Goal: Transaction & Acquisition: Purchase product/service

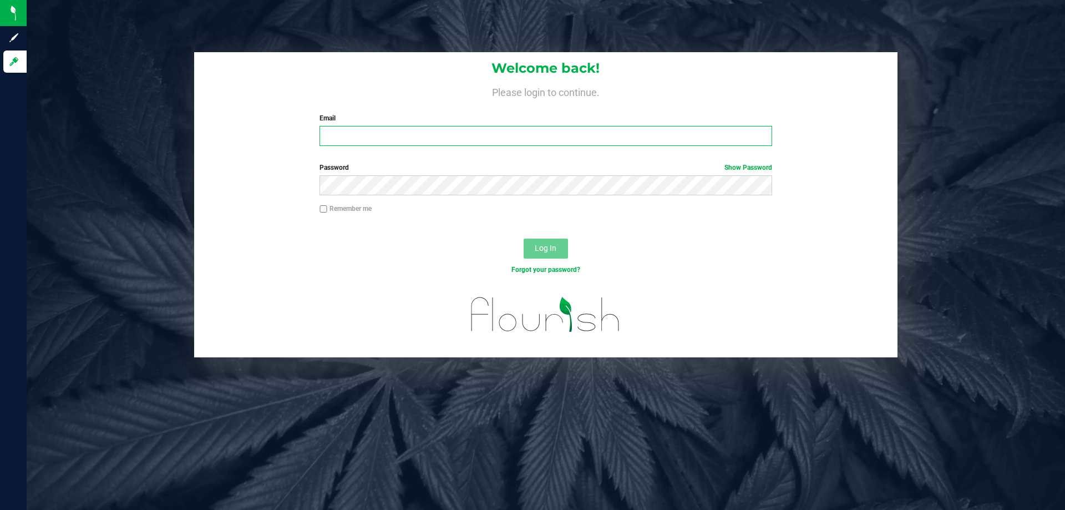
click at [478, 144] on input "Email" at bounding box center [545, 136] width 452 height 20
type input "[EMAIL_ADDRESS][DOMAIN_NAME]"
click at [524, 238] on button "Log In" at bounding box center [546, 248] width 44 height 20
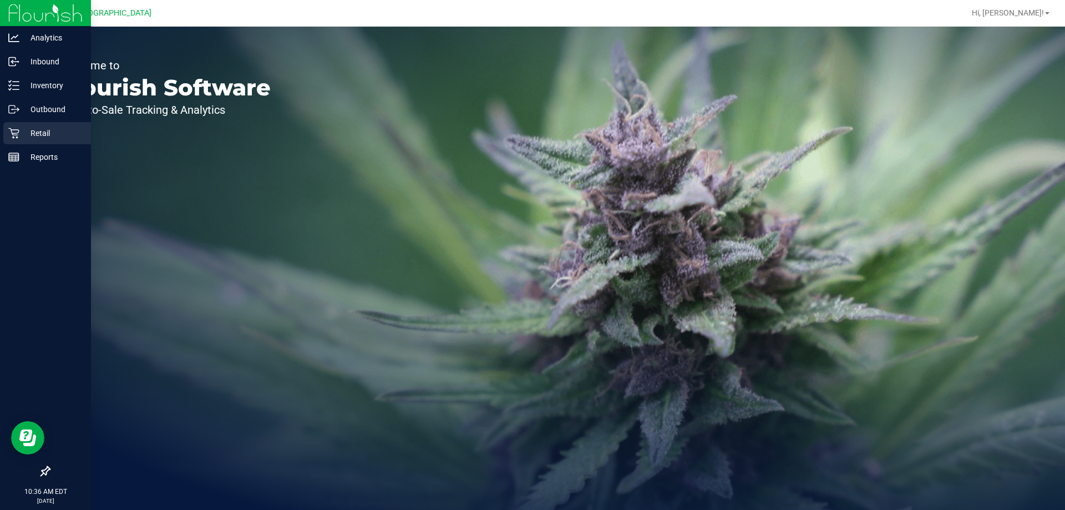
click at [26, 137] on p "Retail" at bounding box center [52, 132] width 67 height 13
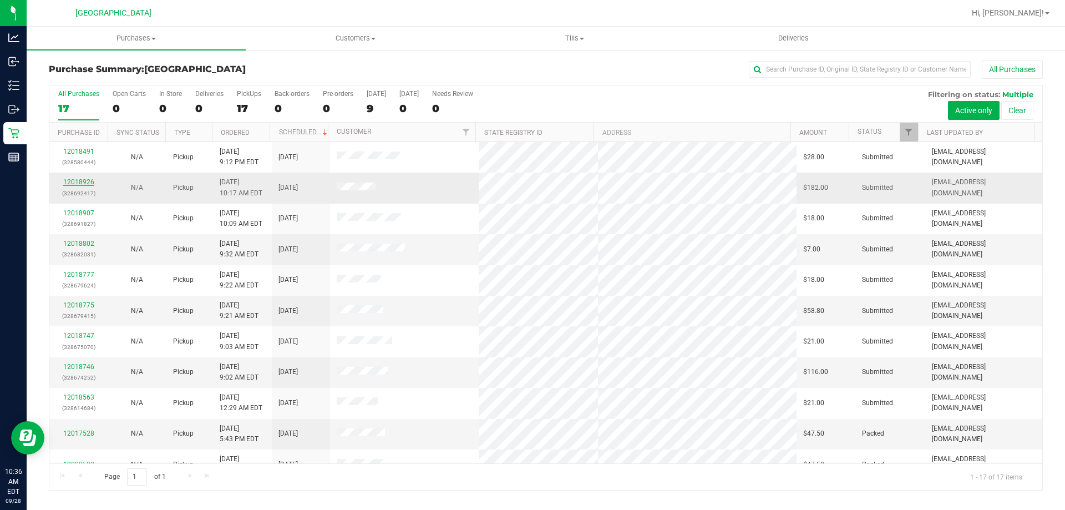
click at [87, 182] on link "12018926" at bounding box center [78, 182] width 31 height 8
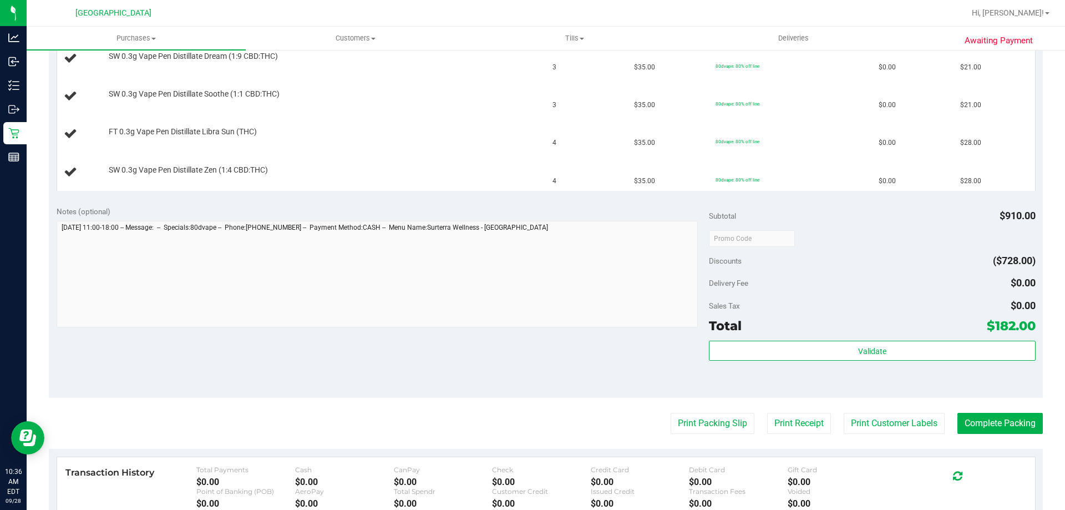
scroll to position [454, 0]
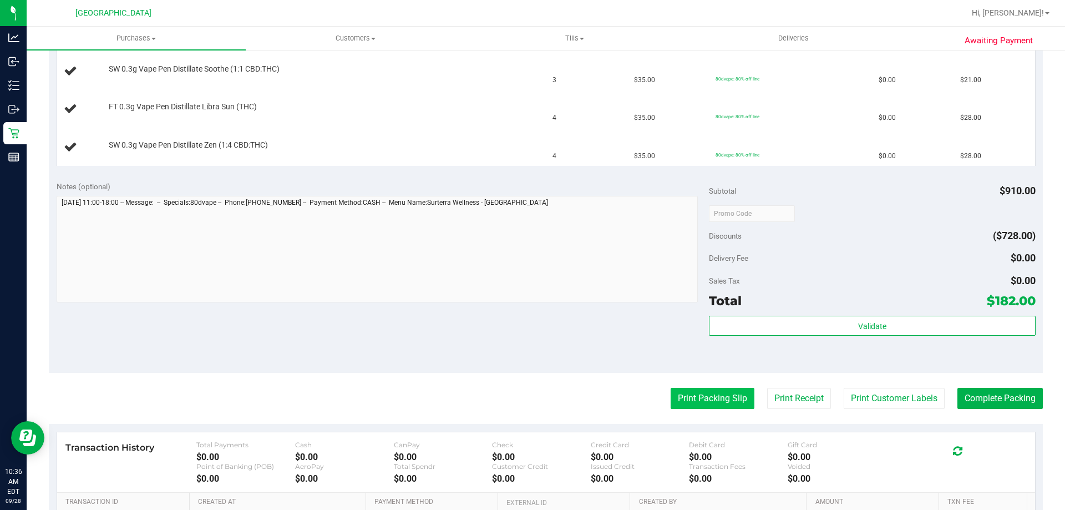
click at [700, 398] on button "Print Packing Slip" at bounding box center [713, 398] width 84 height 21
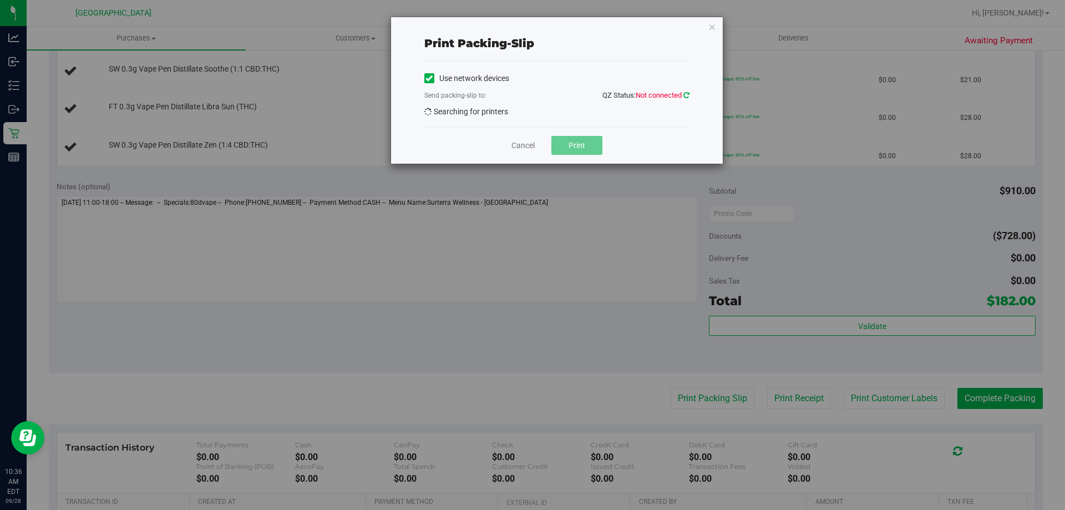
click at [686, 98] on icon at bounding box center [686, 95] width 6 height 7
click at [688, 95] on icon at bounding box center [686, 95] width 6 height 7
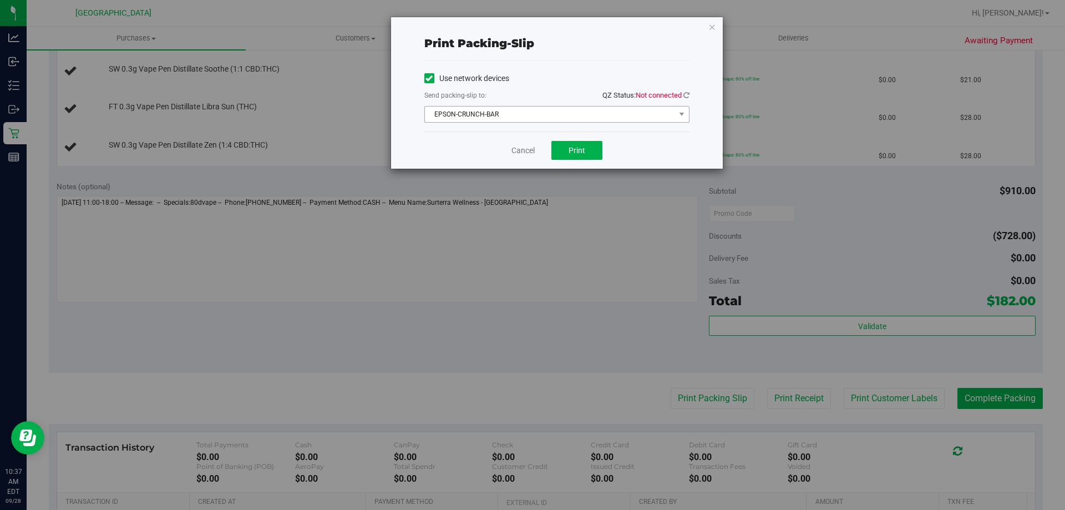
click at [507, 118] on span "EPSON-CRUNCH-BAR" at bounding box center [550, 114] width 250 height 16
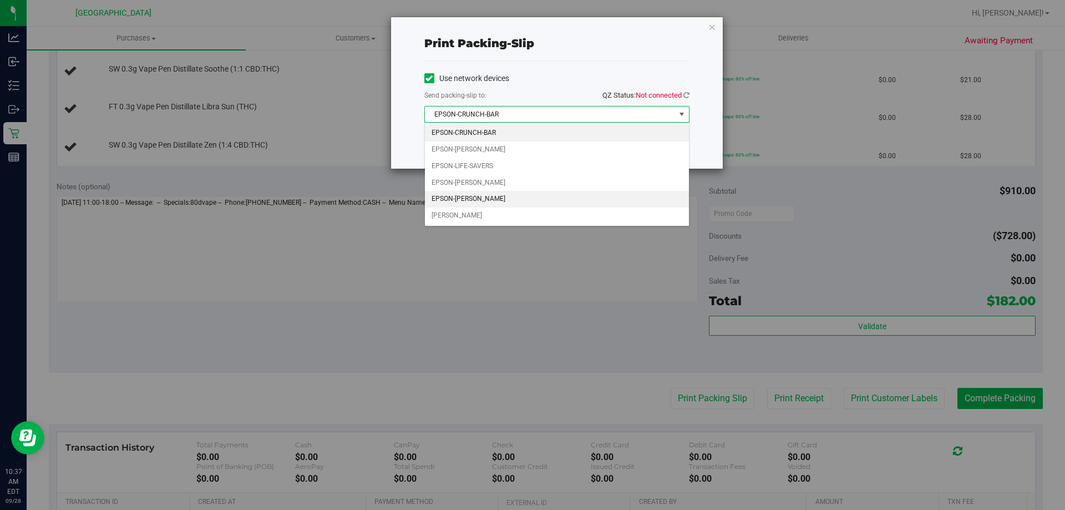
click at [482, 198] on li "EPSON-VANCE-JOY" at bounding box center [557, 199] width 264 height 17
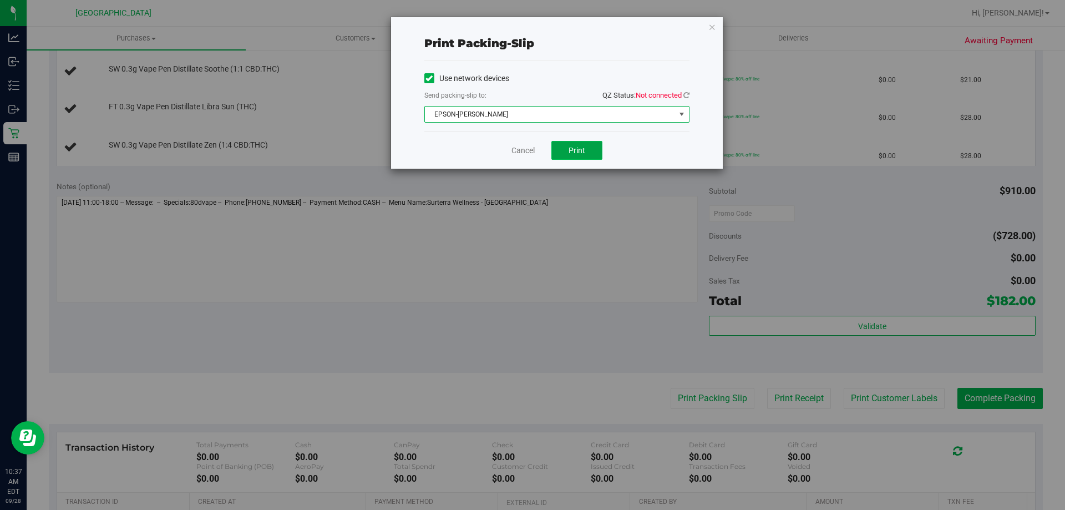
click at [573, 152] on span "Print" at bounding box center [577, 150] width 17 height 9
click at [522, 151] on link "Cancel" at bounding box center [522, 151] width 23 height 12
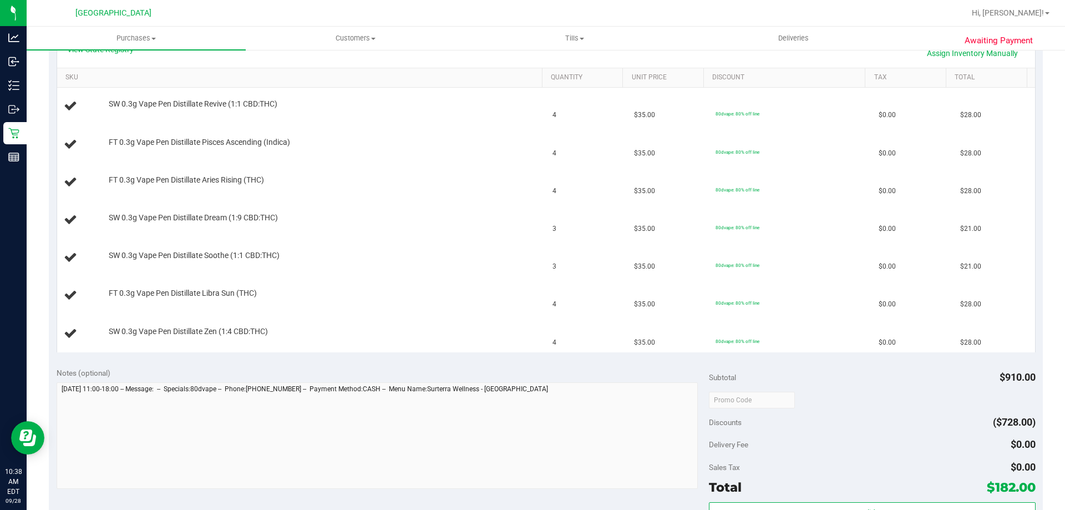
scroll to position [207, 0]
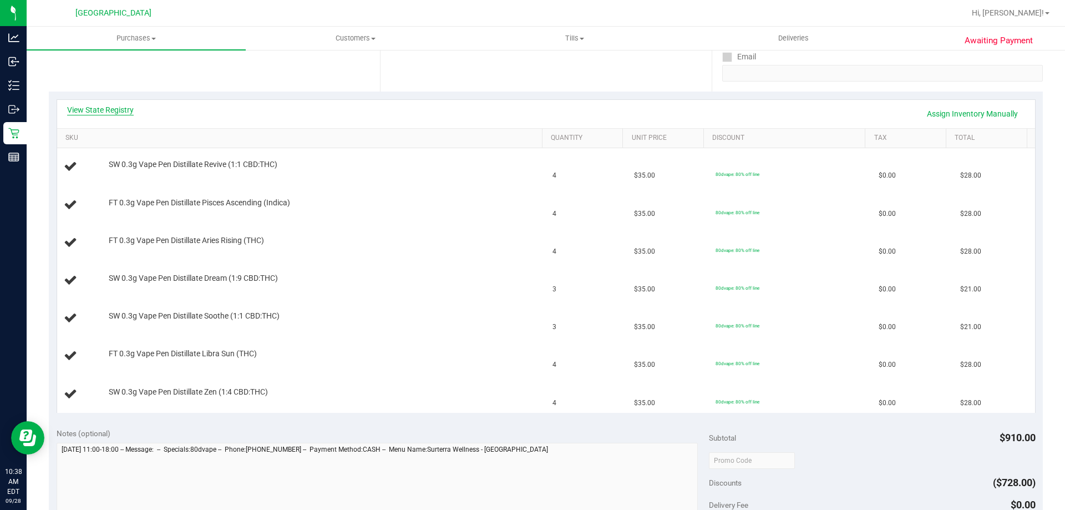
click at [109, 112] on link "View State Registry" at bounding box center [100, 109] width 67 height 11
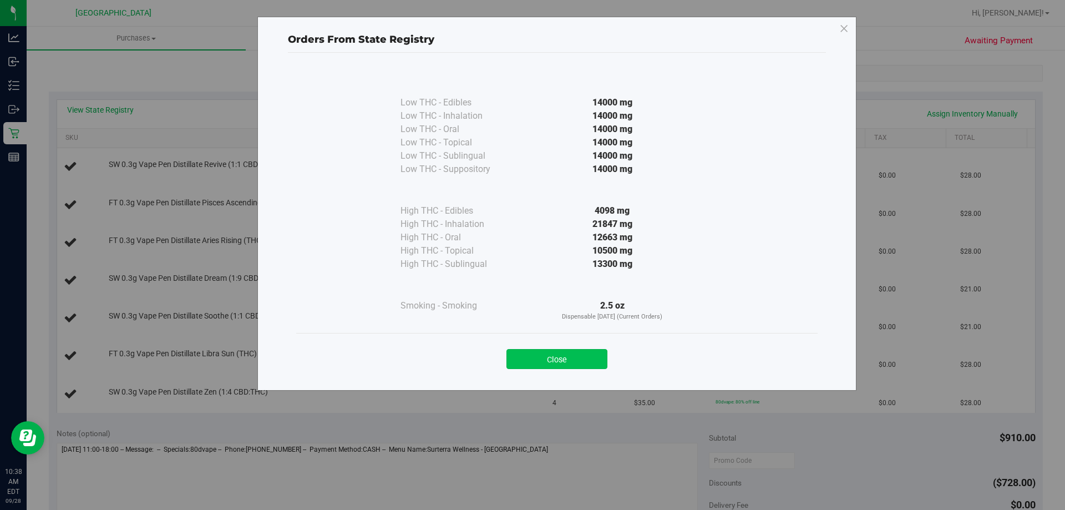
click at [546, 362] on button "Close" at bounding box center [556, 359] width 101 height 20
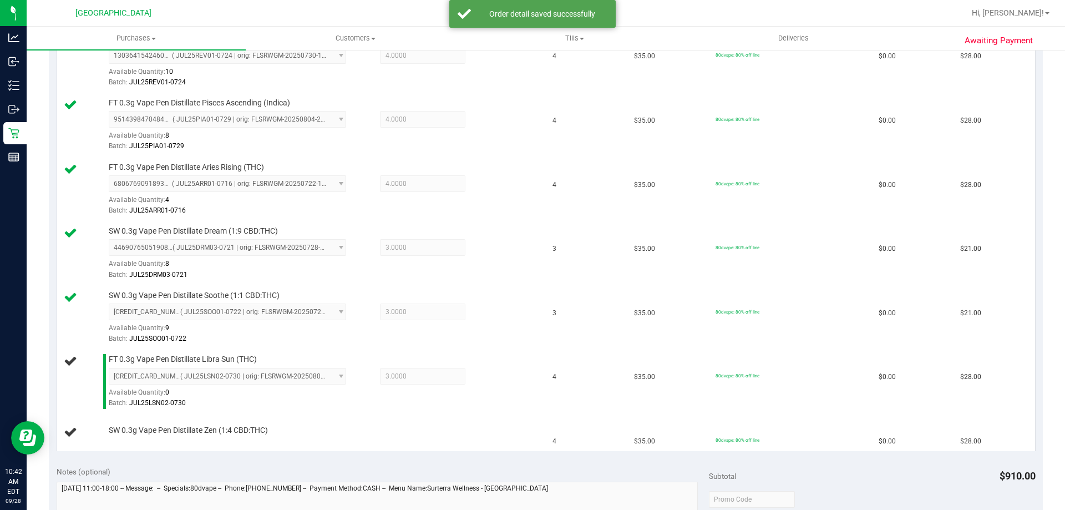
scroll to position [348, 0]
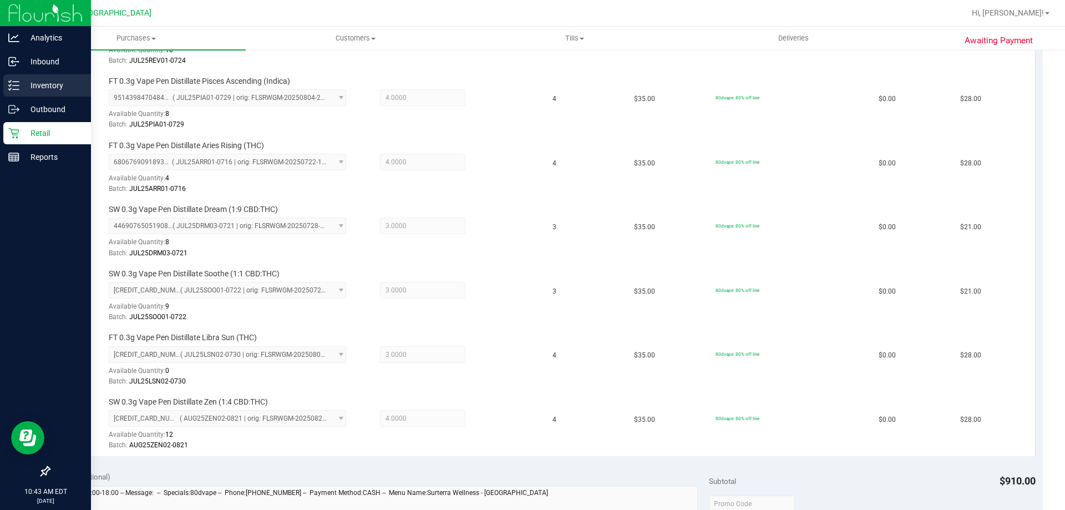
click at [10, 82] on icon at bounding box center [10, 81] width 2 height 2
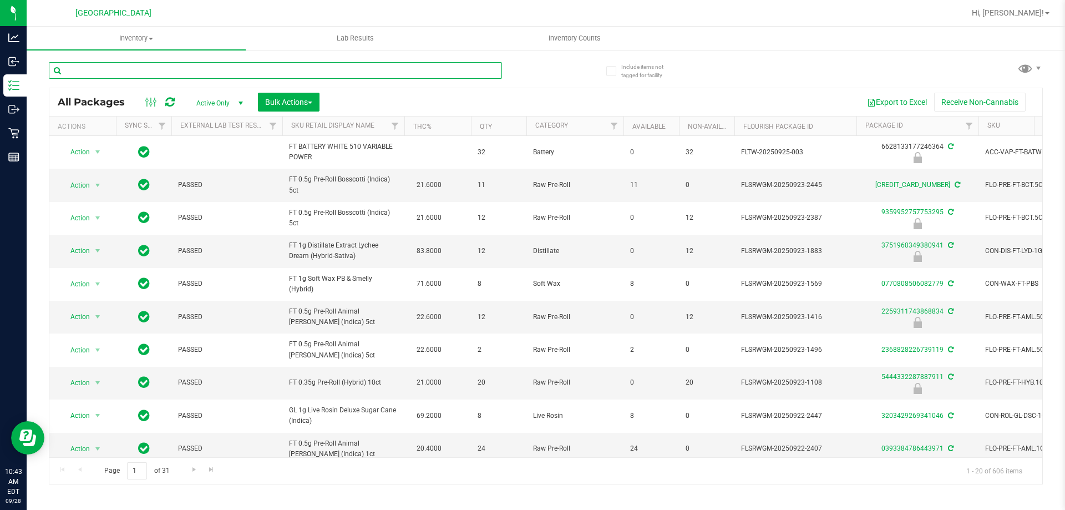
click at [241, 67] on input "text" at bounding box center [275, 70] width 453 height 17
type input "1391021638841056"
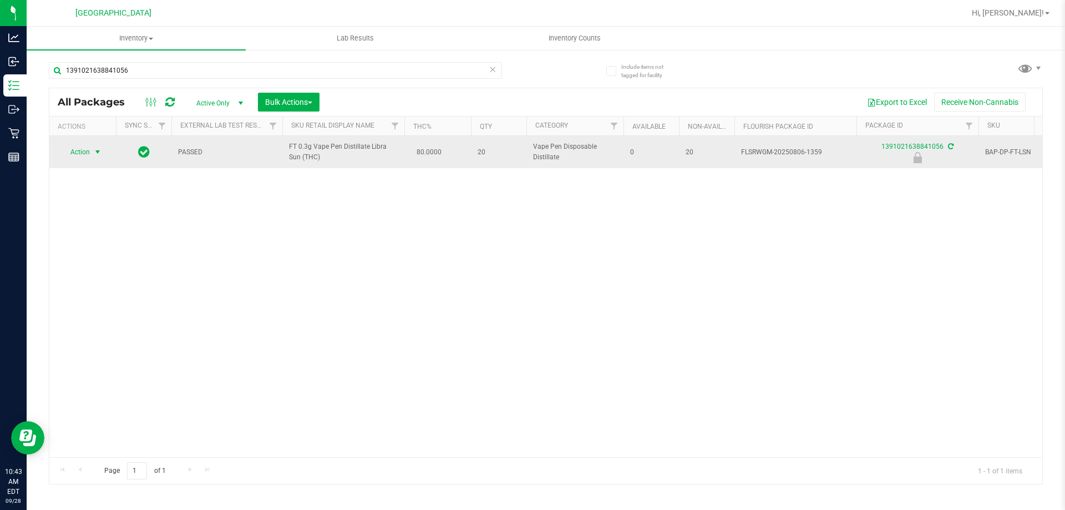
click at [97, 153] on span "select" at bounding box center [97, 152] width 9 height 9
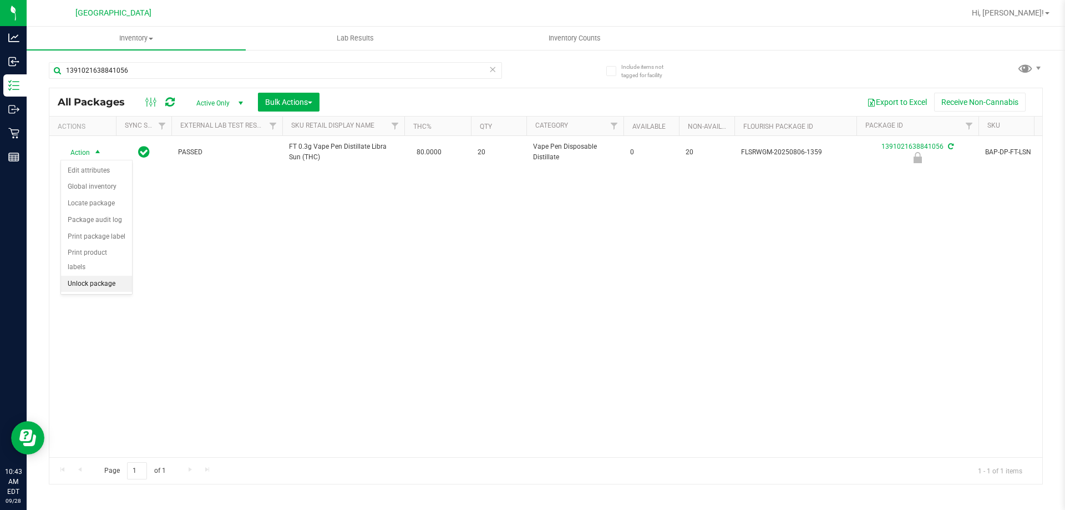
click at [104, 276] on li "Unlock package" at bounding box center [96, 284] width 71 height 17
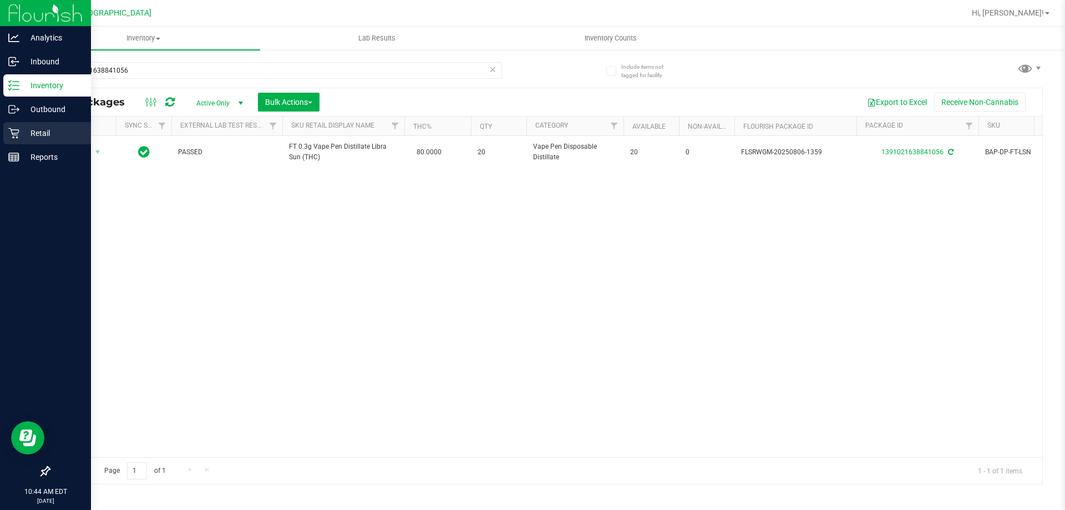
click at [21, 138] on p "Retail" at bounding box center [52, 132] width 67 height 13
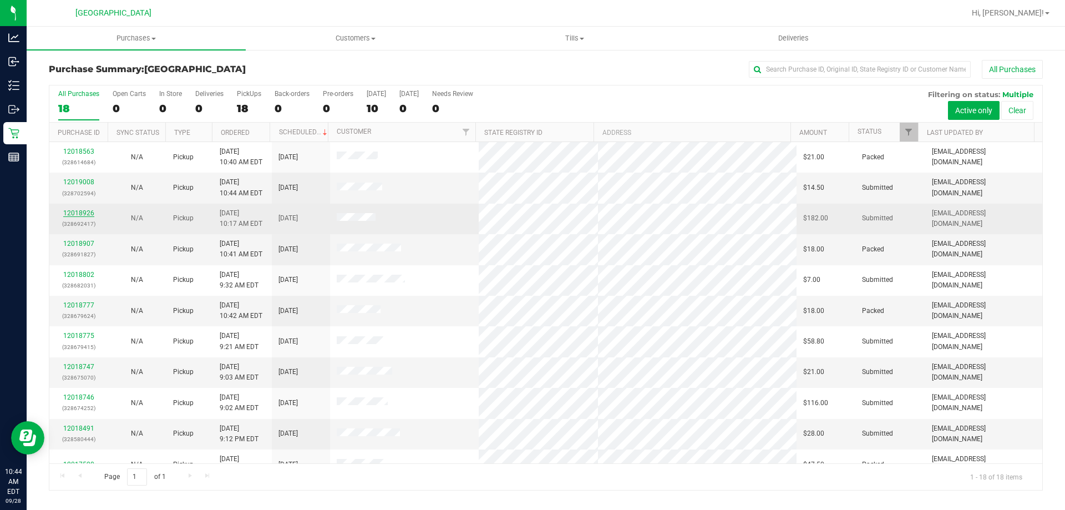
click at [83, 214] on link "12018926" at bounding box center [78, 213] width 31 height 8
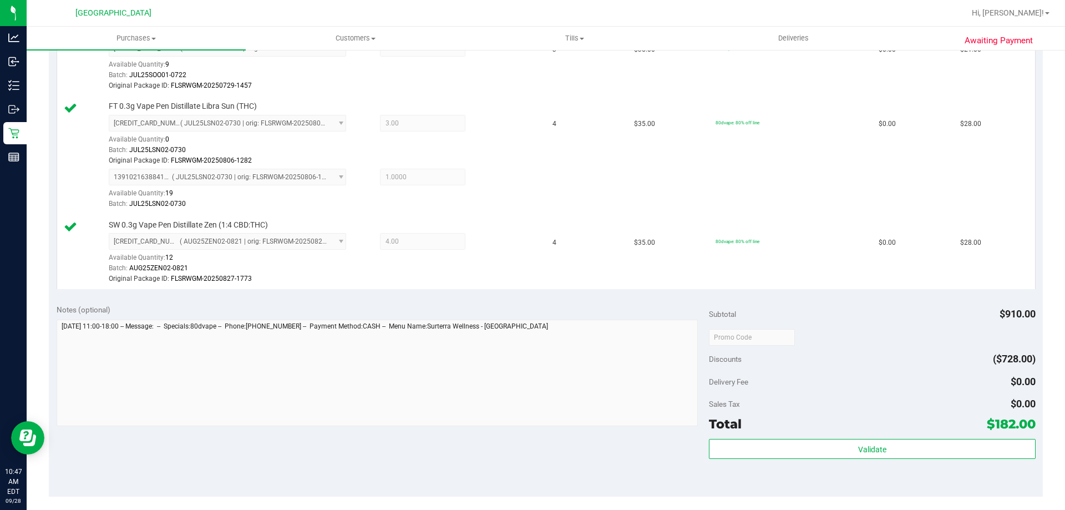
scroll to position [632, 0]
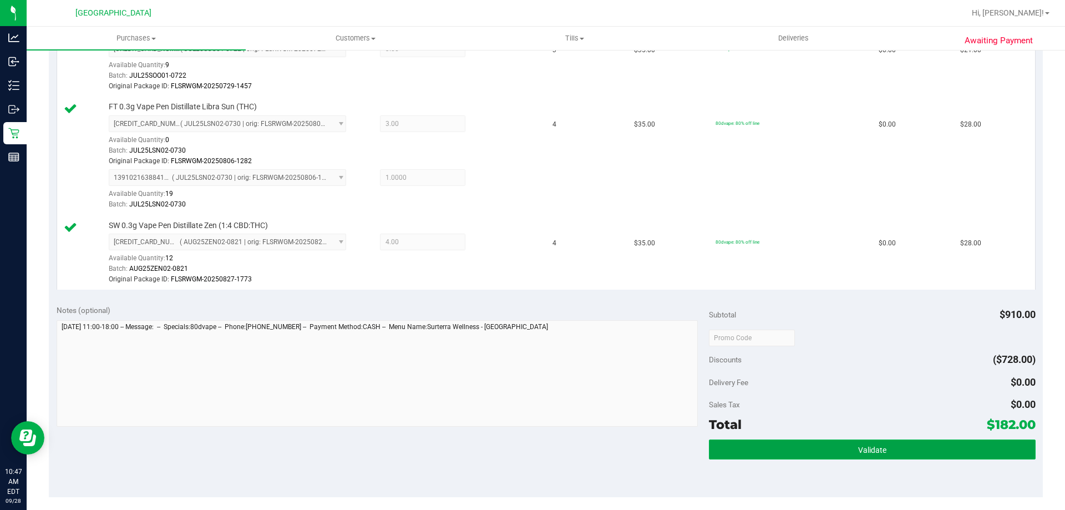
click at [900, 458] on button "Validate" at bounding box center [872, 449] width 326 height 20
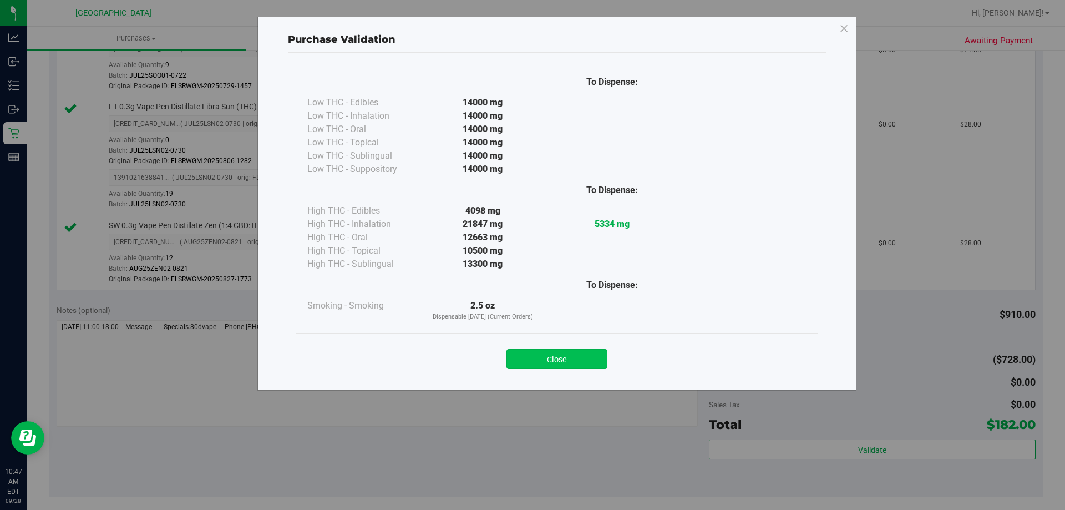
click at [565, 367] on button "Close" at bounding box center [556, 359] width 101 height 20
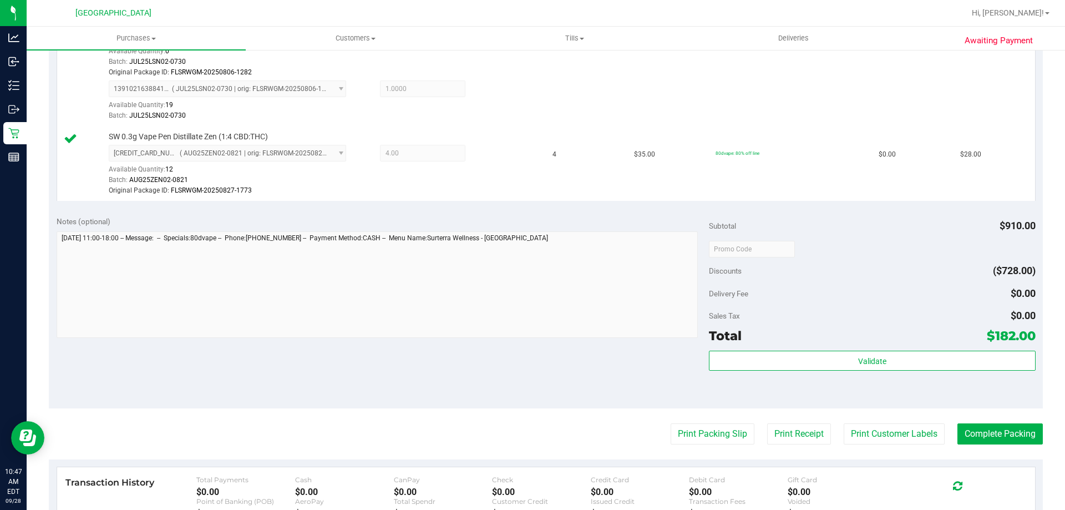
scroll to position [718, 0]
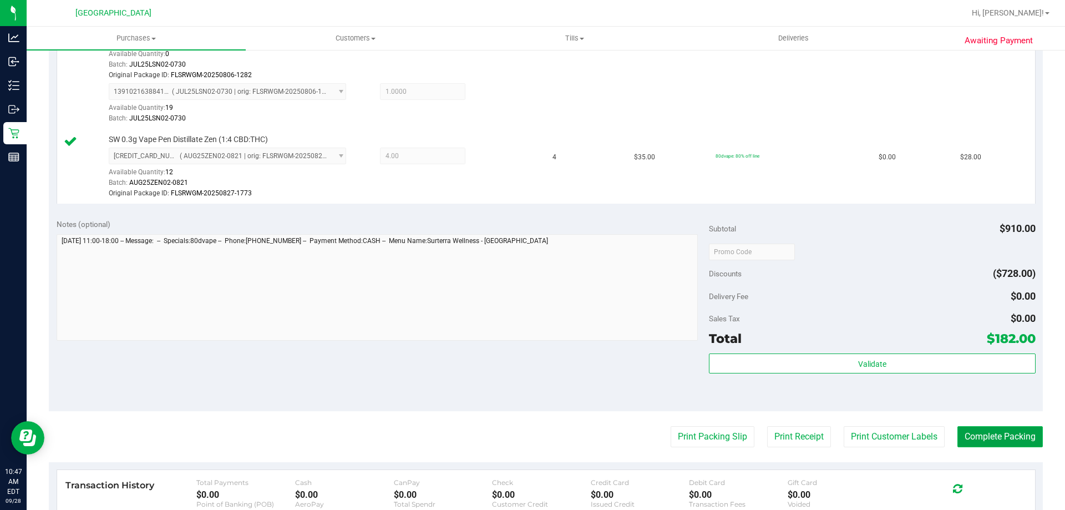
click at [998, 436] on button "Complete Packing" at bounding box center [999, 436] width 85 height 21
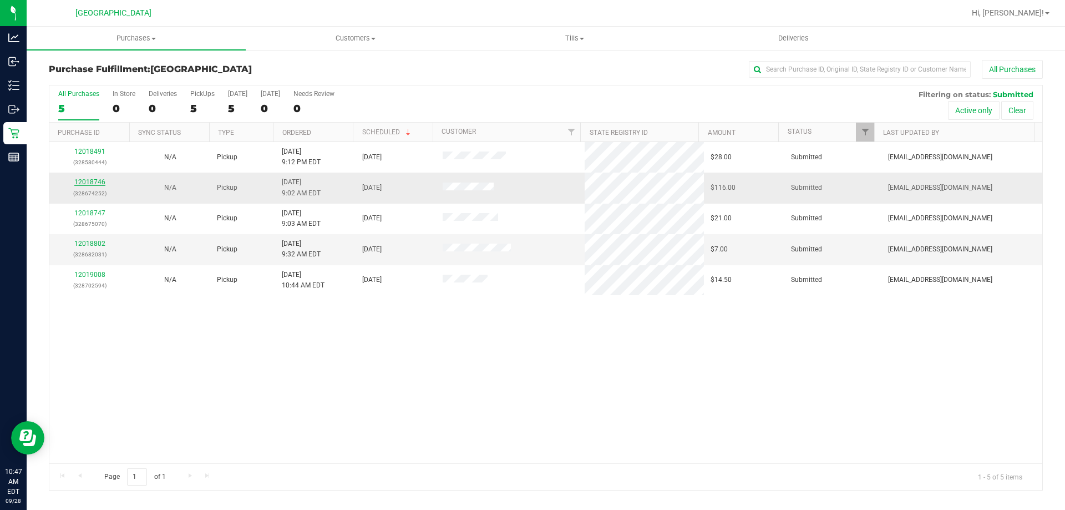
click at [81, 182] on link "12018746" at bounding box center [89, 182] width 31 height 8
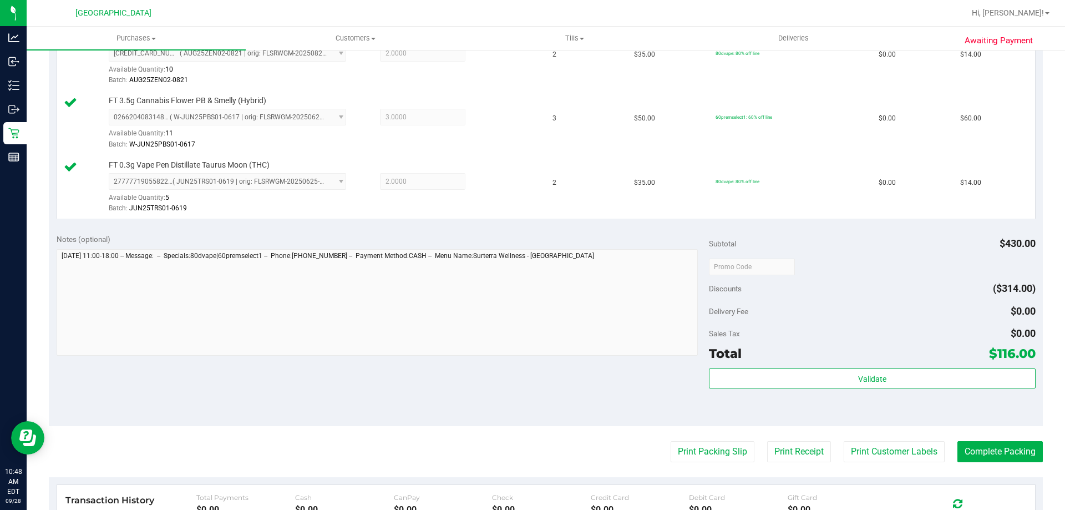
scroll to position [465, 0]
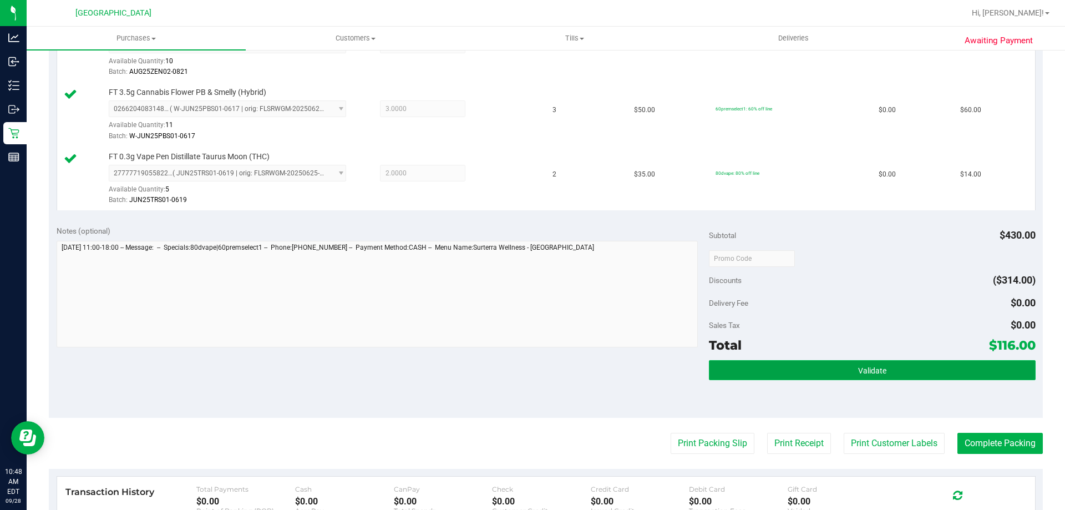
click at [858, 371] on span "Validate" at bounding box center [872, 370] width 28 height 9
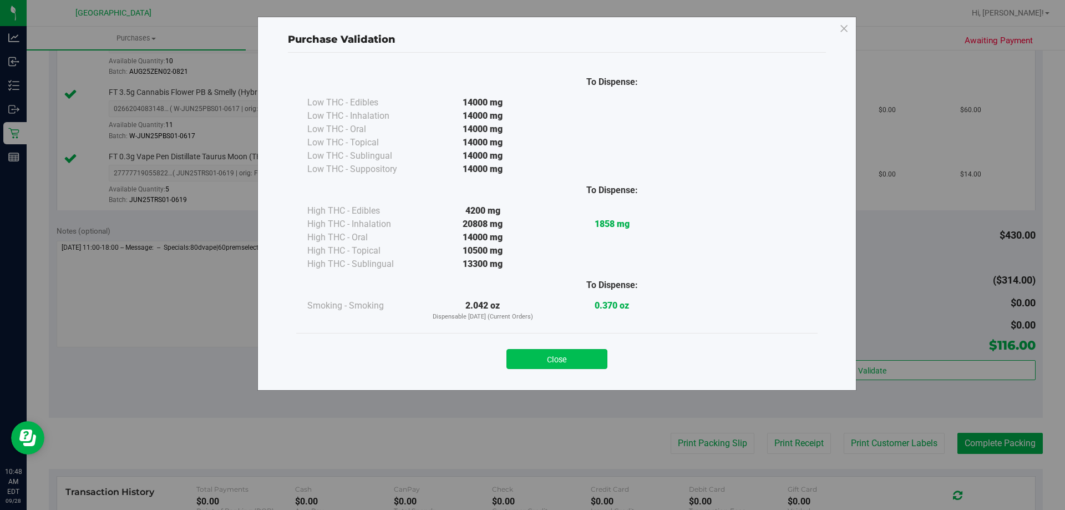
click at [557, 361] on button "Close" at bounding box center [556, 359] width 101 height 20
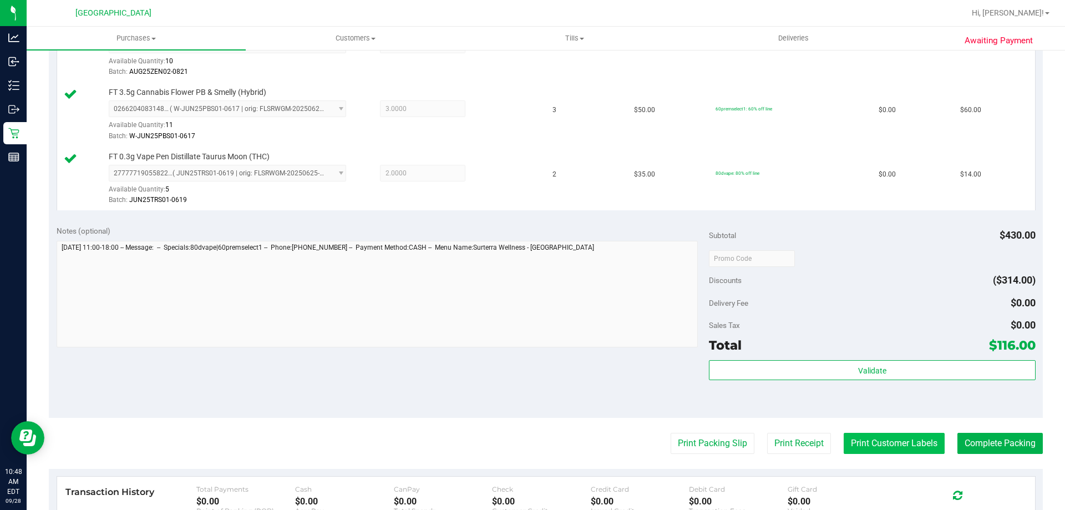
click at [890, 450] on button "Print Customer Labels" at bounding box center [894, 443] width 101 height 21
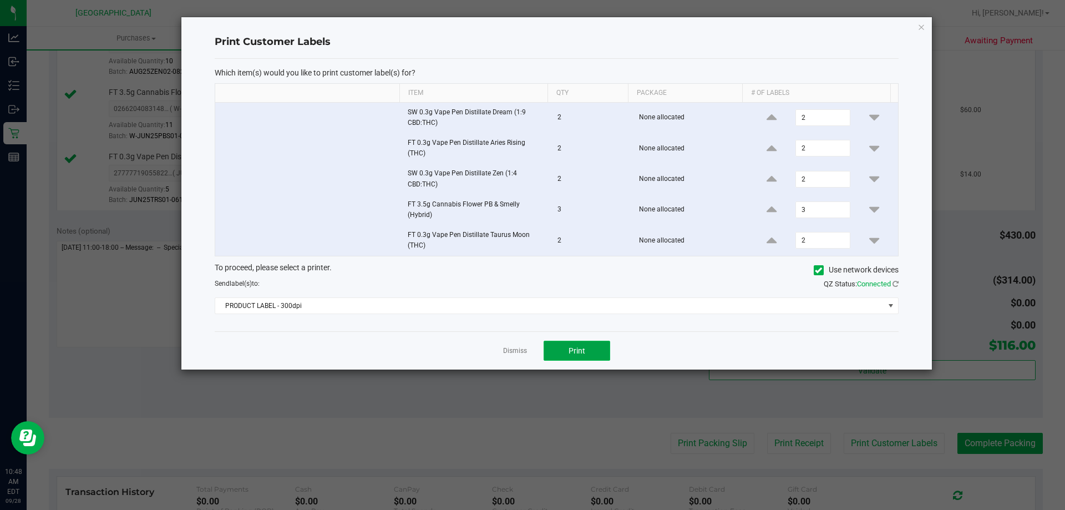
click at [588, 357] on button "Print" at bounding box center [577, 351] width 67 height 20
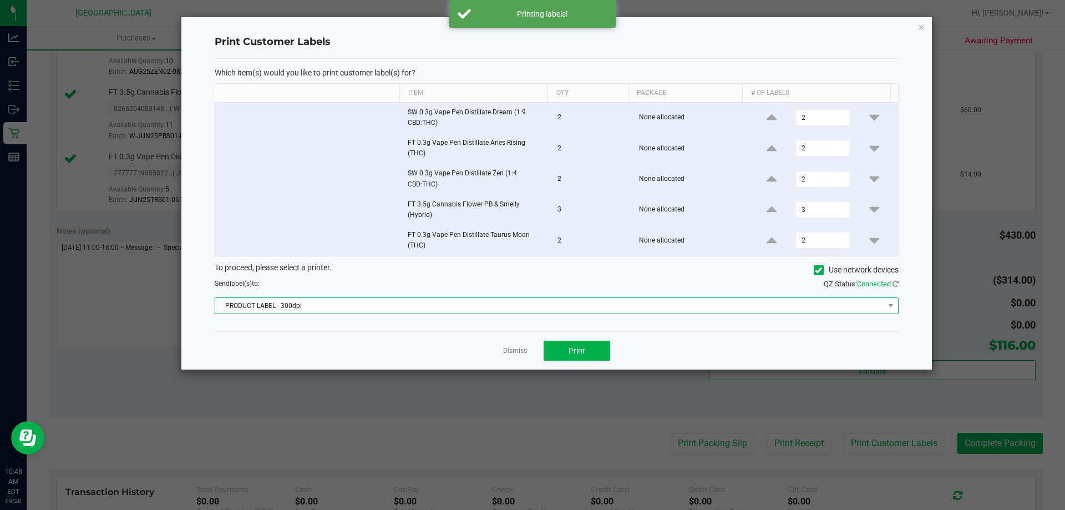
click at [466, 302] on span "PRODUCT LABEL - 300dpi" at bounding box center [549, 306] width 669 height 16
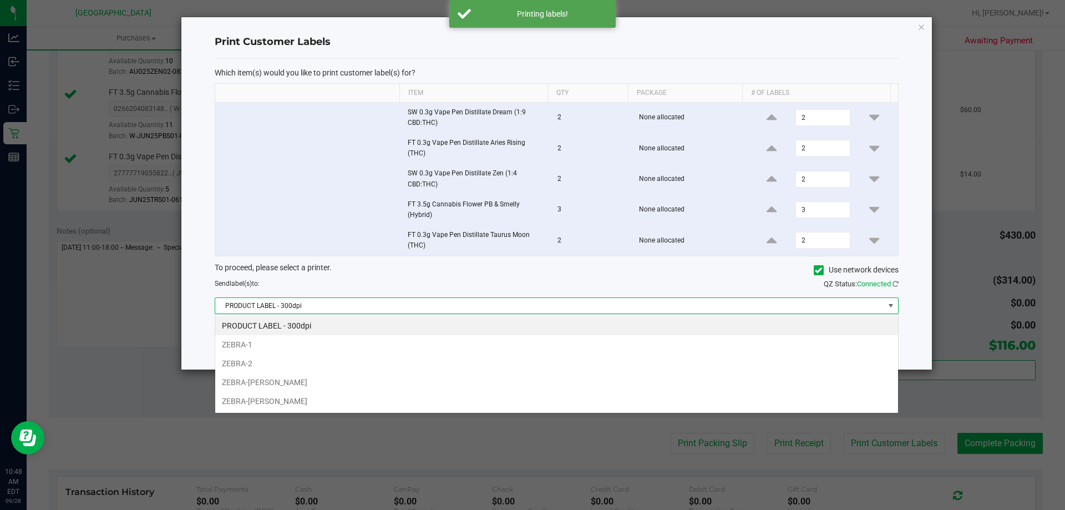
scroll to position [17, 683]
click at [321, 387] on li "ZEBRA-DAVID-COOK" at bounding box center [556, 382] width 683 height 19
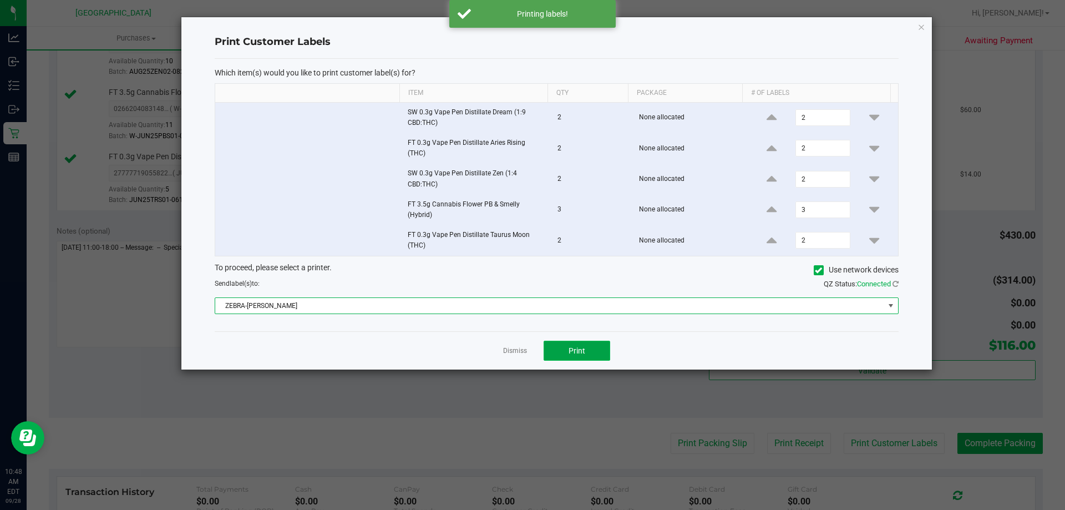
click at [563, 348] on button "Print" at bounding box center [577, 351] width 67 height 20
click at [449, 300] on span "ZEBRA-DAVID-COOK" at bounding box center [549, 306] width 669 height 16
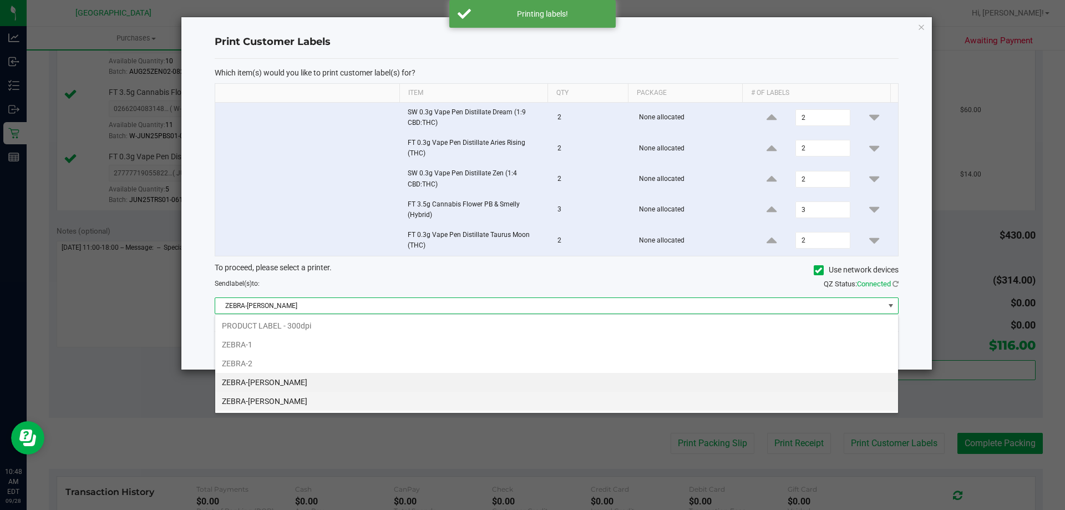
click at [300, 402] on li "ZEBRA-VANCE-JOY" at bounding box center [556, 401] width 683 height 19
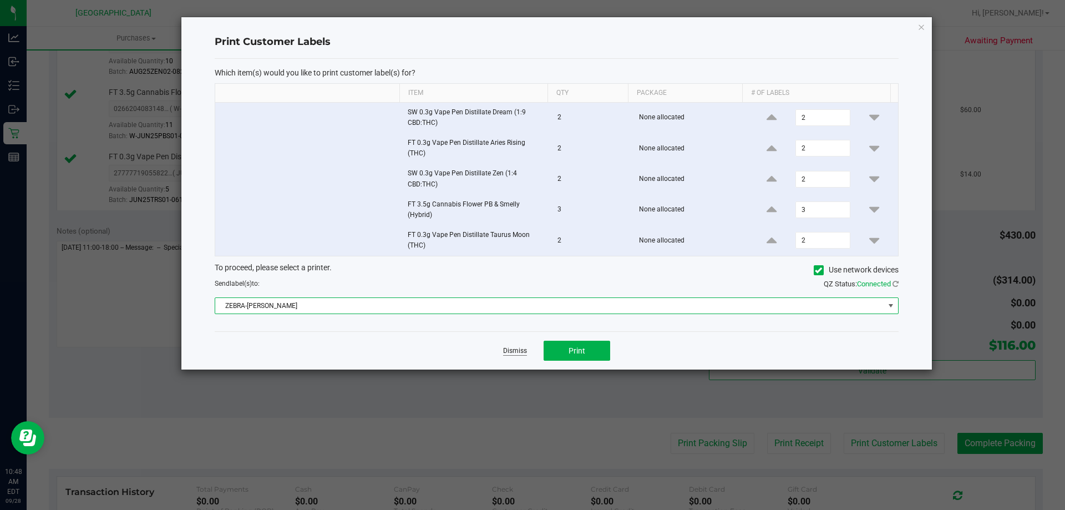
click at [506, 353] on link "Dismiss" at bounding box center [515, 350] width 24 height 9
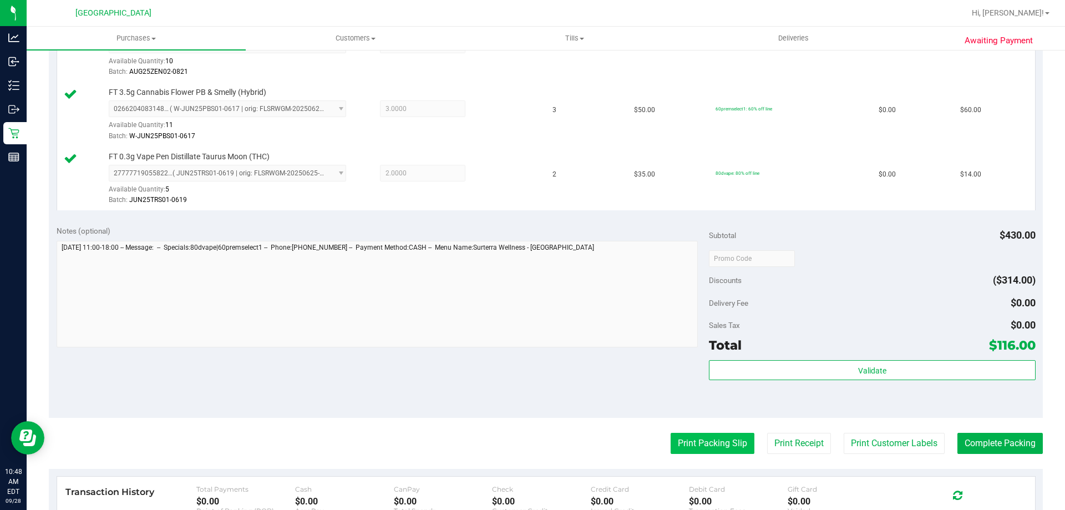
click at [701, 447] on button "Print Packing Slip" at bounding box center [713, 443] width 84 height 21
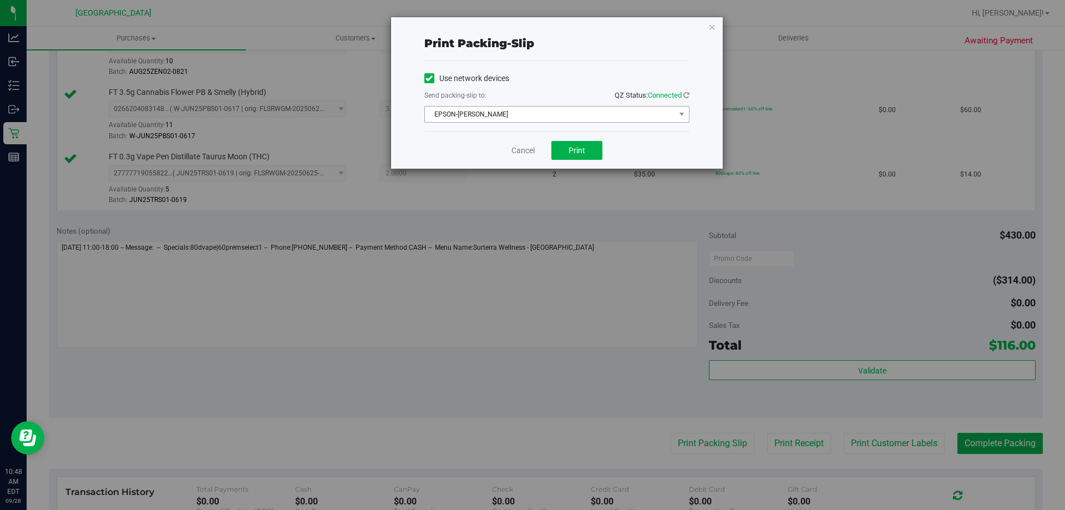
click at [552, 121] on span "EPSON-VANCE-JOY" at bounding box center [550, 114] width 250 height 16
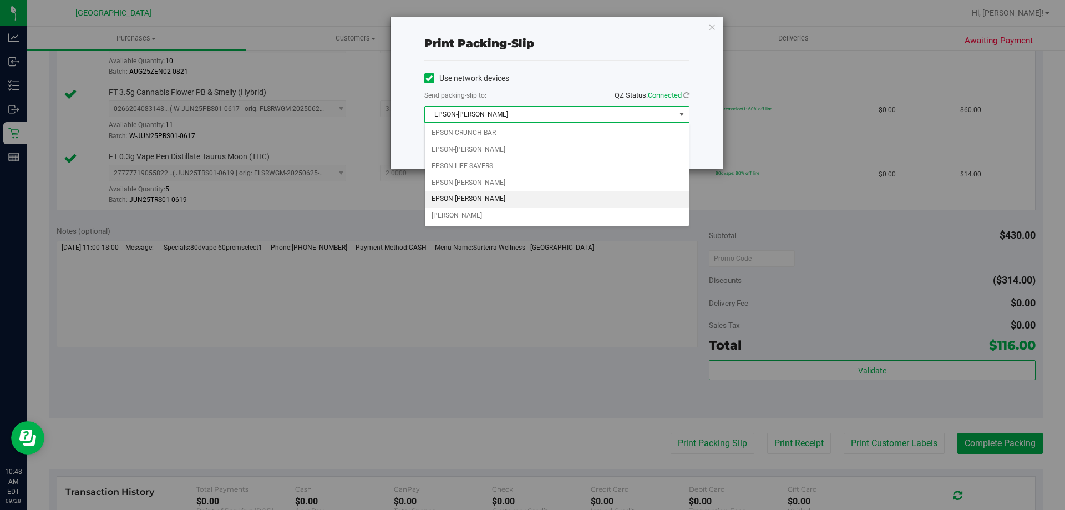
click at [505, 201] on li "EPSON-VANCE-JOY" at bounding box center [557, 199] width 264 height 17
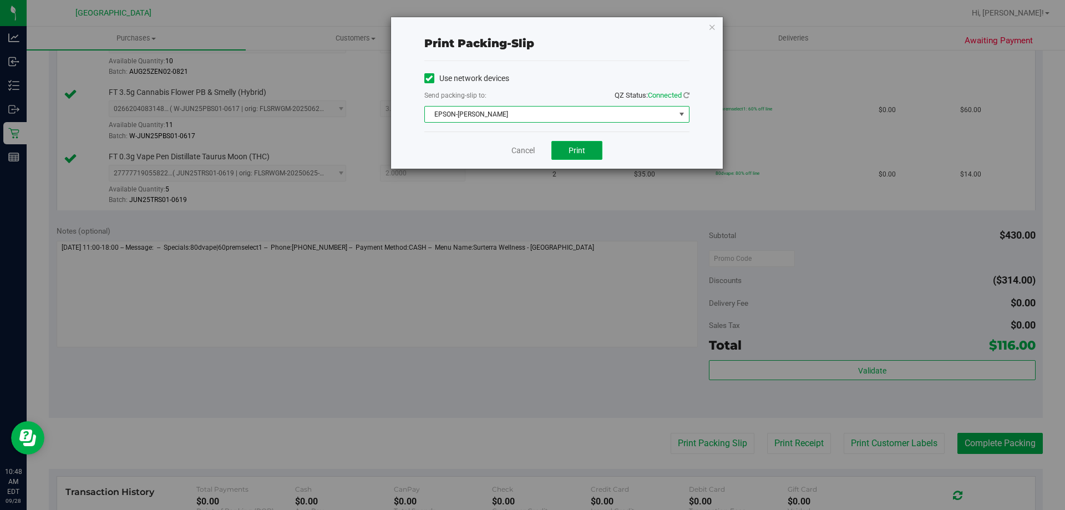
click at [577, 150] on span "Print" at bounding box center [577, 150] width 17 height 9
click at [514, 150] on link "Cancel" at bounding box center [522, 151] width 23 height 12
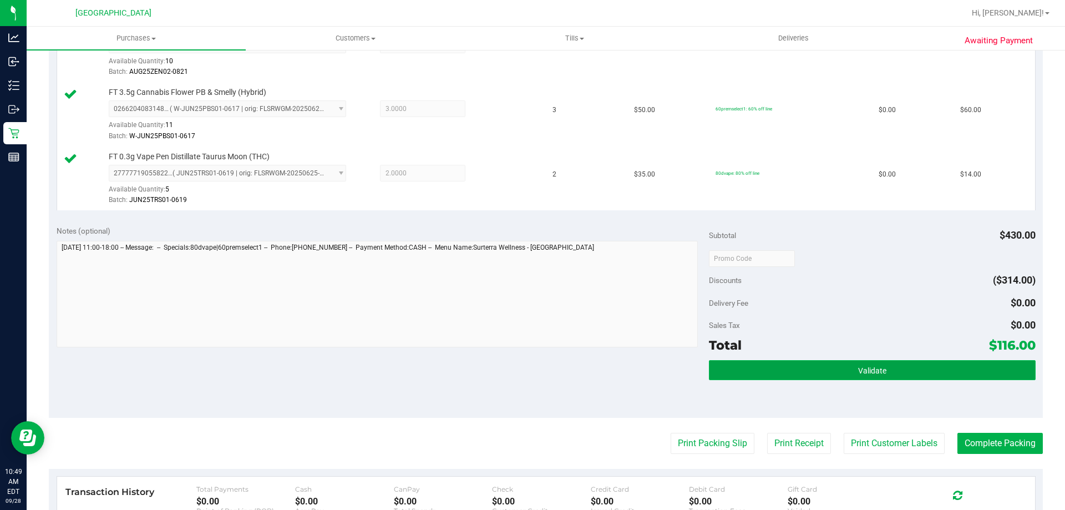
click at [863, 368] on span "Validate" at bounding box center [872, 370] width 28 height 9
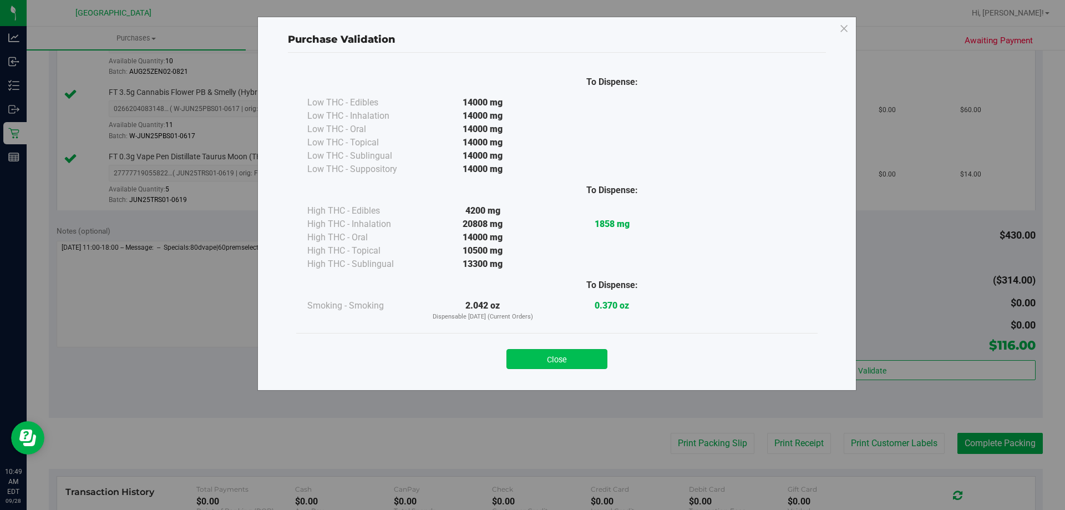
click at [550, 363] on button "Close" at bounding box center [556, 359] width 101 height 20
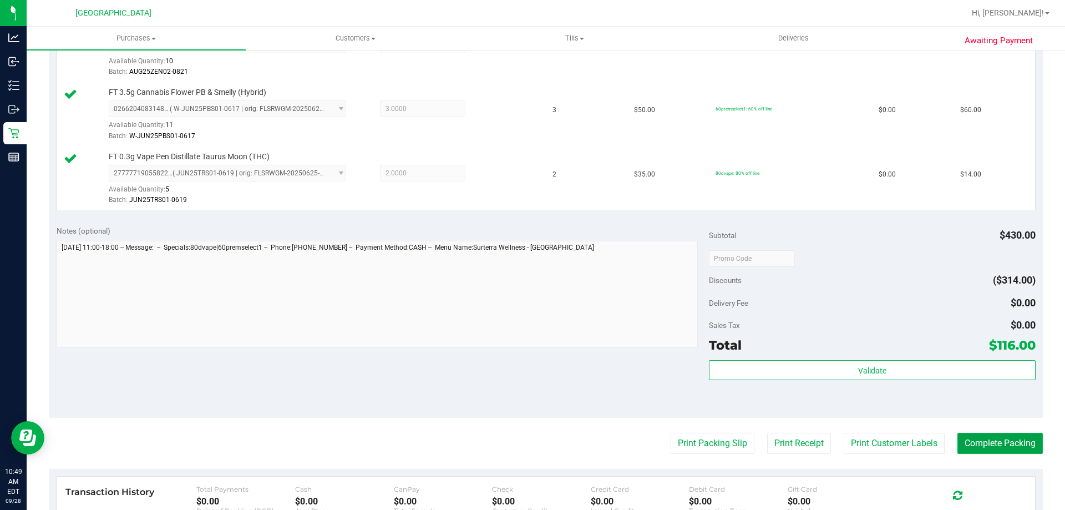
click at [986, 435] on button "Complete Packing" at bounding box center [999, 443] width 85 height 21
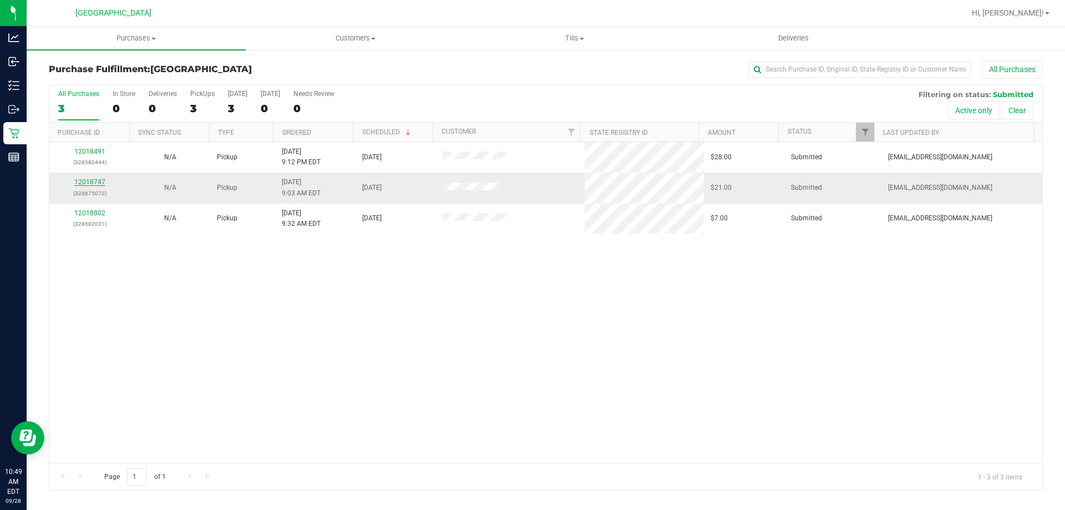
click at [98, 179] on link "12018747" at bounding box center [89, 182] width 31 height 8
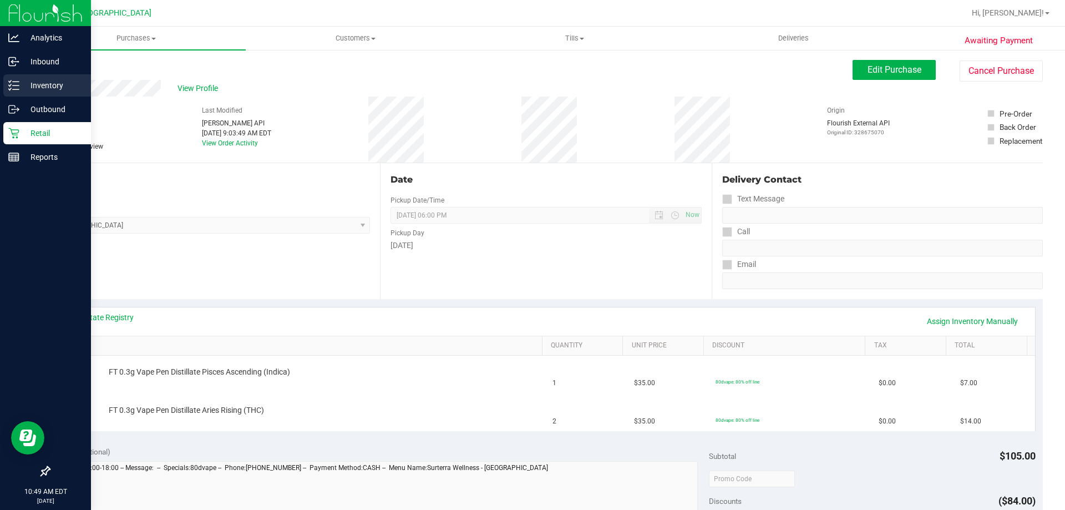
click at [12, 82] on icon at bounding box center [13, 85] width 11 height 11
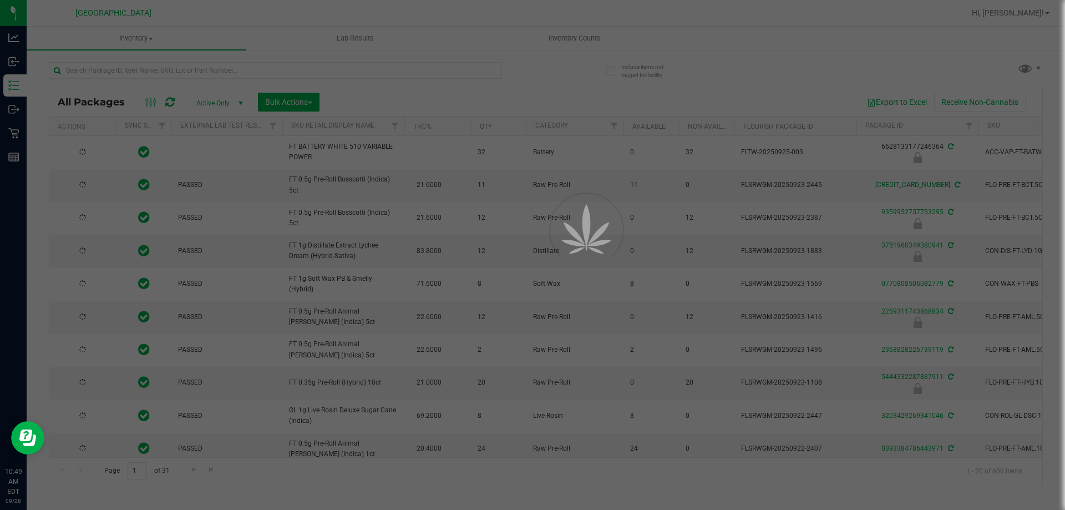
click at [247, 71] on div at bounding box center [532, 255] width 1065 height 510
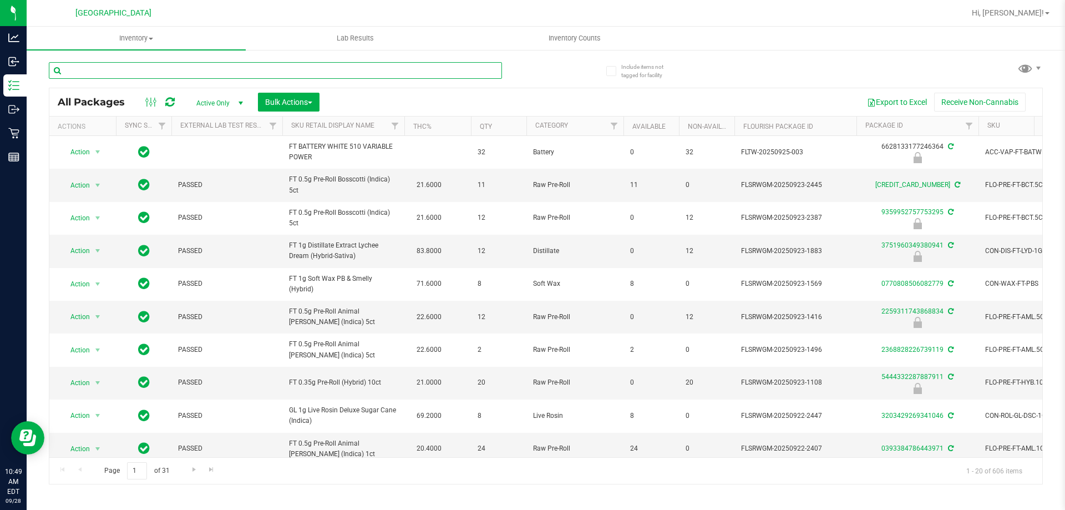
click at [265, 74] on input "text" at bounding box center [275, 70] width 453 height 17
type input "arr"
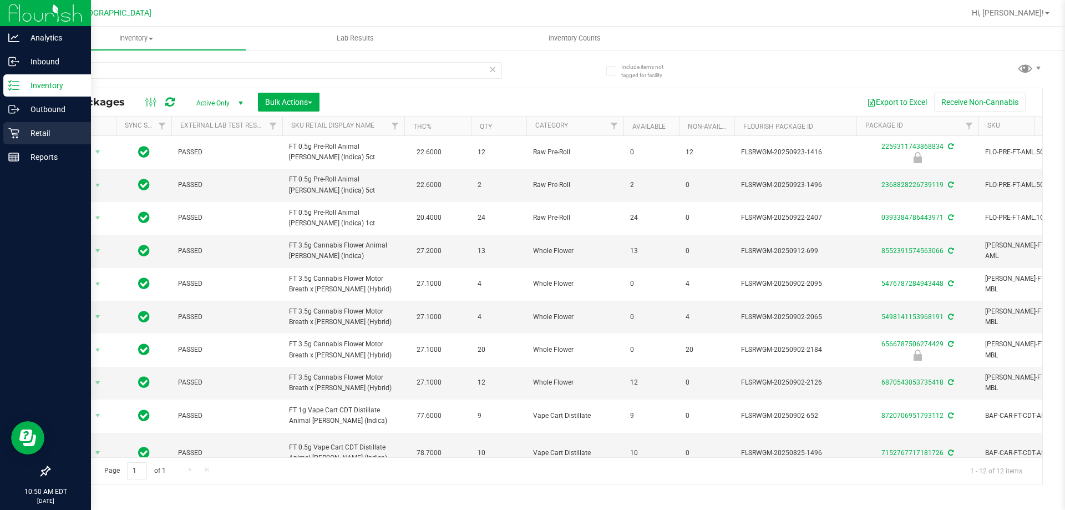
click at [12, 124] on div "Retail" at bounding box center [47, 133] width 88 height 22
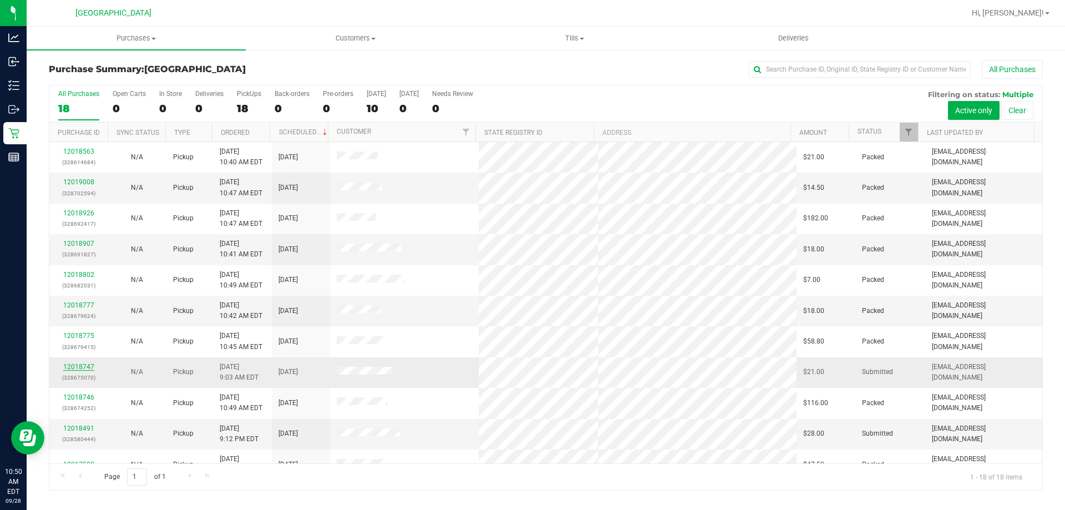
click at [70, 366] on link "12018747" at bounding box center [78, 367] width 31 height 8
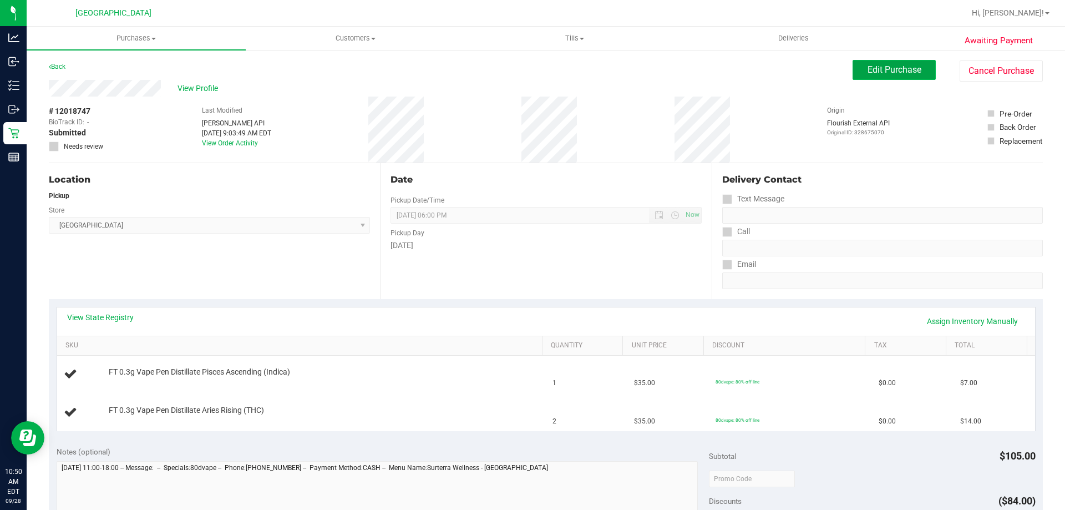
click at [884, 74] on span "Edit Purchase" at bounding box center [894, 69] width 54 height 11
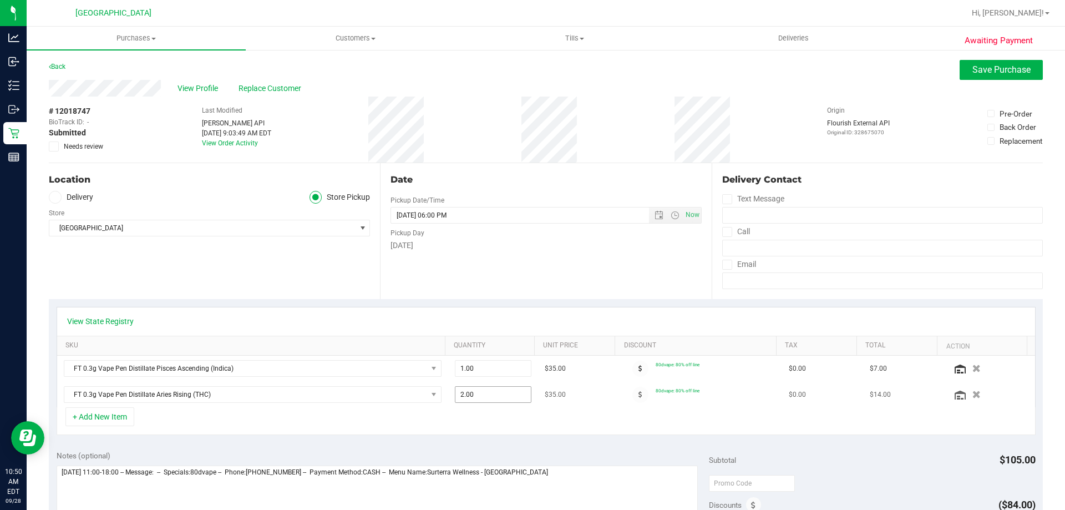
drag, startPoint x: 428, startPoint y: 400, endPoint x: 404, endPoint y: 403, distance: 24.1
click at [404, 403] on tr "FT 0.3g Vape Pen Distillate Aries Rising (THC) 2.00 2 $35.00 80dvape: 80% off l…" at bounding box center [546, 395] width 978 height 26
type input "1"
type input "1.00"
click at [531, 312] on div "View State Registry" at bounding box center [546, 321] width 978 height 28
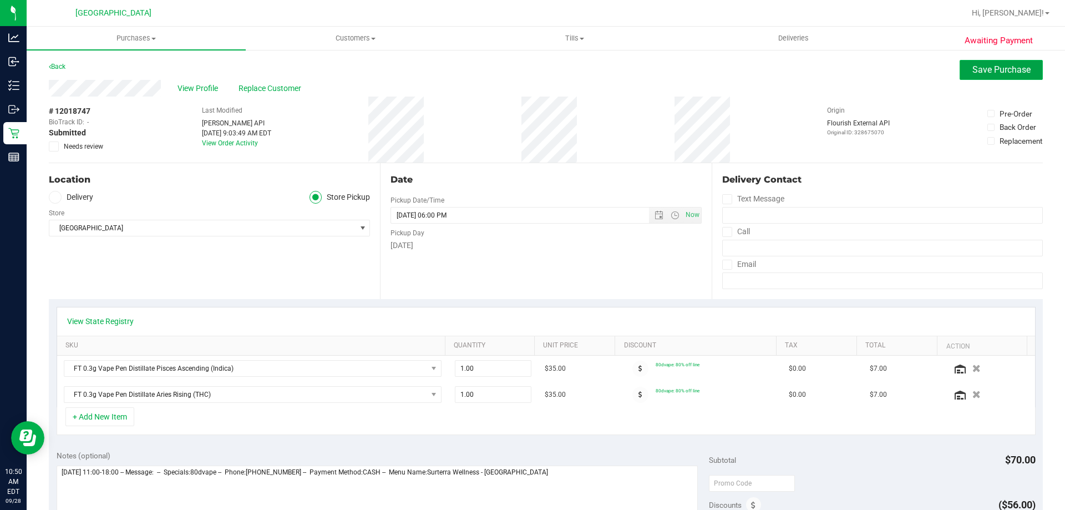
click at [963, 64] on button "Save Purchase" at bounding box center [1001, 70] width 83 height 20
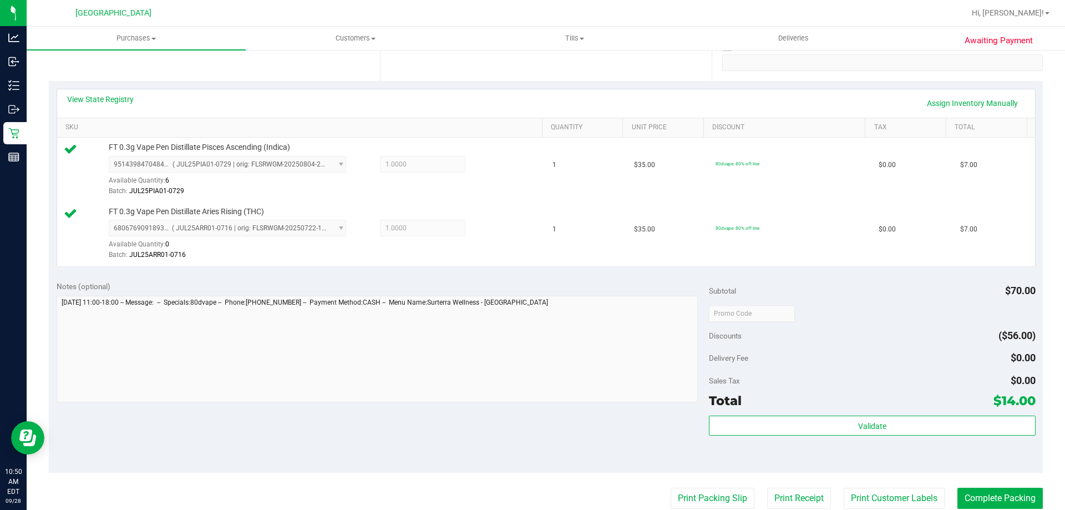
scroll to position [217, 0]
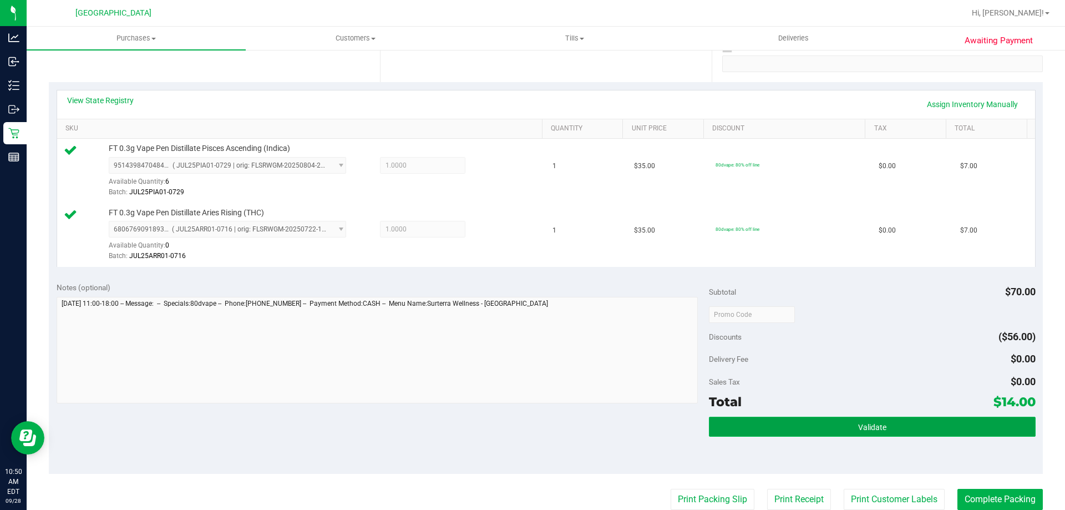
click at [858, 426] on span "Validate" at bounding box center [872, 427] width 28 height 9
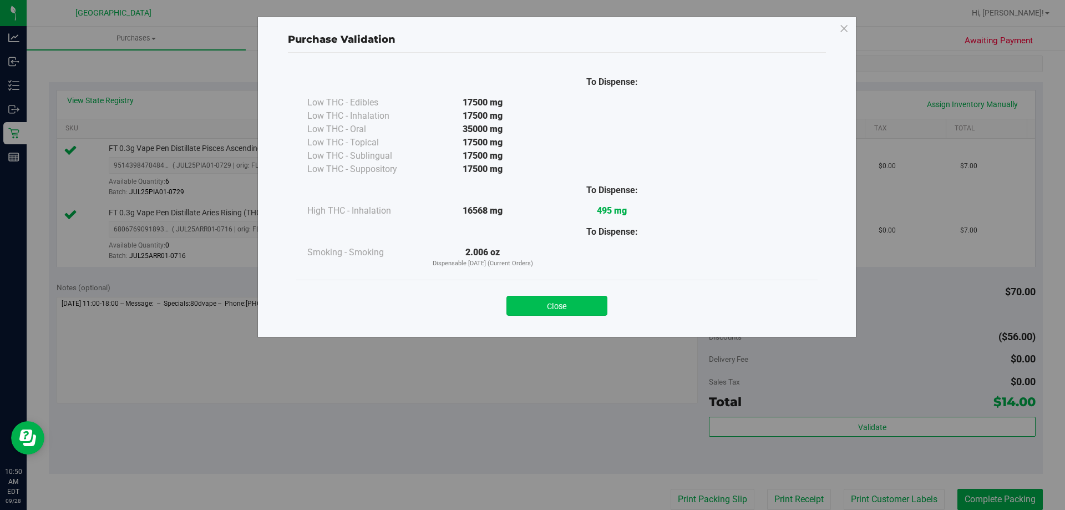
click at [559, 300] on button "Close" at bounding box center [556, 306] width 101 height 20
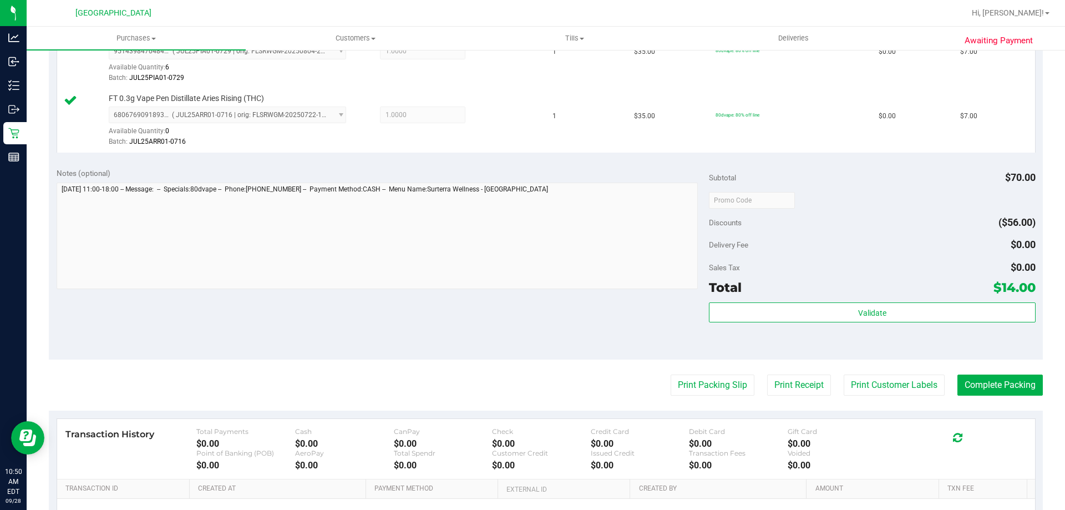
scroll to position [337, 0]
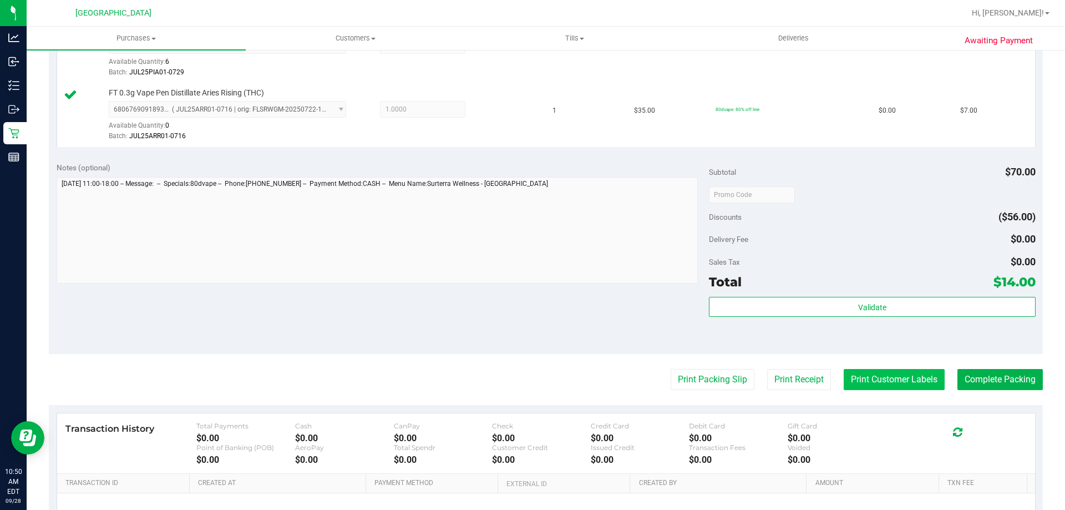
click at [887, 389] on button "Print Customer Labels" at bounding box center [894, 379] width 101 height 21
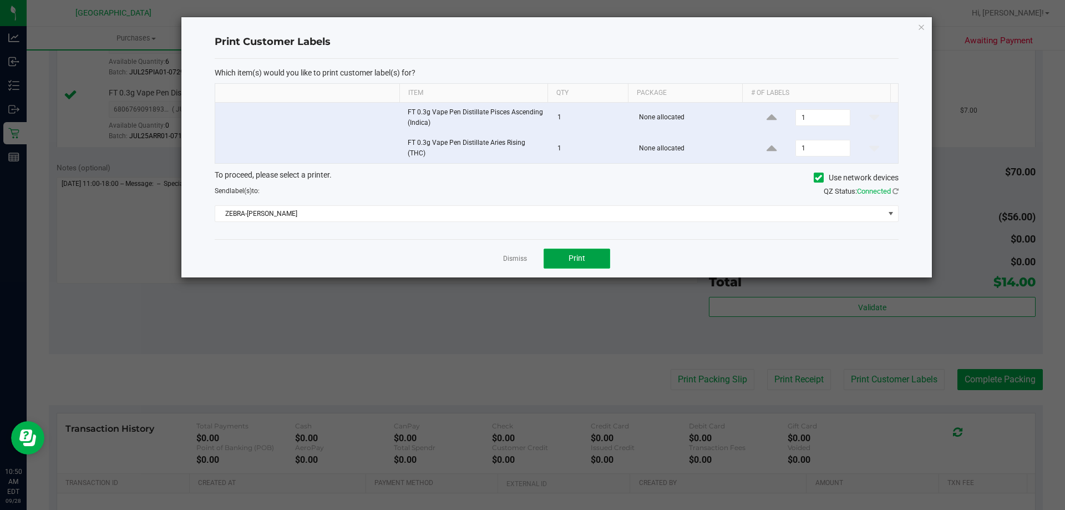
click at [585, 263] on button "Print" at bounding box center [577, 258] width 67 height 20
click at [505, 258] on link "Dismiss" at bounding box center [515, 258] width 24 height 9
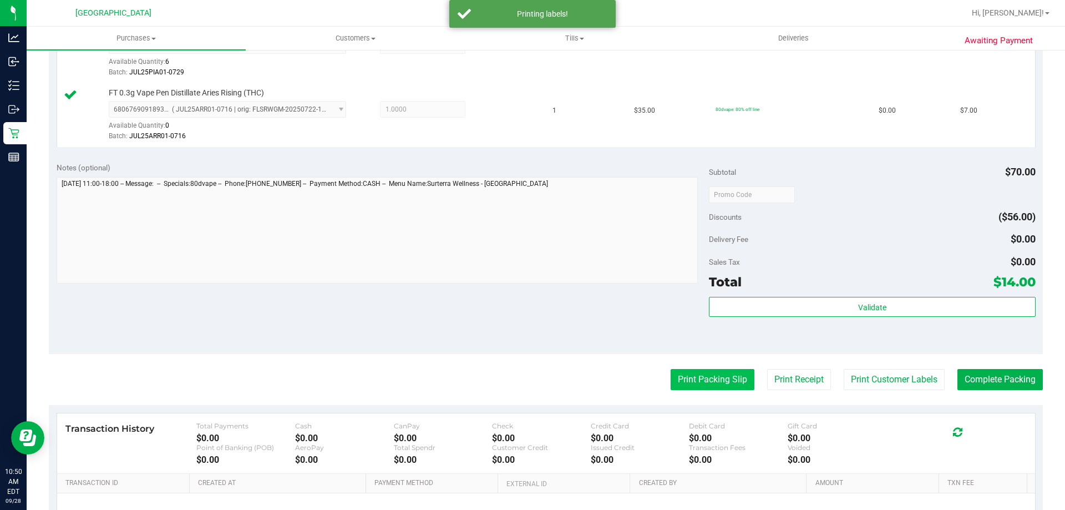
click at [703, 385] on button "Print Packing Slip" at bounding box center [713, 379] width 84 height 21
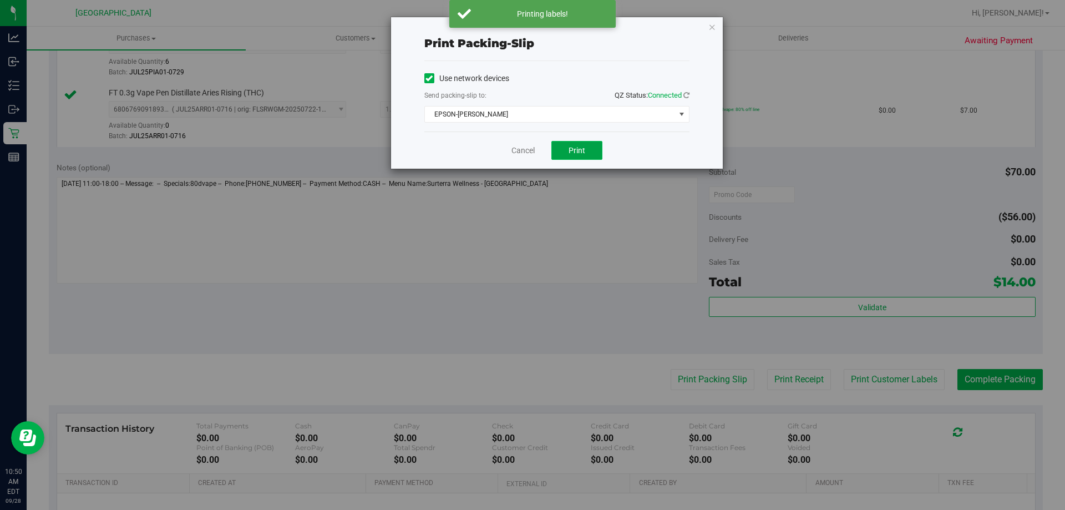
click at [581, 150] on span "Print" at bounding box center [577, 150] width 17 height 9
click at [528, 153] on link "Cancel" at bounding box center [522, 151] width 23 height 12
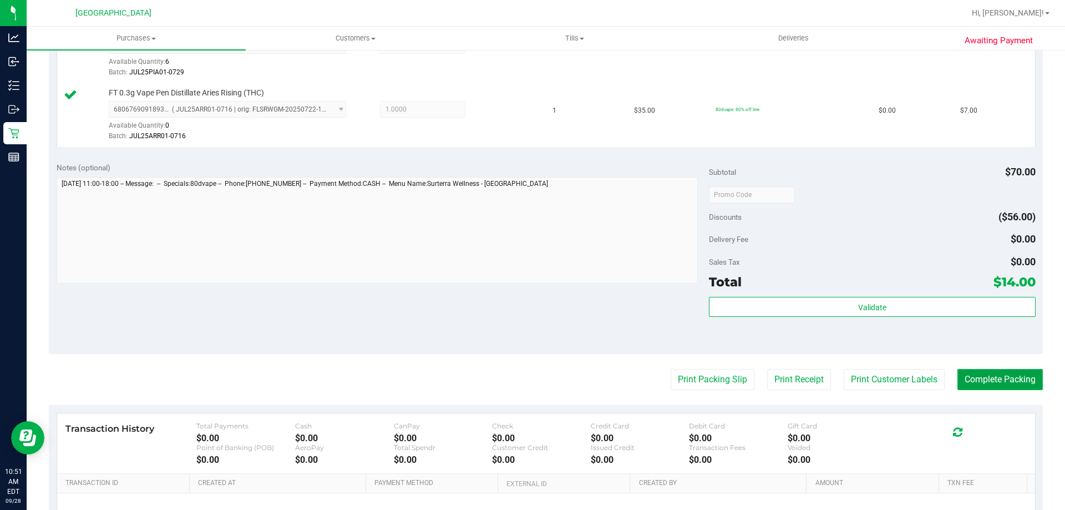
click at [997, 384] on button "Complete Packing" at bounding box center [999, 379] width 85 height 21
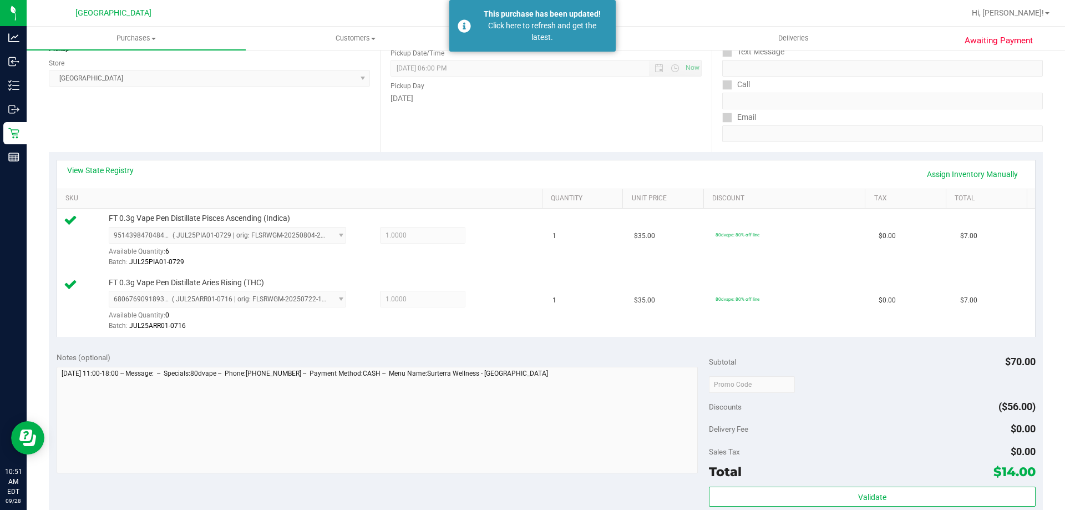
scroll to position [128, 0]
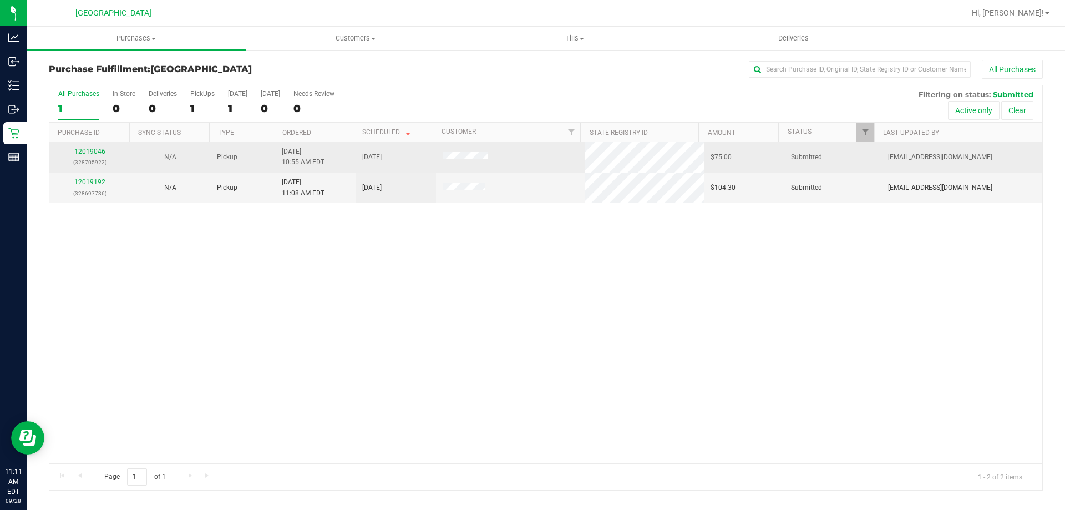
click at [79, 147] on div "12019046 (328705922)" at bounding box center [89, 156] width 67 height 21
click at [85, 153] on link "12019046" at bounding box center [89, 152] width 31 height 8
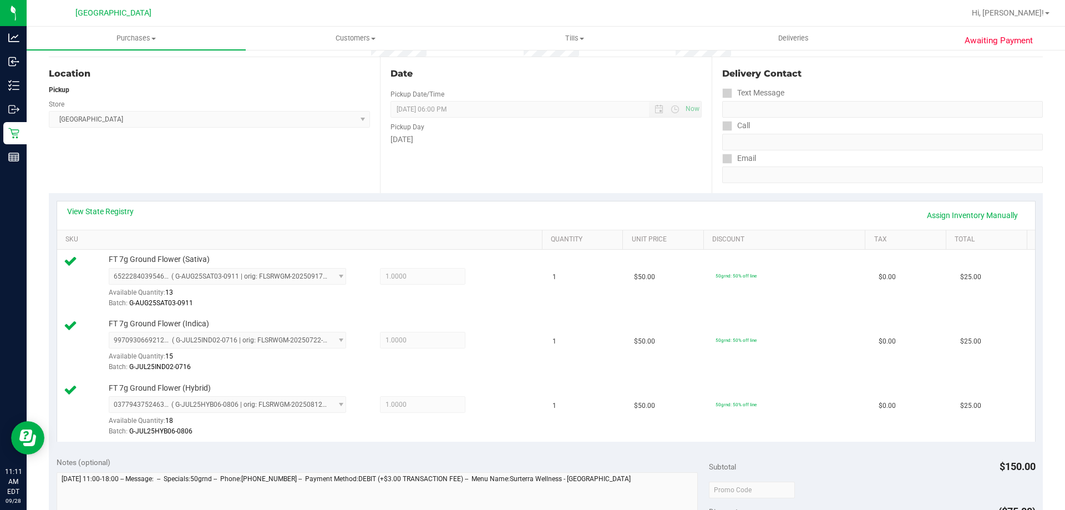
scroll to position [222, 0]
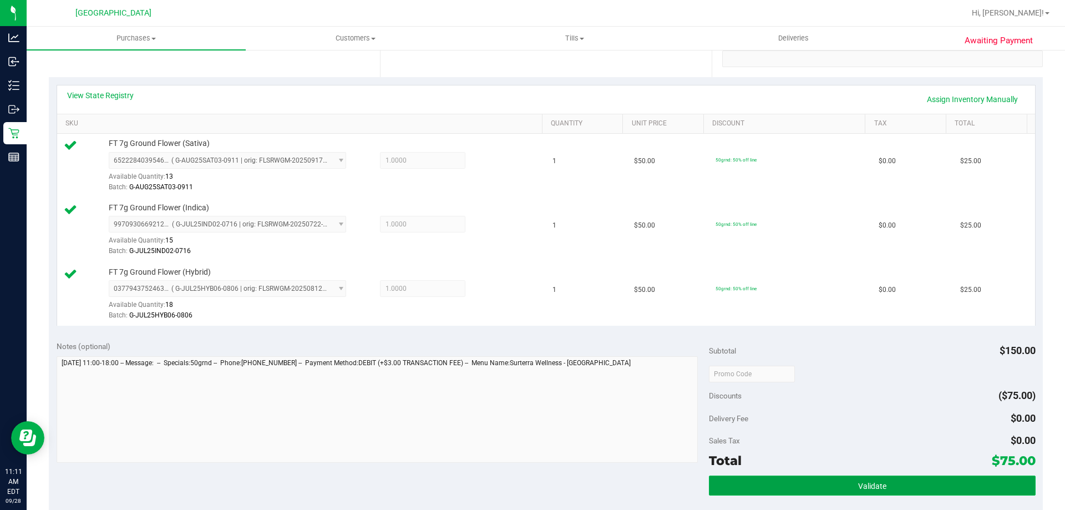
click at [884, 487] on button "Validate" at bounding box center [872, 485] width 326 height 20
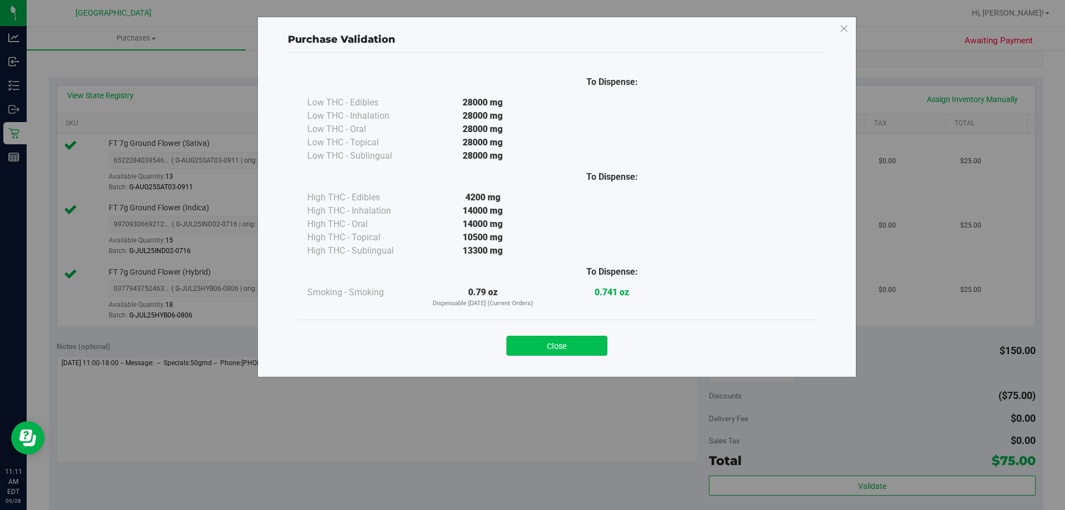
click at [560, 343] on button "Close" at bounding box center [556, 346] width 101 height 20
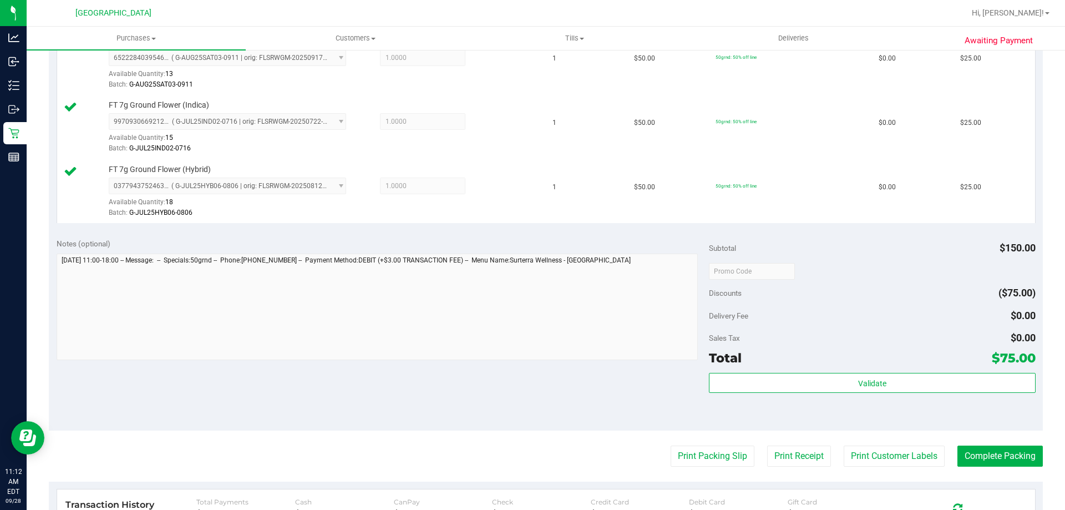
scroll to position [324, 0]
click at [890, 453] on button "Print Customer Labels" at bounding box center [894, 456] width 101 height 21
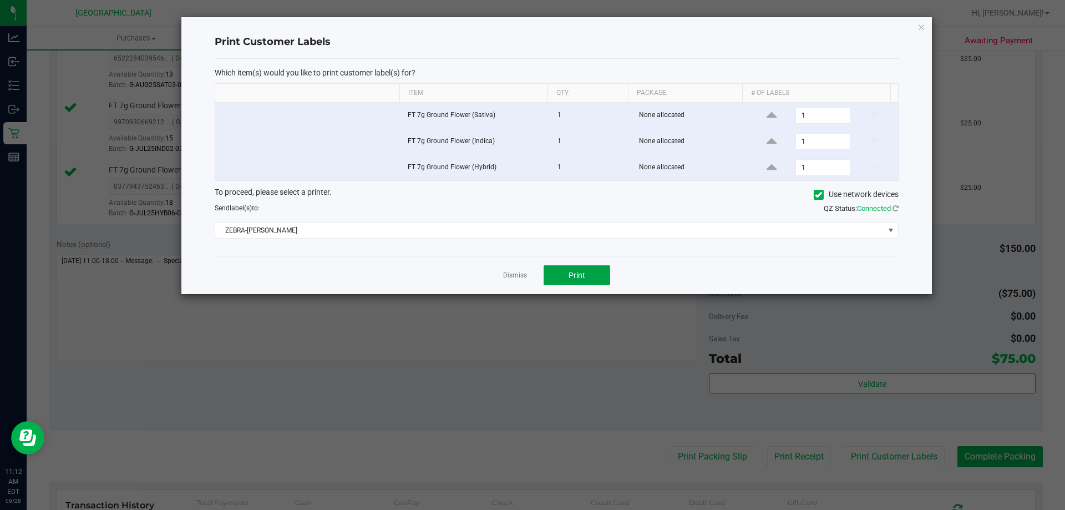
click at [573, 282] on button "Print" at bounding box center [577, 275] width 67 height 20
click at [506, 273] on link "Dismiss" at bounding box center [515, 275] width 24 height 9
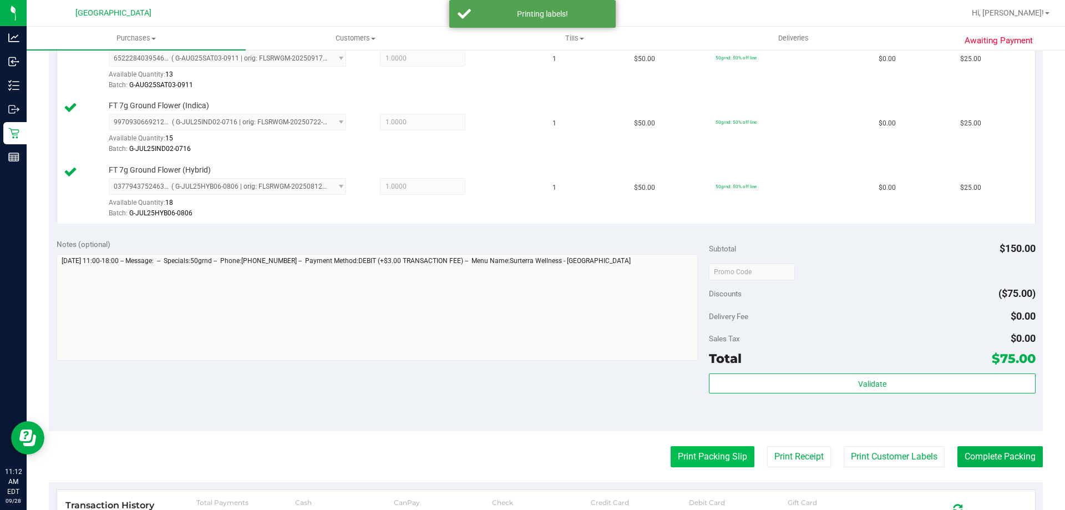
click at [703, 450] on button "Print Packing Slip" at bounding box center [713, 456] width 84 height 21
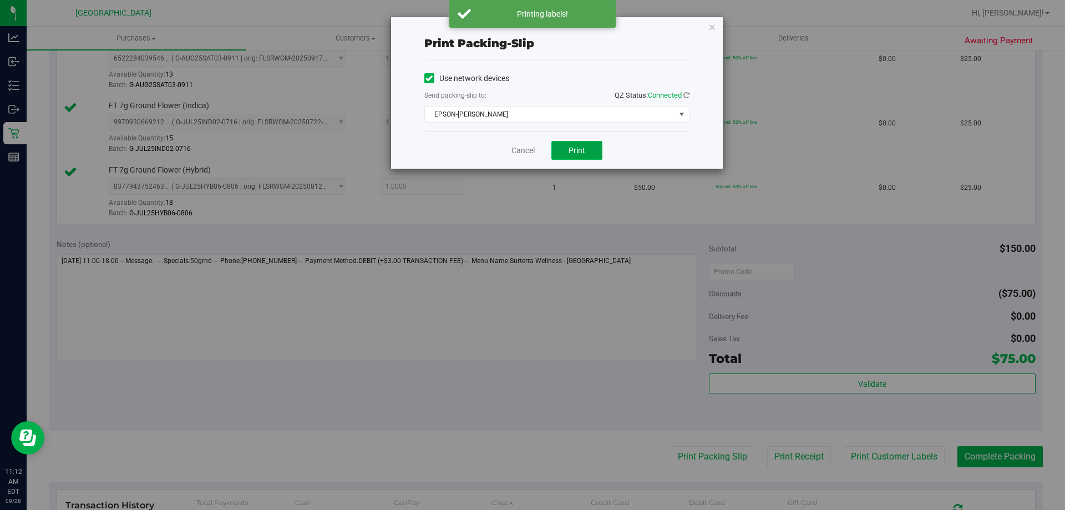
click at [577, 144] on button "Print" at bounding box center [576, 150] width 51 height 19
click at [517, 151] on link "Cancel" at bounding box center [522, 151] width 23 height 12
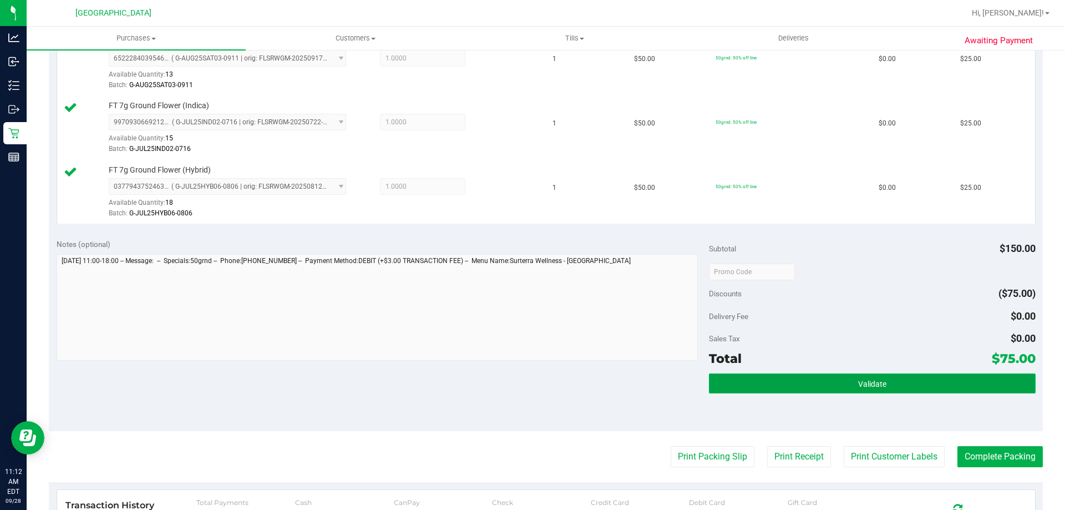
click at [861, 377] on button "Validate" at bounding box center [872, 383] width 326 height 20
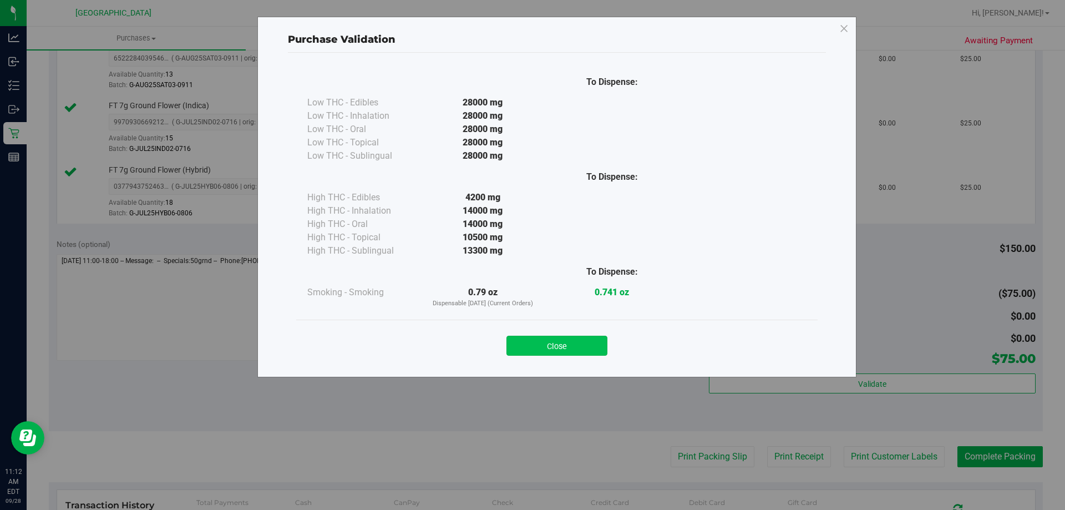
click at [570, 349] on button "Close" at bounding box center [556, 346] width 101 height 20
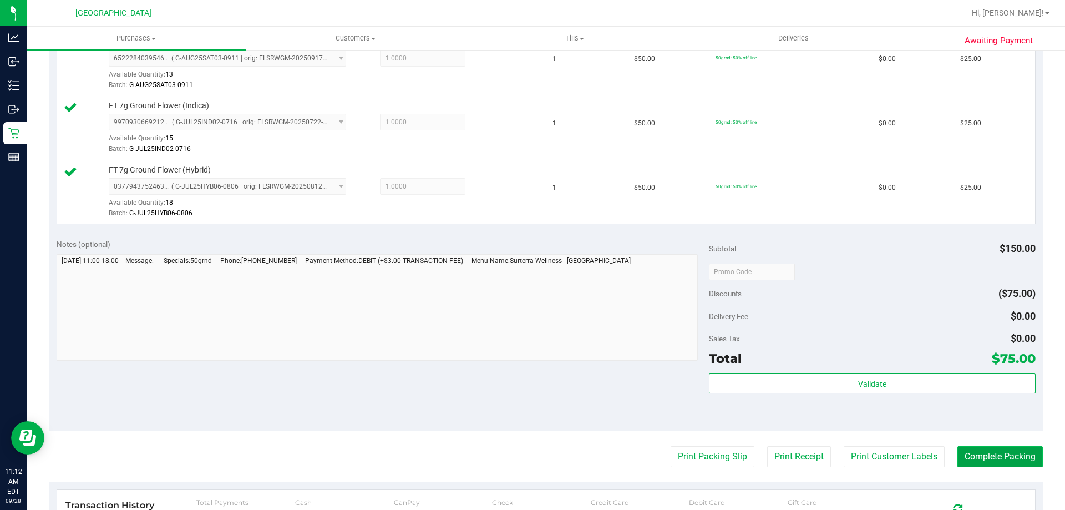
click at [1001, 464] on button "Complete Packing" at bounding box center [999, 456] width 85 height 21
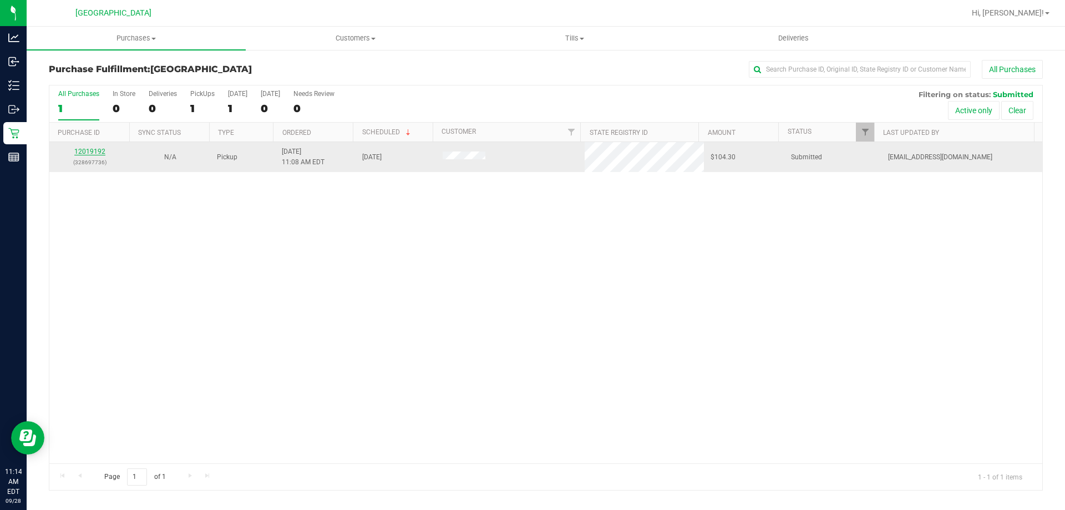
click at [94, 154] on link "12019192" at bounding box center [89, 152] width 31 height 8
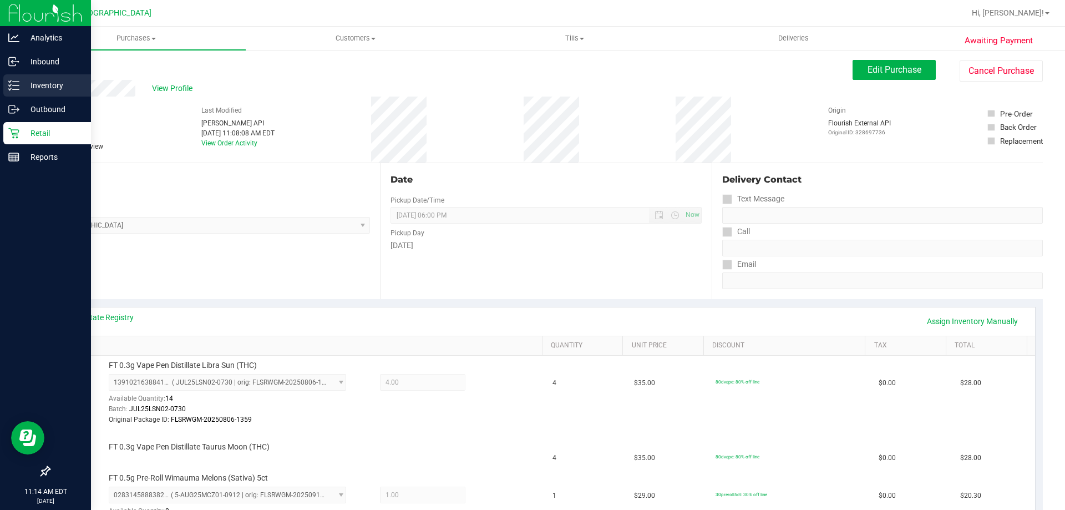
click at [32, 79] on p "Inventory" at bounding box center [52, 85] width 67 height 13
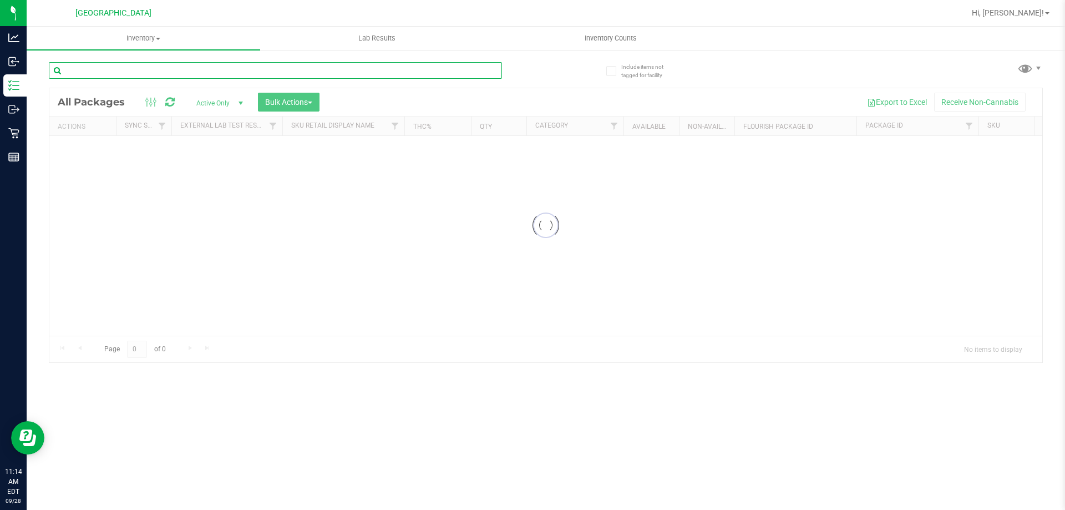
click at [151, 70] on input "text" at bounding box center [275, 70] width 453 height 17
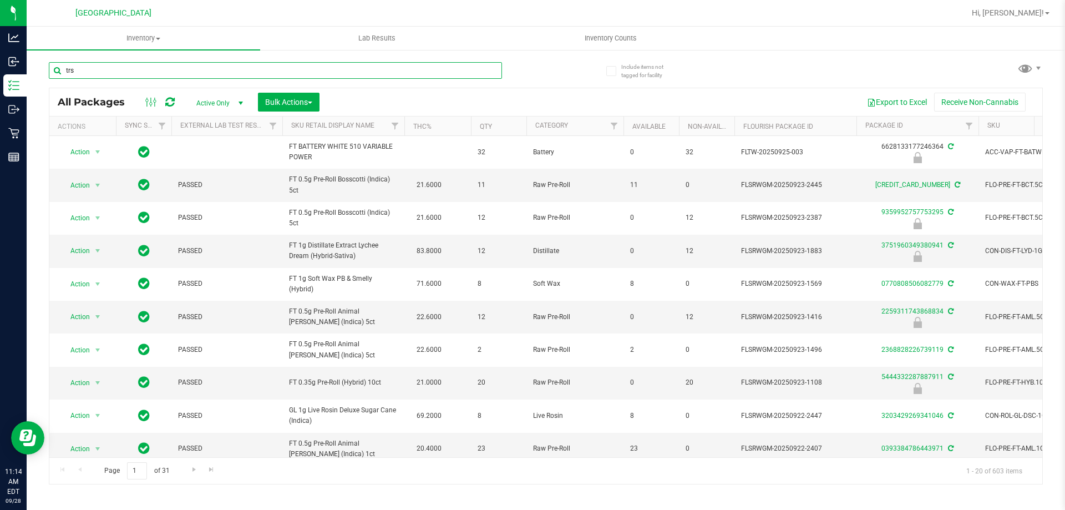
type input "trs"
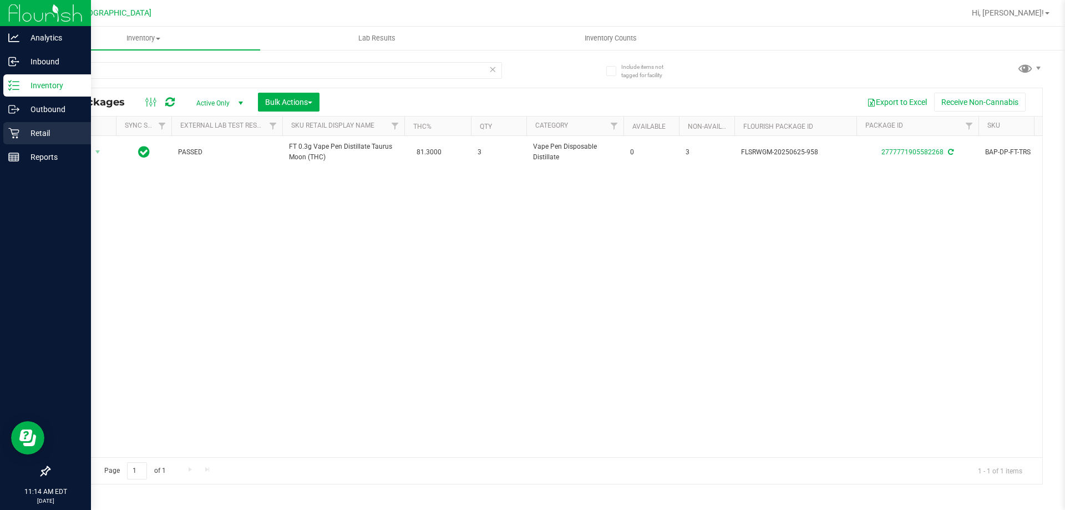
click at [13, 132] on icon at bounding box center [13, 133] width 11 height 11
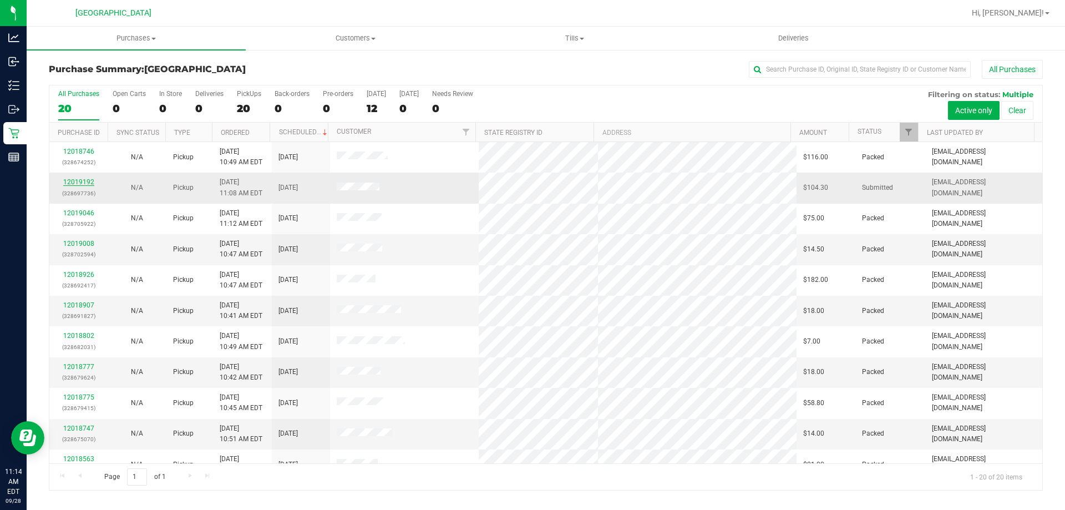
click at [85, 181] on link "12019192" at bounding box center [78, 182] width 31 height 8
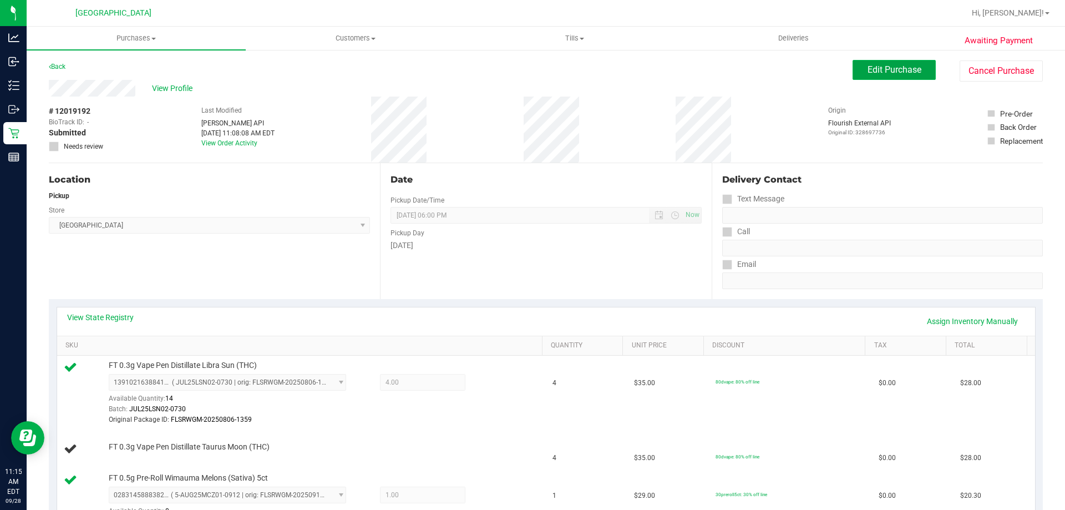
click at [870, 76] on button "Edit Purchase" at bounding box center [893, 70] width 83 height 20
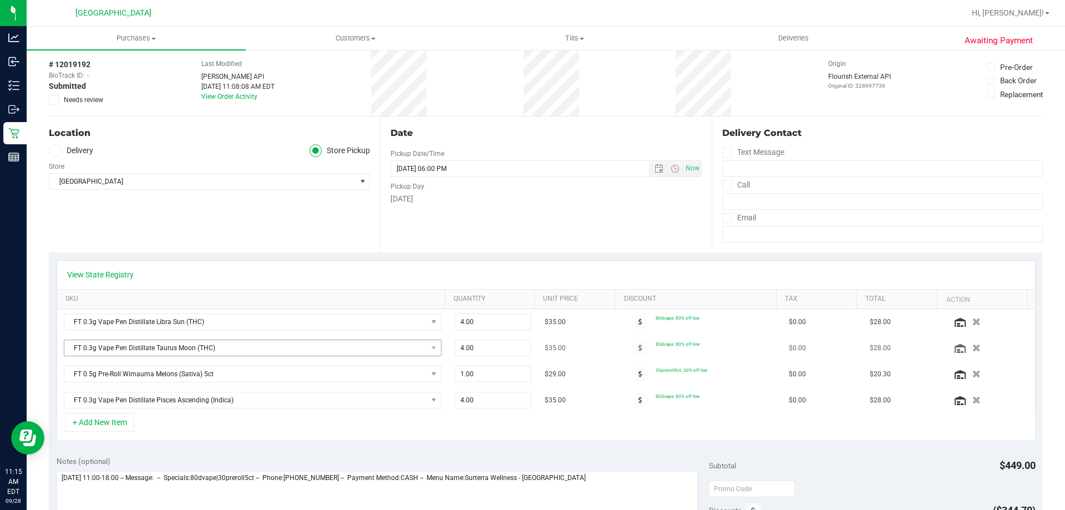
scroll to position [111, 0]
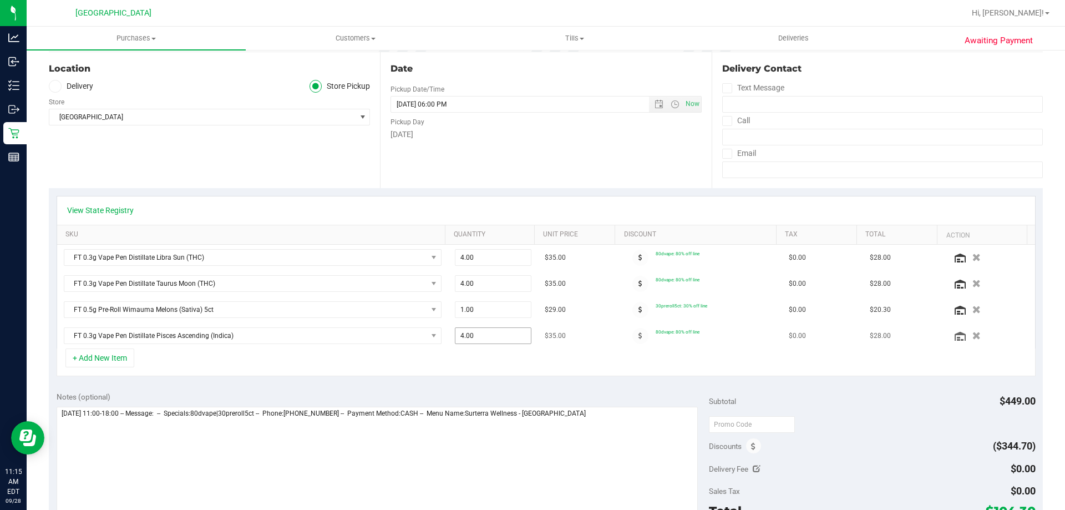
click at [474, 329] on span "4.00 4" at bounding box center [493, 335] width 77 height 17
type input "3"
type input "3.00"
click at [541, 380] on div "View State Registry SKU Quantity Unit Price Discount Tax Total Action FT 0.3g V…" at bounding box center [546, 286] width 994 height 196
click at [972, 285] on icon "button" at bounding box center [976, 284] width 8 height 8
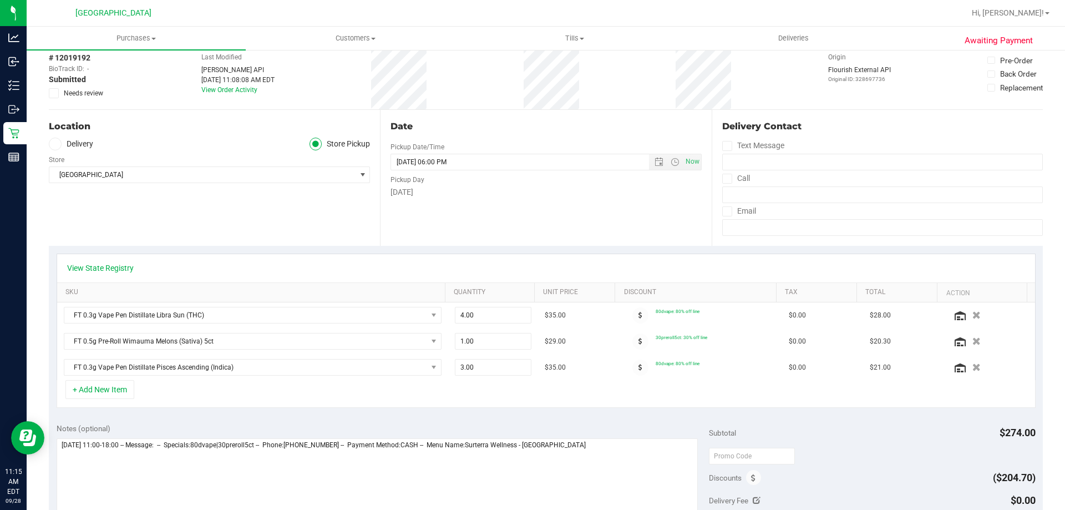
scroll to position [0, 0]
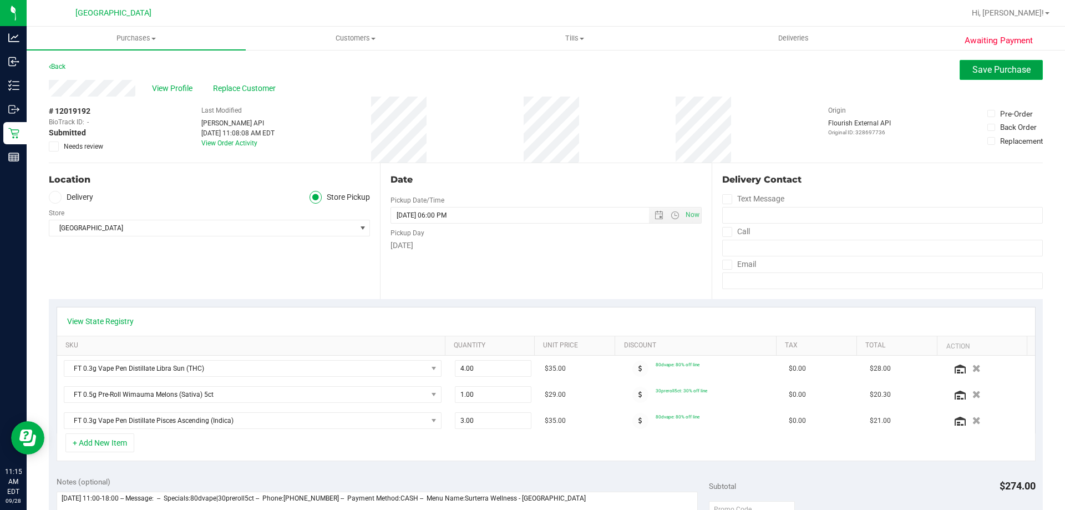
click at [987, 63] on button "Save Purchase" at bounding box center [1001, 70] width 83 height 20
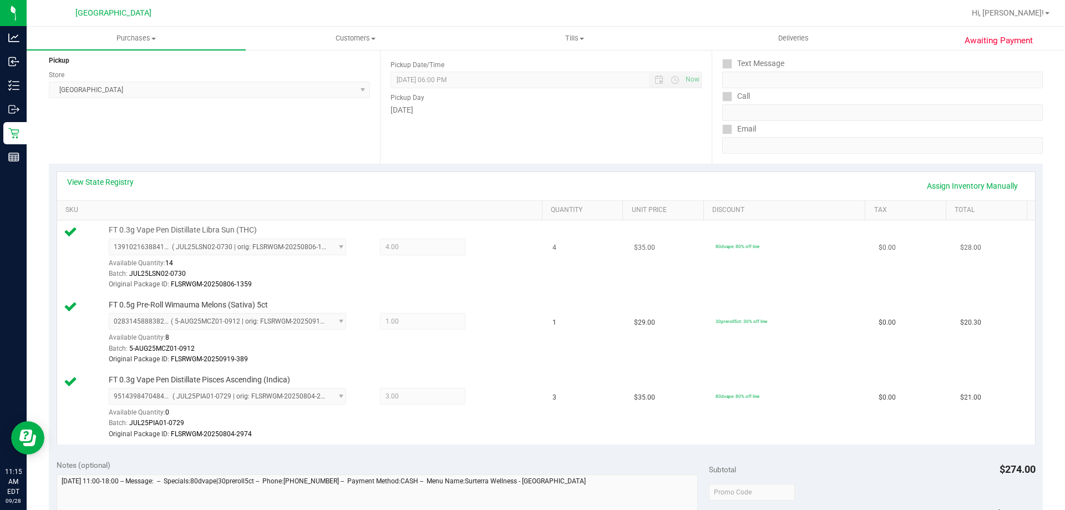
scroll to position [277, 0]
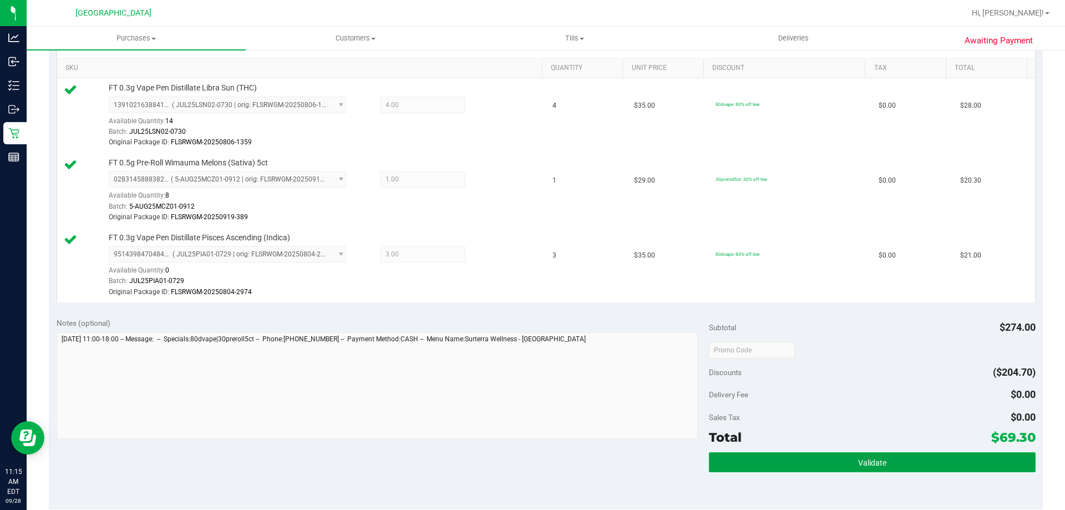
click at [877, 461] on span "Validate" at bounding box center [872, 462] width 28 height 9
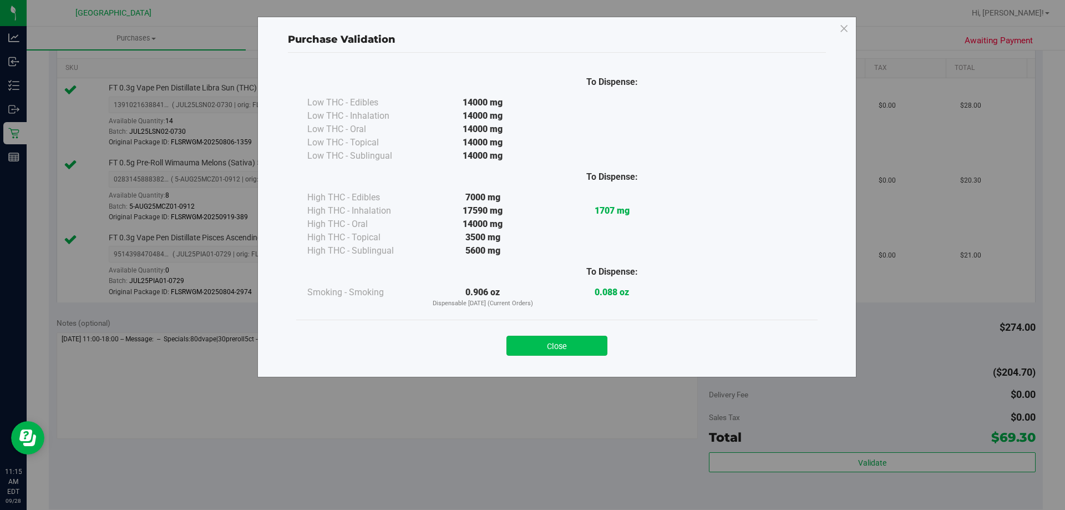
click at [566, 349] on button "Close" at bounding box center [556, 346] width 101 height 20
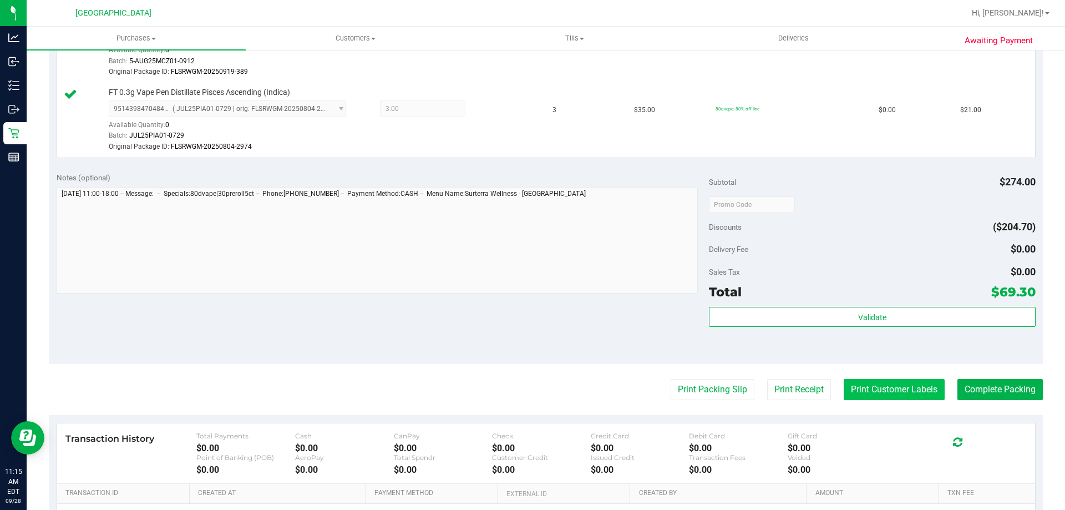
scroll to position [444, 0]
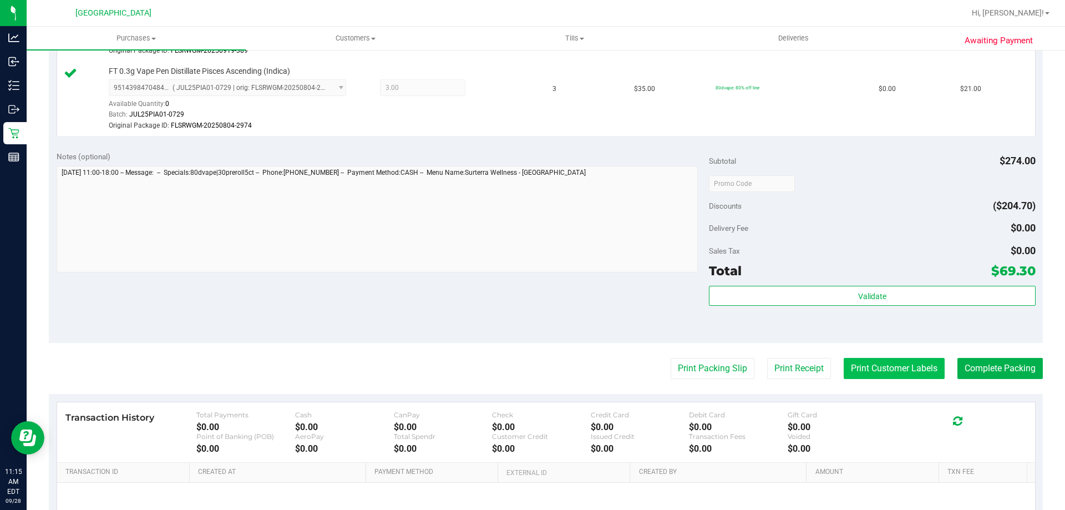
click at [851, 370] on button "Print Customer Labels" at bounding box center [894, 368] width 101 height 21
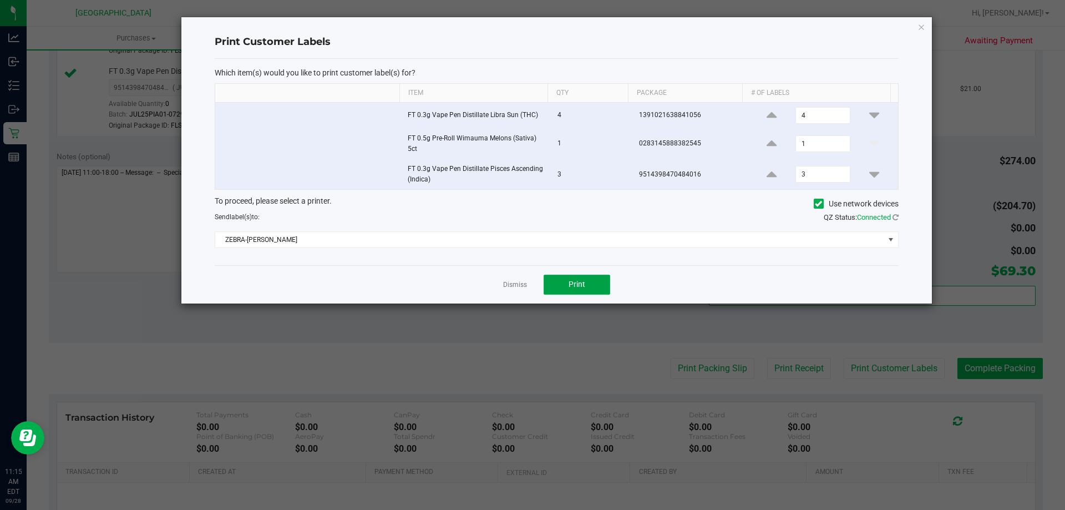
click at [590, 289] on button "Print" at bounding box center [577, 285] width 67 height 20
click at [511, 281] on link "Dismiss" at bounding box center [515, 284] width 24 height 9
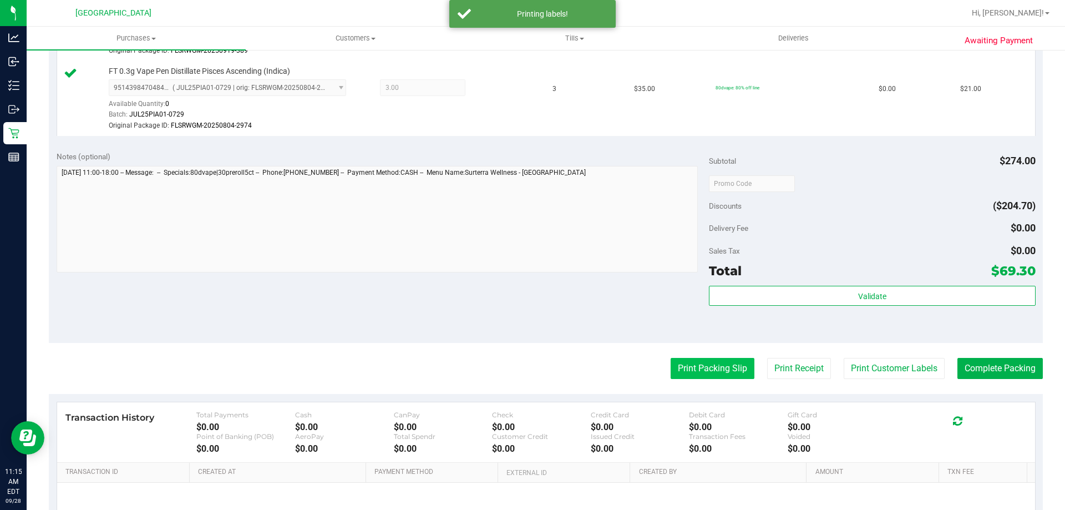
click at [673, 363] on button "Print Packing Slip" at bounding box center [713, 368] width 84 height 21
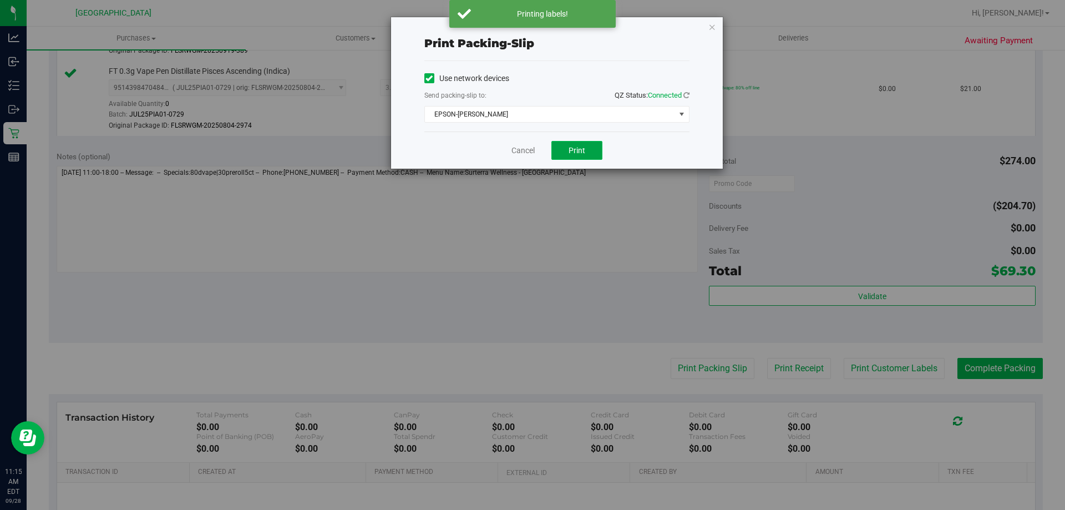
click at [574, 159] on button "Print" at bounding box center [576, 150] width 51 height 19
click at [517, 154] on link "Cancel" at bounding box center [522, 151] width 23 height 12
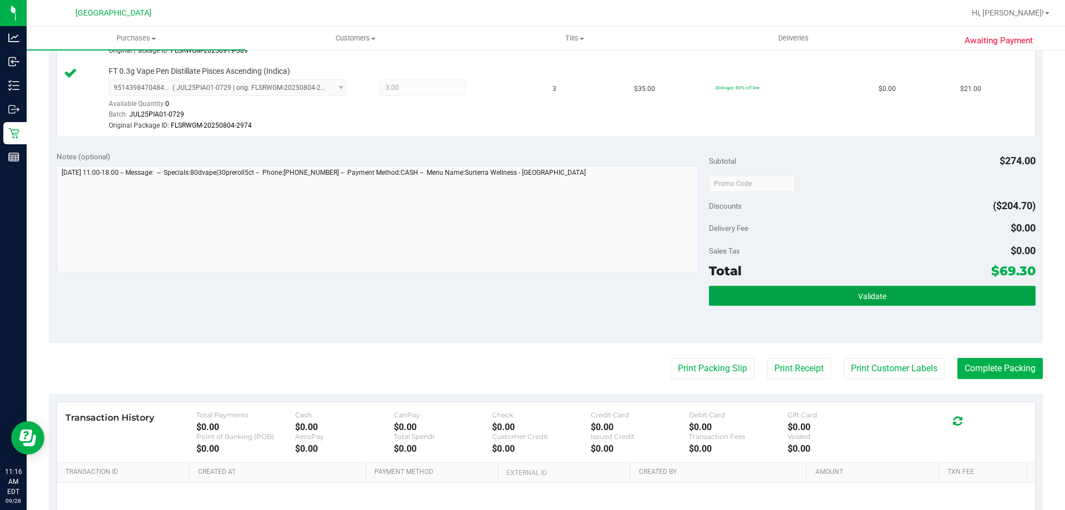
click at [907, 290] on button "Validate" at bounding box center [872, 296] width 326 height 20
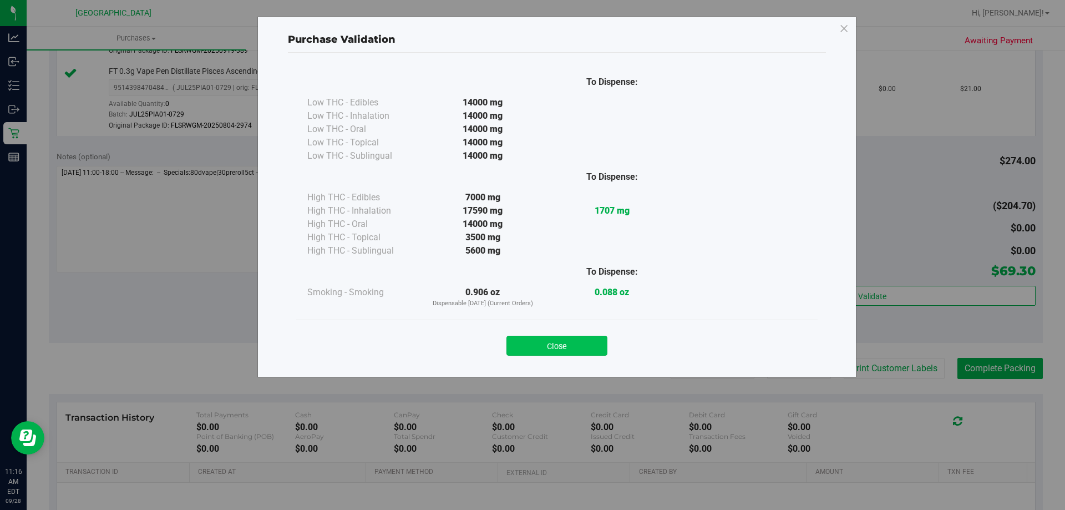
click at [574, 348] on button "Close" at bounding box center [556, 346] width 101 height 20
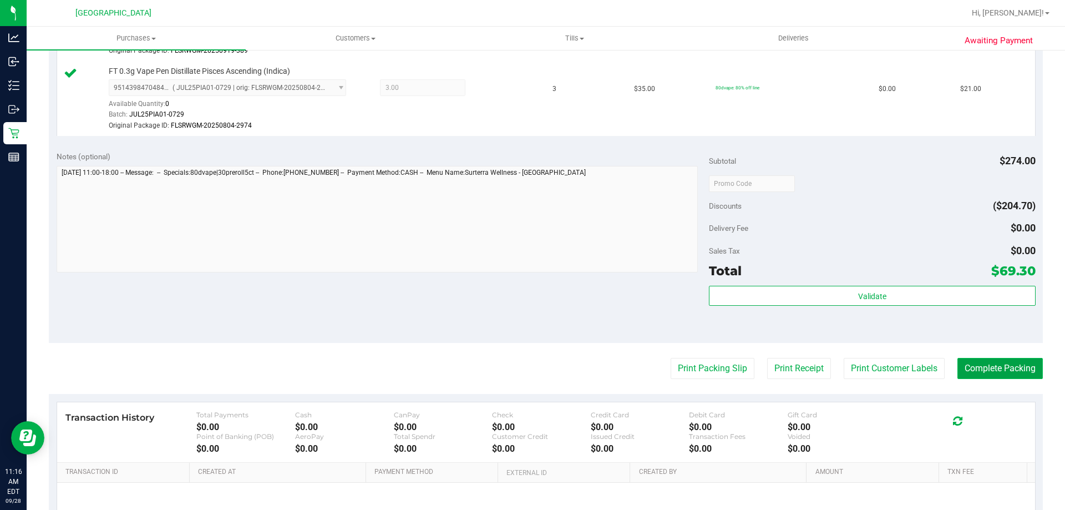
click at [1007, 377] on button "Complete Packing" at bounding box center [999, 368] width 85 height 21
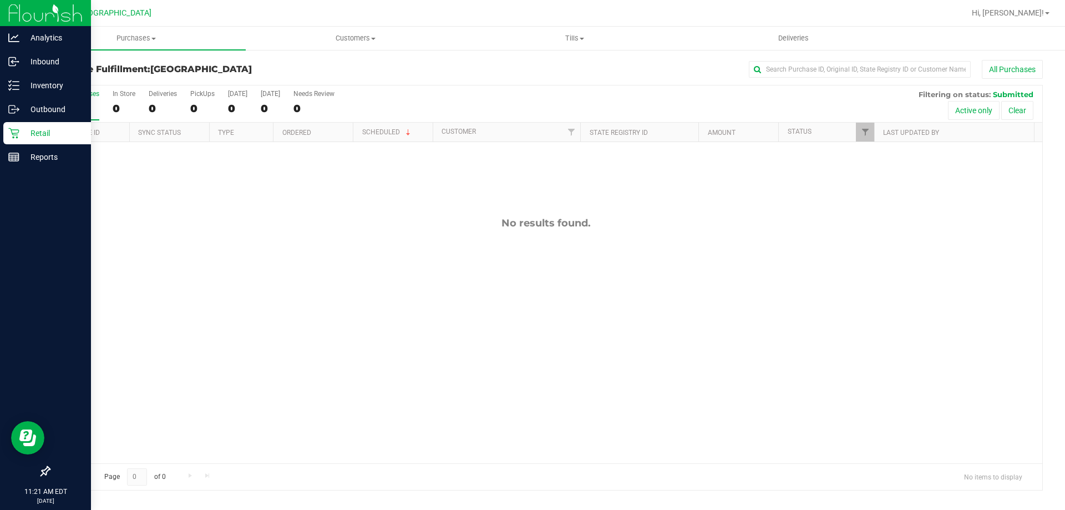
click at [33, 129] on p "Retail" at bounding box center [52, 132] width 67 height 13
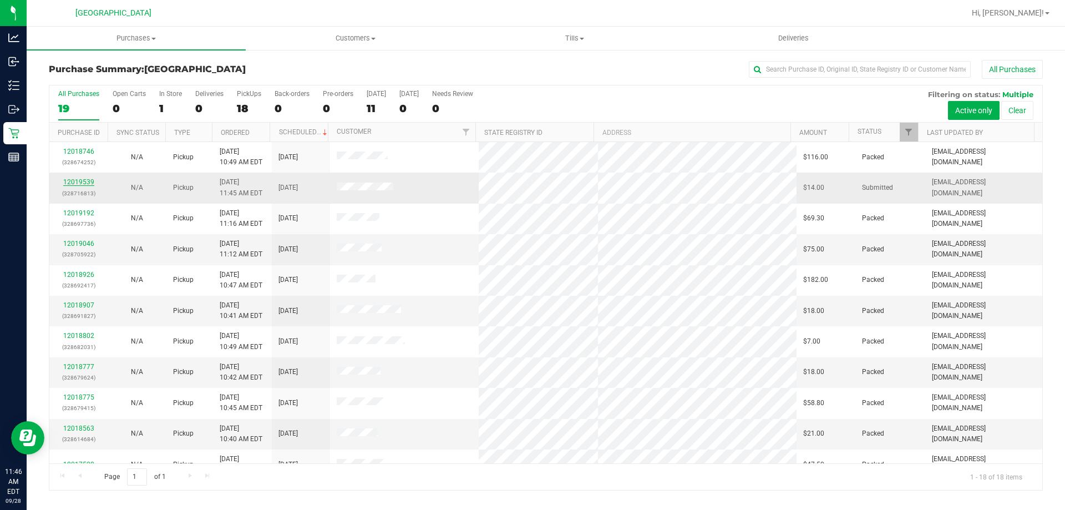
click at [82, 184] on link "12019539" at bounding box center [78, 182] width 31 height 8
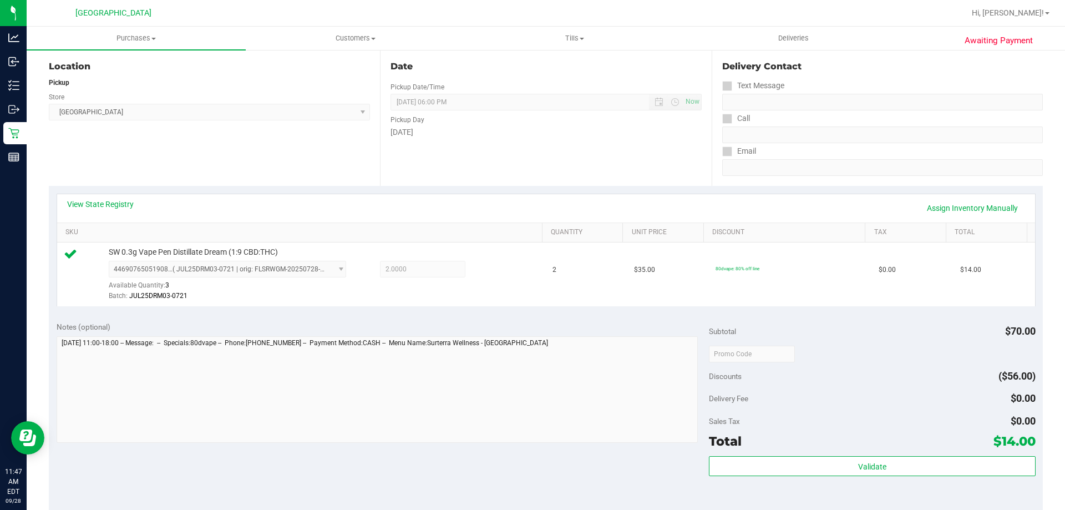
scroll to position [270, 0]
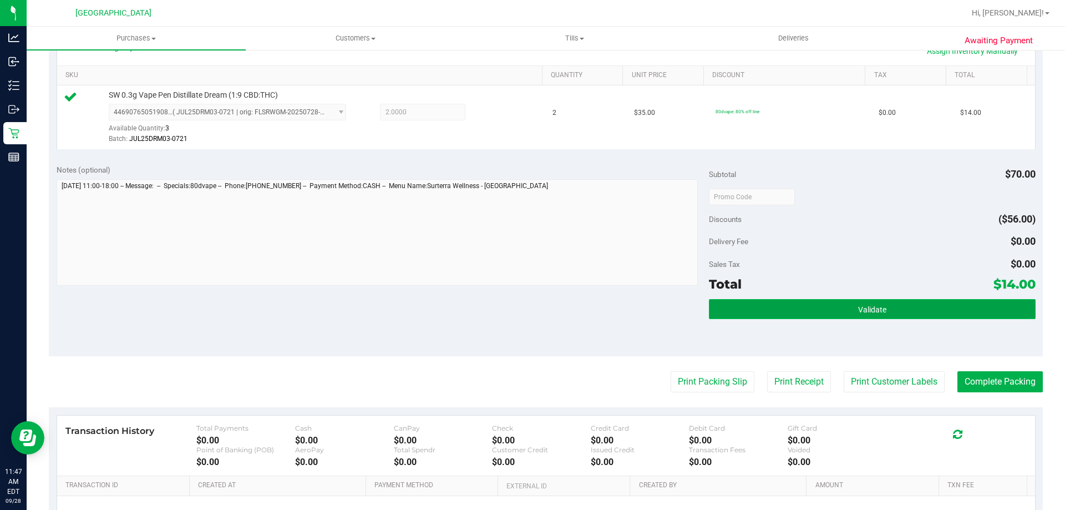
click at [865, 318] on button "Validate" at bounding box center [872, 309] width 326 height 20
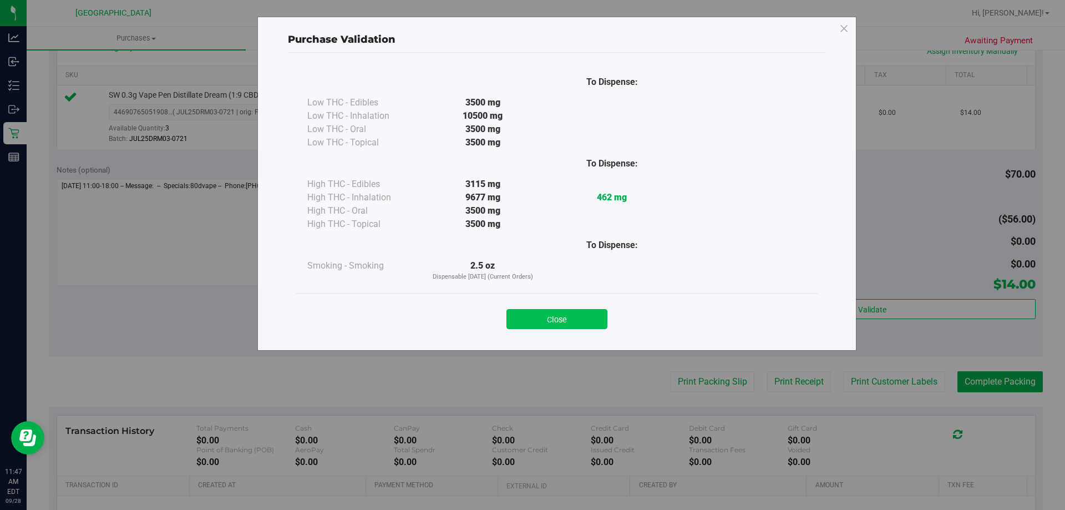
click at [556, 328] on button "Close" at bounding box center [556, 319] width 101 height 20
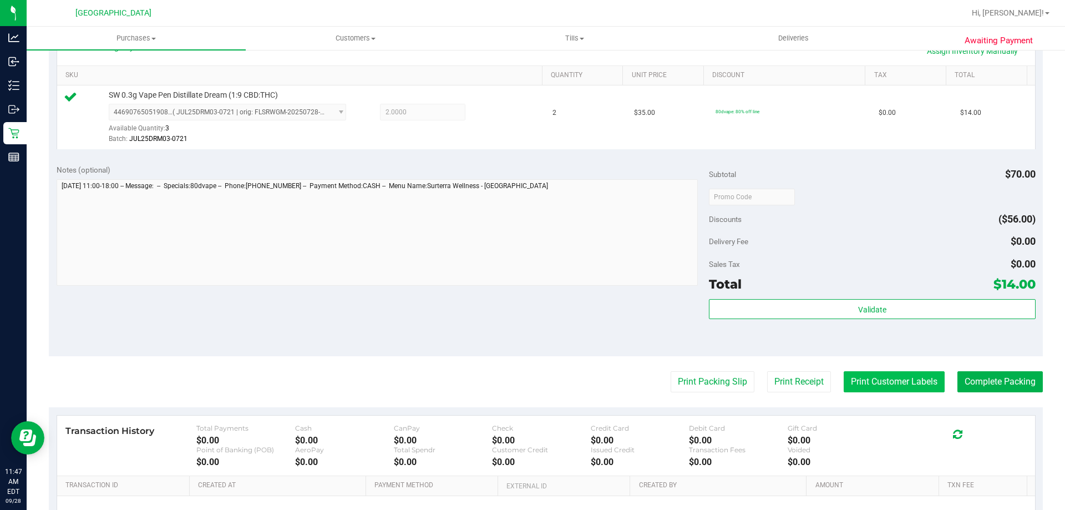
click at [930, 382] on button "Print Customer Labels" at bounding box center [894, 381] width 101 height 21
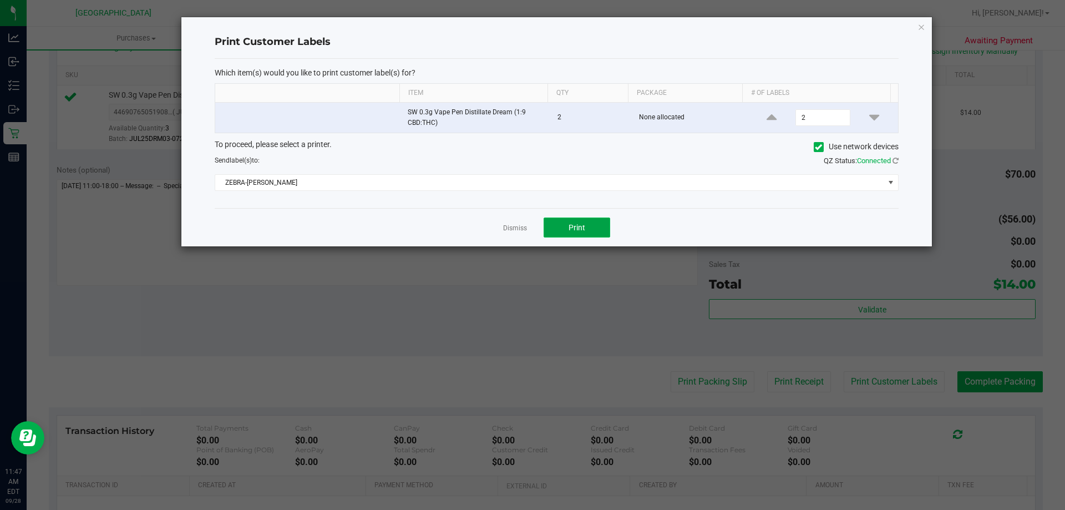
click at [582, 227] on span "Print" at bounding box center [577, 227] width 17 height 9
click at [506, 227] on link "Dismiss" at bounding box center [515, 228] width 24 height 9
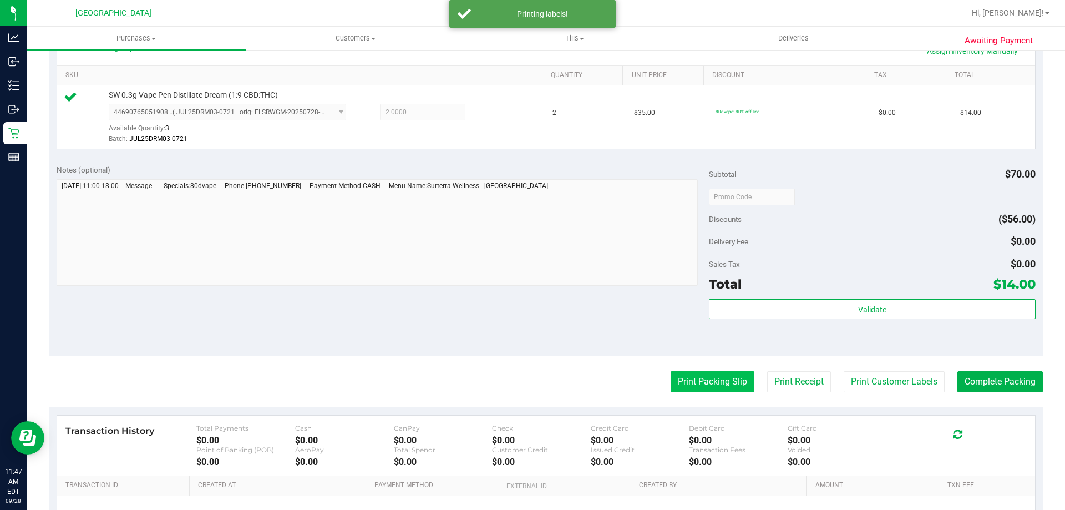
click at [696, 374] on button "Print Packing Slip" at bounding box center [713, 381] width 84 height 21
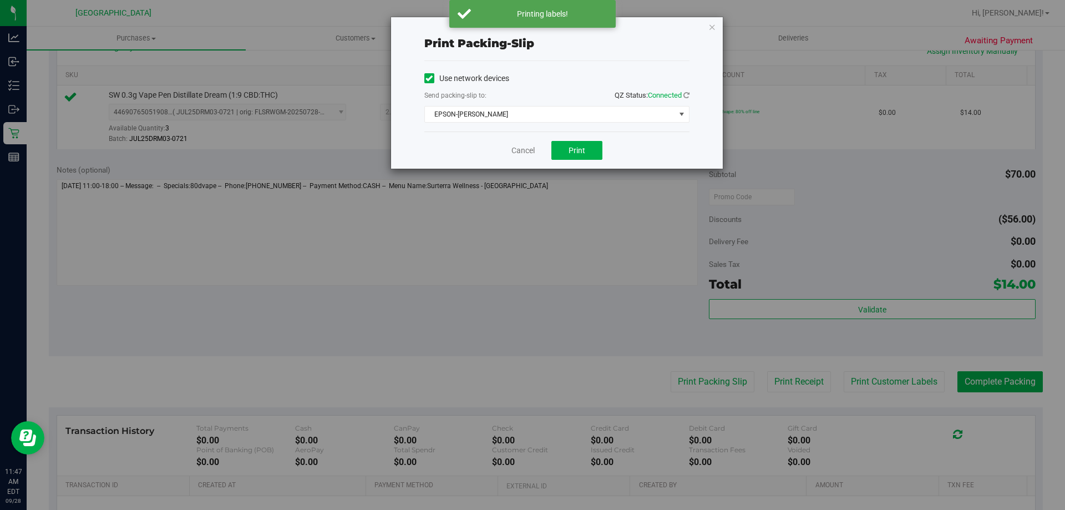
click at [585, 132] on div "Cancel Print" at bounding box center [556, 149] width 265 height 37
click at [586, 152] on button "Print" at bounding box center [576, 150] width 51 height 19
click at [520, 151] on link "Cancel" at bounding box center [522, 151] width 23 height 12
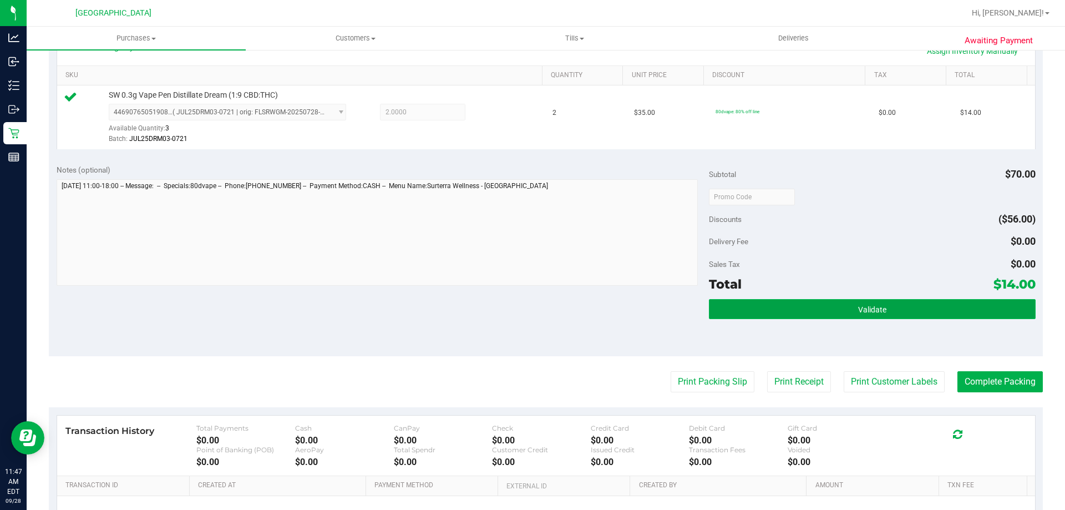
click at [880, 304] on button "Validate" at bounding box center [872, 309] width 326 height 20
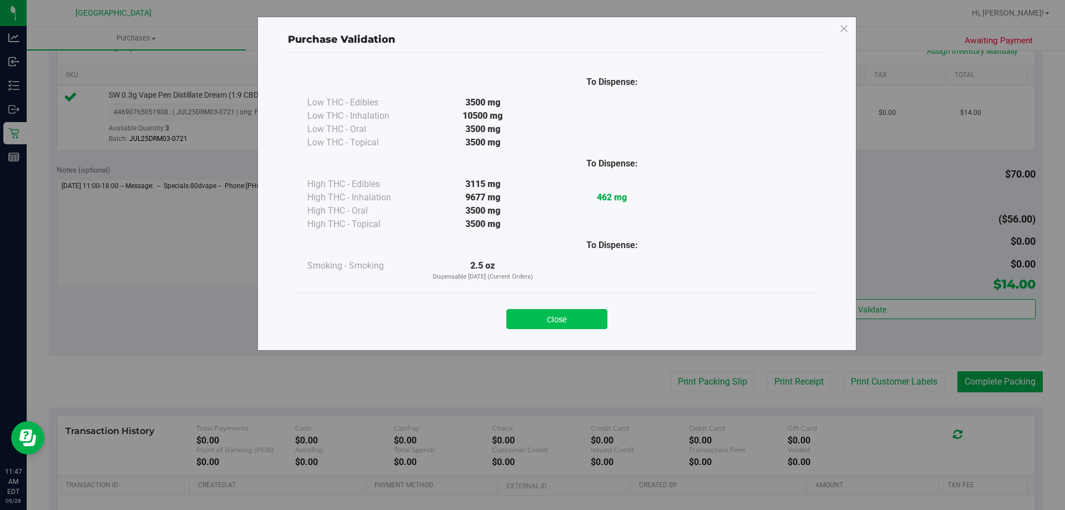
click at [556, 319] on button "Close" at bounding box center [556, 319] width 101 height 20
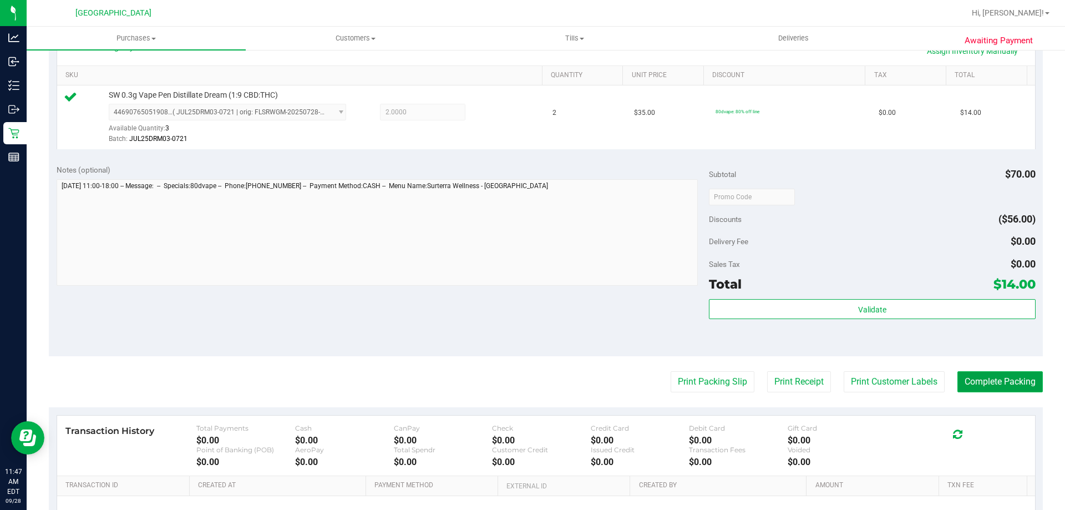
click at [998, 385] on button "Complete Packing" at bounding box center [999, 381] width 85 height 21
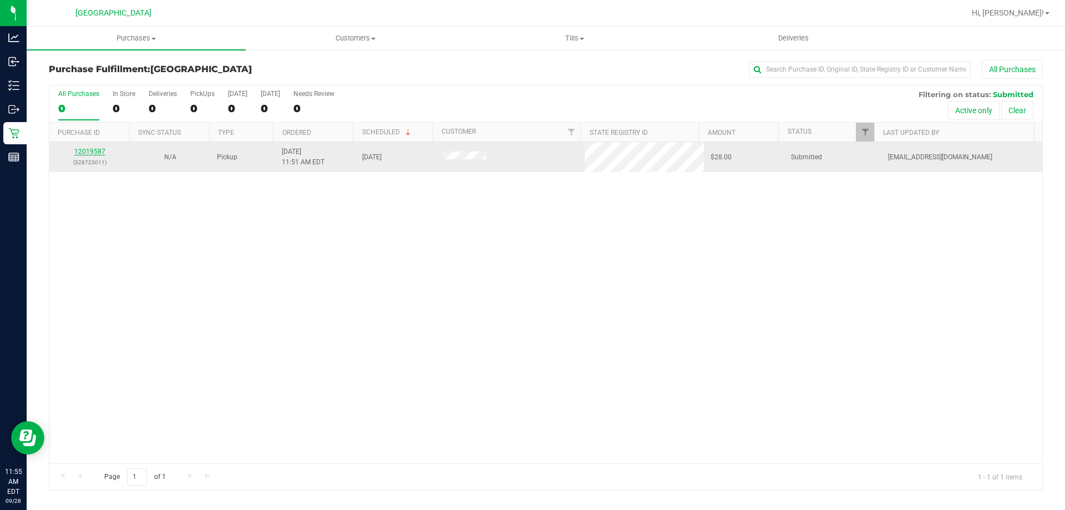
click at [104, 149] on link "12019587" at bounding box center [89, 152] width 31 height 8
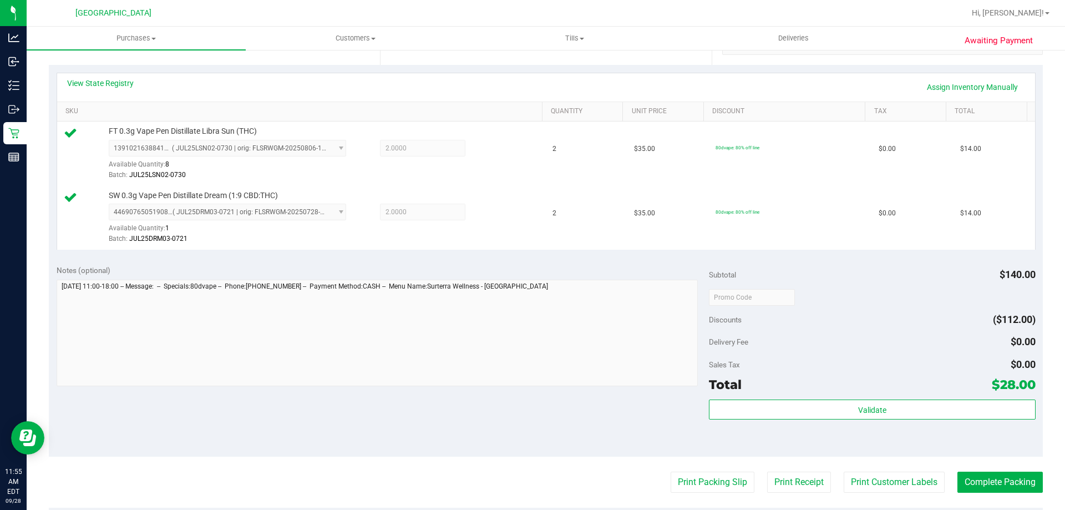
scroll to position [243, 0]
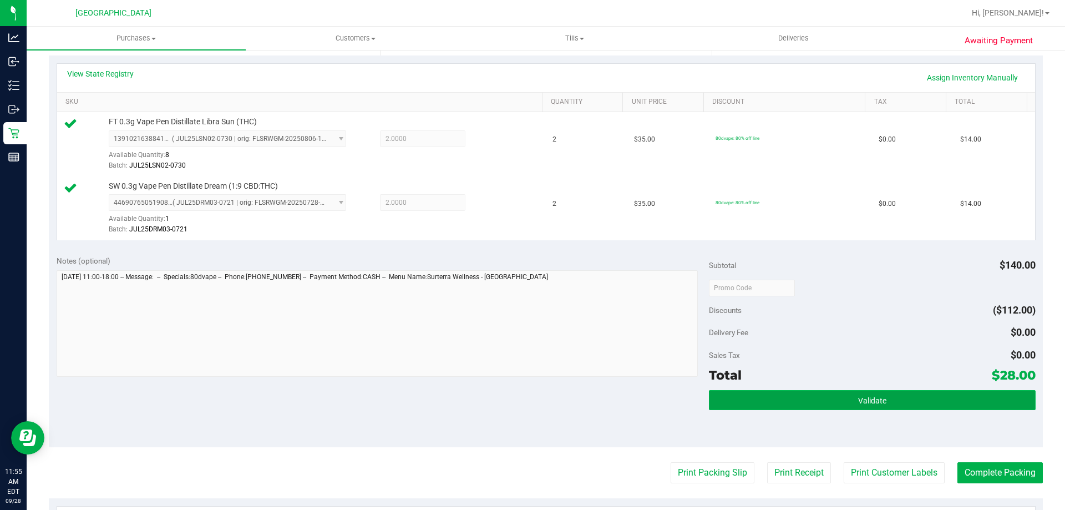
click at [858, 399] on span "Validate" at bounding box center [872, 400] width 28 height 9
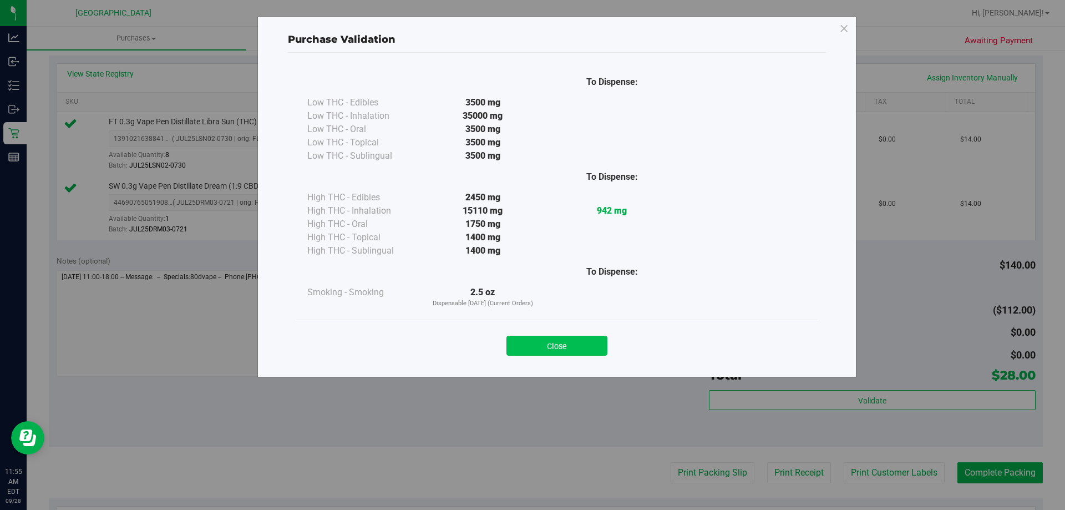
click at [565, 338] on button "Close" at bounding box center [556, 346] width 101 height 20
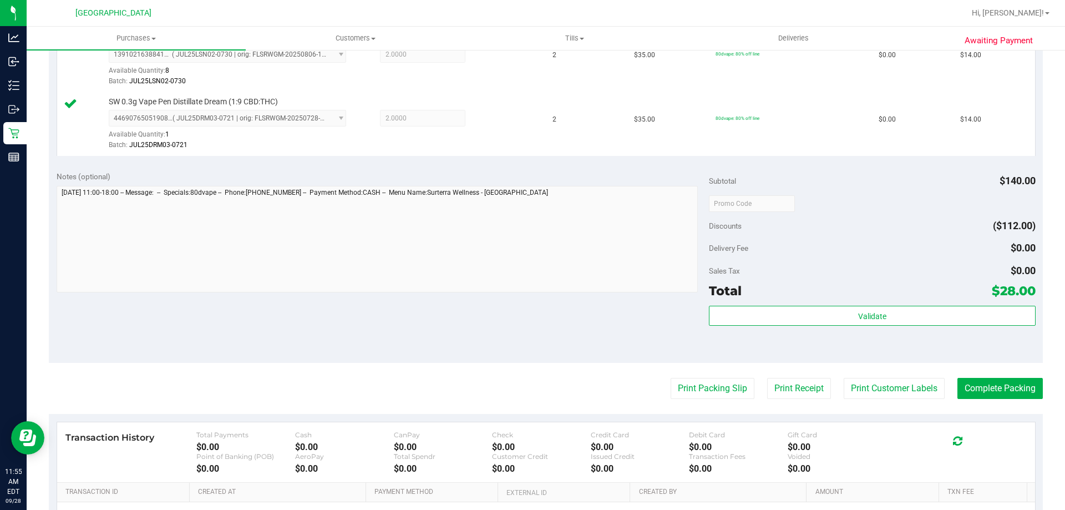
scroll to position [339, 0]
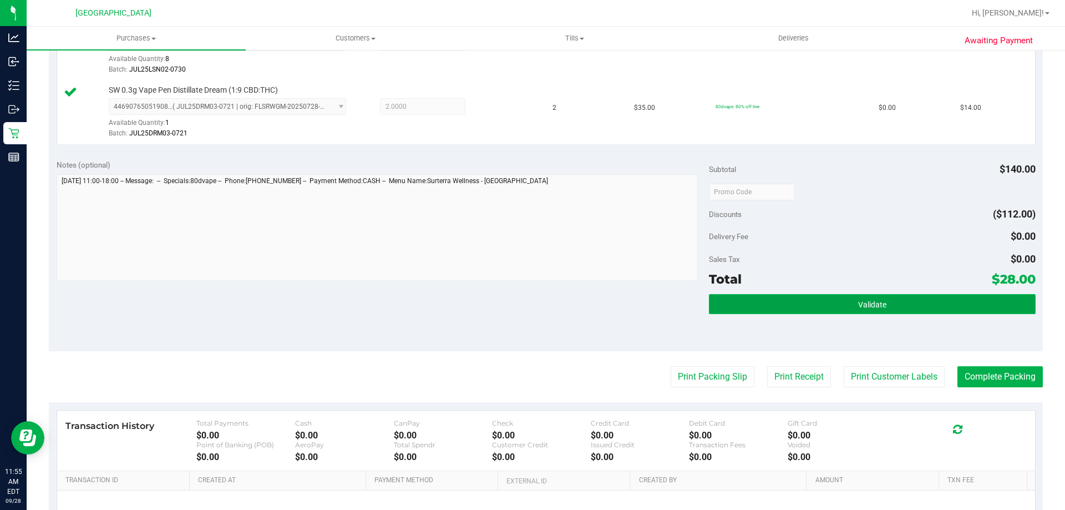
click at [865, 311] on button "Validate" at bounding box center [872, 304] width 326 height 20
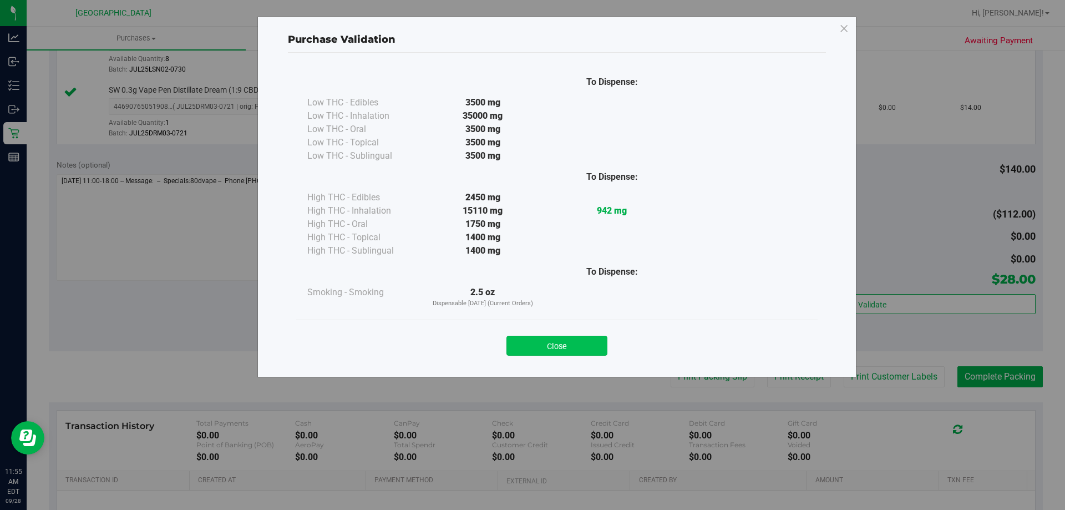
click at [574, 339] on button "Close" at bounding box center [556, 346] width 101 height 20
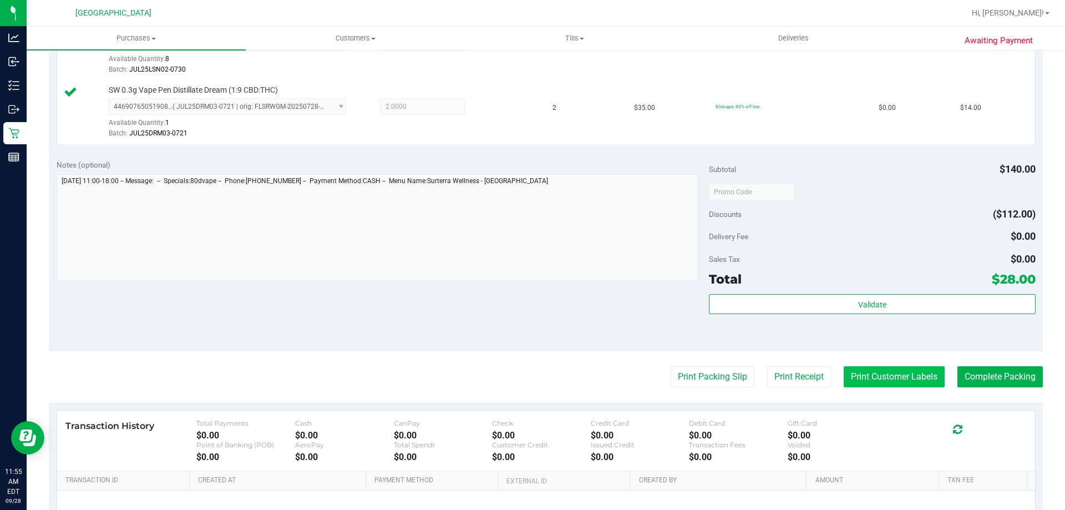
click at [872, 375] on button "Print Customer Labels" at bounding box center [894, 376] width 101 height 21
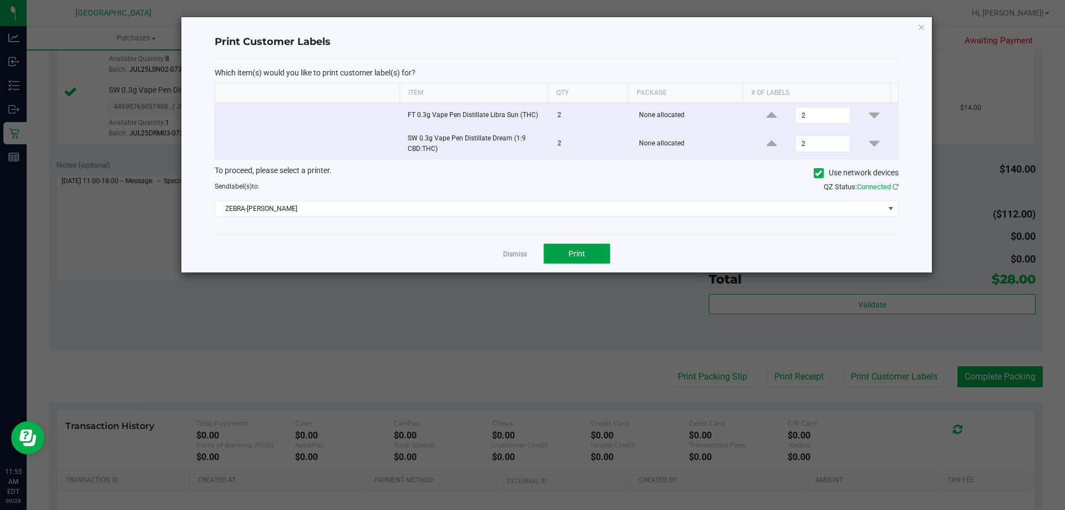
click at [574, 251] on span "Print" at bounding box center [577, 253] width 17 height 9
click at [506, 250] on link "Dismiss" at bounding box center [515, 254] width 24 height 9
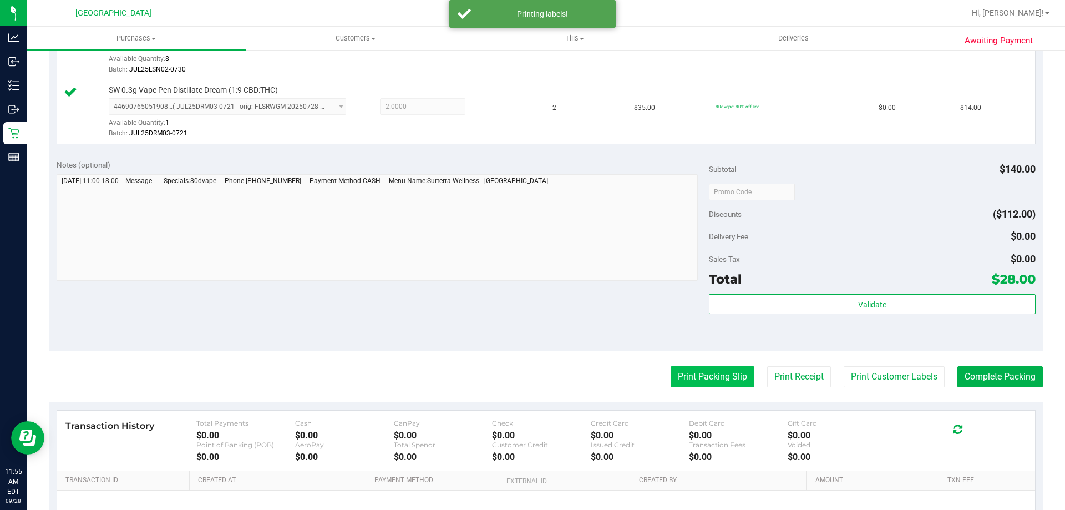
click at [705, 368] on button "Print Packing Slip" at bounding box center [713, 376] width 84 height 21
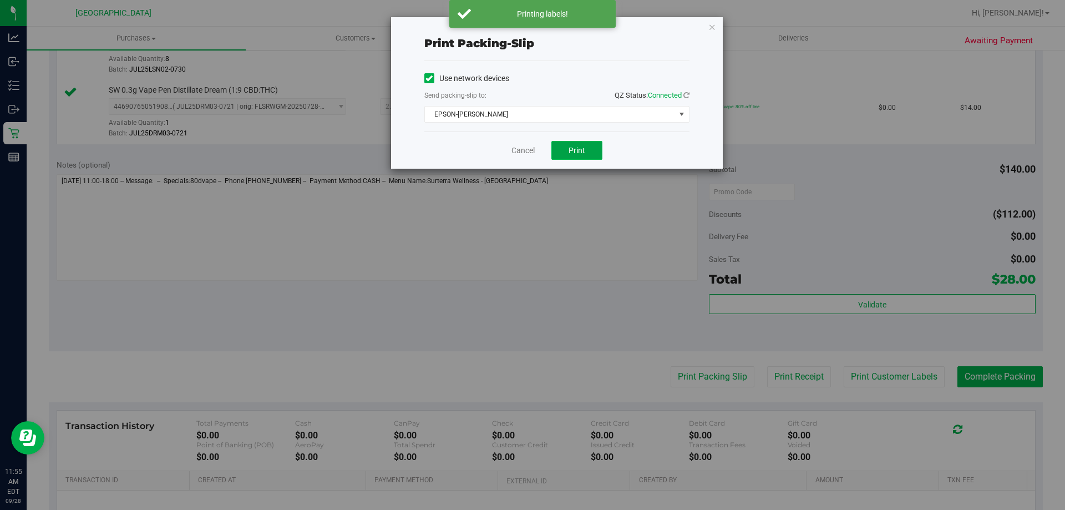
click at [579, 149] on span "Print" at bounding box center [577, 150] width 17 height 9
click at [525, 153] on link "Cancel" at bounding box center [522, 151] width 23 height 12
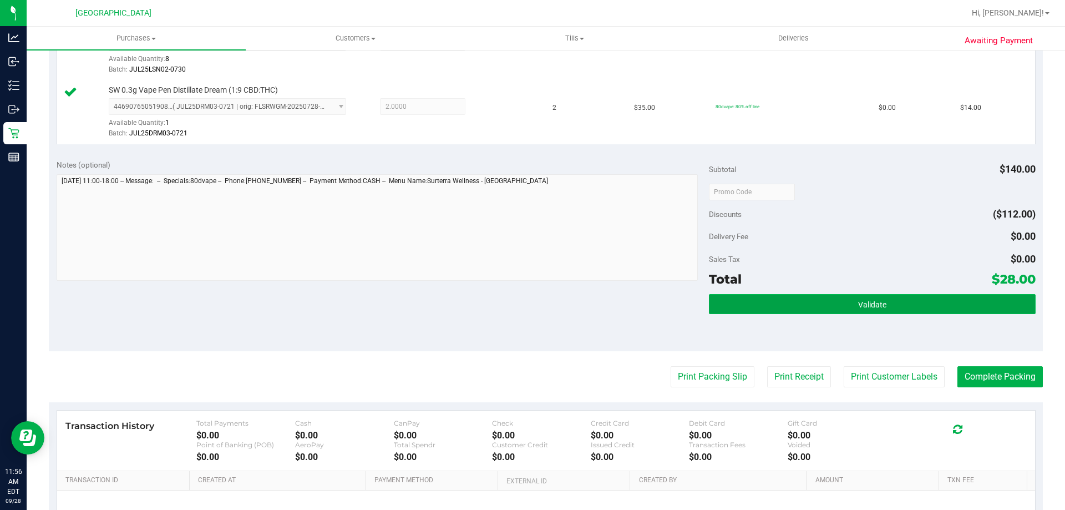
click at [877, 307] on span "Validate" at bounding box center [872, 304] width 28 height 9
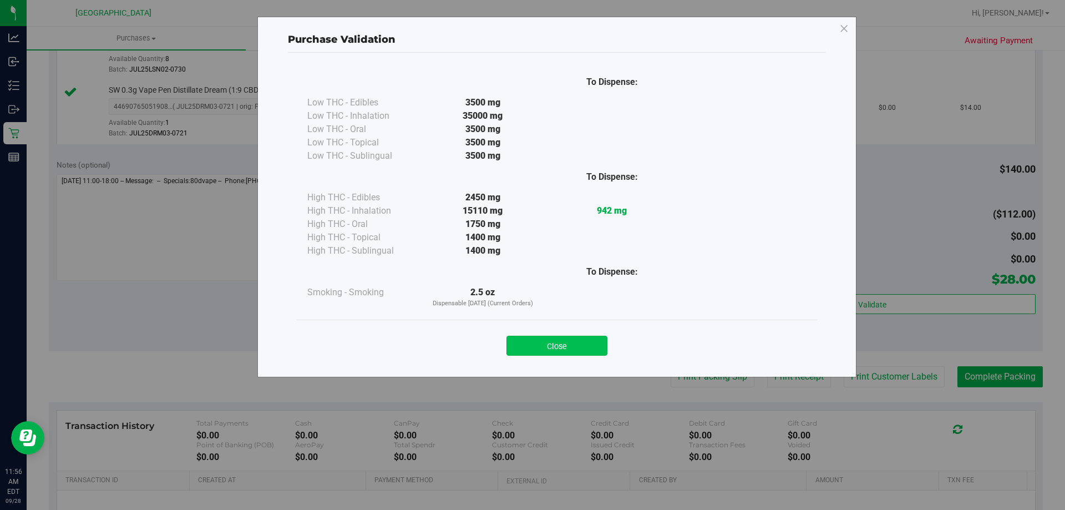
click at [570, 352] on button "Close" at bounding box center [556, 346] width 101 height 20
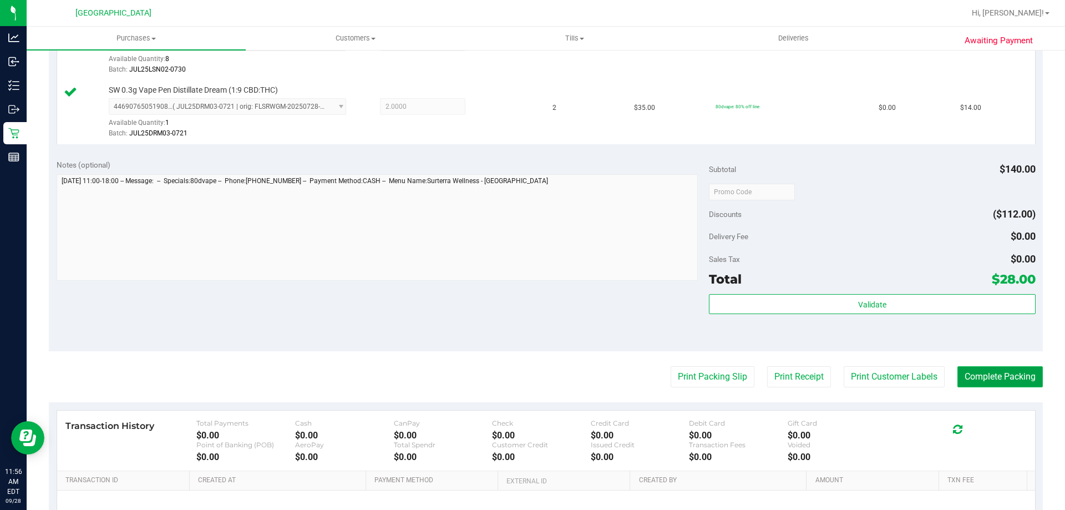
click at [996, 384] on button "Complete Packing" at bounding box center [999, 376] width 85 height 21
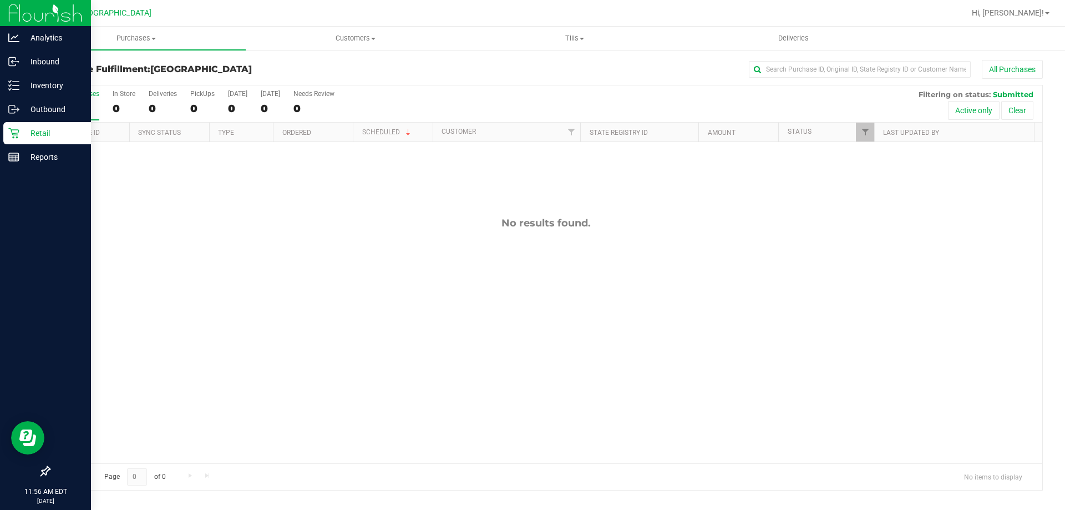
click at [18, 126] on div "Retail" at bounding box center [47, 133] width 88 height 22
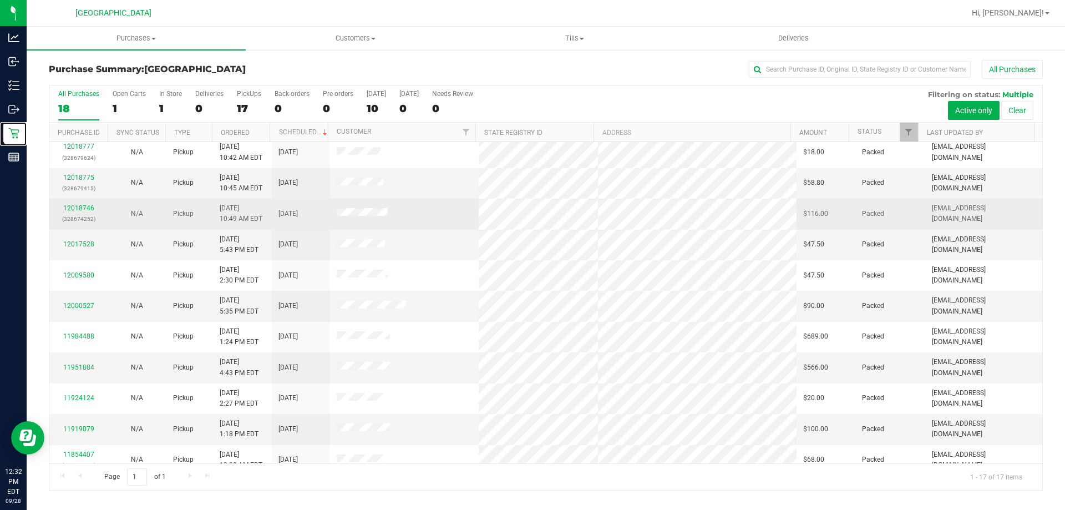
scroll to position [201, 0]
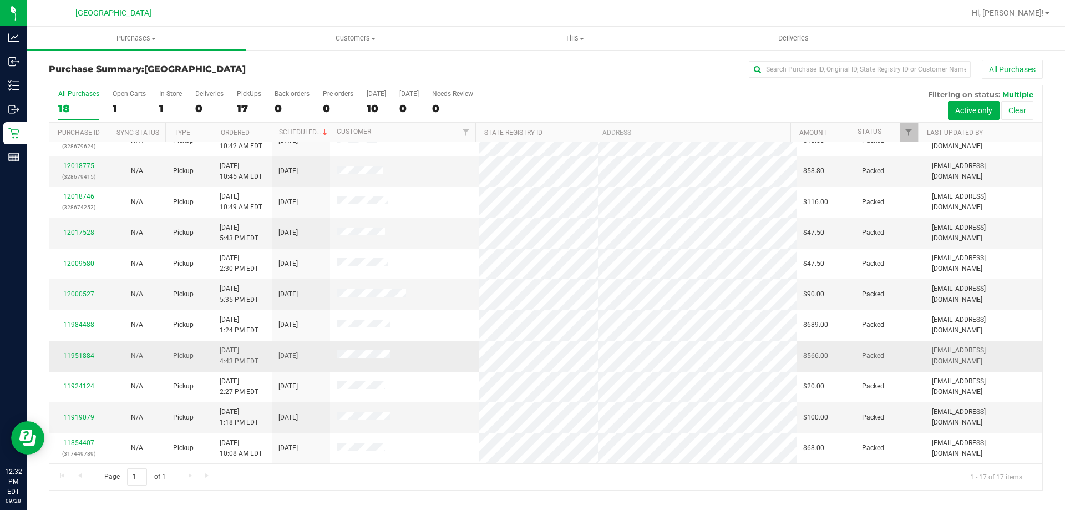
click at [84, 360] on div "11951884" at bounding box center [78, 356] width 45 height 11
click at [83, 358] on link "11951884" at bounding box center [78, 356] width 31 height 8
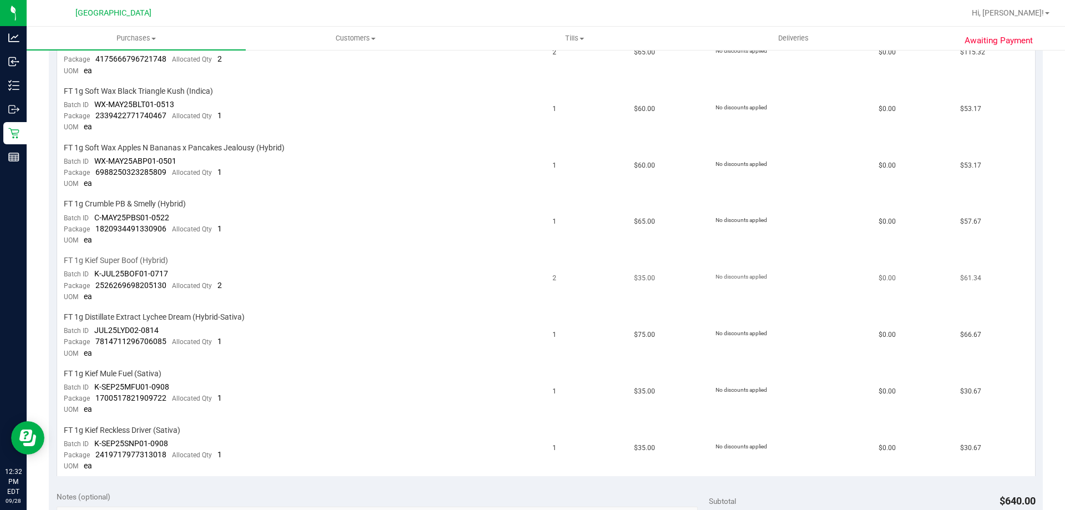
scroll to position [111, 0]
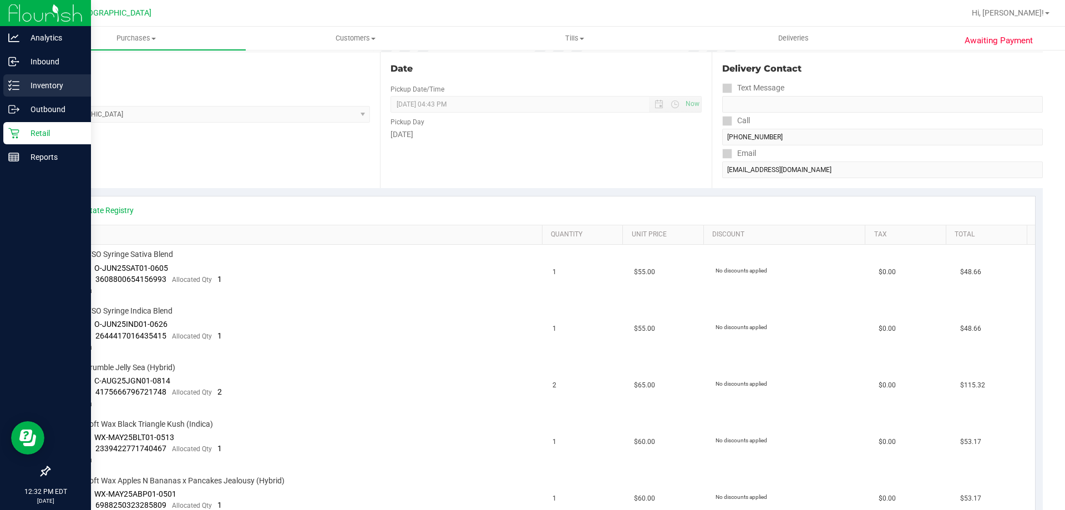
click at [12, 85] on icon at bounding box center [13, 85] width 11 height 11
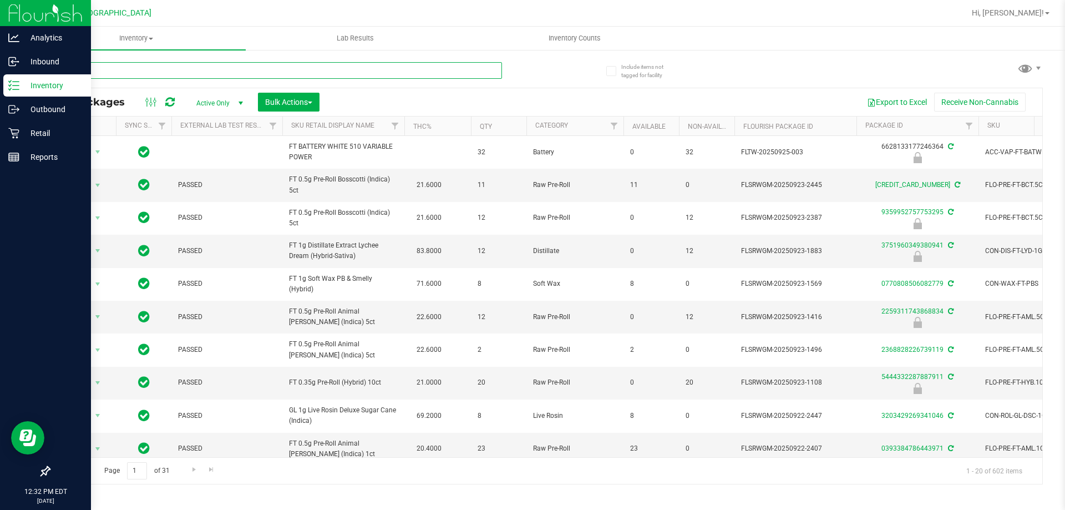
click at [192, 75] on input "text" at bounding box center [275, 70] width 453 height 17
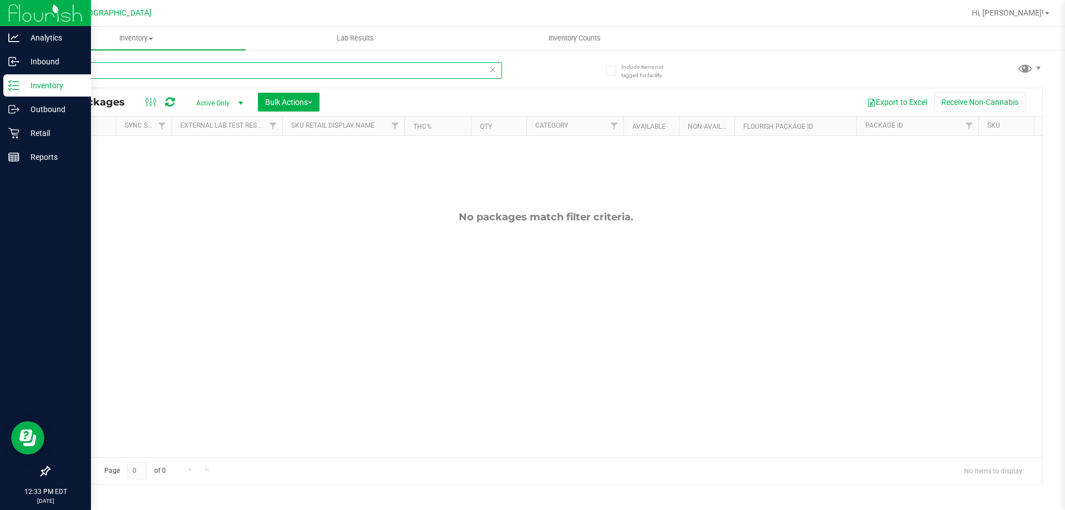
click at [195, 77] on input "all in" at bounding box center [275, 70] width 453 height 17
type input "a"
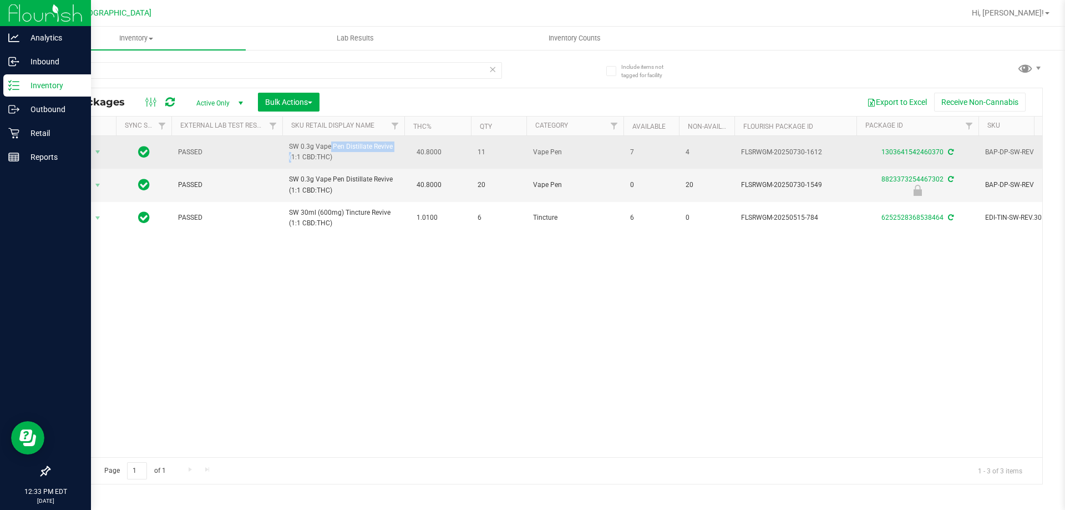
drag, startPoint x: 301, startPoint y: 149, endPoint x: 370, endPoint y: 145, distance: 70.0
click at [370, 145] on span "SW 0.3g Vape Pen Distillate Revive (1:1 CBD:THC)" at bounding box center [343, 151] width 109 height 21
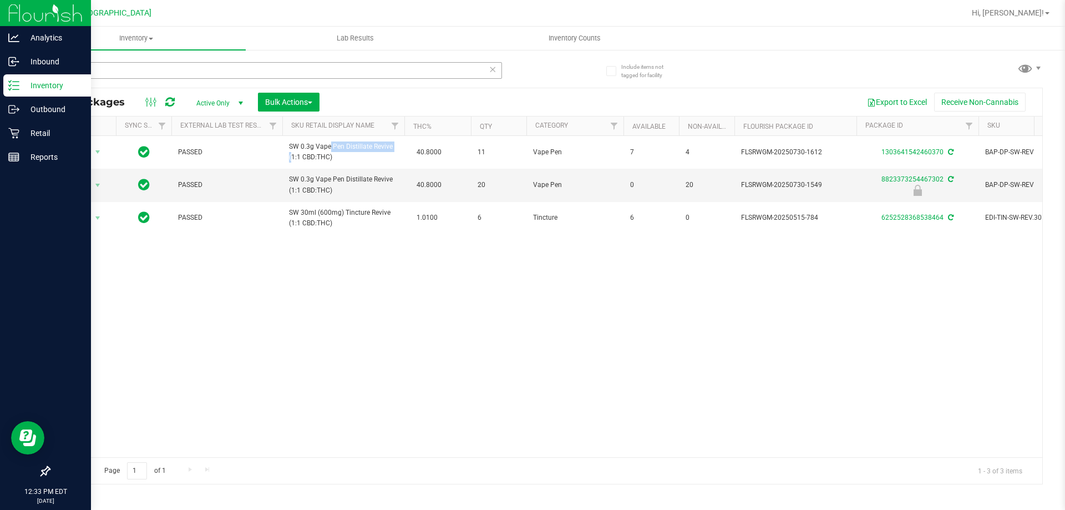
copy span "0.3g Vape Pen Distillate"
click at [232, 67] on input "rev" at bounding box center [275, 70] width 453 height 17
paste input "0.3g Vape Pen Distillate"
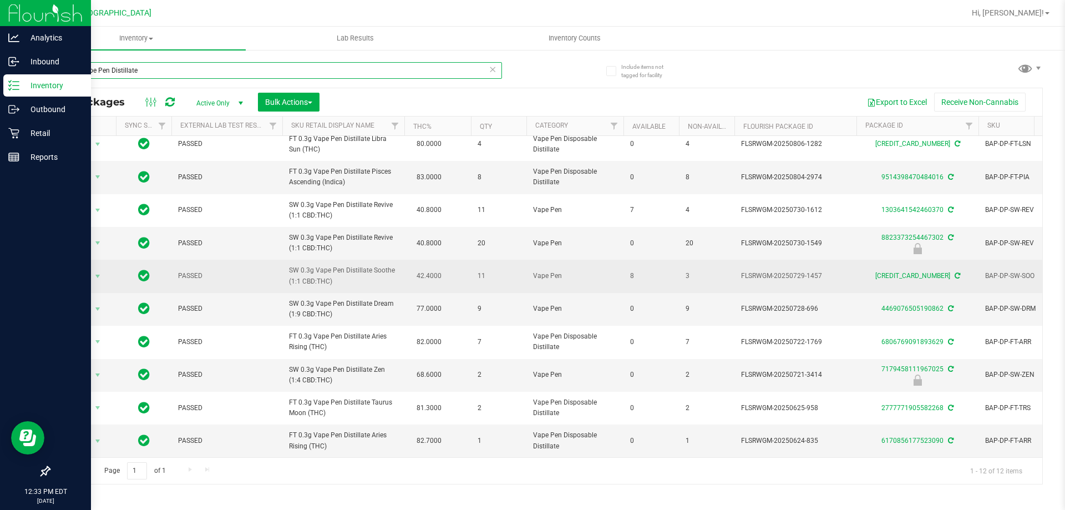
scroll to position [82, 0]
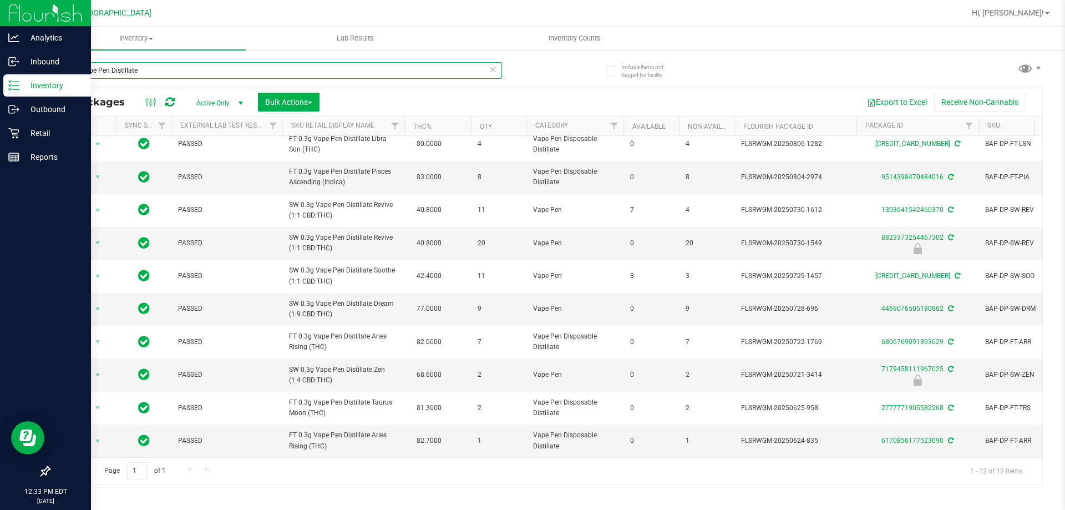
type input "0.3g Vape Pen Distillate"
click at [21, 89] on p "Inventory" at bounding box center [52, 85] width 67 height 13
click at [21, 132] on p "Retail" at bounding box center [52, 132] width 67 height 13
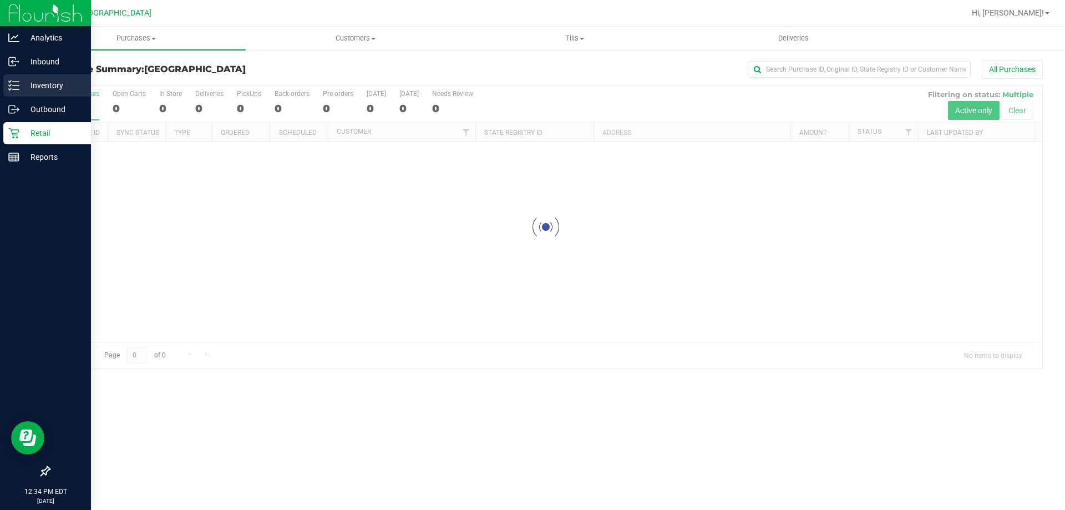
click at [38, 84] on p "Inventory" at bounding box center [52, 85] width 67 height 13
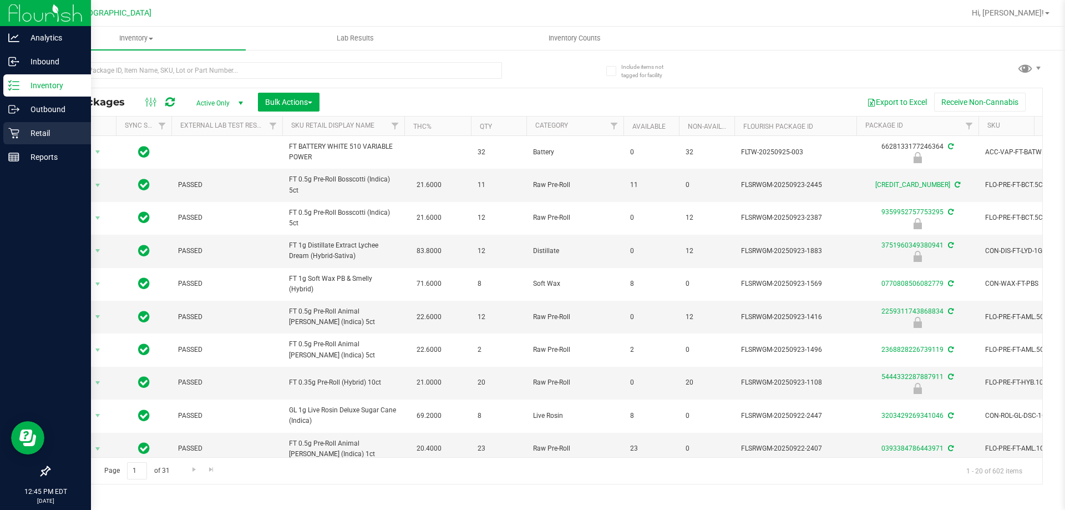
click at [17, 136] on icon at bounding box center [13, 133] width 11 height 11
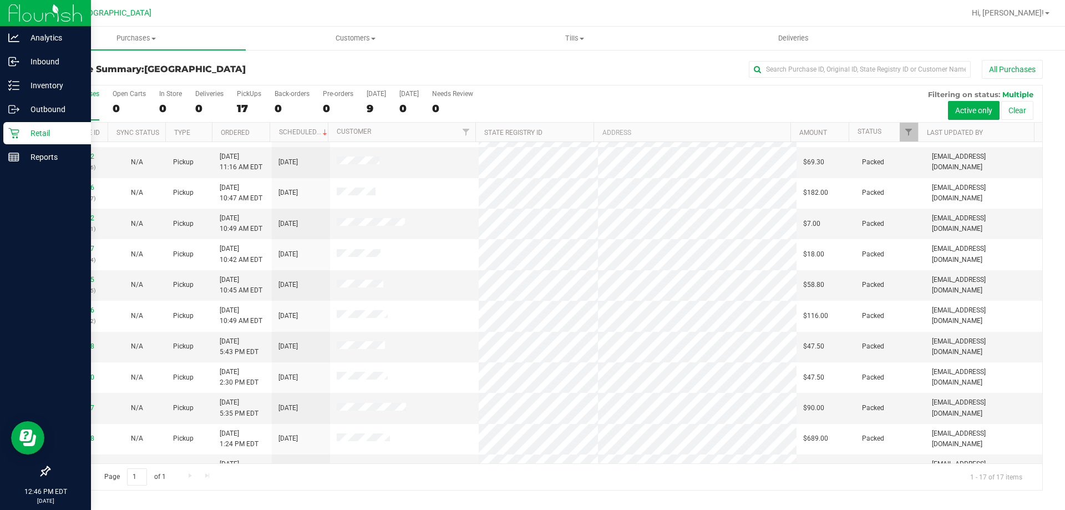
scroll to position [87, 0]
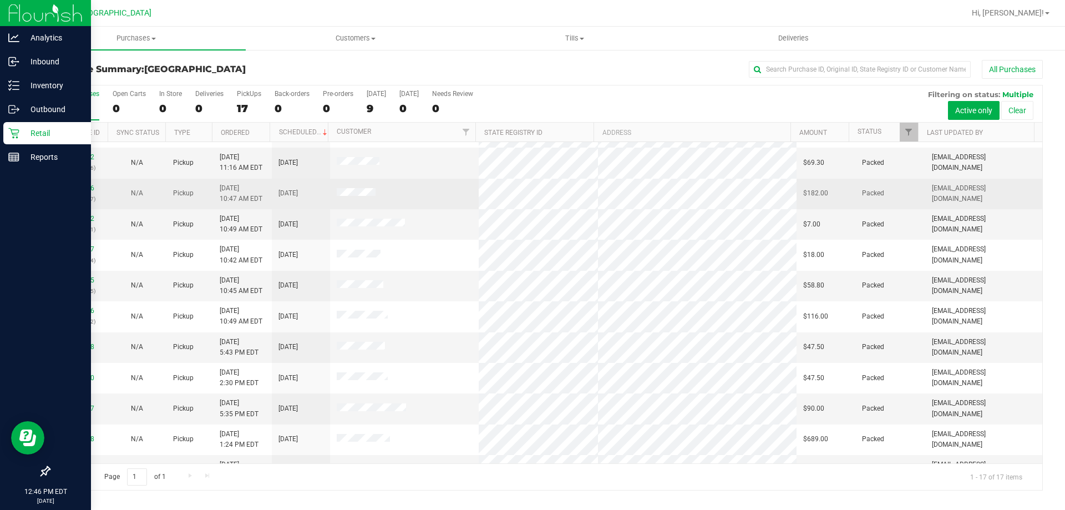
click at [427, 205] on td at bounding box center [404, 194] width 149 height 31
click at [82, 188] on link "12018926" at bounding box center [78, 188] width 31 height 8
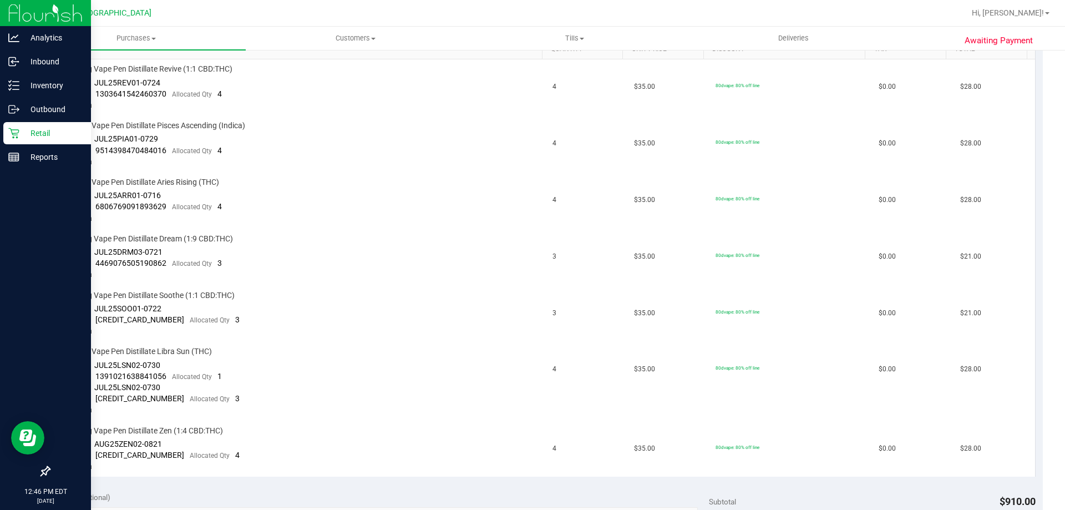
scroll to position [297, 0]
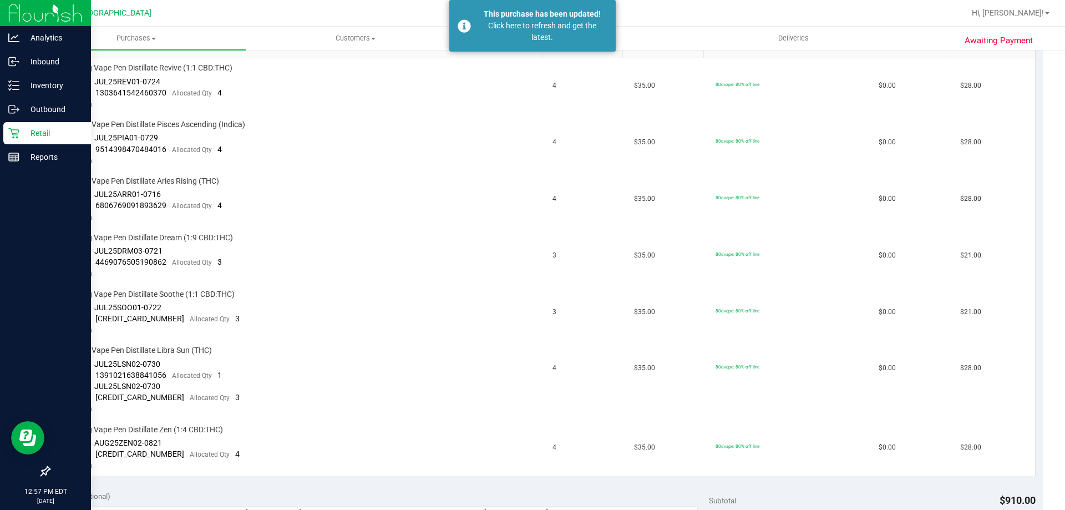
click at [14, 140] on div "Retail" at bounding box center [47, 133] width 88 height 22
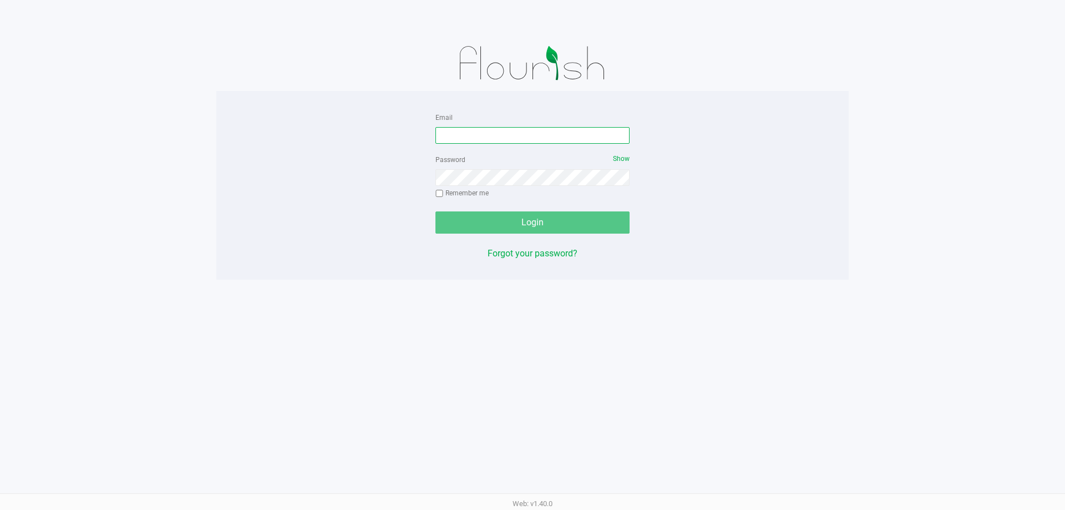
click at [492, 134] on input "Email" at bounding box center [532, 135] width 194 height 17
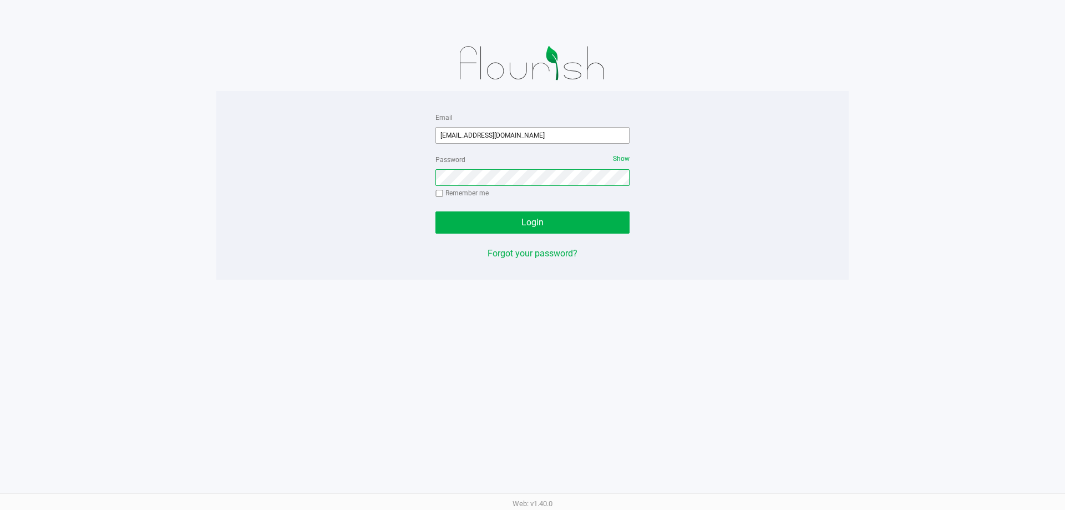
click at [435, 211] on button "Login" at bounding box center [532, 222] width 194 height 22
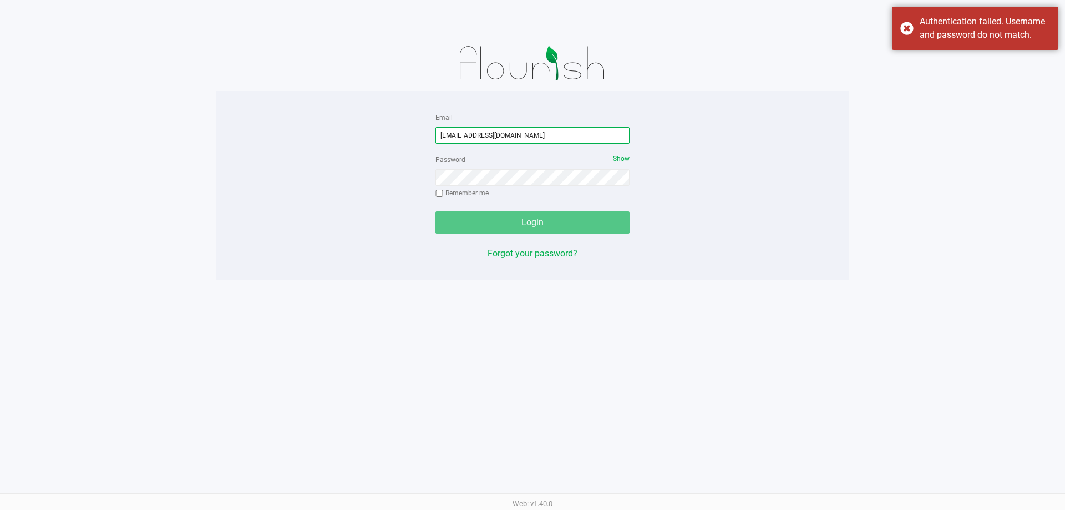
click at [458, 139] on input "[EMAIL_ADDRESS][DOMAIN_NAME]" at bounding box center [532, 135] width 194 height 17
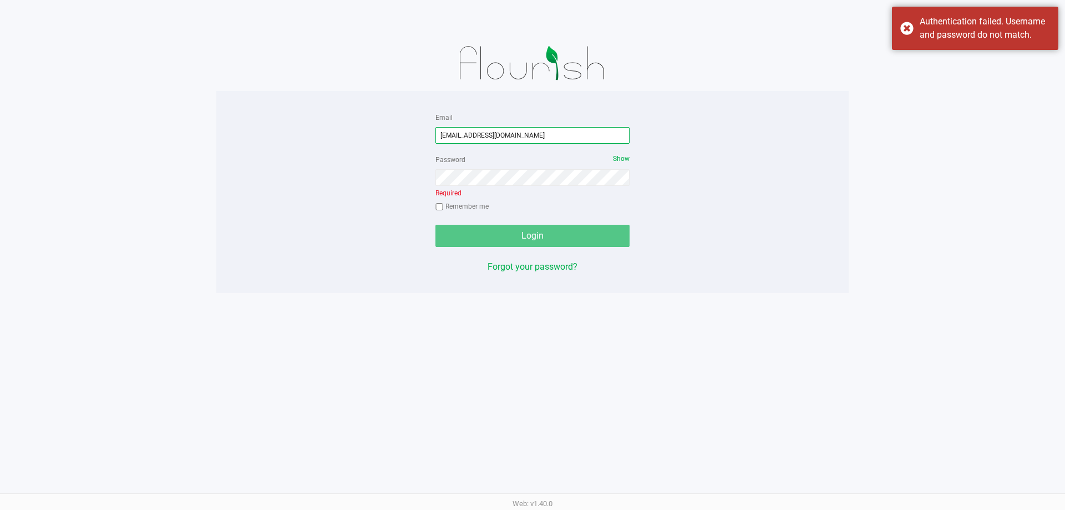
type input "[EMAIL_ADDRESS][DOMAIN_NAME]"
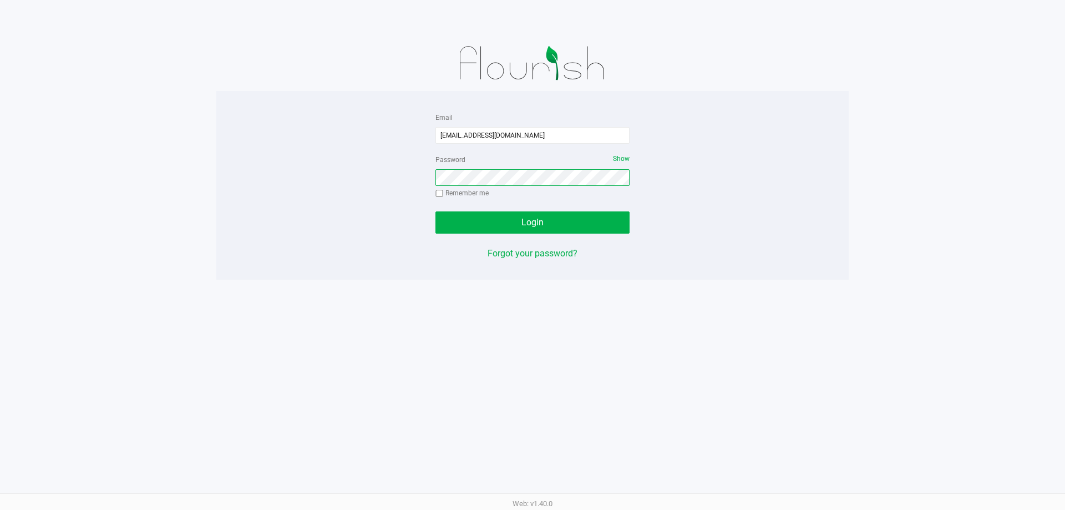
click at [435, 211] on button "Login" at bounding box center [532, 222] width 194 height 22
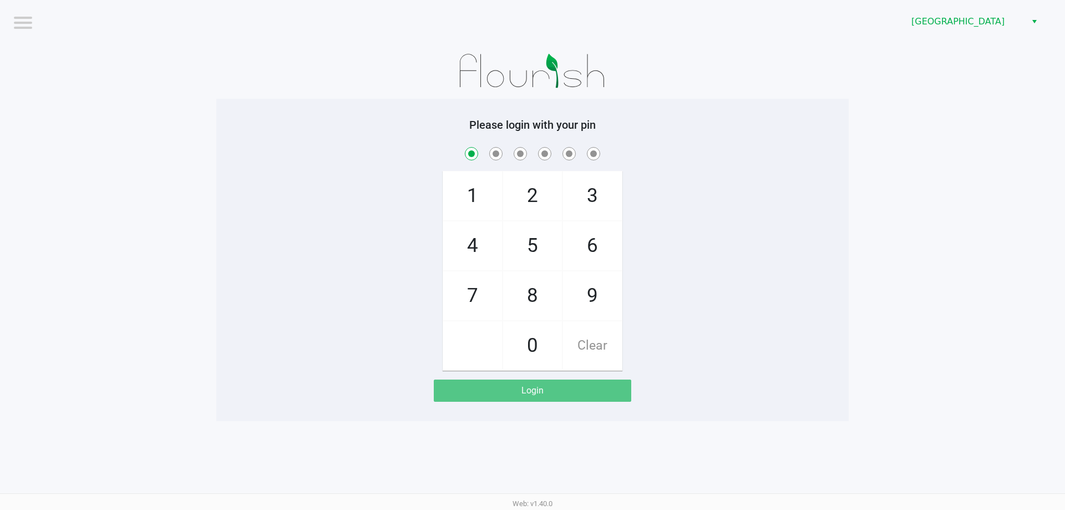
checkbox input "true"
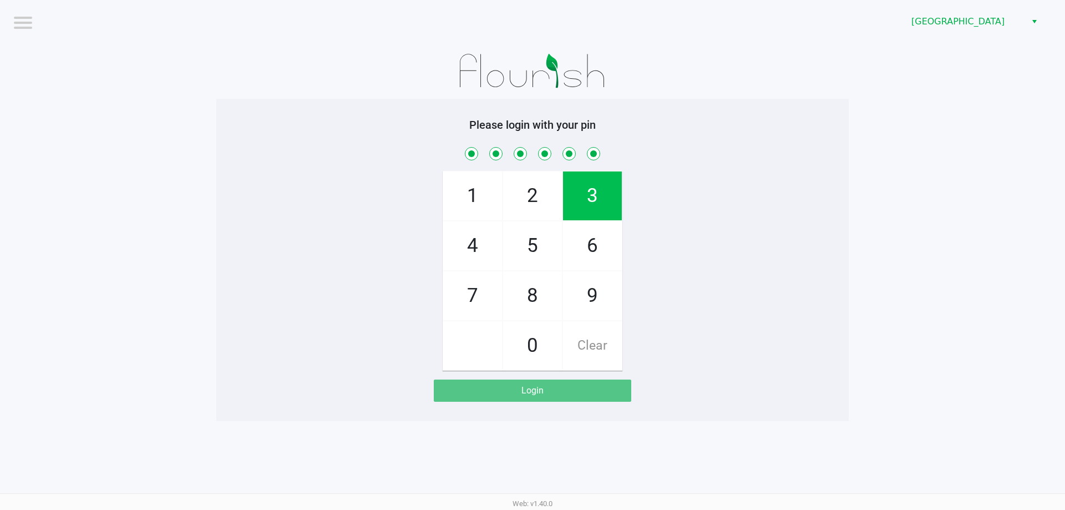
checkbox input "true"
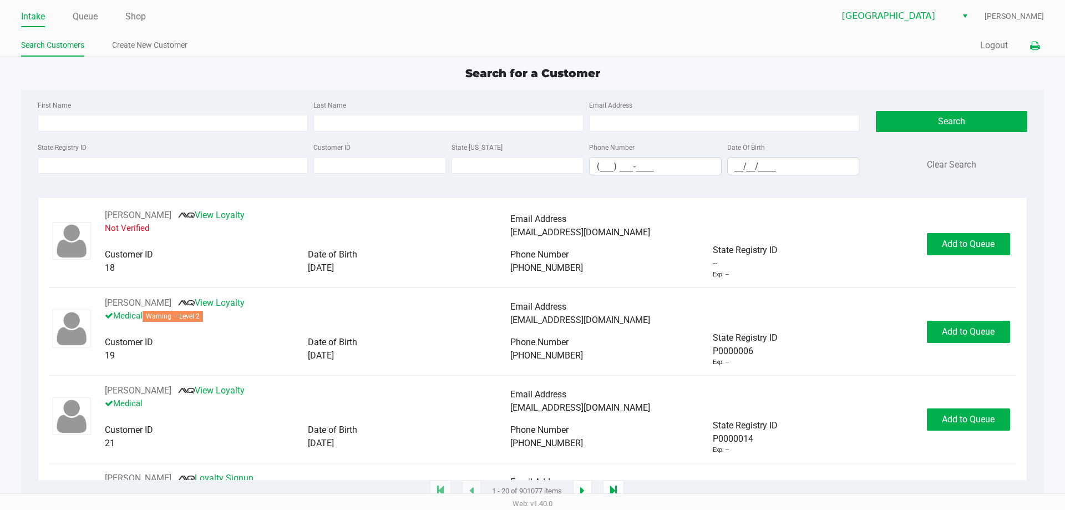
click at [1038, 42] on icon at bounding box center [1034, 46] width 9 height 8
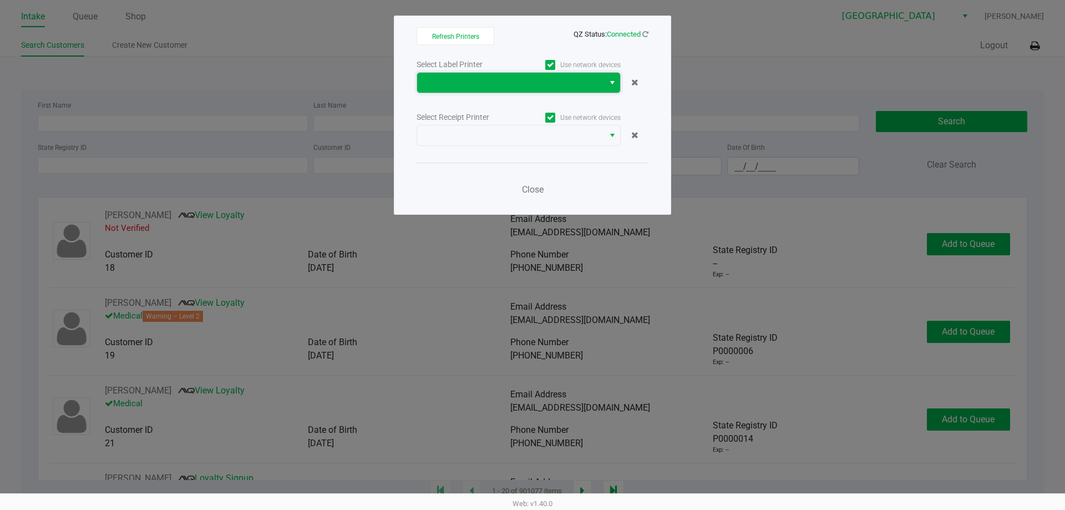
click at [490, 85] on span at bounding box center [511, 82] width 174 height 13
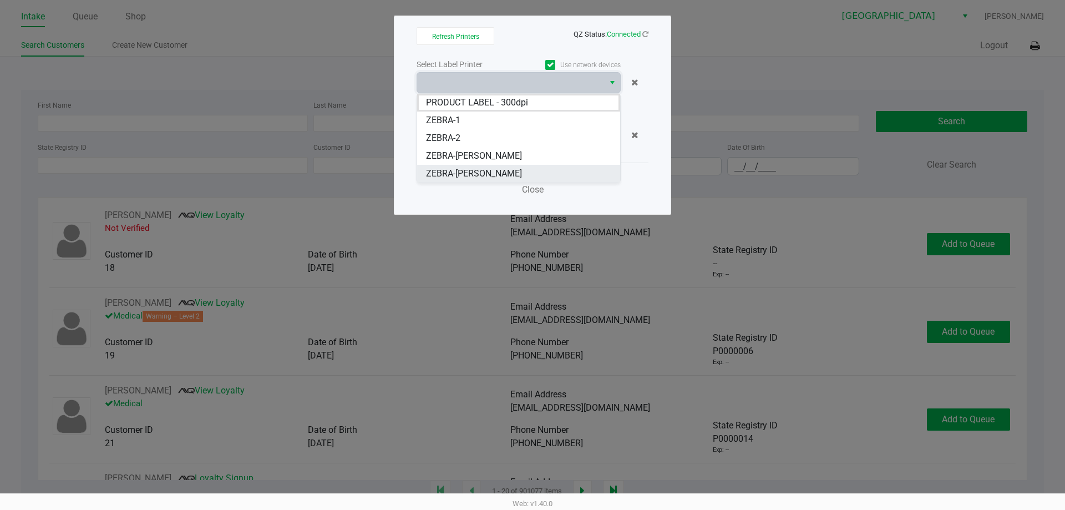
click at [473, 169] on span "ZEBRA-[PERSON_NAME]" at bounding box center [474, 173] width 96 height 13
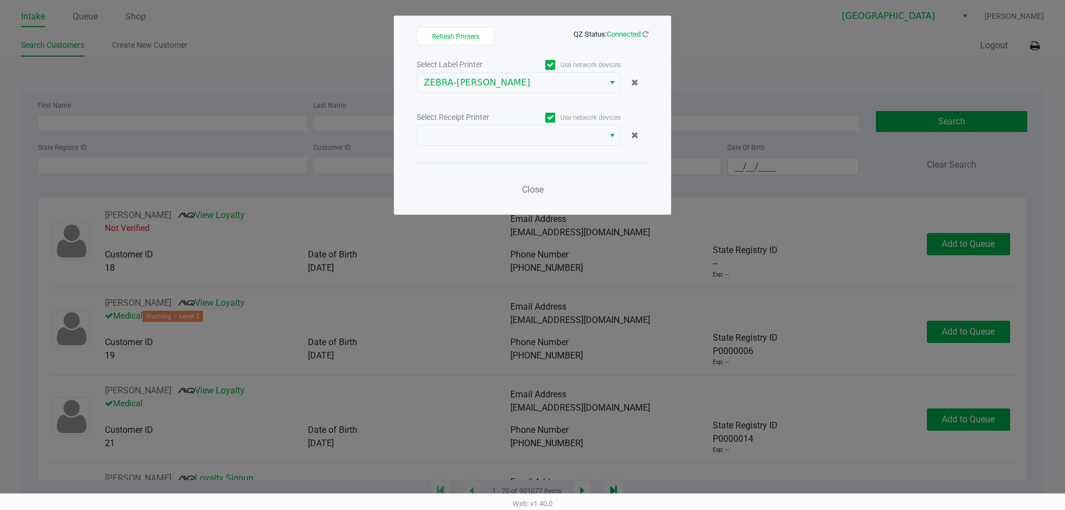
click at [462, 147] on div "Select Label Printer Use network devices ZEBRA-VANCE-JOY Select Receipt Printer…" at bounding box center [533, 130] width 232 height 146
click at [458, 136] on span at bounding box center [511, 135] width 174 height 13
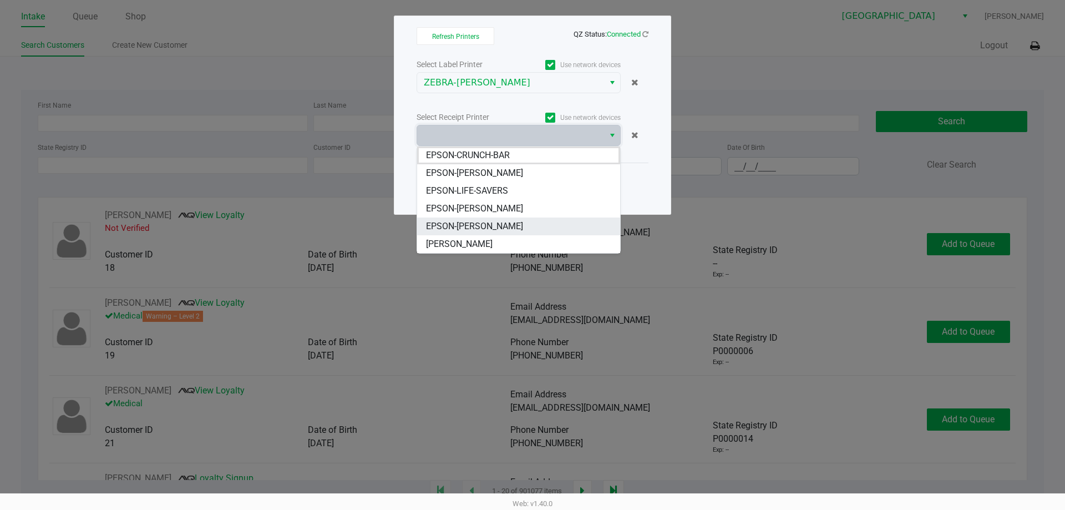
click at [457, 220] on span "EPSON-[PERSON_NAME]" at bounding box center [474, 226] width 97 height 13
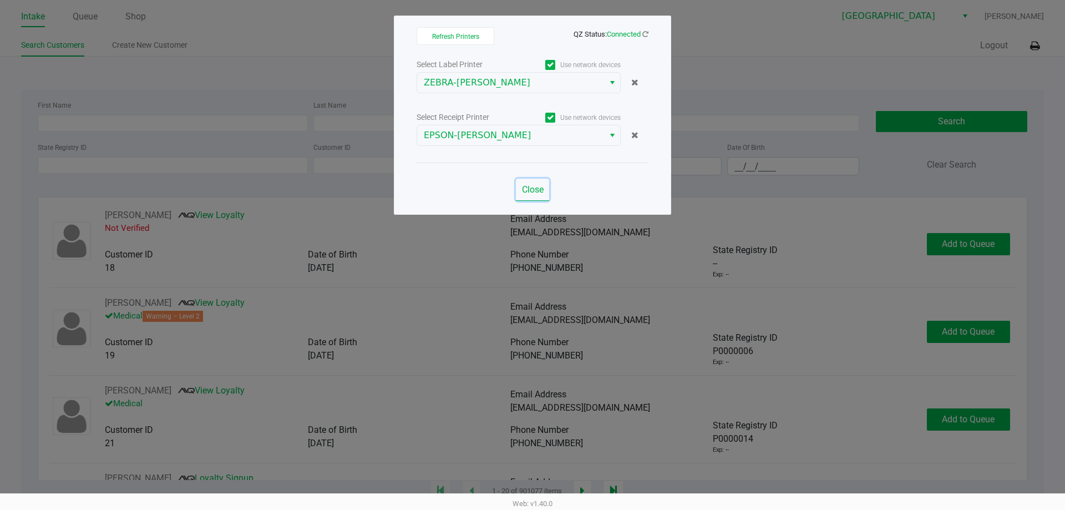
click at [538, 192] on span "Close" at bounding box center [533, 189] width 22 height 11
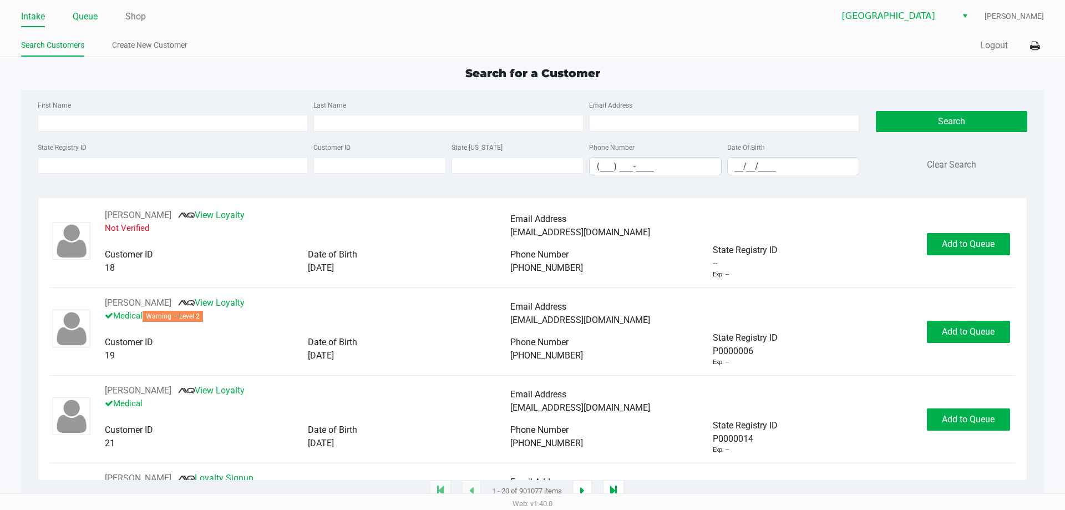
click at [88, 24] on link "Queue" at bounding box center [85, 17] width 25 height 16
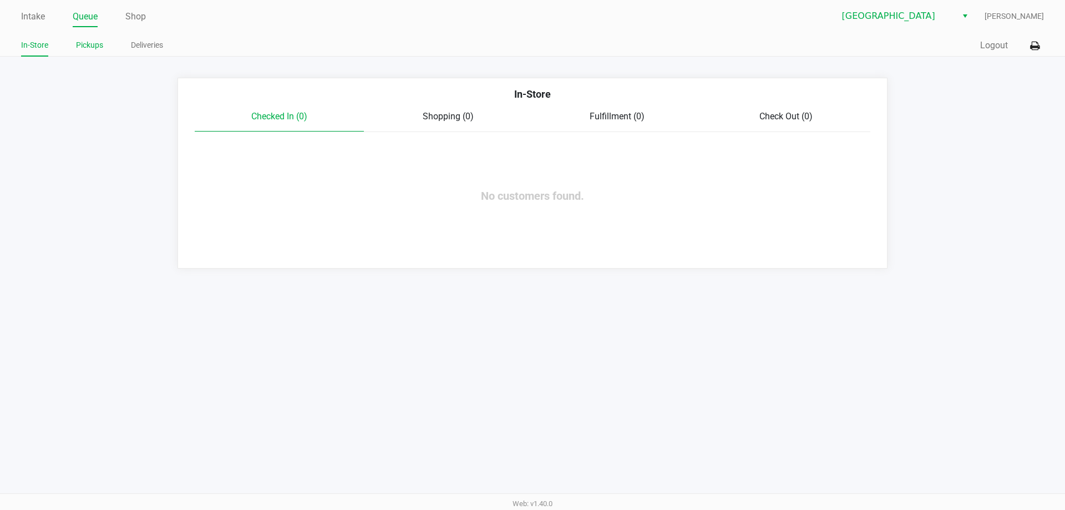
click at [101, 52] on link "Pickups" at bounding box center [89, 45] width 27 height 14
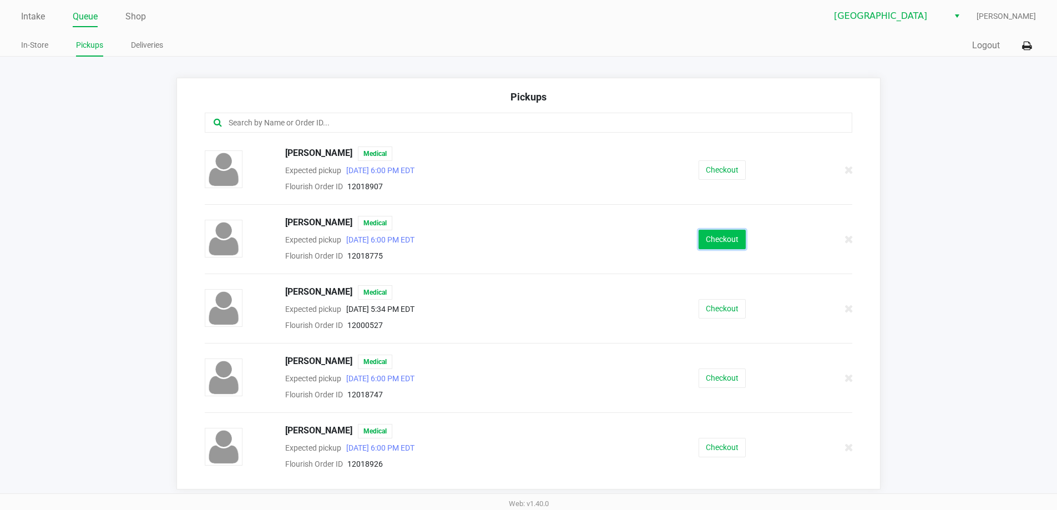
click at [716, 241] on button "Checkout" at bounding box center [721, 239] width 47 height 19
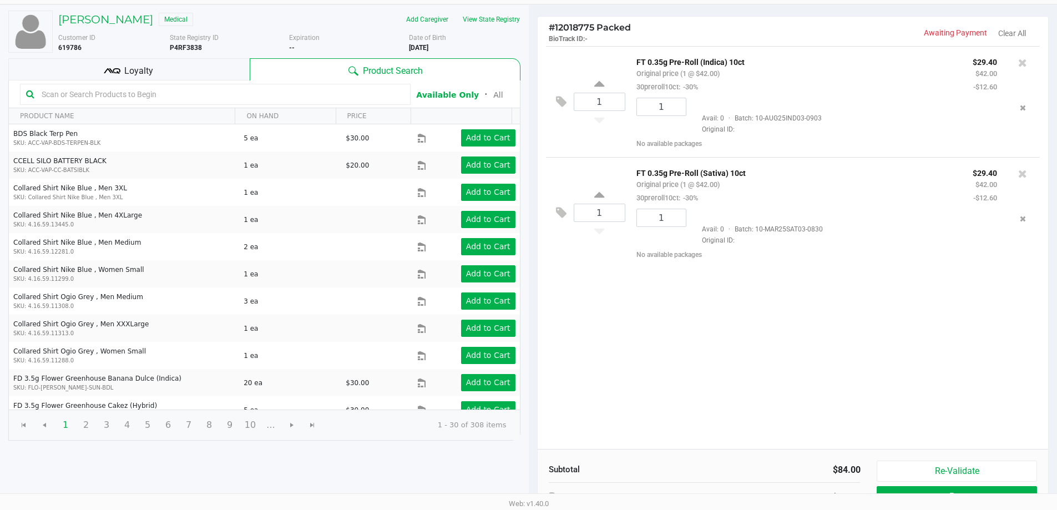
scroll to position [114, 0]
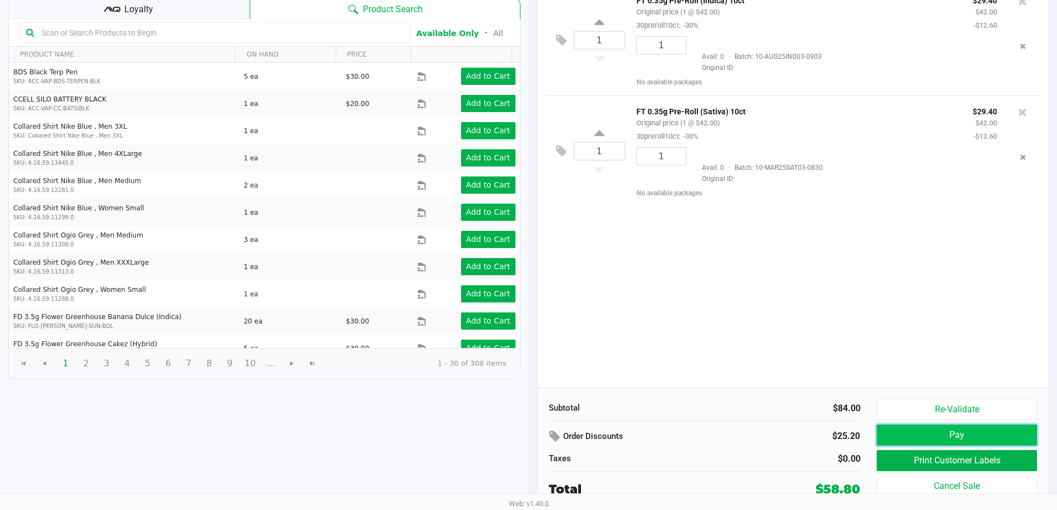
click at [946, 434] on button "Pay" at bounding box center [956, 434] width 160 height 21
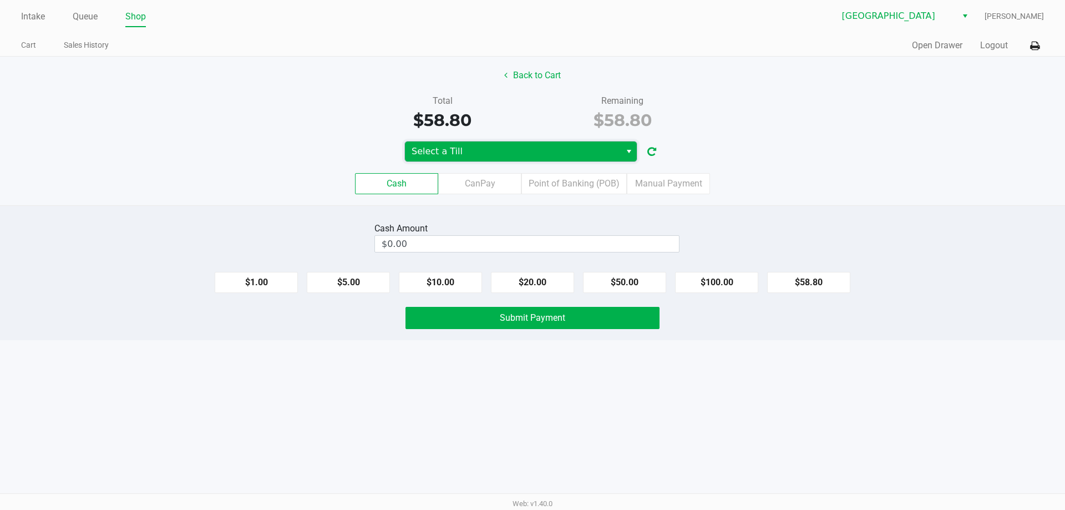
click at [502, 148] on span "Select a Till" at bounding box center [513, 151] width 202 height 13
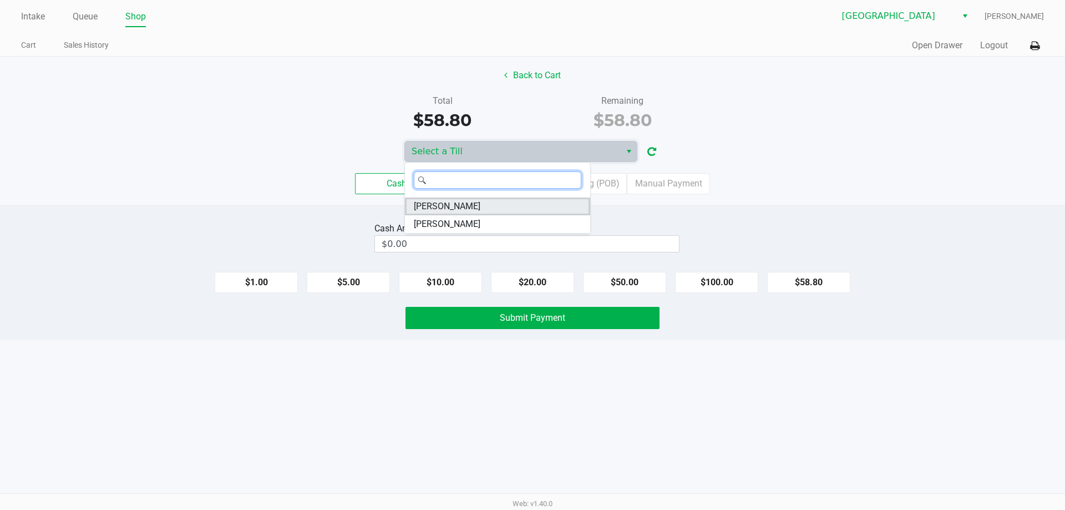
click at [453, 207] on span "VANCE-JOY" at bounding box center [447, 206] width 67 height 13
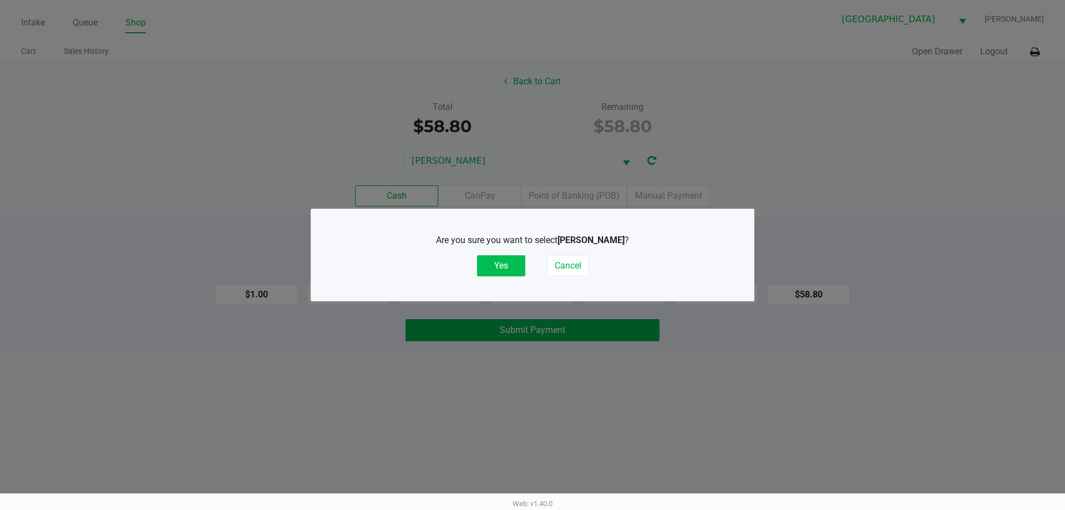
click at [504, 264] on button "Yes" at bounding box center [501, 265] width 48 height 21
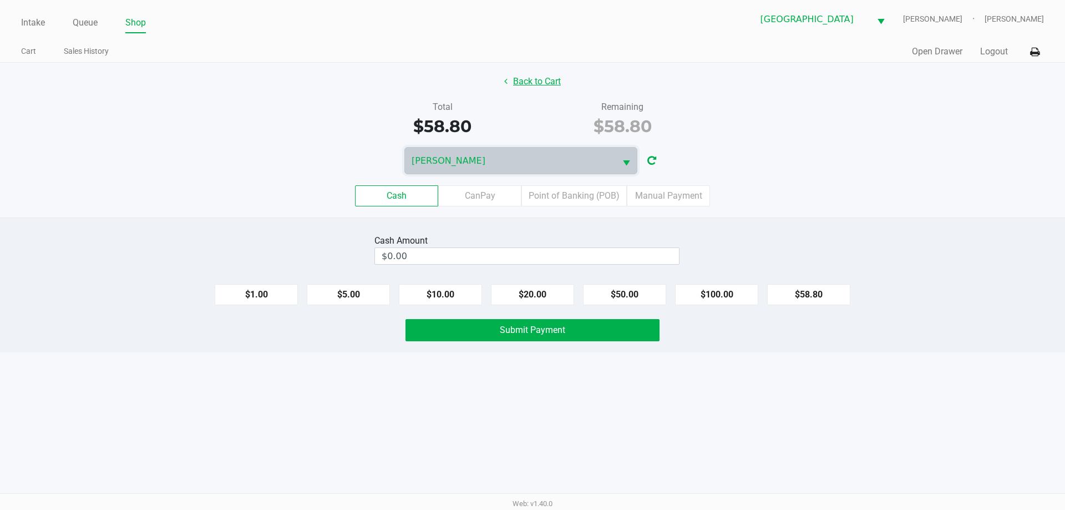
click at [546, 74] on button "Back to Cart" at bounding box center [532, 81] width 71 height 21
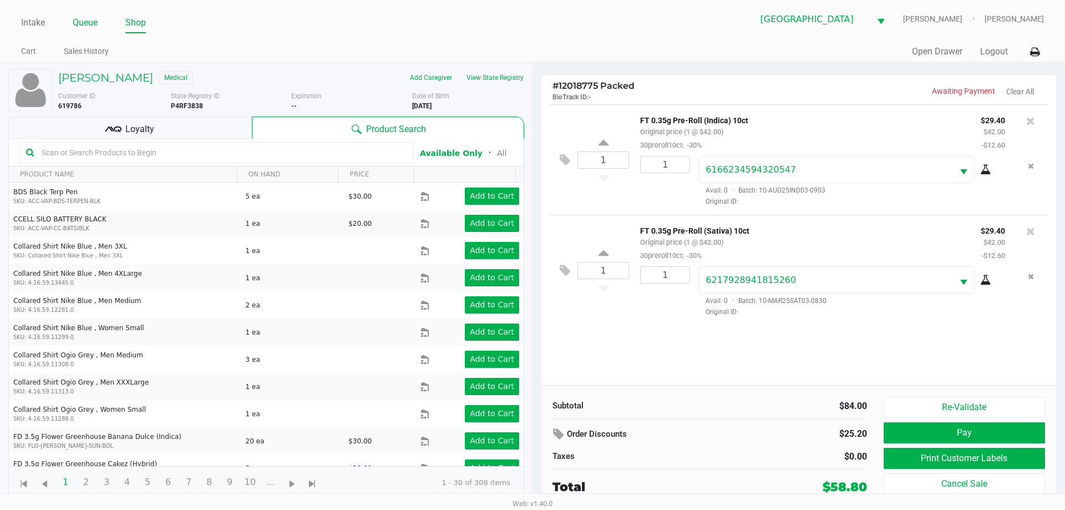
click at [78, 26] on link "Queue" at bounding box center [85, 23] width 25 height 16
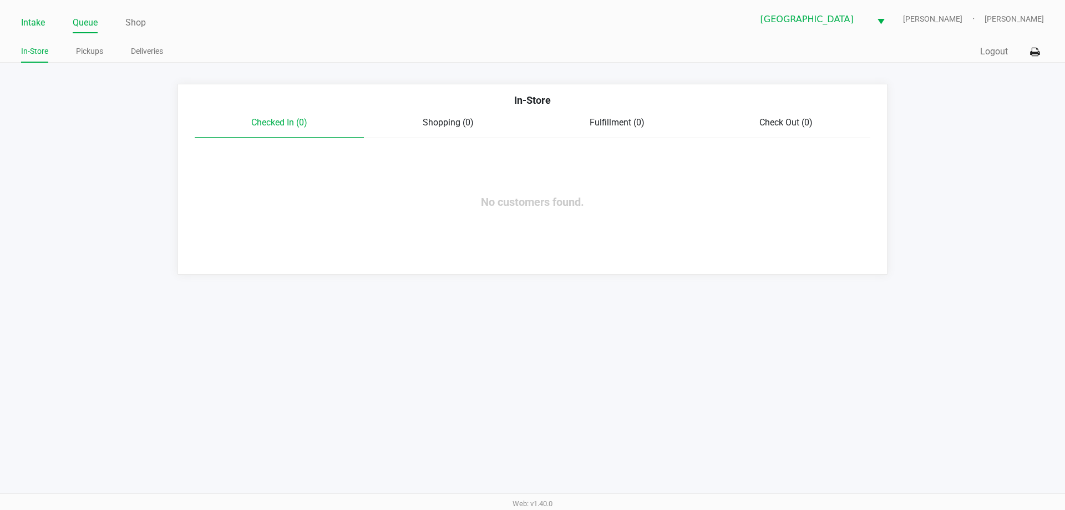
click at [34, 19] on link "Intake" at bounding box center [33, 23] width 24 height 16
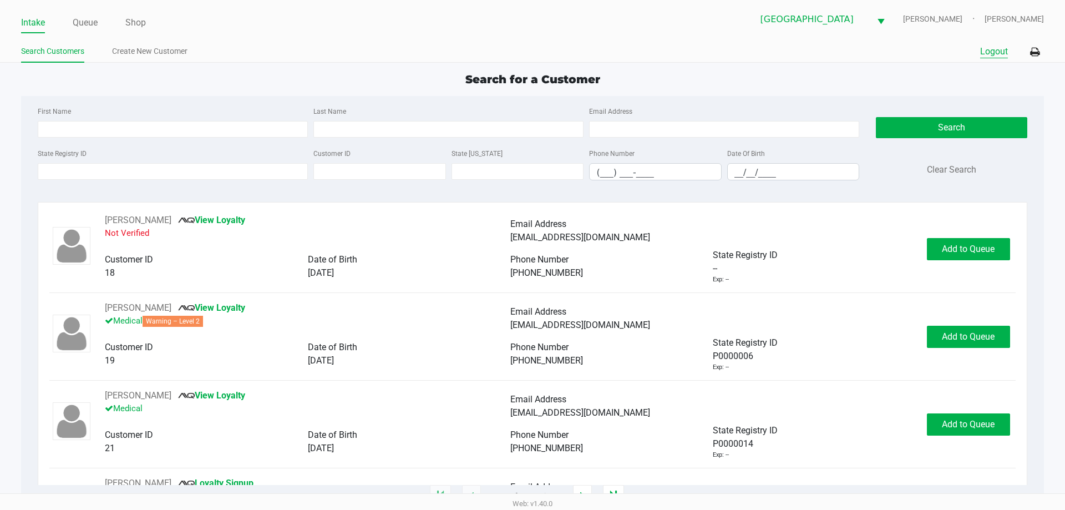
click at [991, 47] on button "Logout" at bounding box center [994, 51] width 28 height 13
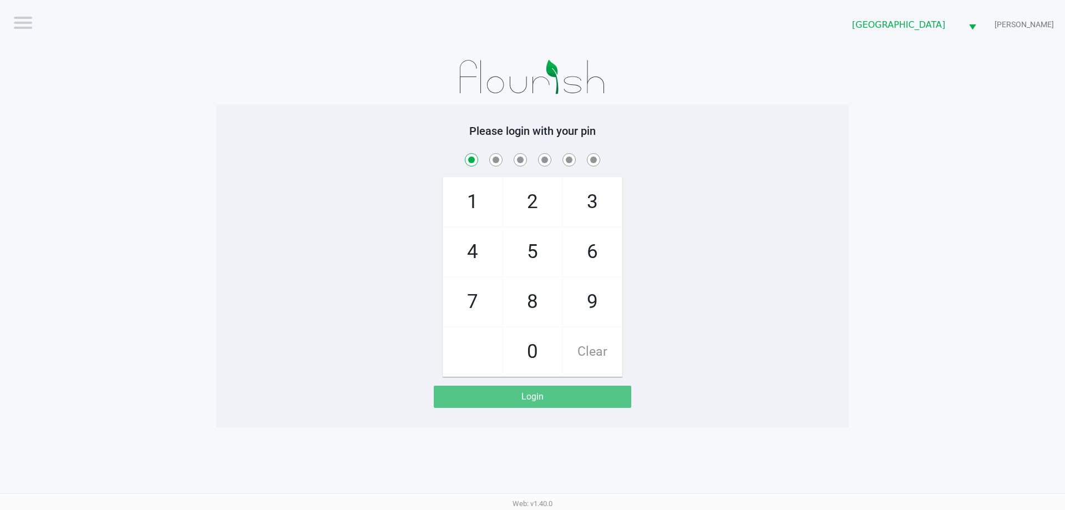
checkbox input "true"
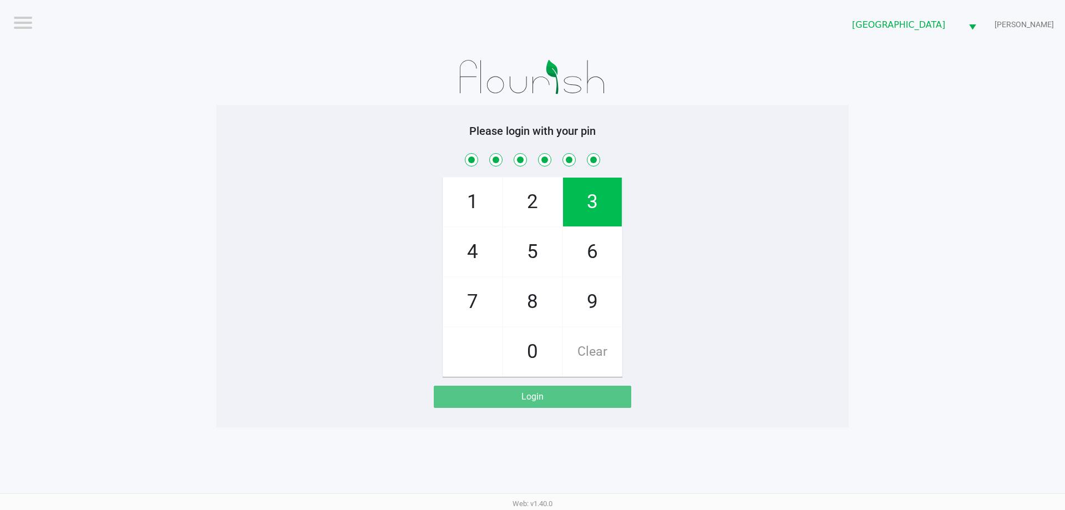
checkbox input "true"
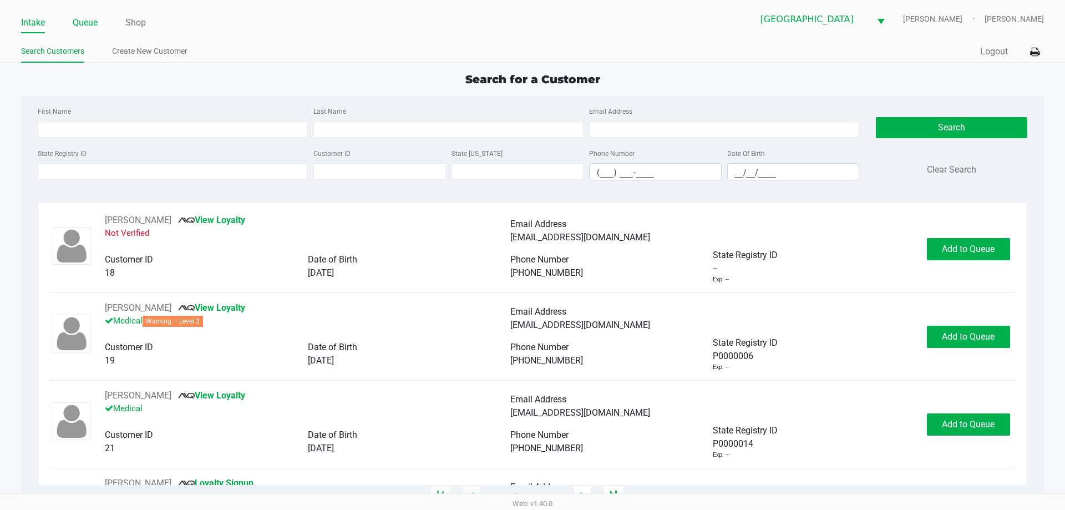
click at [75, 23] on link "Queue" at bounding box center [85, 23] width 25 height 16
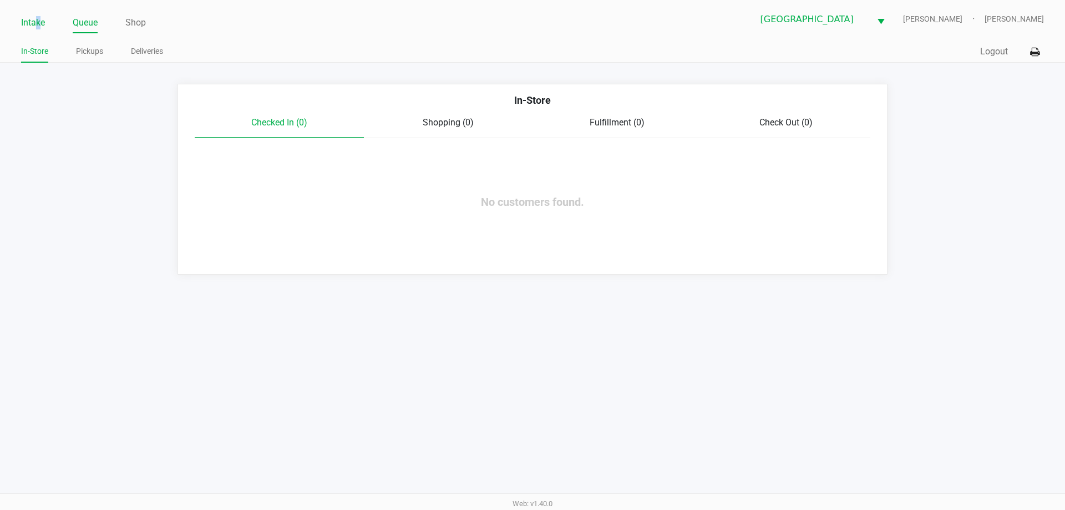
click at [40, 19] on link "Intake" at bounding box center [33, 23] width 24 height 16
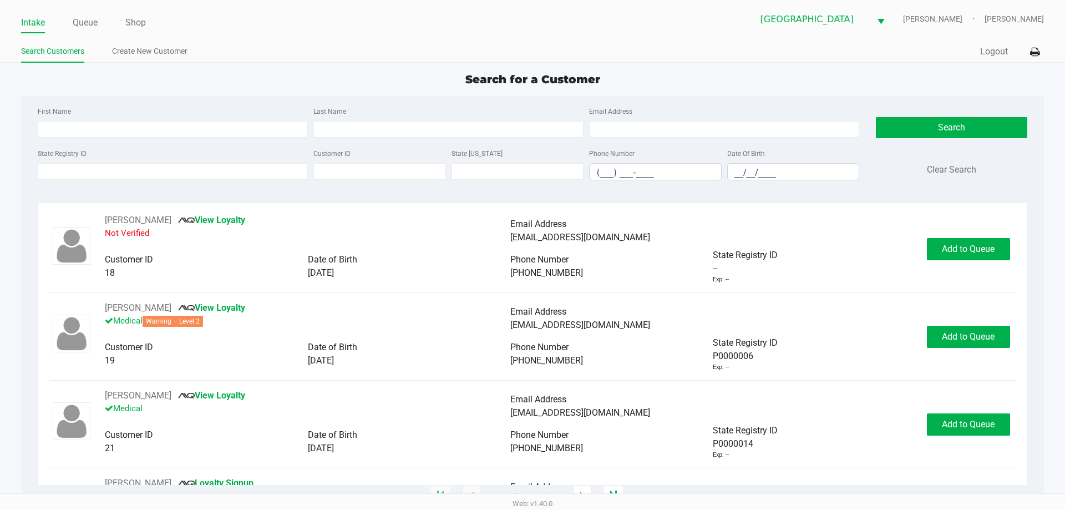
click at [128, 162] on div "State Registry ID" at bounding box center [173, 163] width 276 height 34
click at [127, 168] on input "State Registry ID" at bounding box center [173, 171] width 270 height 17
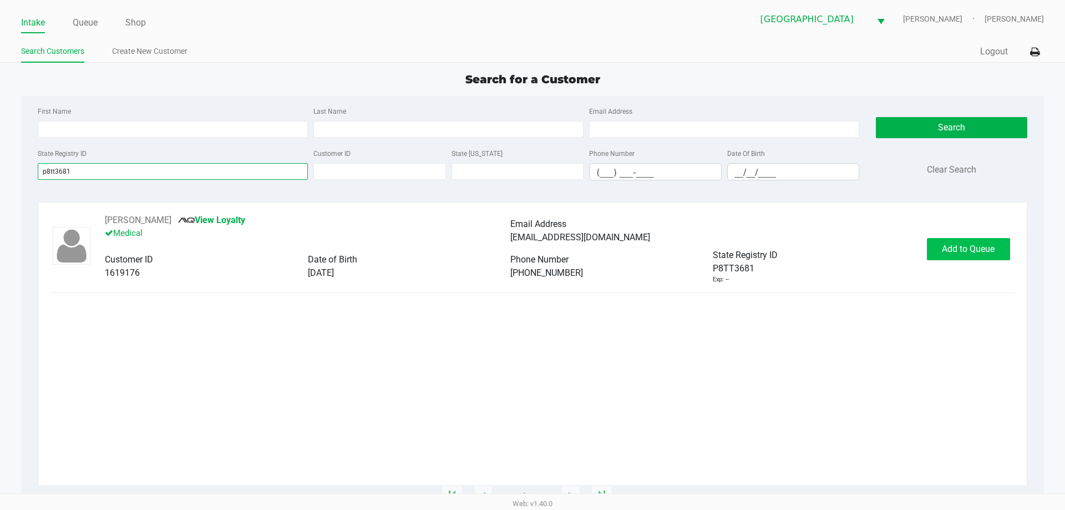
type input "p8tt3681"
click at [952, 241] on button "Add to Queue" at bounding box center [968, 249] width 83 height 22
click at [952, 241] on div "Add to Queue" at bounding box center [968, 249] width 83 height 22
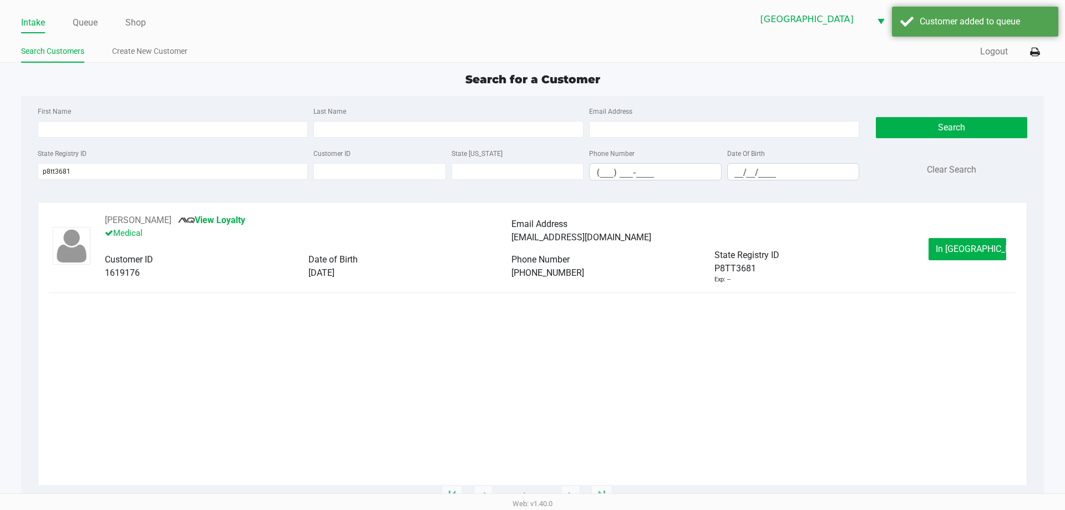
click at [952, 241] on button "In Queue" at bounding box center [967, 249] width 78 height 22
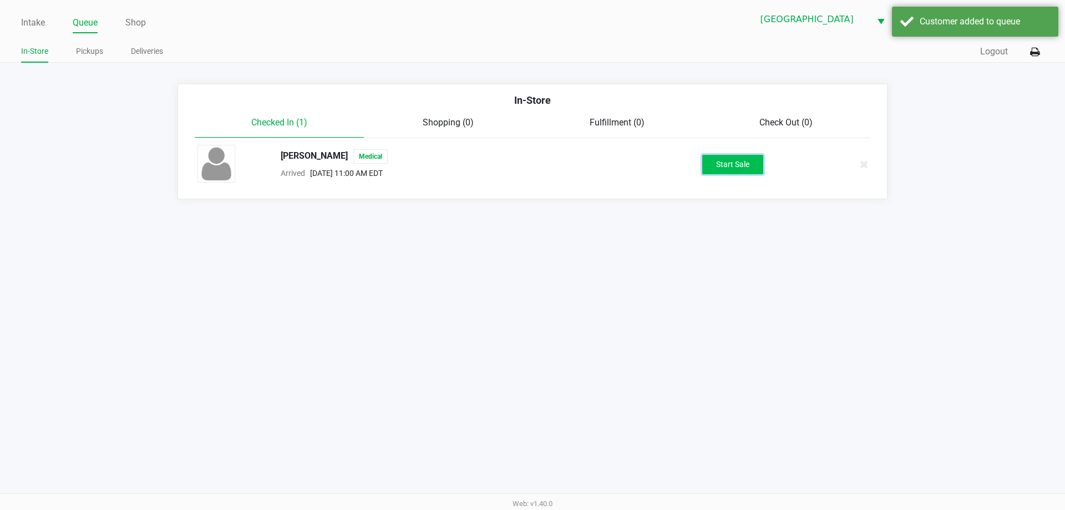
click at [734, 164] on button "Start Sale" at bounding box center [732, 164] width 61 height 19
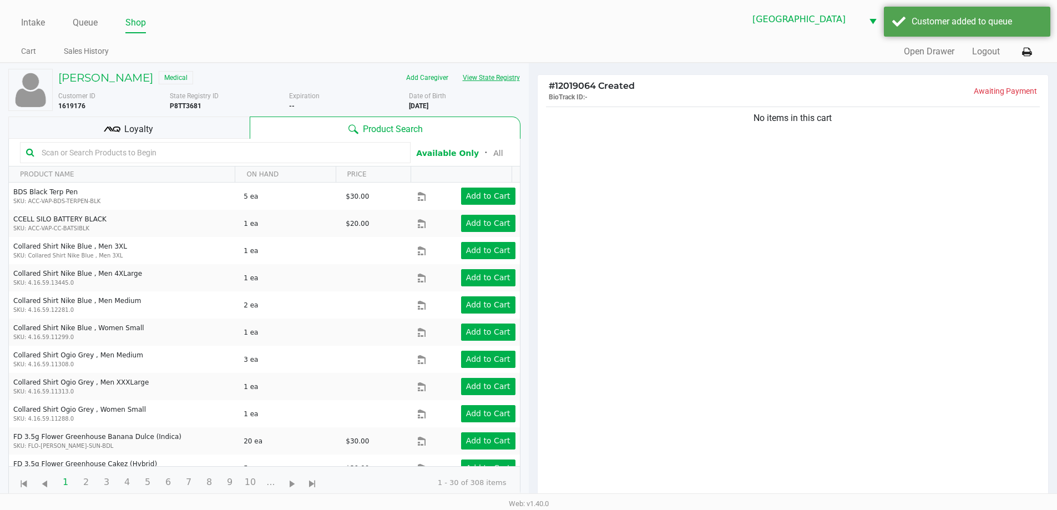
click at [480, 77] on button "View State Registry" at bounding box center [487, 78] width 65 height 18
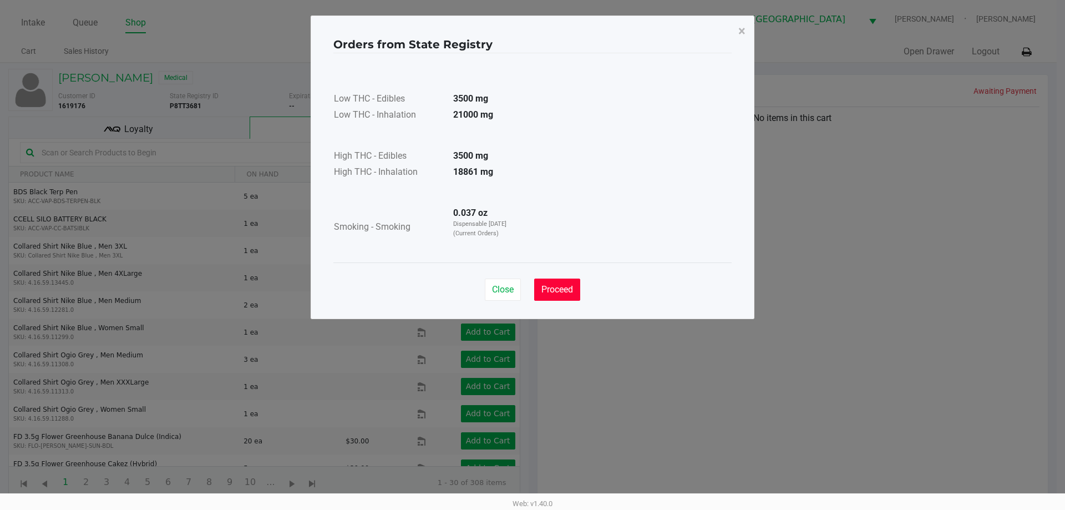
click at [562, 290] on span "Proceed" at bounding box center [557, 289] width 32 height 11
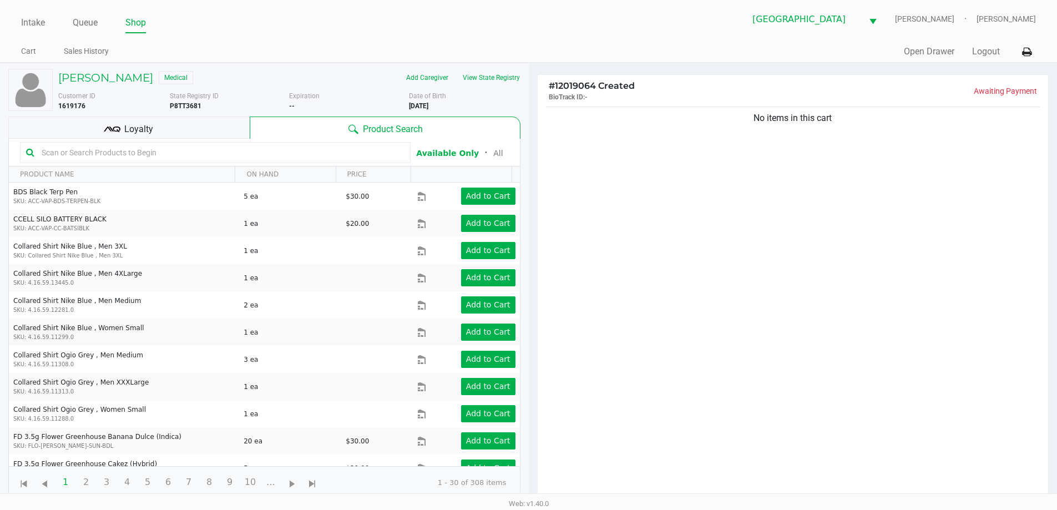
click at [188, 106] on b "P8TT3681" at bounding box center [186, 106] width 32 height 8
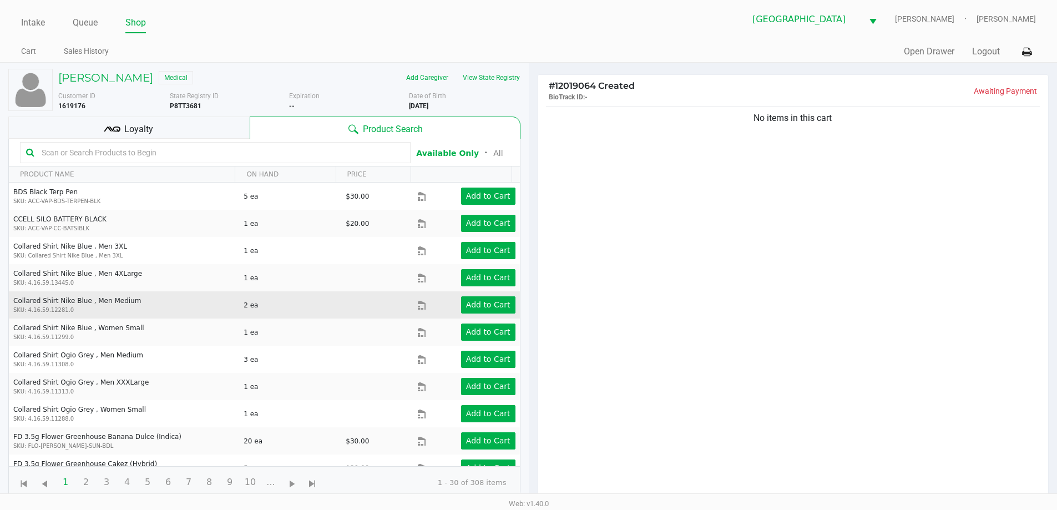
copy b "P8TT3681"
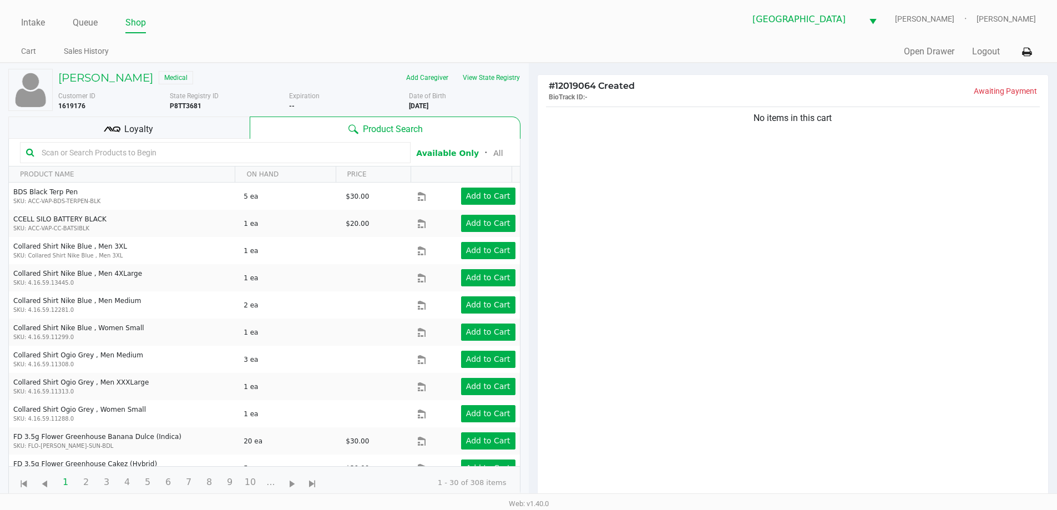
click at [428, 105] on b "6/07/2006" at bounding box center [418, 106] width 19 height 8
copy div "6/07/2006"
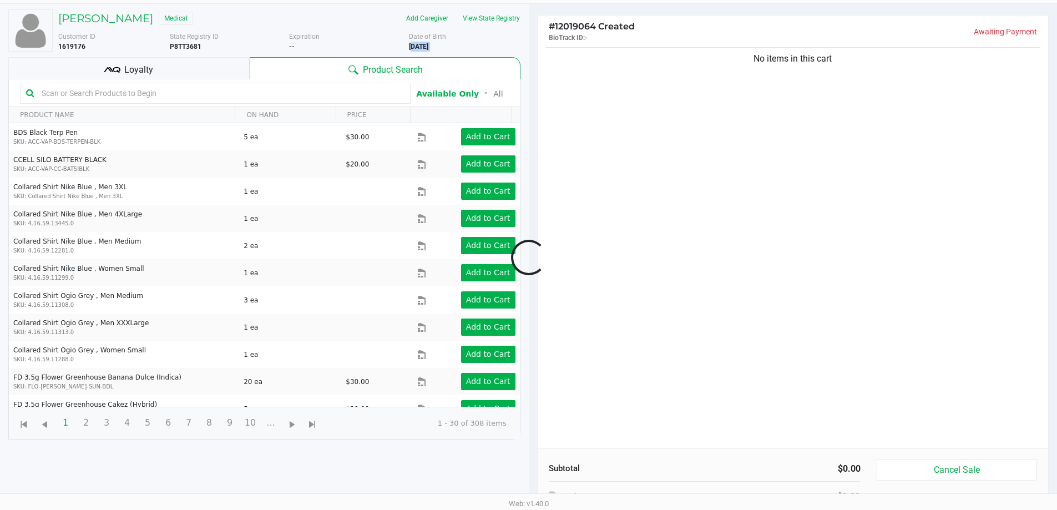
scroll to position [87, 0]
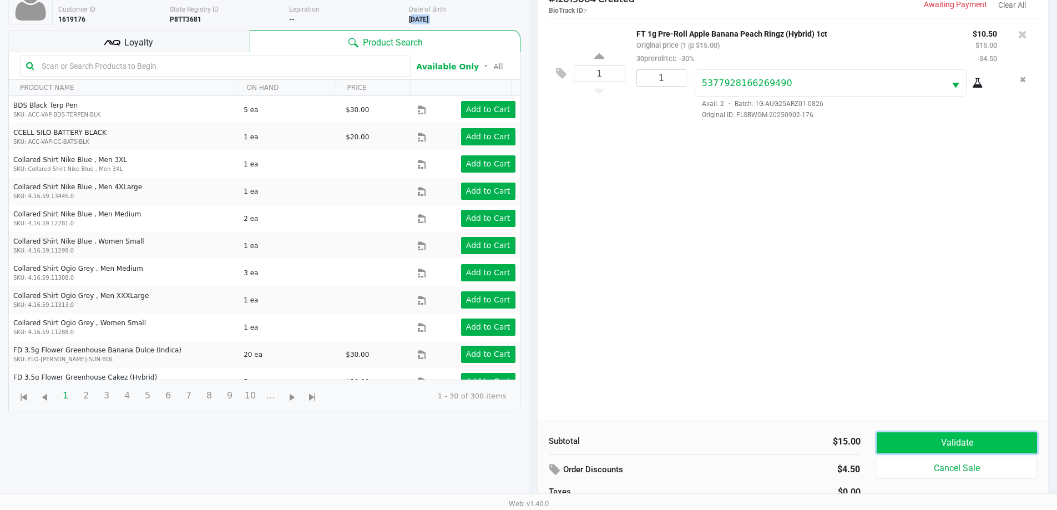
click at [963, 433] on button "Validate" at bounding box center [956, 442] width 160 height 21
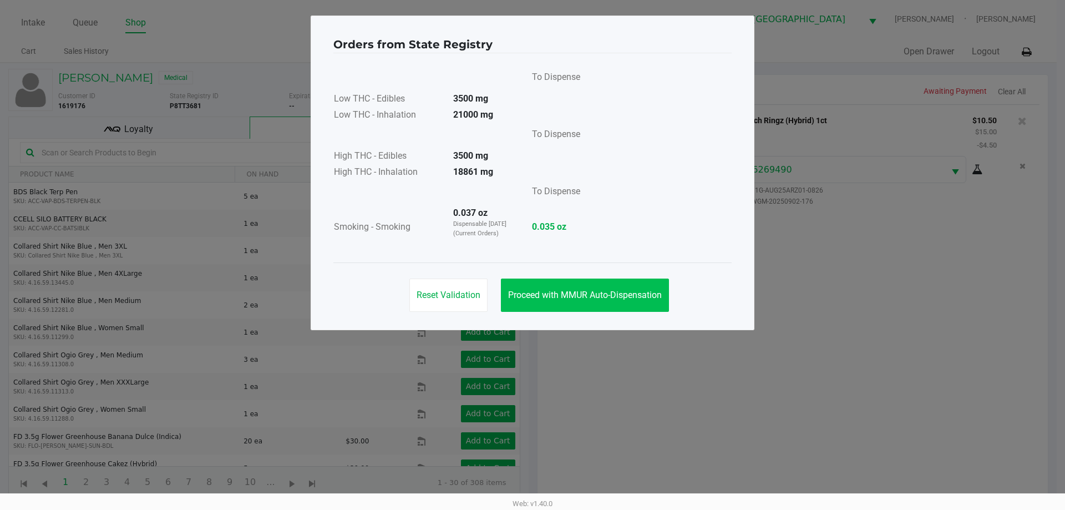
click at [587, 281] on button "Proceed with MMUR Auto-Dispensation" at bounding box center [585, 294] width 168 height 33
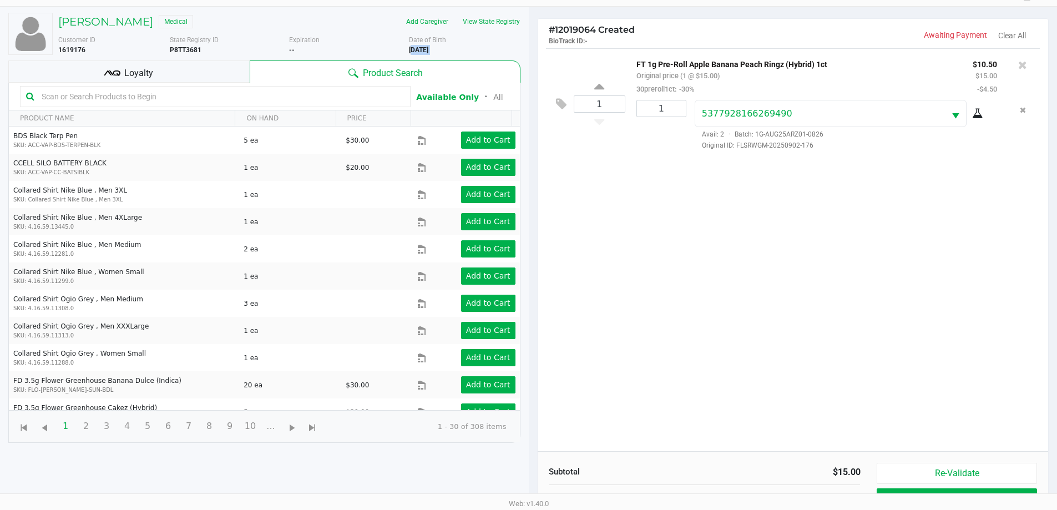
scroll to position [100, 0]
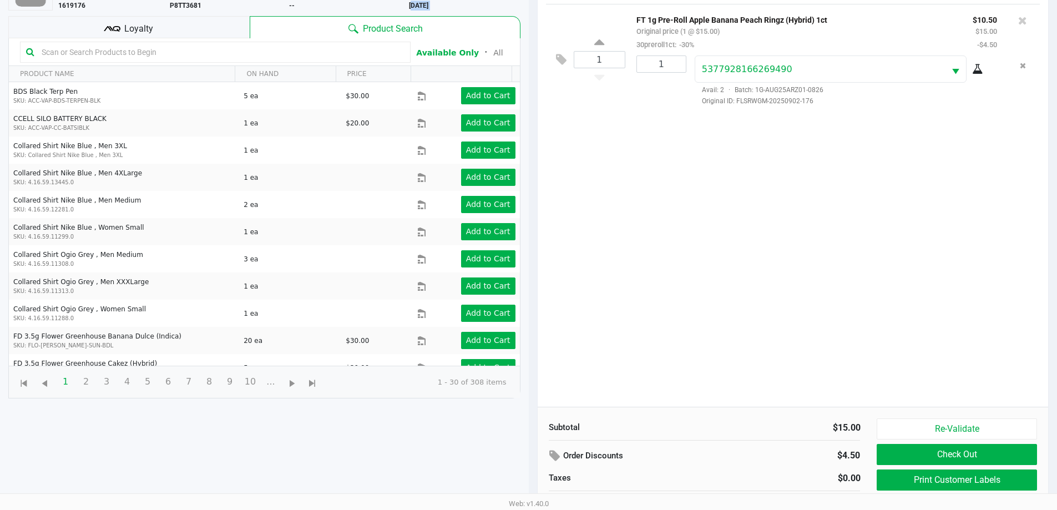
click at [162, 18] on div "Loyalty" at bounding box center [128, 27] width 241 height 22
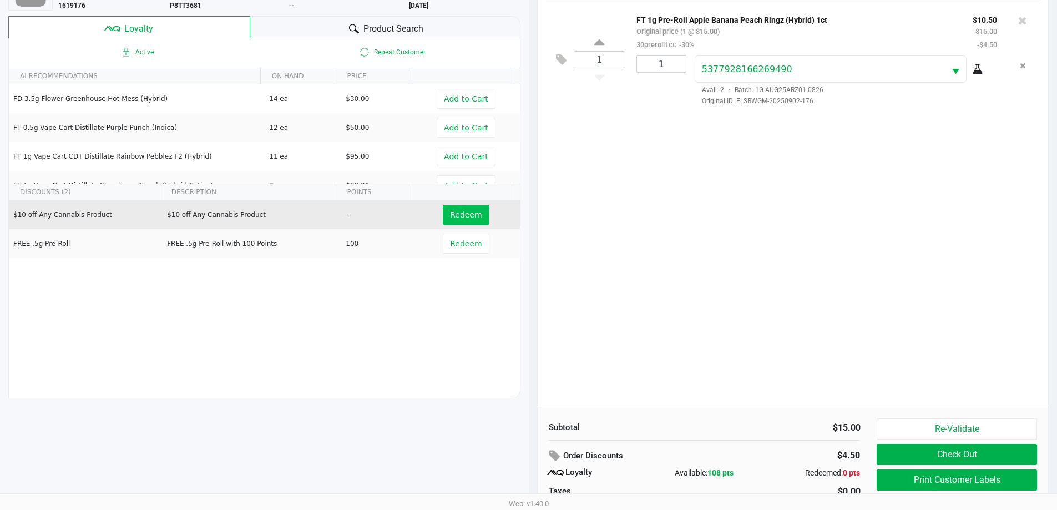
click at [460, 216] on span "Redeem" at bounding box center [466, 214] width 32 height 9
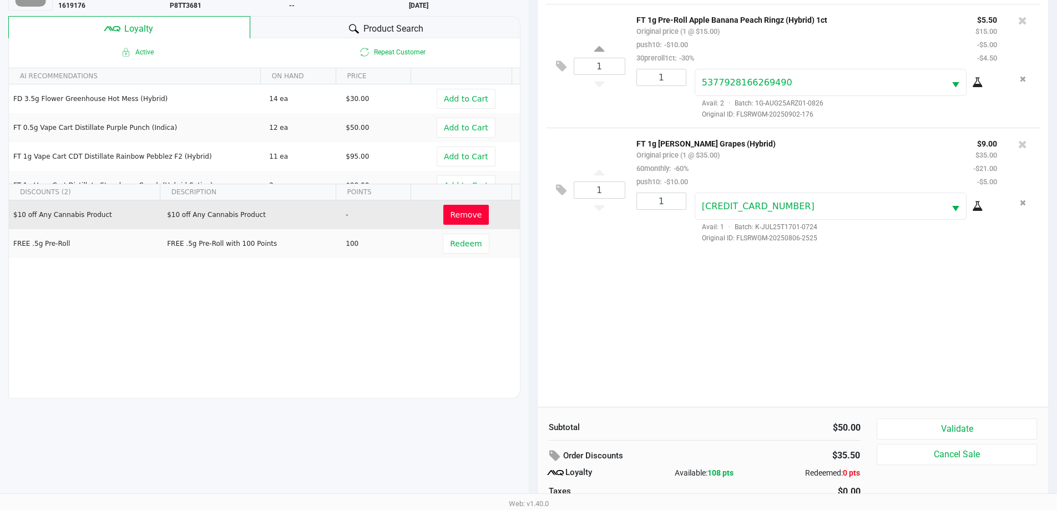
scroll to position [133, 0]
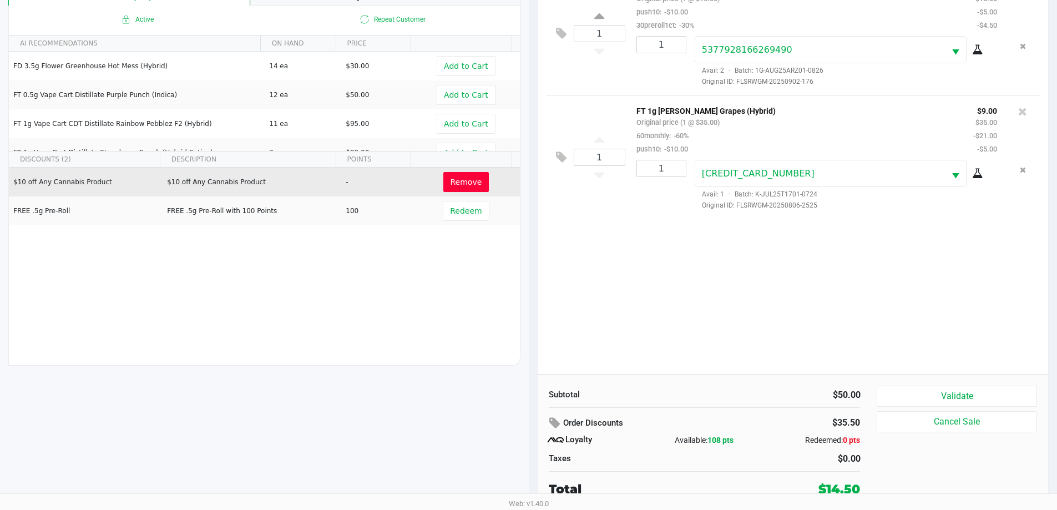
click at [971, 398] on button "Validate" at bounding box center [956, 395] width 160 height 21
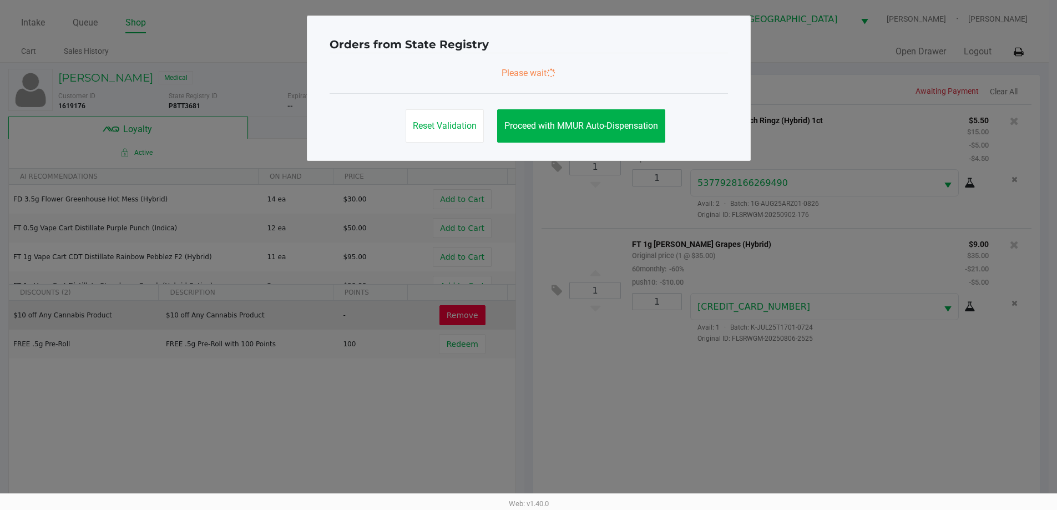
scroll to position [0, 0]
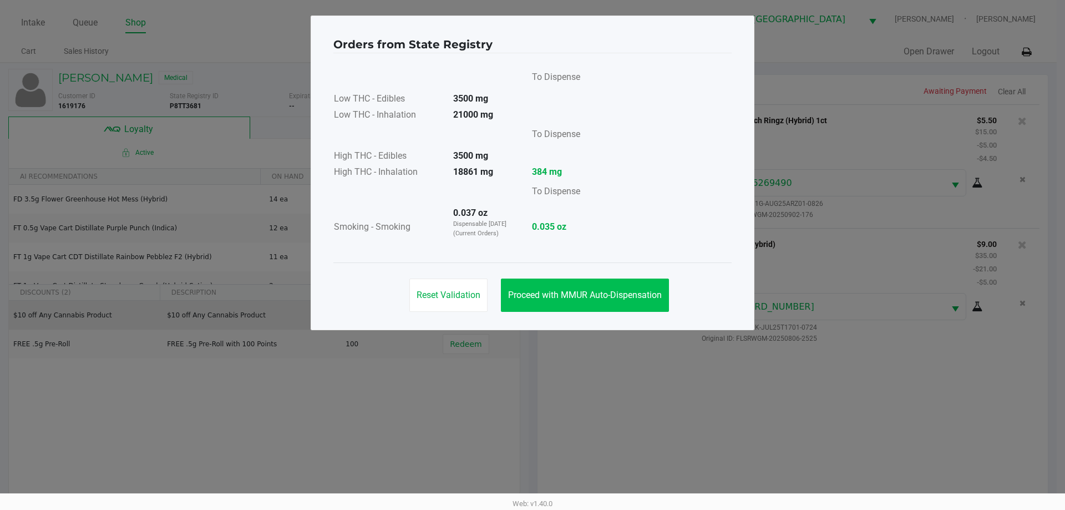
click at [573, 279] on button "Proceed with MMUR Auto-Dispensation" at bounding box center [585, 294] width 168 height 33
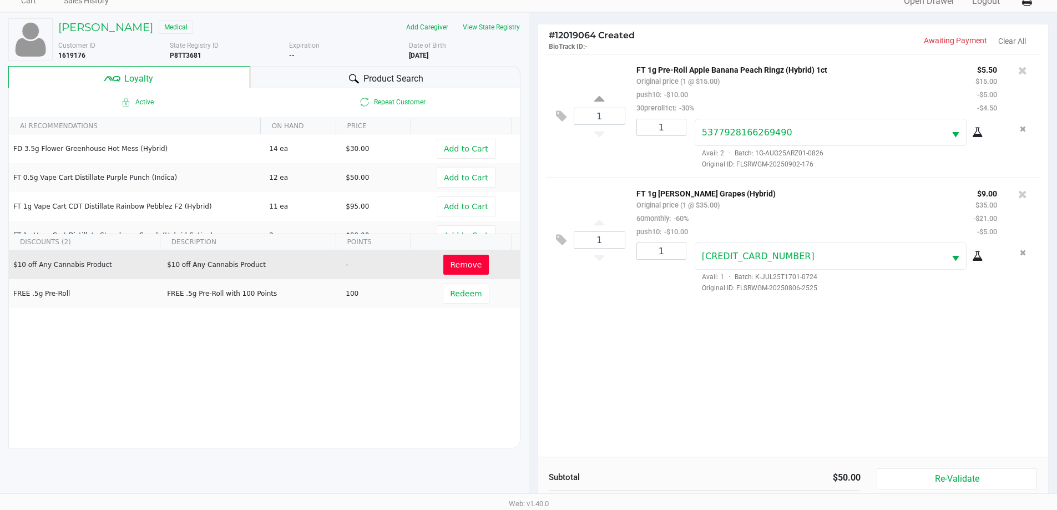
scroll to position [133, 0]
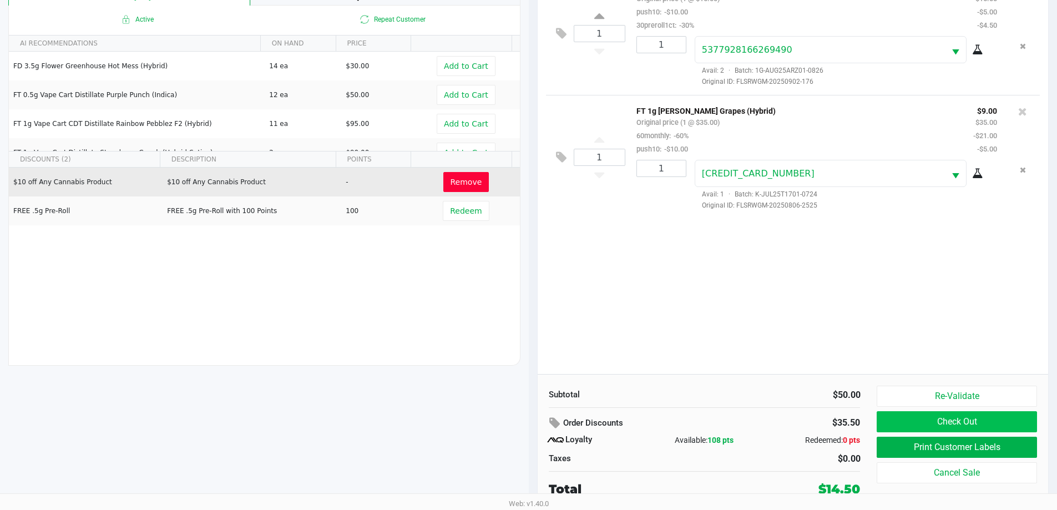
click at [993, 415] on button "Check Out" at bounding box center [956, 421] width 160 height 21
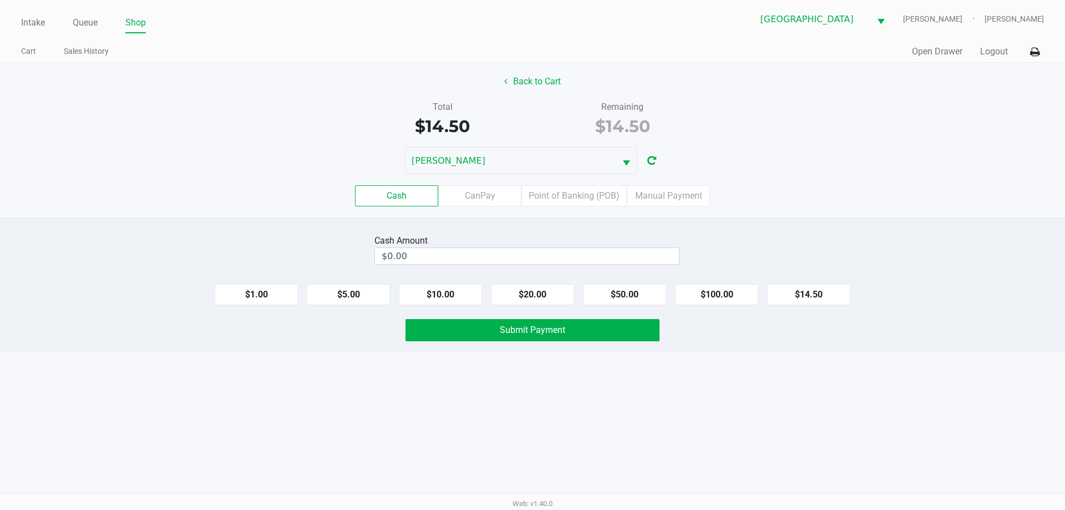
click at [562, 195] on label "Point of Banking (POB)" at bounding box center [573, 195] width 105 height 21
click at [0, 0] on 7 "Point of Banking (POB)" at bounding box center [0, 0] width 0 height 0
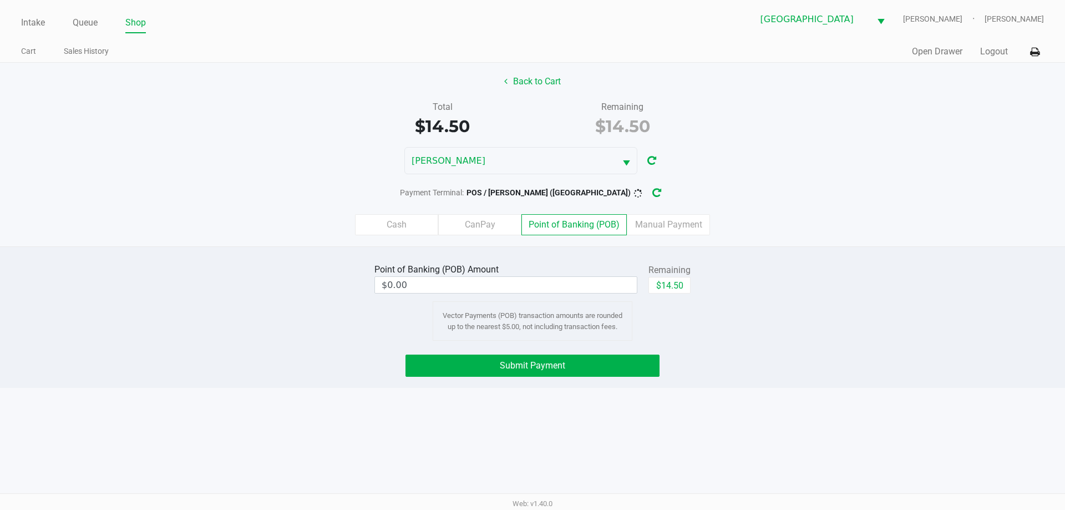
click at [526, 86] on button "Back to Cart" at bounding box center [532, 81] width 71 height 21
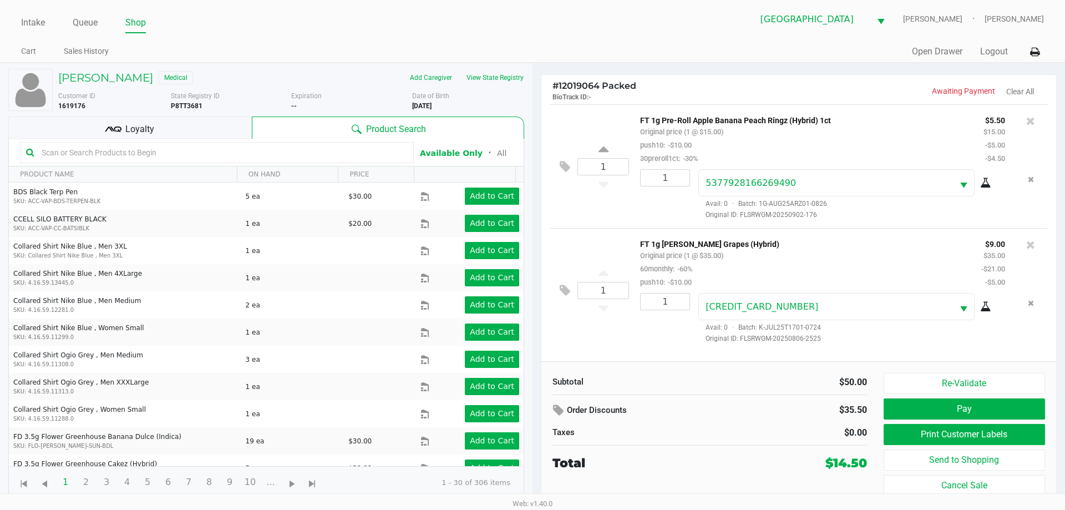
click at [973, 438] on button "Print Customer Labels" at bounding box center [964, 434] width 161 height 21
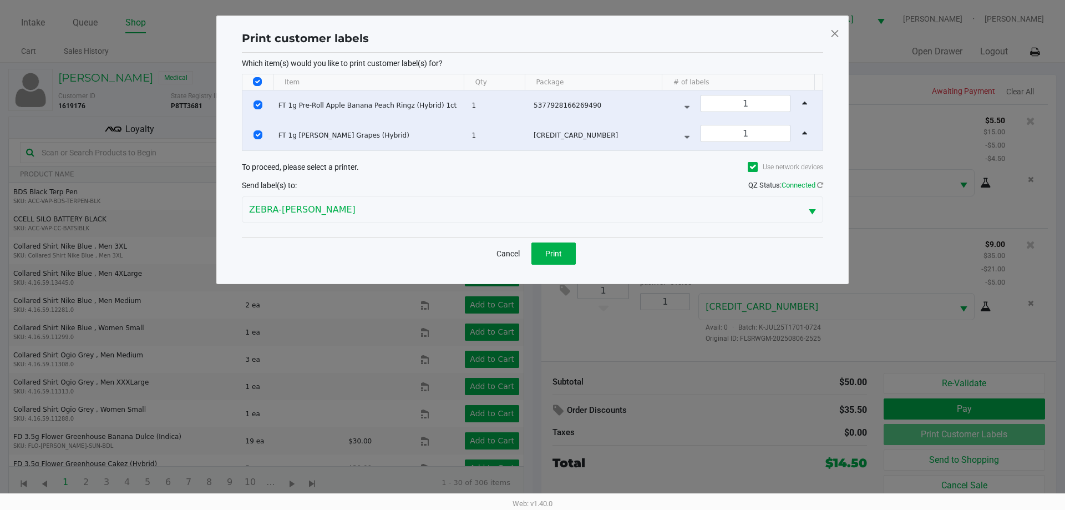
click at [548, 252] on span "Print" at bounding box center [553, 253] width 17 height 9
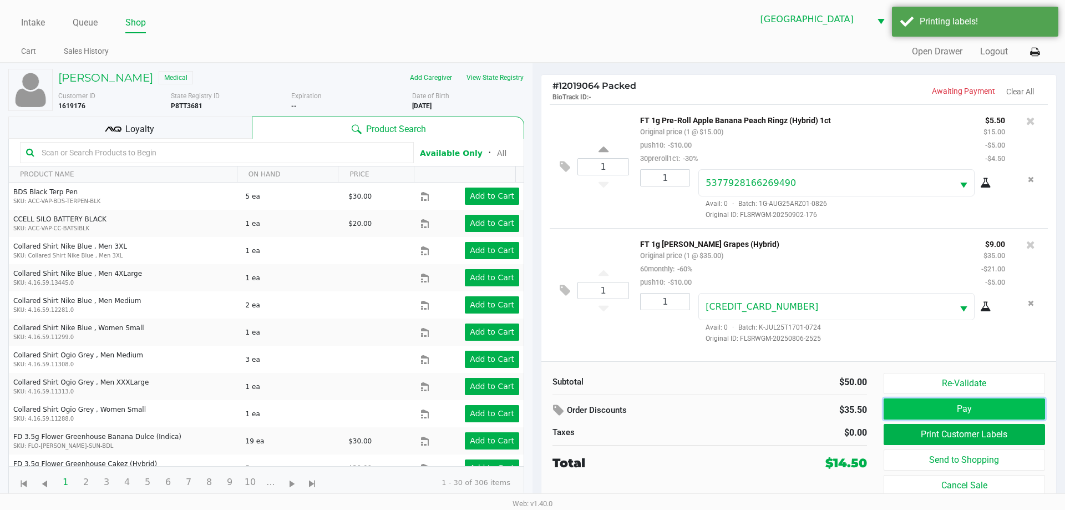
click at [975, 399] on button "Pay" at bounding box center [964, 408] width 161 height 21
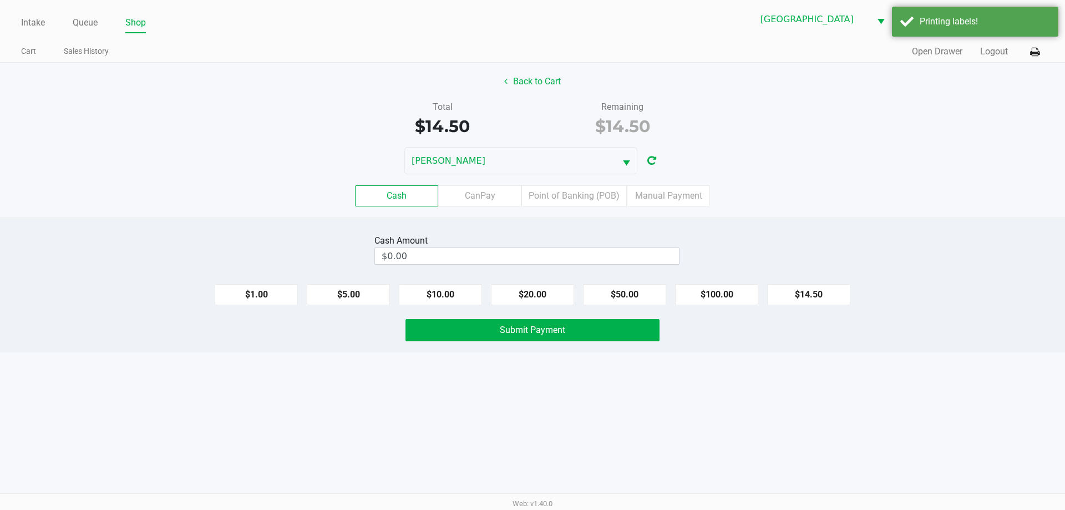
click at [567, 196] on label "Point of Banking (POB)" at bounding box center [573, 195] width 105 height 21
click at [0, 0] on 7 "Point of Banking (POB)" at bounding box center [0, 0] width 0 height 0
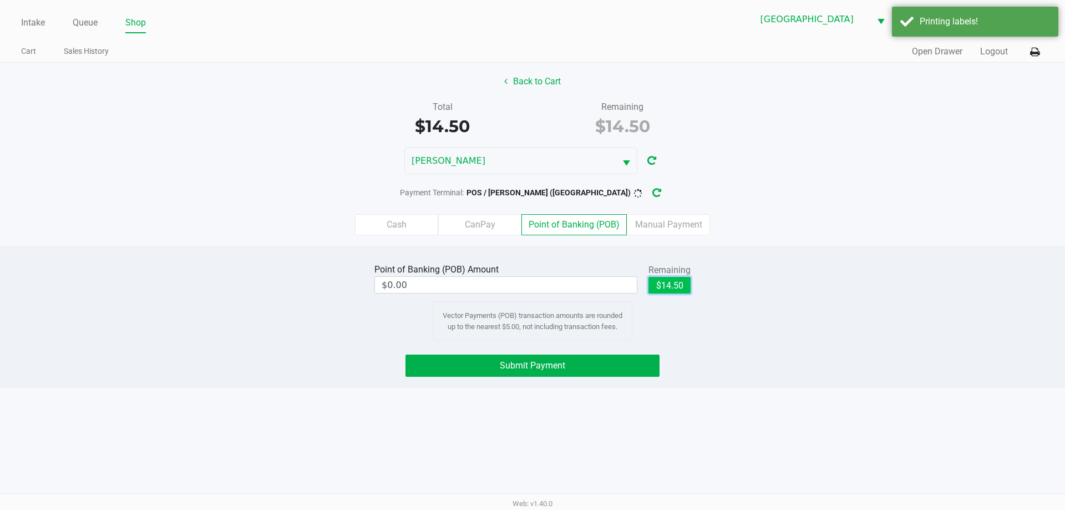
click at [680, 281] on button "$14.50" at bounding box center [669, 285] width 42 height 17
type input "$14.50"
click at [587, 370] on button "Submit Payment" at bounding box center [532, 365] width 254 height 22
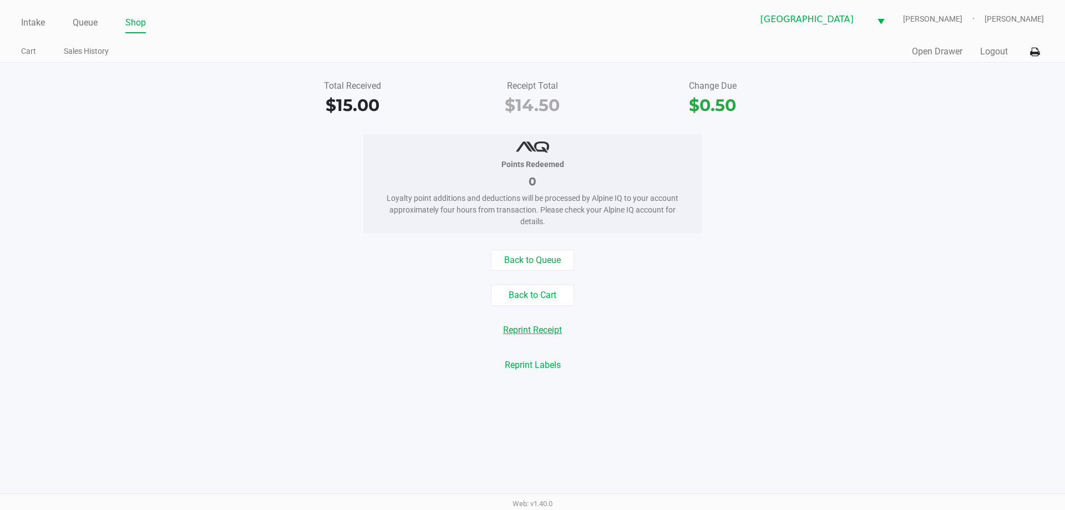
click at [554, 323] on button "Reprint Receipt" at bounding box center [532, 329] width 73 height 21
click at [33, 21] on link "Intake" at bounding box center [33, 23] width 24 height 16
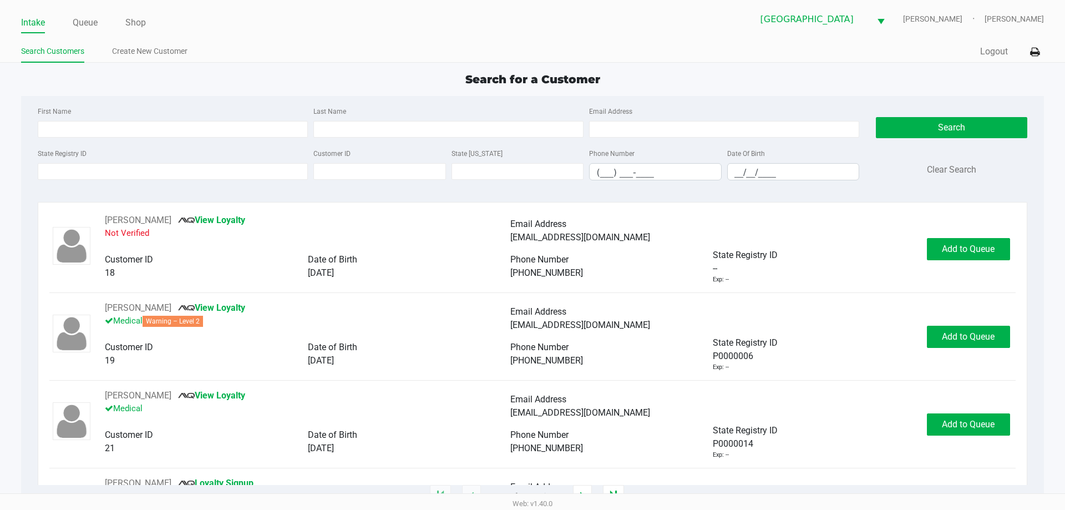
click at [135, 172] on input "State Registry ID" at bounding box center [173, 171] width 270 height 17
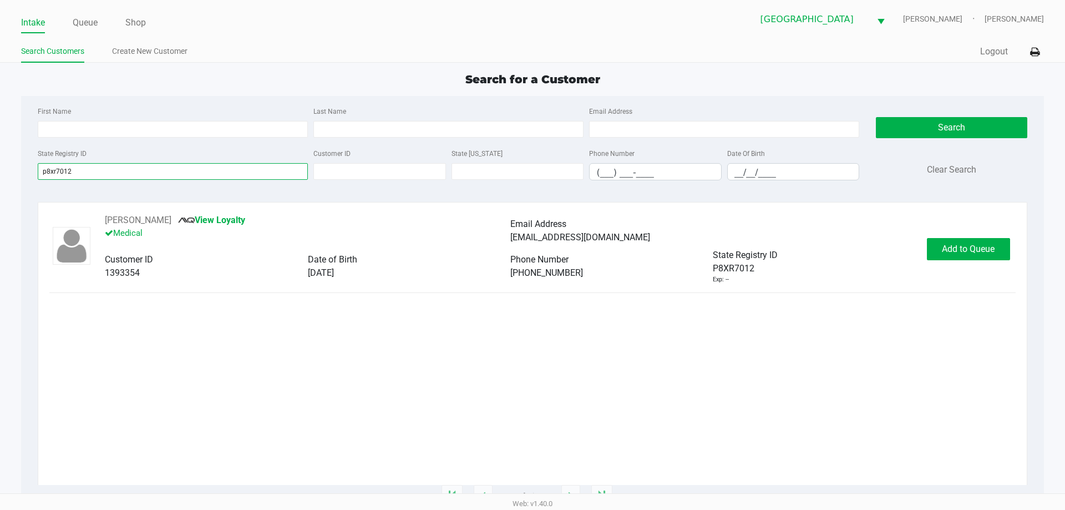
type input "p8xr7012"
click at [973, 254] on button "Add to Queue" at bounding box center [968, 249] width 83 height 22
click at [972, 250] on div "Add to Queue" at bounding box center [968, 249] width 83 height 22
click at [970, 240] on div "Add to Queue" at bounding box center [968, 249] width 83 height 22
click at [981, 252] on span "Add to Queue" at bounding box center [974, 248] width 53 height 11
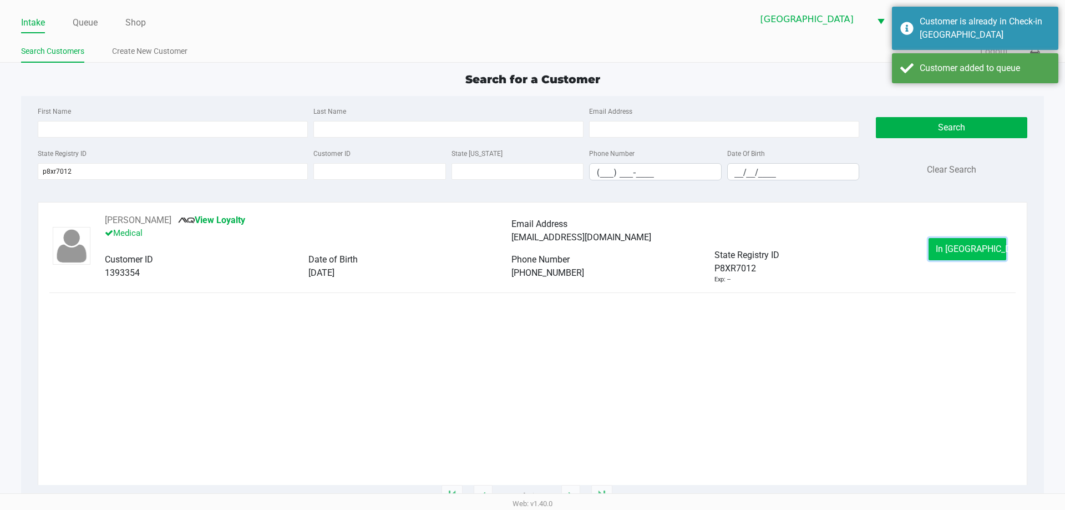
click at [970, 251] on span "In Queue" at bounding box center [982, 248] width 93 height 11
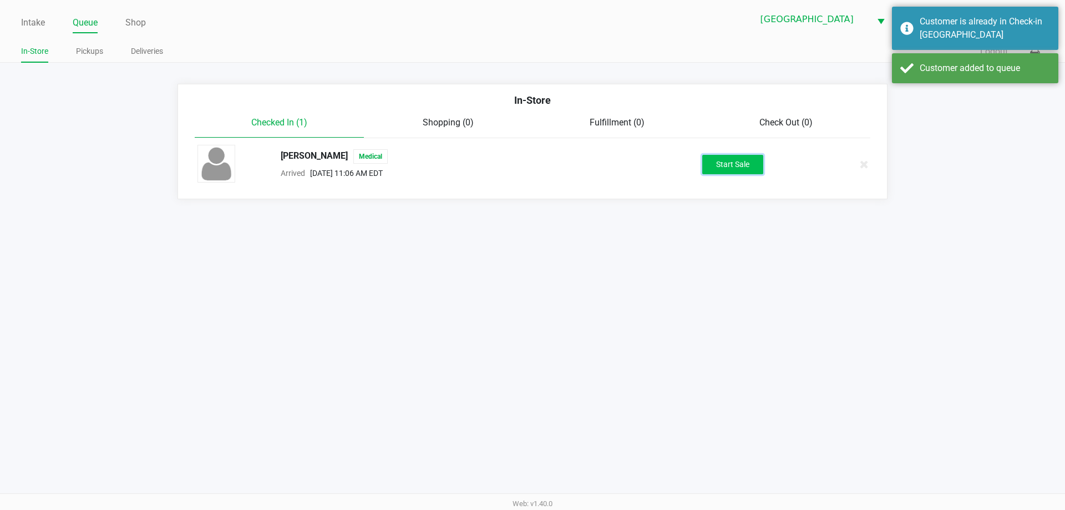
click at [741, 171] on button "Start Sale" at bounding box center [732, 164] width 61 height 19
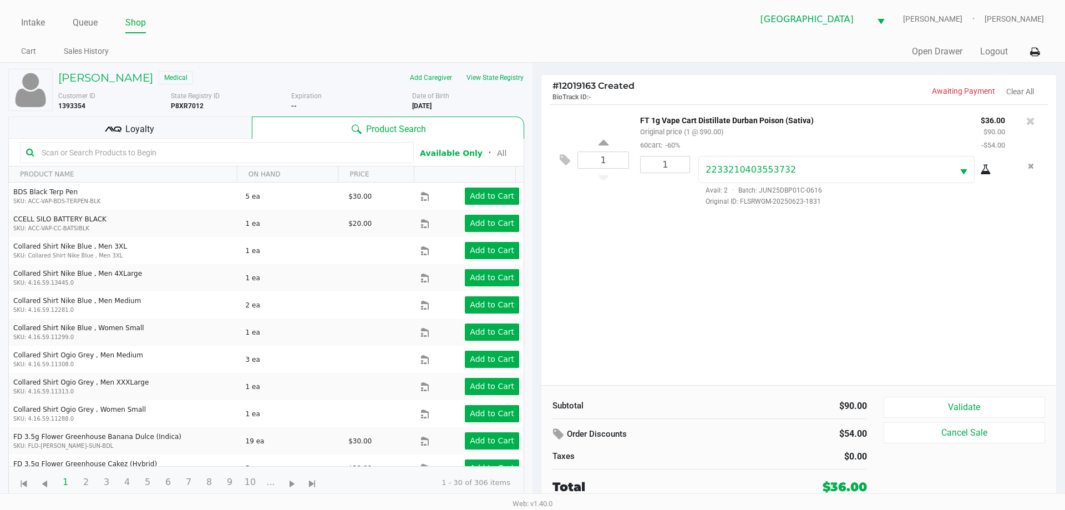
click at [84, 128] on div "Loyalty" at bounding box center [129, 127] width 243 height 22
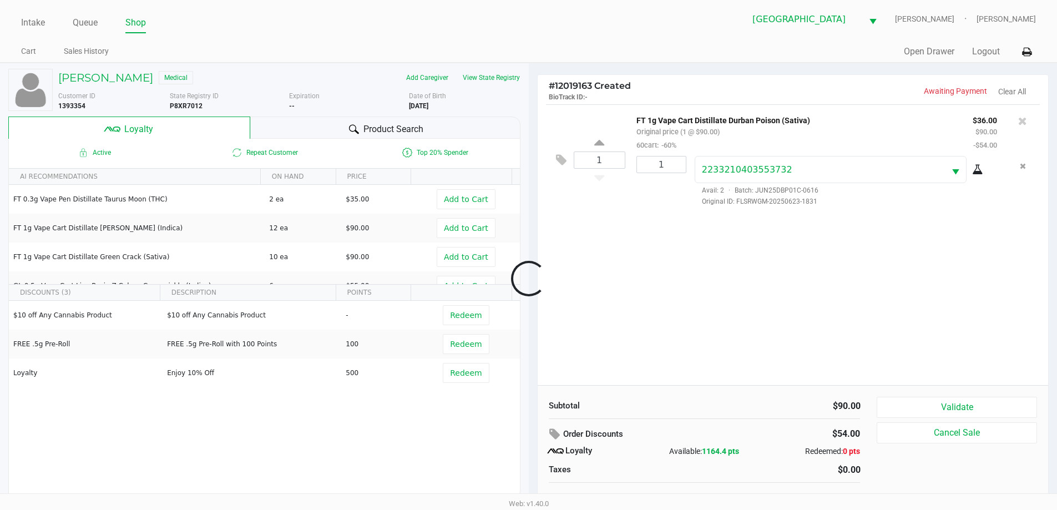
click at [454, 323] on div at bounding box center [528, 278] width 1057 height 321
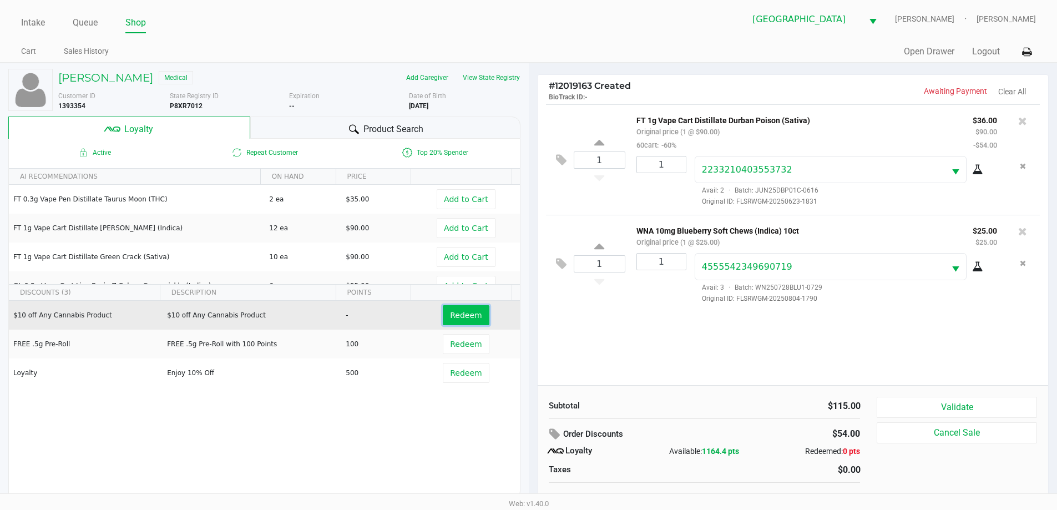
click at [461, 314] on span "Redeem" at bounding box center [466, 315] width 32 height 9
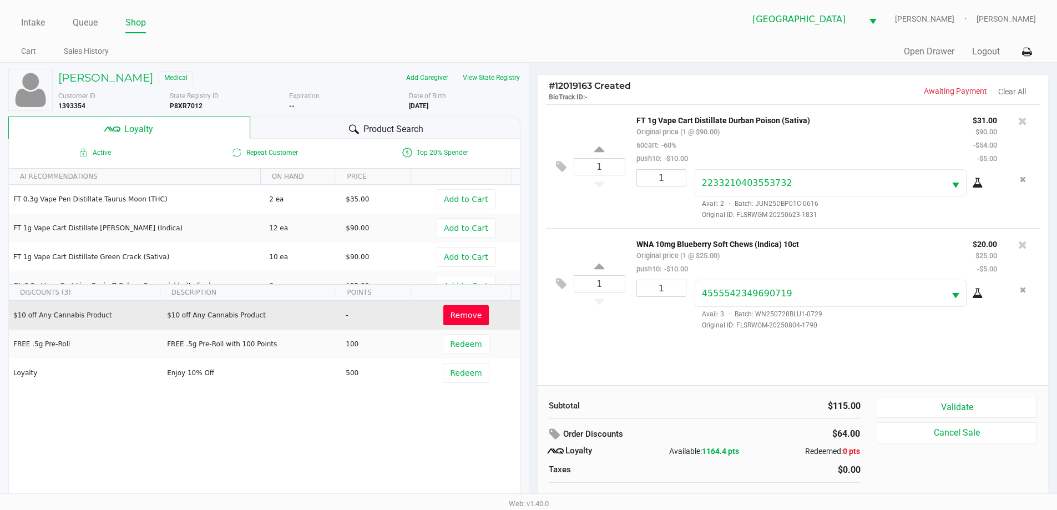
scroll to position [11, 0]
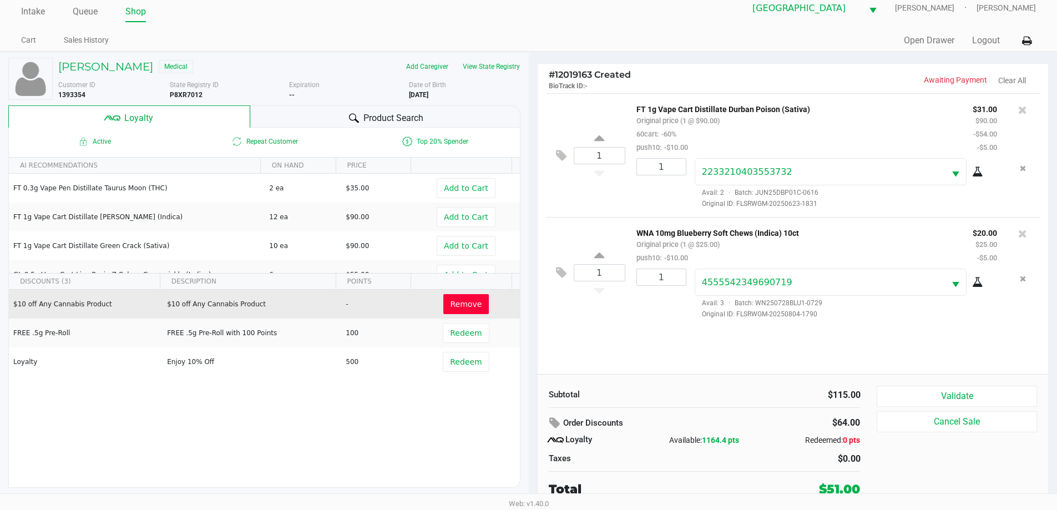
click at [968, 388] on button "Validate" at bounding box center [956, 395] width 160 height 21
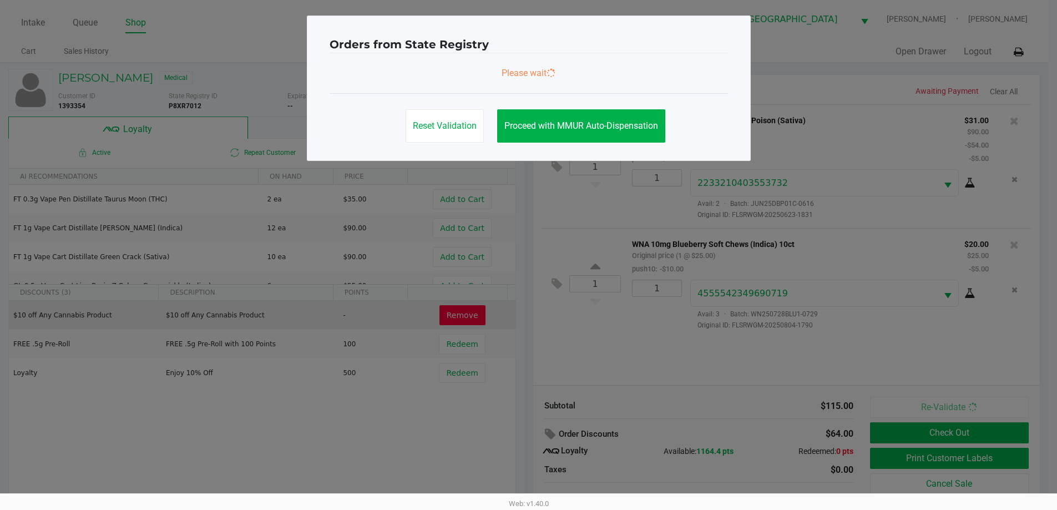
scroll to position [0, 0]
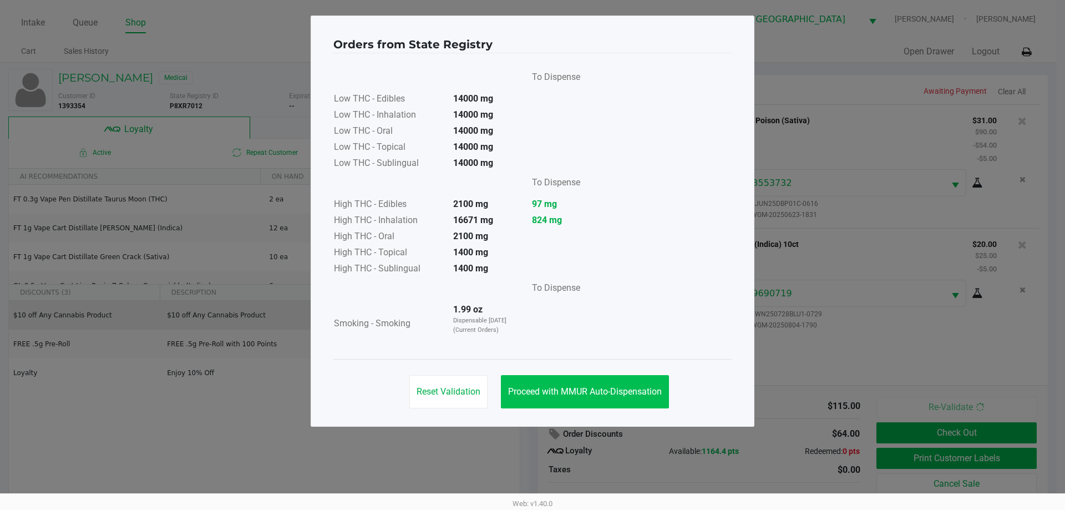
click at [582, 387] on span "Proceed with MMUR Auto-Dispensation" at bounding box center [585, 391] width 154 height 11
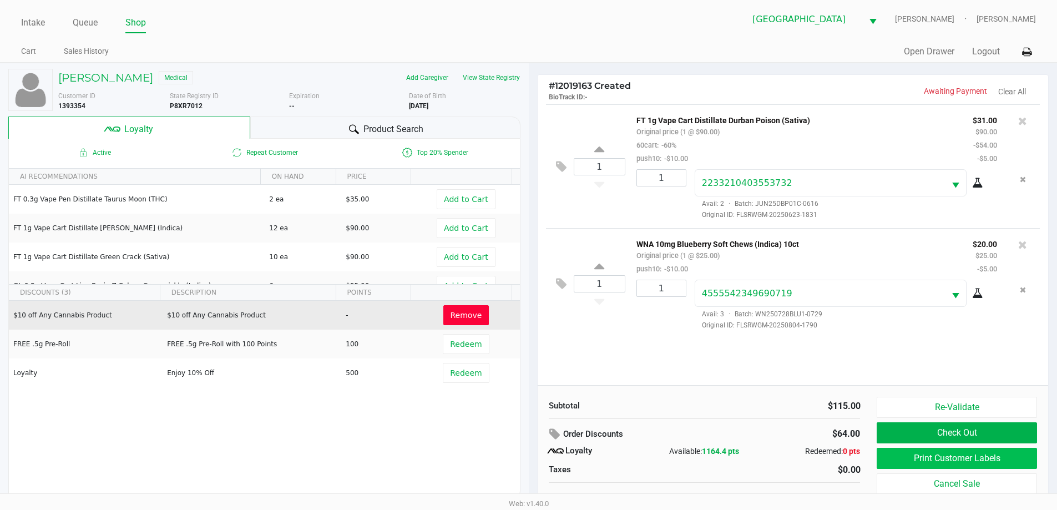
click at [971, 466] on button "Print Customer Labels" at bounding box center [956, 458] width 160 height 21
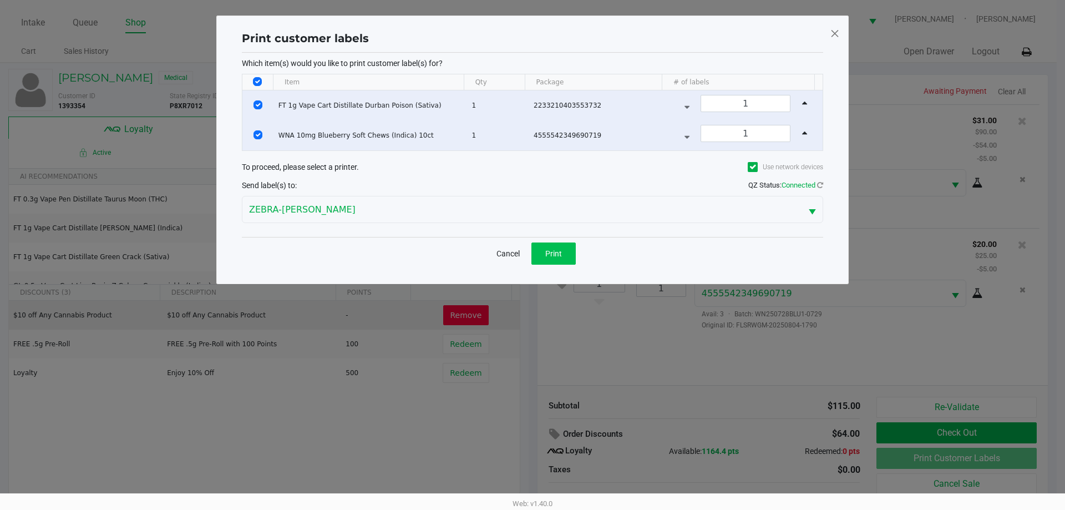
click at [555, 260] on button "Print" at bounding box center [553, 253] width 44 height 22
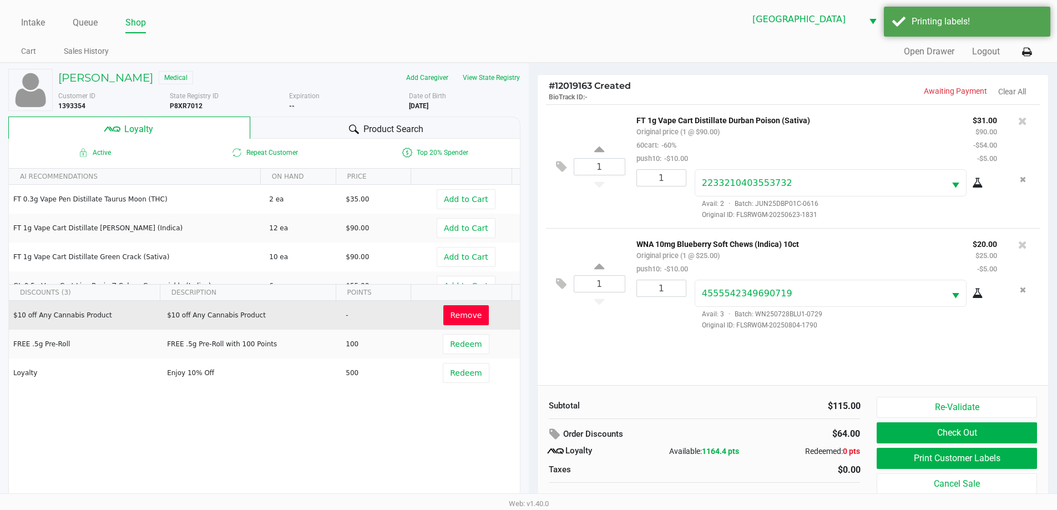
scroll to position [11, 0]
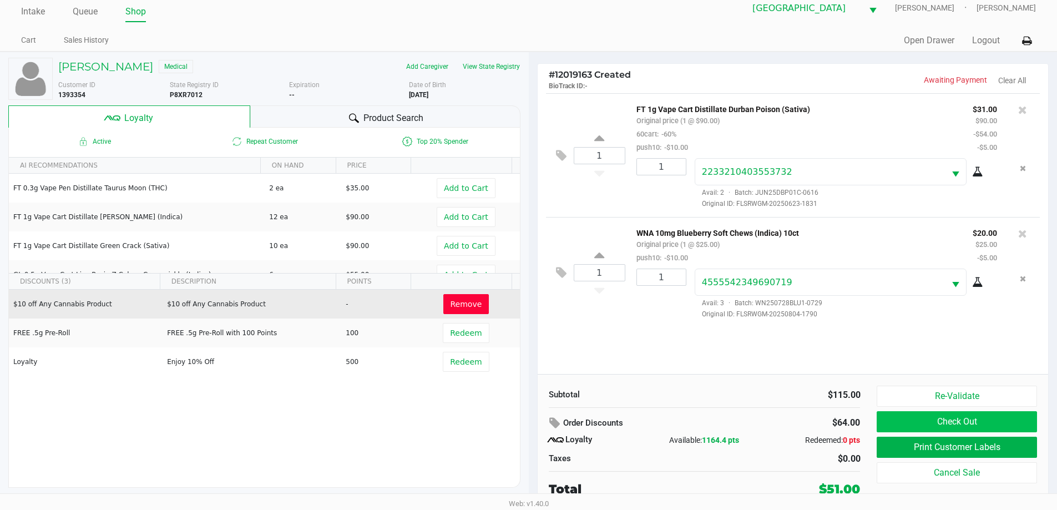
click at [982, 426] on button "Check Out" at bounding box center [956, 421] width 160 height 21
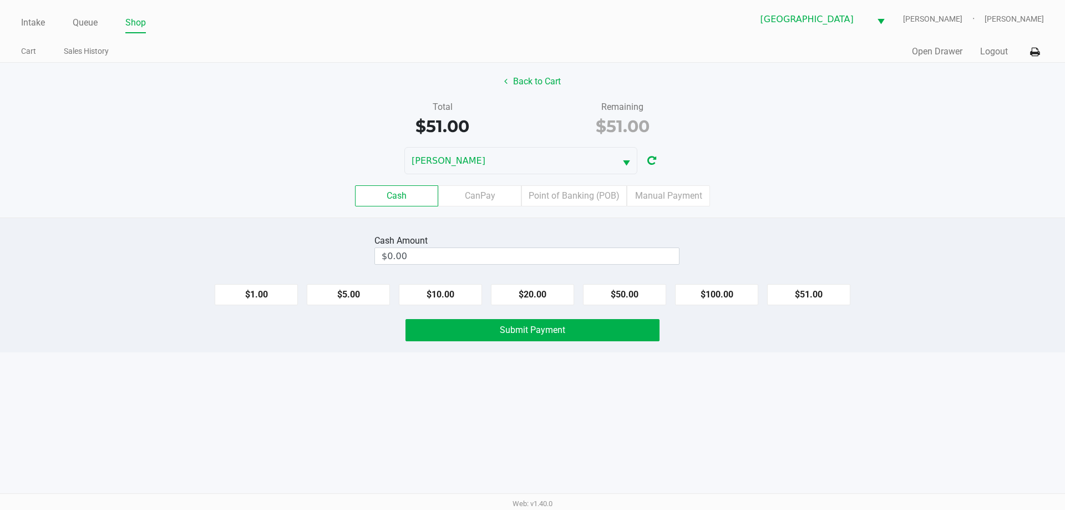
click at [580, 192] on label "Point of Banking (POB)" at bounding box center [573, 195] width 105 height 21
click at [0, 0] on 7 "Point of Banking (POB)" at bounding box center [0, 0] width 0 height 0
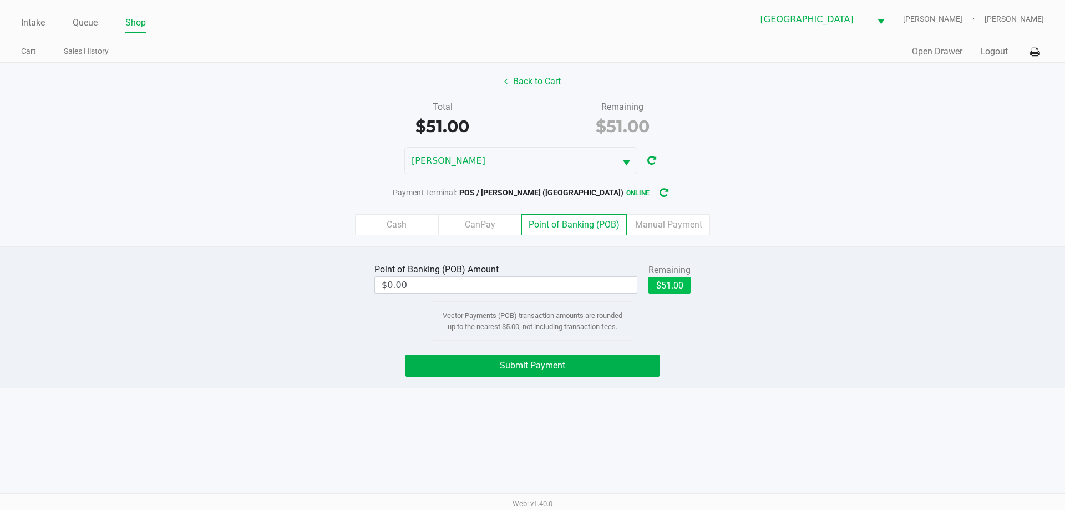
click at [678, 285] on button "$51.00" at bounding box center [669, 285] width 42 height 17
type input "$51.00"
click at [566, 373] on button "Submit Payment" at bounding box center [532, 365] width 254 height 22
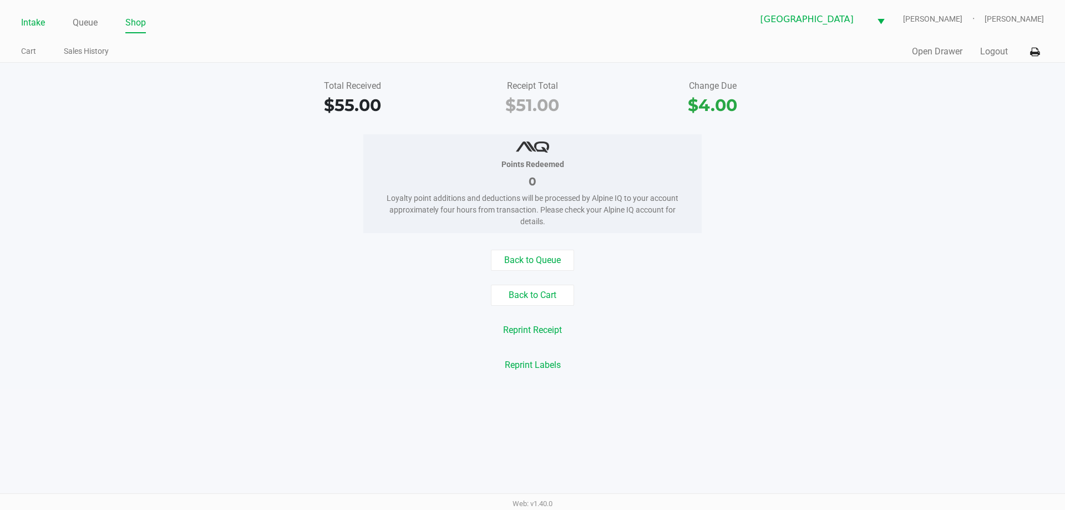
click at [34, 27] on link "Intake" at bounding box center [33, 23] width 24 height 16
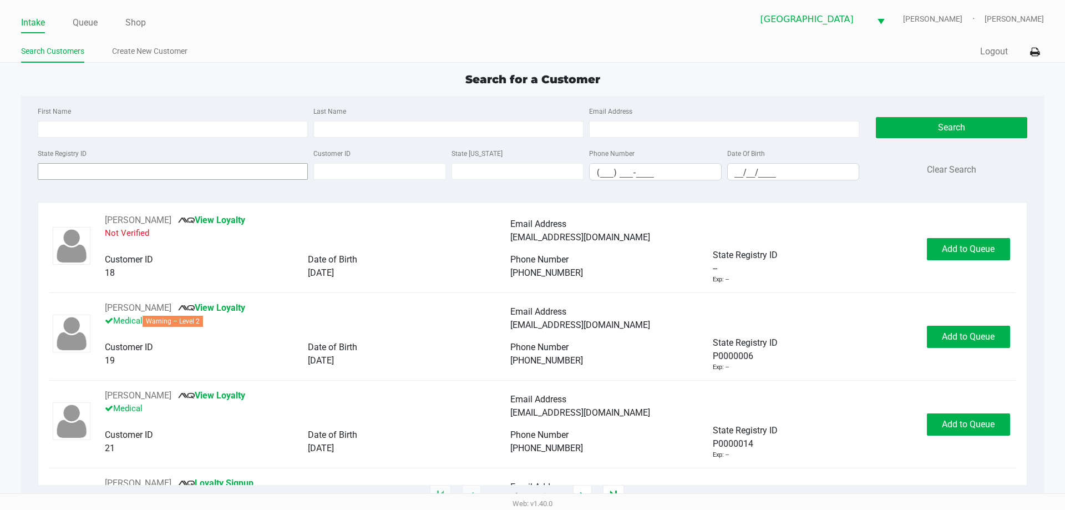
click at [125, 173] on input "State Registry ID" at bounding box center [173, 171] width 270 height 17
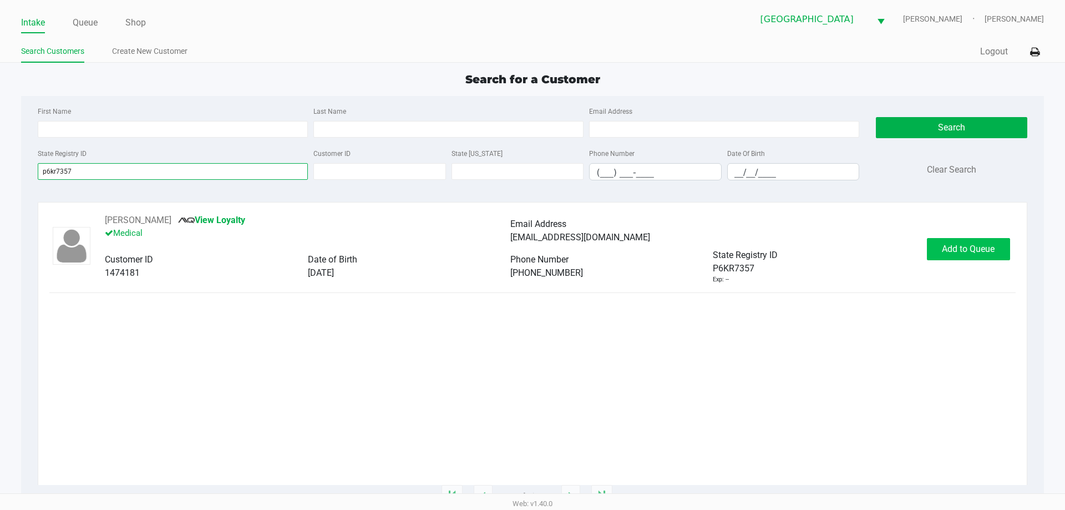
type input "p6kr7357"
click at [961, 248] on span "Add to Queue" at bounding box center [968, 248] width 53 height 11
click at [973, 253] on div "Add to Queue" at bounding box center [968, 249] width 83 height 22
click at [963, 260] on div "JESSIE PALON JR View Loyalty Medical Email Address jpalon11@gmail.com Customer …" at bounding box center [532, 249] width 966 height 70
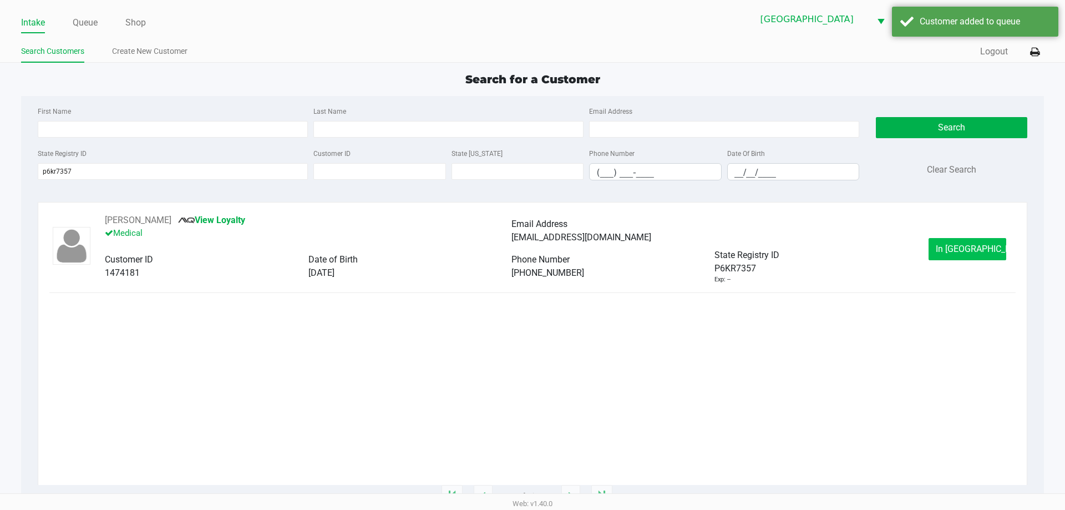
click at [964, 257] on button "In Queue" at bounding box center [967, 249] width 78 height 22
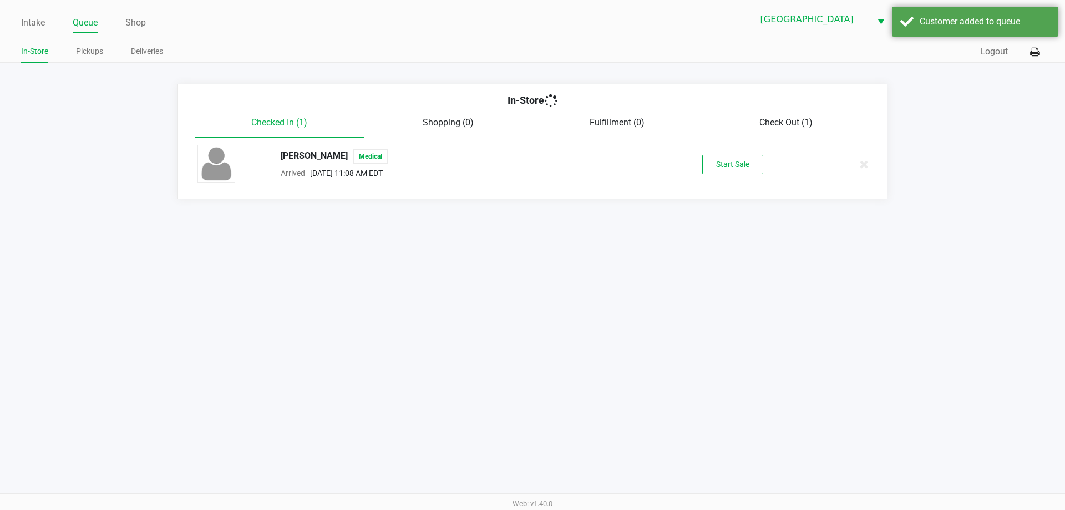
click at [959, 248] on div "Intake Queue Shop North Port WC VANCE-JOY Woodie Perkins In-Store Pickups Deliv…" at bounding box center [532, 255] width 1065 height 510
click at [727, 165] on button "Start Sale" at bounding box center [732, 164] width 61 height 19
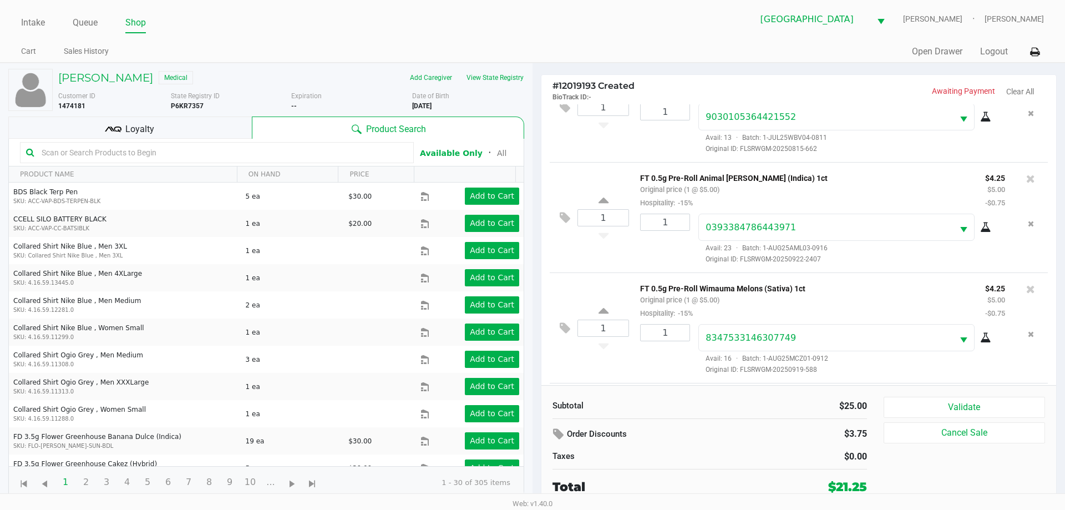
scroll to position [274, 0]
click at [569, 324] on icon at bounding box center [565, 330] width 11 height 13
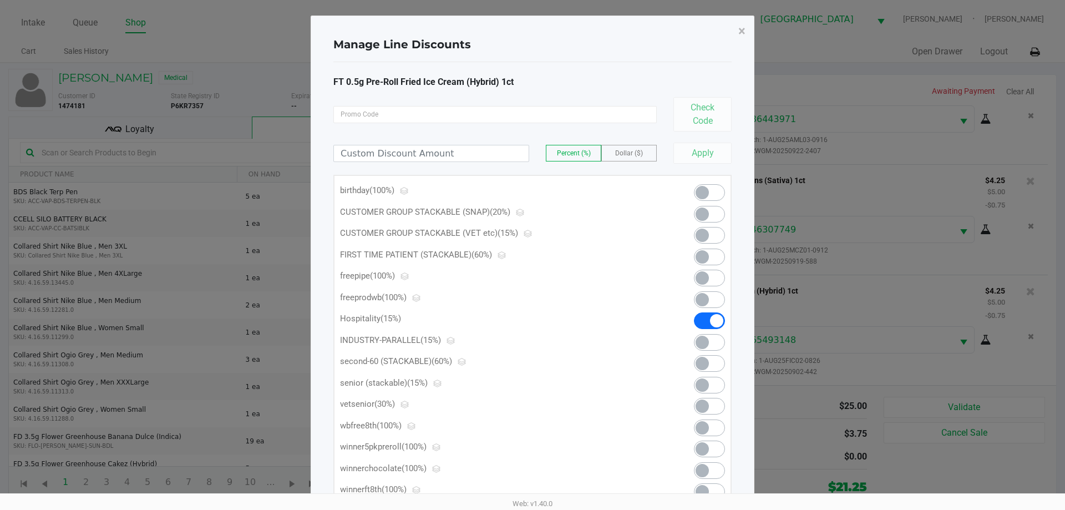
click at [705, 319] on span at bounding box center [709, 320] width 31 height 17
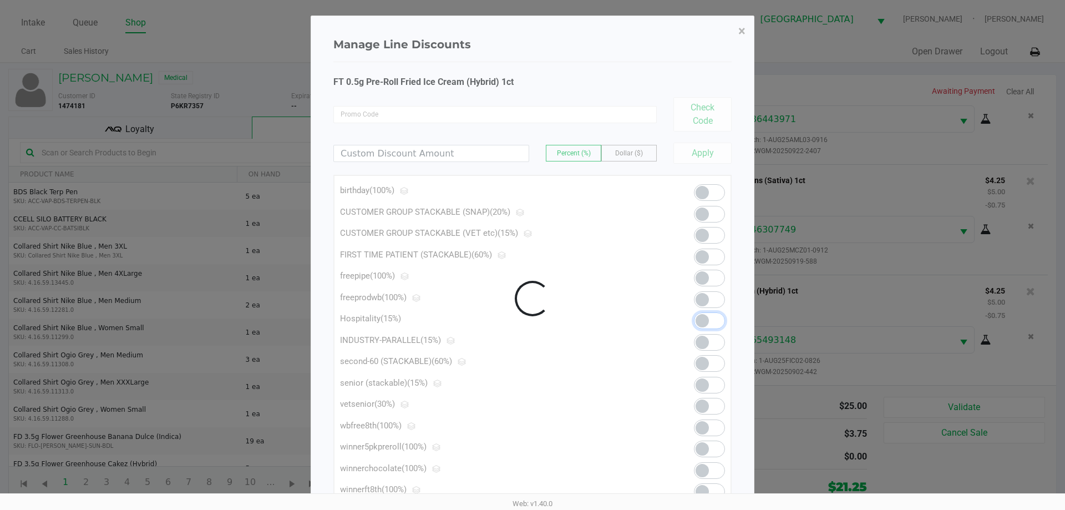
scroll to position [207, 0]
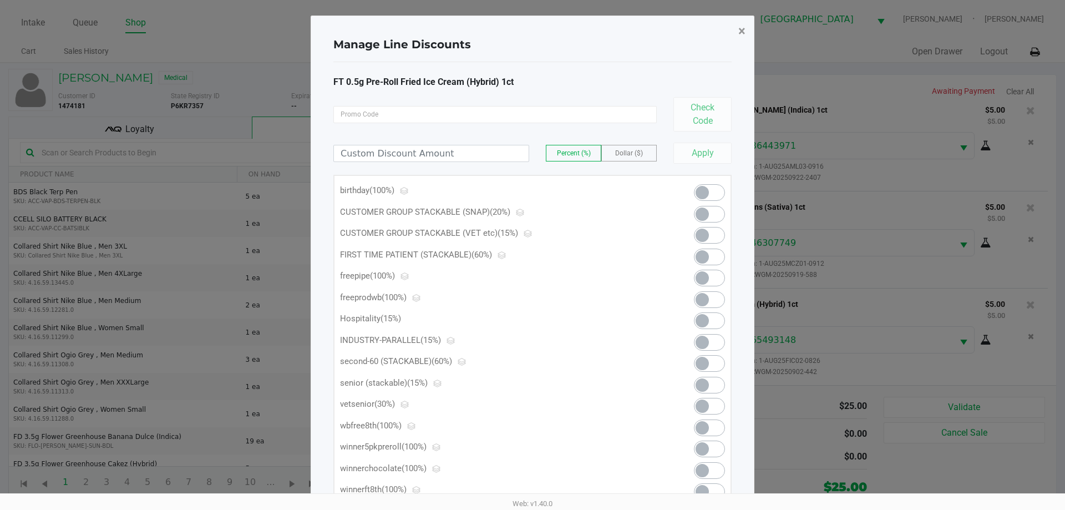
click at [742, 24] on span "×" at bounding box center [741, 31] width 7 height 16
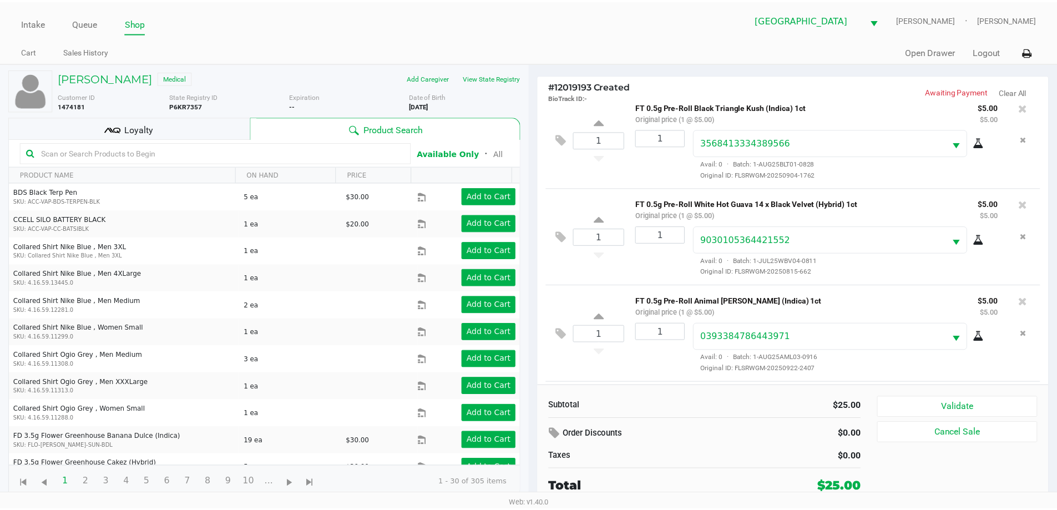
scroll to position [0, 0]
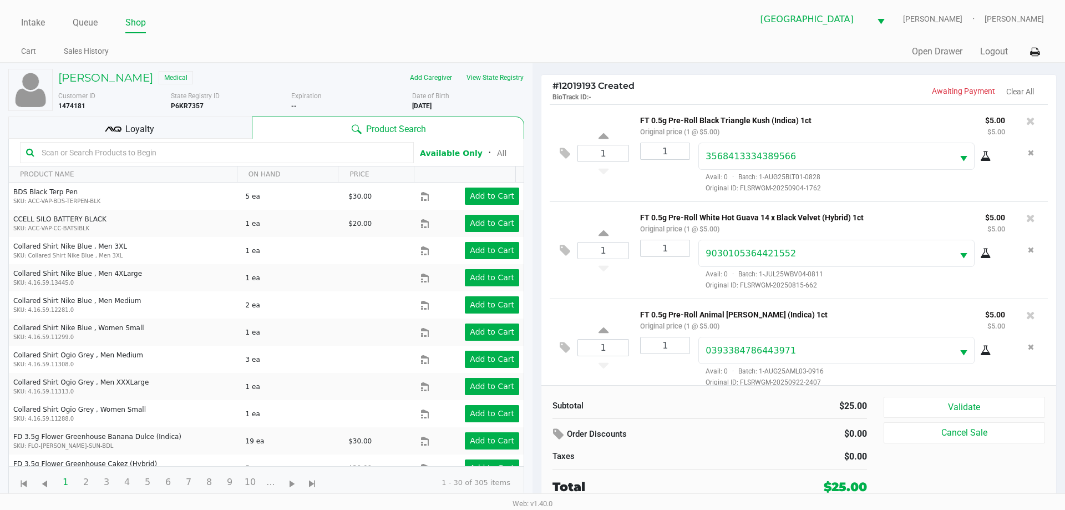
click at [164, 131] on div "Loyalty" at bounding box center [129, 127] width 243 height 22
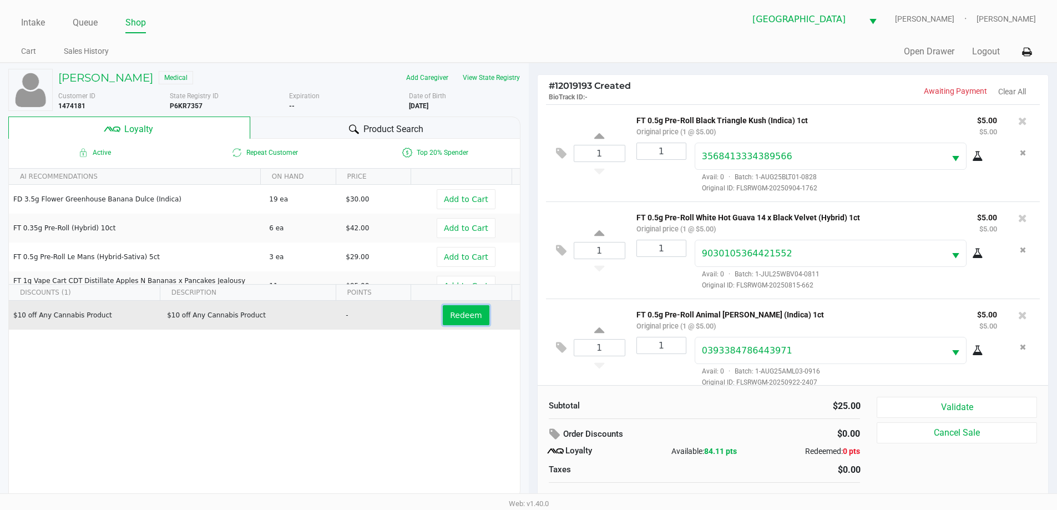
click at [462, 314] on span "Redeem" at bounding box center [466, 315] width 32 height 9
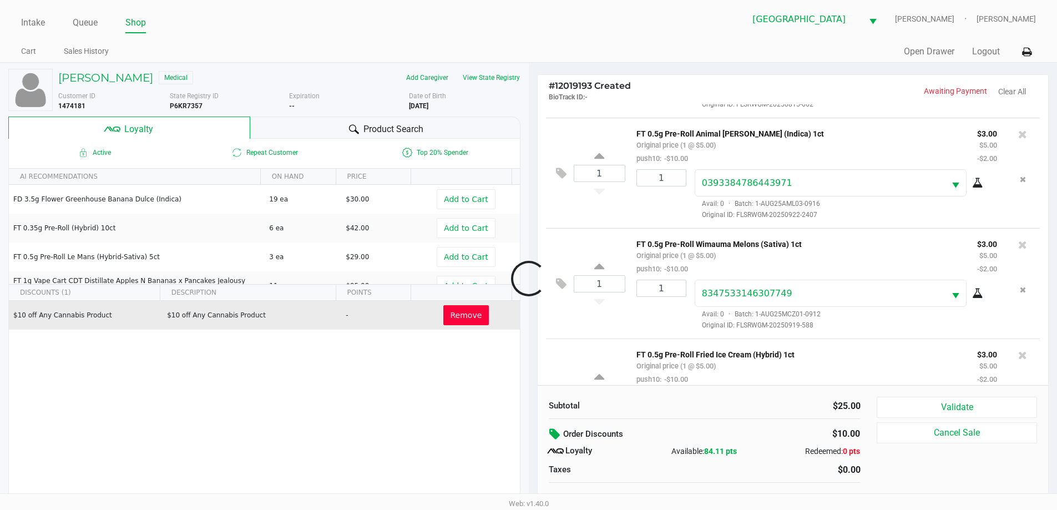
scroll to position [274, 0]
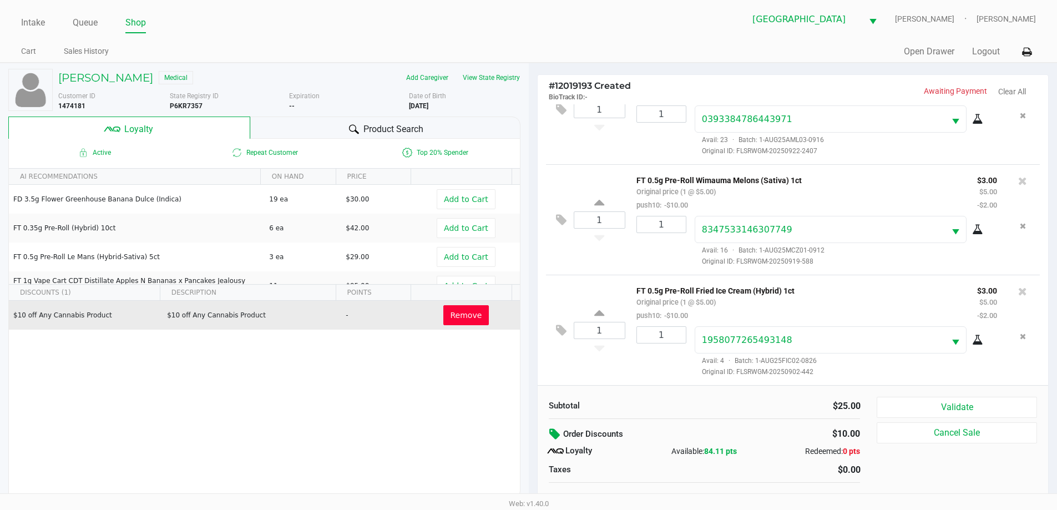
click at [556, 441] on button at bounding box center [556, 434] width 14 height 20
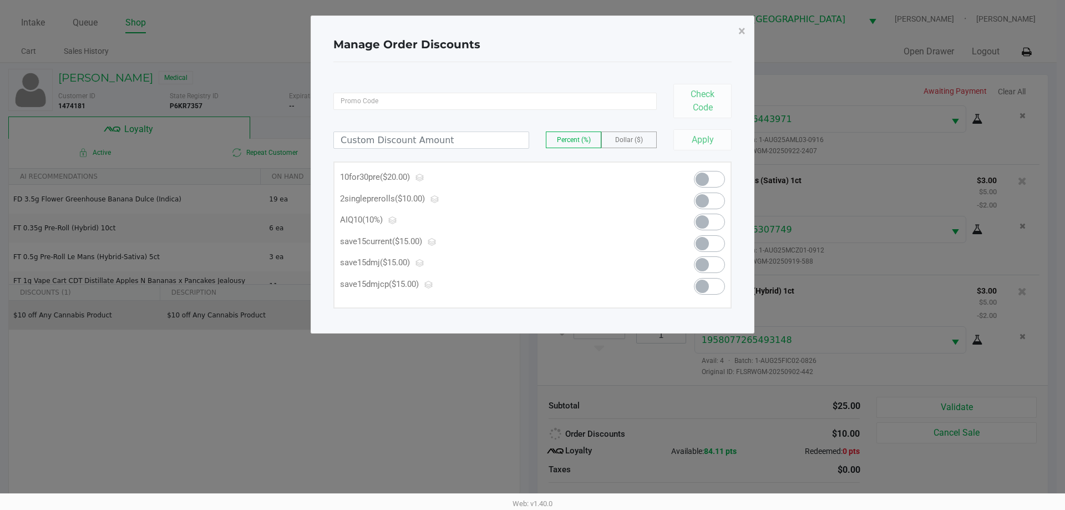
click at [400, 150] on div "Percent (%) Dollar ($) Apply" at bounding box center [532, 134] width 398 height 32
click at [399, 143] on input at bounding box center [431, 140] width 195 height 16
click at [694, 145] on button "Apply" at bounding box center [702, 139] width 58 height 21
type input "15.00"
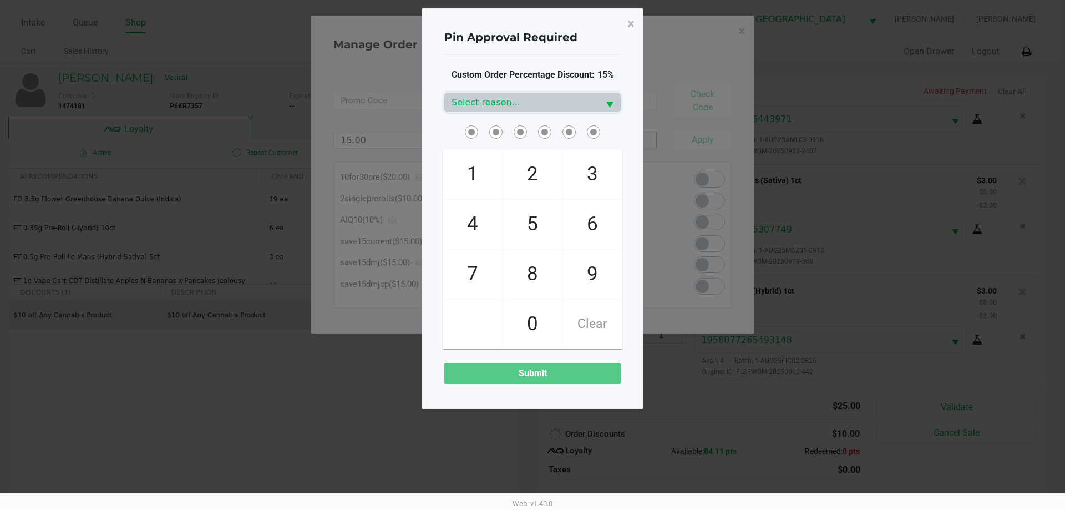
click at [599, 278] on span "9" at bounding box center [592, 274] width 59 height 49
checkbox input "true"
click at [452, 177] on span "1" at bounding box center [472, 174] width 59 height 49
checkbox input "true"
click at [587, 240] on span "6" at bounding box center [592, 224] width 59 height 49
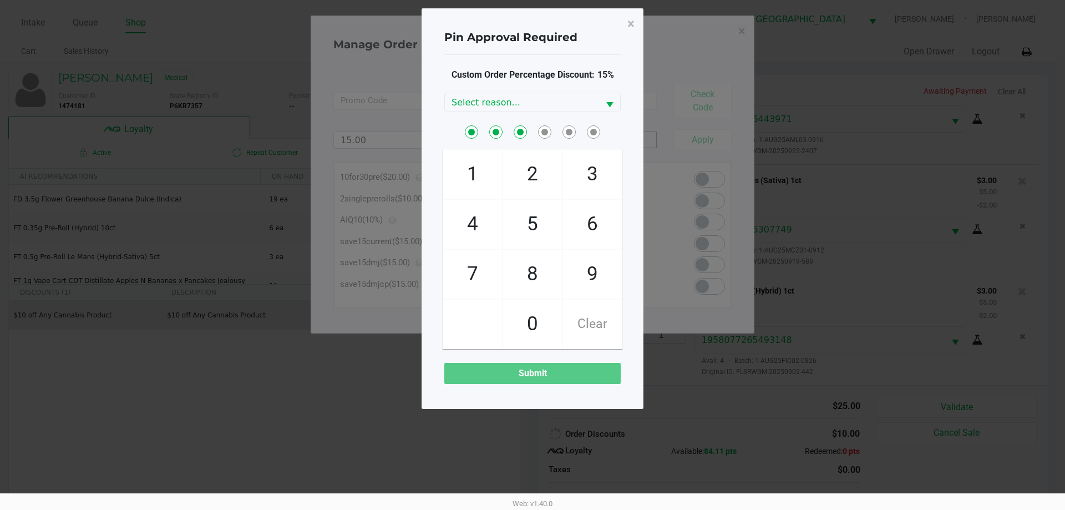
checkbox input "true"
click at [587, 237] on span "6" at bounding box center [592, 224] width 59 height 49
checkbox input "true"
click at [594, 164] on span "3" at bounding box center [592, 174] width 59 height 49
checkbox input "true"
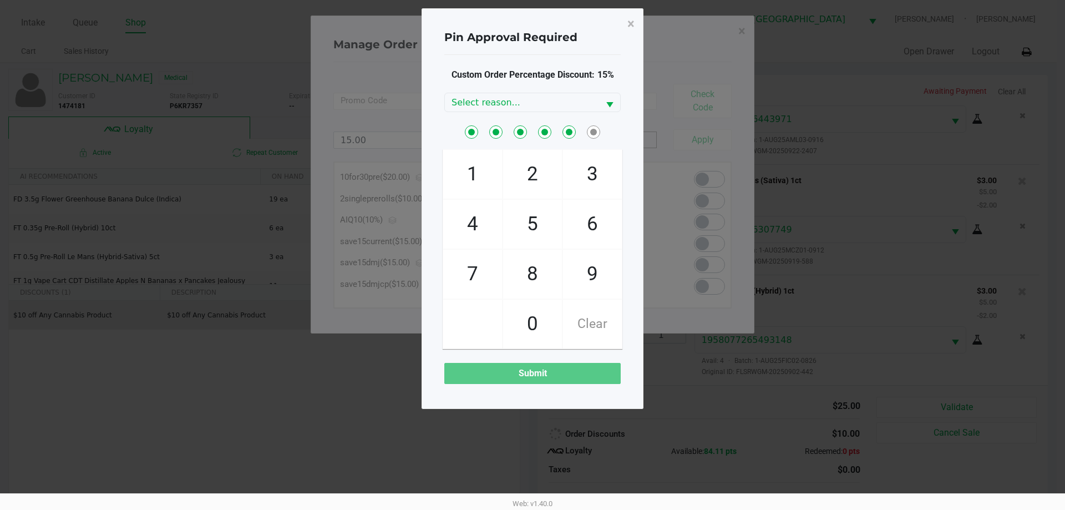
click at [553, 262] on span "8" at bounding box center [532, 274] width 59 height 49
checkbox input "true"
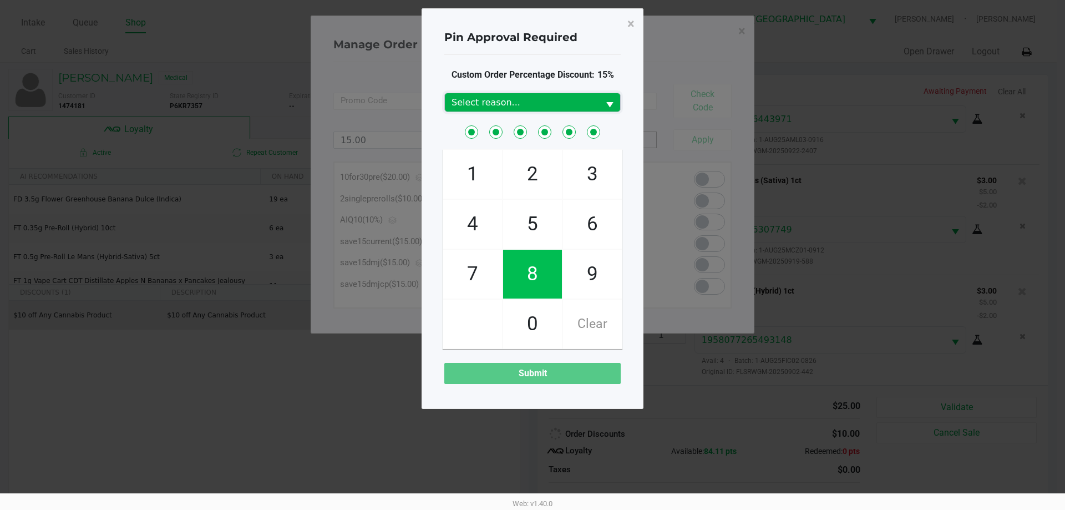
click at [557, 106] on span "Select reason..." at bounding box center [521, 102] width 141 height 13
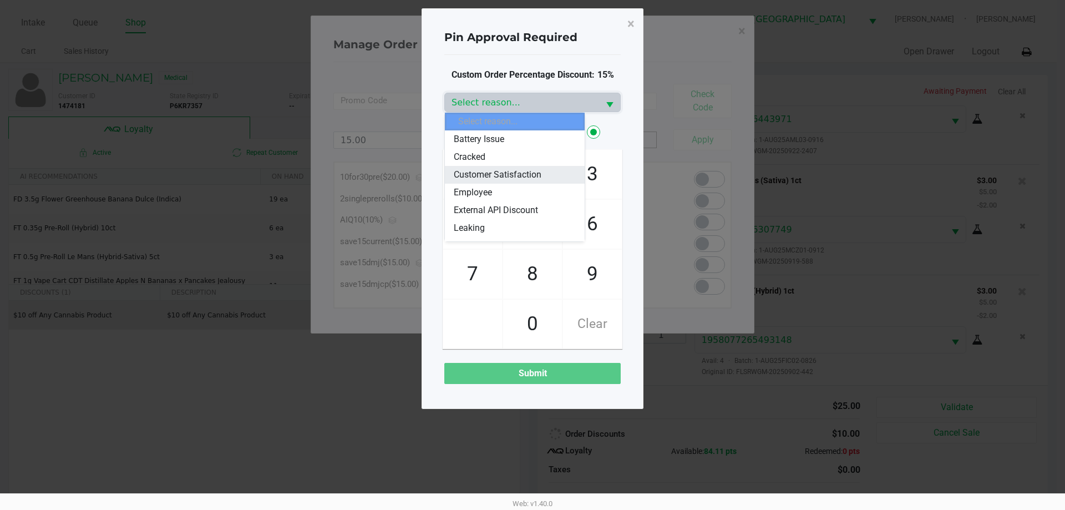
click at [527, 170] on span "Customer Satisfaction" at bounding box center [498, 174] width 88 height 13
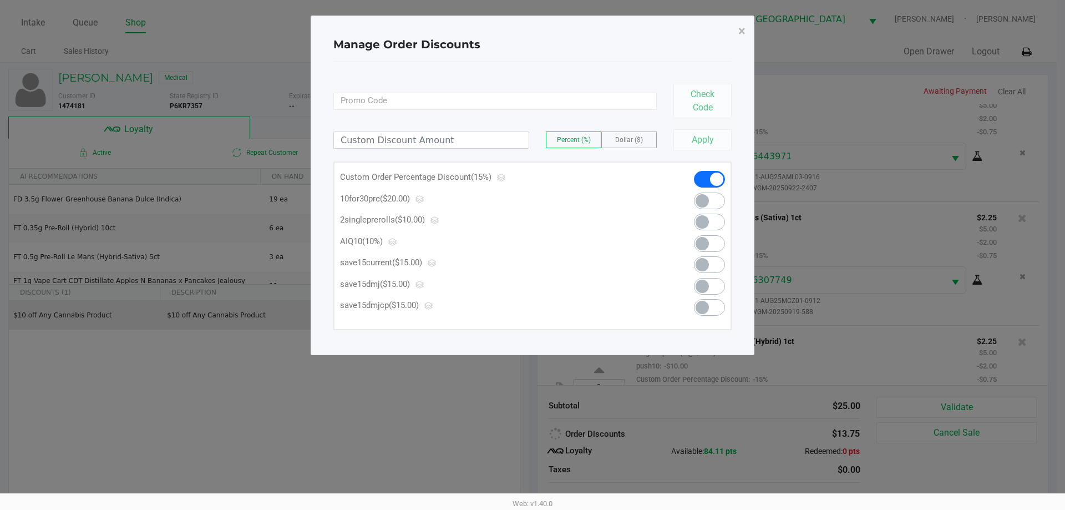
click at [742, 38] on span "×" at bounding box center [741, 31] width 7 height 16
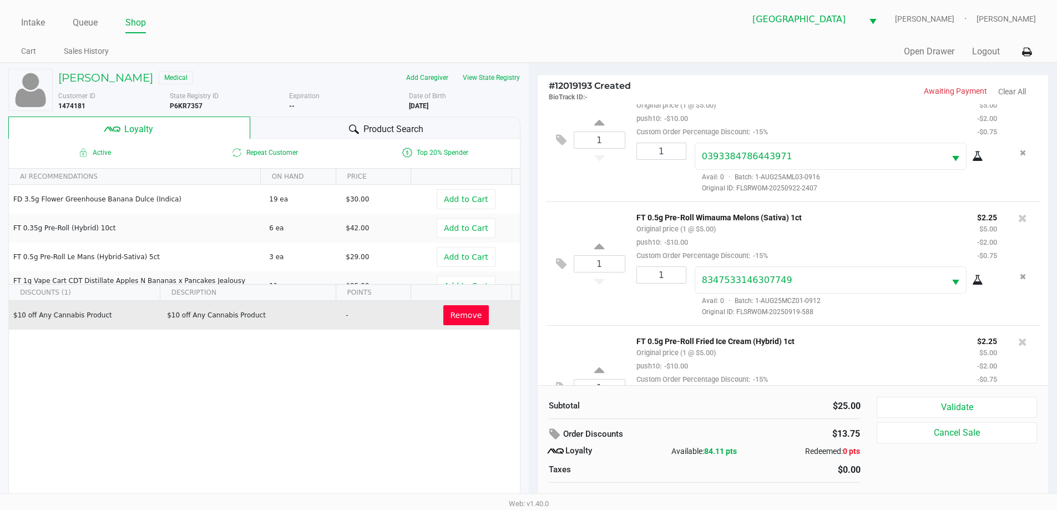
scroll to position [11, 0]
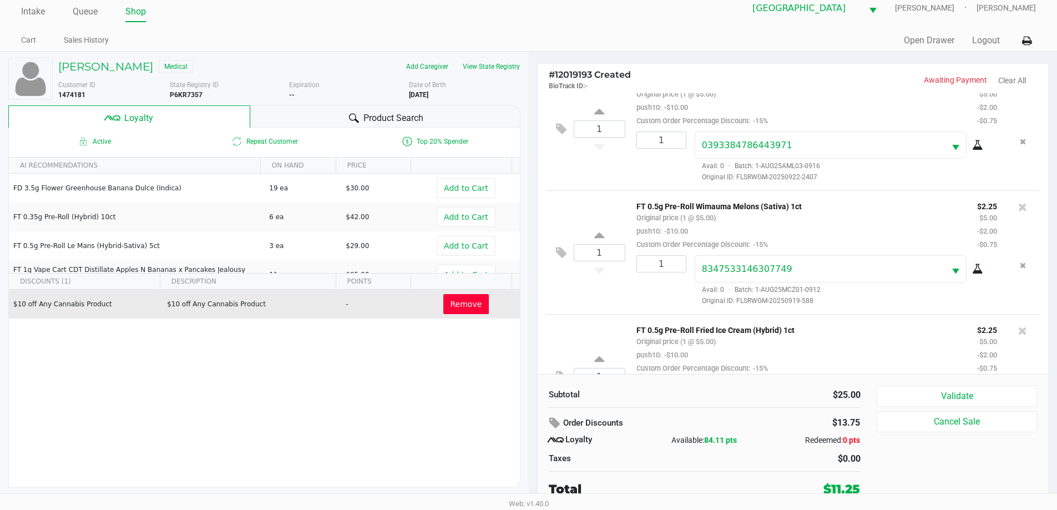
click at [957, 398] on button "Validate" at bounding box center [956, 395] width 160 height 21
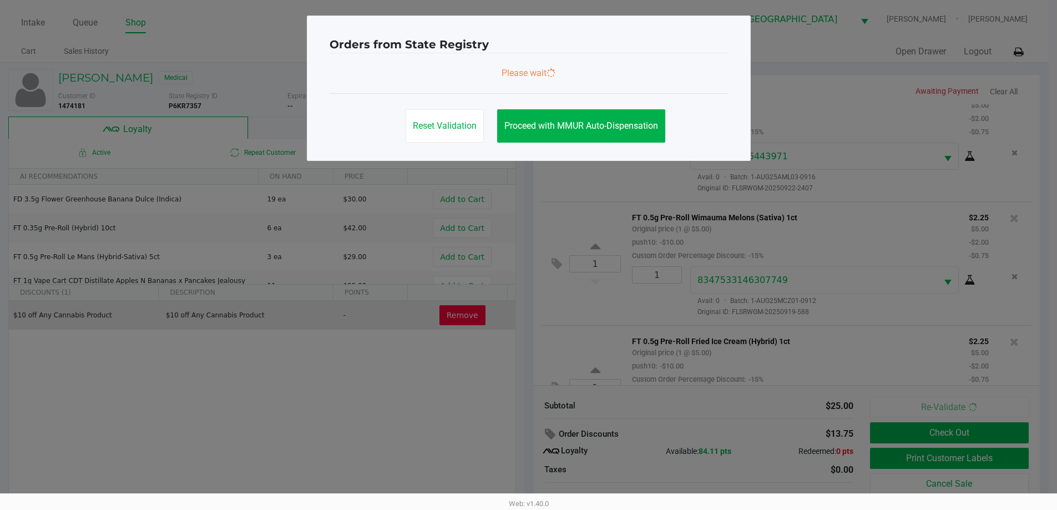
scroll to position [341, 0]
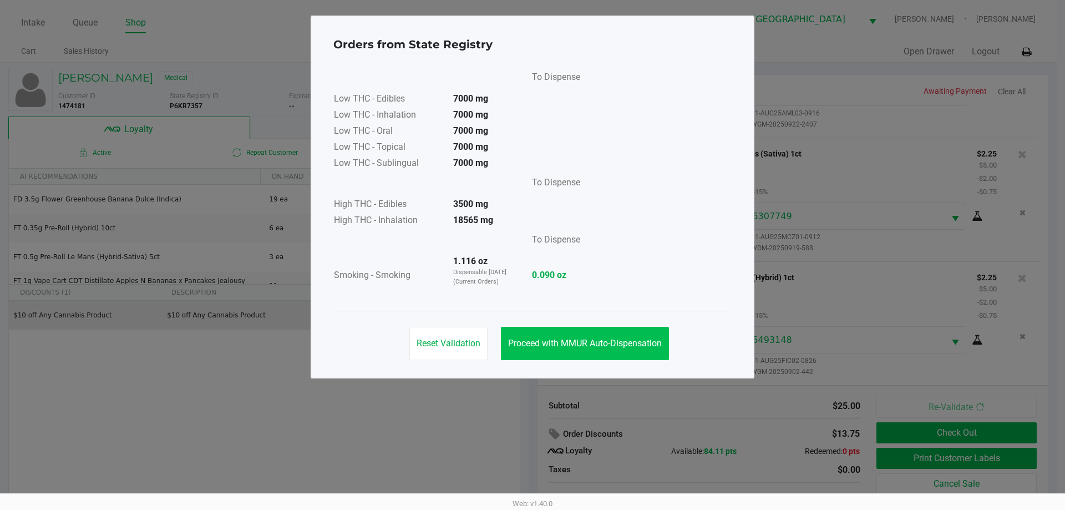
click at [586, 336] on button "Proceed with MMUR Auto-Dispensation" at bounding box center [585, 343] width 168 height 33
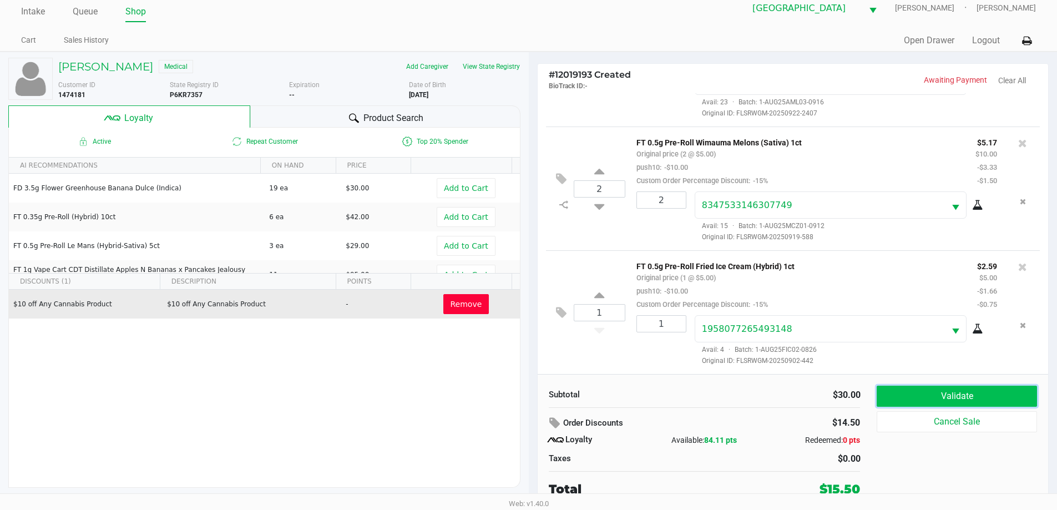
click at [926, 389] on button "Validate" at bounding box center [956, 395] width 160 height 21
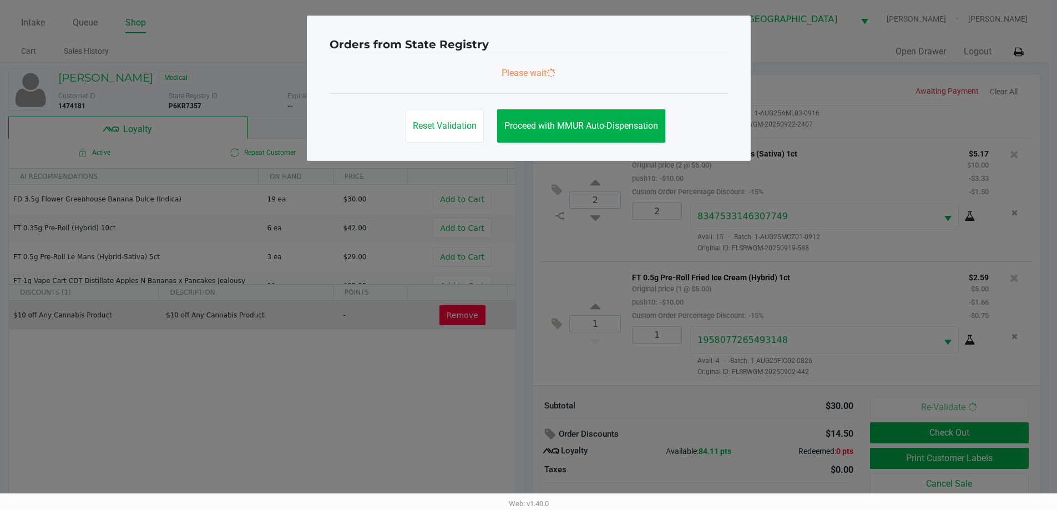
scroll to position [0, 0]
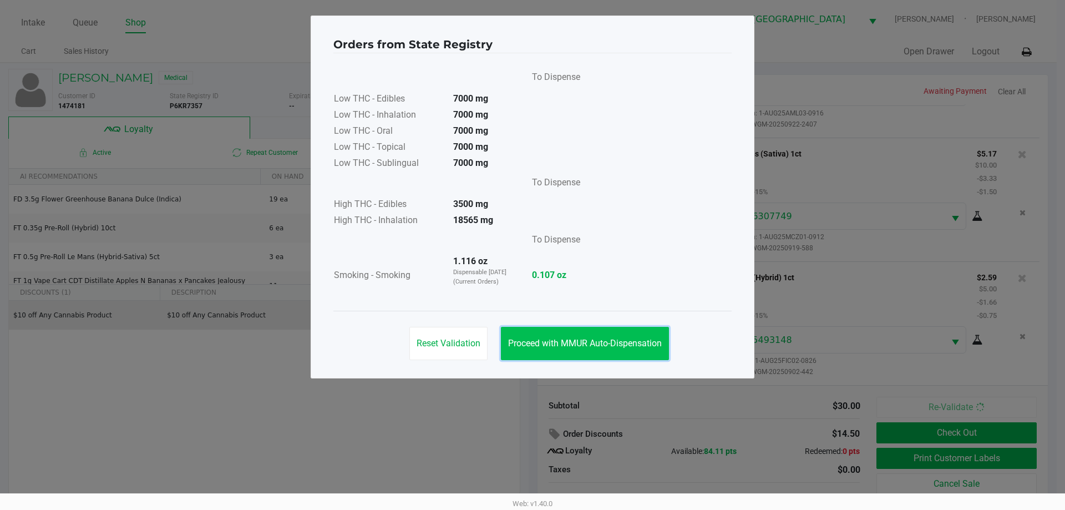
click at [610, 351] on button "Proceed with MMUR Auto-Dispensation" at bounding box center [585, 343] width 168 height 33
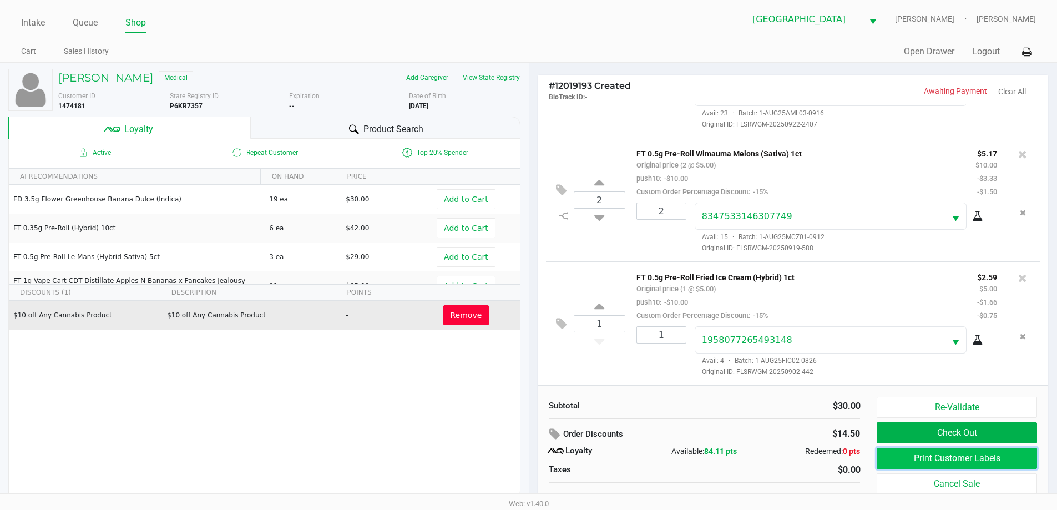
click at [945, 456] on button "Print Customer Labels" at bounding box center [956, 458] width 160 height 21
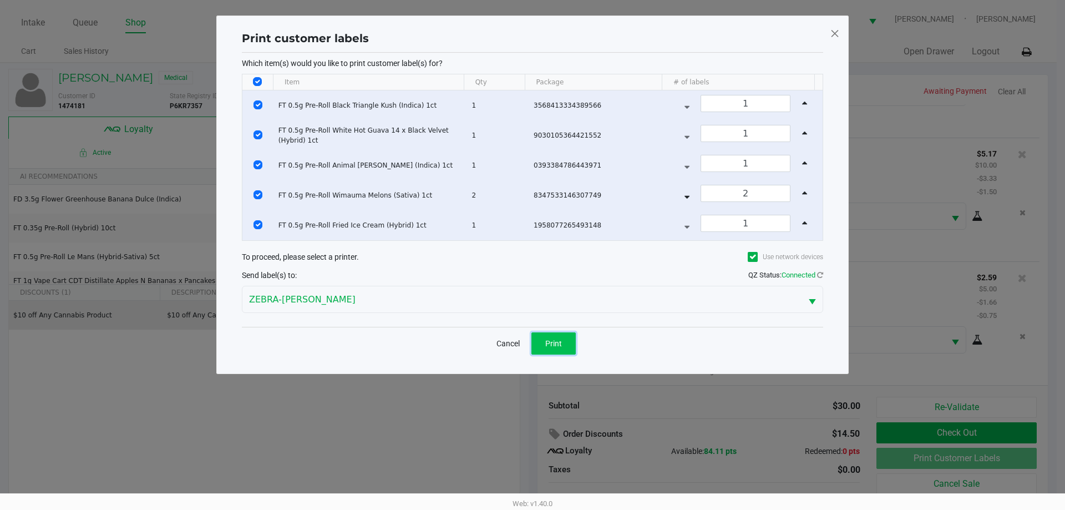
click at [549, 339] on span "Print" at bounding box center [553, 343] width 17 height 9
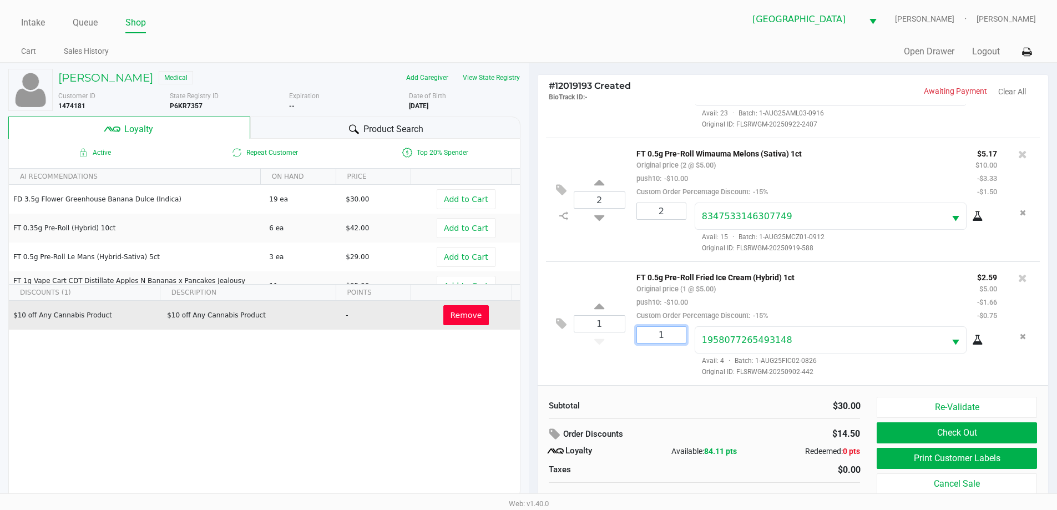
click at [652, 340] on input "1" at bounding box center [661, 335] width 49 height 16
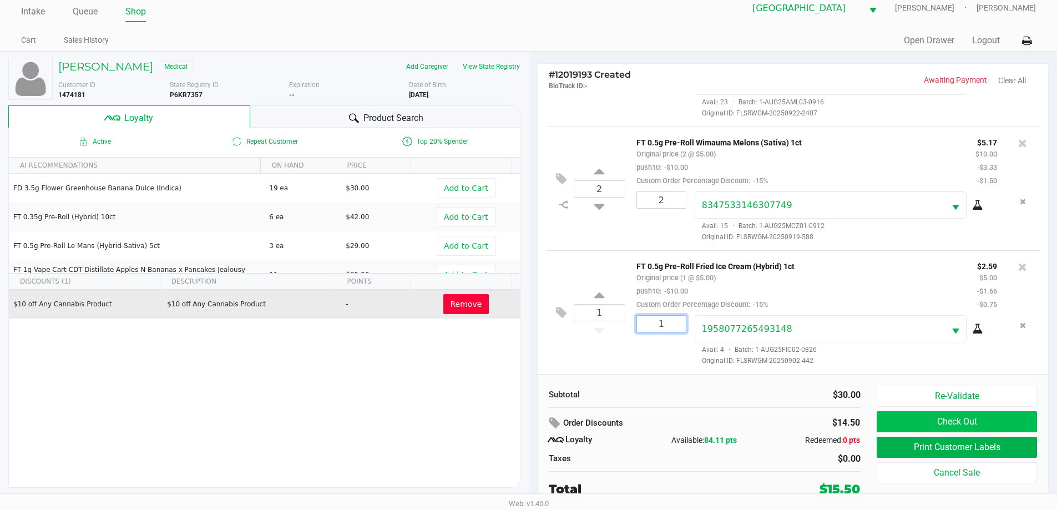
click at [960, 427] on button "Check Out" at bounding box center [956, 421] width 160 height 21
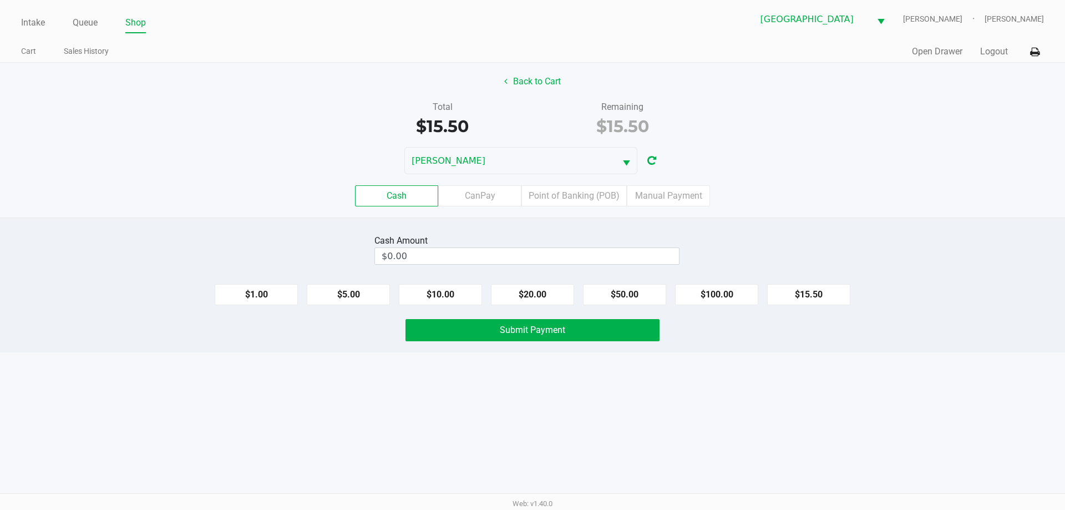
click at [815, 300] on button "$15.50" at bounding box center [808, 294] width 83 height 21
type input "$15.50"
click at [570, 338] on button "Submit Payment" at bounding box center [532, 330] width 254 height 22
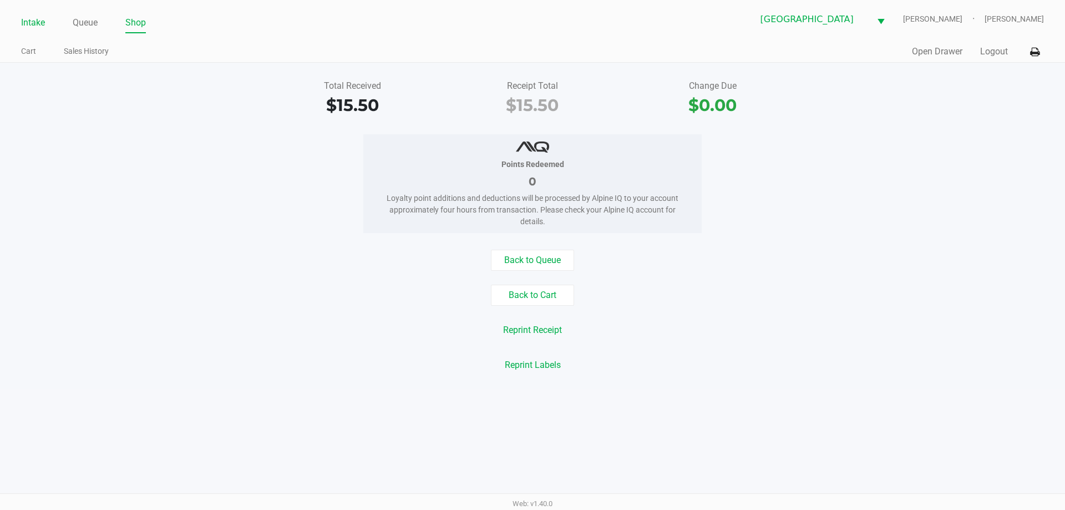
click at [32, 29] on link "Intake" at bounding box center [33, 23] width 24 height 16
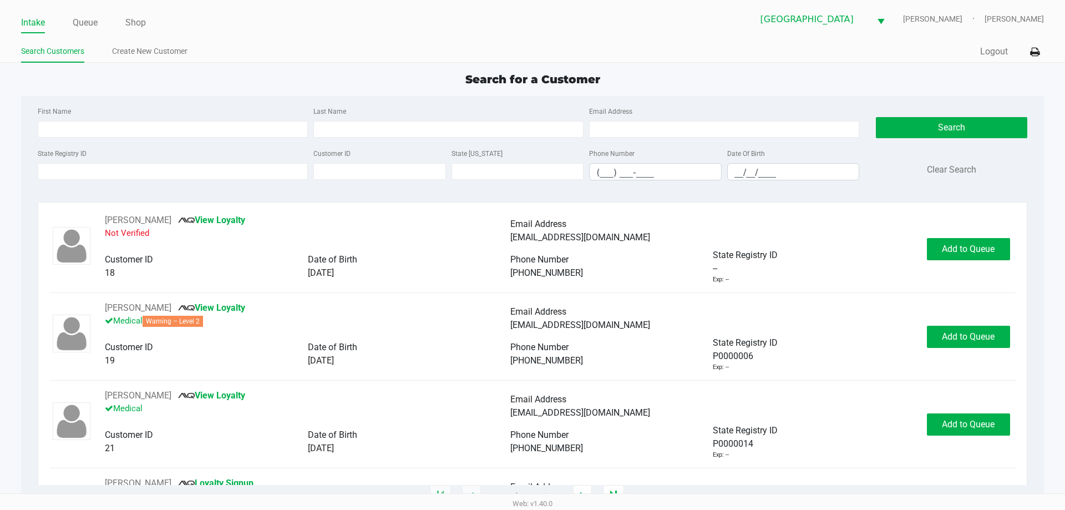
click at [87, 29] on link "Queue" at bounding box center [85, 23] width 25 height 16
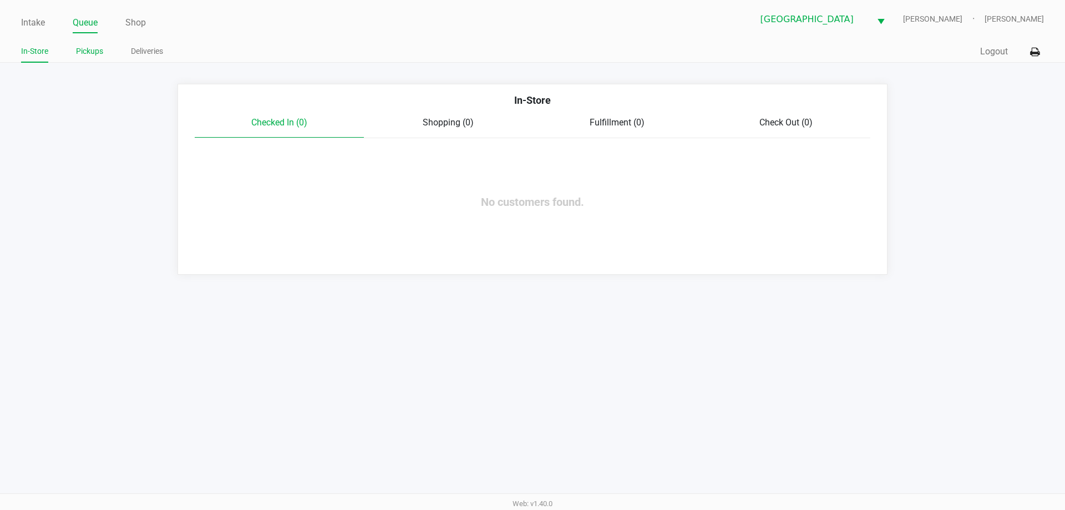
click at [95, 53] on link "Pickups" at bounding box center [89, 51] width 27 height 14
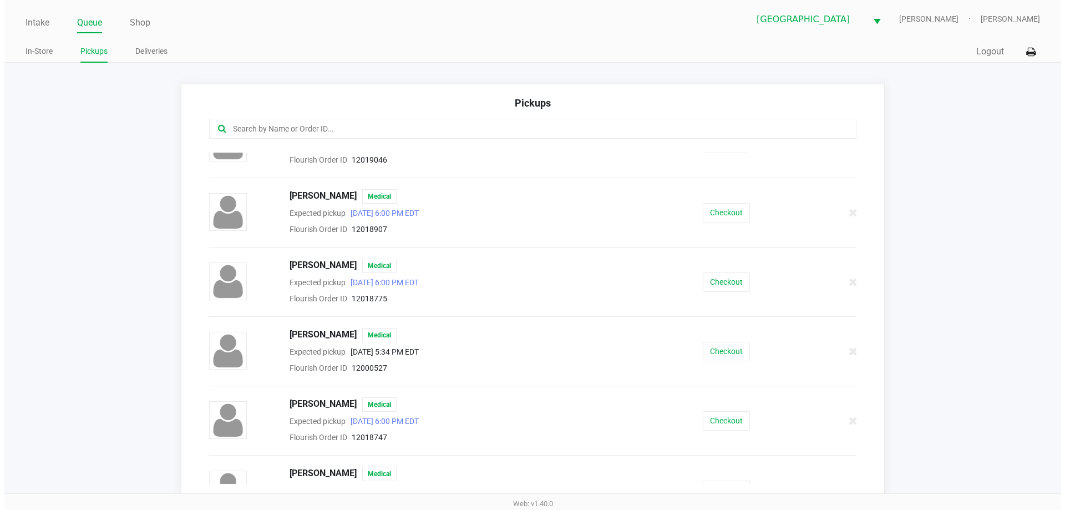
scroll to position [35, 0]
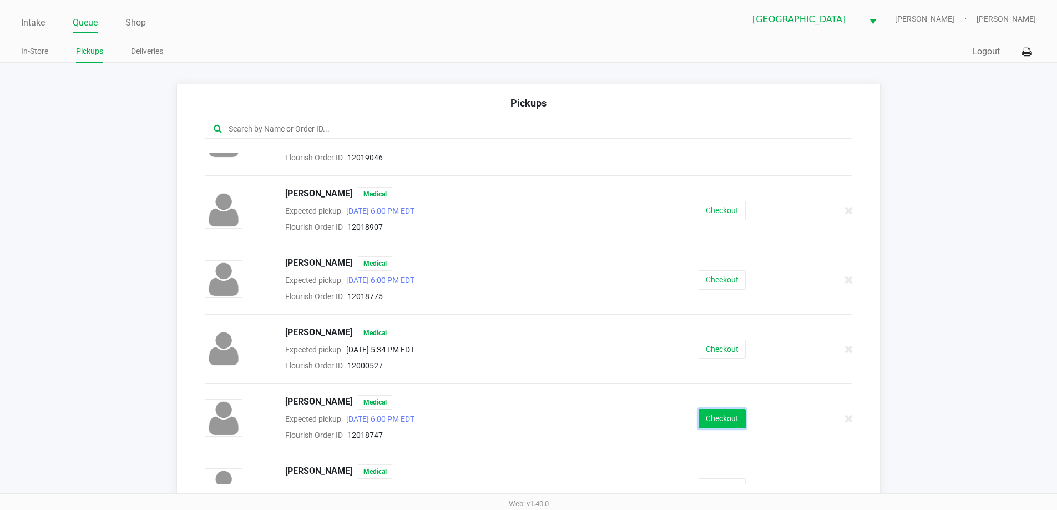
click at [723, 419] on button "Checkout" at bounding box center [721, 418] width 47 height 19
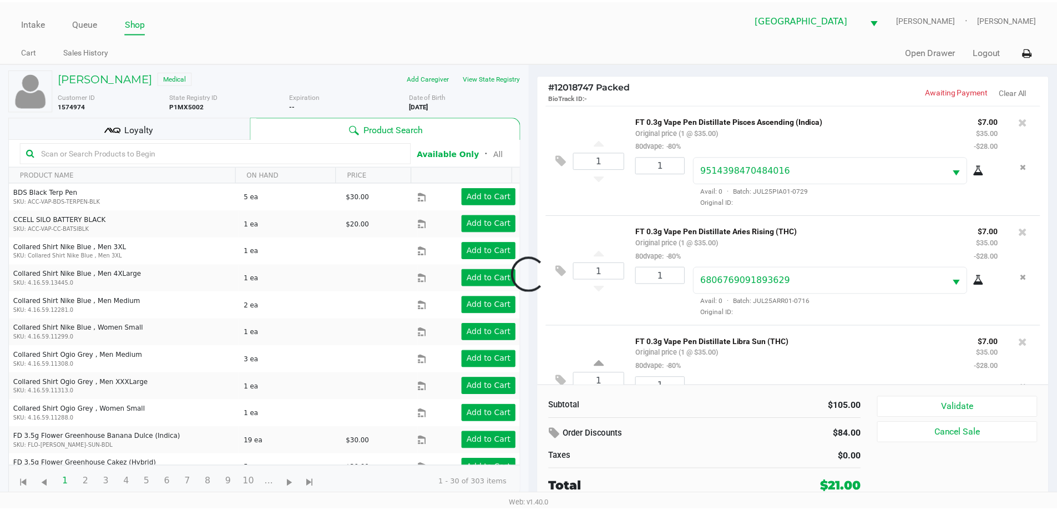
scroll to position [52, 0]
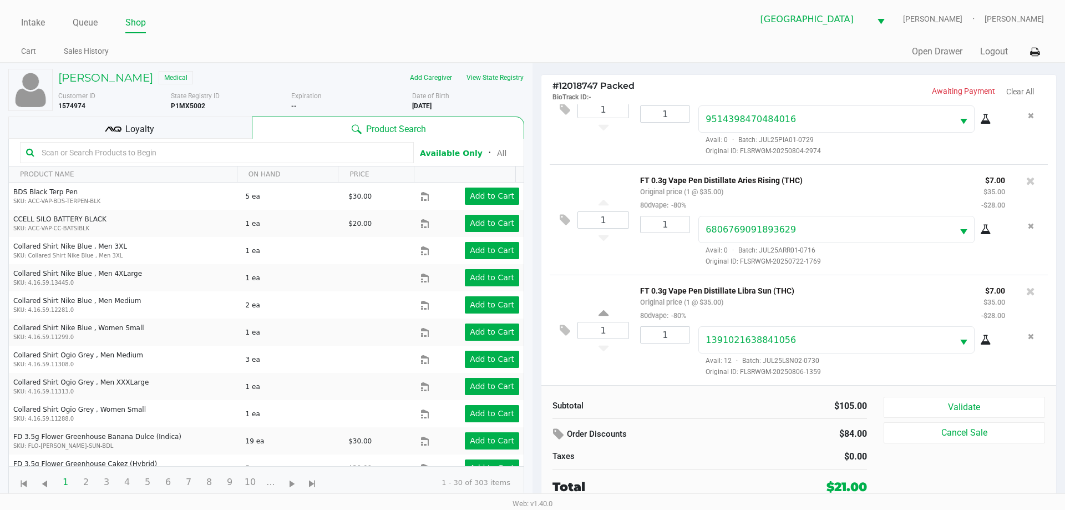
click at [980, 340] on icon at bounding box center [985, 340] width 11 height 9
click at [968, 402] on button "Validate" at bounding box center [964, 407] width 161 height 21
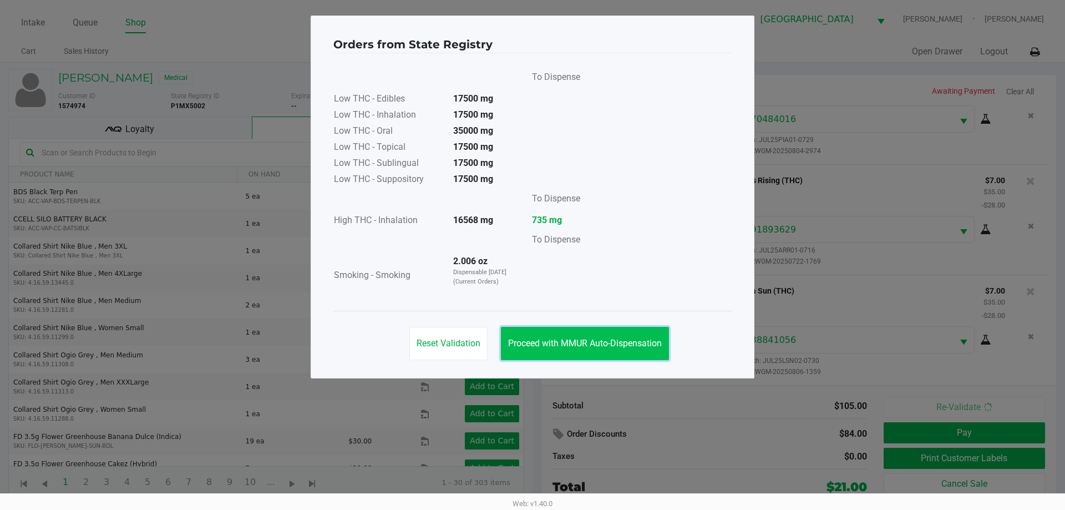
click at [572, 332] on button "Proceed with MMUR Auto-Dispensation" at bounding box center [585, 343] width 168 height 33
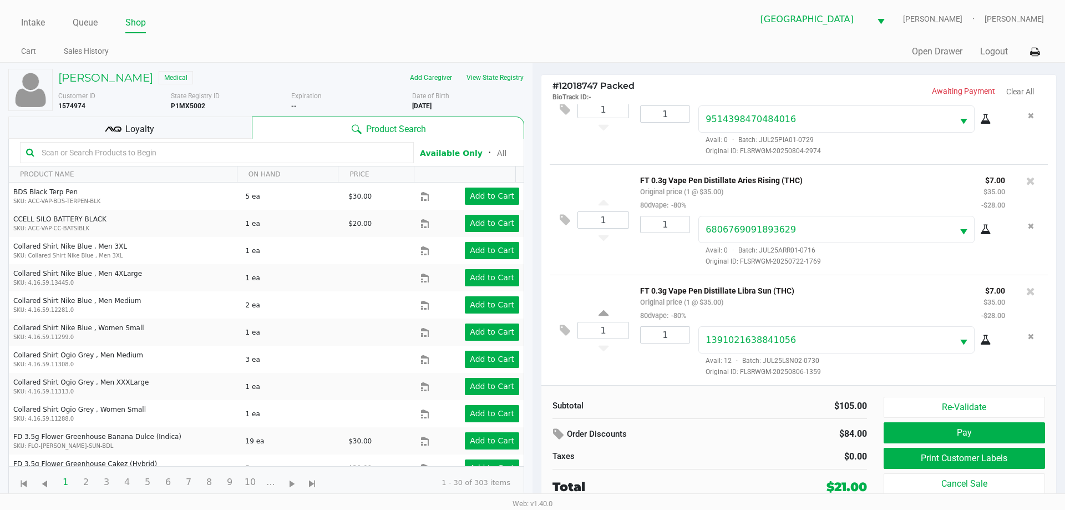
click at [708, 368] on span "Original ID: FLSRWGM-20250806-1359" at bounding box center [851, 372] width 307 height 10
click at [948, 464] on button "Print Customer Labels" at bounding box center [964, 458] width 161 height 21
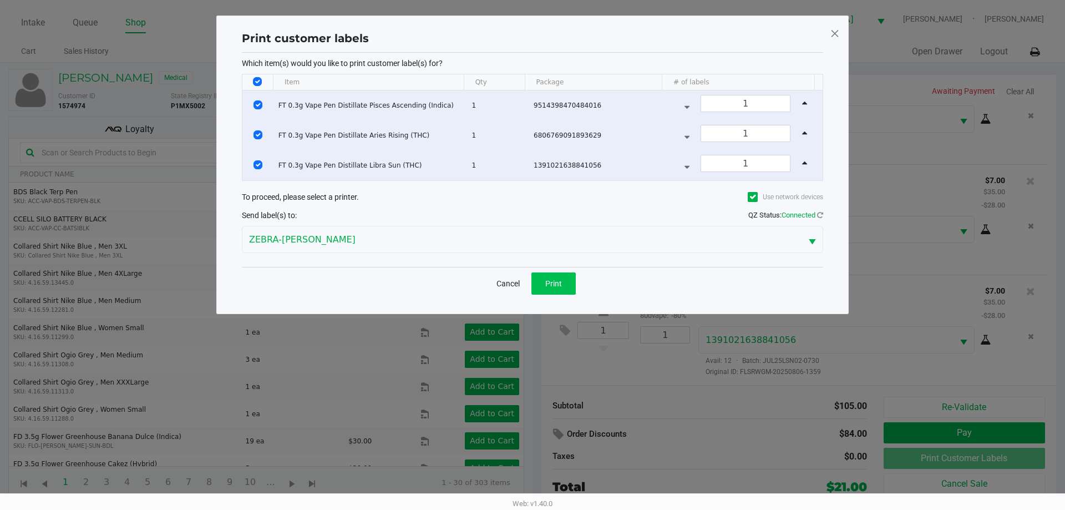
click at [560, 280] on span "Print" at bounding box center [553, 283] width 17 height 9
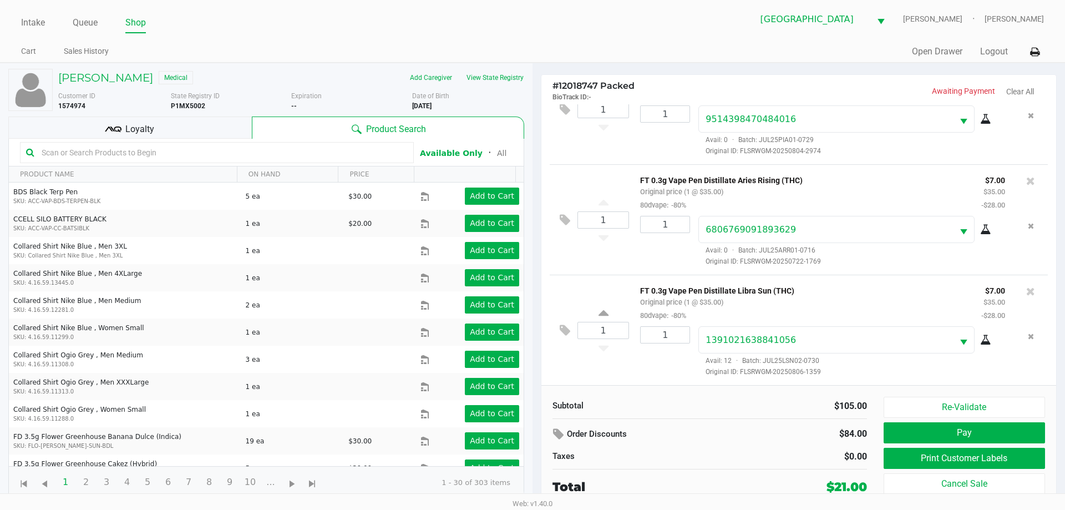
click at [994, 436] on button "Pay" at bounding box center [964, 432] width 161 height 21
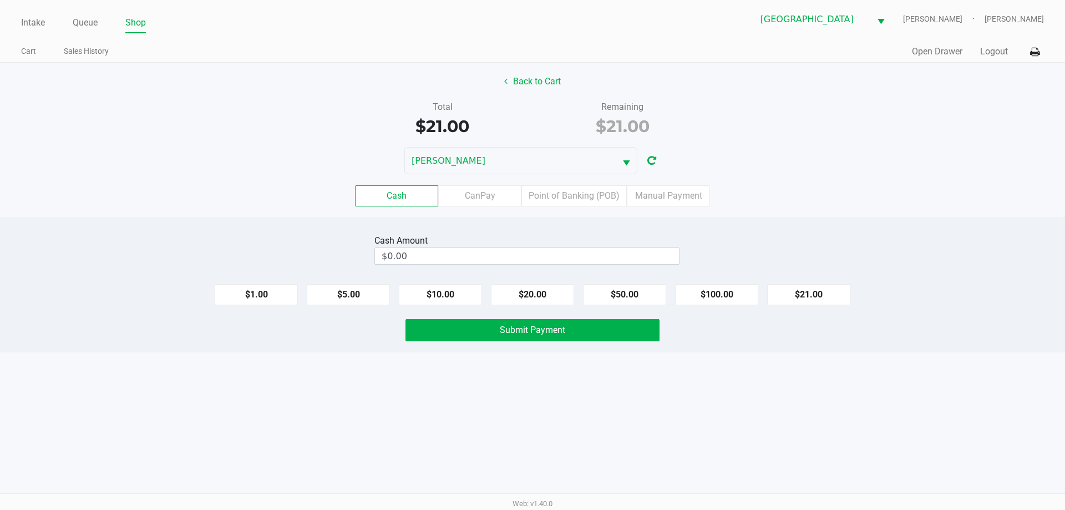
click at [818, 302] on button "$21.00" at bounding box center [808, 294] width 83 height 21
type input "$21.00"
click at [645, 334] on button "Submit Payment" at bounding box center [532, 330] width 254 height 22
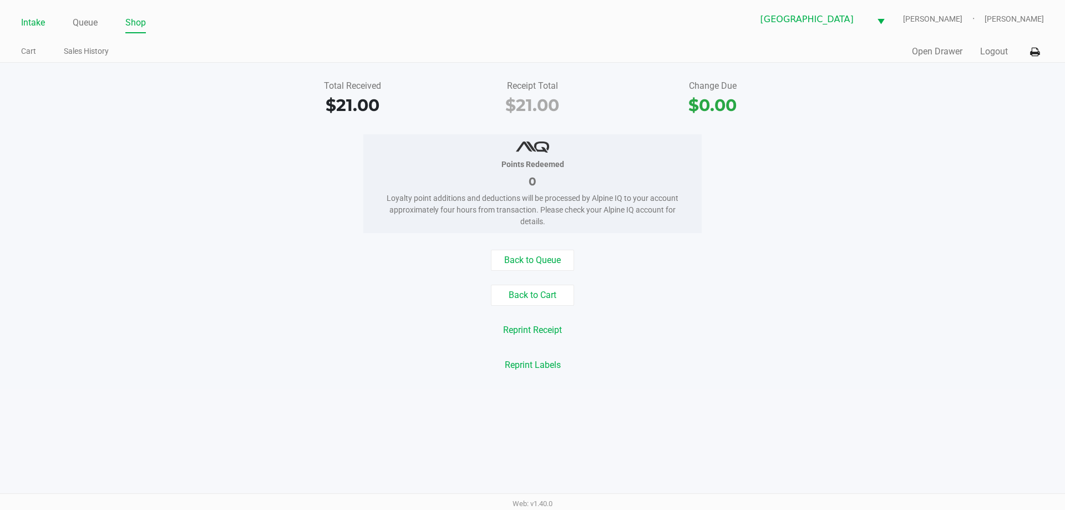
click at [29, 24] on link "Intake" at bounding box center [33, 23] width 24 height 16
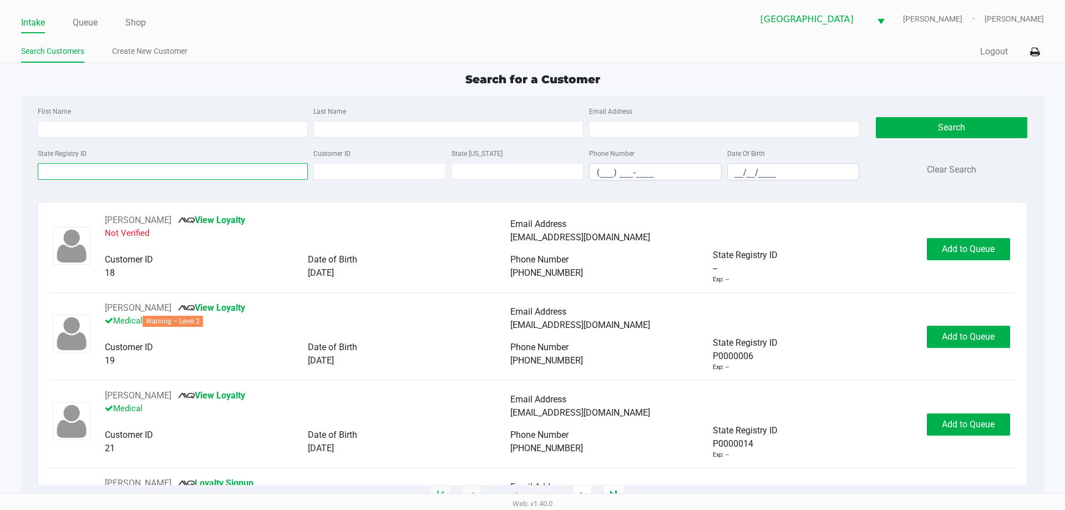
click at [213, 169] on input "State Registry ID" at bounding box center [173, 171] width 270 height 17
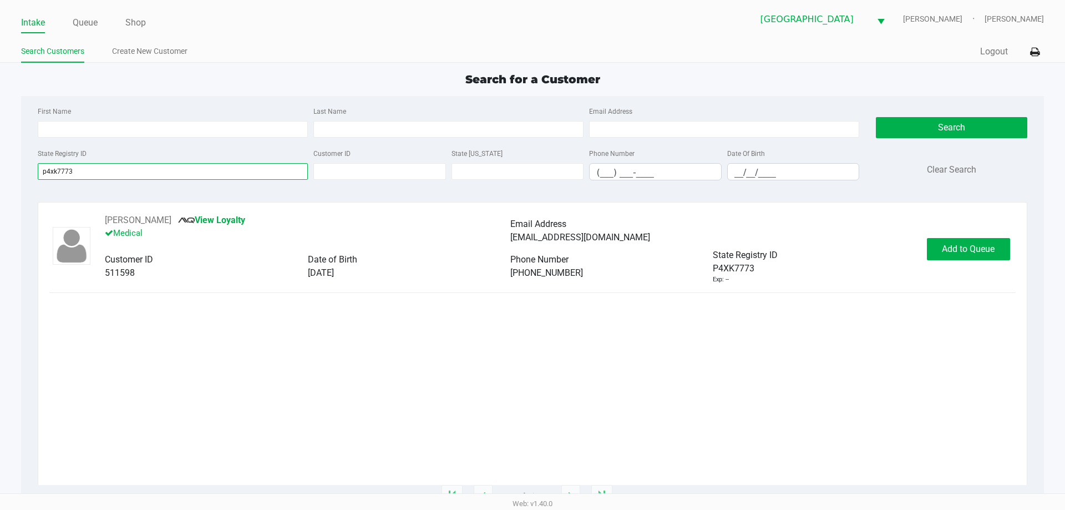
type input "p4xk7773"
click at [971, 241] on button "Add to Queue" at bounding box center [968, 249] width 83 height 22
click at [982, 252] on div "Add to Queue" at bounding box center [968, 249] width 83 height 22
click at [967, 248] on span "Add to Queue" at bounding box center [974, 248] width 53 height 11
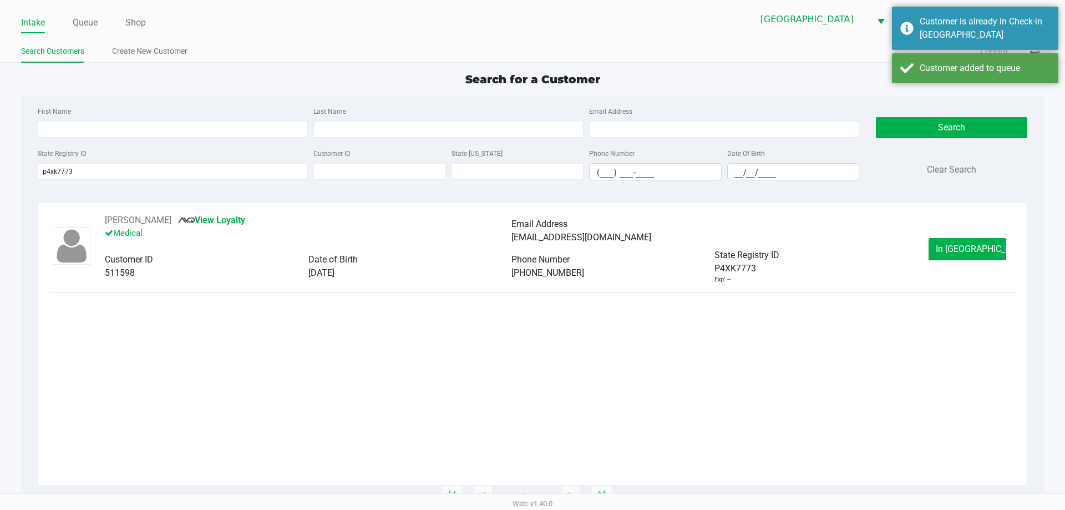
click at [981, 243] on span "In Queue" at bounding box center [982, 248] width 93 height 11
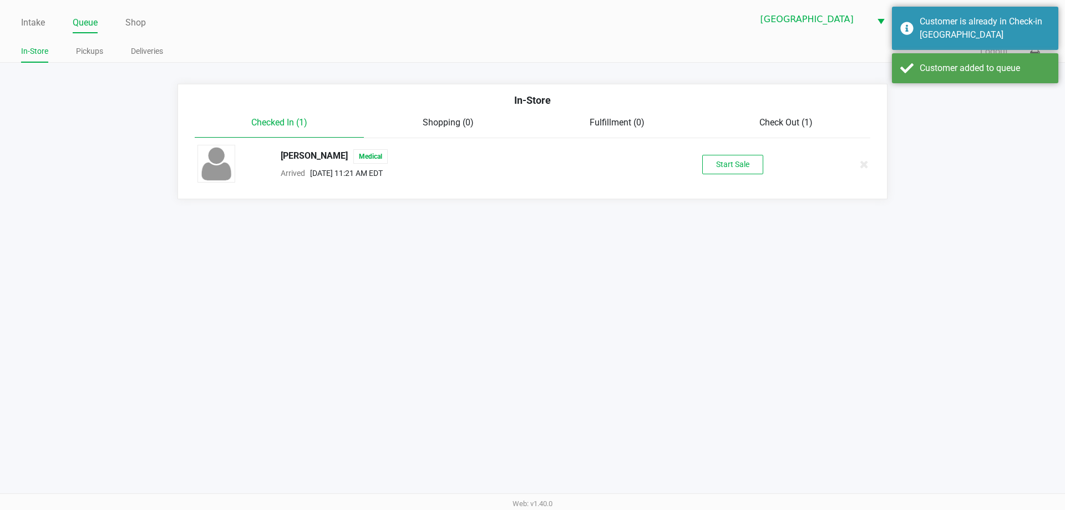
click at [725, 164] on button "Start Sale" at bounding box center [732, 164] width 61 height 19
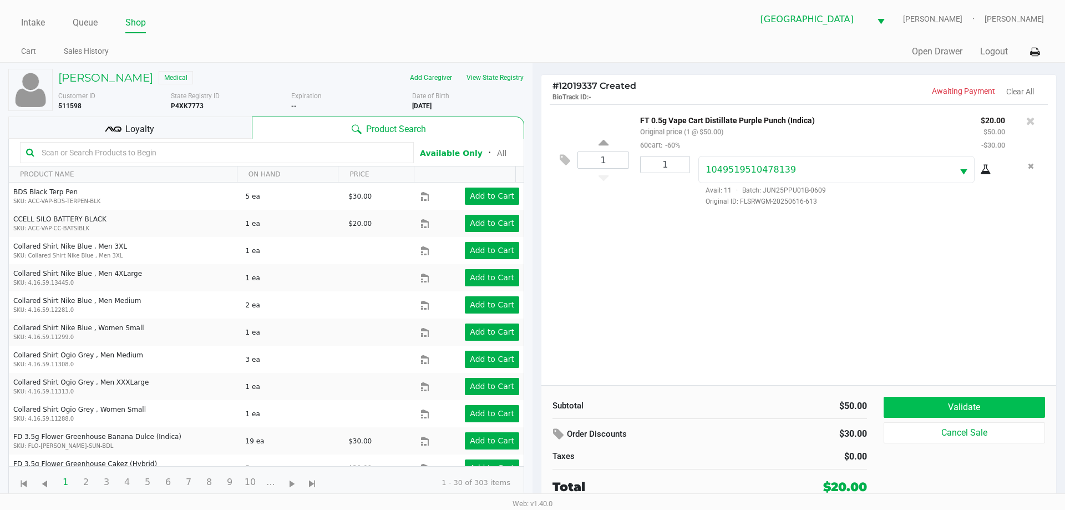
click at [987, 404] on button "Validate" at bounding box center [964, 407] width 161 height 21
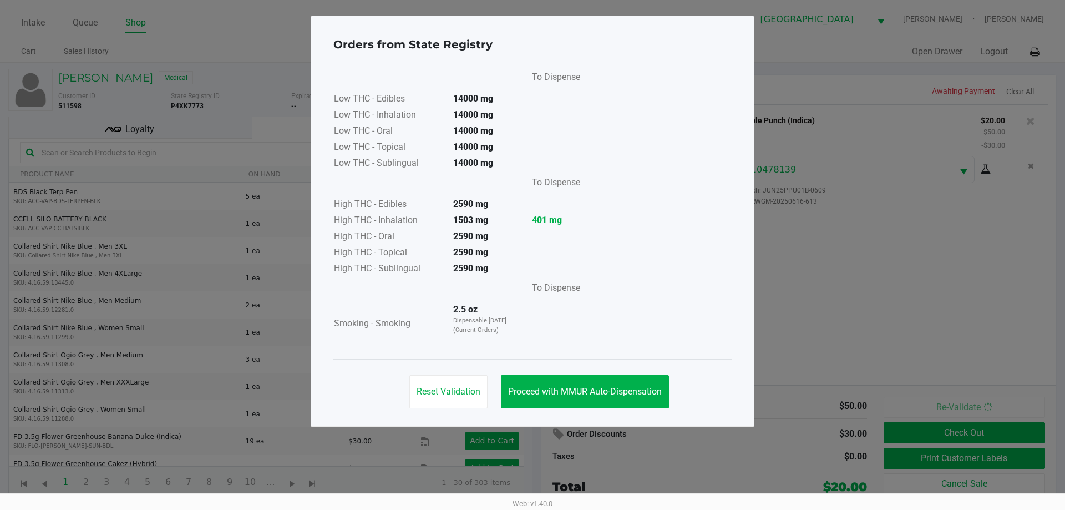
click at [597, 388] on span "Proceed with MMUR Auto-Dispensation" at bounding box center [585, 391] width 154 height 11
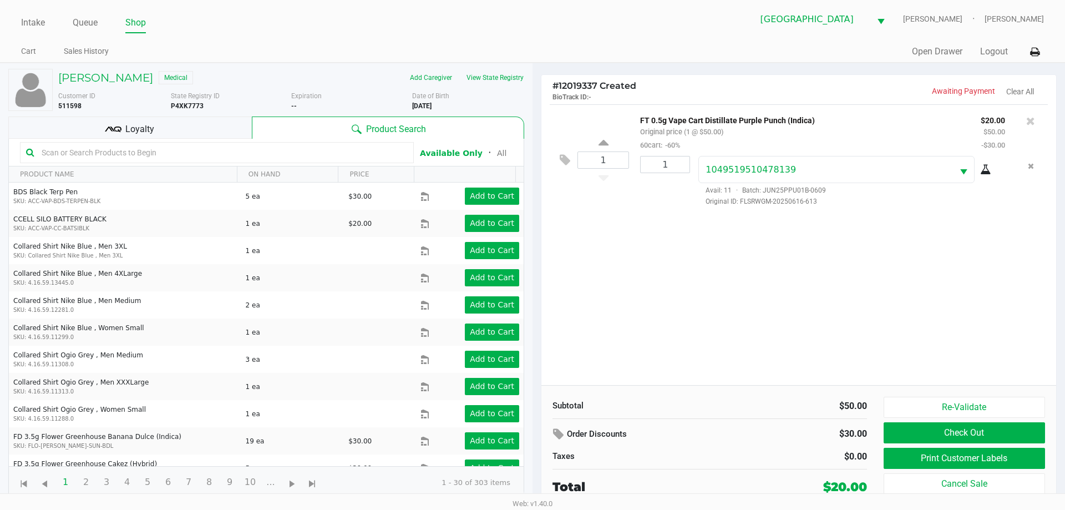
click at [193, 123] on div "Loyalty" at bounding box center [129, 127] width 243 height 22
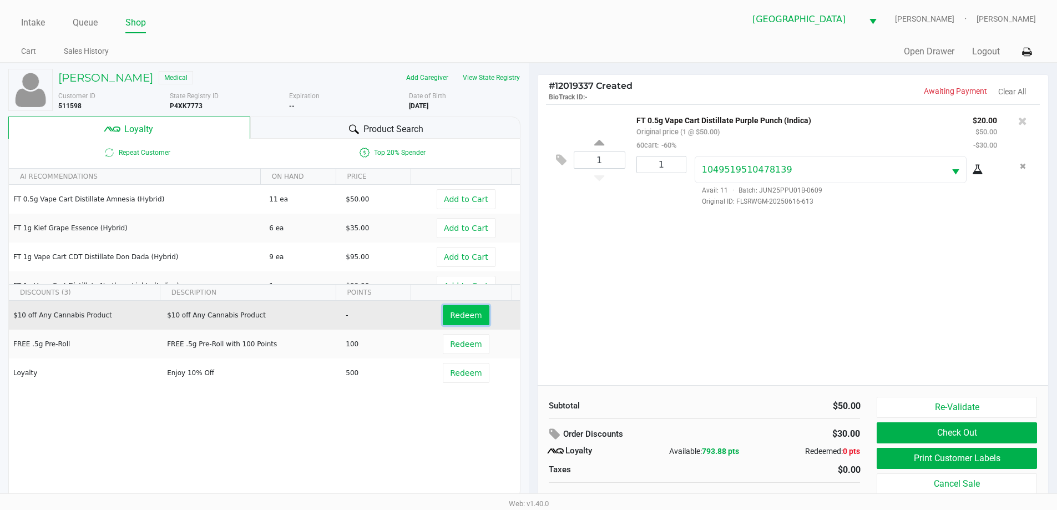
click at [451, 311] on span "Redeem" at bounding box center [466, 315] width 32 height 9
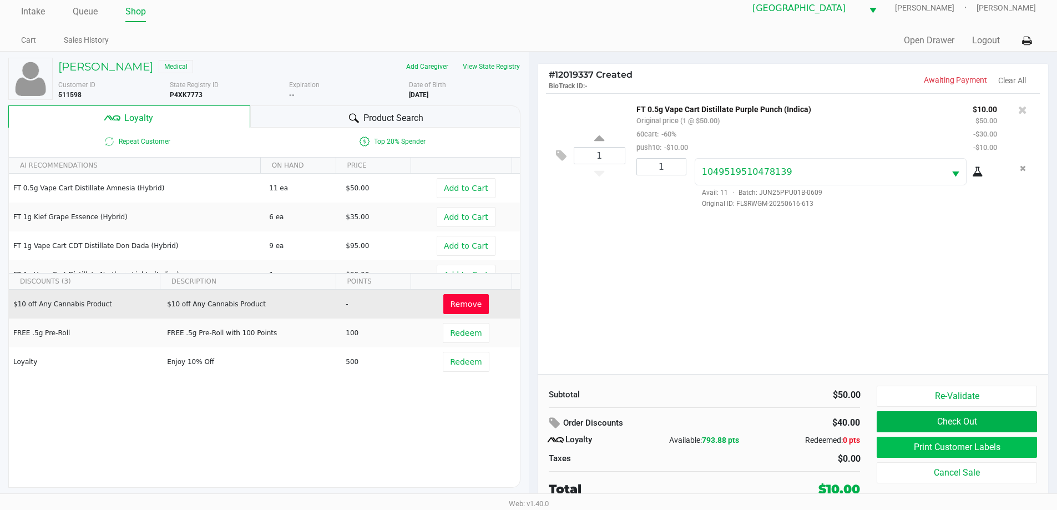
click at [974, 449] on button "Print Customer Labels" at bounding box center [956, 446] width 160 height 21
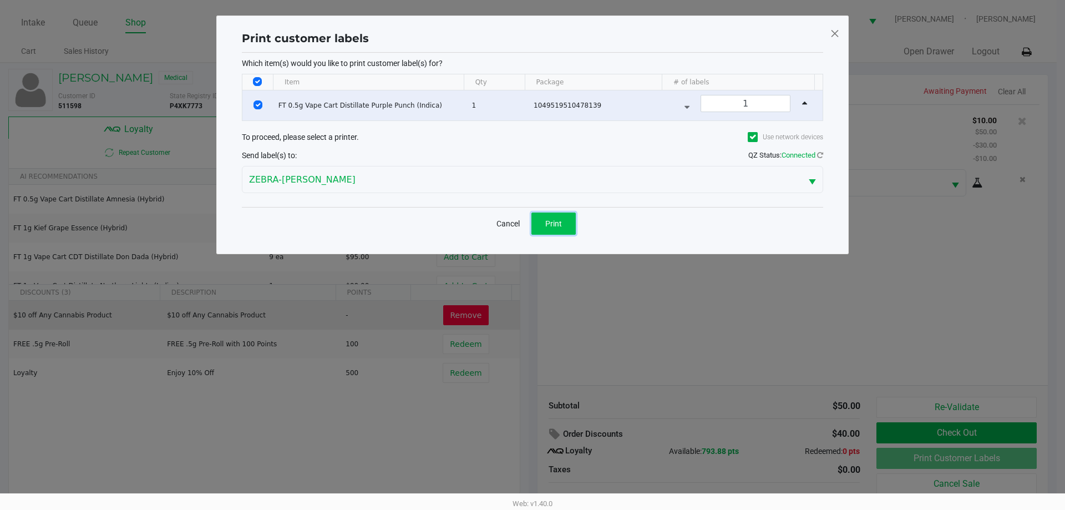
click at [548, 224] on span "Print" at bounding box center [553, 223] width 17 height 9
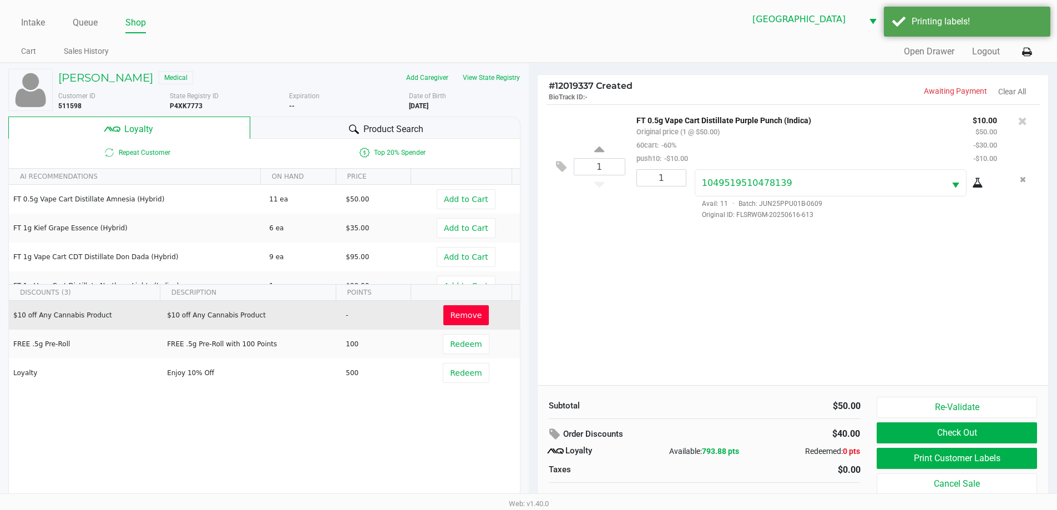
scroll to position [11, 0]
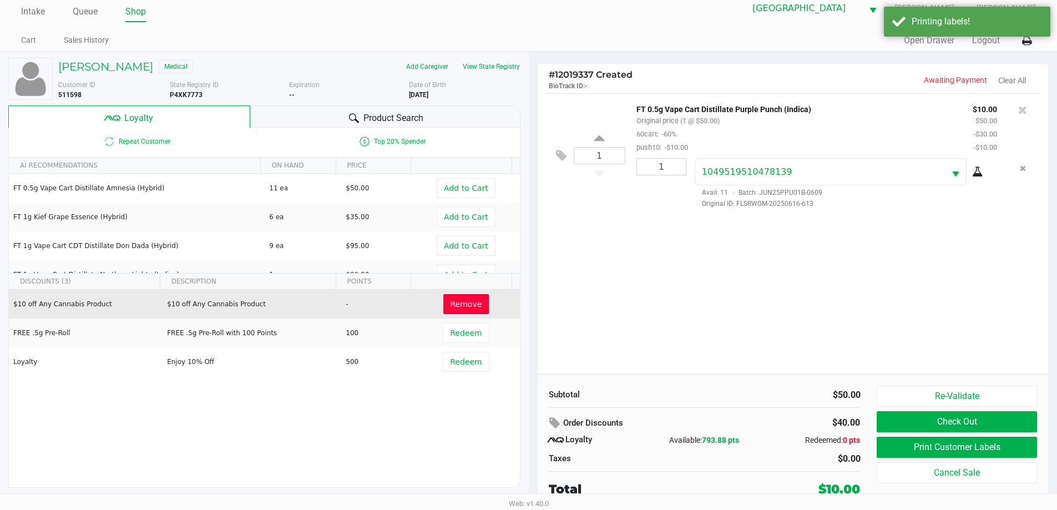
click at [986, 412] on button "Check Out" at bounding box center [956, 421] width 160 height 21
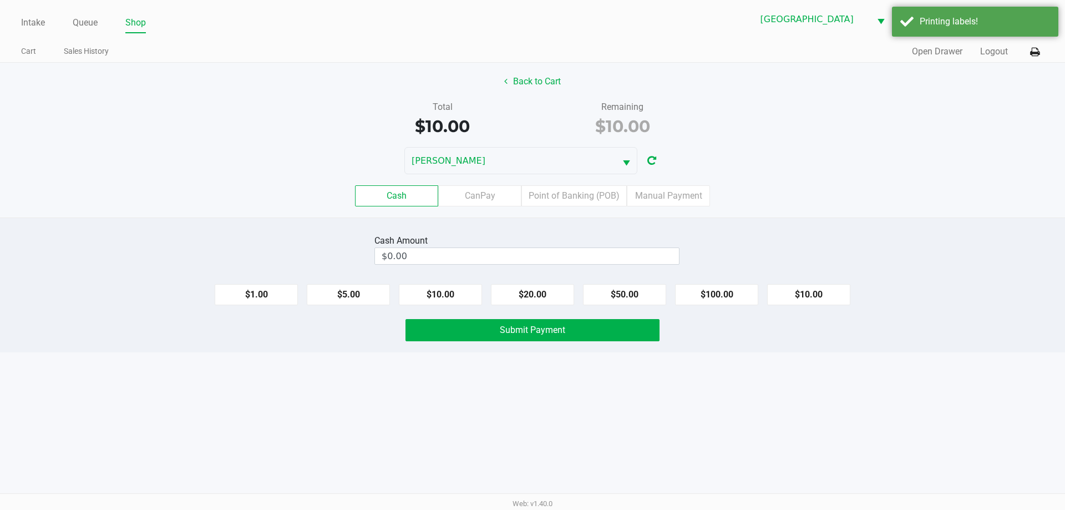
click at [718, 293] on button "$100.00" at bounding box center [716, 294] width 83 height 21
type input "$100.00"
click at [564, 340] on button "Submit Payment" at bounding box center [532, 330] width 254 height 22
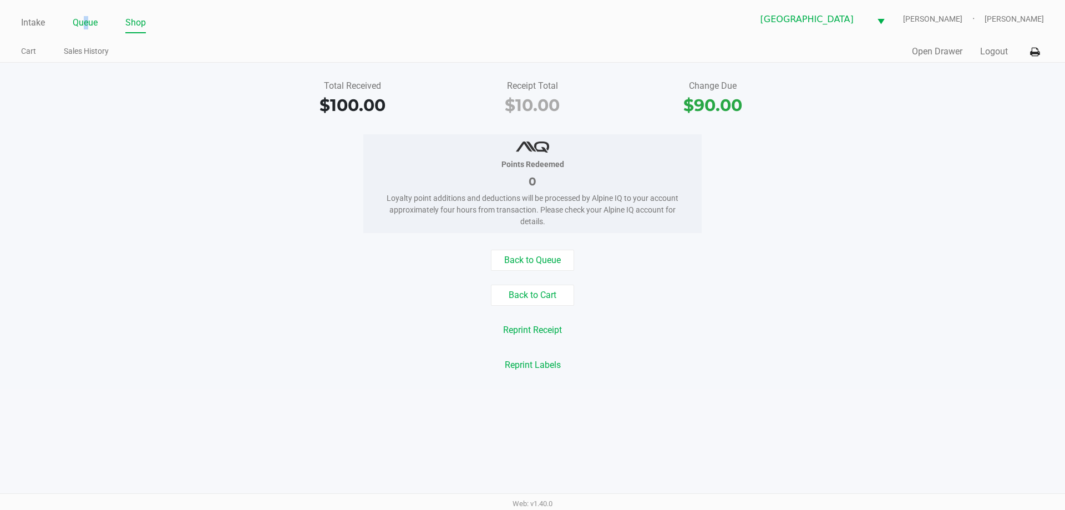
click at [87, 23] on link "Queue" at bounding box center [85, 23] width 25 height 16
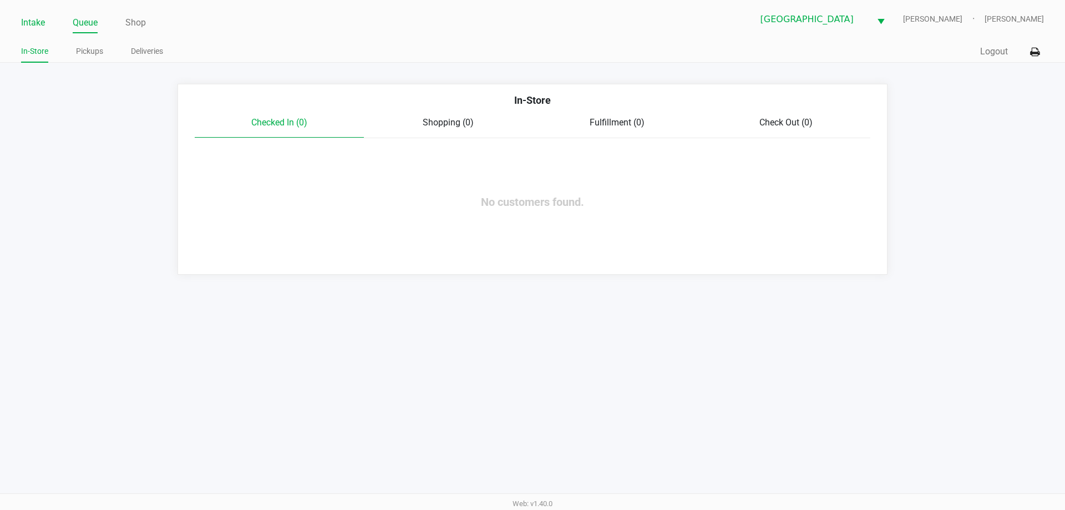
click at [38, 19] on link "Intake" at bounding box center [33, 23] width 24 height 16
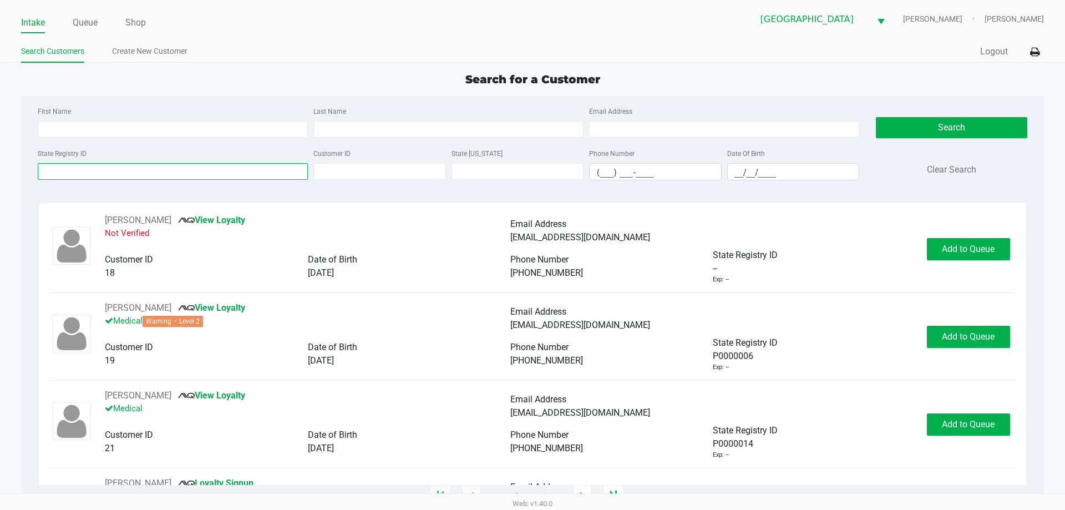
click at [107, 171] on input "State Registry ID" at bounding box center [173, 171] width 270 height 17
click at [183, 129] on input "First Name" at bounding box center [173, 129] width 270 height 17
type input "francis"
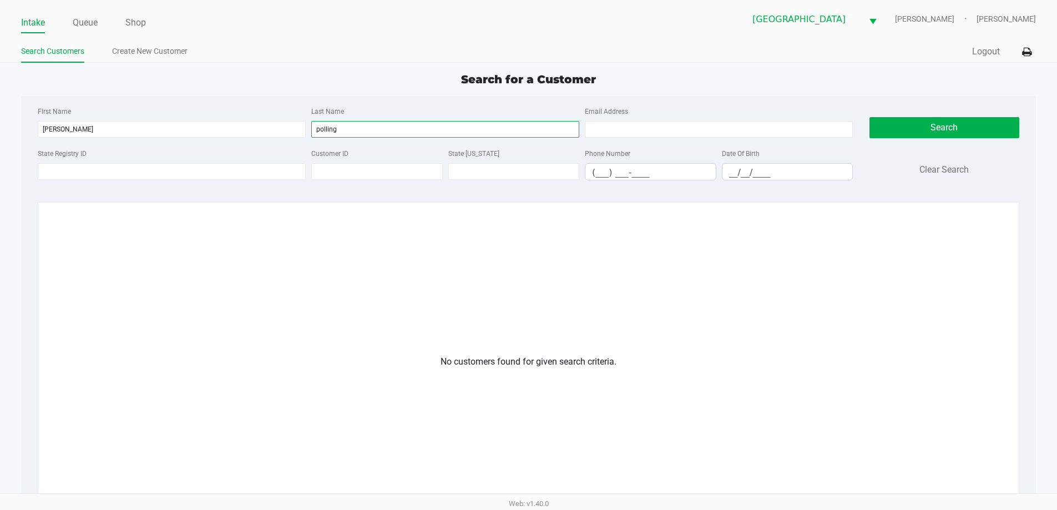
click at [323, 124] on input "polling" at bounding box center [445, 129] width 268 height 17
click at [322, 127] on input "polling" at bounding box center [445, 129] width 268 height 17
click at [324, 130] on input "polling" at bounding box center [445, 129] width 268 height 17
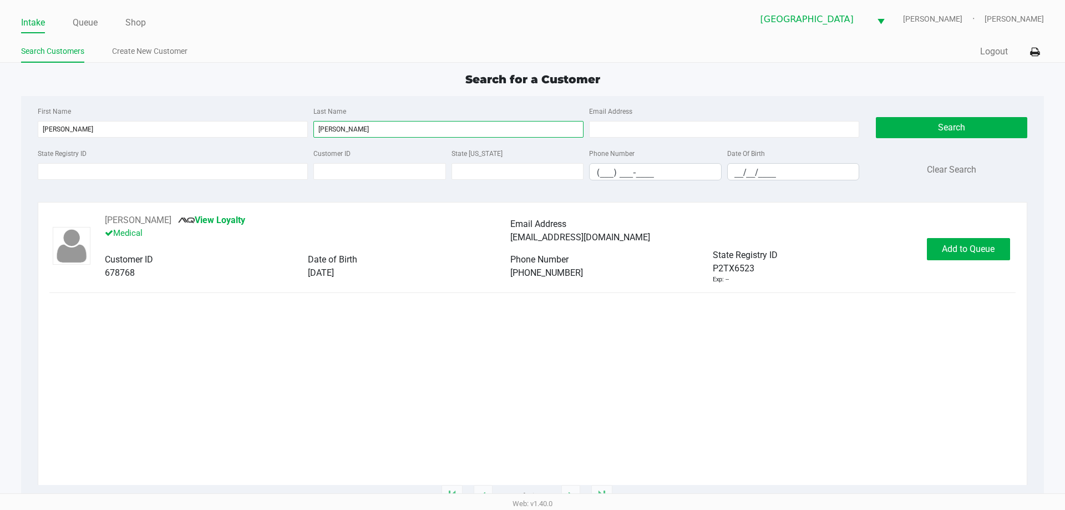
type input "poling"
click at [1028, 251] on div "FRANCIS POLING III View Loyalty Medical Email Address fpoling9683@gmail.com Cus…" at bounding box center [532, 349] width 1006 height 295
click at [994, 248] on span "Add to Queue" at bounding box center [968, 248] width 53 height 11
click at [994, 248] on div "Add to Queue" at bounding box center [968, 249] width 83 height 22
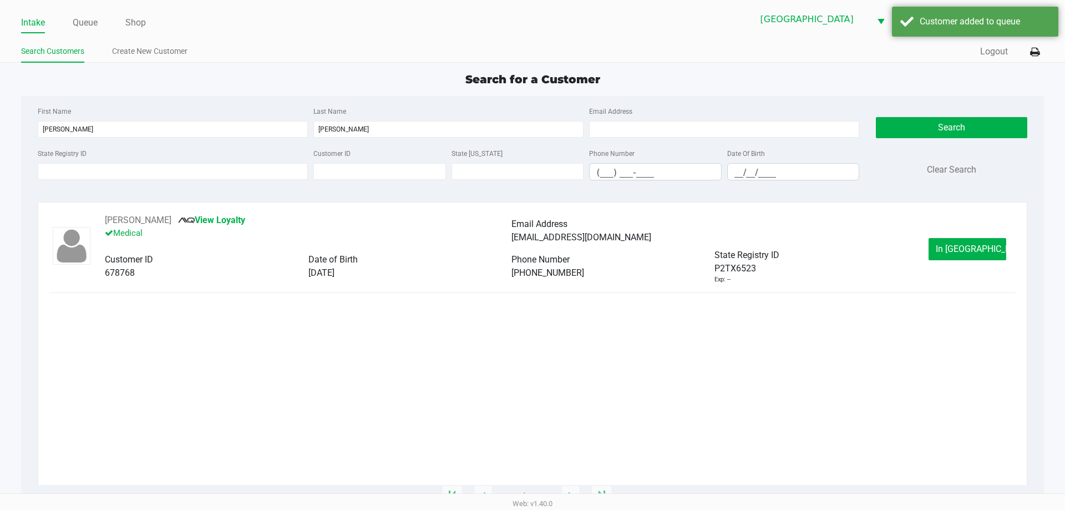
click at [994, 248] on button "In Queue" at bounding box center [967, 249] width 78 height 22
click at [994, 248] on div "Intake Queue Shop North Port WC VANCE-JOY Woodie Perkins Search Customers Creat…" at bounding box center [532, 255] width 1065 height 510
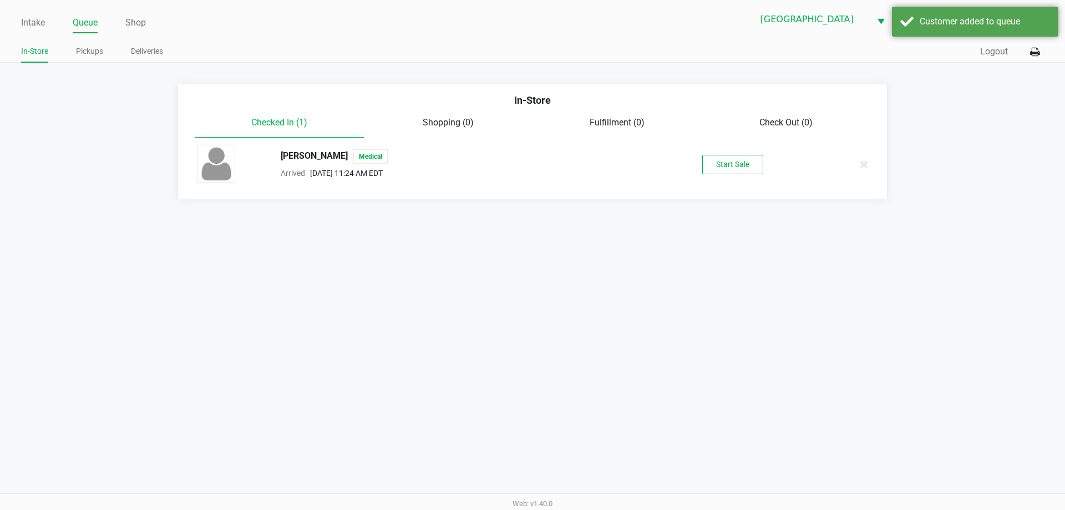
click at [717, 177] on div "FRANCIS POLING III Medical Arrived Sep 28, 2025 11:24 AM EDT Start Sale" at bounding box center [532, 164] width 687 height 39
click at [715, 172] on button "Start Sale" at bounding box center [732, 164] width 61 height 19
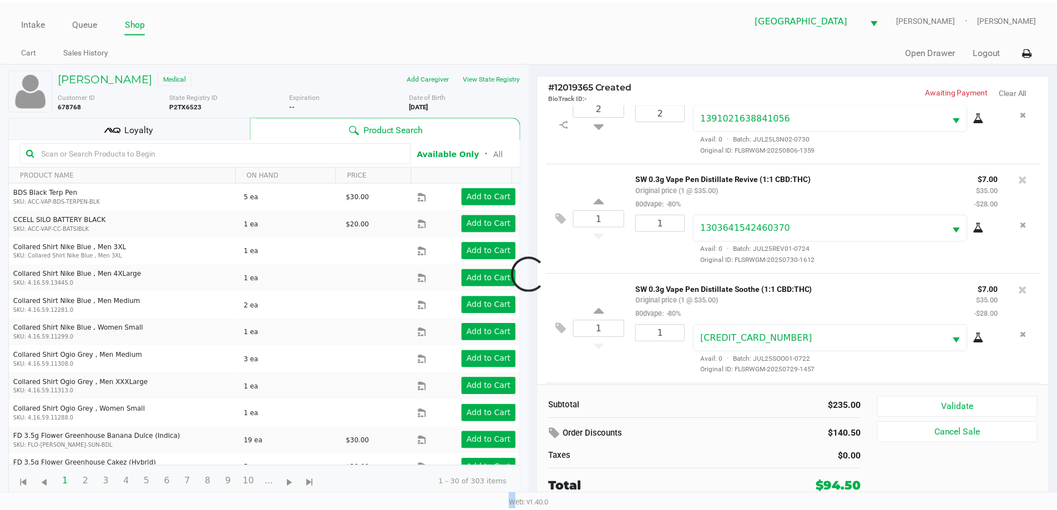
scroll to position [163, 0]
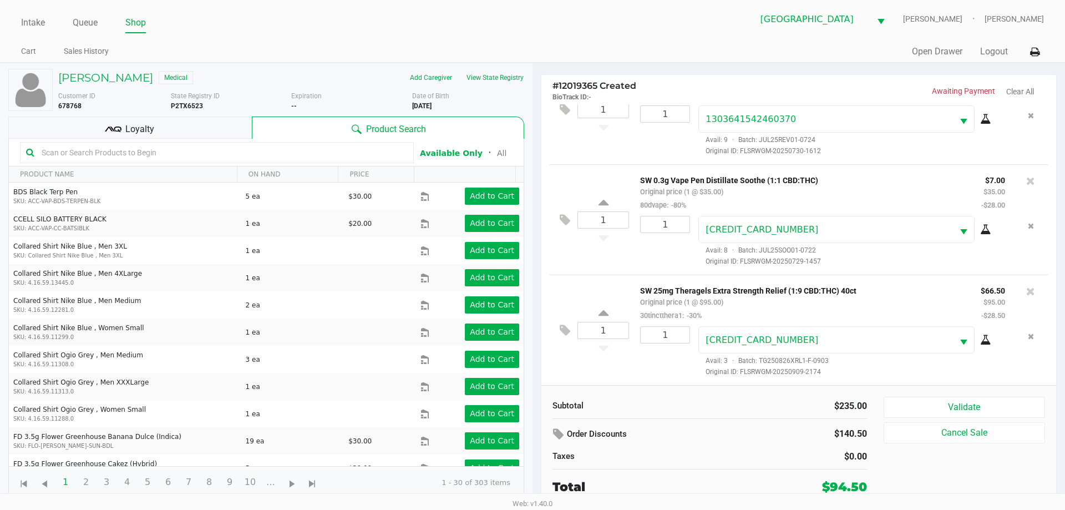
click at [140, 124] on span "Loyalty" at bounding box center [139, 129] width 29 height 13
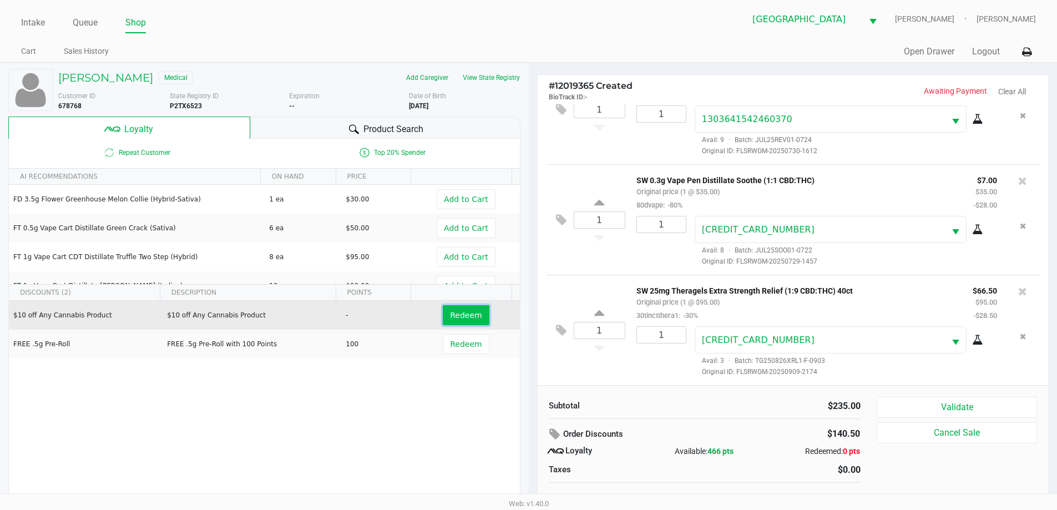
click at [450, 312] on span "Redeem" at bounding box center [466, 315] width 32 height 9
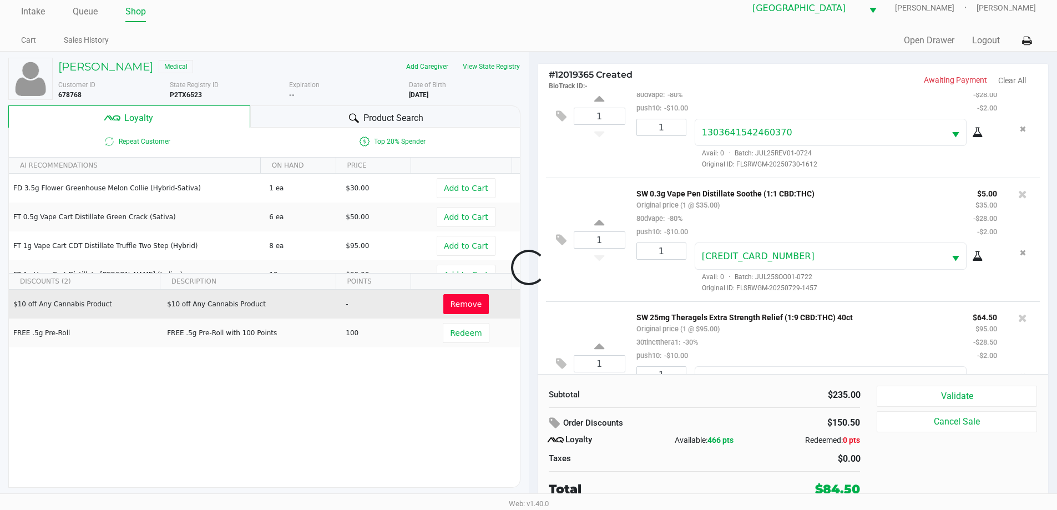
scroll to position [216, 0]
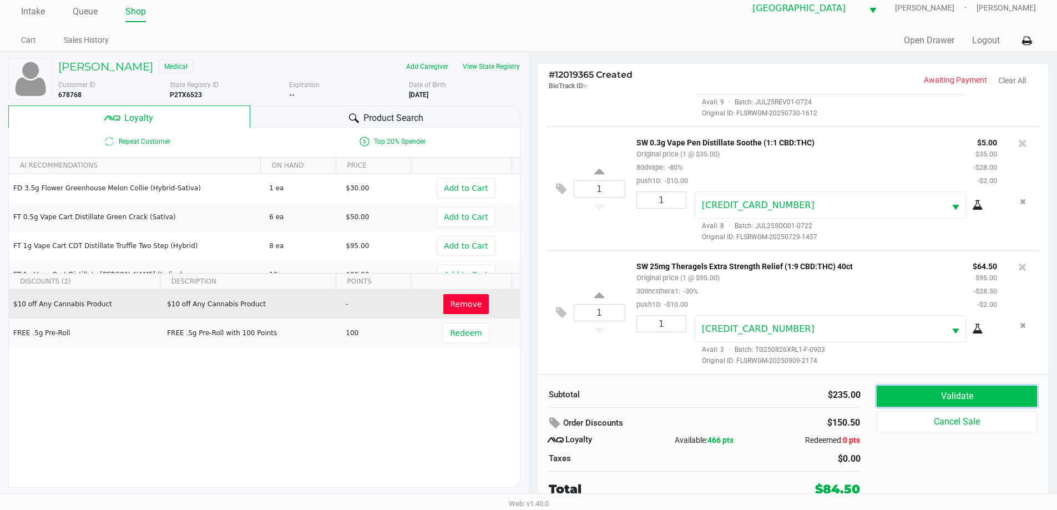
click at [923, 390] on button "Validate" at bounding box center [956, 395] width 160 height 21
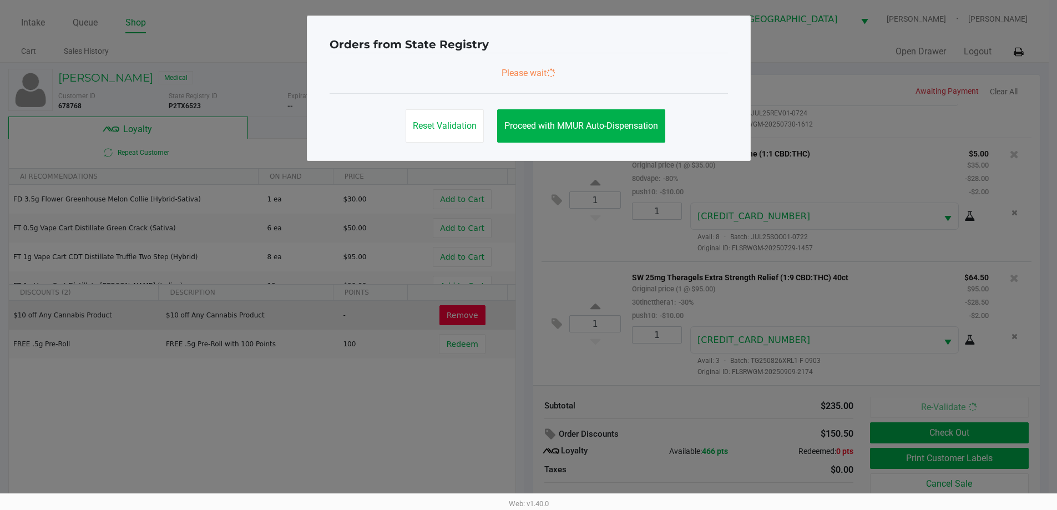
scroll to position [0, 0]
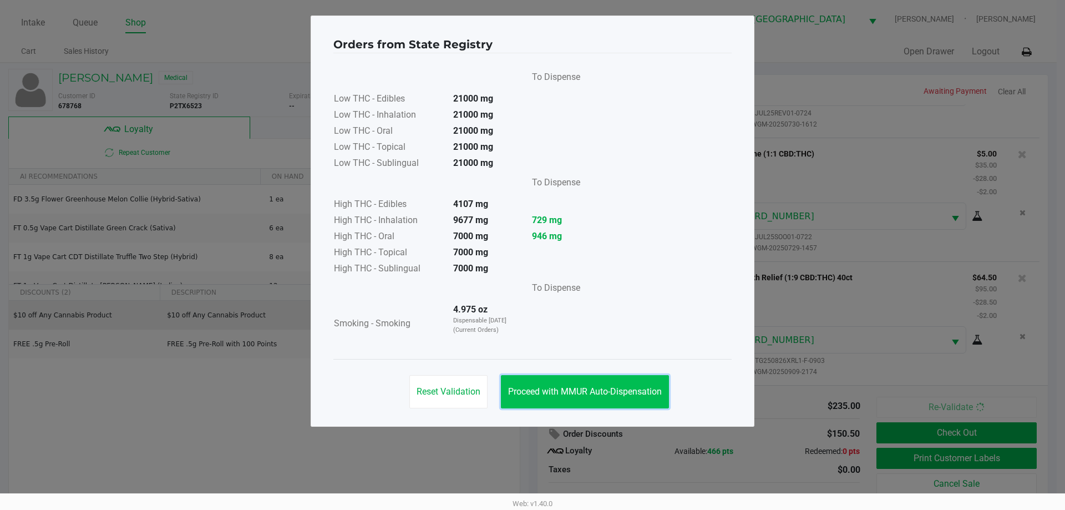
click at [633, 380] on button "Proceed with MMUR Auto-Dispensation" at bounding box center [585, 391] width 168 height 33
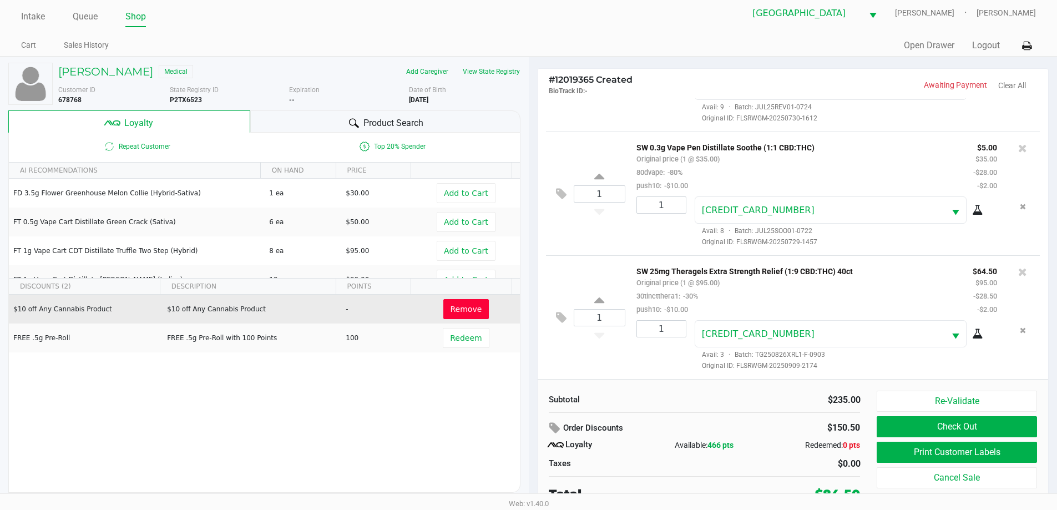
scroll to position [11, 0]
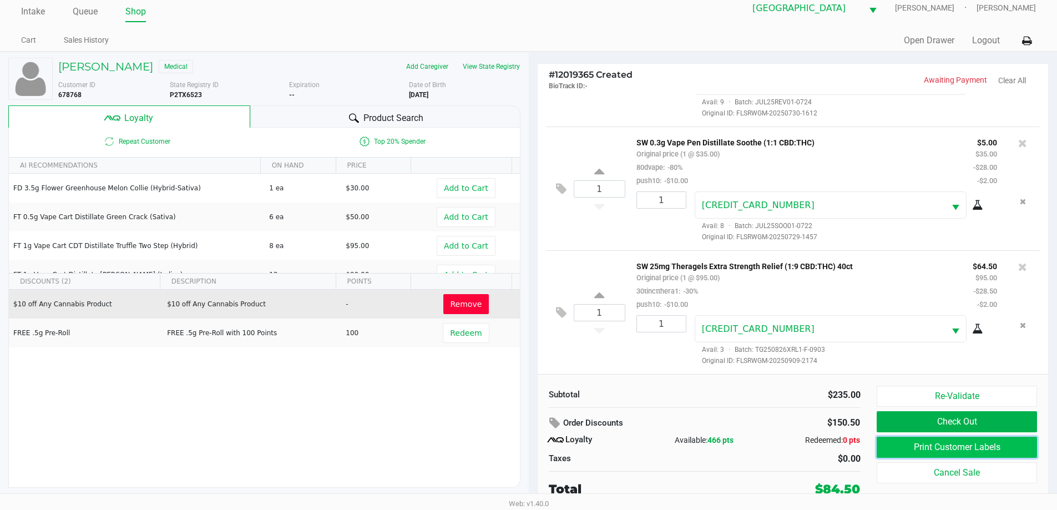
click at [885, 444] on button "Print Customer Labels" at bounding box center [956, 446] width 160 height 21
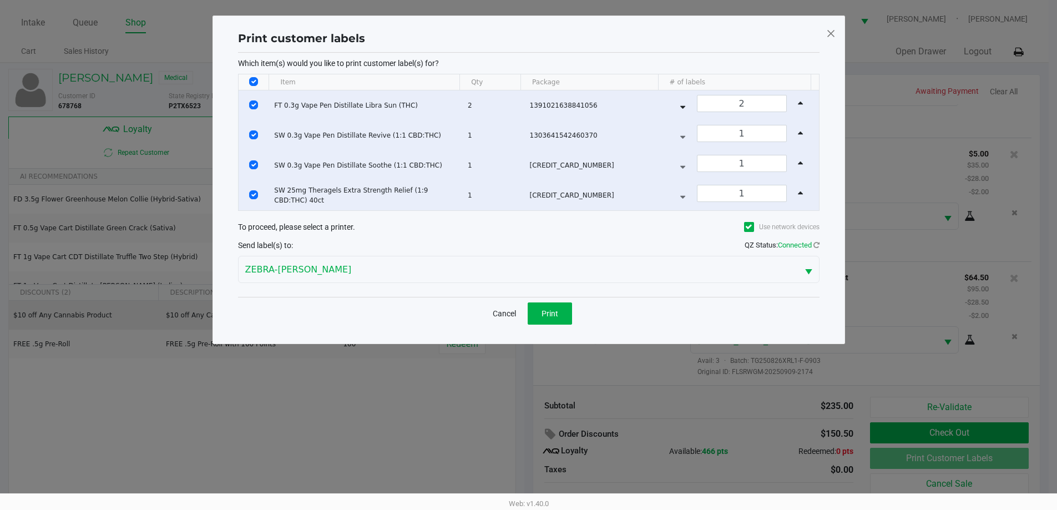
scroll to position [0, 0]
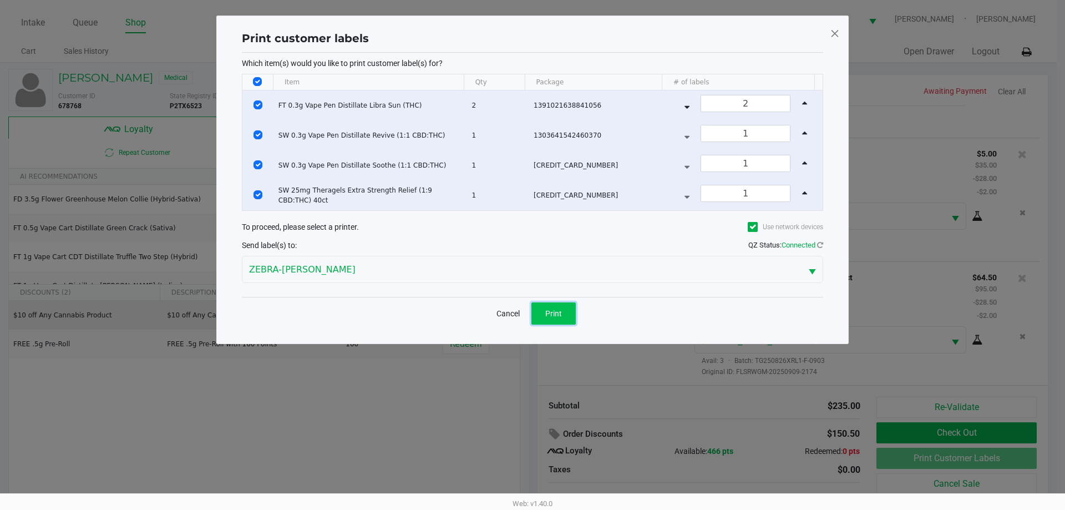
click at [569, 316] on button "Print" at bounding box center [553, 313] width 44 height 22
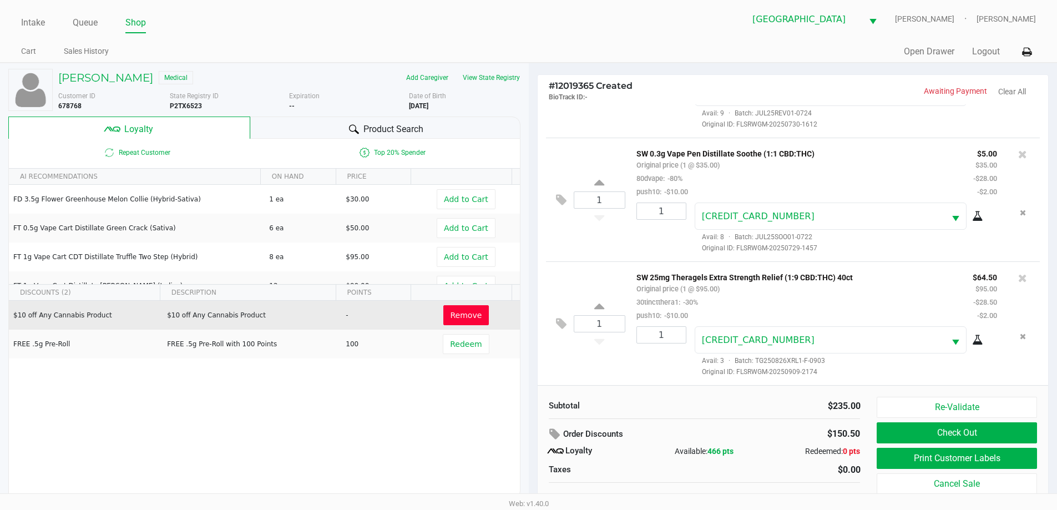
scroll to position [11, 0]
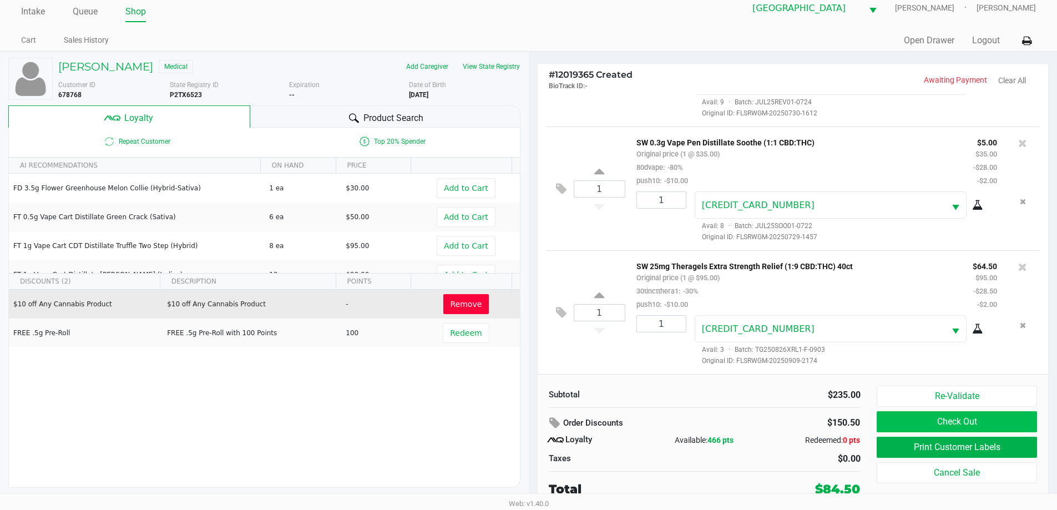
click at [986, 427] on button "Check Out" at bounding box center [956, 421] width 160 height 21
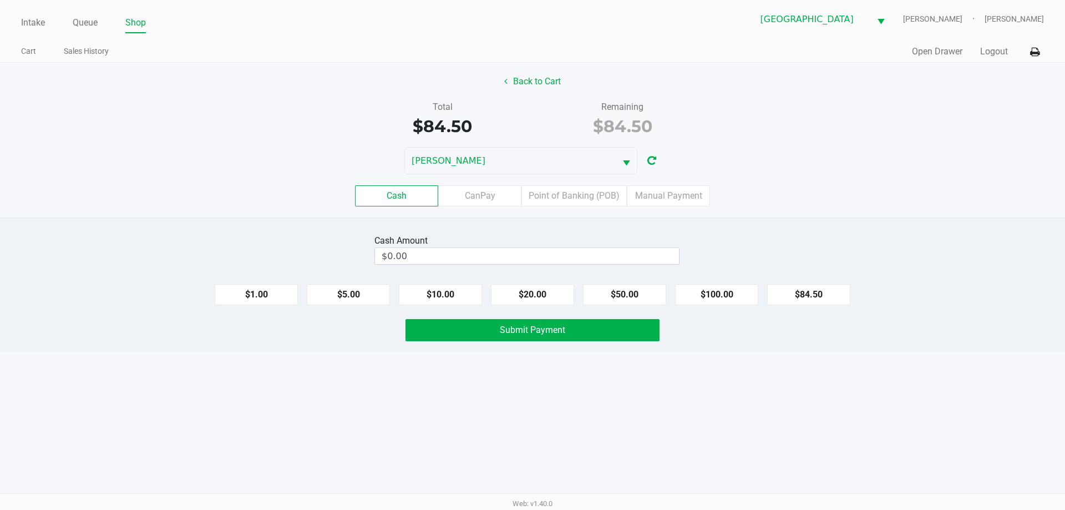
click at [583, 196] on label "Point of Banking (POB)" at bounding box center [573, 195] width 105 height 21
click at [0, 0] on 7 "Point of Banking (POB)" at bounding box center [0, 0] width 0 height 0
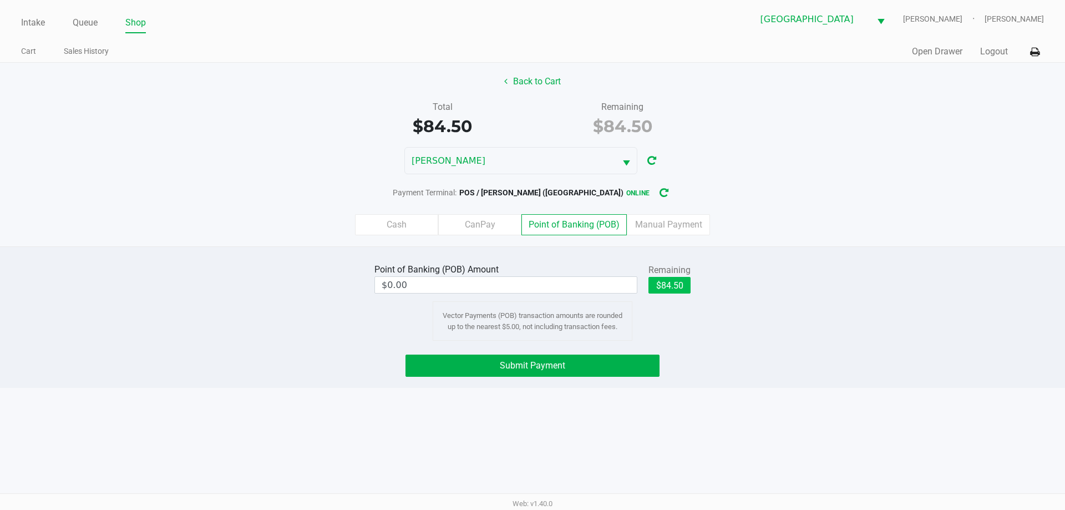
click at [669, 286] on button "$84.50" at bounding box center [669, 285] width 42 height 17
type input "$84.50"
click at [560, 364] on span "Submit Payment" at bounding box center [532, 365] width 65 height 11
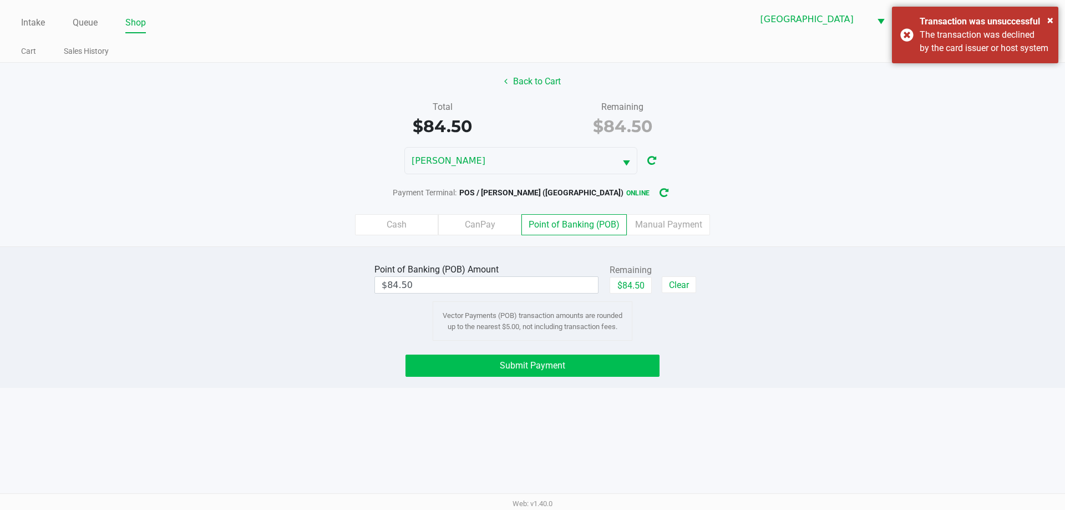
click at [501, 362] on span "Submit Payment" at bounding box center [532, 365] width 65 height 11
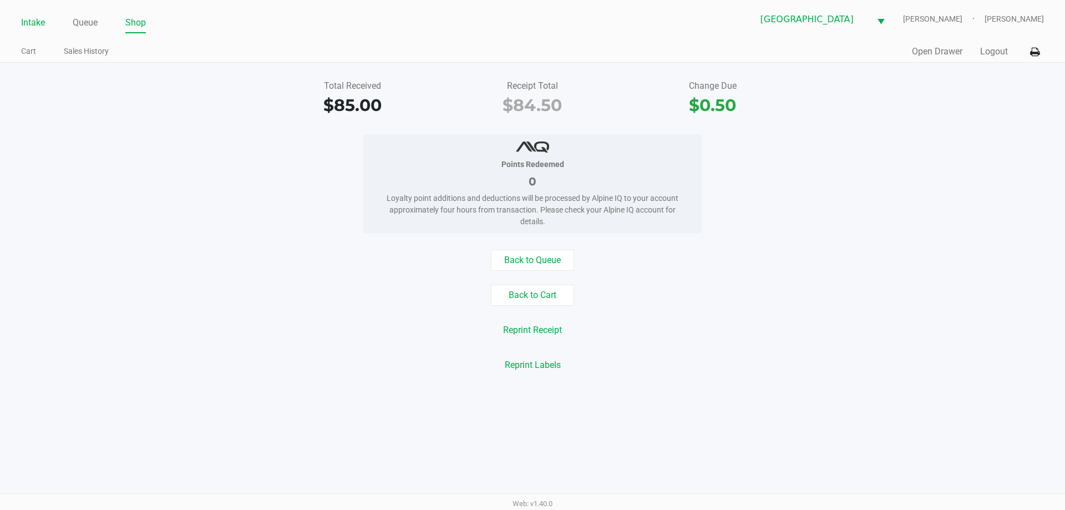
click at [39, 22] on link "Intake" at bounding box center [33, 23] width 24 height 16
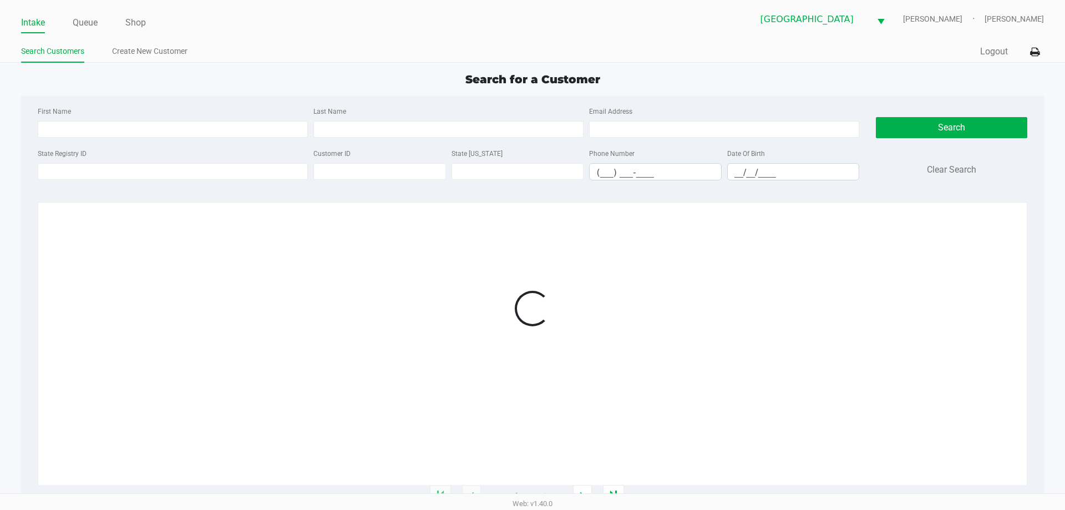
click at [171, 160] on div "State Registry ID" at bounding box center [173, 163] width 276 height 34
drag, startPoint x: 179, startPoint y: 166, endPoint x: 168, endPoint y: 148, distance: 21.9
click at [177, 162] on div "State Registry ID" at bounding box center [173, 163] width 276 height 34
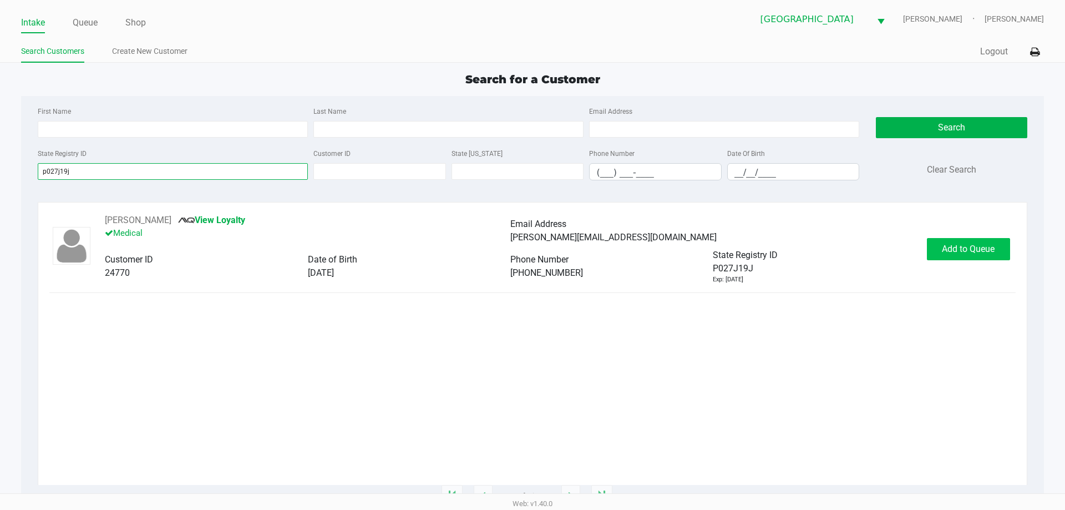
type input "p027j19j"
click at [943, 246] on span "Add to Queue" at bounding box center [968, 248] width 53 height 11
click at [943, 246] on div "Add to Queue" at bounding box center [968, 249] width 83 height 22
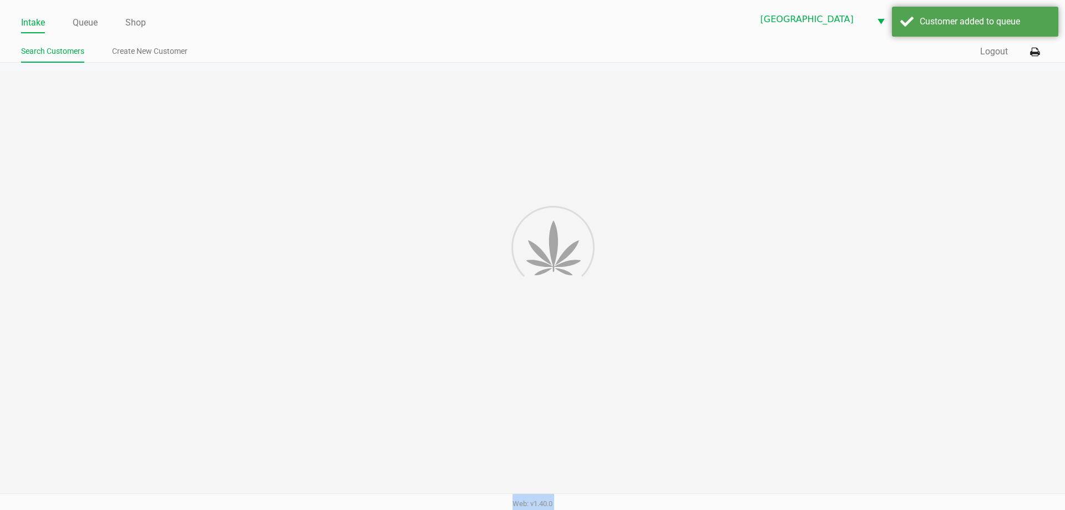
click at [943, 246] on div "Intake Queue Shop North Port WC VANCE-JOY Woodie Perkins Search Customers Creat…" at bounding box center [532, 255] width 1065 height 510
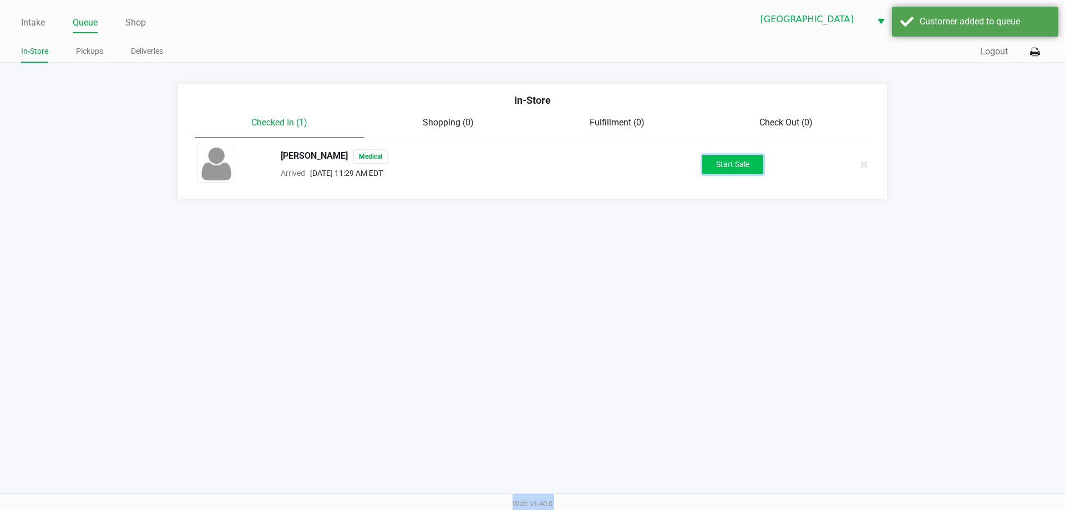
click at [745, 168] on button "Start Sale" at bounding box center [732, 164] width 61 height 19
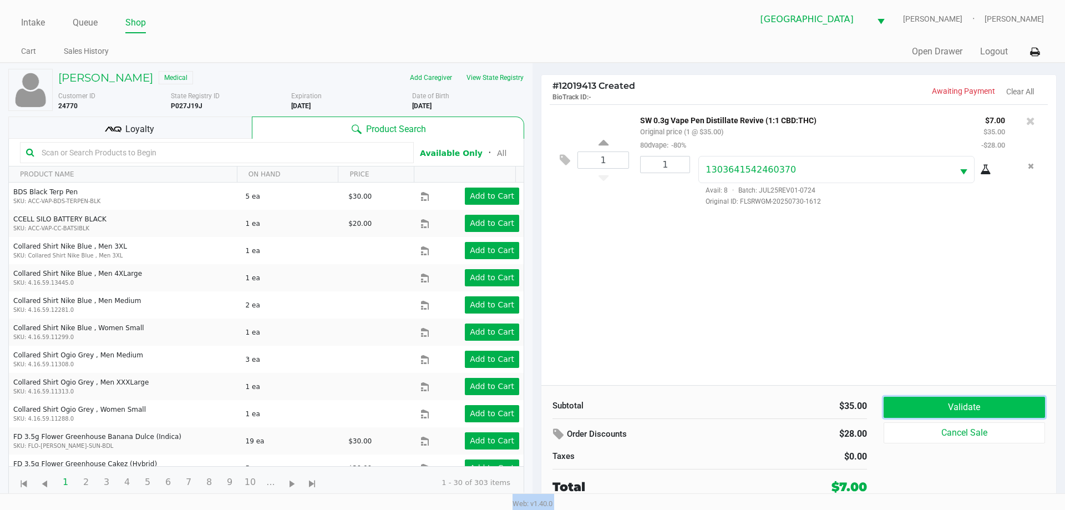
click at [950, 410] on button "Validate" at bounding box center [964, 407] width 161 height 21
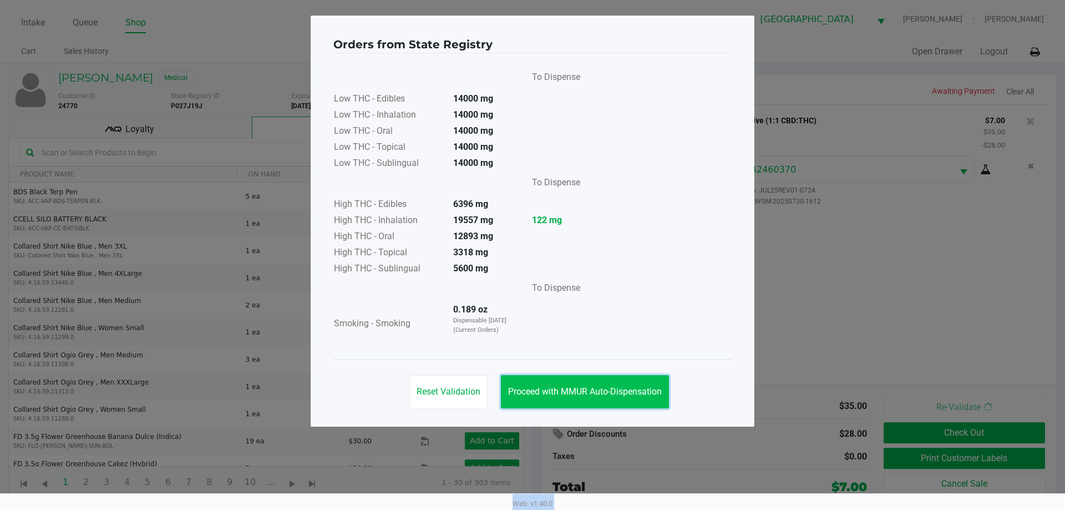
click at [586, 404] on button "Proceed with MMUR Auto-Dispensation" at bounding box center [585, 391] width 168 height 33
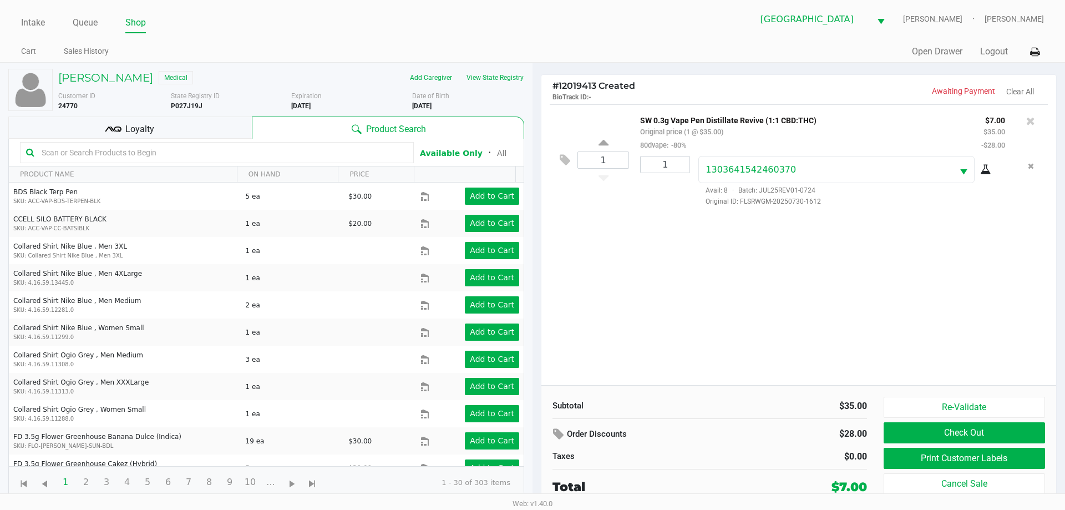
click at [160, 130] on div "Loyalty" at bounding box center [129, 127] width 243 height 22
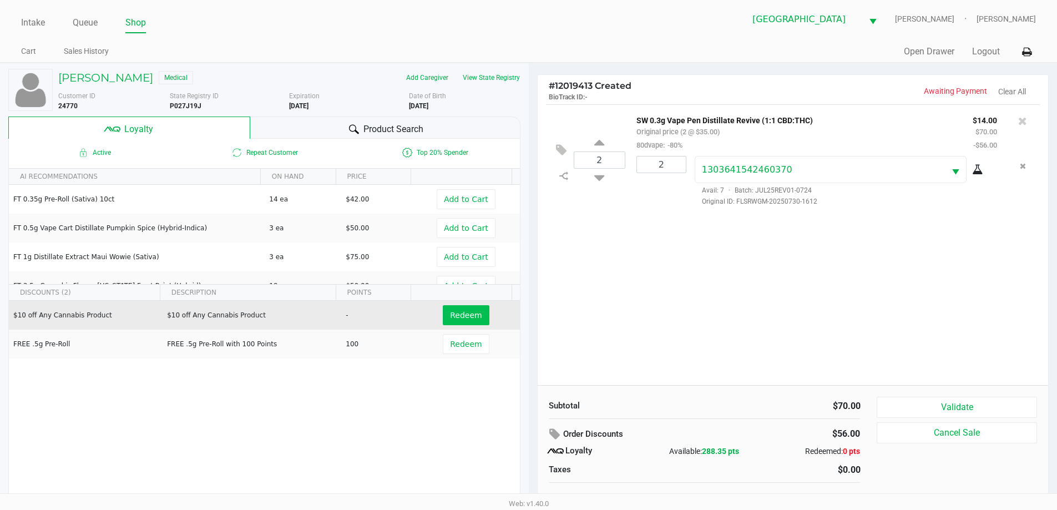
click at [451, 305] on button "Redeem" at bounding box center [466, 315] width 46 height 20
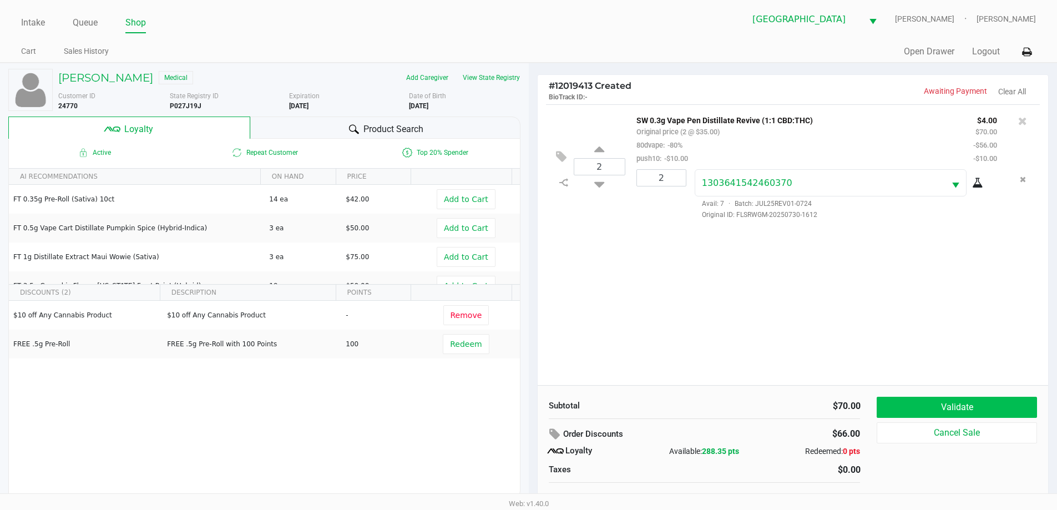
click at [979, 417] on button "Validate" at bounding box center [956, 407] width 160 height 21
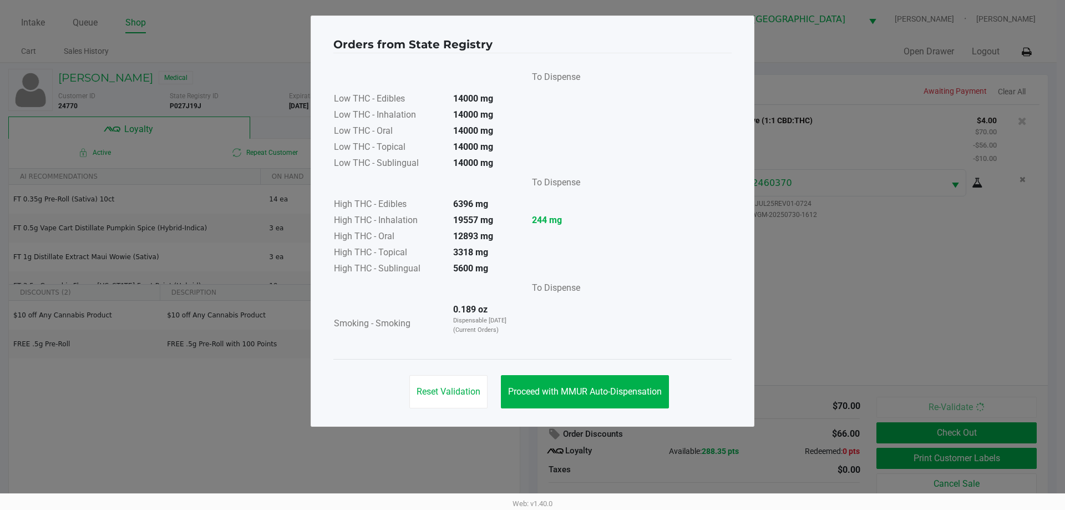
click at [627, 399] on button "Proceed with MMUR Auto-Dispensation" at bounding box center [585, 391] width 168 height 33
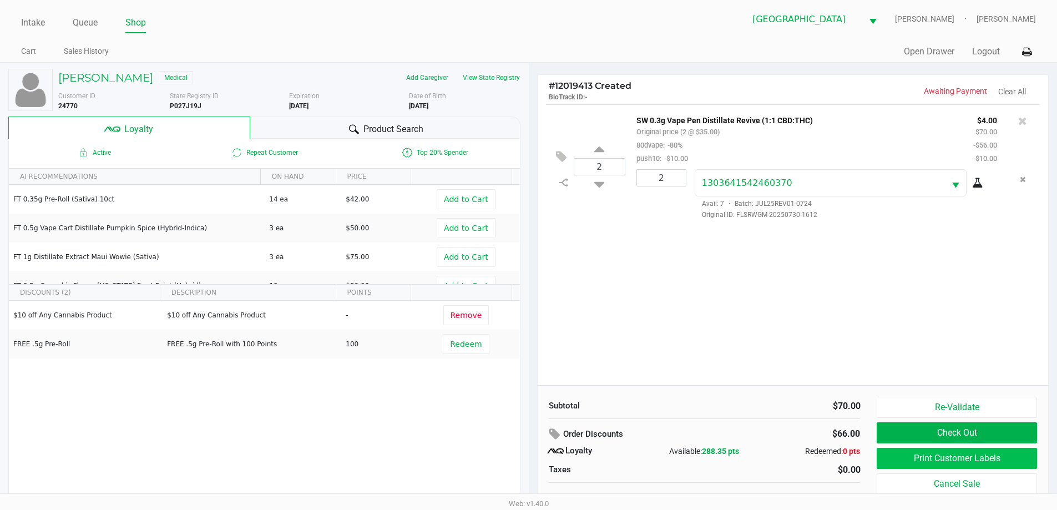
click at [957, 464] on button "Print Customer Labels" at bounding box center [956, 458] width 160 height 21
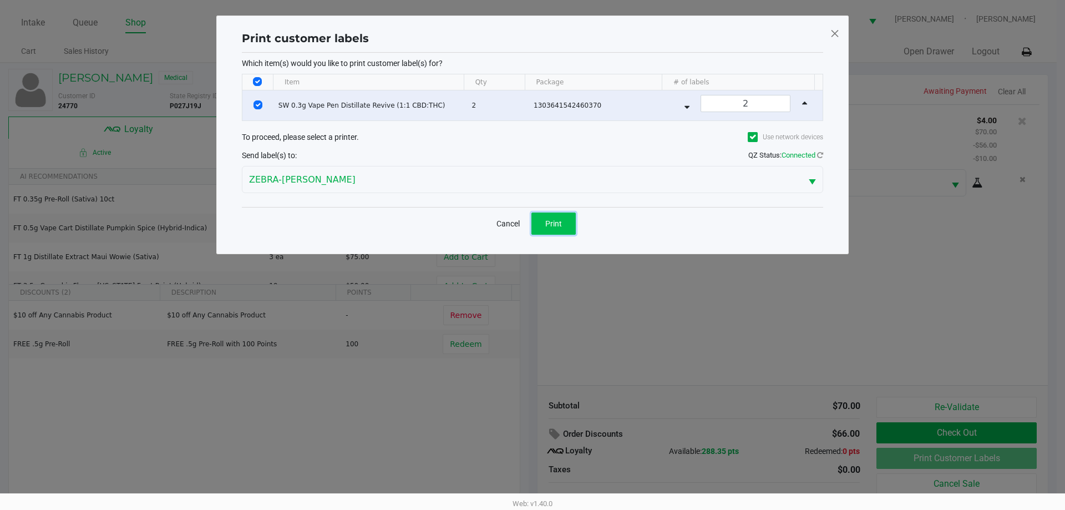
click at [550, 225] on span "Print" at bounding box center [553, 223] width 17 height 9
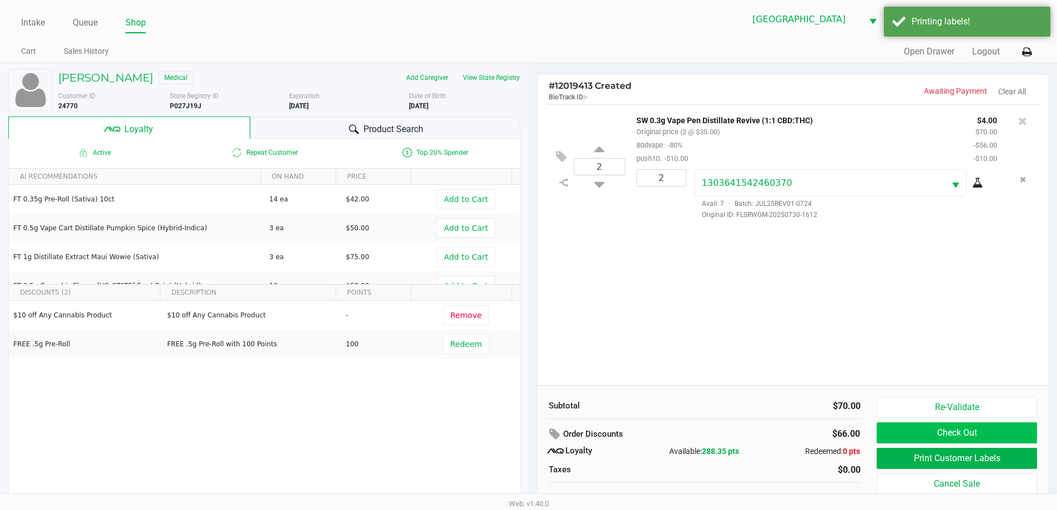
click at [934, 428] on button "Check Out" at bounding box center [956, 432] width 160 height 21
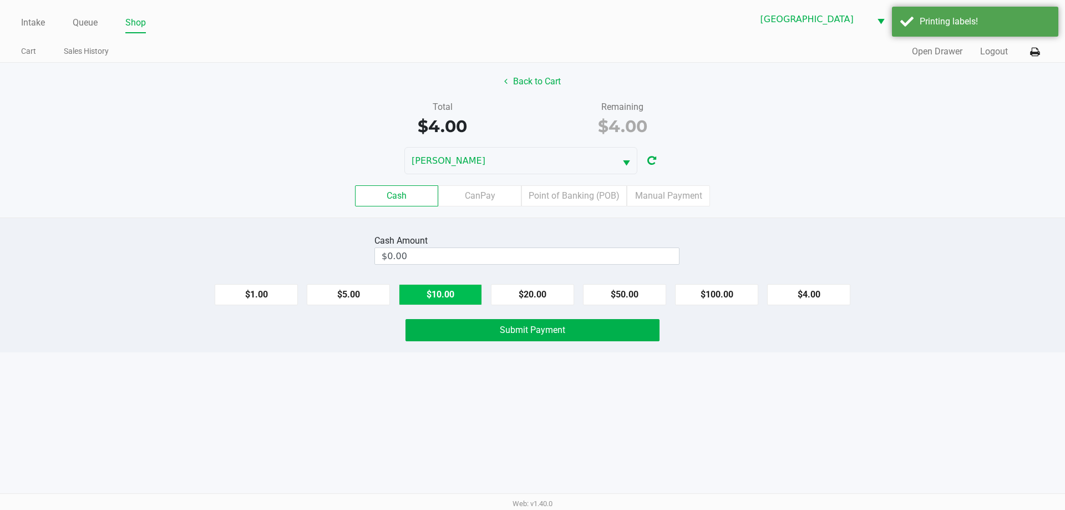
click at [443, 303] on button "$10.00" at bounding box center [440, 294] width 83 height 21
type input "$10.00"
click at [535, 327] on span "Submit Payment" at bounding box center [532, 329] width 65 height 11
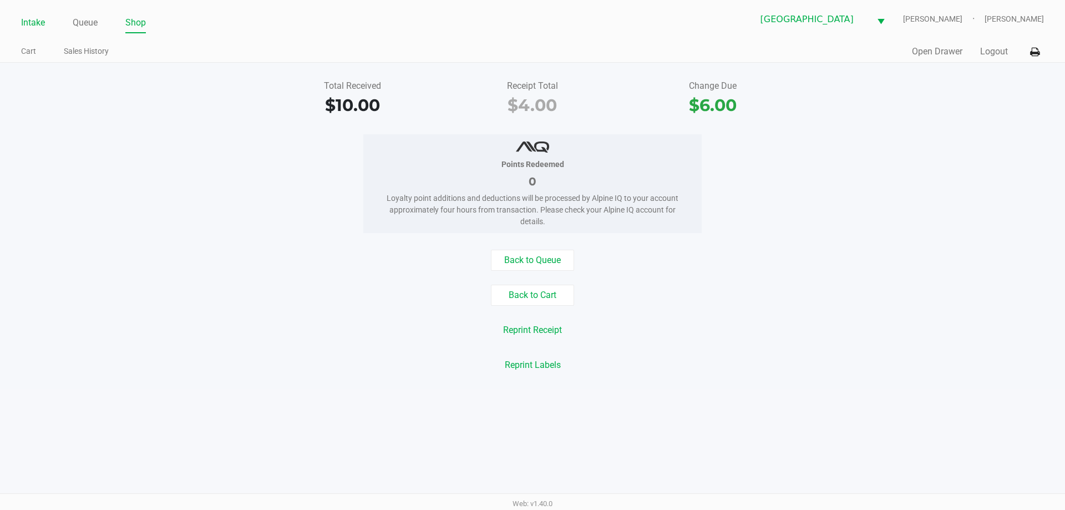
click at [30, 17] on link "Intake" at bounding box center [33, 23] width 24 height 16
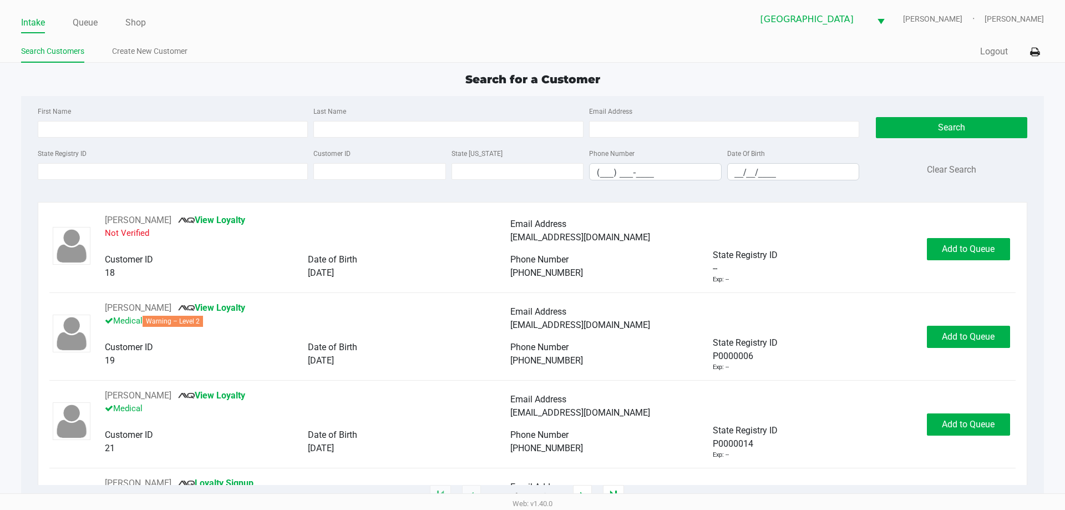
click at [97, 161] on div "State Registry ID" at bounding box center [173, 163] width 276 height 34
click at [95, 162] on div "State Registry ID" at bounding box center [173, 163] width 276 height 34
click at [95, 164] on input "State Registry ID" at bounding box center [173, 171] width 270 height 17
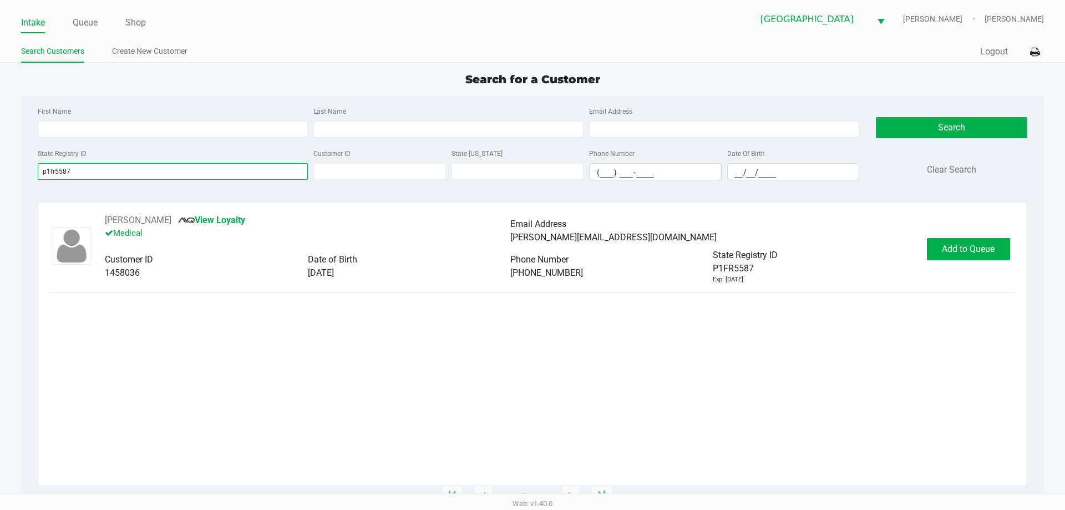
type input "p1fr5587"
click at [979, 268] on div "ALEJANDRO LOAIZA View Loyalty Medical Email Address alejandro.loaiza005@gmail.c…" at bounding box center [532, 249] width 966 height 70
click at [976, 250] on span "Add to Queue" at bounding box center [968, 248] width 53 height 11
click at [976, 250] on div "Add to Queue" at bounding box center [968, 249] width 83 height 22
click at [976, 250] on span "Add to Queue" at bounding box center [974, 248] width 53 height 11
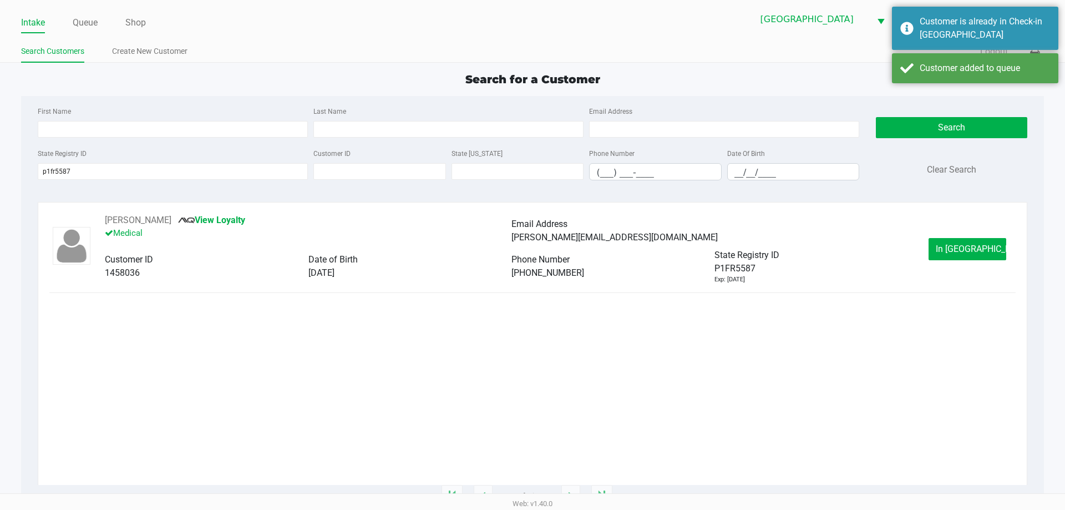
click at [976, 250] on span "In Queue" at bounding box center [982, 248] width 93 height 11
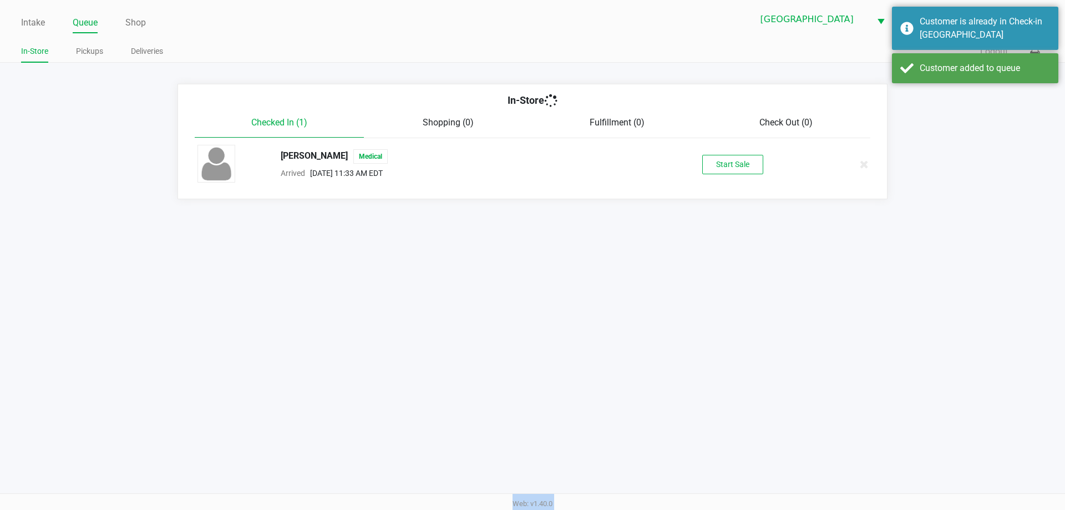
click at [976, 250] on div "Intake Queue Shop North Port WC VANCE-JOY Woodie Perkins In-Store Pickups Deliv…" at bounding box center [532, 255] width 1065 height 510
click at [750, 174] on div "ALEJANDRO LOAIZA Medical Arrived Sep 28, 2025 11:33 AM EDT Start Sale" at bounding box center [532, 164] width 687 height 39
click at [740, 167] on button "Start Sale" at bounding box center [732, 164] width 61 height 19
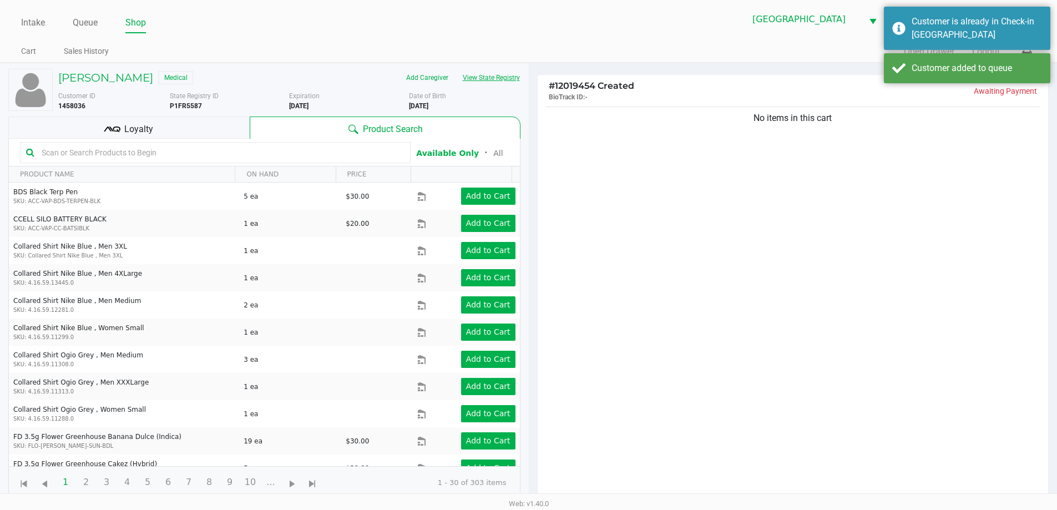
click at [515, 75] on button "View State Registry" at bounding box center [487, 78] width 65 height 18
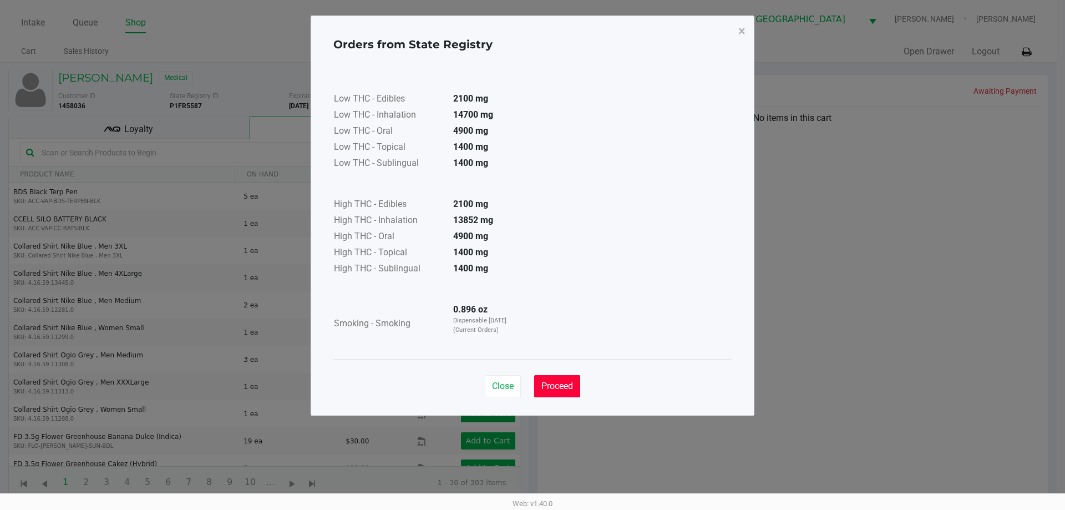
click at [544, 380] on button "Proceed" at bounding box center [557, 386] width 46 height 22
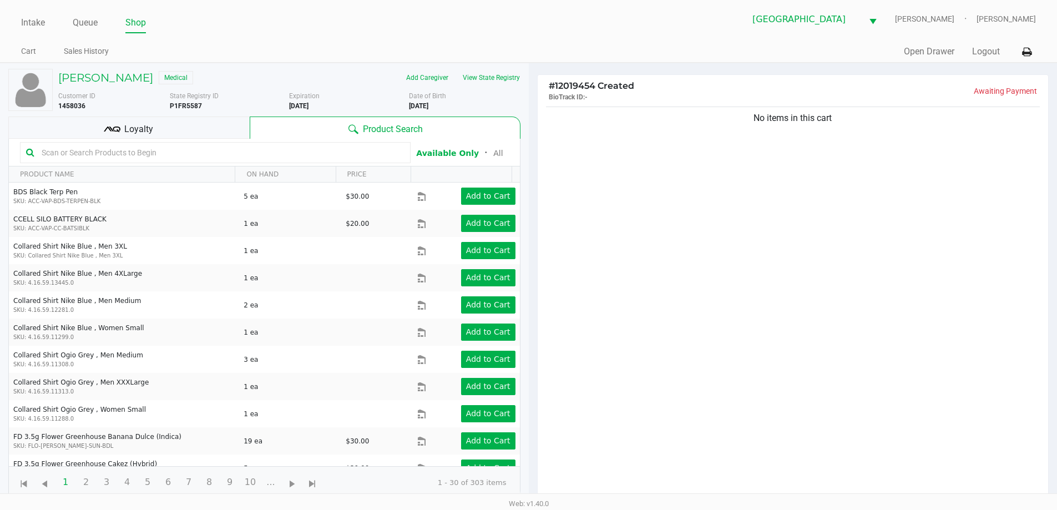
click at [158, 133] on div "Loyalty" at bounding box center [128, 127] width 241 height 22
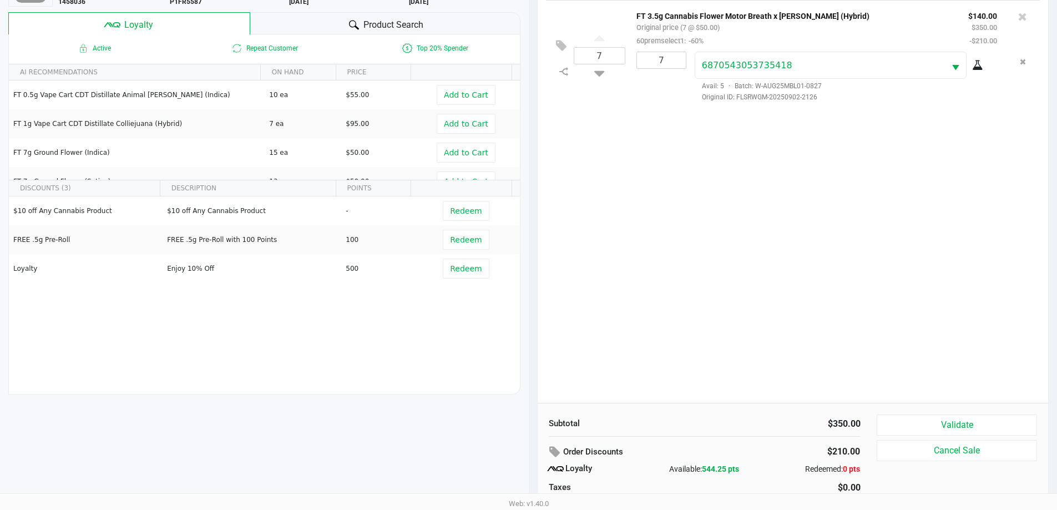
scroll to position [133, 0]
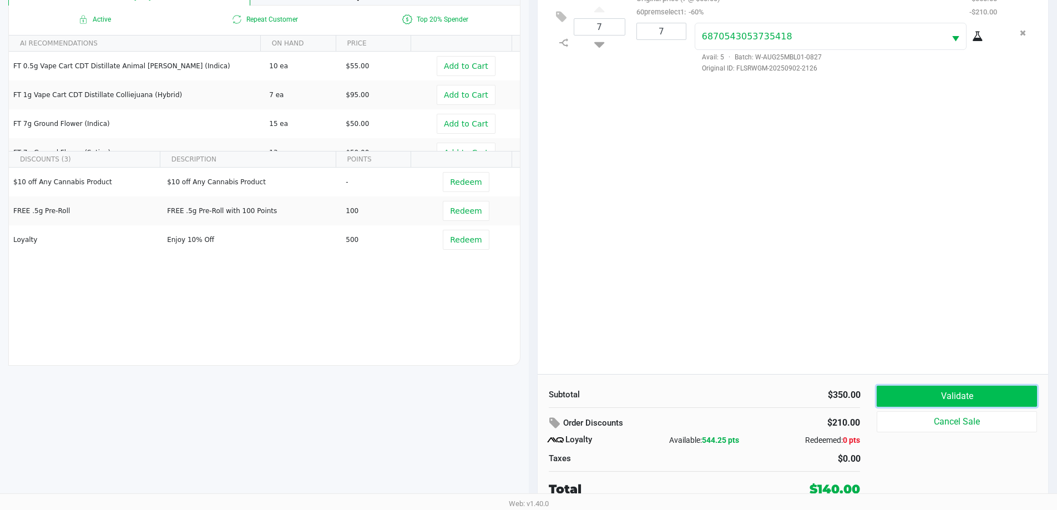
click at [979, 393] on button "Validate" at bounding box center [956, 395] width 160 height 21
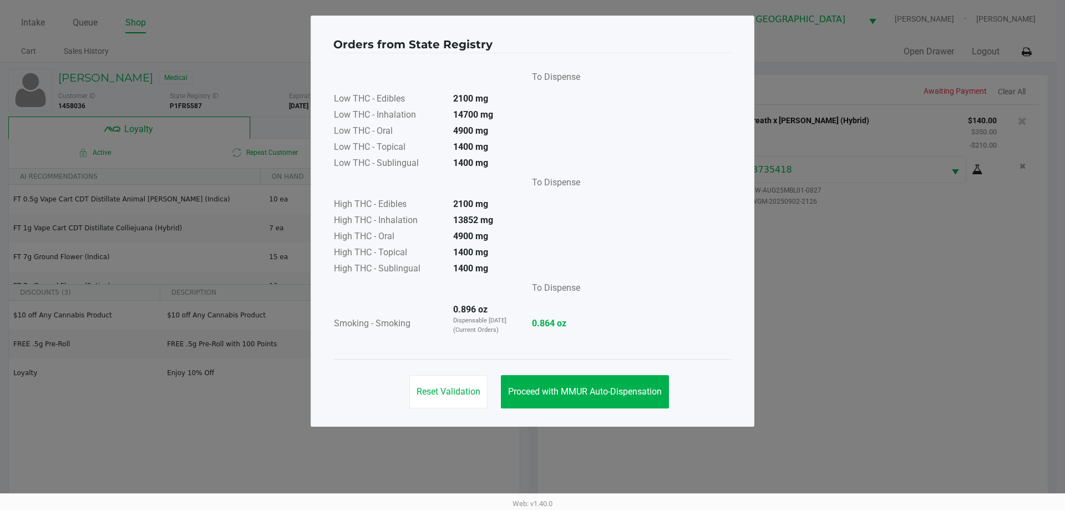
click at [611, 386] on span "Proceed with MMUR Auto-Dispensation" at bounding box center [585, 391] width 154 height 11
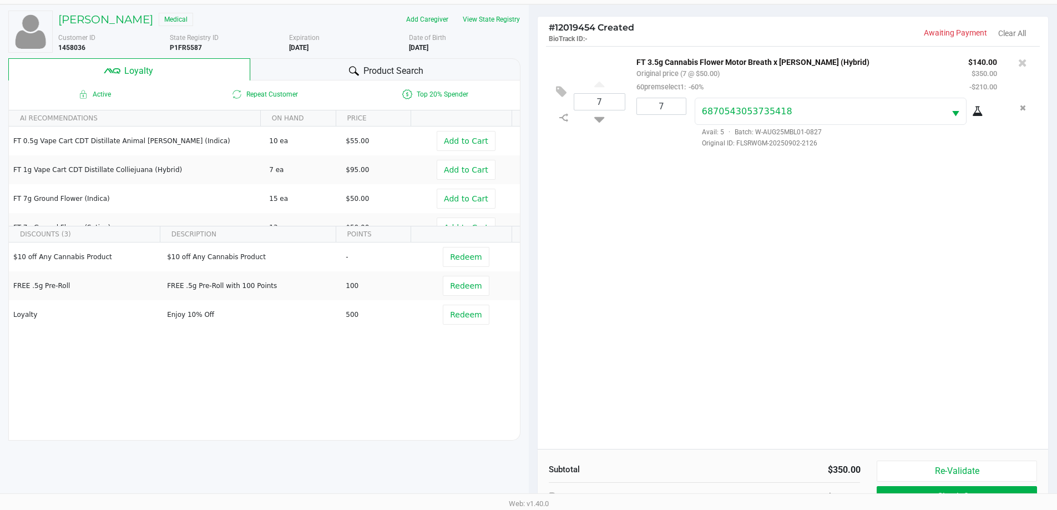
scroll to position [133, 0]
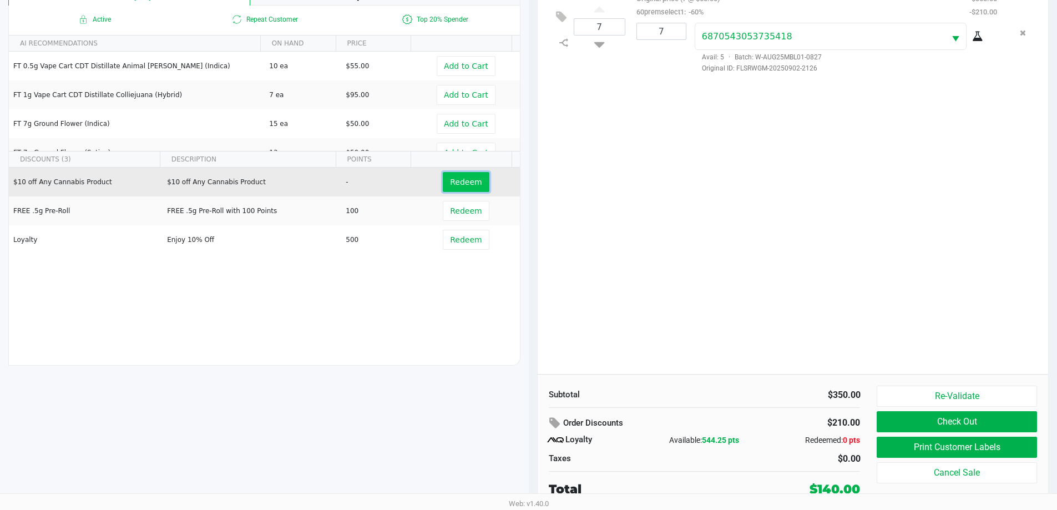
click at [464, 185] on span "Redeem" at bounding box center [466, 181] width 32 height 9
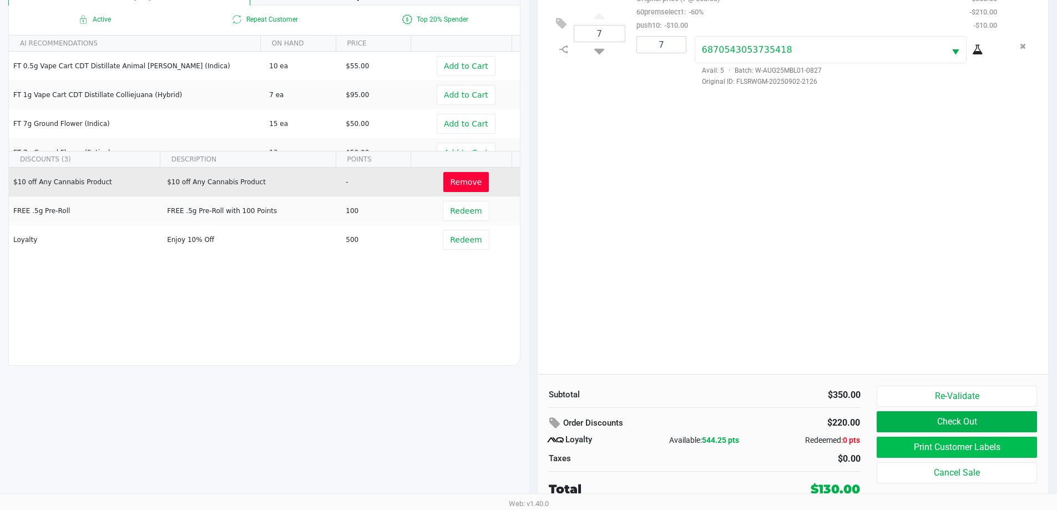
click at [948, 451] on button "Print Customer Labels" at bounding box center [956, 446] width 160 height 21
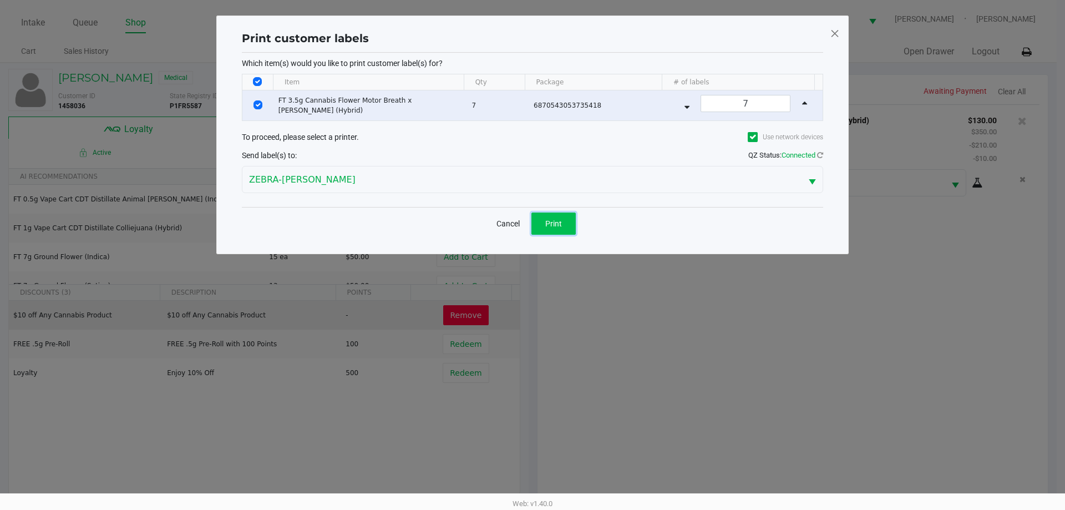
click at [547, 226] on span "Print" at bounding box center [553, 223] width 17 height 9
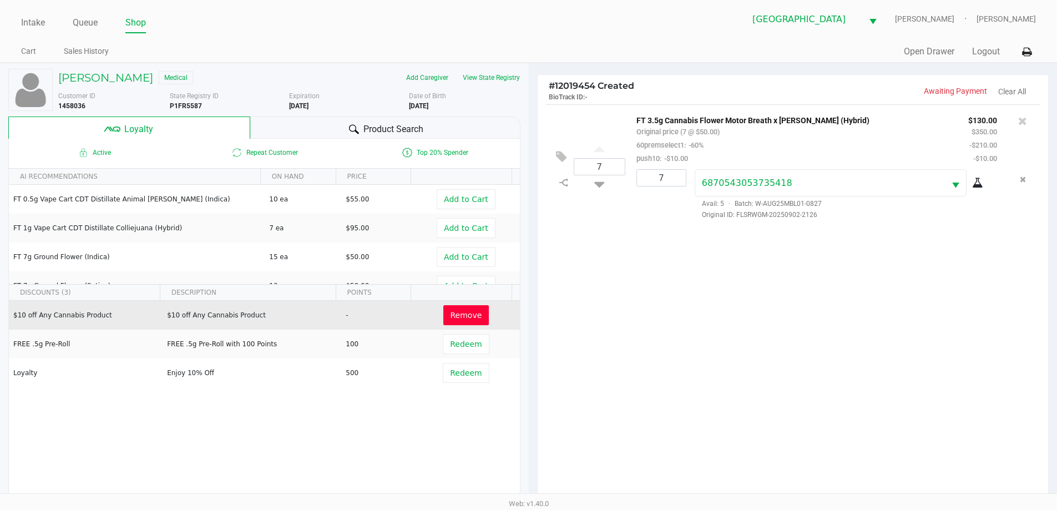
click at [787, 353] on div "7 FT 3.5g Cannabis Flower Motor Breath x Mike Larry (Hybrid) Original price (7 …" at bounding box center [792, 305] width 511 height 403
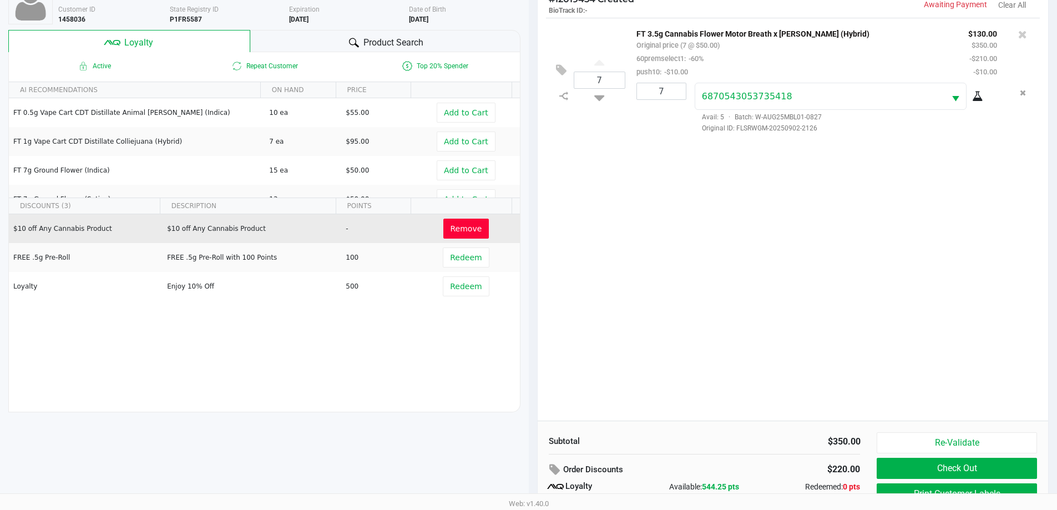
scroll to position [133, 0]
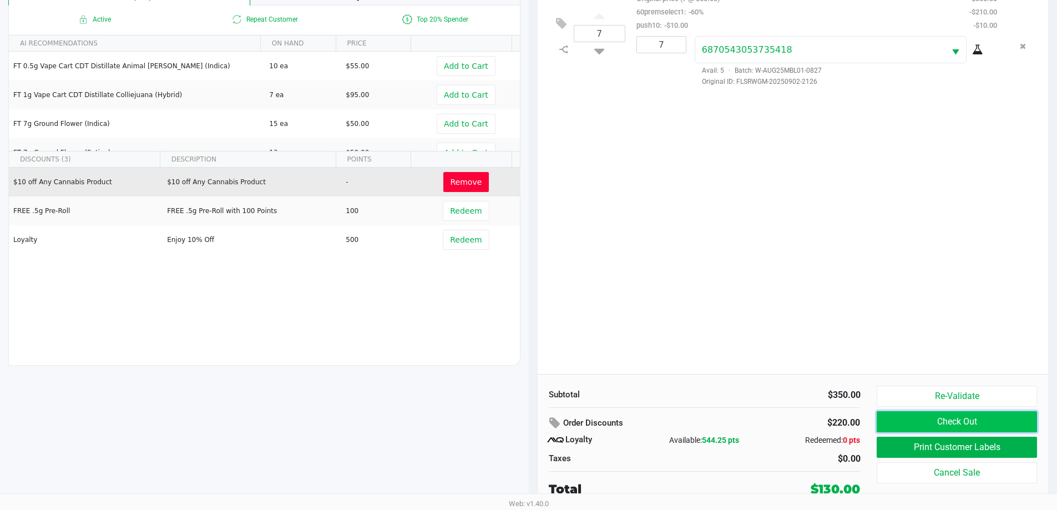
click at [960, 419] on button "Check Out" at bounding box center [956, 421] width 160 height 21
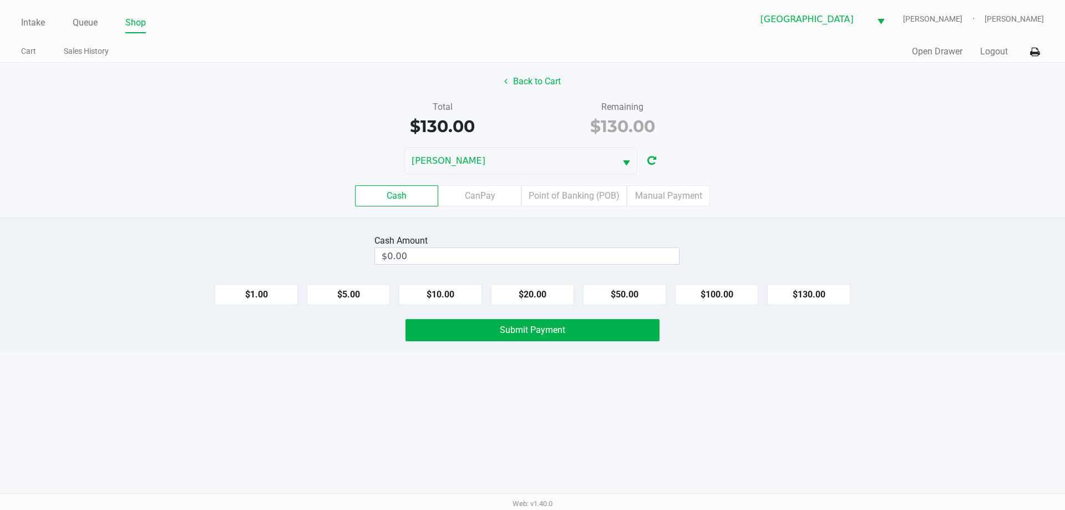
click at [579, 193] on label "Point of Banking (POB)" at bounding box center [573, 195] width 105 height 21
click at [0, 0] on 7 "Point of Banking (POB)" at bounding box center [0, 0] width 0 height 0
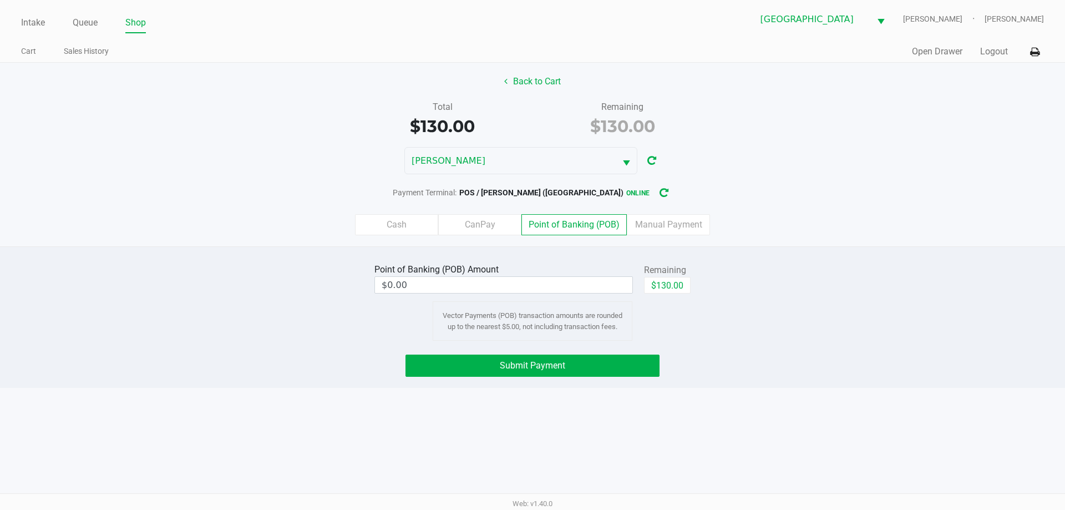
click at [676, 280] on button "$130.00" at bounding box center [667, 285] width 47 height 17
type input "$130.00"
click at [587, 365] on button "Submit Payment" at bounding box center [532, 365] width 254 height 22
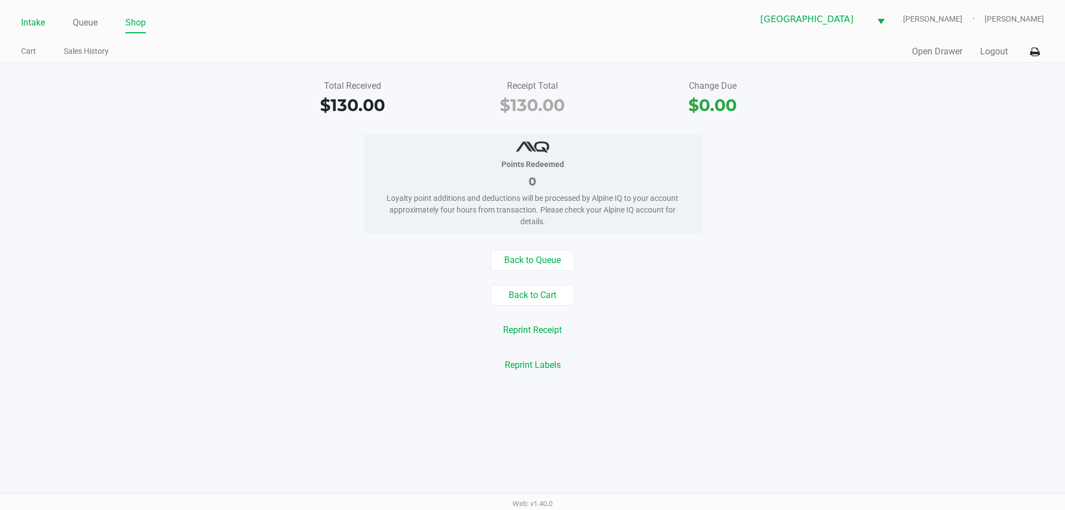
click at [43, 22] on link "Intake" at bounding box center [33, 23] width 24 height 16
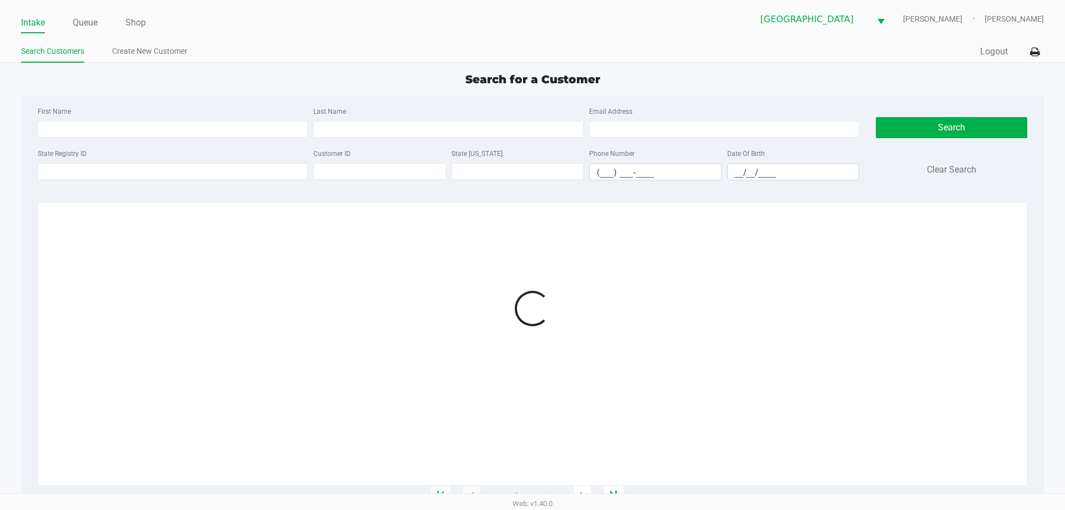
type input "RAYMOND"
type input "HARRIS"
type input "07/02/1984"
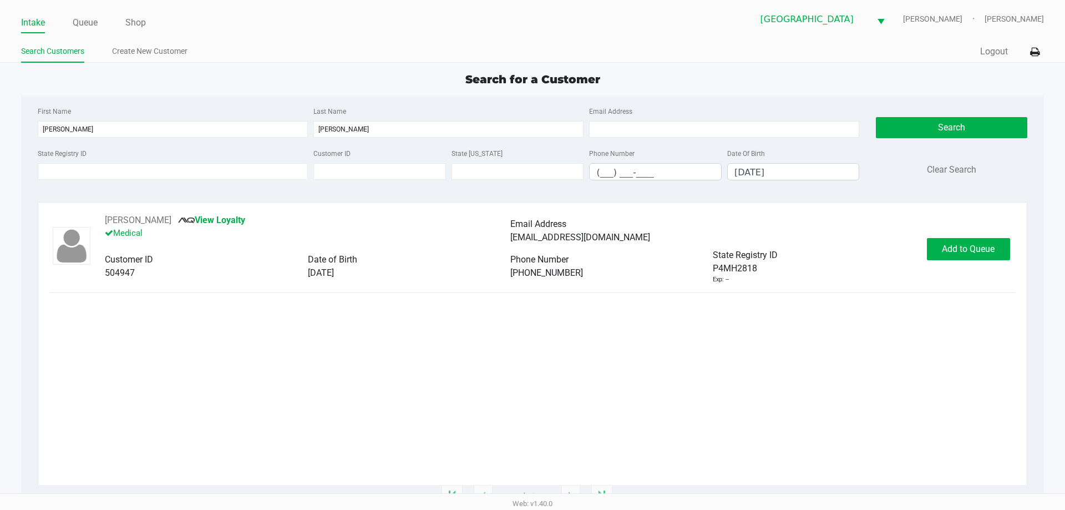
click at [972, 247] on span "Add to Queue" at bounding box center [968, 248] width 53 height 11
click at [979, 249] on span "Add to Queue" at bounding box center [974, 248] width 53 height 11
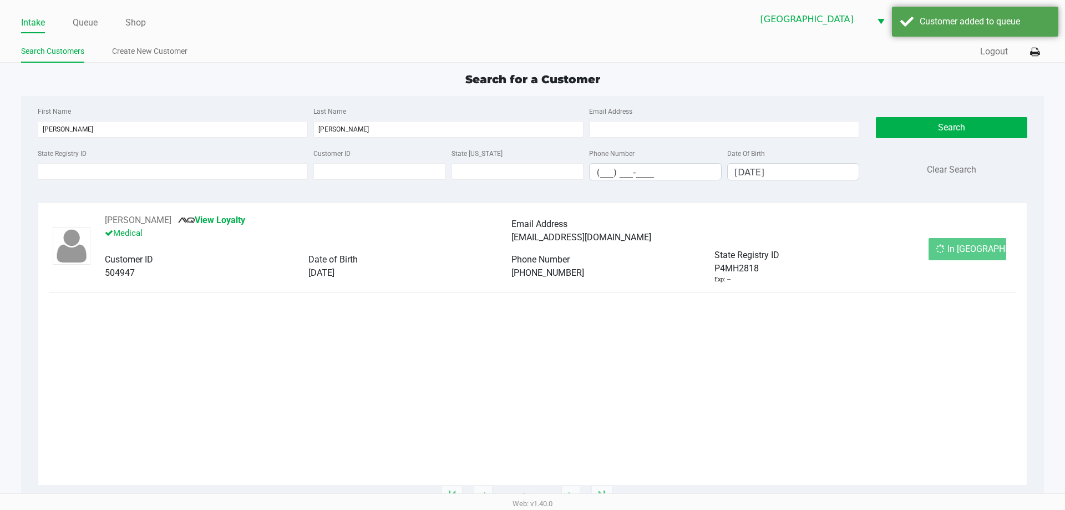
click at [973, 251] on div "In Queue" at bounding box center [967, 249] width 78 height 22
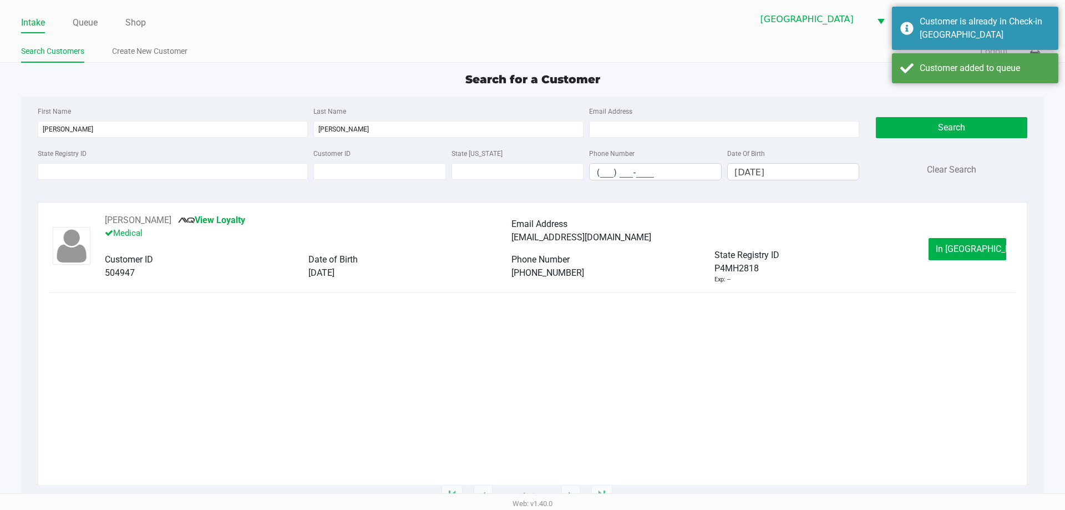
click at [973, 247] on span "In Queue" at bounding box center [982, 248] width 93 height 11
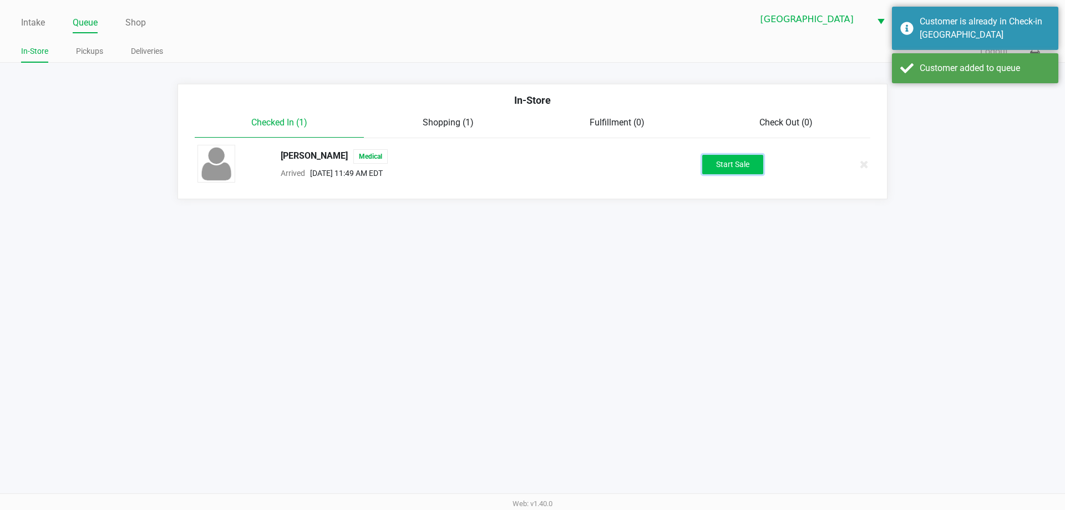
click at [745, 173] on button "Start Sale" at bounding box center [732, 164] width 61 height 19
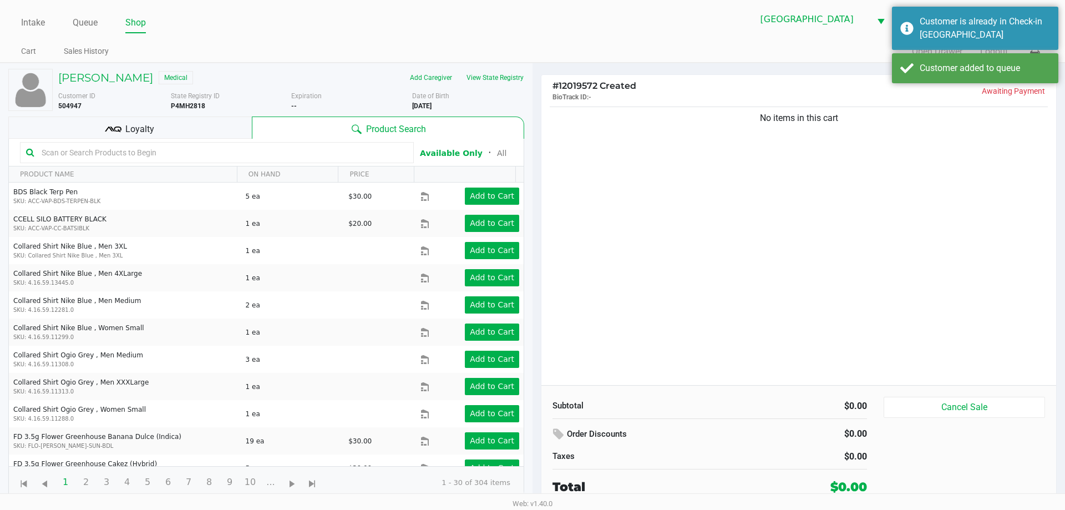
click at [509, 79] on button "View State Registry" at bounding box center [491, 78] width 65 height 18
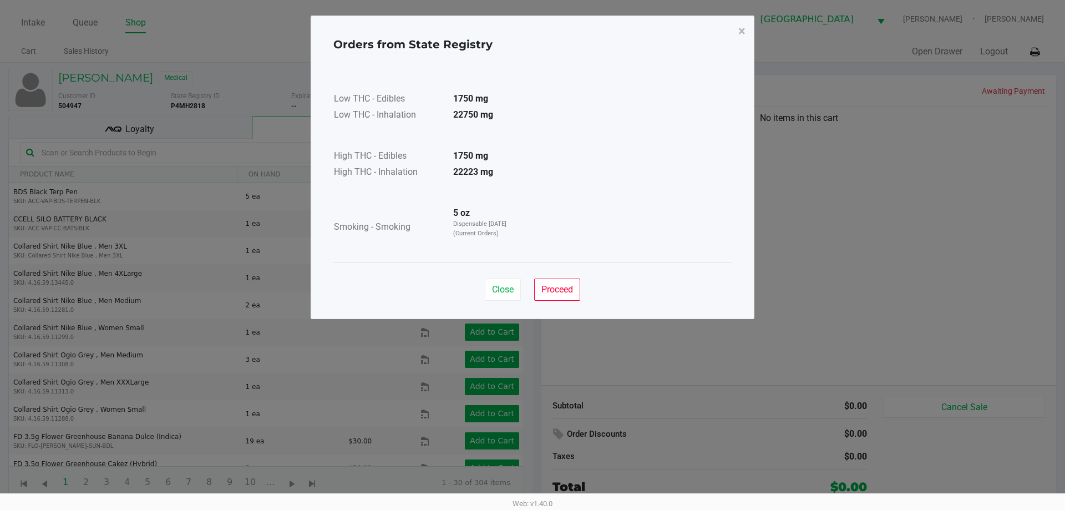
click at [552, 292] on span "Proceed" at bounding box center [557, 289] width 32 height 11
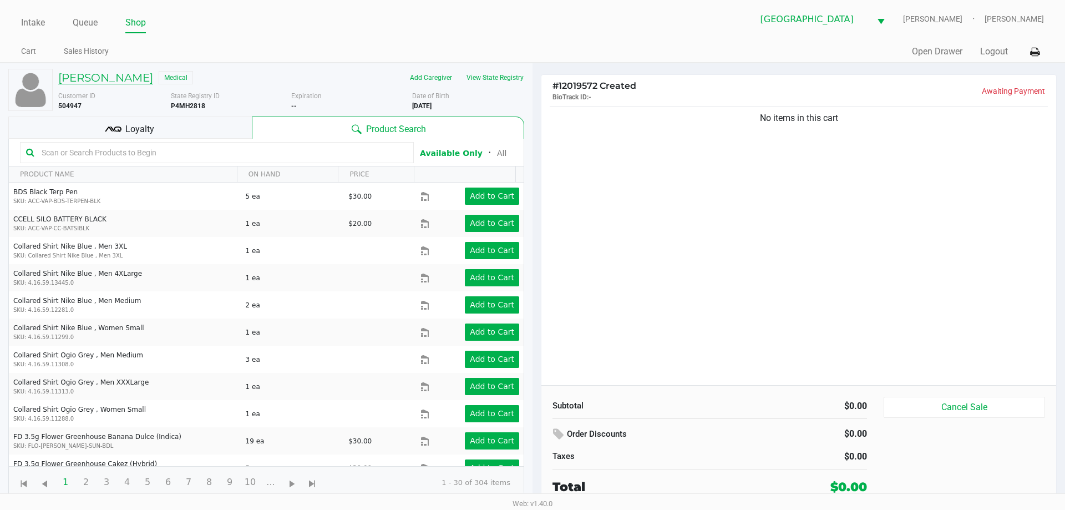
click at [130, 72] on h5 "Raymond Harris" at bounding box center [105, 77] width 95 height 13
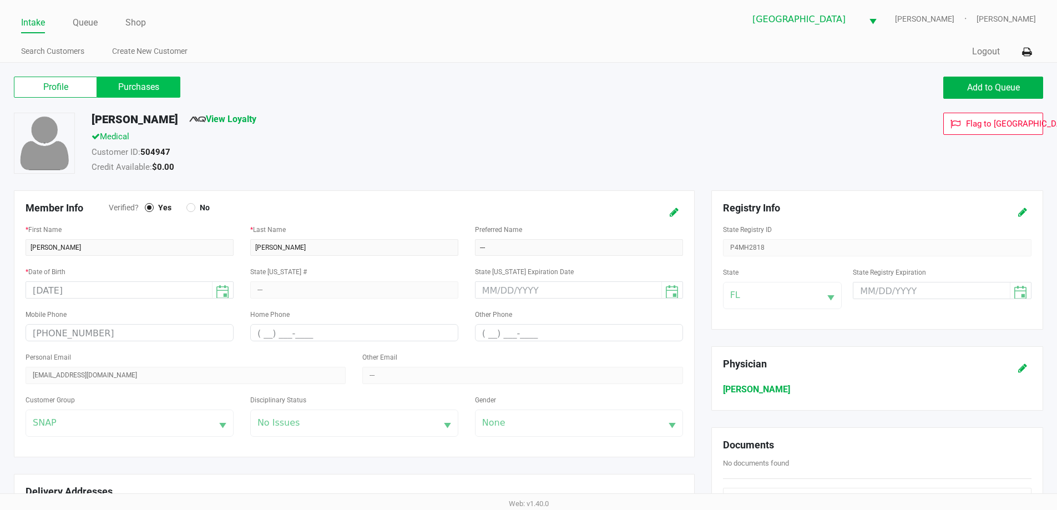
click at [151, 84] on label "Purchases" at bounding box center [138, 87] width 83 height 21
click at [0, 0] on 1 "Purchases" at bounding box center [0, 0] width 0 height 0
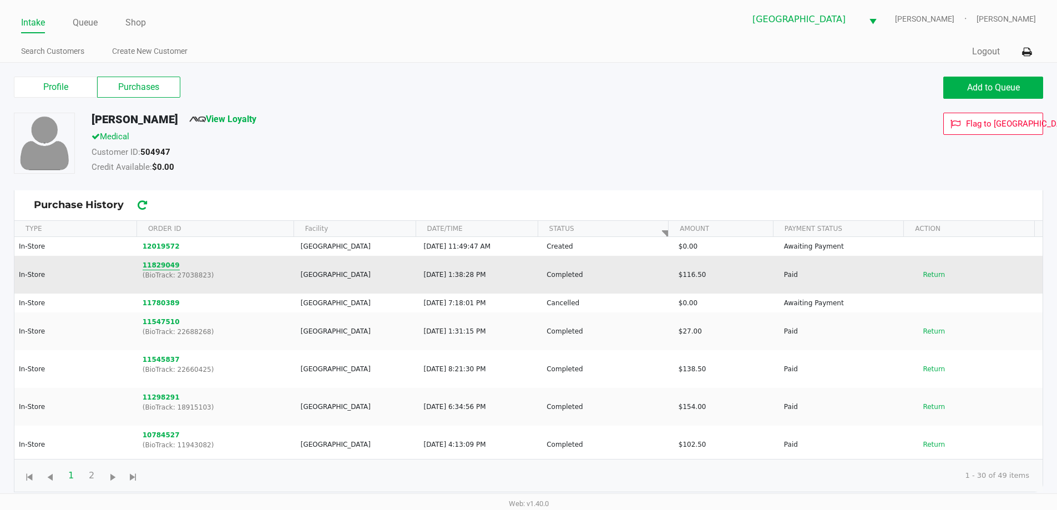
click at [159, 268] on button "11829049" at bounding box center [161, 265] width 37 height 10
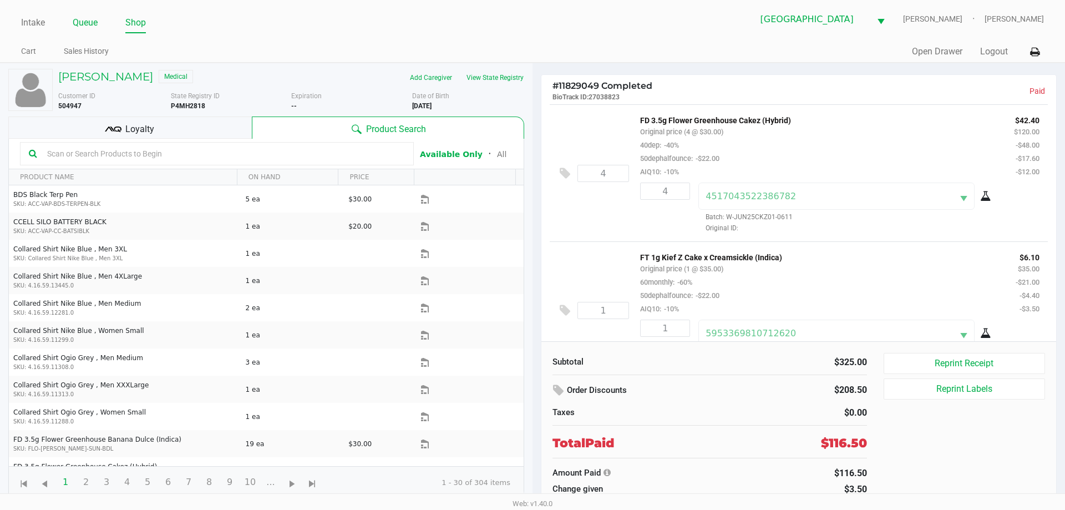
click at [85, 22] on link "Queue" at bounding box center [85, 23] width 25 height 16
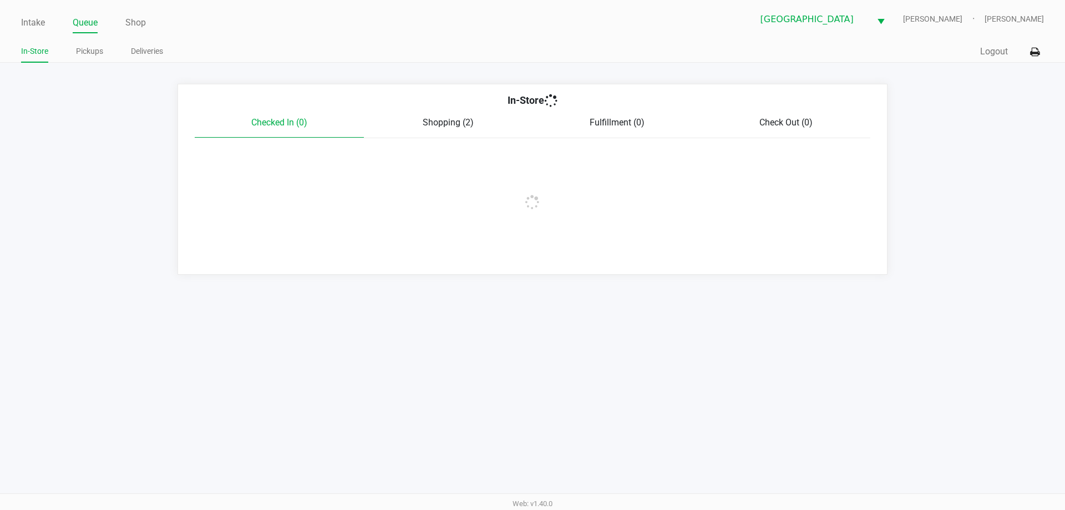
click at [93, 54] on link "Pickups" at bounding box center [89, 51] width 27 height 14
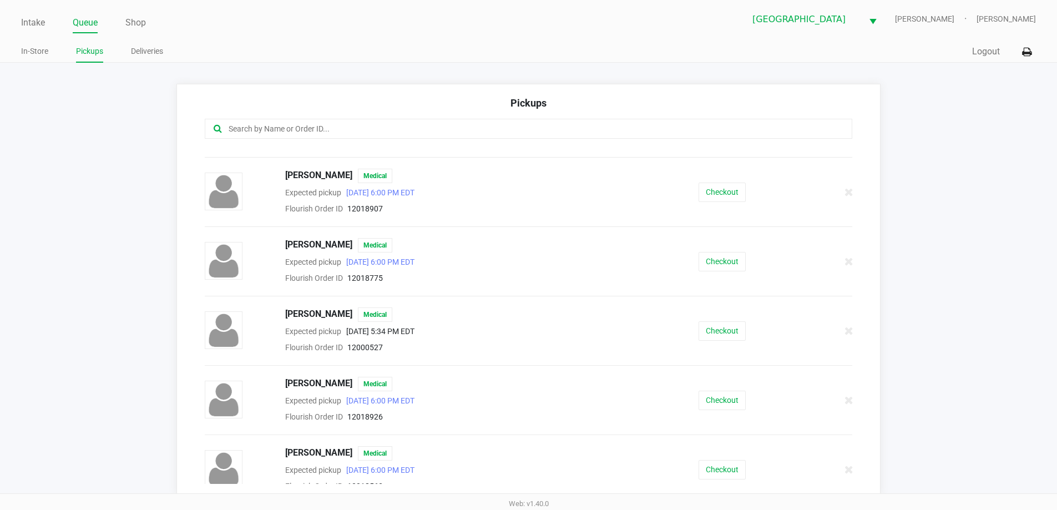
scroll to position [90, 0]
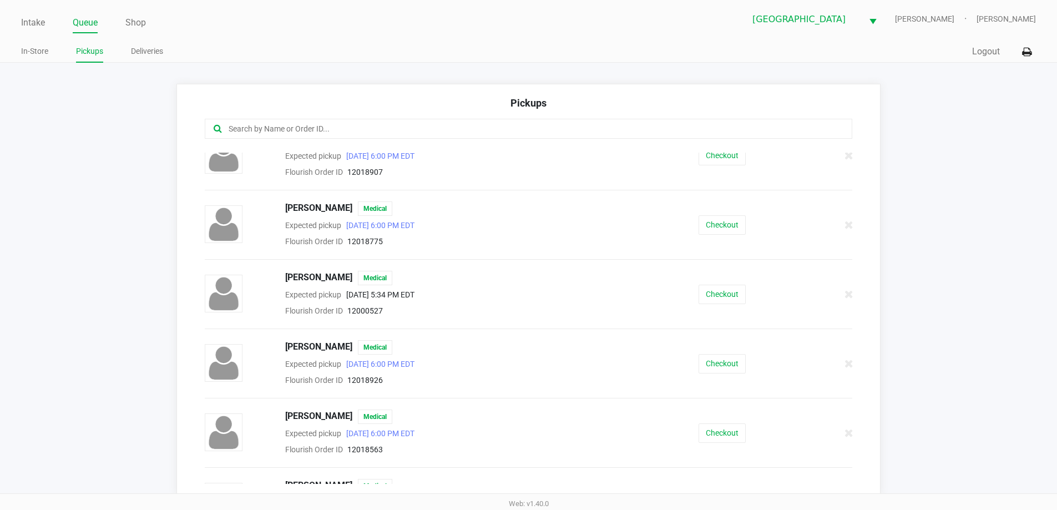
click at [88, 22] on link "Queue" at bounding box center [85, 23] width 25 height 16
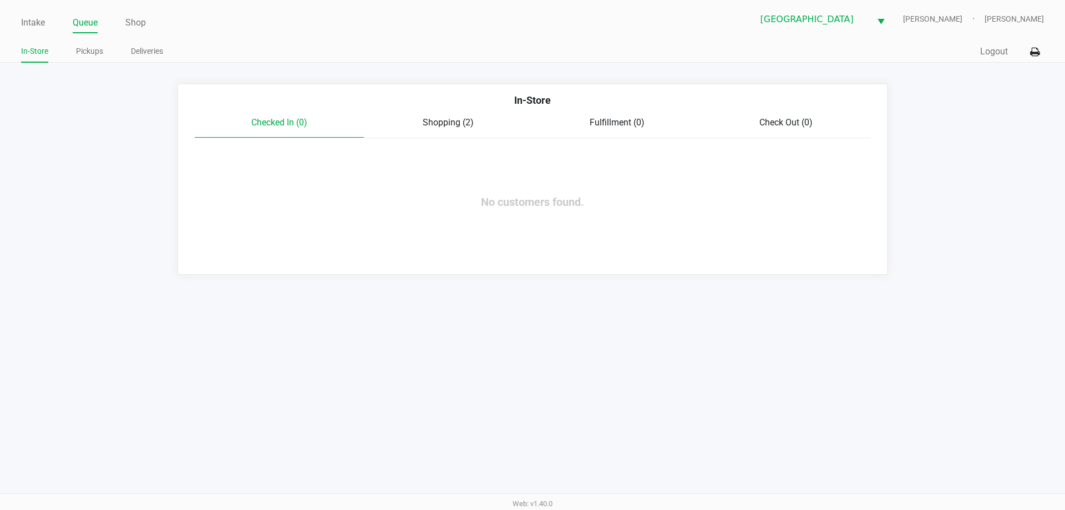
click at [458, 120] on span "Shopping (2)" at bounding box center [448, 122] width 51 height 11
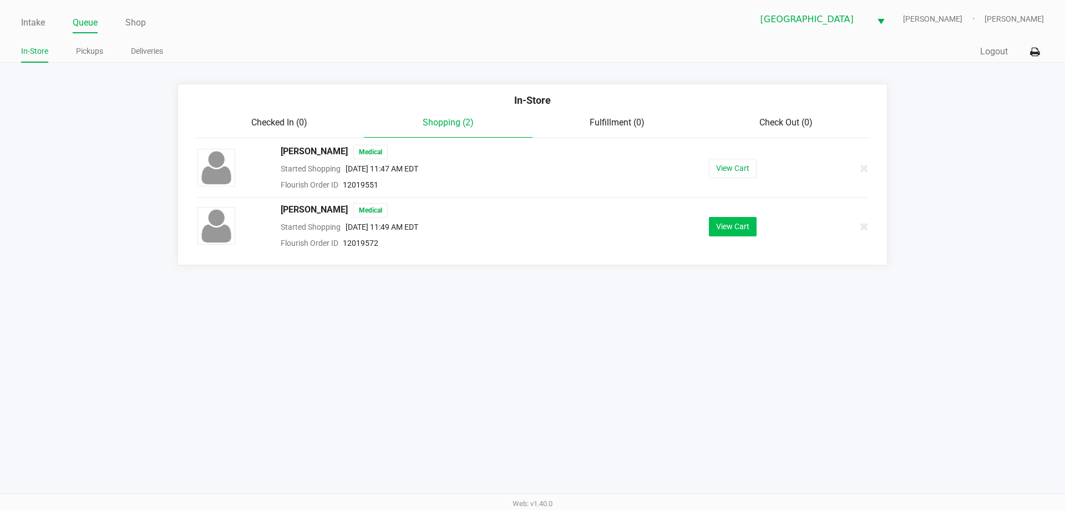
click at [742, 234] on button "View Cart" at bounding box center [733, 226] width 48 height 19
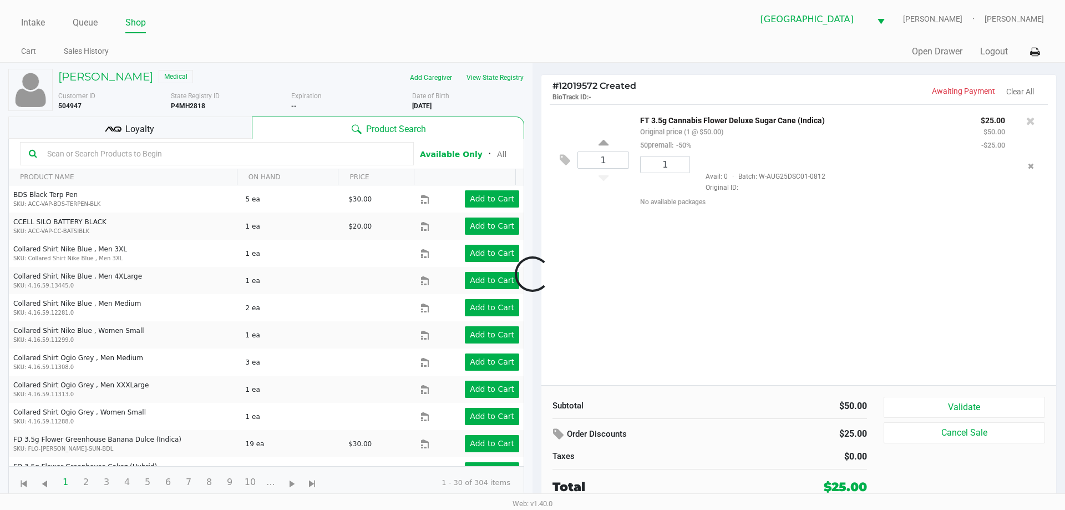
click at [201, 116] on div "Loyalty" at bounding box center [129, 127] width 243 height 22
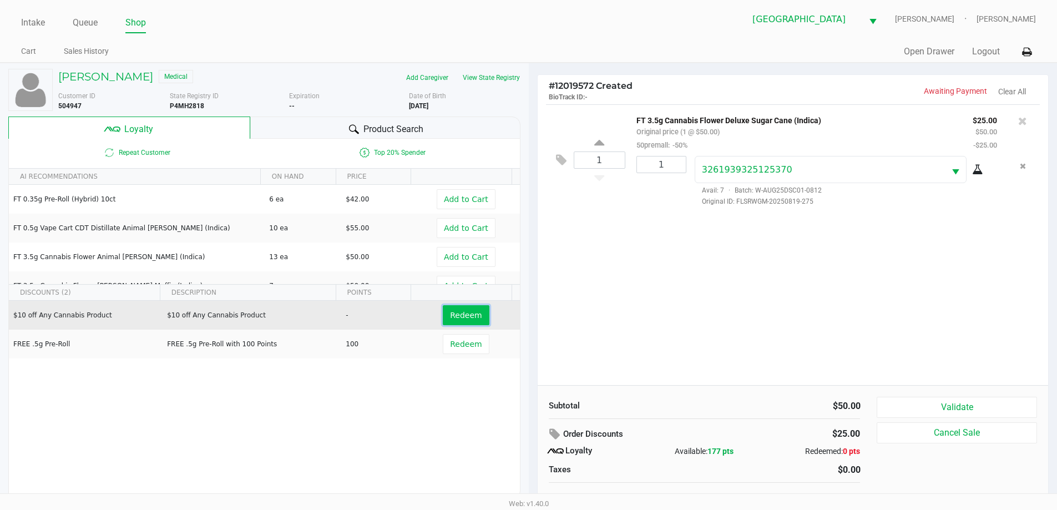
click at [462, 314] on span "Redeem" at bounding box center [466, 315] width 32 height 9
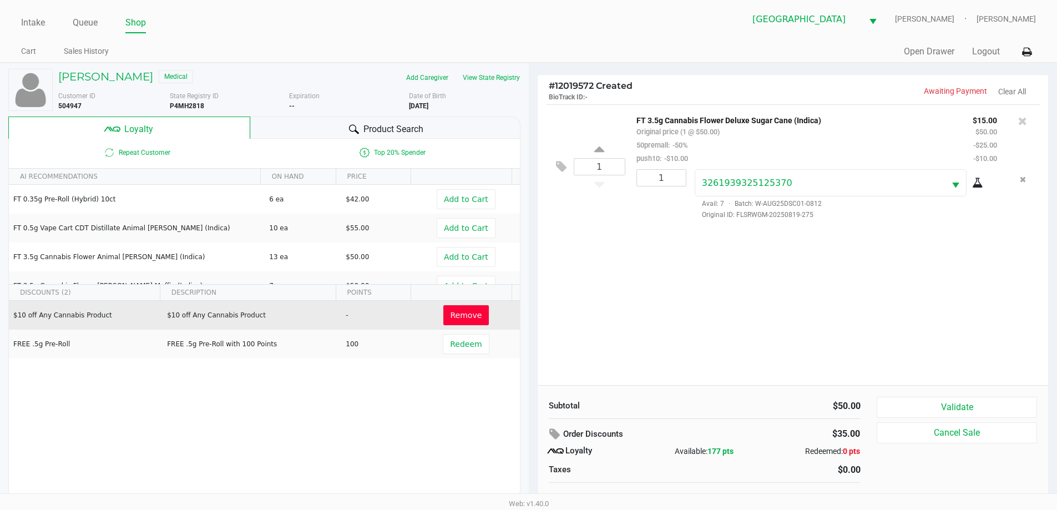
scroll to position [11, 0]
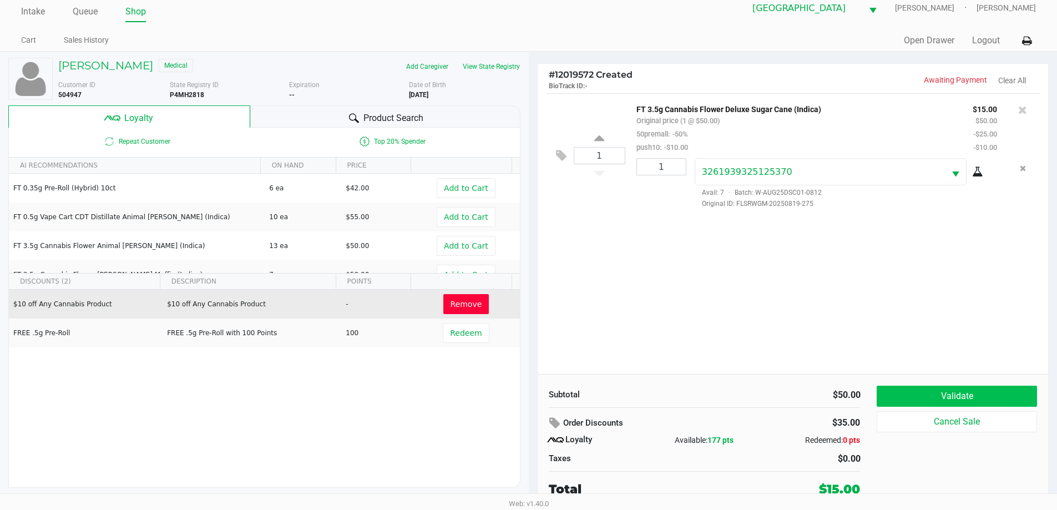
click at [967, 388] on button "Validate" at bounding box center [956, 395] width 160 height 21
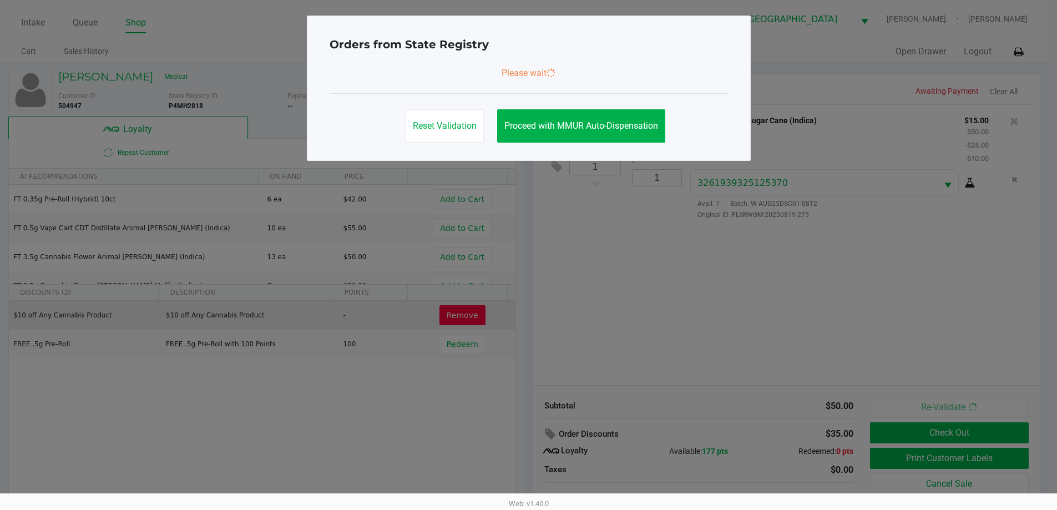
scroll to position [0, 0]
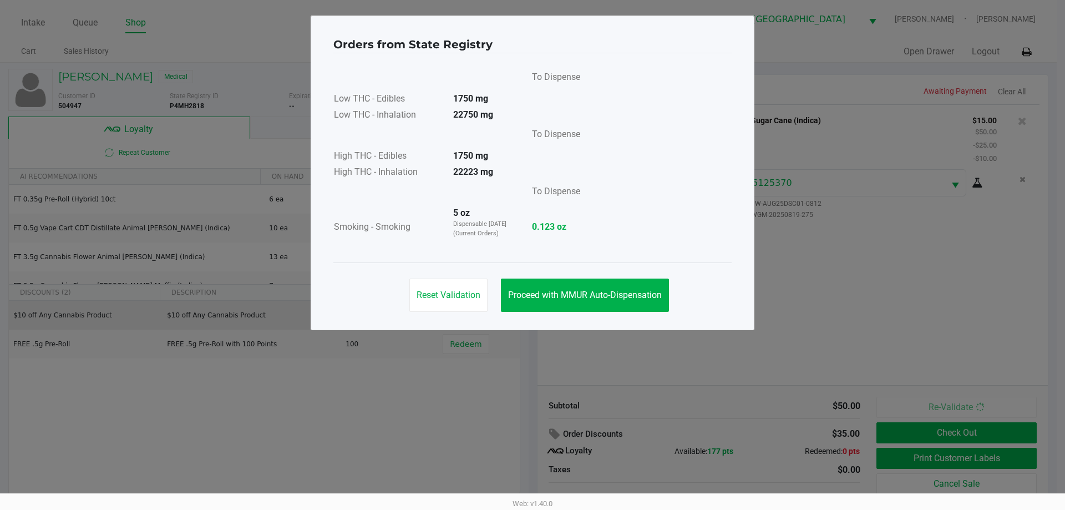
click at [608, 295] on span "Proceed with MMUR Auto-Dispensation" at bounding box center [585, 295] width 154 height 11
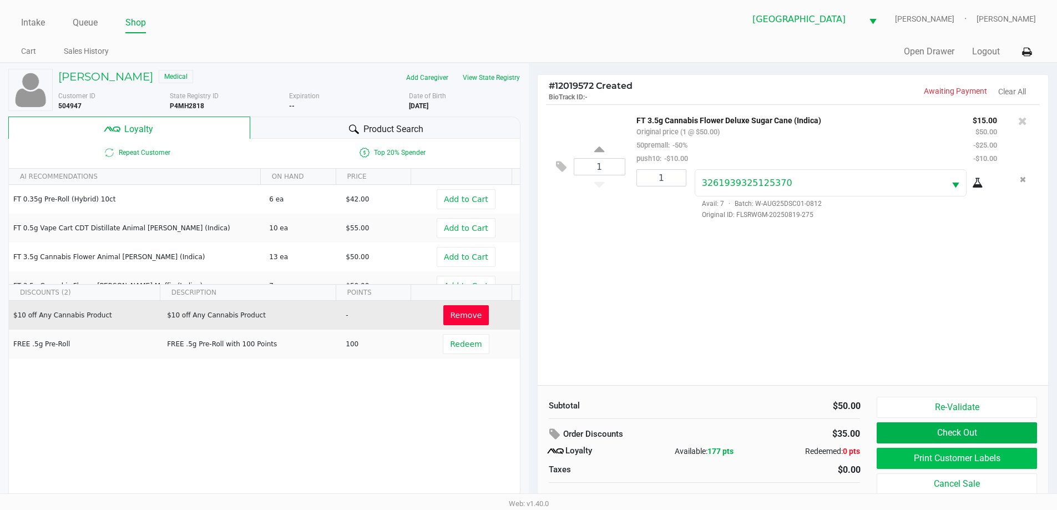
click at [1011, 466] on button "Print Customer Labels" at bounding box center [956, 458] width 160 height 21
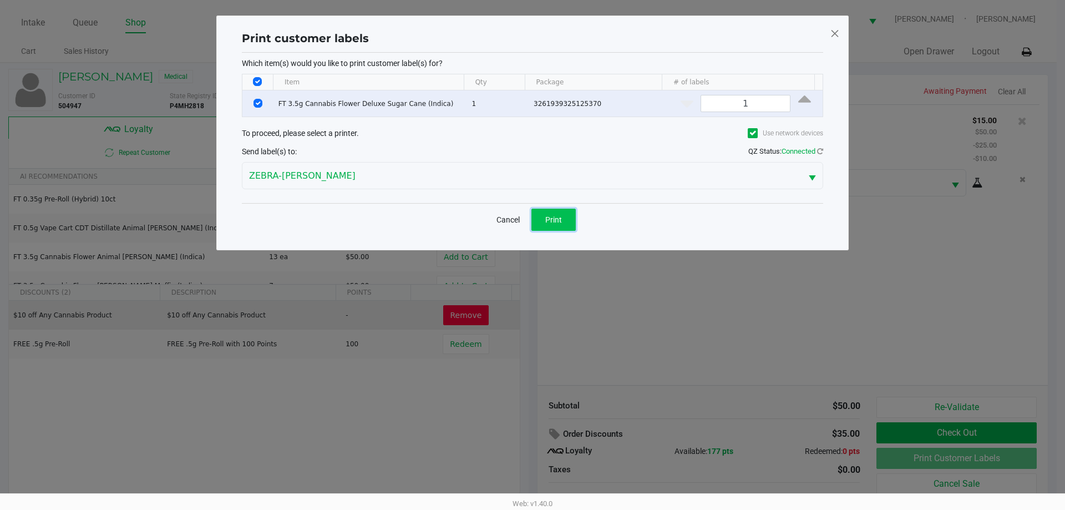
click at [548, 226] on button "Print" at bounding box center [553, 220] width 44 height 22
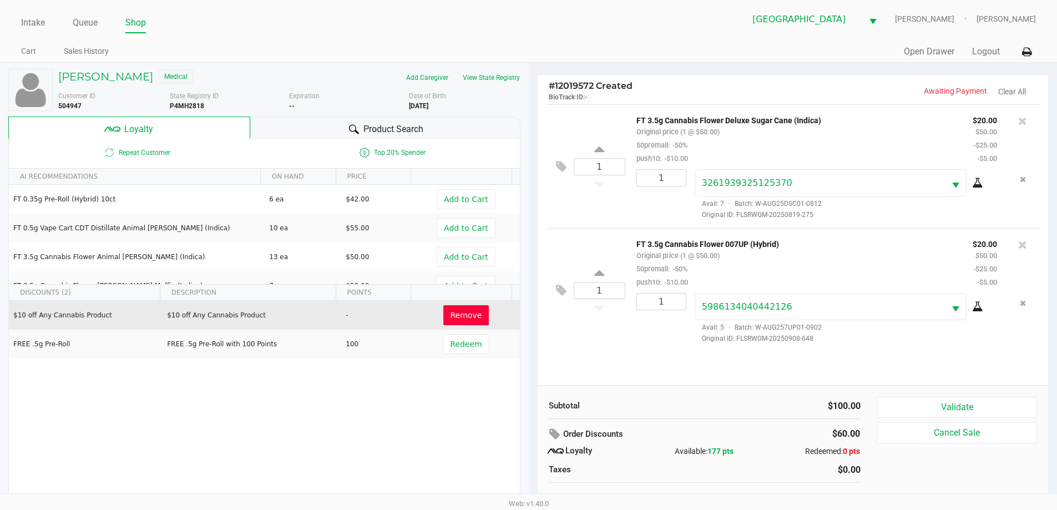
scroll to position [11, 0]
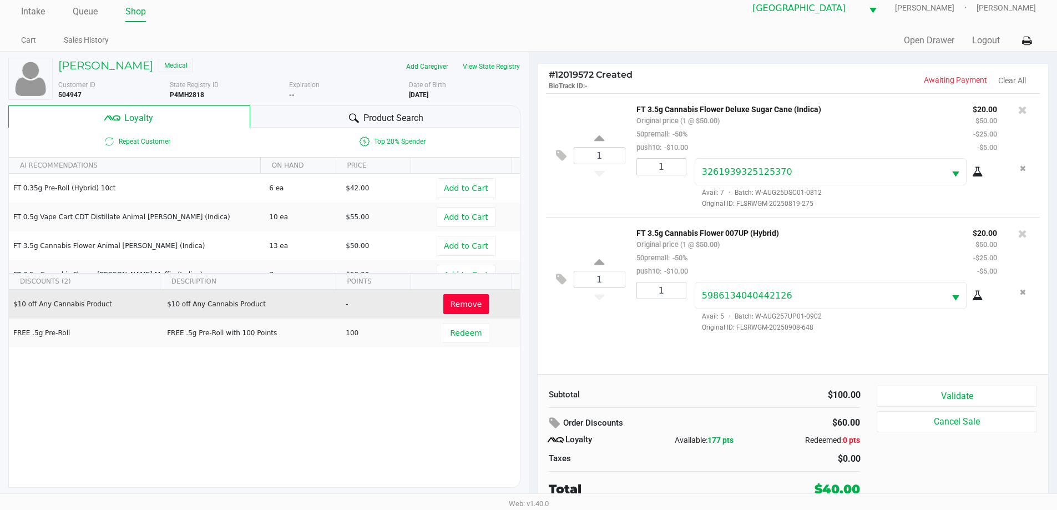
click at [956, 387] on button "Validate" at bounding box center [956, 395] width 160 height 21
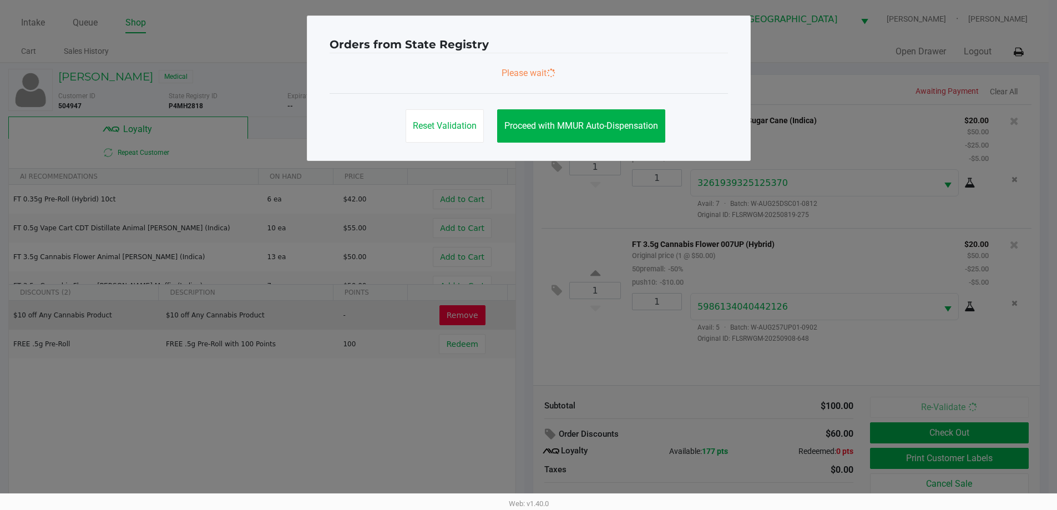
scroll to position [0, 0]
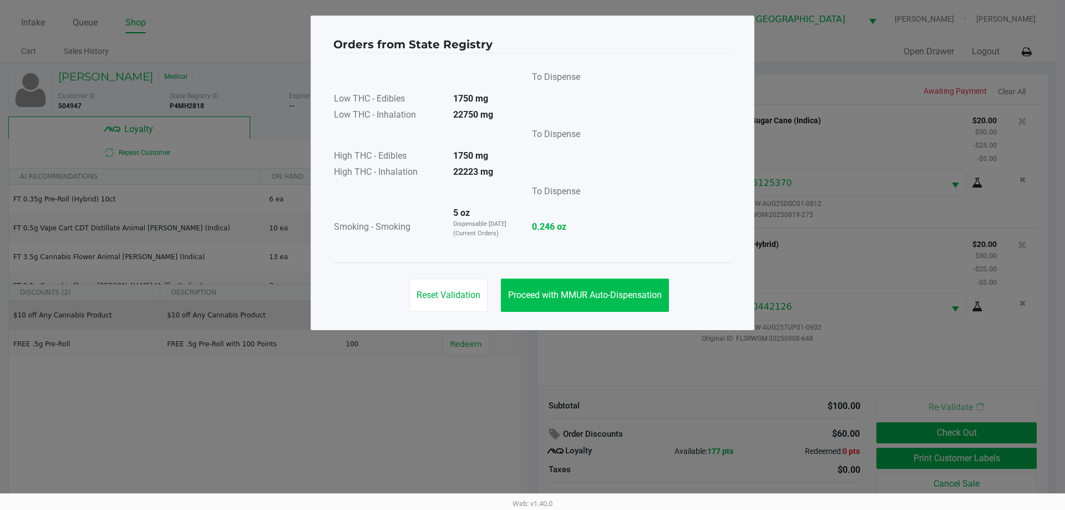
click at [597, 294] on span "Proceed with MMUR Auto-Dispensation" at bounding box center [585, 295] width 154 height 11
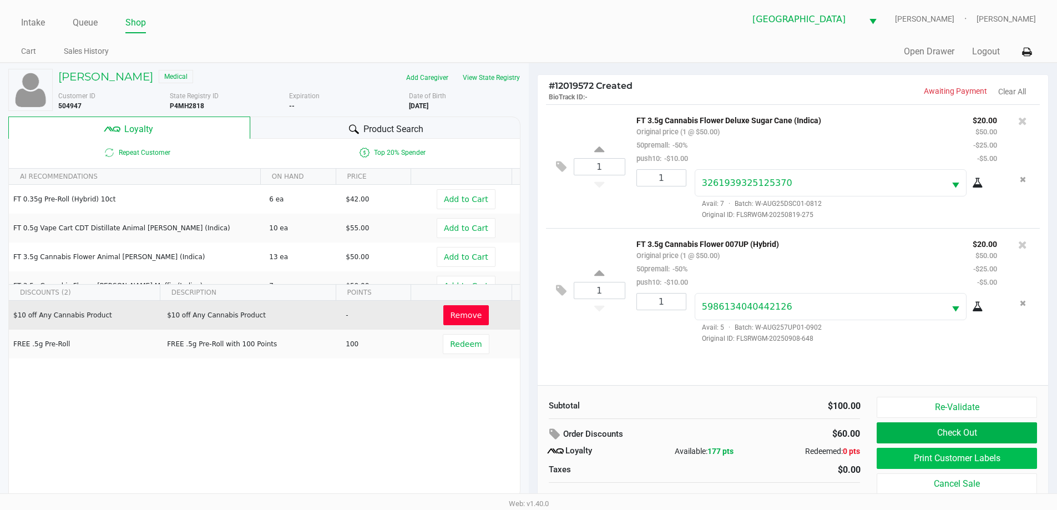
click at [951, 454] on button "Print Customer Labels" at bounding box center [956, 458] width 160 height 21
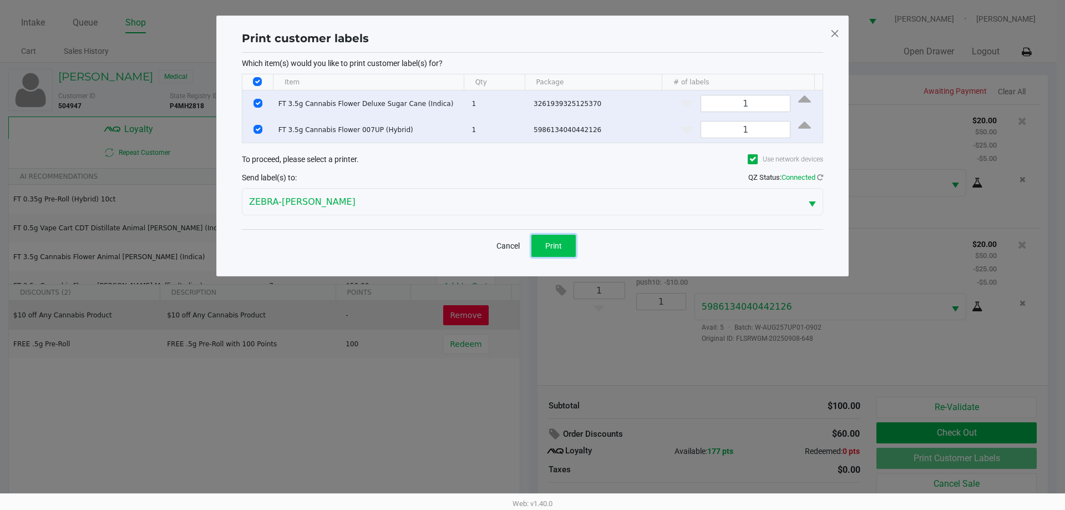
click at [549, 238] on button "Print" at bounding box center [553, 246] width 44 height 22
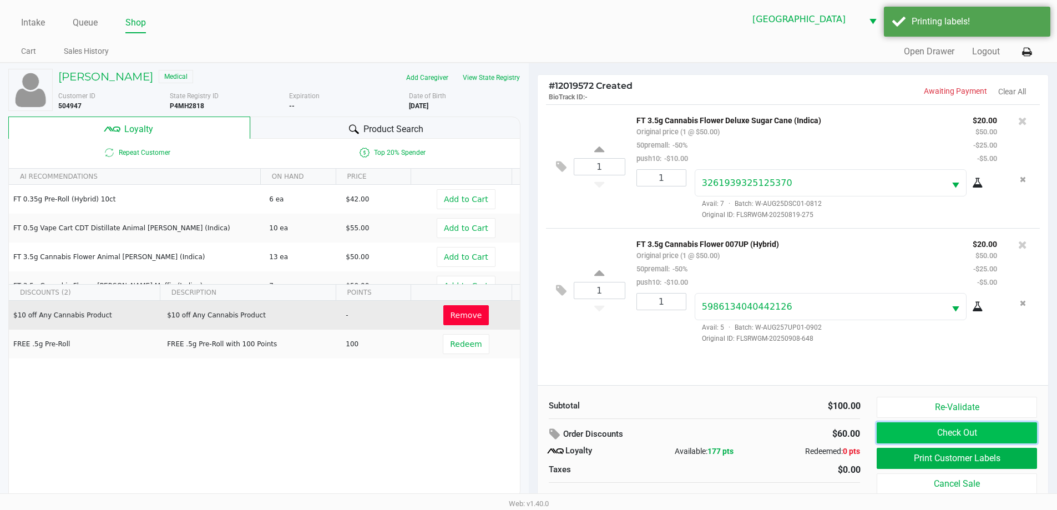
click at [974, 436] on button "Check Out" at bounding box center [956, 432] width 160 height 21
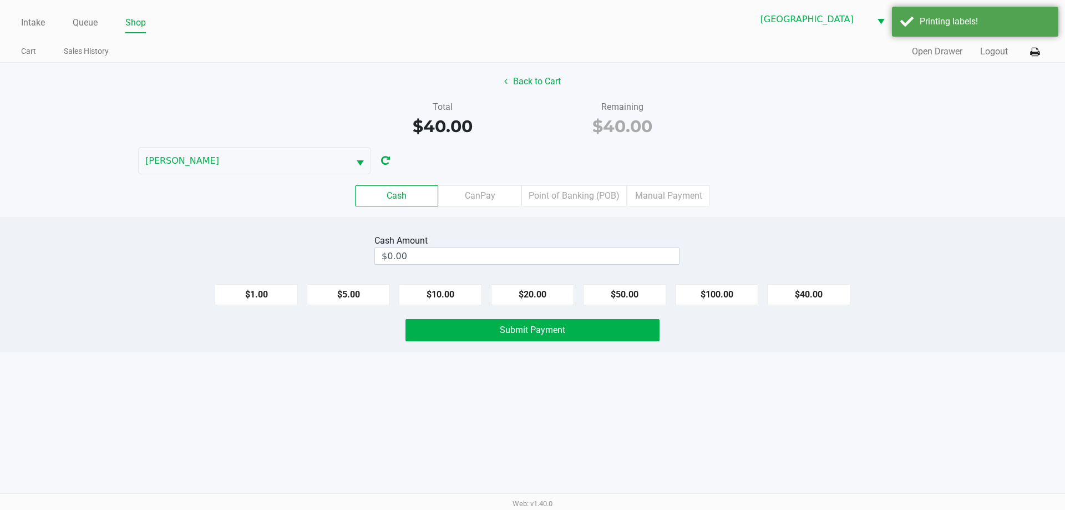
click at [564, 197] on label "Point of Banking (POB)" at bounding box center [573, 195] width 105 height 21
click at [0, 0] on 7 "Point of Banking (POB)" at bounding box center [0, 0] width 0 height 0
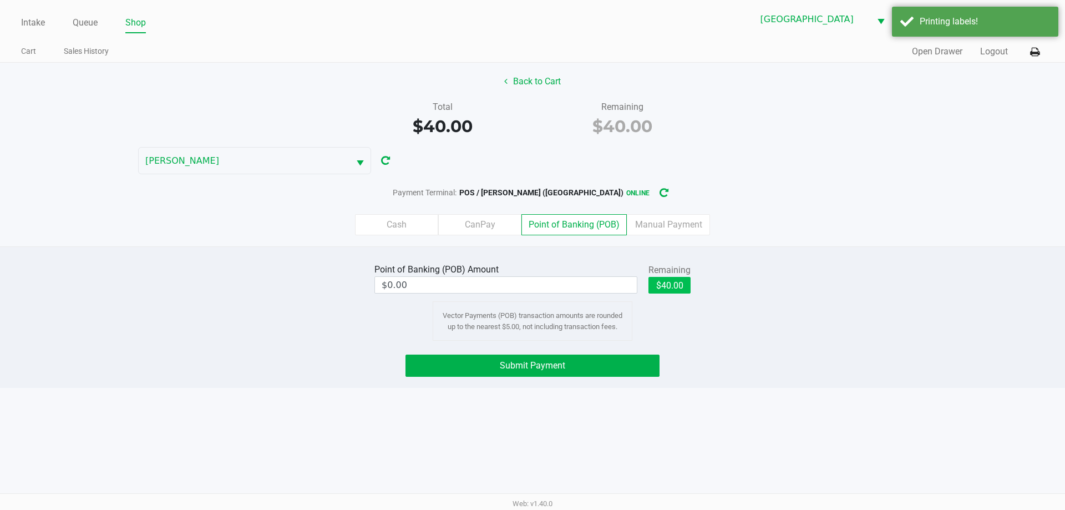
click at [676, 277] on button "$40.00" at bounding box center [669, 285] width 42 height 17
type input "$40.00"
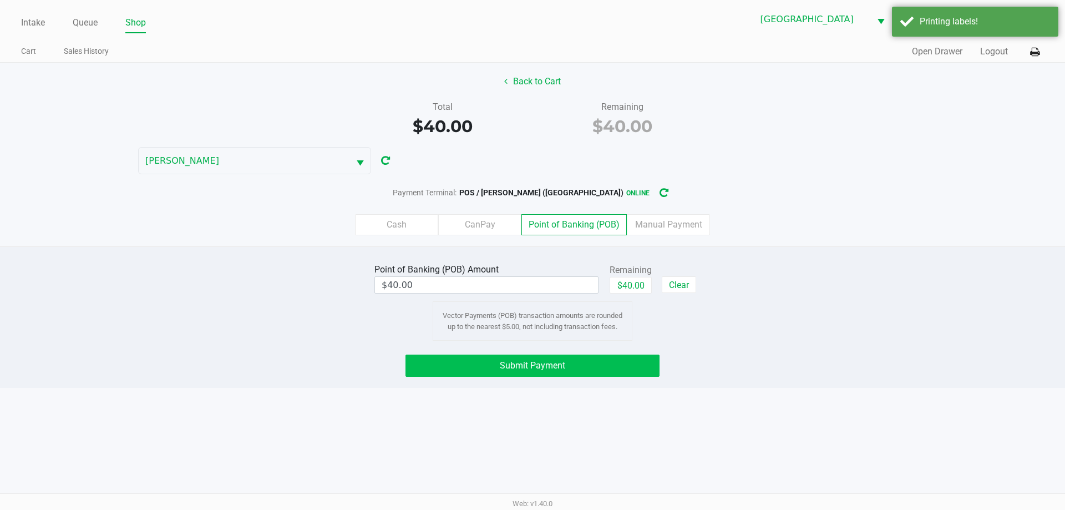
click at [578, 366] on button "Submit Payment" at bounding box center [532, 365] width 254 height 22
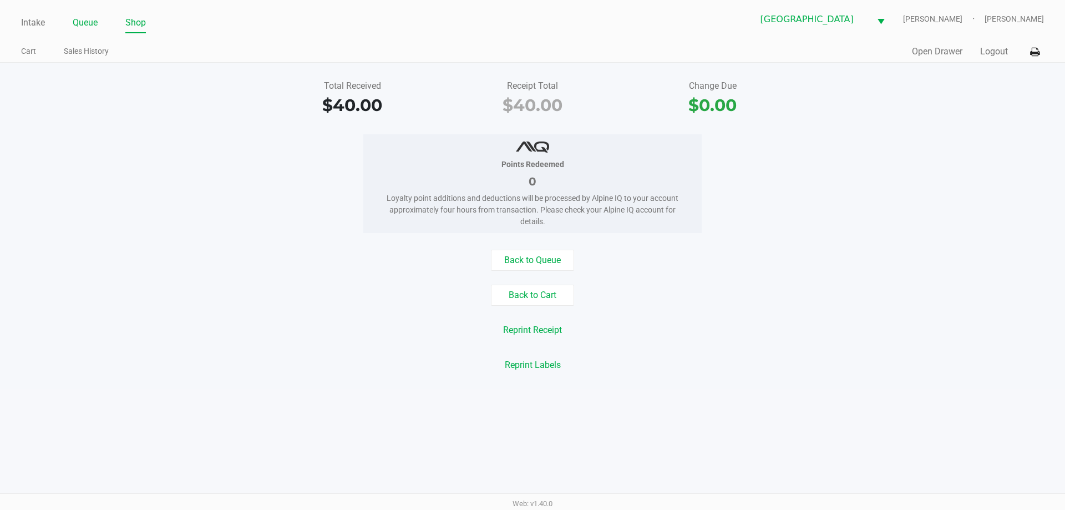
click at [87, 18] on link "Queue" at bounding box center [85, 23] width 25 height 16
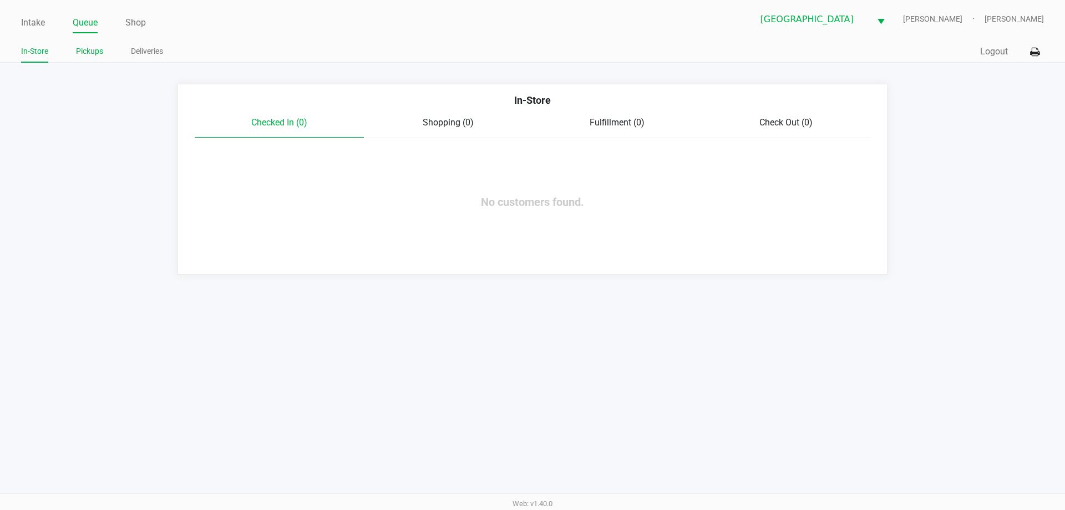
click at [93, 53] on link "Pickups" at bounding box center [89, 51] width 27 height 14
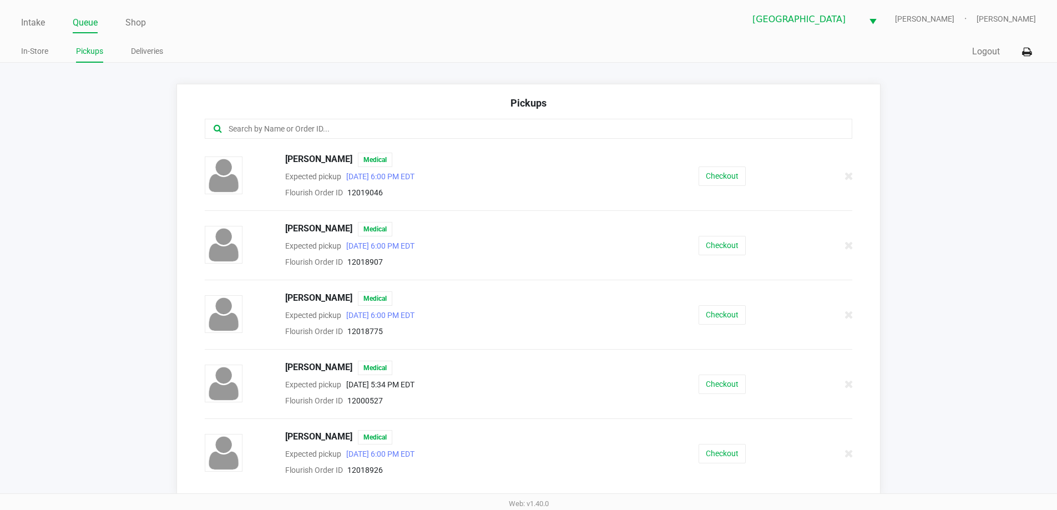
click at [718, 248] on button "Checkout" at bounding box center [721, 245] width 47 height 19
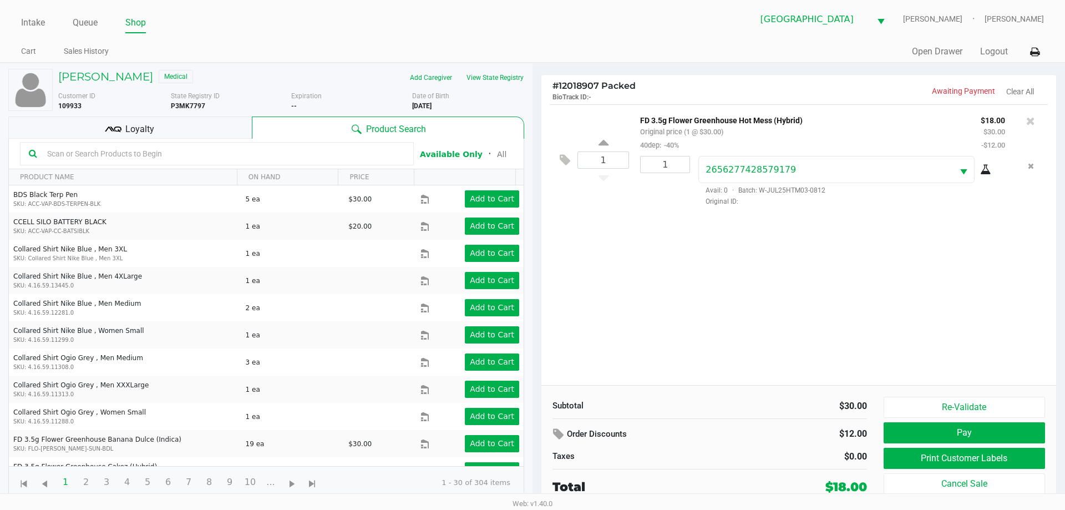
click at [166, 129] on div "Loyalty" at bounding box center [129, 127] width 243 height 22
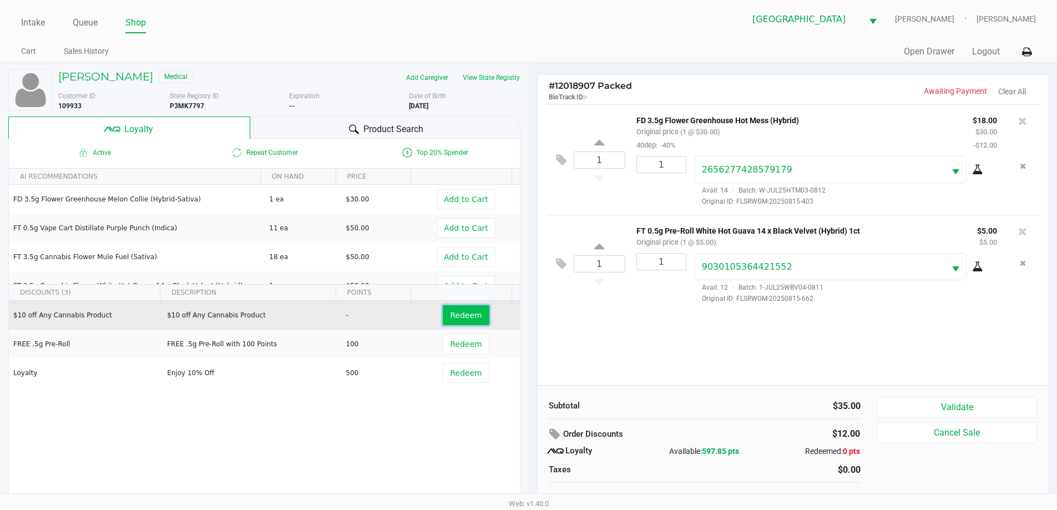
click at [466, 318] on span "Redeem" at bounding box center [466, 315] width 32 height 9
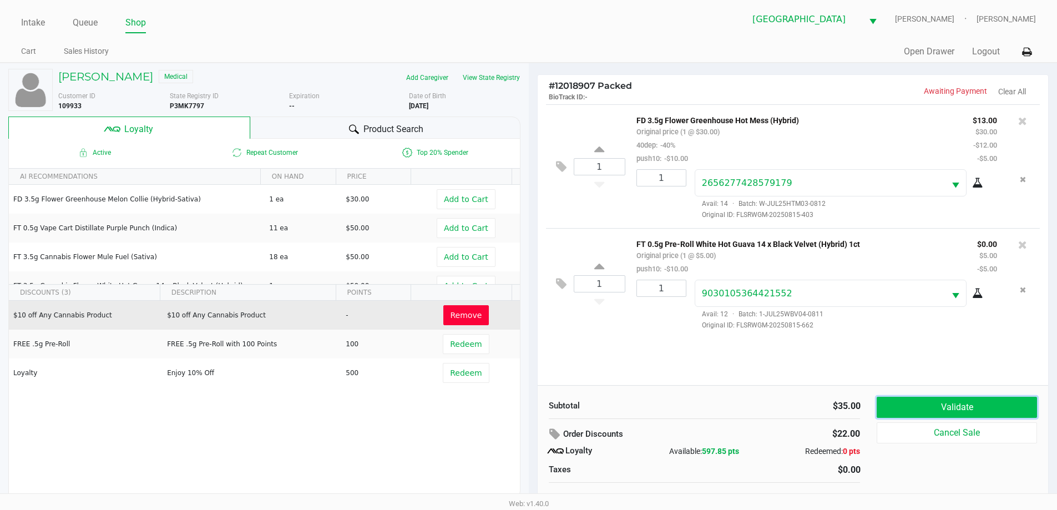
click at [971, 399] on button "Validate" at bounding box center [956, 407] width 160 height 21
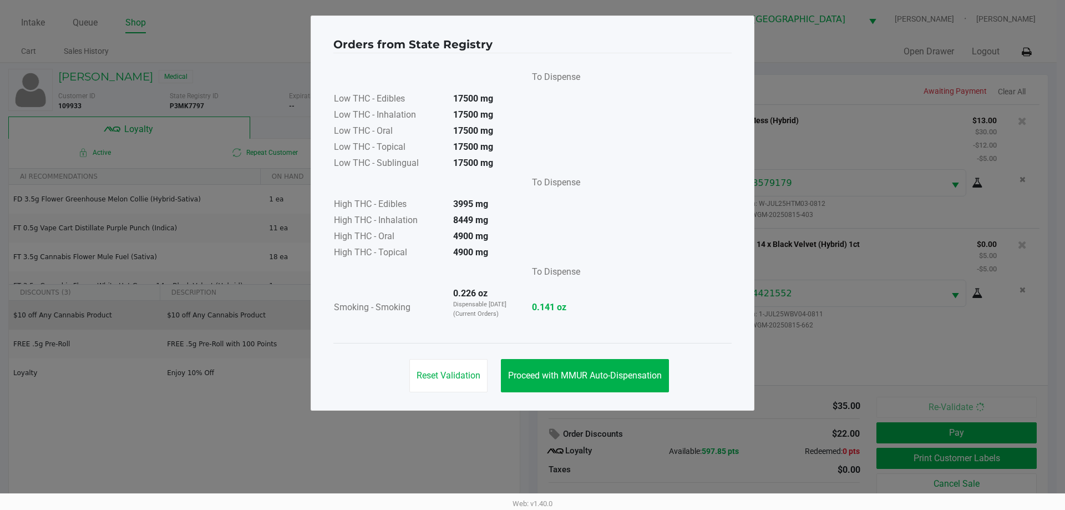
click at [578, 382] on button "Proceed with MMUR Auto-Dispensation" at bounding box center [585, 375] width 168 height 33
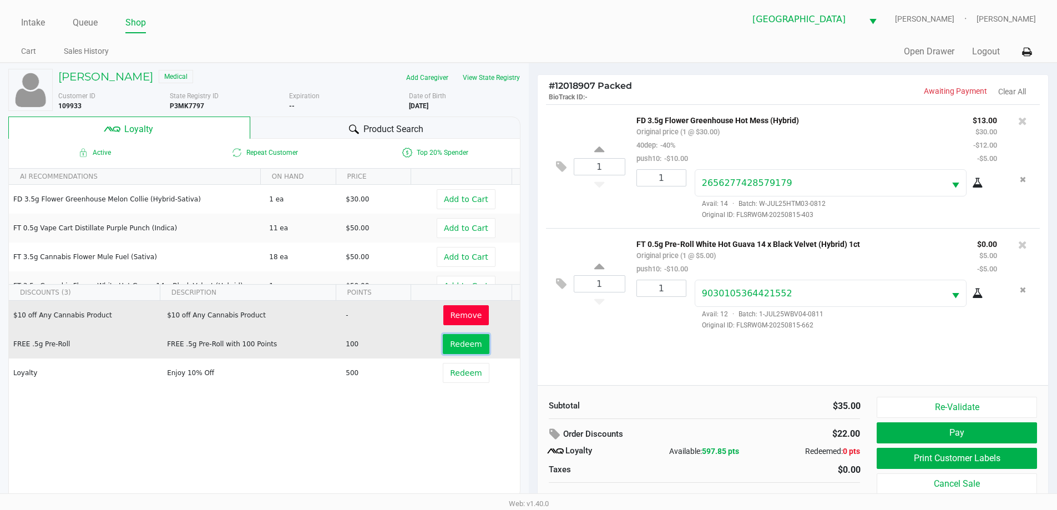
click at [466, 347] on span "Redeem" at bounding box center [466, 343] width 32 height 9
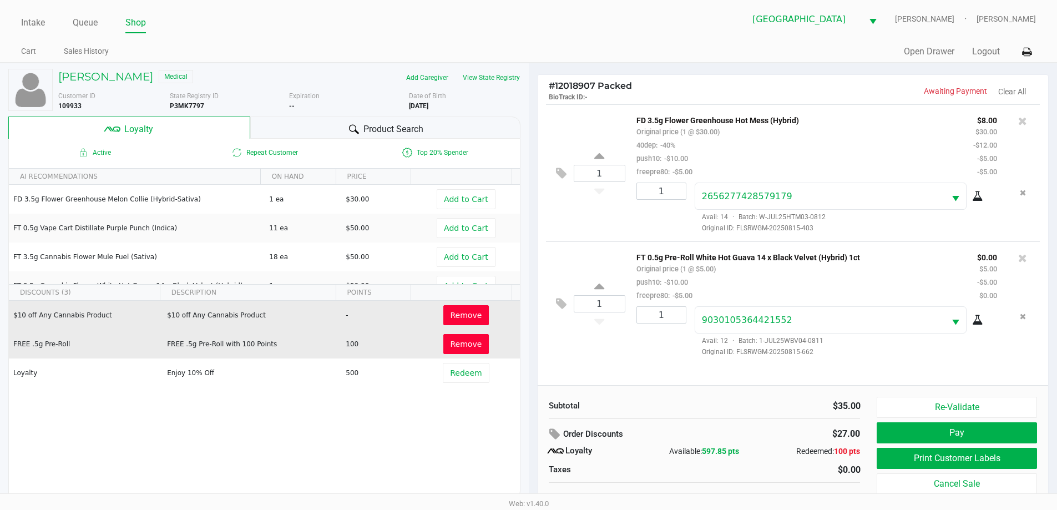
scroll to position [11, 0]
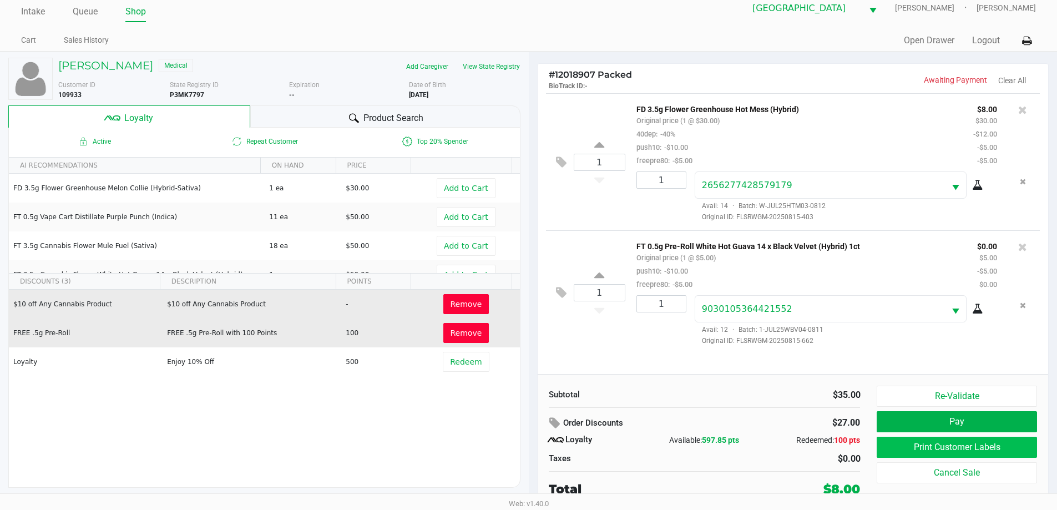
click at [916, 449] on button "Print Customer Labels" at bounding box center [956, 446] width 160 height 21
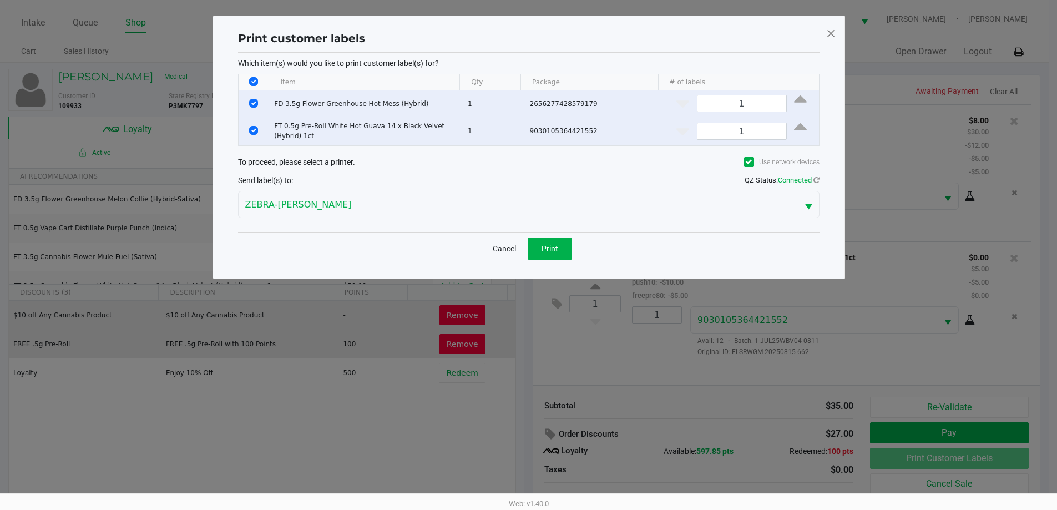
scroll to position [0, 0]
click at [255, 78] on input "Select All Rows" at bounding box center [257, 81] width 9 height 9
checkbox input "false"
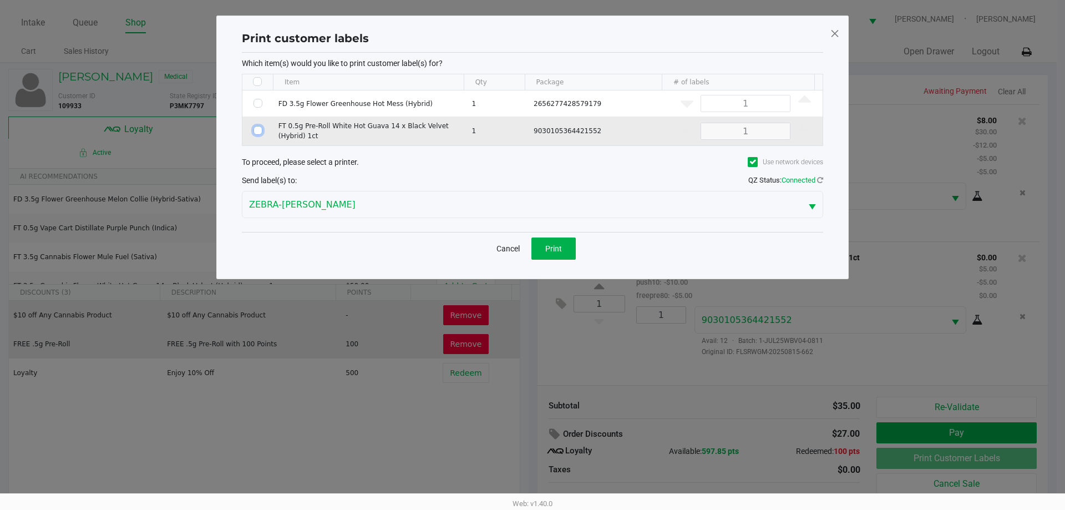
click at [258, 131] on input "Select Row" at bounding box center [257, 130] width 9 height 9
checkbox input "true"
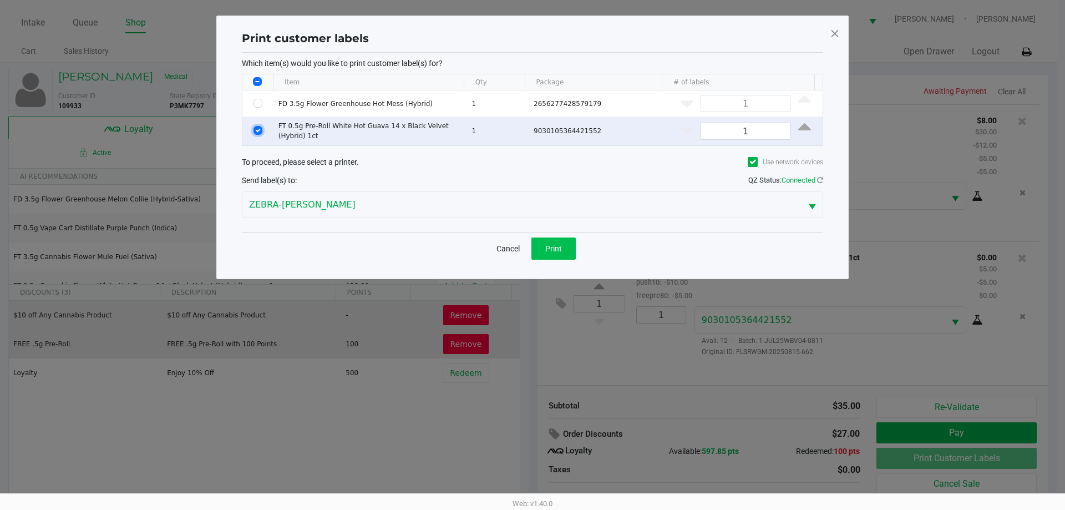
click at [575, 251] on button "Print" at bounding box center [553, 248] width 44 height 22
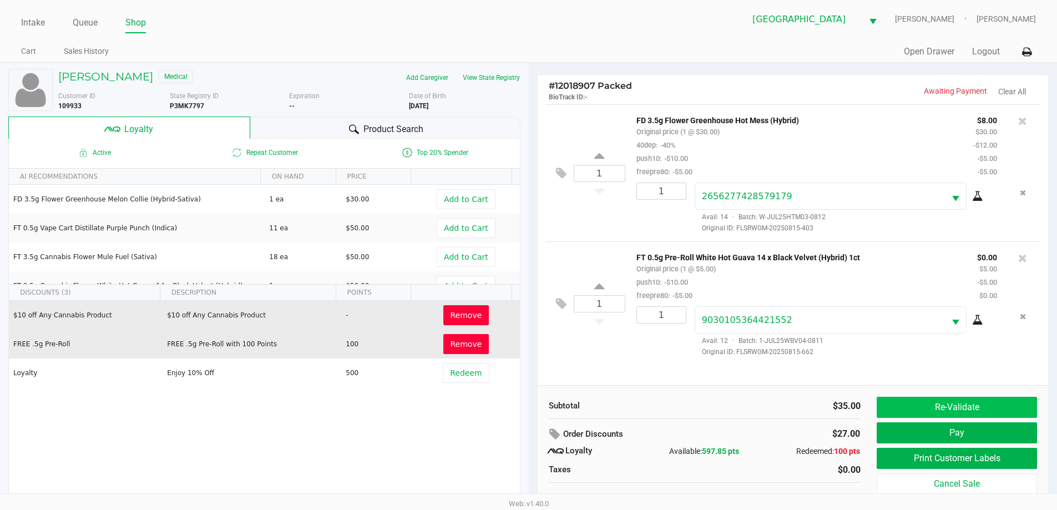
click at [973, 412] on button "Re-Validate" at bounding box center [956, 407] width 160 height 21
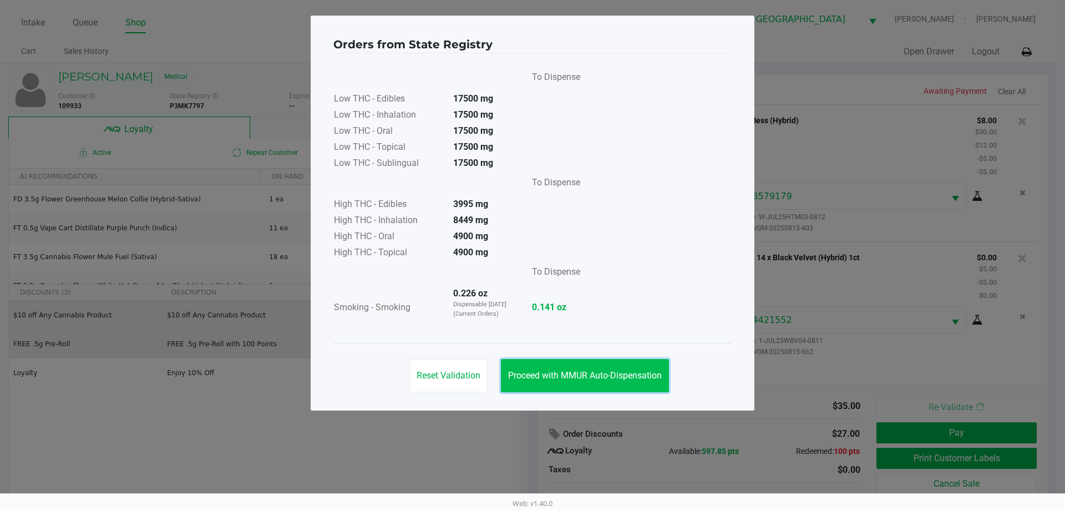
click at [610, 374] on span "Proceed with MMUR Auto-Dispensation" at bounding box center [585, 375] width 154 height 11
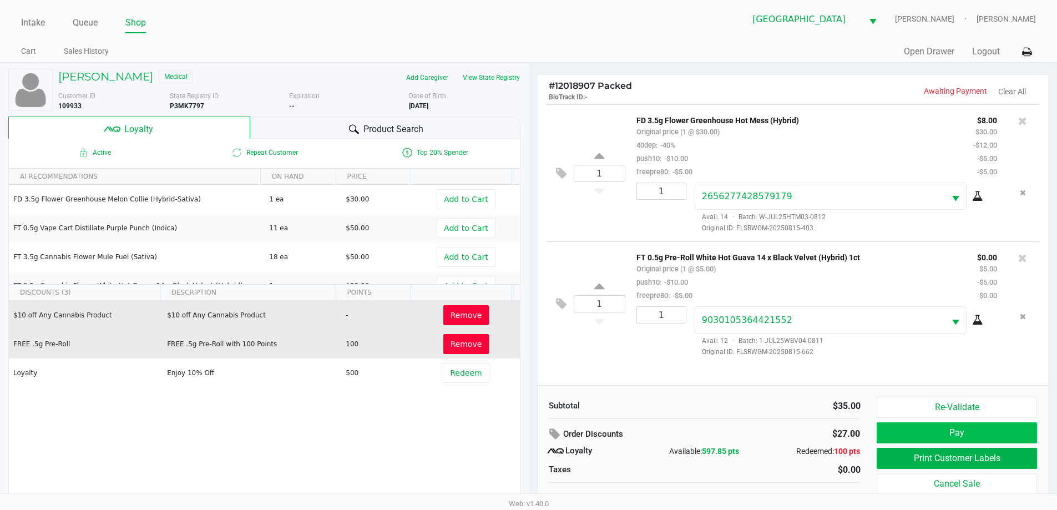
click at [971, 430] on button "Pay" at bounding box center [956, 432] width 160 height 21
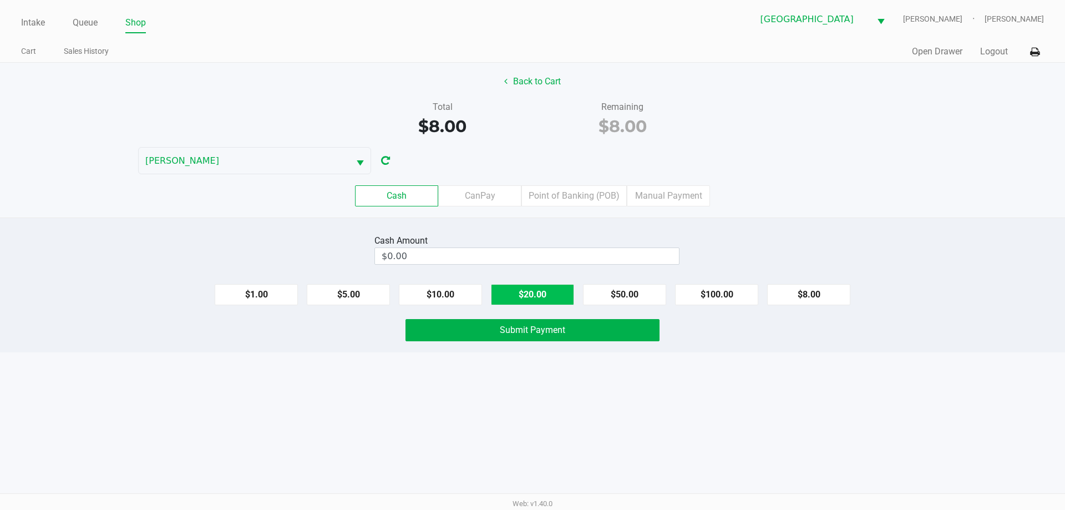
click at [547, 293] on button "$20.00" at bounding box center [532, 294] width 83 height 21
type input "$20.00"
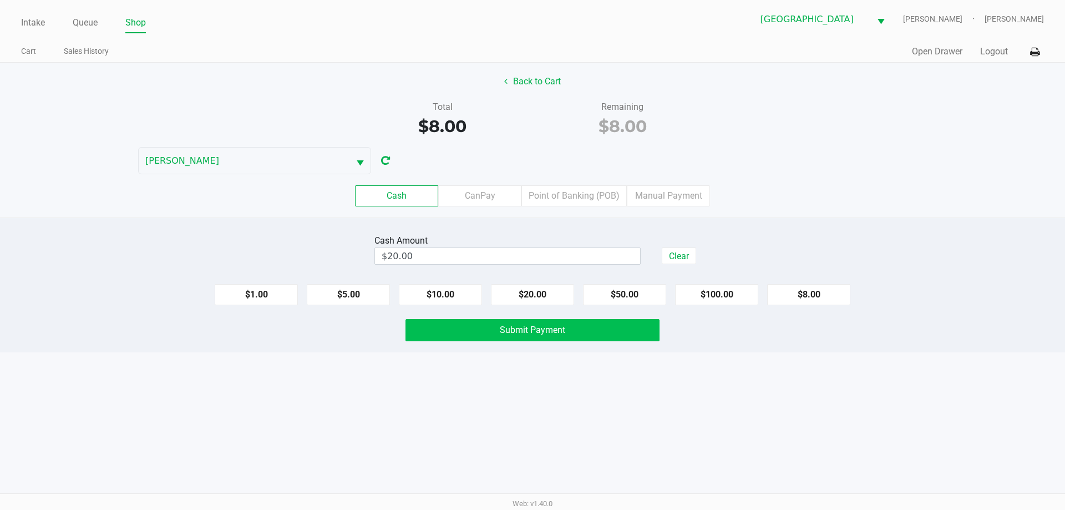
click at [516, 333] on span "Submit Payment" at bounding box center [532, 329] width 65 height 11
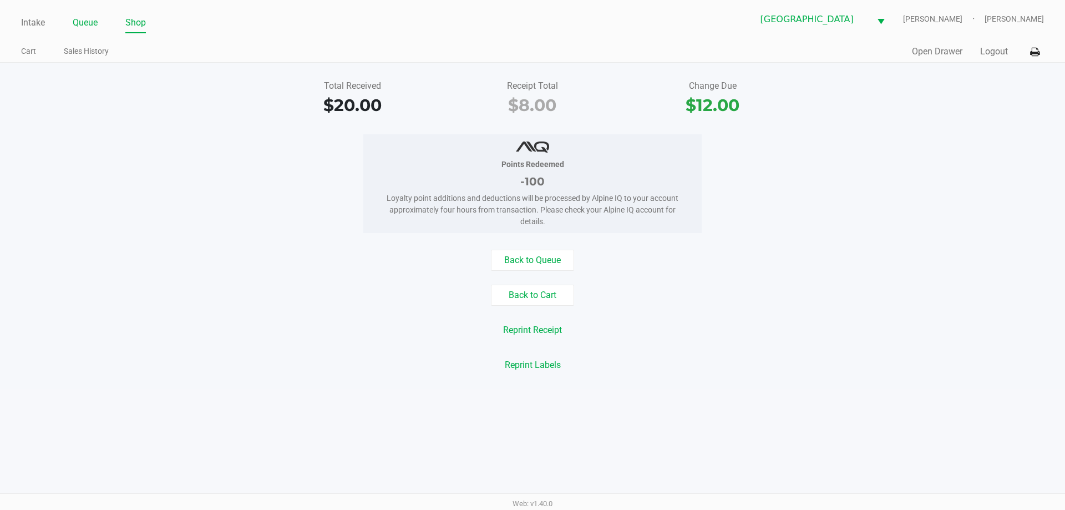
click at [91, 27] on link "Queue" at bounding box center [85, 23] width 25 height 16
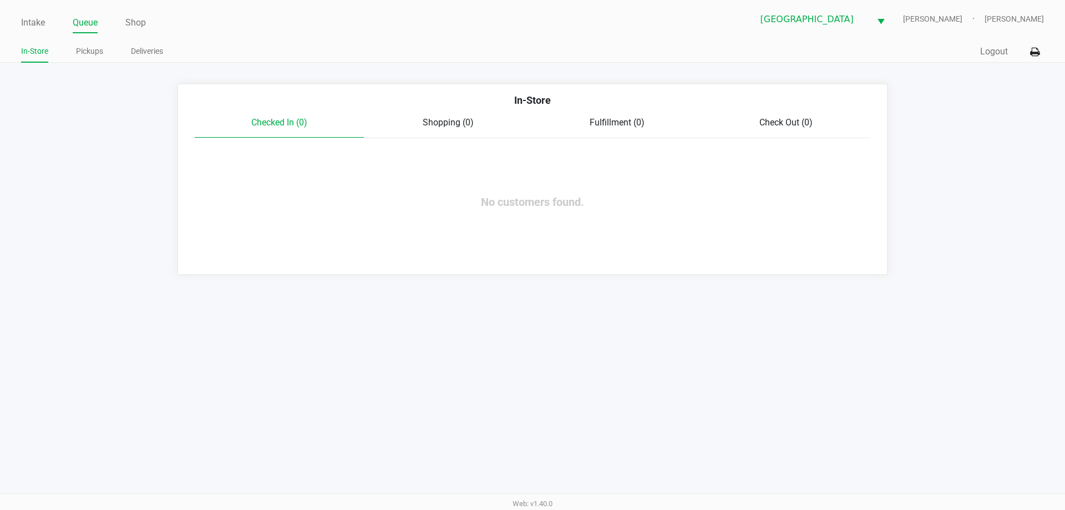
click at [469, 120] on span "Shopping (0)" at bounding box center [448, 122] width 51 height 11
click at [266, 126] on span "Checked In (0)" at bounding box center [279, 122] width 56 height 11
click at [41, 28] on link "Intake" at bounding box center [33, 23] width 24 height 16
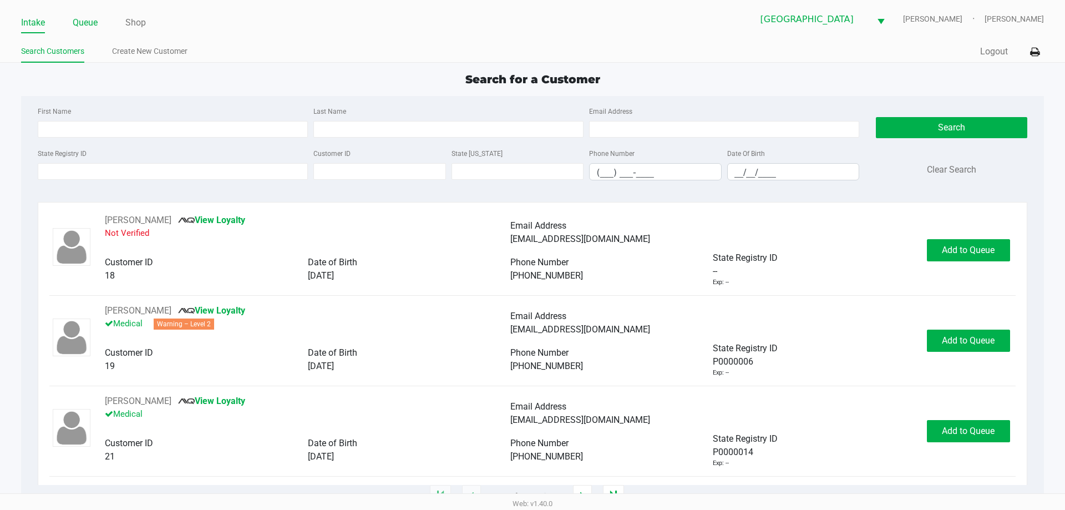
click at [87, 16] on link "Queue" at bounding box center [85, 23] width 25 height 16
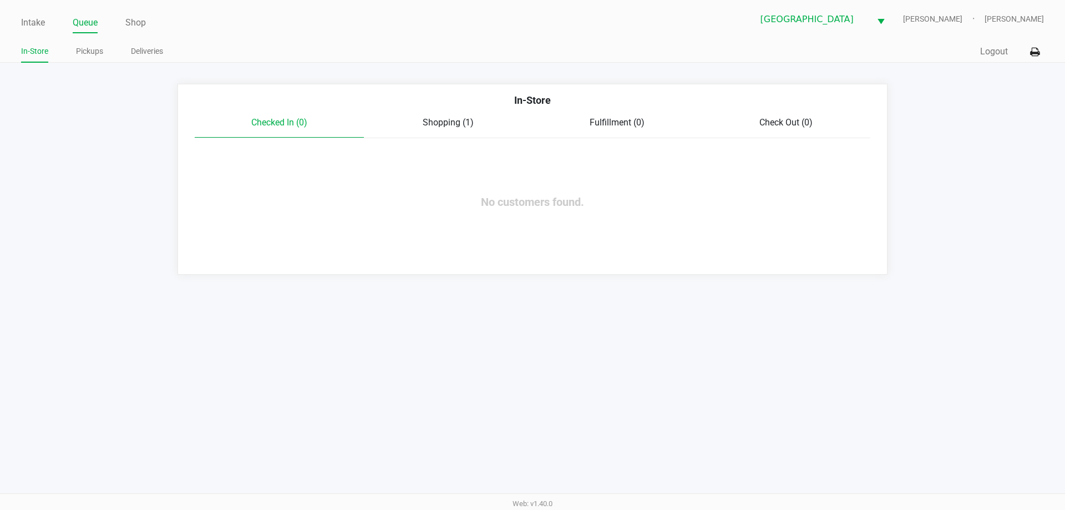
click at [443, 121] on span "Shopping (1)" at bounding box center [448, 122] width 51 height 11
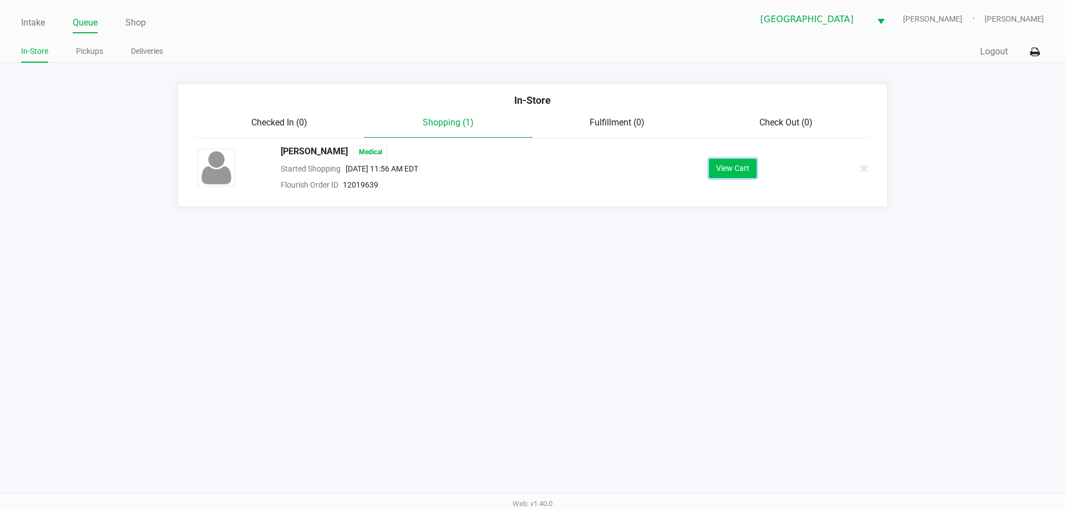
click at [730, 165] on button "View Cart" at bounding box center [733, 168] width 48 height 19
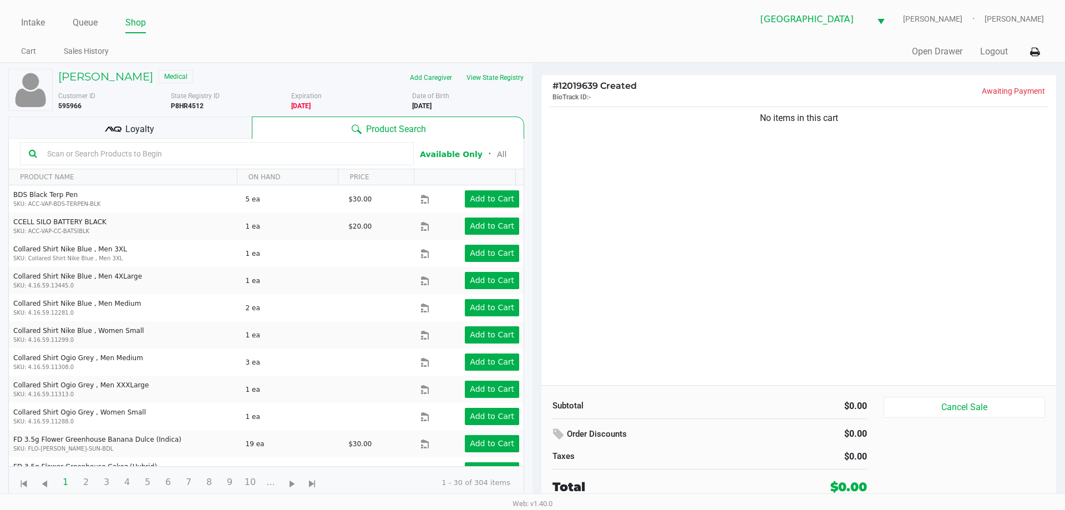
click at [187, 108] on b "P8HR4512" at bounding box center [187, 106] width 33 height 8
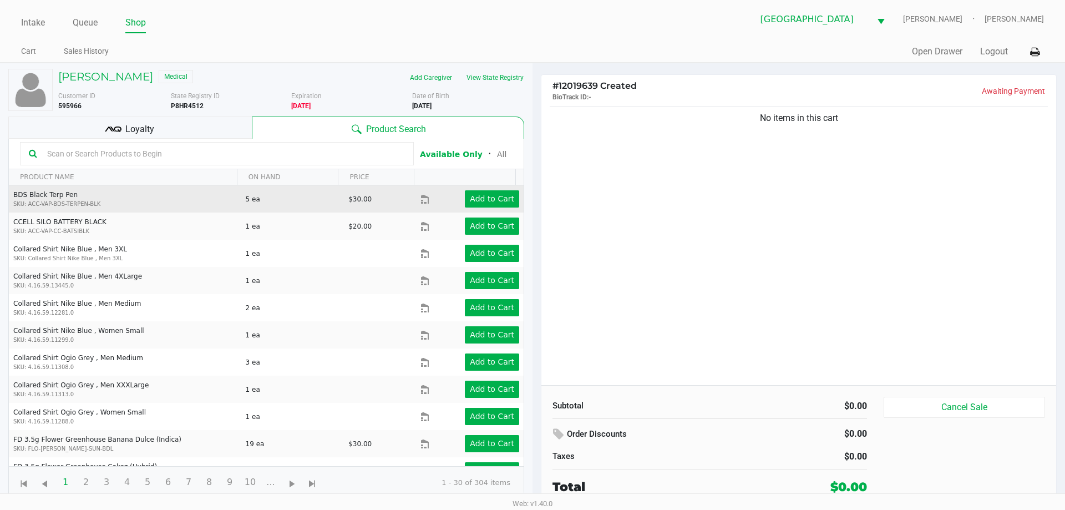
copy b "P8HR4512"
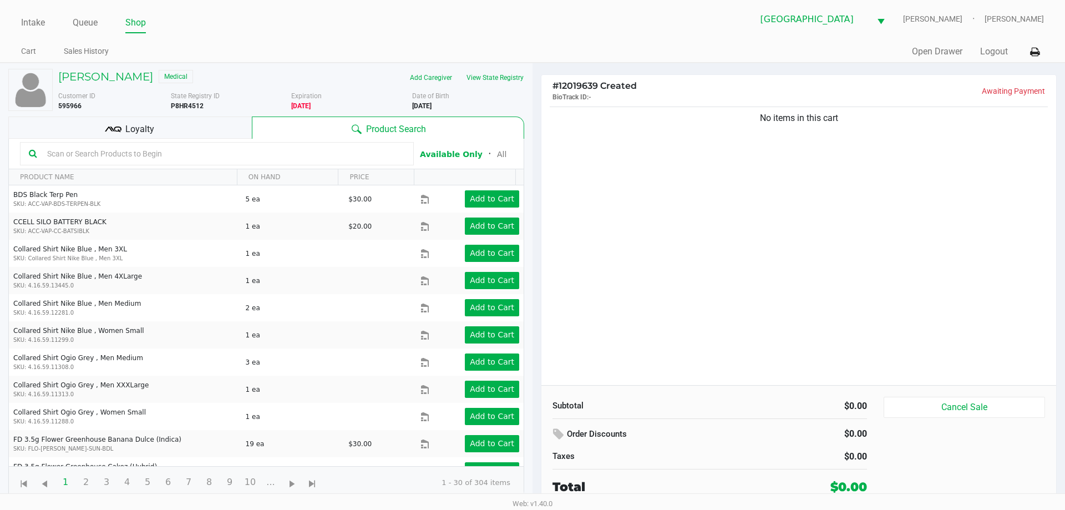
click at [425, 104] on b "5/28/1985" at bounding box center [421, 106] width 19 height 8
copy div "5/28/1985"
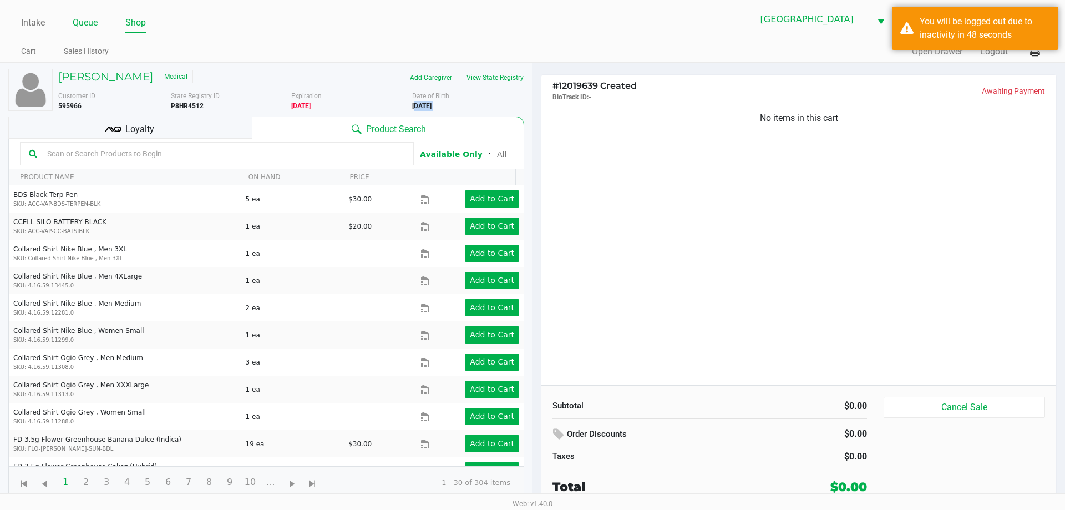
click at [84, 24] on link "Queue" at bounding box center [85, 23] width 25 height 16
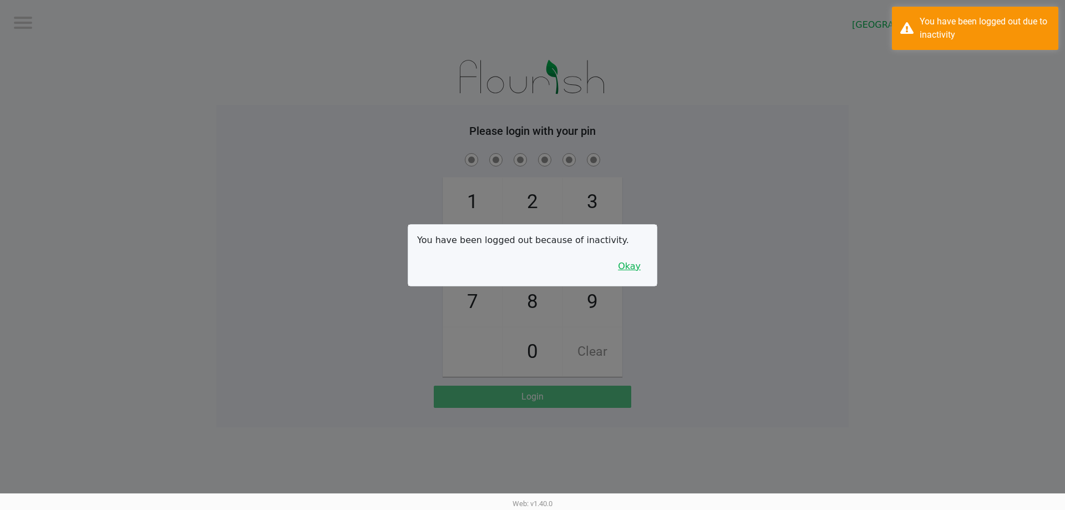
click at [639, 259] on button "Okay" at bounding box center [629, 266] width 37 height 21
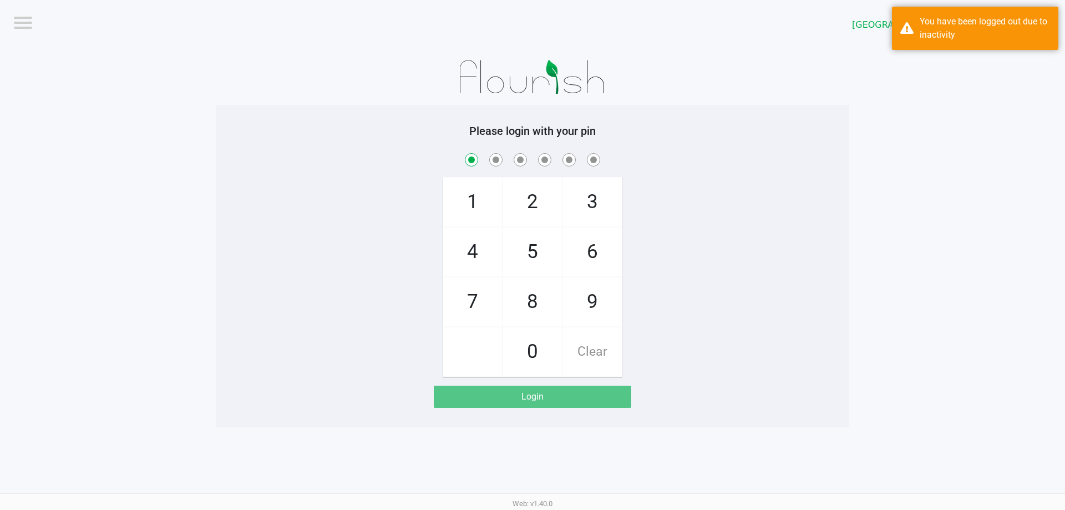
checkbox input "true"
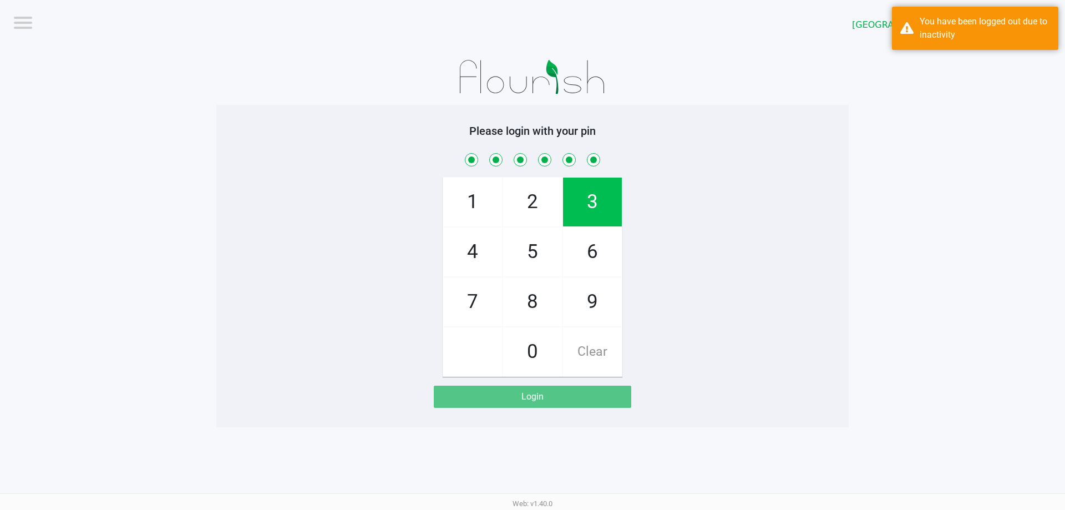
checkbox input "true"
checkbox input "false"
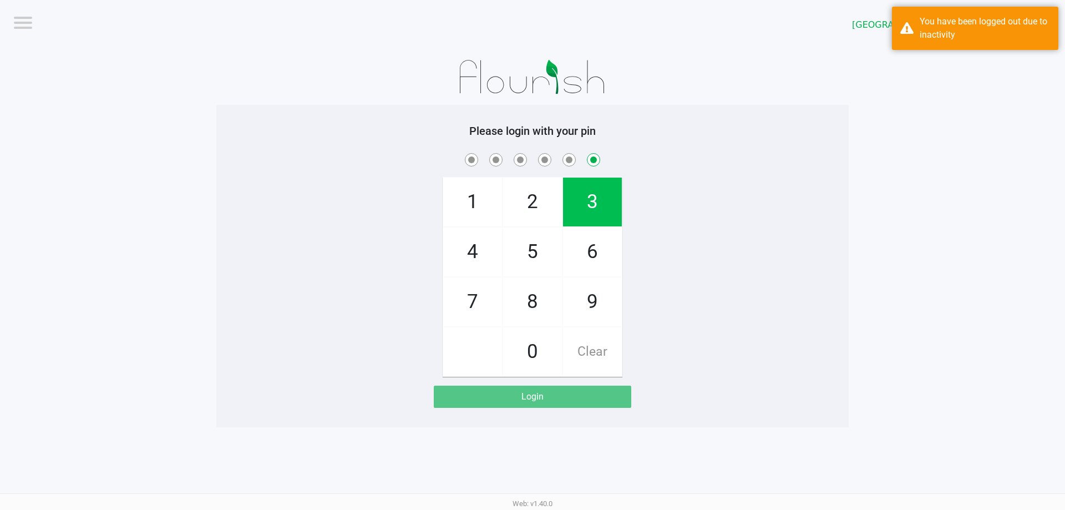
checkbox input "false"
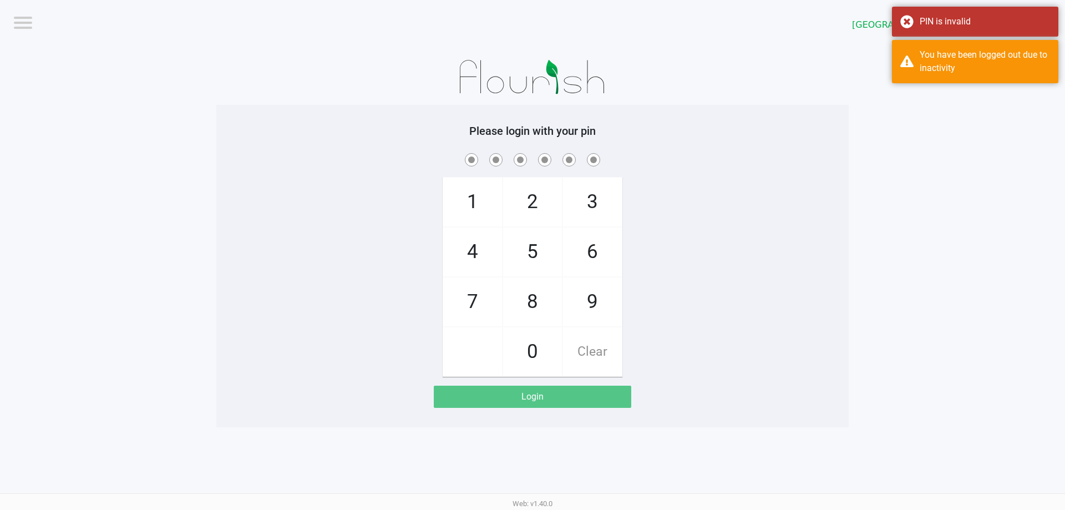
checkbox input "true"
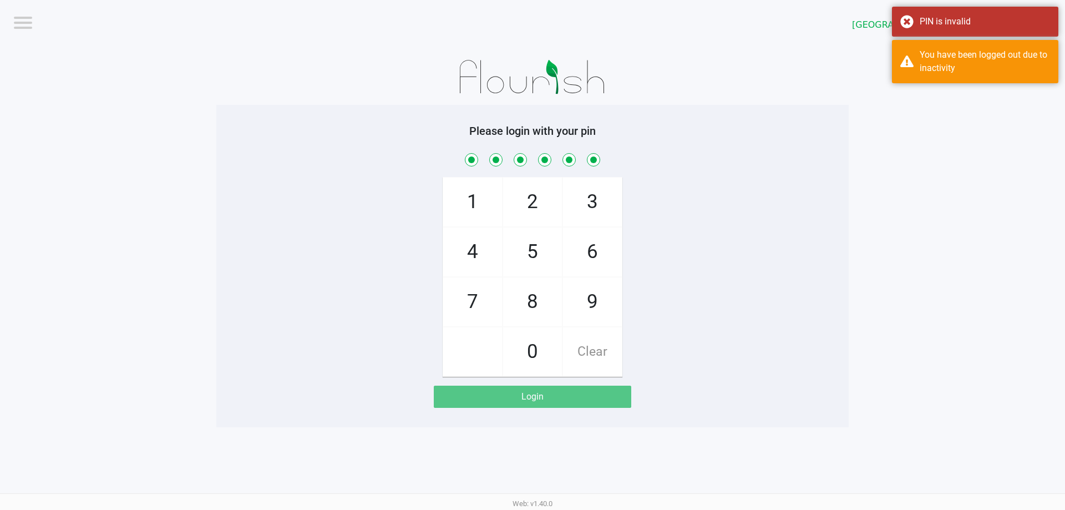
checkbox input "true"
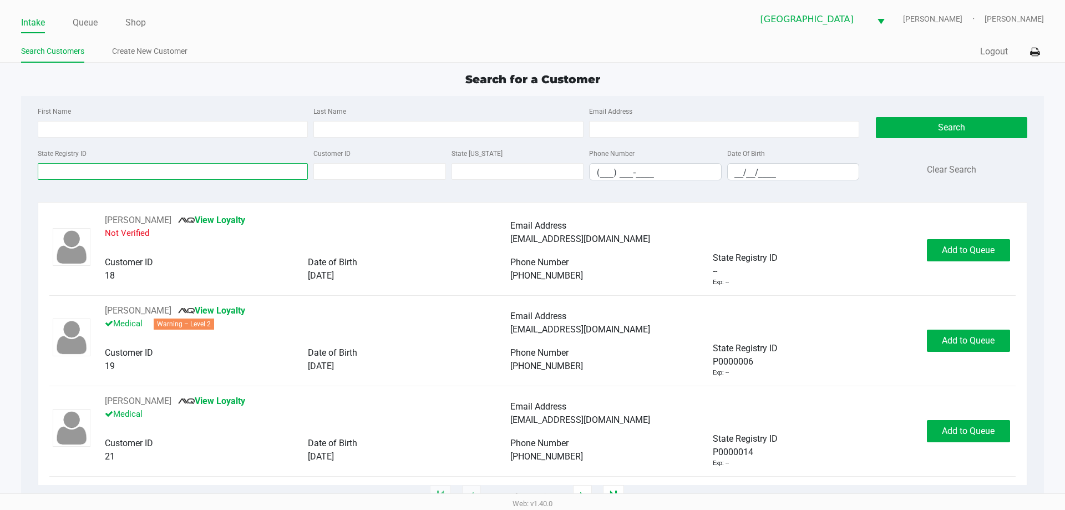
click at [145, 172] on input "State Registry ID" at bounding box center [173, 171] width 270 height 17
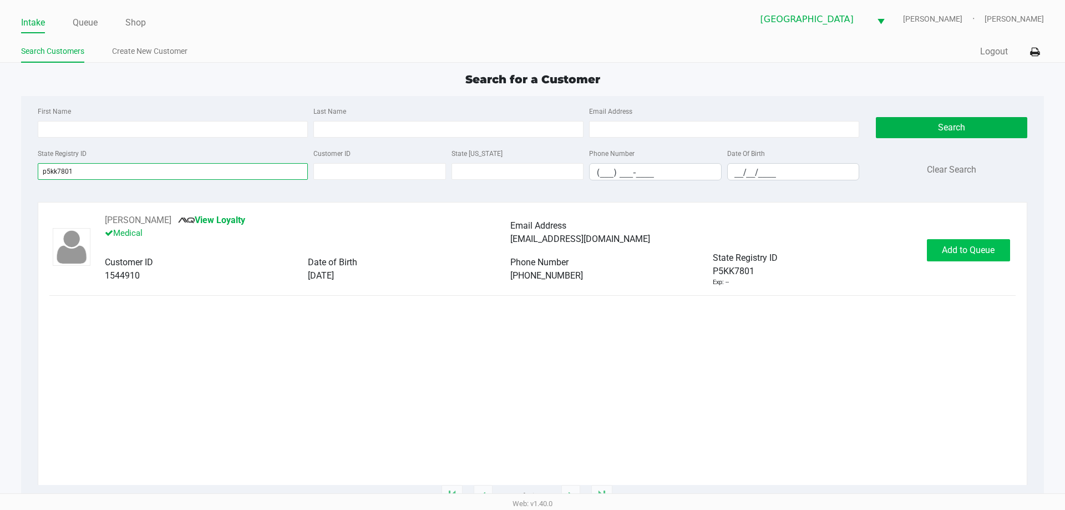
type input "p5kk7801"
click at [961, 258] on button "Add to Queue" at bounding box center [968, 250] width 83 height 22
click at [959, 260] on div "Add to Queue" at bounding box center [968, 250] width 83 height 22
click at [957, 250] on div "Add to Queue" at bounding box center [968, 250] width 83 height 22
click at [948, 248] on span "Add to Queue" at bounding box center [974, 250] width 53 height 11
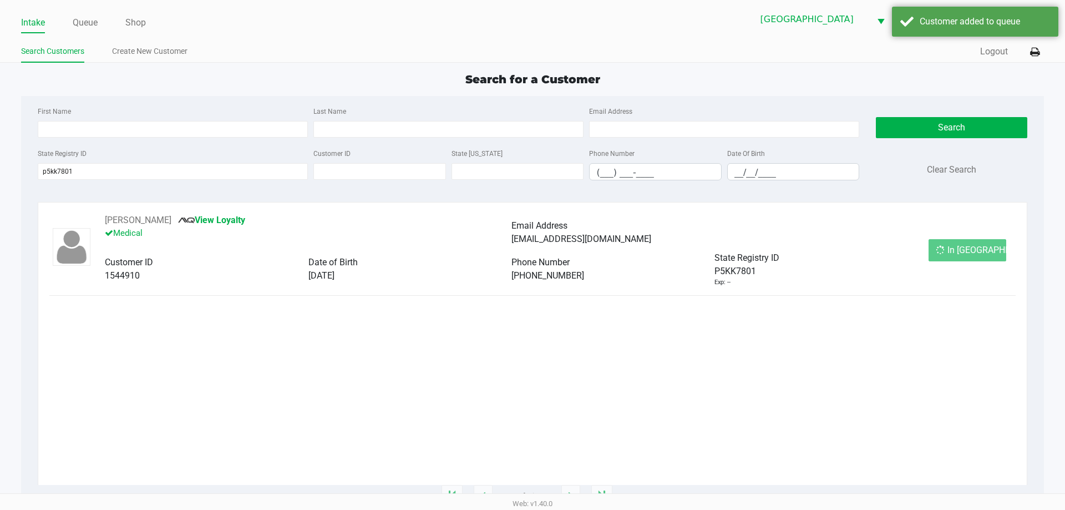
click at [941, 248] on div "In Queue" at bounding box center [967, 250] width 78 height 22
click at [950, 254] on span "In Queue" at bounding box center [993, 250] width 93 height 11
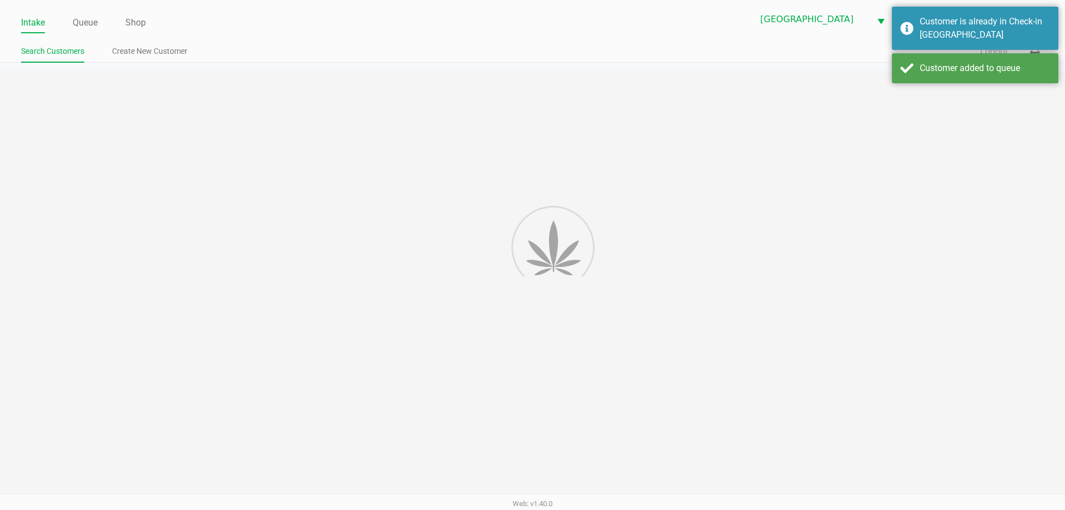
click at [955, 250] on div "Intake Queue Shop North Port WC VANCE-JOY Woodie Perkins Search Customers Creat…" at bounding box center [532, 255] width 1065 height 510
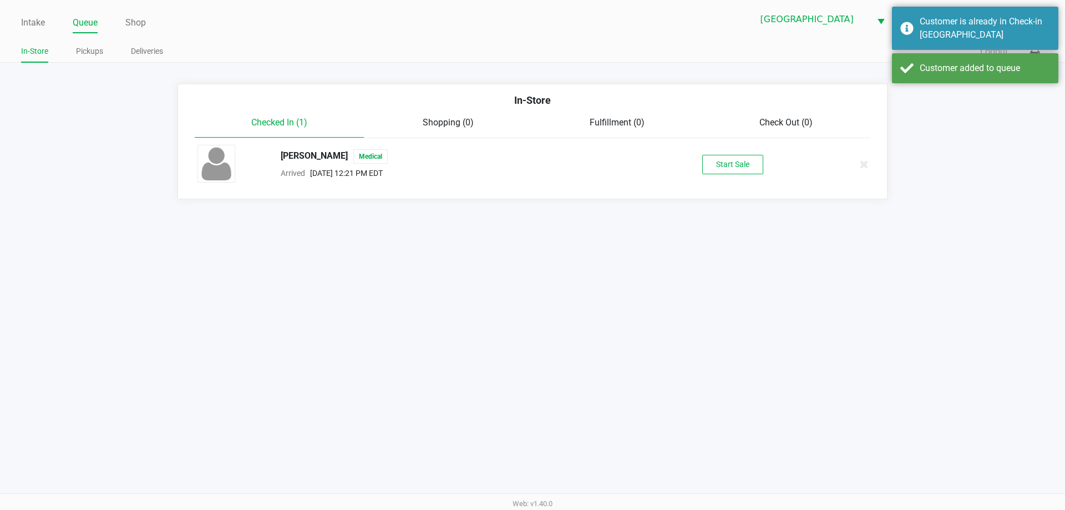
click at [717, 145] on div "RICKY JEROR Medical Arrived Sep 28, 2025 12:21 PM EDT Start Sale" at bounding box center [532, 164] width 687 height 39
click at [727, 164] on button "Start Sale" at bounding box center [732, 164] width 61 height 19
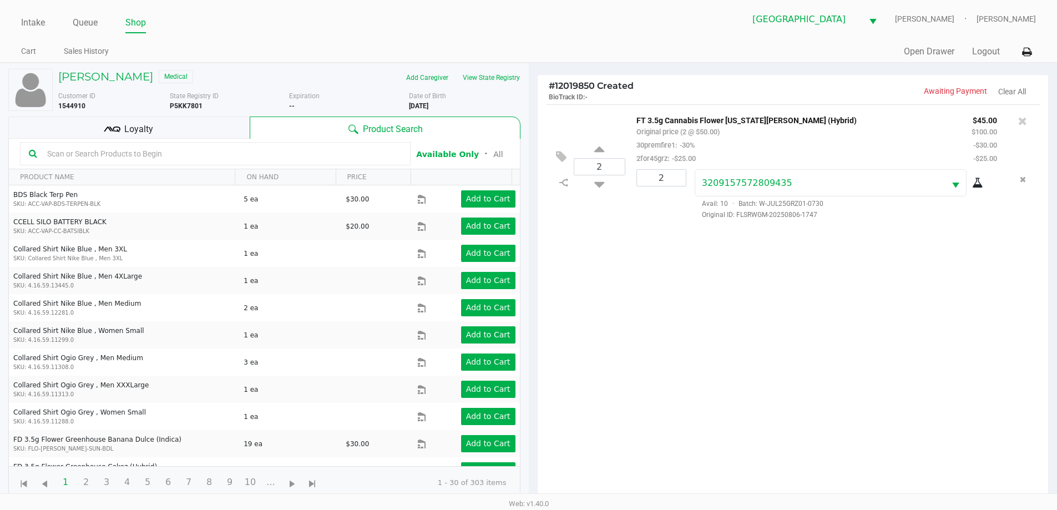
click at [181, 134] on div "Loyalty" at bounding box center [128, 127] width 241 height 22
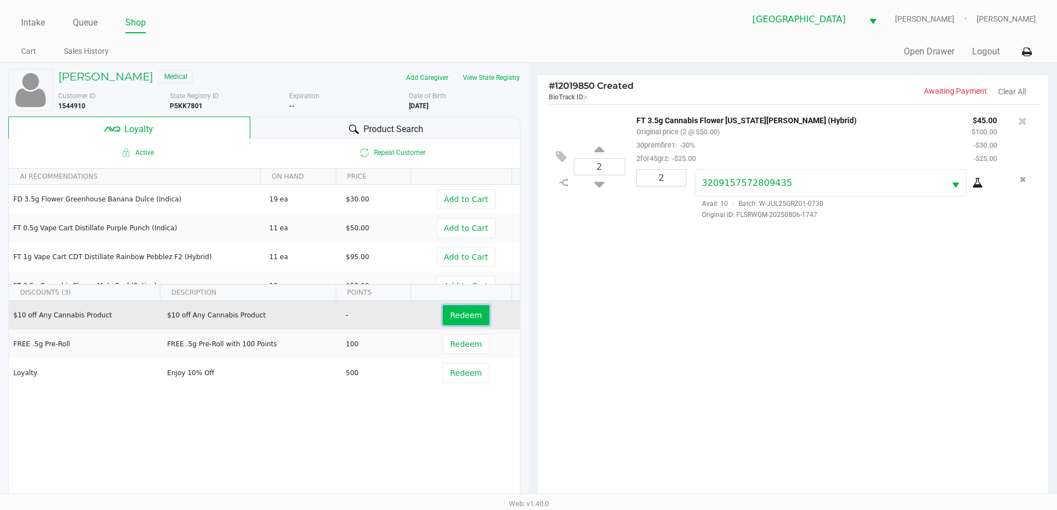
click at [462, 314] on span "Redeem" at bounding box center [466, 315] width 32 height 9
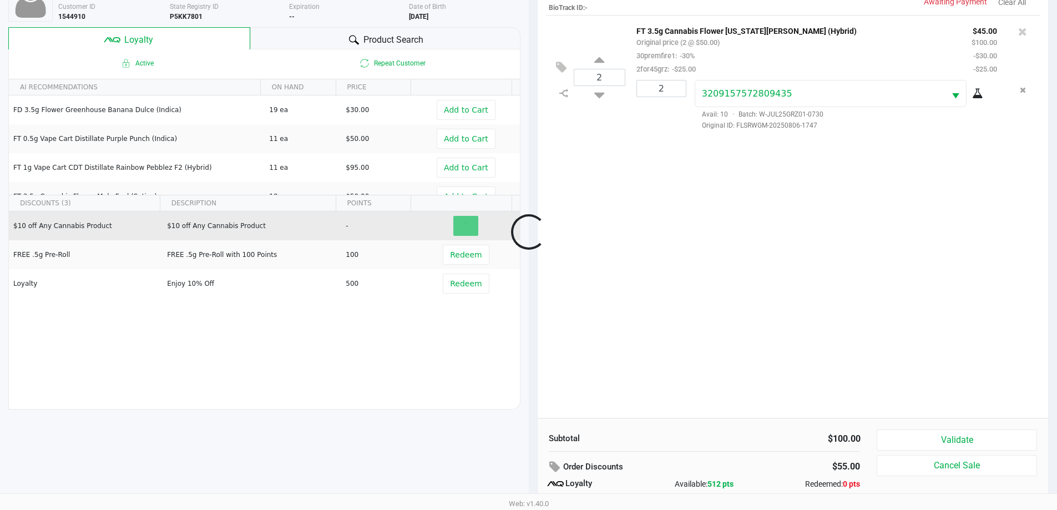
scroll to position [133, 0]
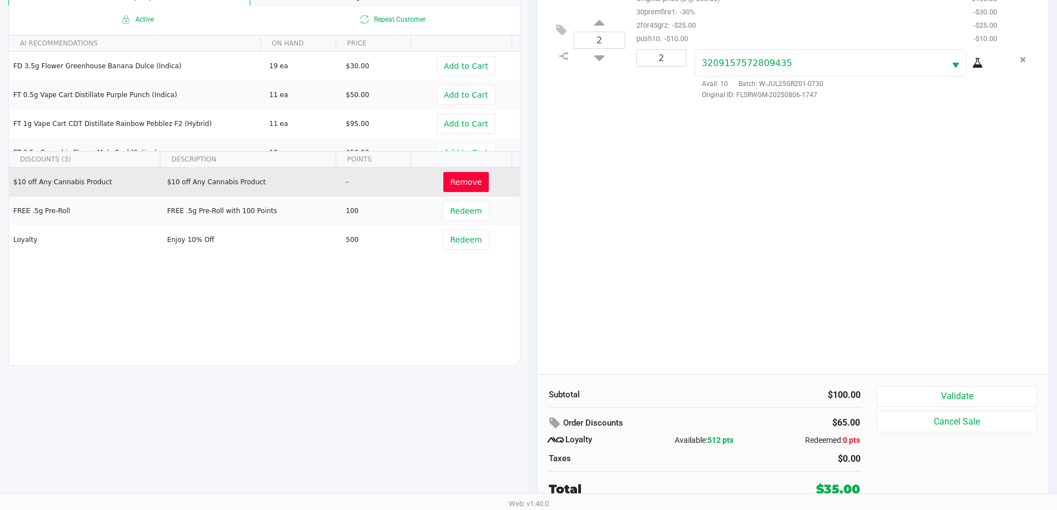
click at [968, 398] on button "Validate" at bounding box center [956, 395] width 160 height 21
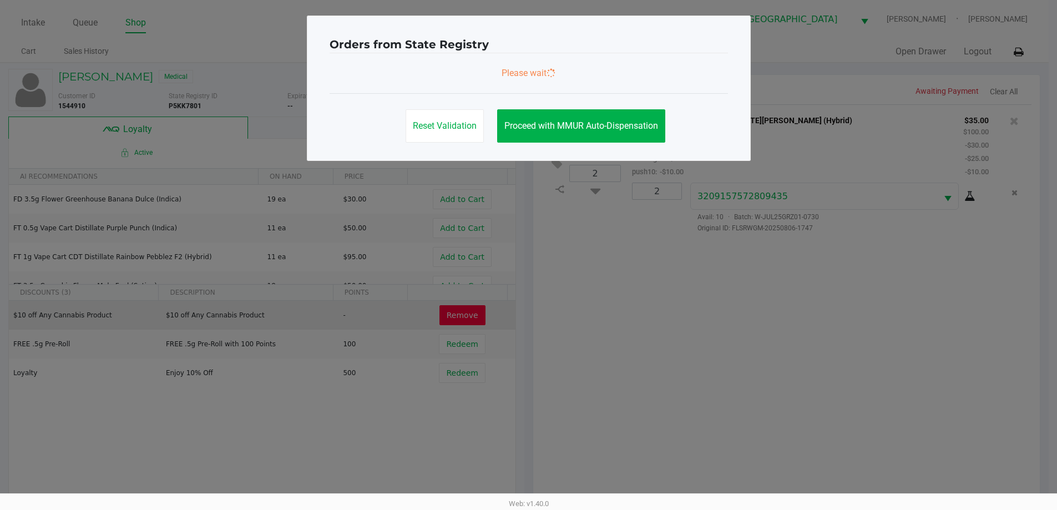
scroll to position [0, 0]
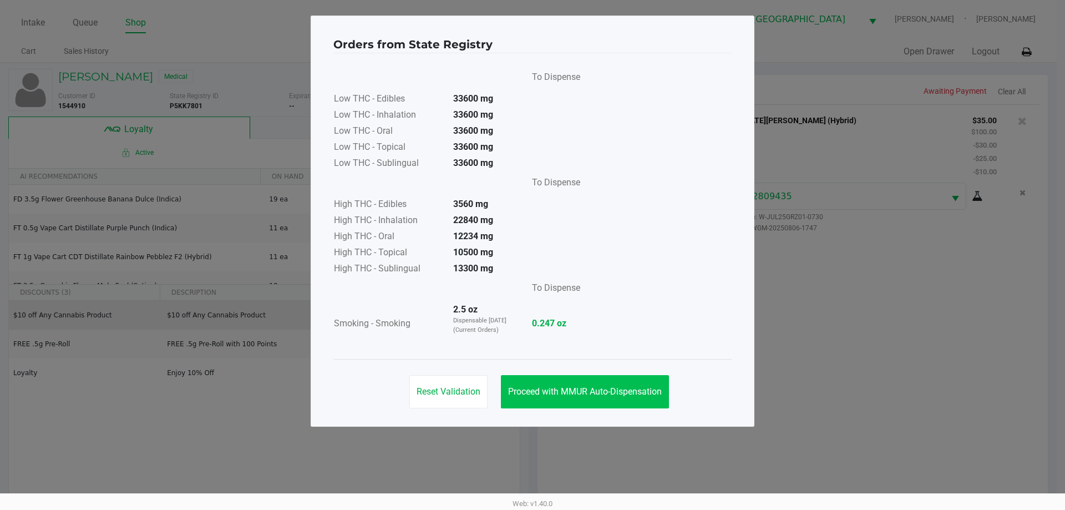
click at [586, 398] on button "Proceed with MMUR Auto-Dispensation" at bounding box center [585, 391] width 168 height 33
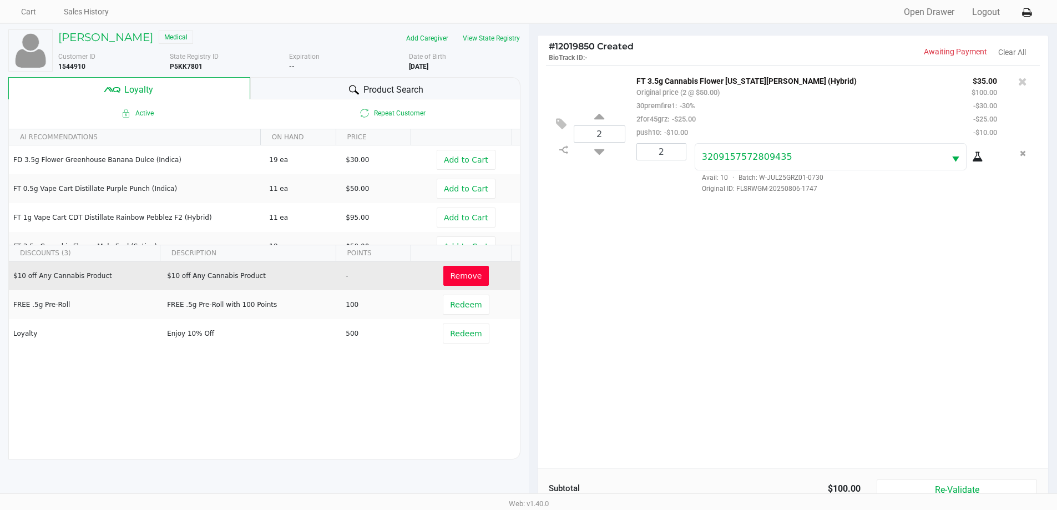
scroll to position [133, 0]
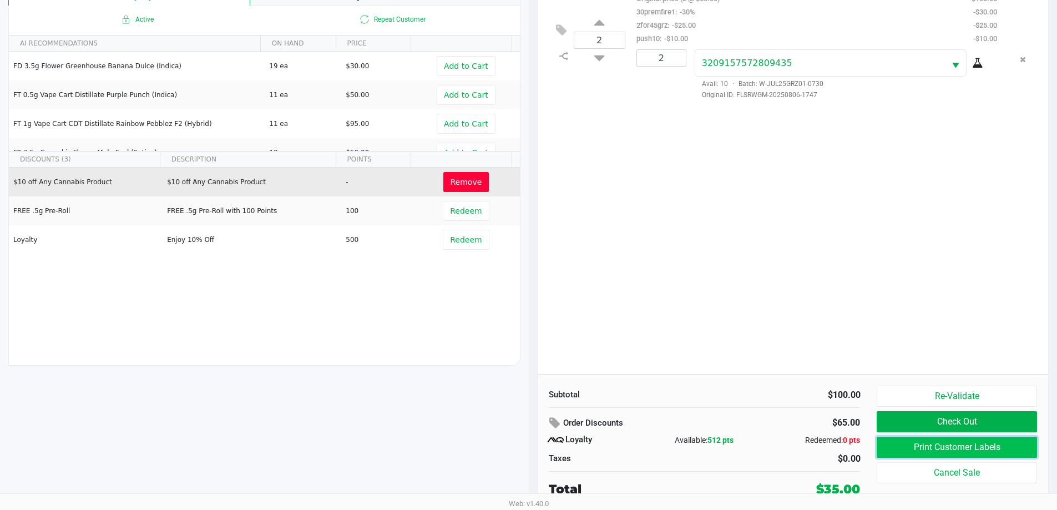
click at [914, 451] on button "Print Customer Labels" at bounding box center [956, 446] width 160 height 21
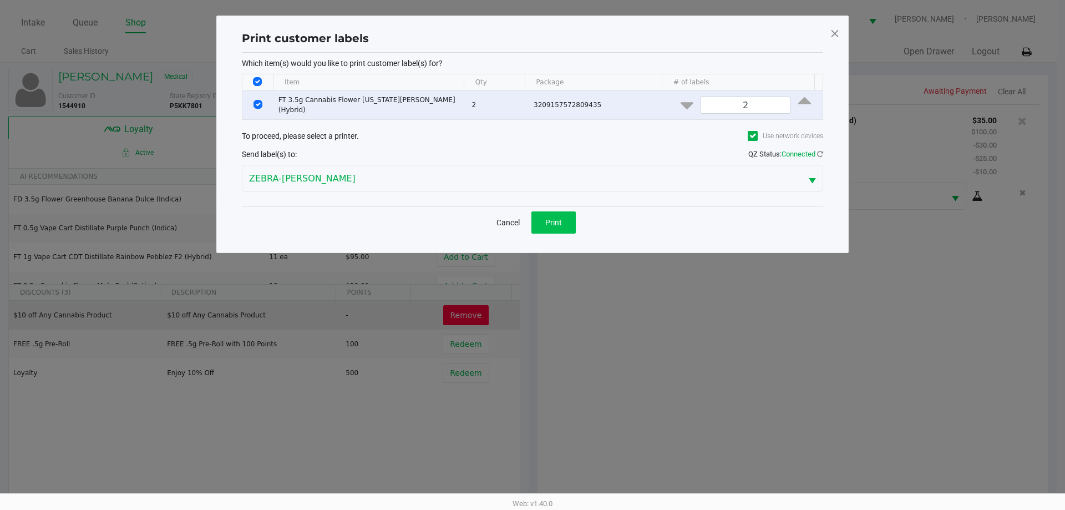
click at [563, 225] on button "Print" at bounding box center [553, 222] width 44 height 22
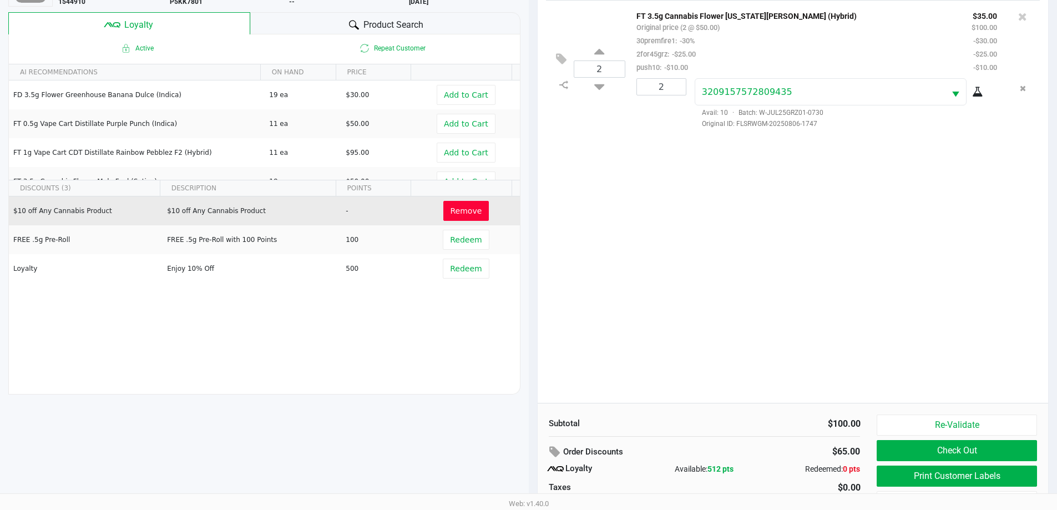
scroll to position [133, 0]
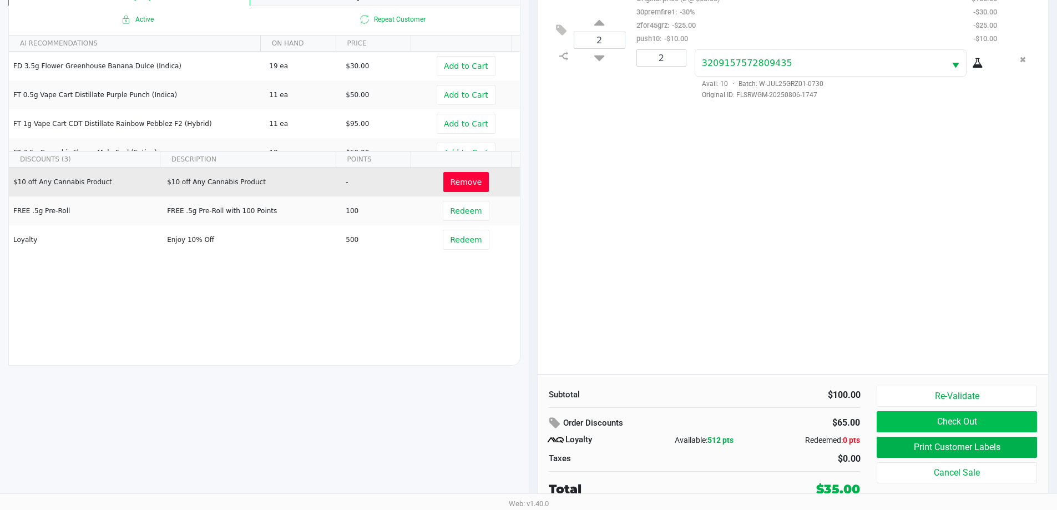
click at [1003, 413] on button "Check Out" at bounding box center [956, 421] width 160 height 21
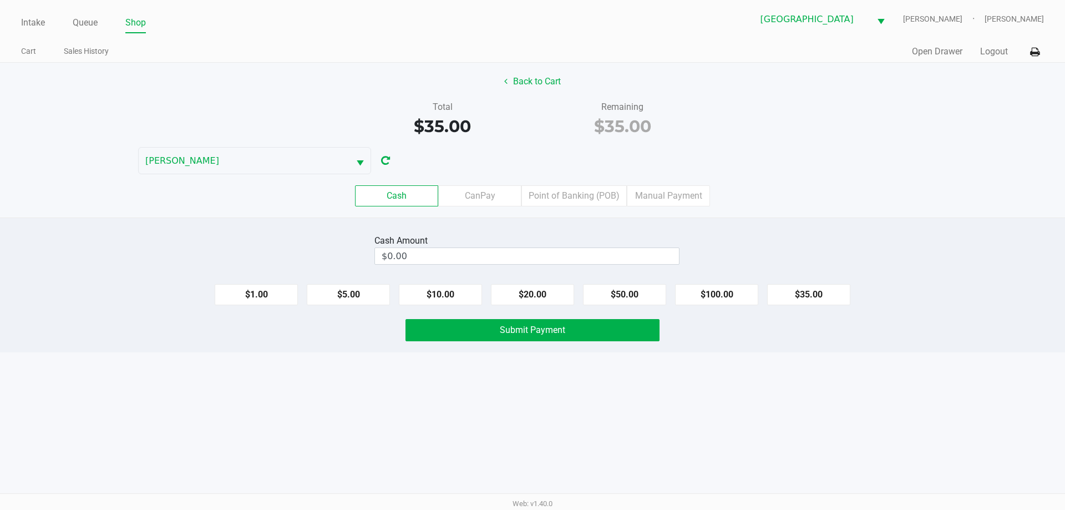
click at [703, 295] on button "$100.00" at bounding box center [716, 294] width 83 height 21
type input "$100.00"
click at [599, 333] on button "Submit Payment" at bounding box center [532, 330] width 254 height 22
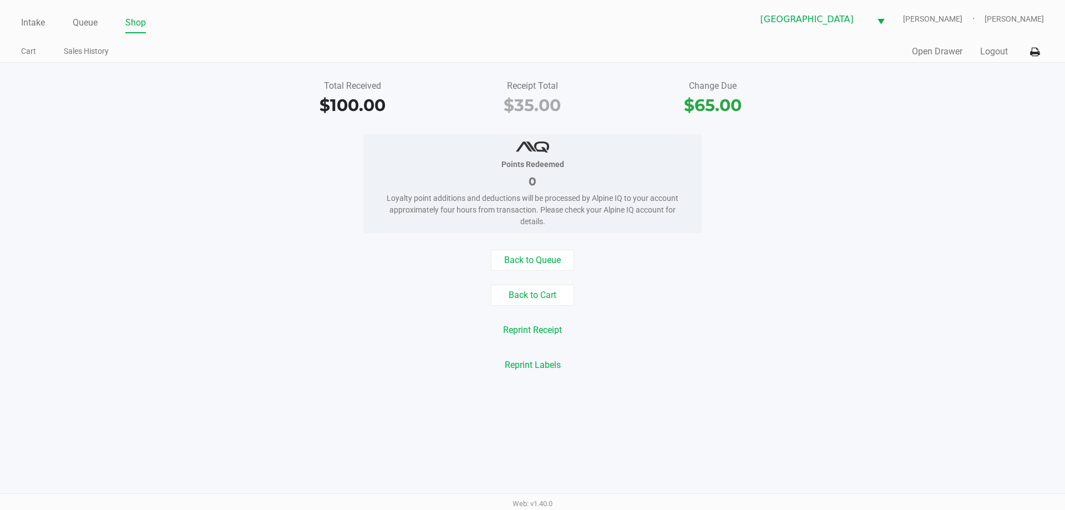
click at [71, 24] on ul "Intake Queue Shop" at bounding box center [276, 23] width 511 height 19
click at [86, 21] on link "Queue" at bounding box center [85, 23] width 25 height 16
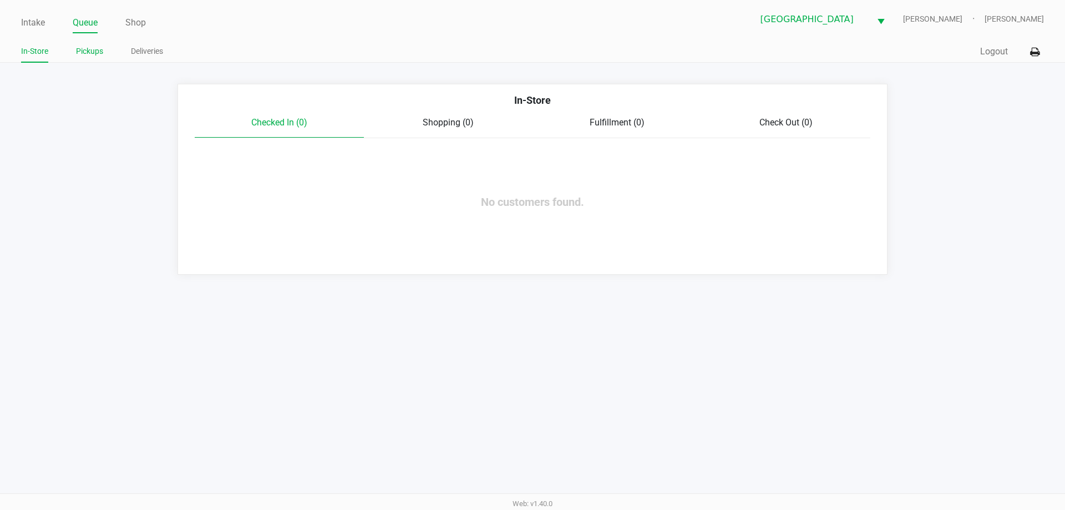
click at [89, 54] on link "Pickups" at bounding box center [89, 51] width 27 height 14
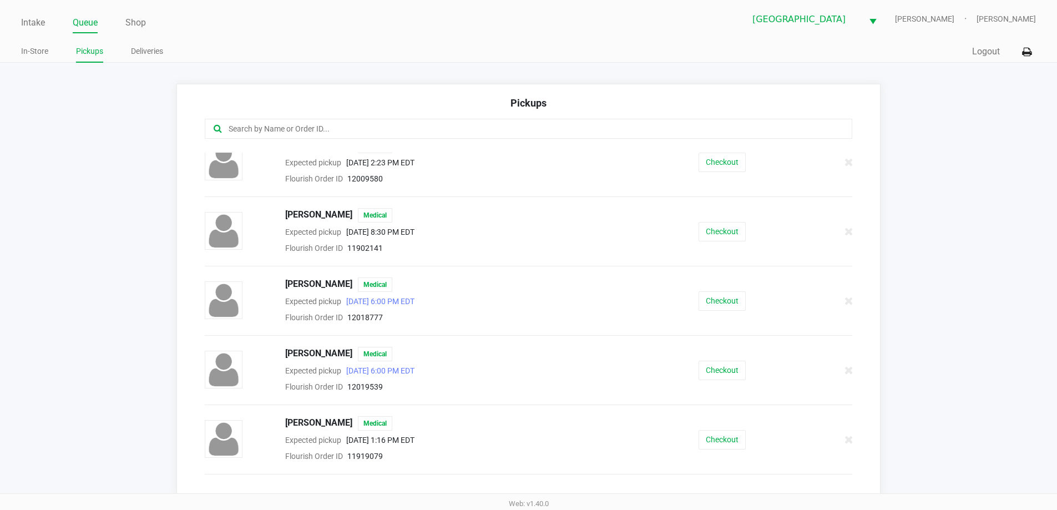
scroll to position [894, 0]
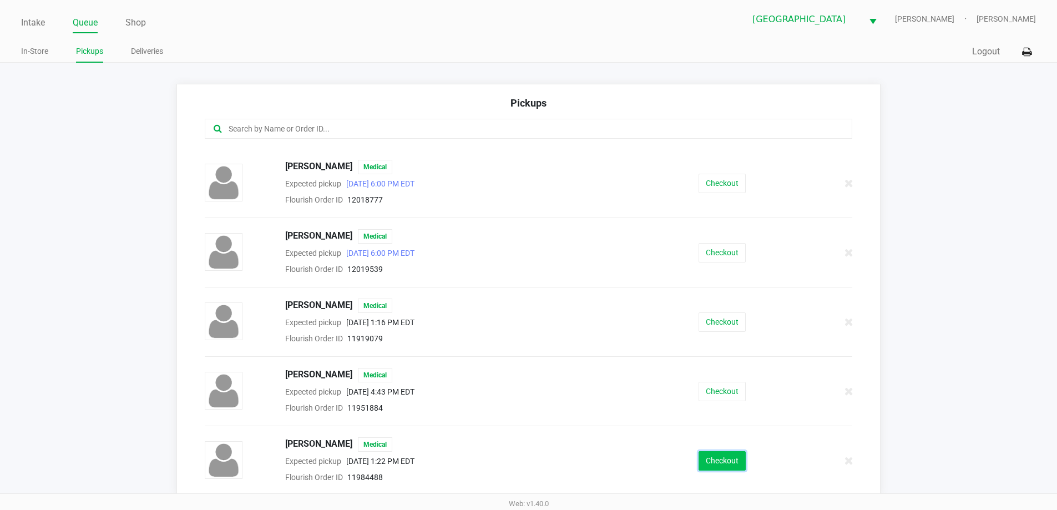
click at [718, 463] on button "Checkout" at bounding box center [721, 460] width 47 height 19
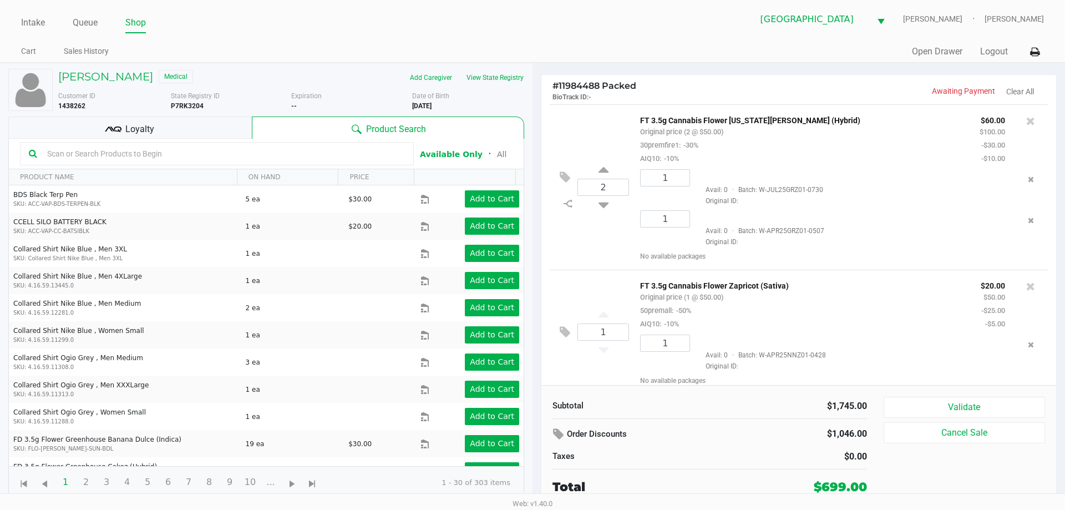
click at [133, 118] on div "Loyalty" at bounding box center [129, 127] width 243 height 22
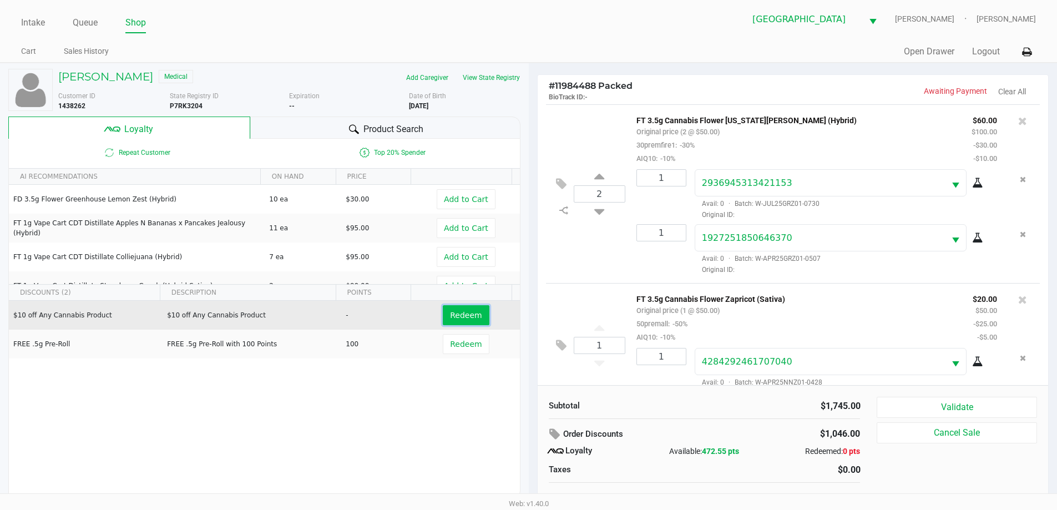
click at [464, 315] on span "Redeem" at bounding box center [466, 315] width 32 height 9
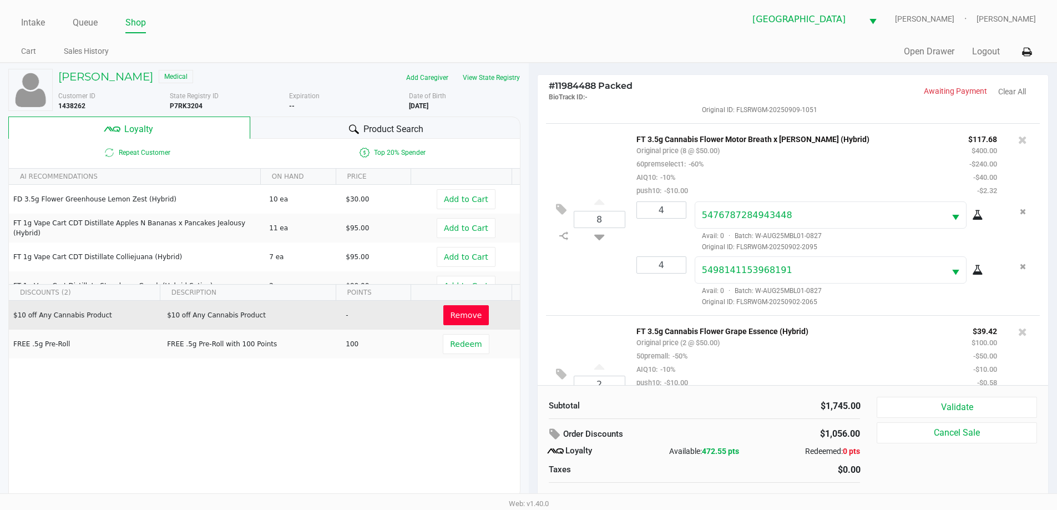
scroll to position [2085, 0]
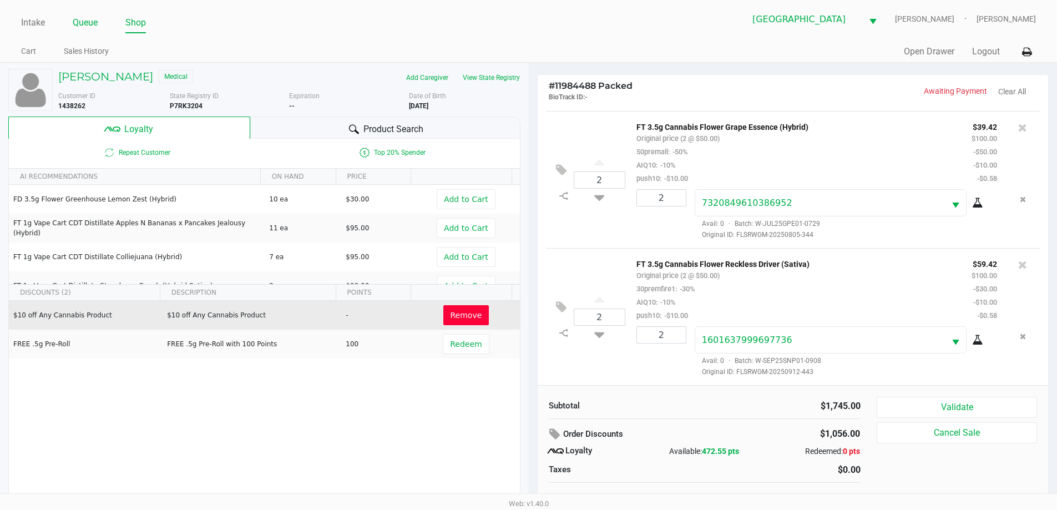
click at [92, 24] on link "Queue" at bounding box center [85, 23] width 25 height 16
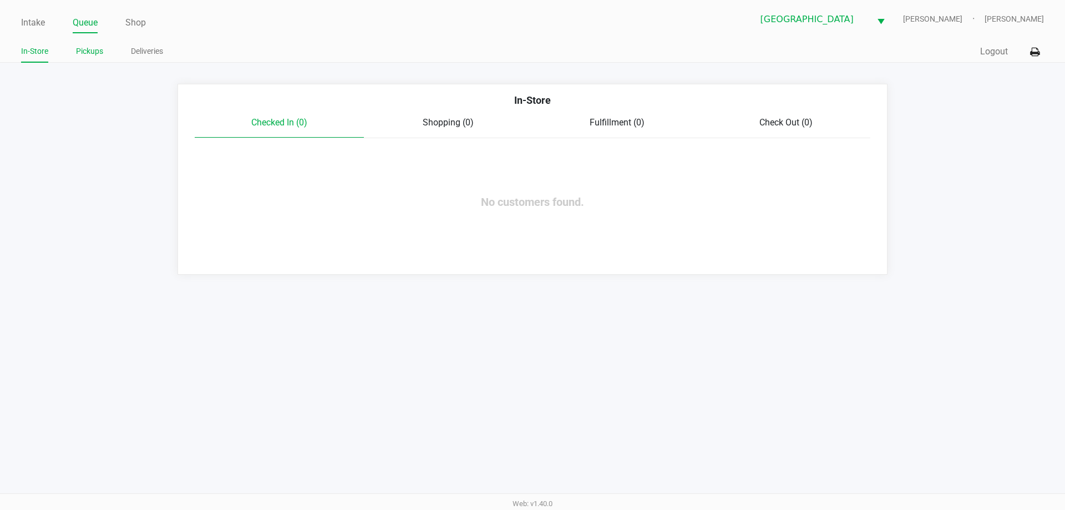
click at [88, 54] on link "Pickups" at bounding box center [89, 51] width 27 height 14
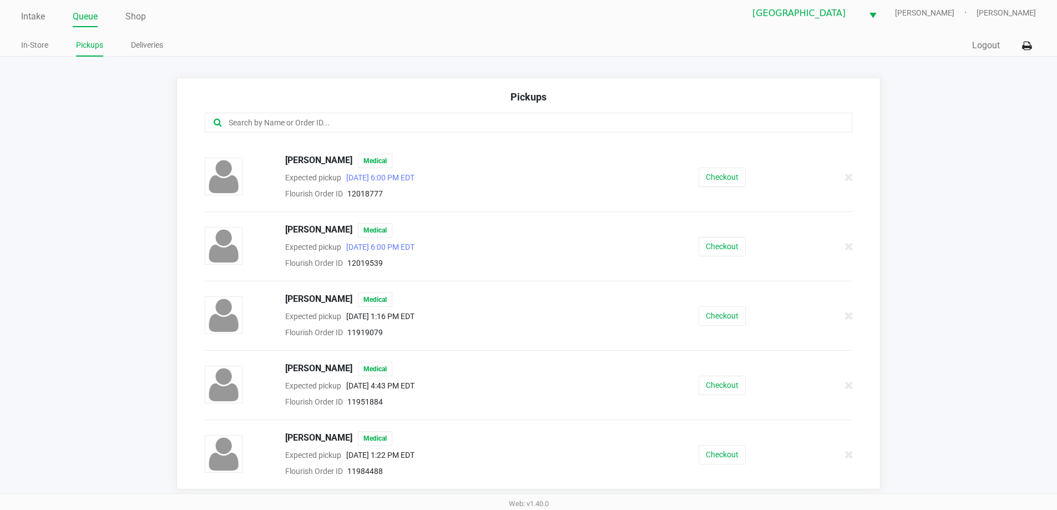
scroll to position [7, 0]
click at [727, 452] on button "Checkout" at bounding box center [721, 453] width 47 height 19
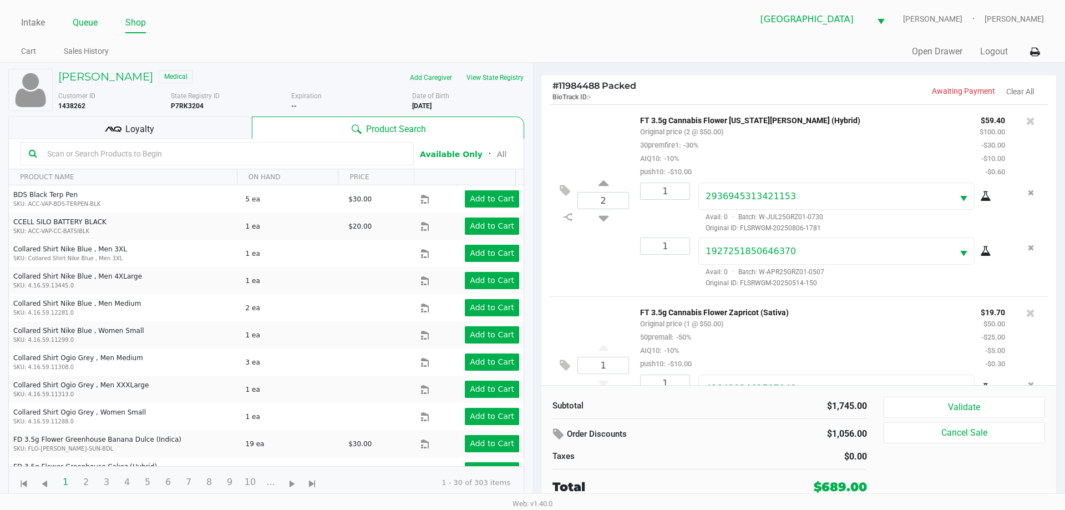
click at [82, 23] on link "Queue" at bounding box center [85, 23] width 25 height 16
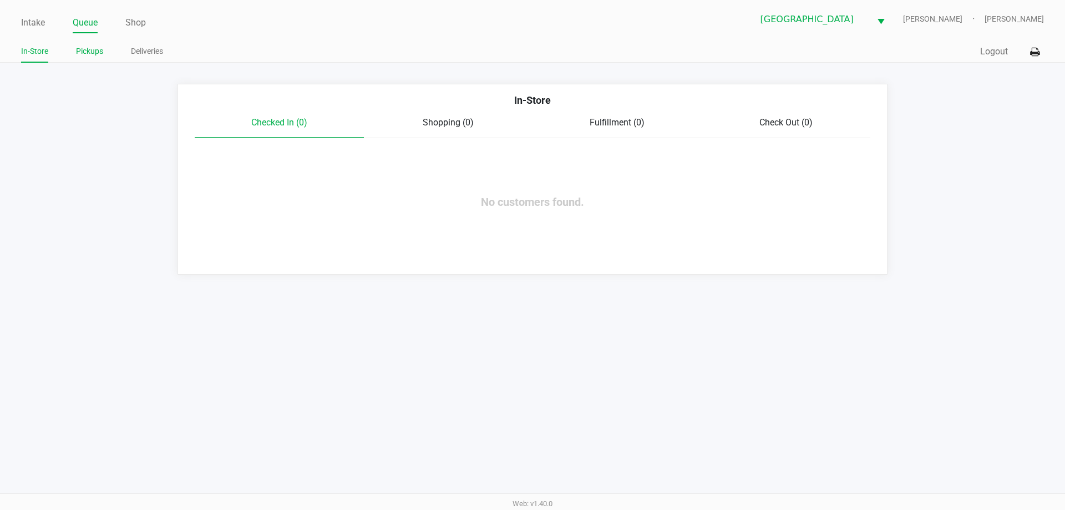
click at [88, 55] on link "Pickups" at bounding box center [89, 51] width 27 height 14
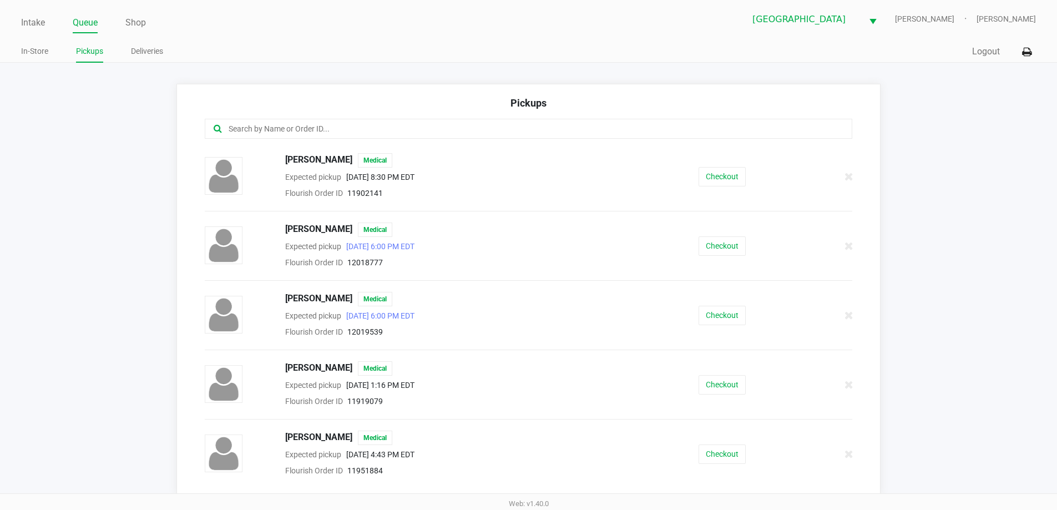
scroll to position [894, 0]
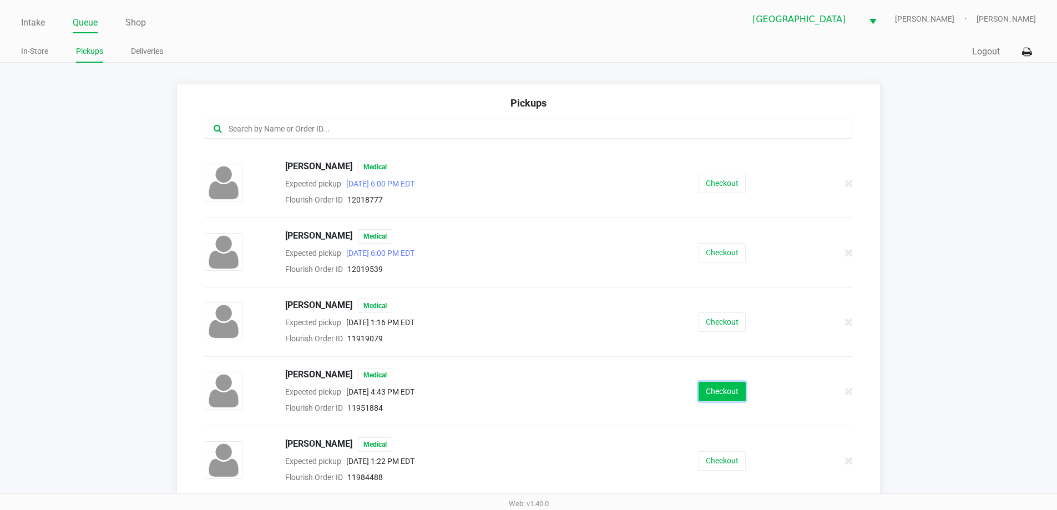
click at [736, 396] on button "Checkout" at bounding box center [721, 391] width 47 height 19
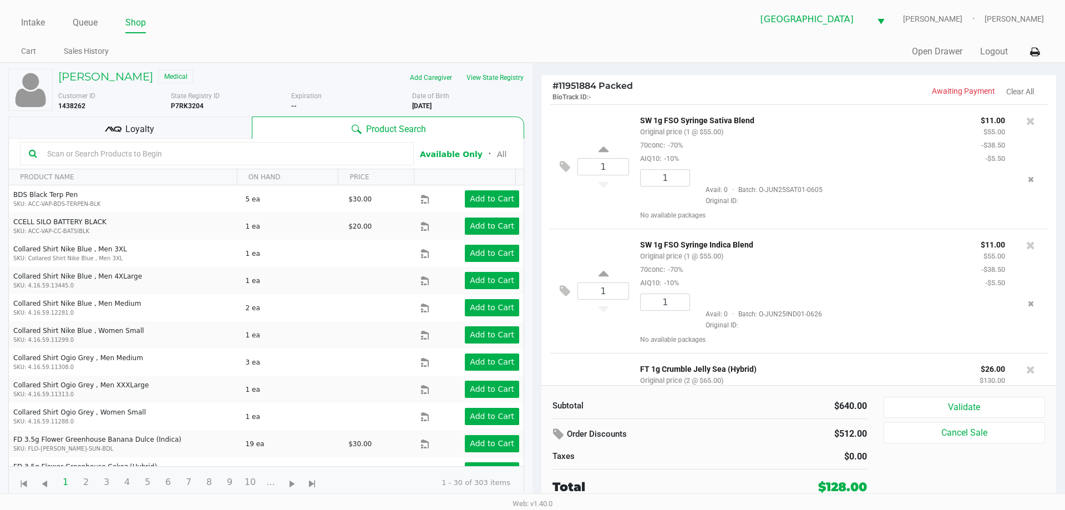
click at [130, 126] on span "Loyalty" at bounding box center [139, 129] width 29 height 13
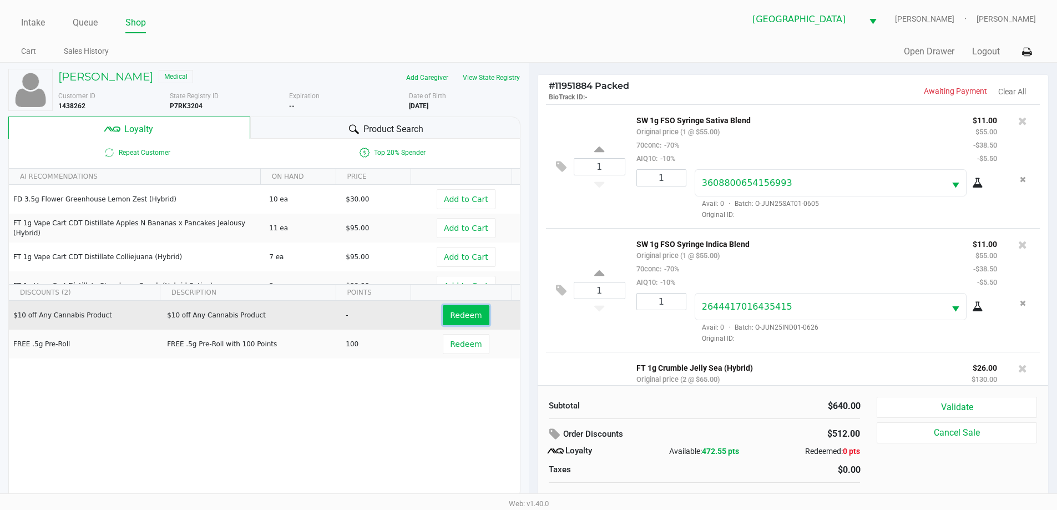
click at [460, 318] on span "Redeem" at bounding box center [466, 315] width 32 height 9
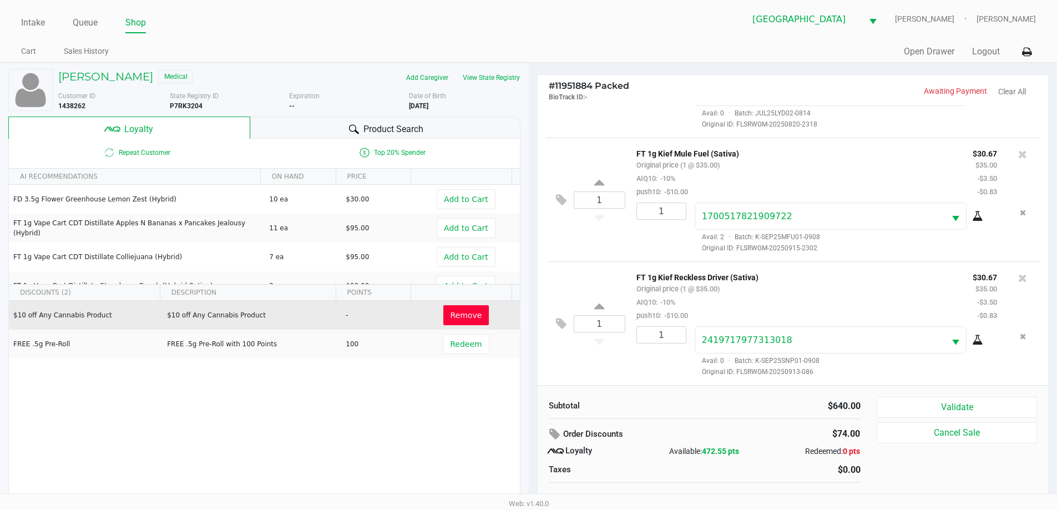
click at [353, 129] on icon at bounding box center [354, 129] width 10 height 10
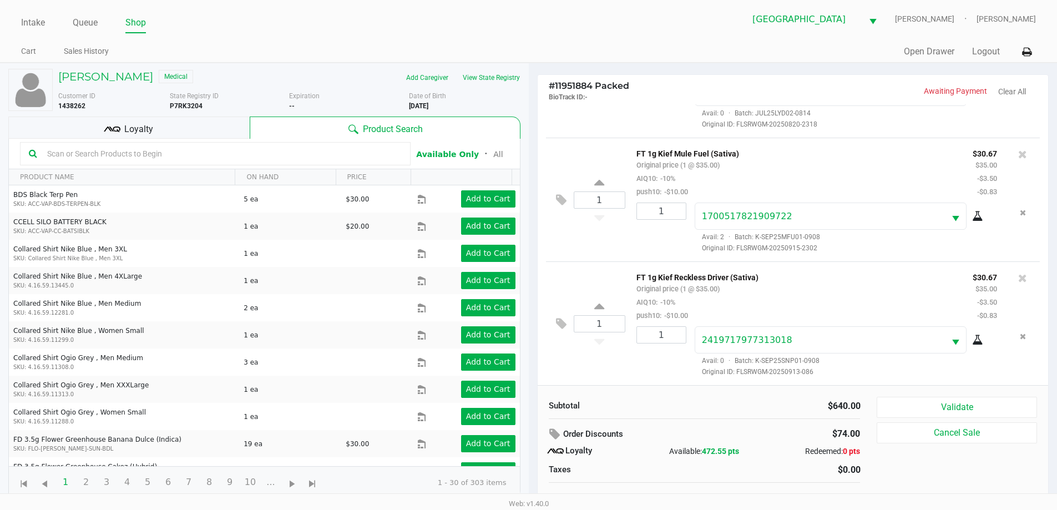
click at [168, 118] on div "Loyalty" at bounding box center [128, 127] width 241 height 22
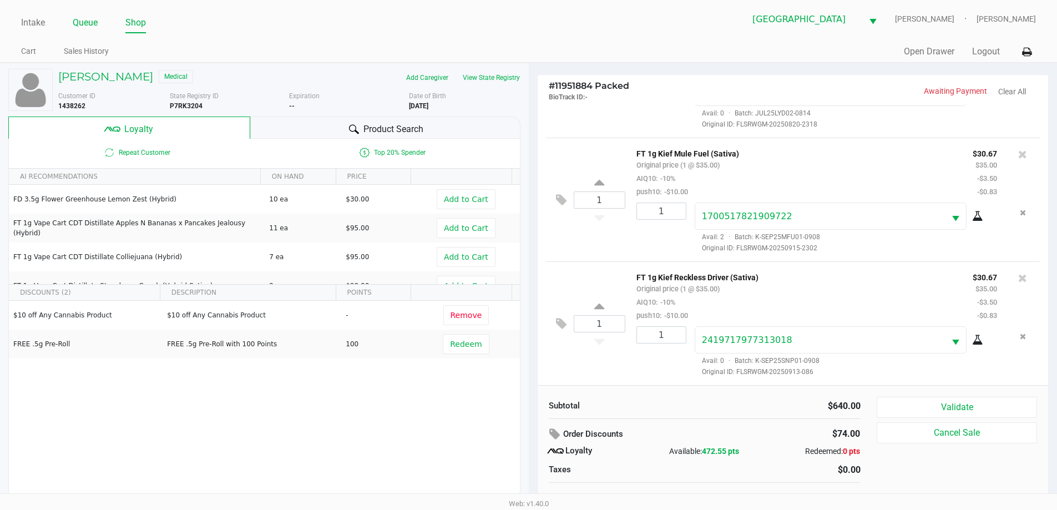
click at [90, 19] on link "Queue" at bounding box center [85, 23] width 25 height 16
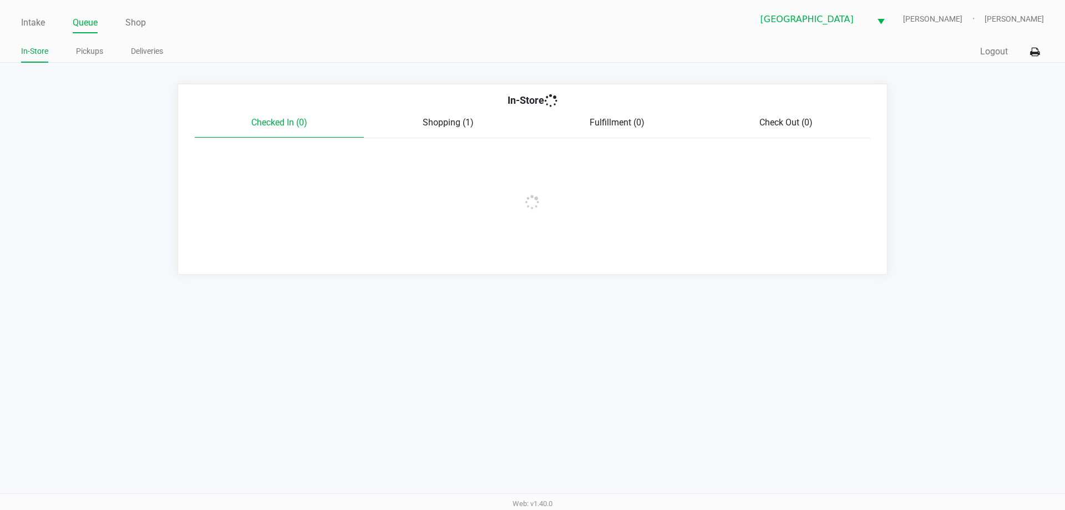
click at [91, 53] on link "Pickups" at bounding box center [89, 51] width 27 height 14
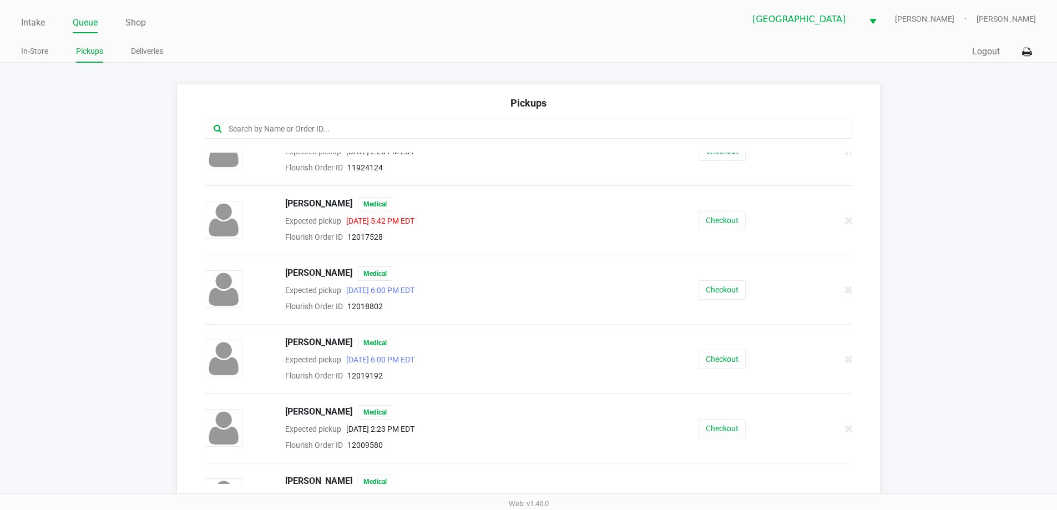
scroll to position [894, 0]
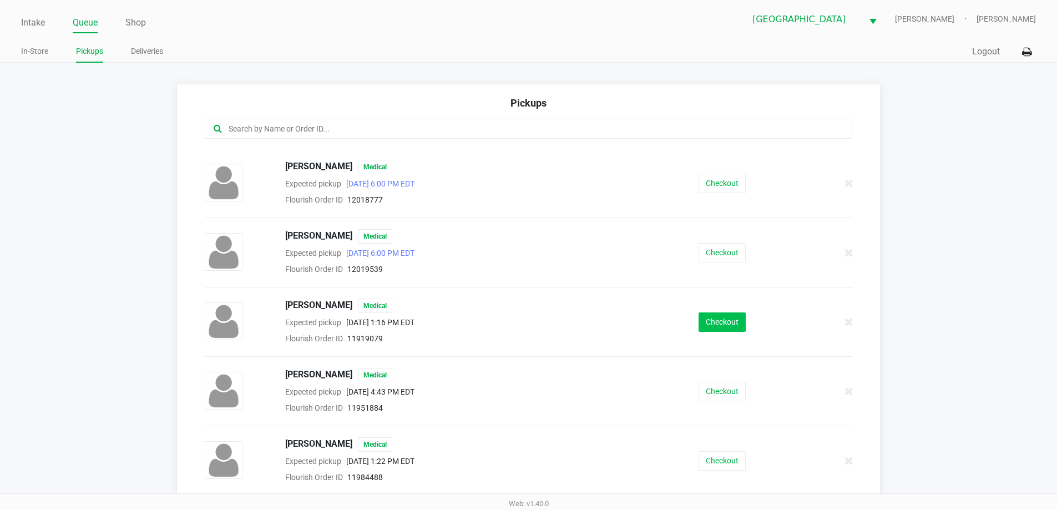
click at [712, 321] on button "Checkout" at bounding box center [721, 321] width 47 height 19
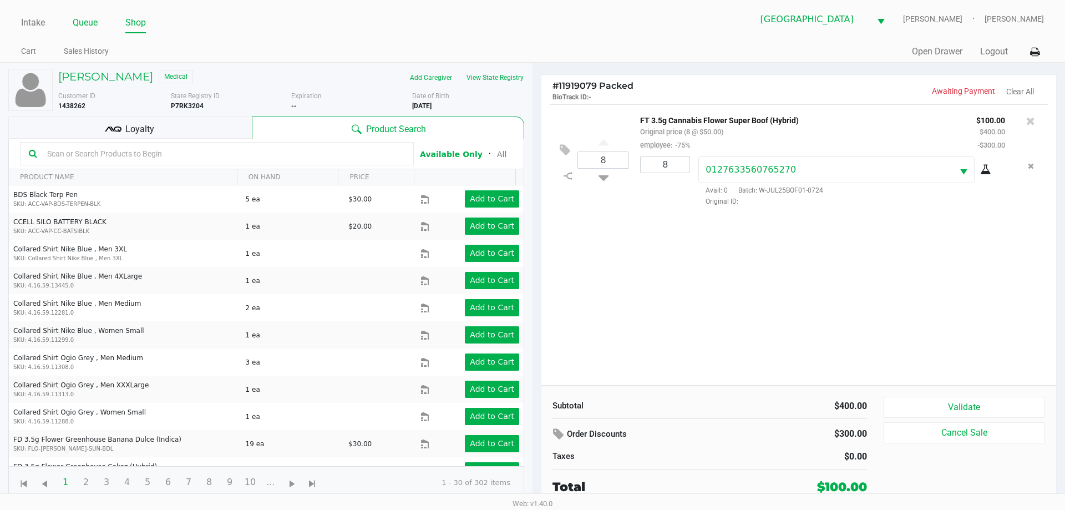
click at [93, 21] on link "Queue" at bounding box center [85, 23] width 25 height 16
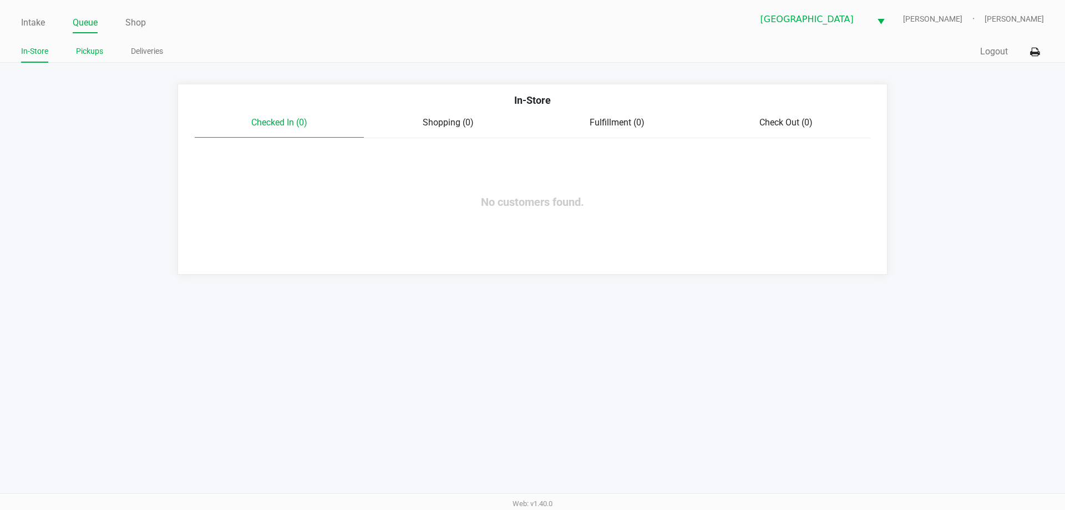
click at [103, 45] on link "Pickups" at bounding box center [89, 51] width 27 height 14
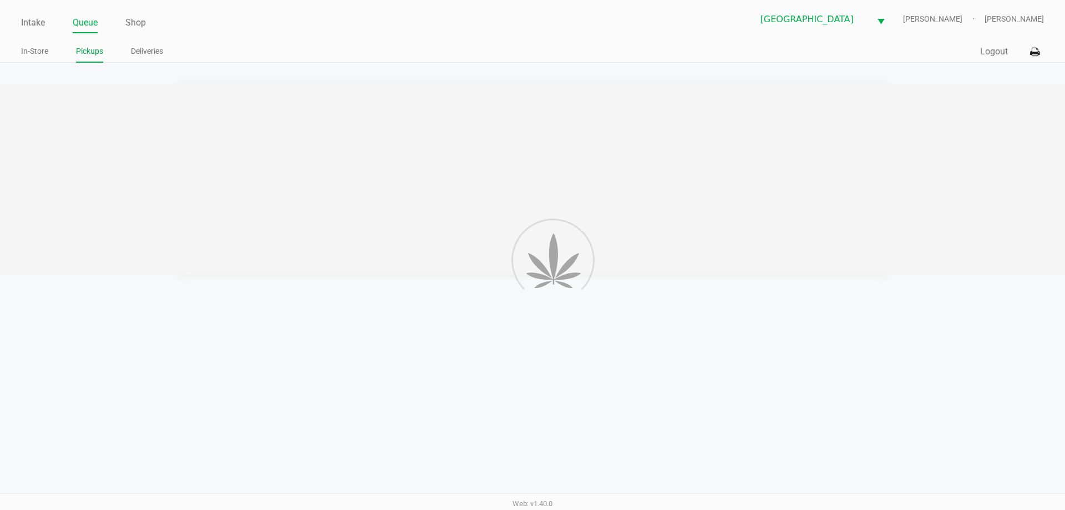
click at [103, 47] on link "Pickups" at bounding box center [89, 51] width 27 height 14
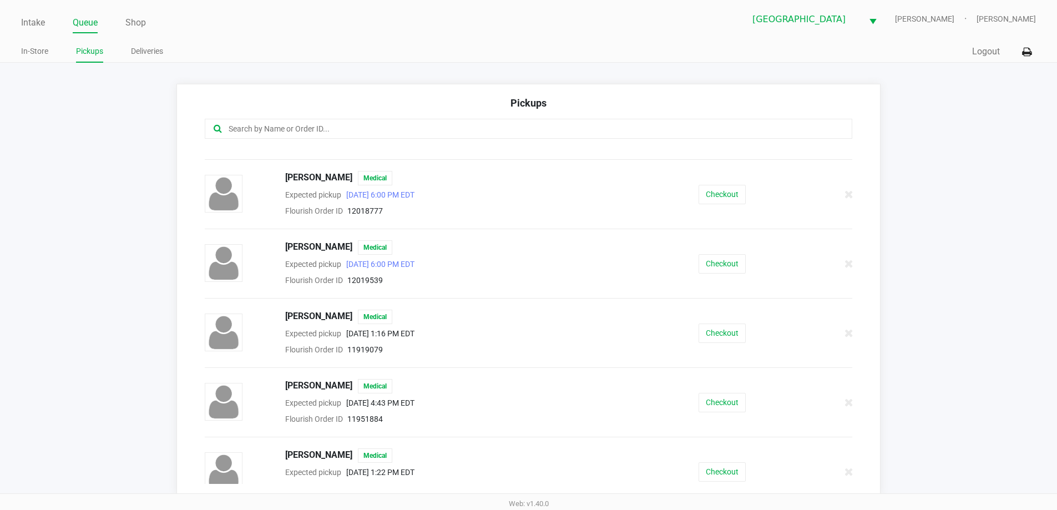
scroll to position [894, 0]
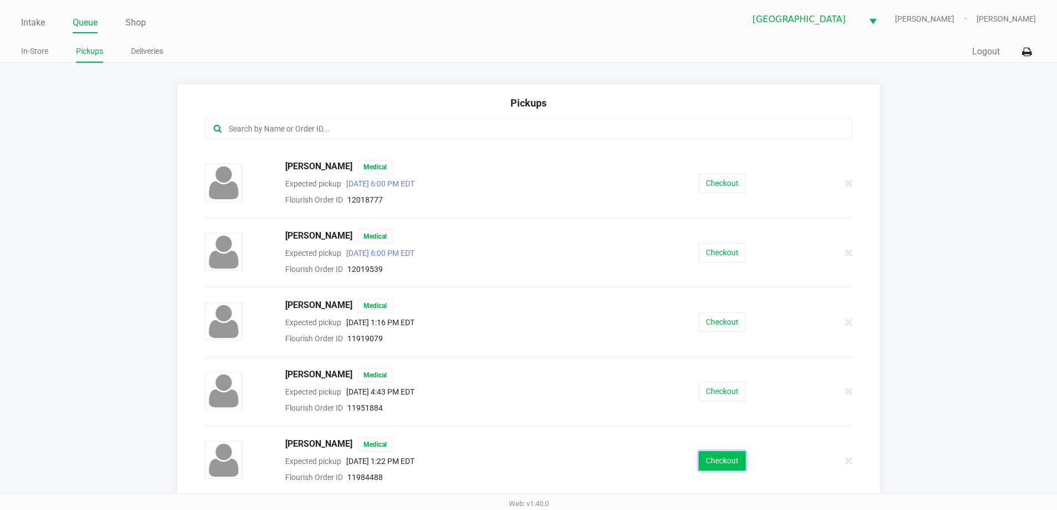
click at [707, 460] on button "Checkout" at bounding box center [721, 460] width 47 height 19
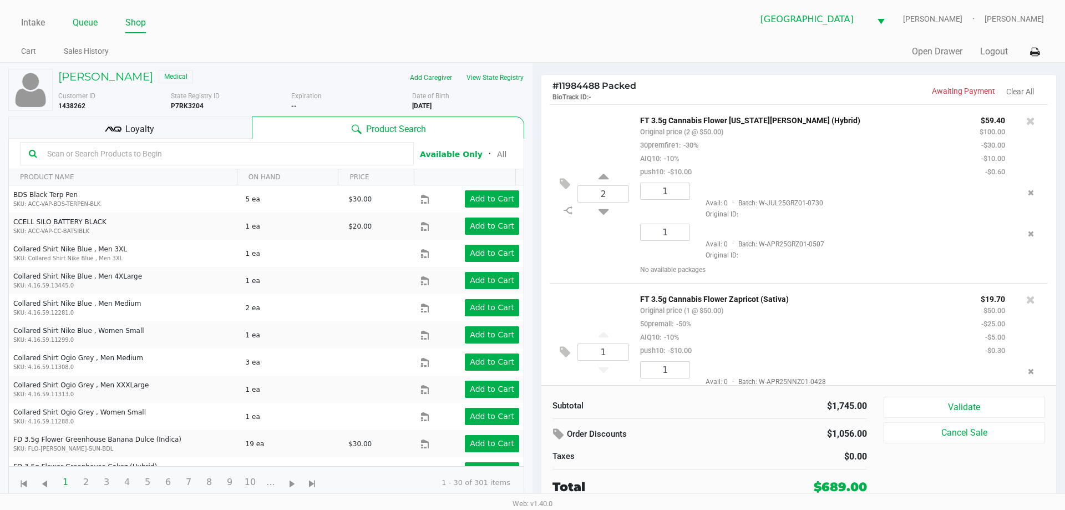
click at [94, 22] on link "Queue" at bounding box center [85, 23] width 25 height 16
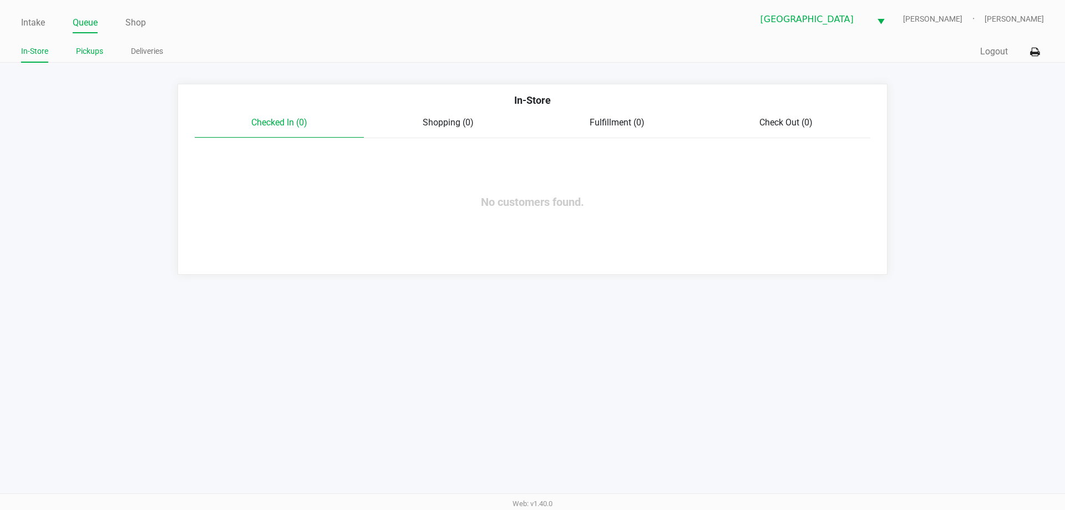
click at [93, 48] on link "Pickups" at bounding box center [89, 51] width 27 height 14
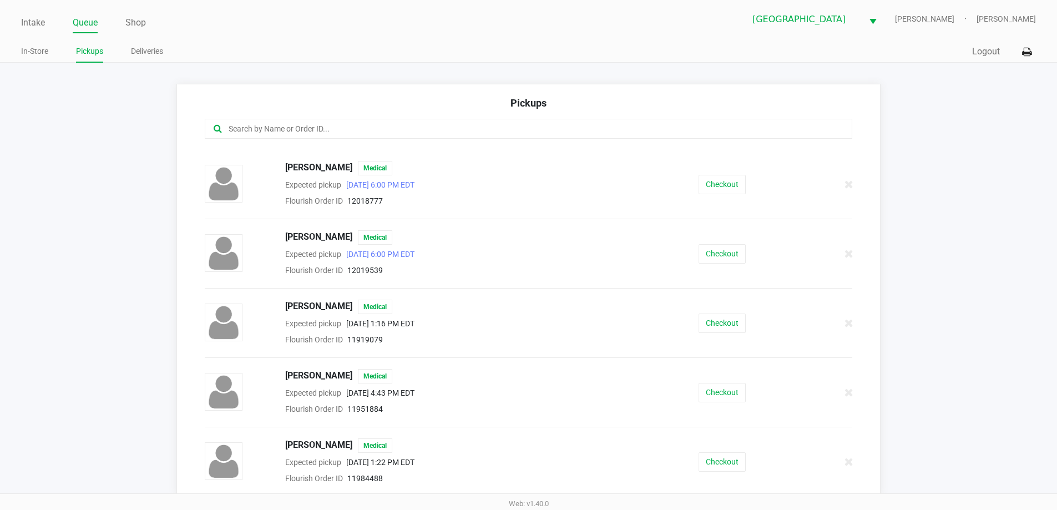
scroll to position [894, 0]
click at [729, 319] on button "Checkout" at bounding box center [721, 321] width 47 height 19
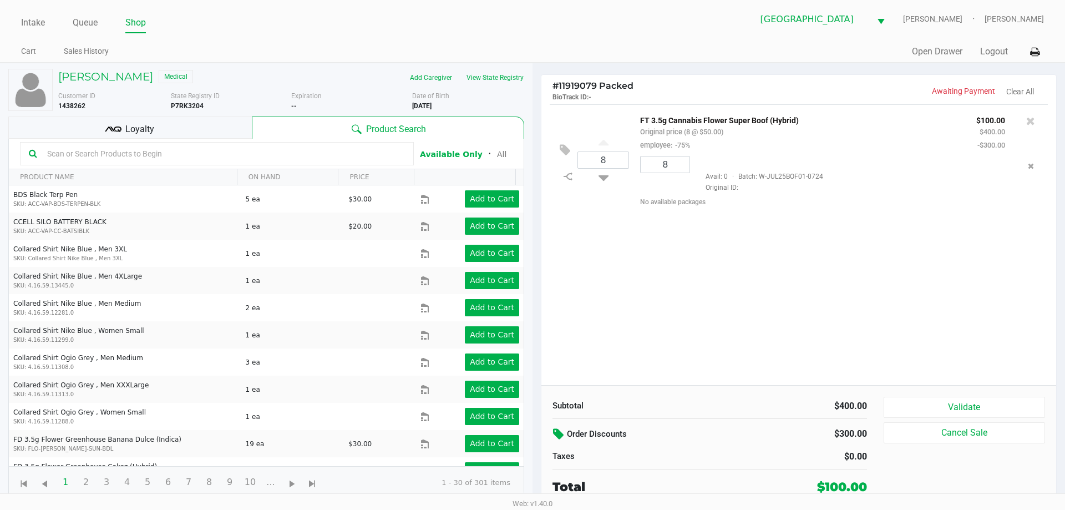
click at [557, 430] on icon at bounding box center [559, 434] width 13 height 13
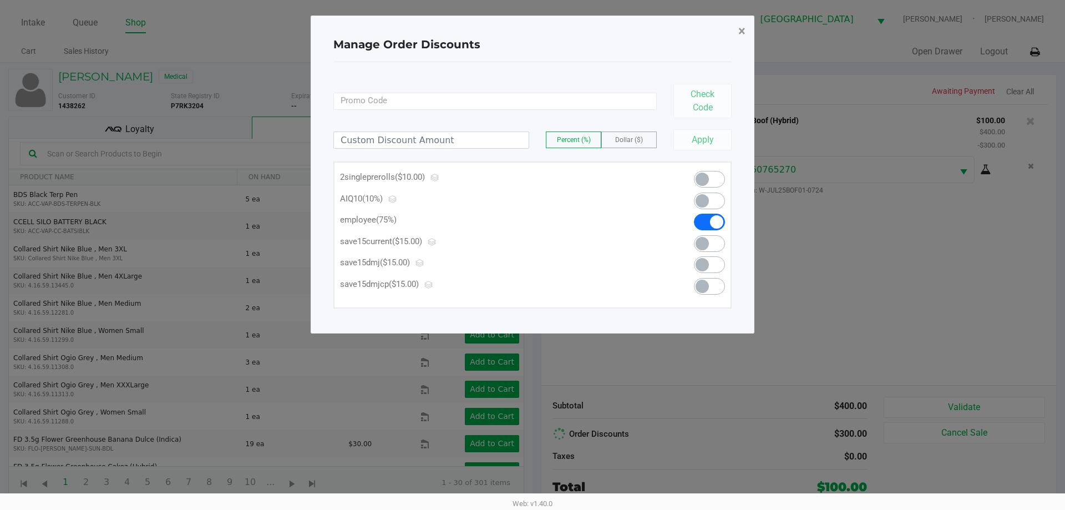
click at [745, 30] on span "×" at bounding box center [741, 31] width 7 height 16
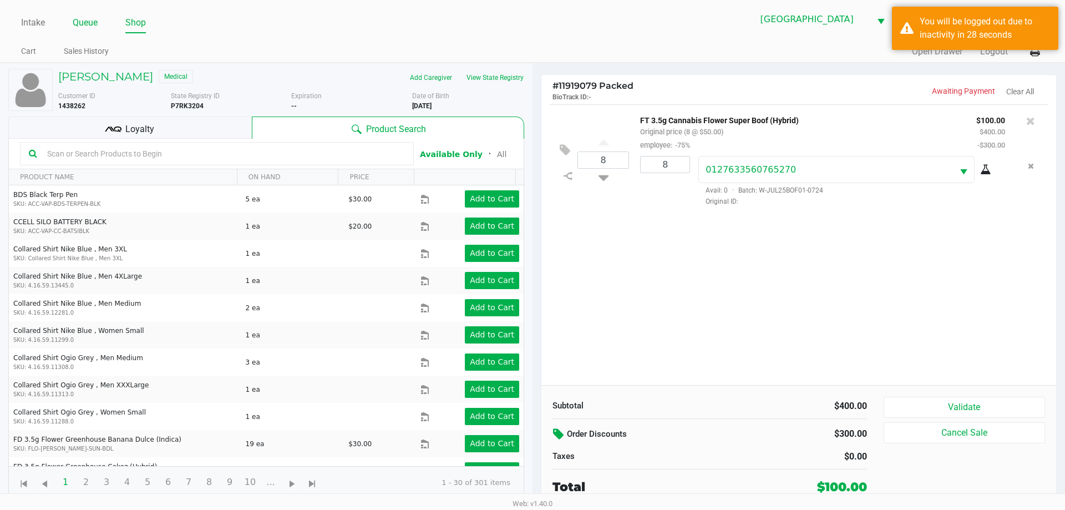
click at [83, 28] on link "Queue" at bounding box center [85, 23] width 25 height 16
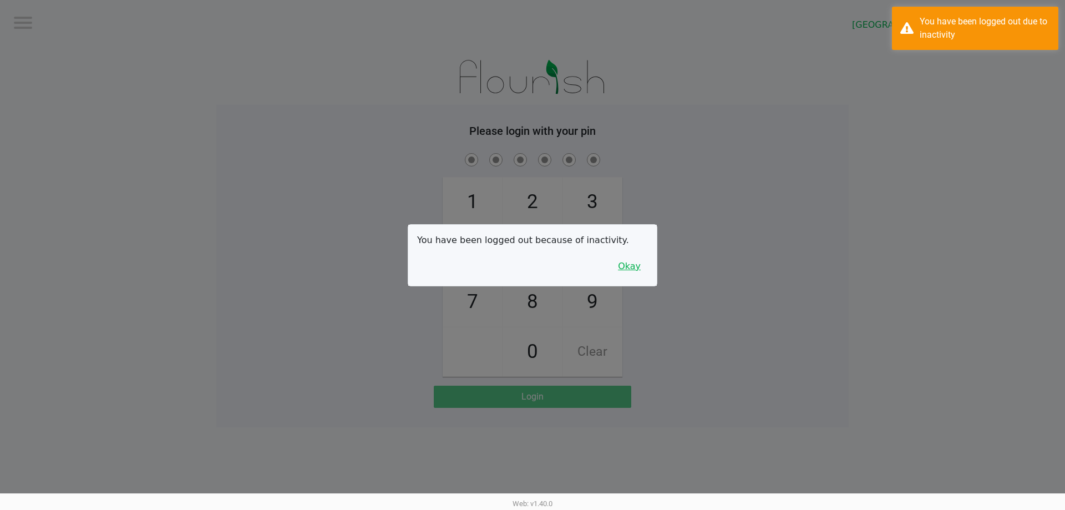
click at [647, 263] on button "Okay" at bounding box center [629, 266] width 37 height 21
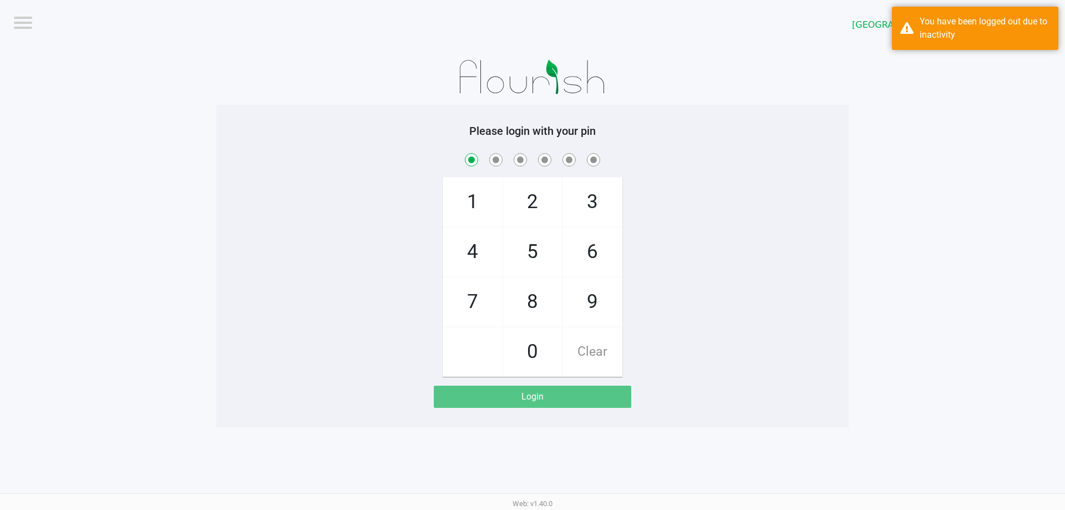
checkbox input "true"
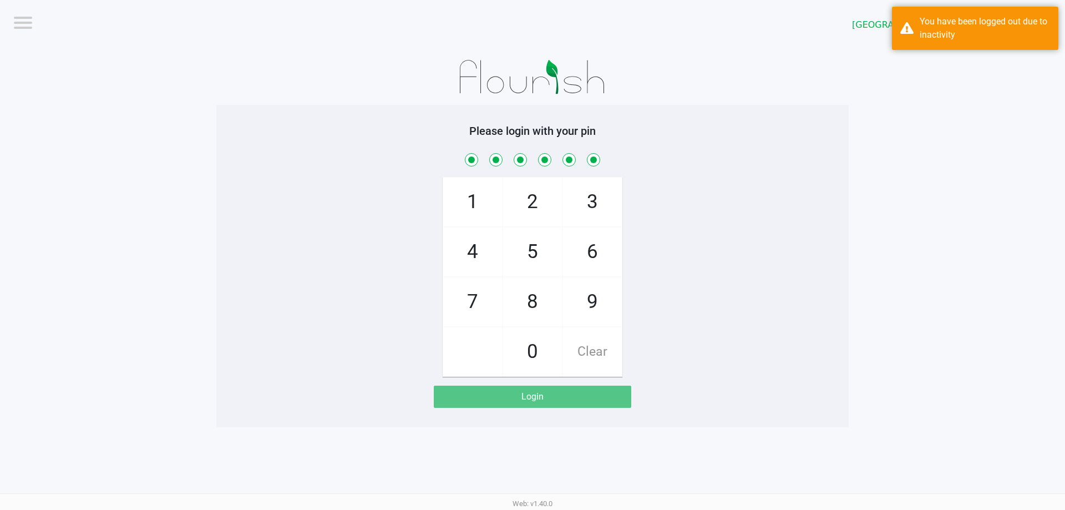
checkbox input "true"
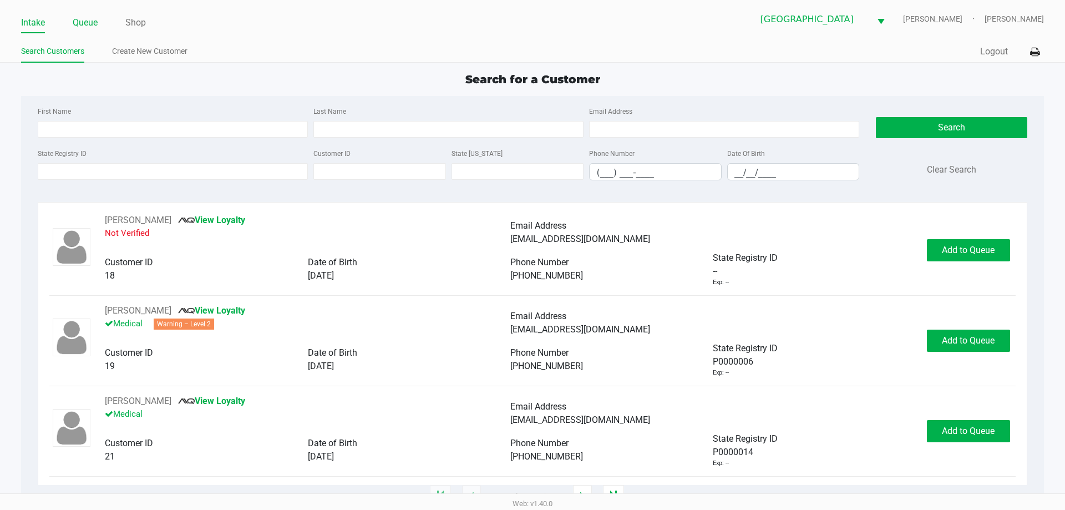
click at [85, 22] on link "Queue" at bounding box center [85, 23] width 25 height 16
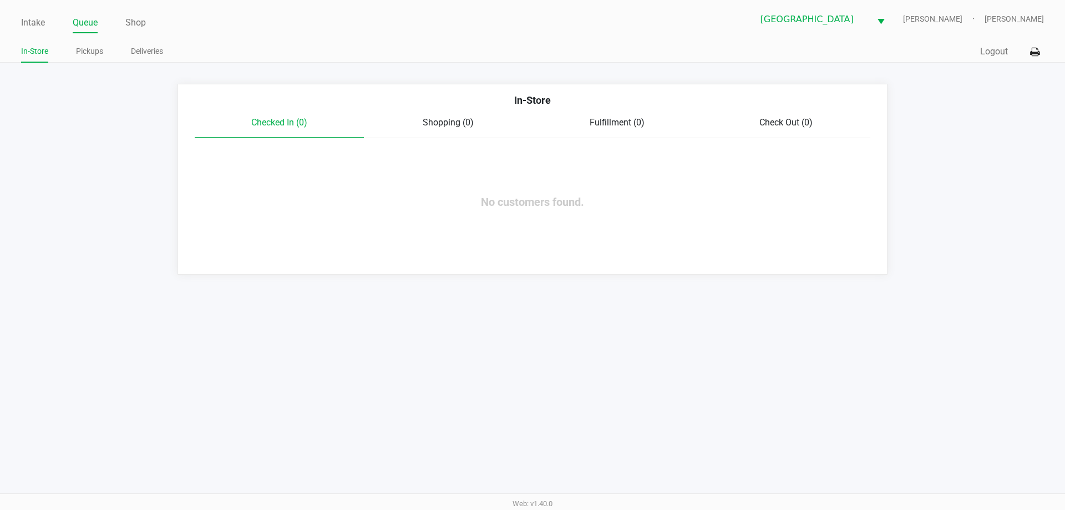
click at [96, 50] on link "Pickups" at bounding box center [89, 51] width 27 height 14
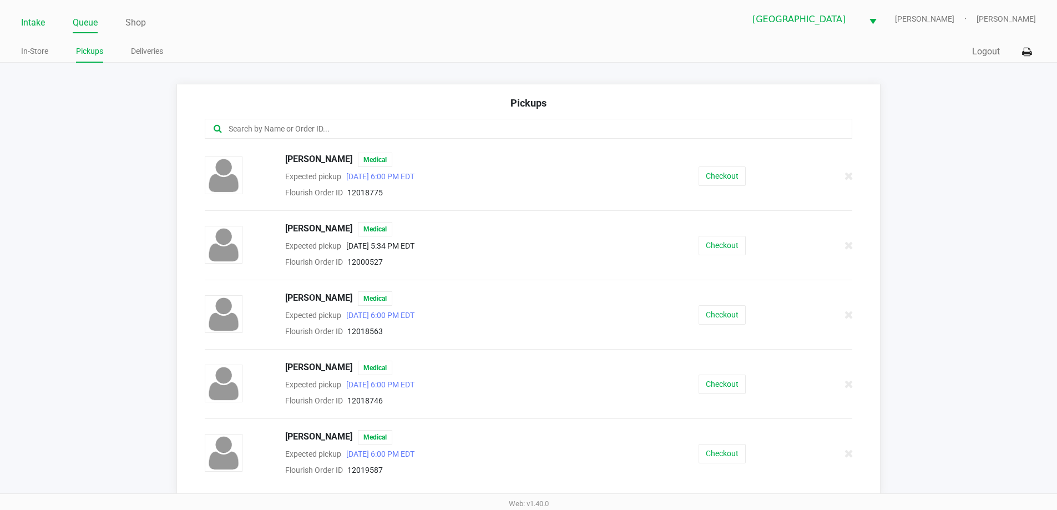
click at [33, 17] on link "Intake" at bounding box center [33, 23] width 24 height 16
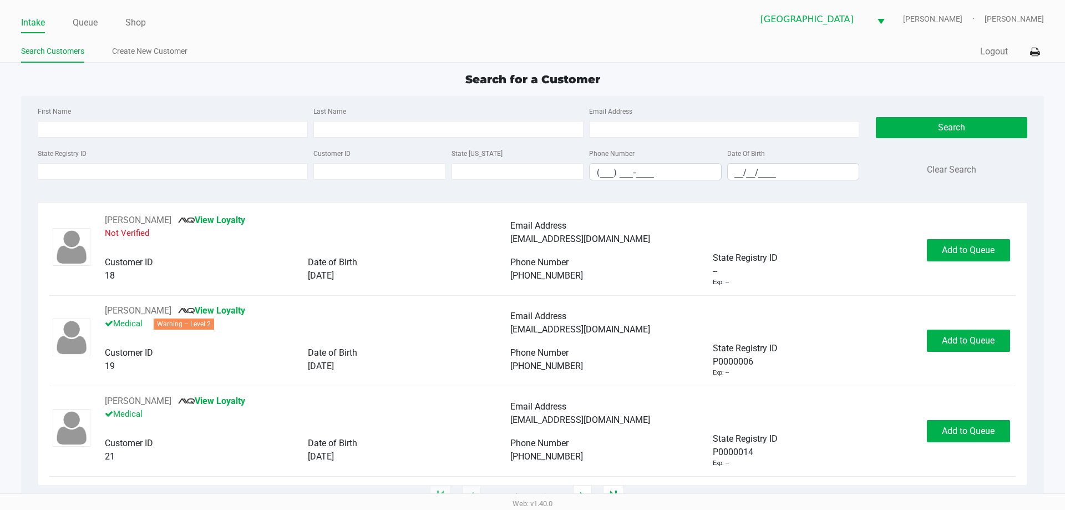
click at [150, 163] on input "State Registry ID" at bounding box center [173, 171] width 270 height 17
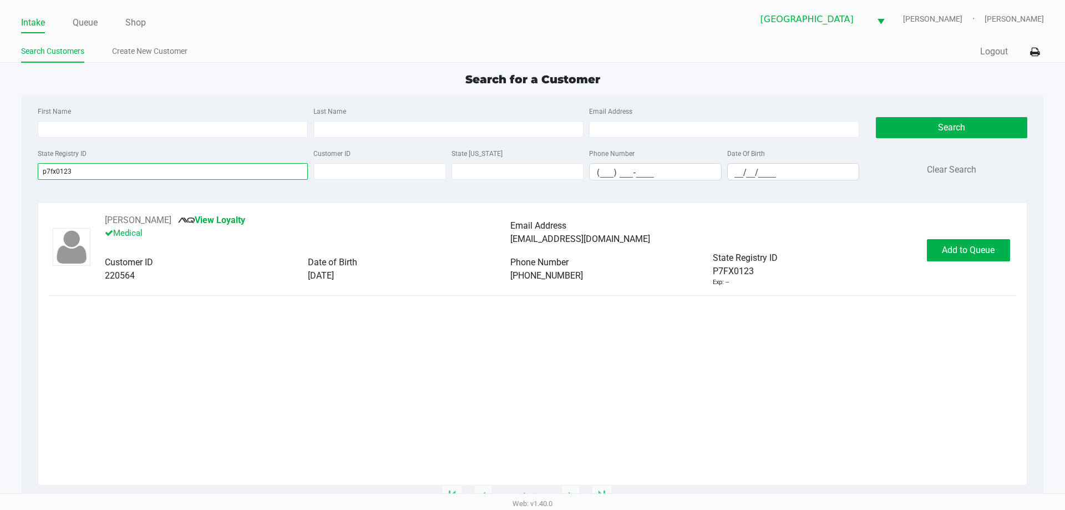
type input "p7fx0123"
click at [980, 252] on span "Add to Queue" at bounding box center [968, 250] width 53 height 11
click at [973, 256] on div "Add to Queue" at bounding box center [968, 250] width 83 height 22
click at [978, 259] on div "Add to Queue" at bounding box center [968, 250] width 83 height 22
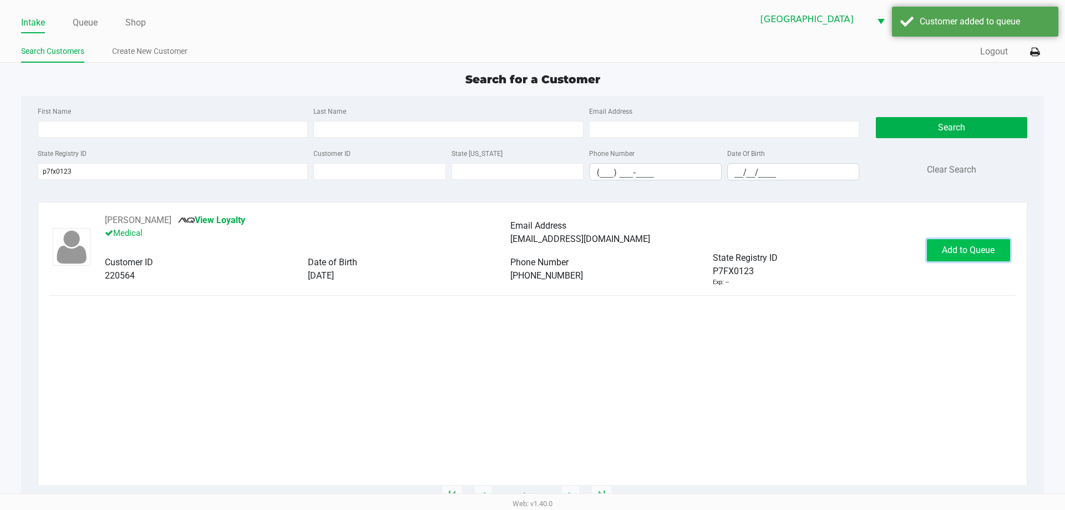
click at [981, 257] on button "Add to Queue" at bounding box center [968, 250] width 83 height 22
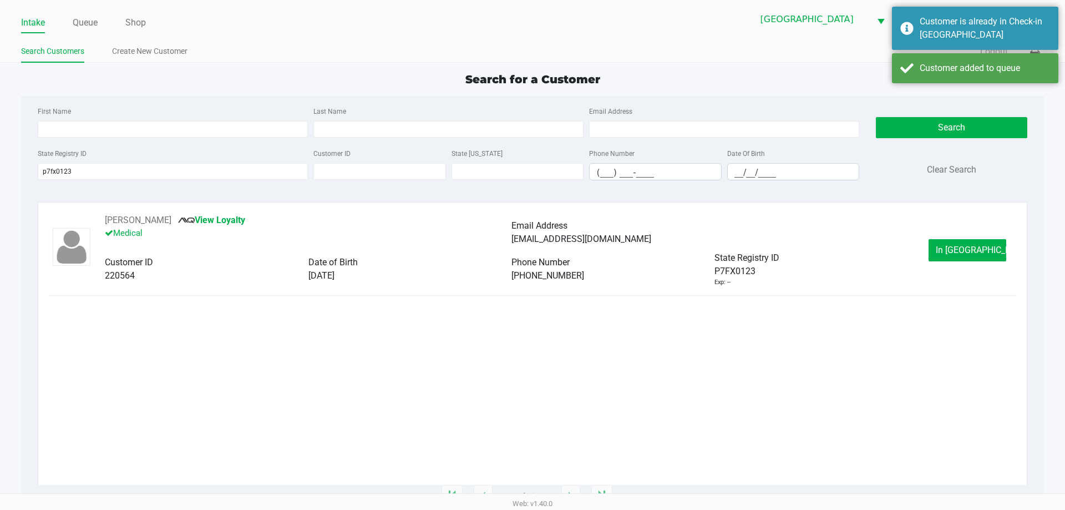
click at [986, 248] on button "In Queue" at bounding box center [967, 250] width 78 height 22
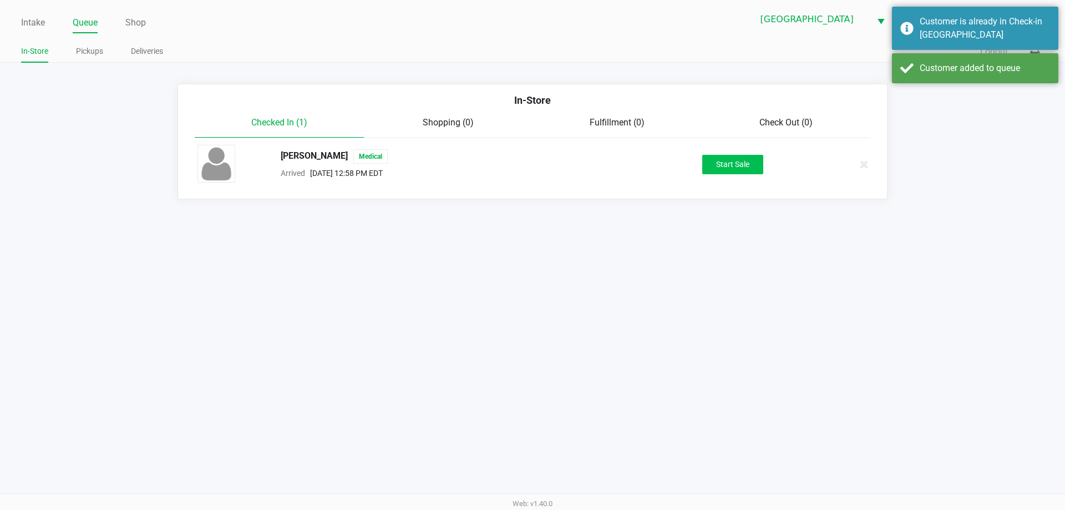
click at [705, 166] on button "Start Sale" at bounding box center [732, 164] width 61 height 19
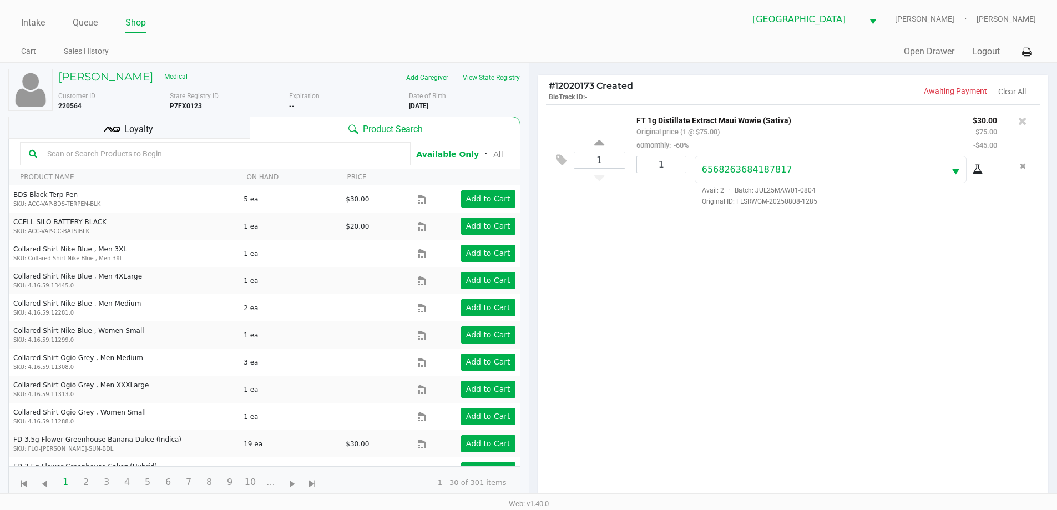
click at [194, 122] on div "Loyalty" at bounding box center [128, 127] width 241 height 22
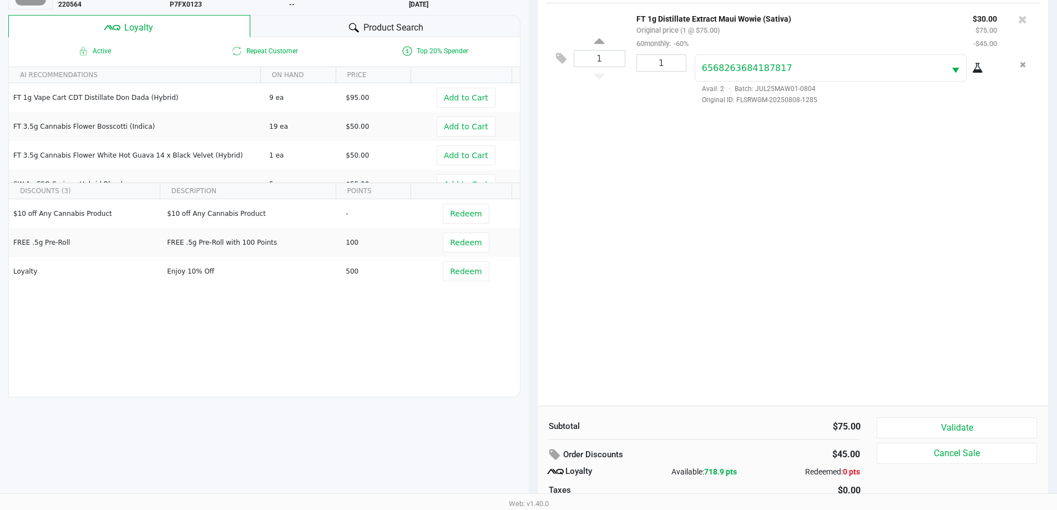
scroll to position [133, 0]
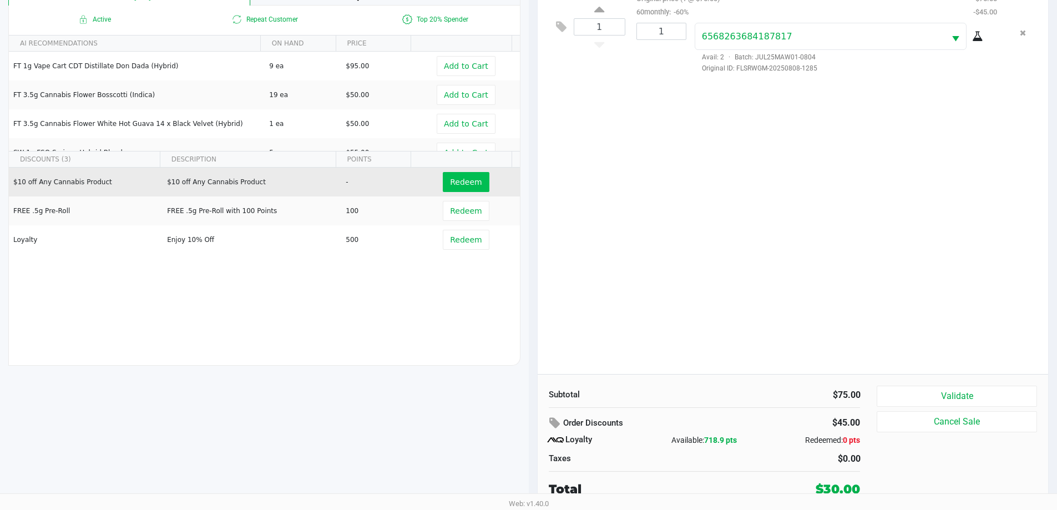
click at [474, 174] on button "Redeem" at bounding box center [466, 182] width 46 height 20
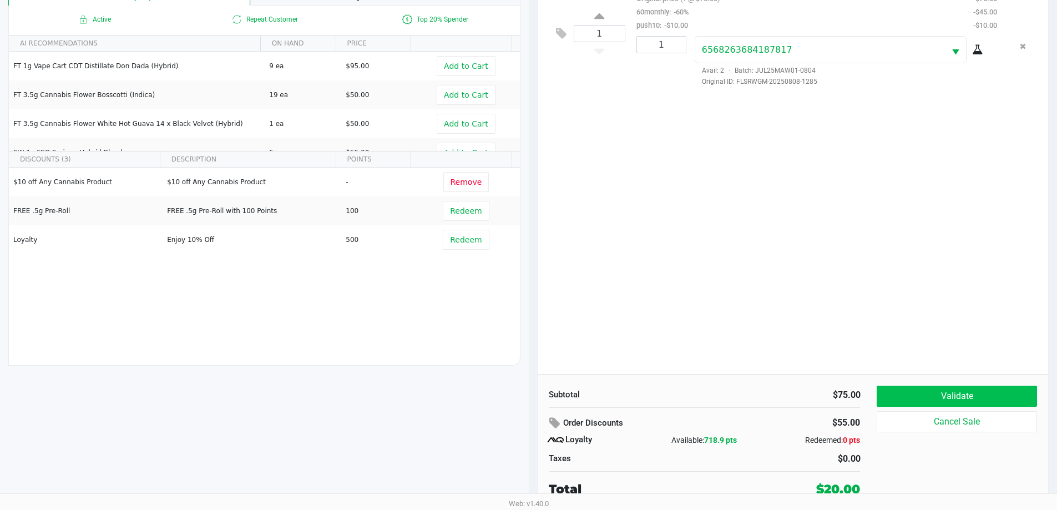
click at [973, 397] on button "Validate" at bounding box center [956, 395] width 160 height 21
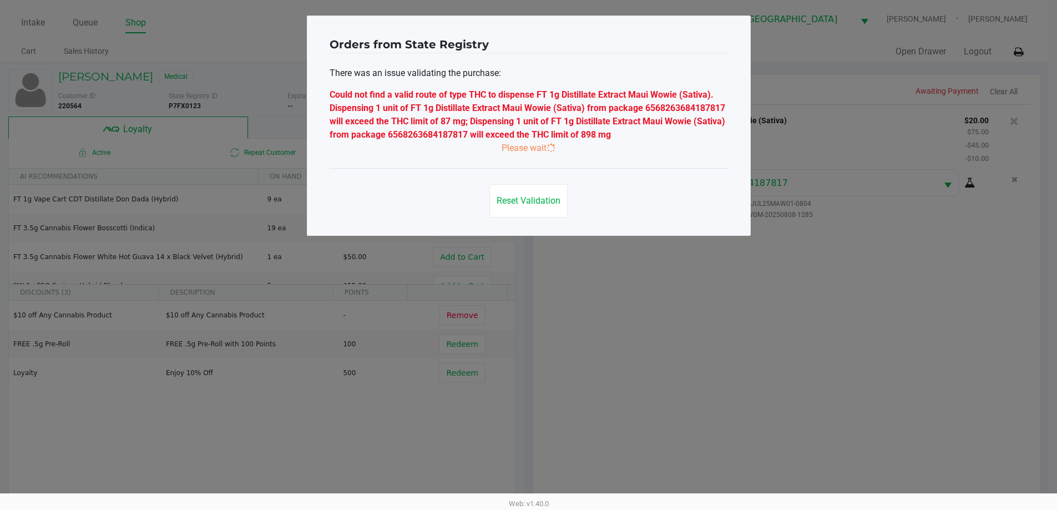
scroll to position [0, 0]
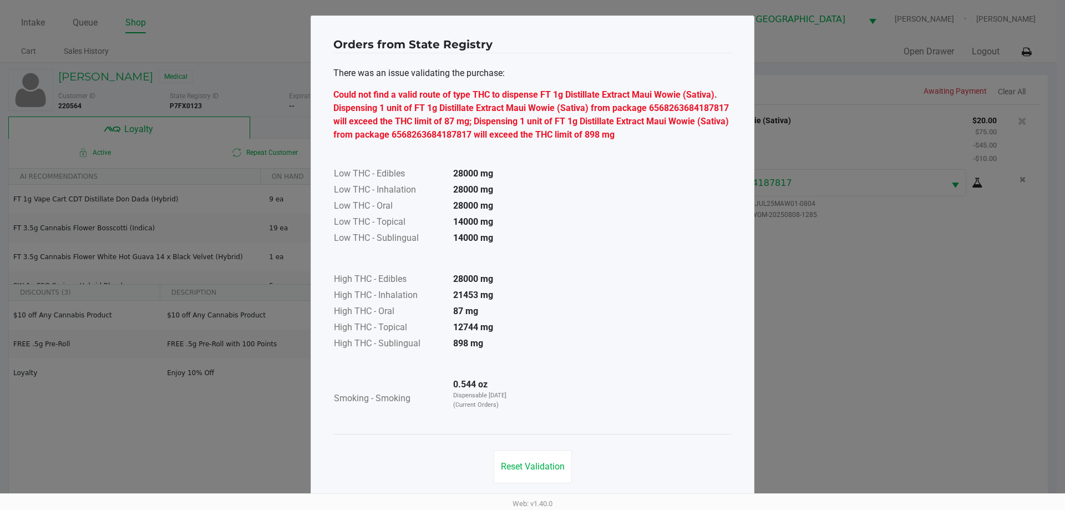
click at [528, 470] on span "Reset Validation" at bounding box center [533, 466] width 64 height 11
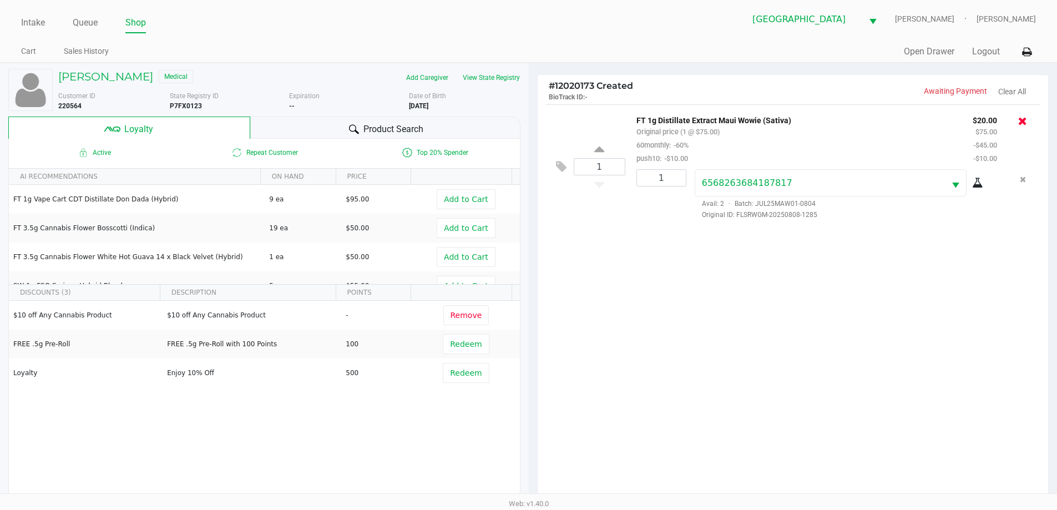
click at [1023, 115] on icon at bounding box center [1022, 120] width 9 height 11
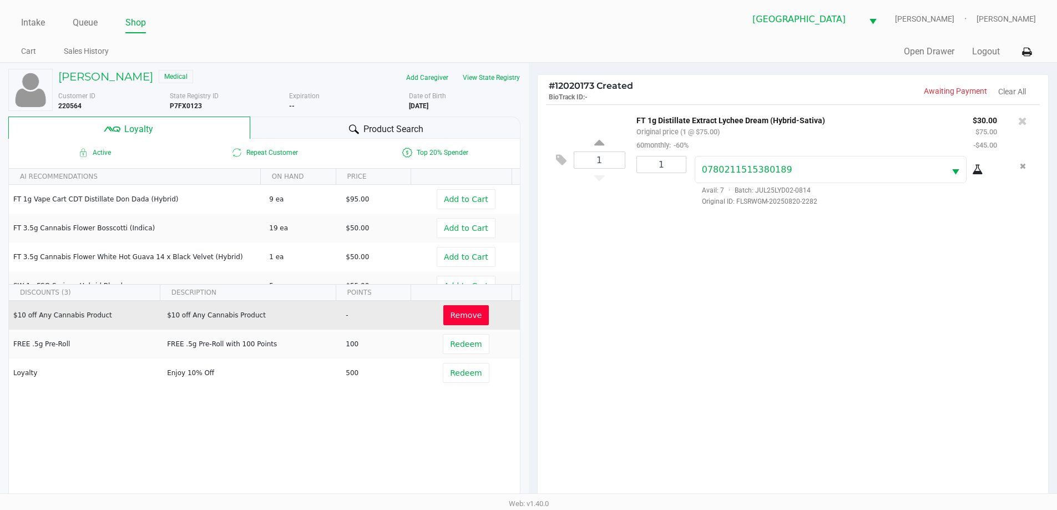
click at [460, 311] on span "Remove" at bounding box center [466, 315] width 32 height 9
click at [464, 317] on span "Redeem" at bounding box center [466, 315] width 32 height 9
click at [692, 357] on div at bounding box center [528, 321] width 1057 height 406
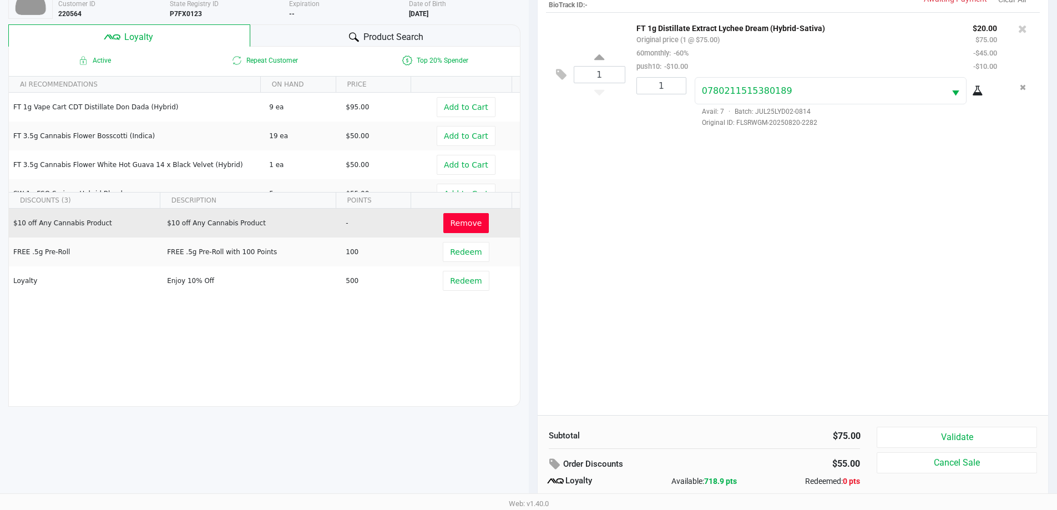
scroll to position [133, 0]
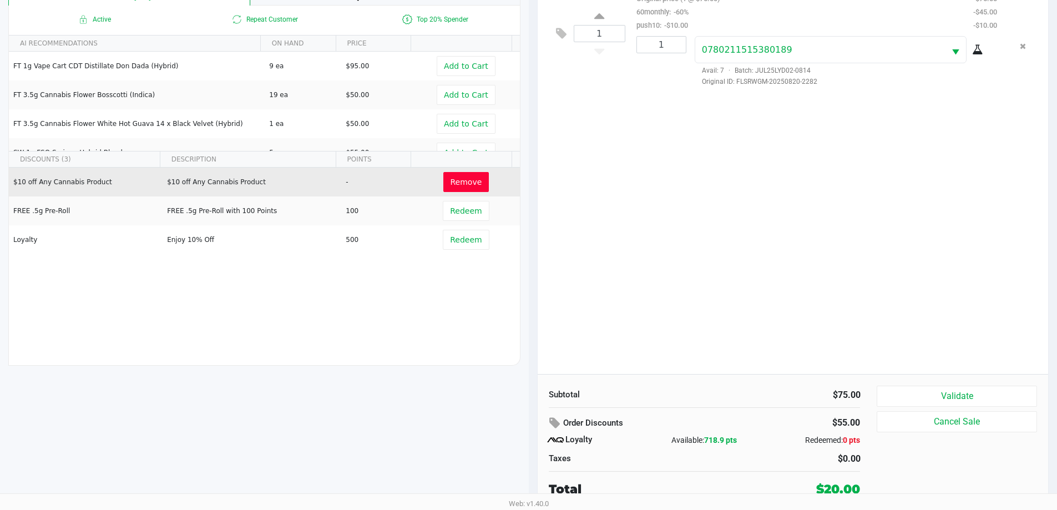
click at [964, 399] on button "Validate" at bounding box center [956, 395] width 160 height 21
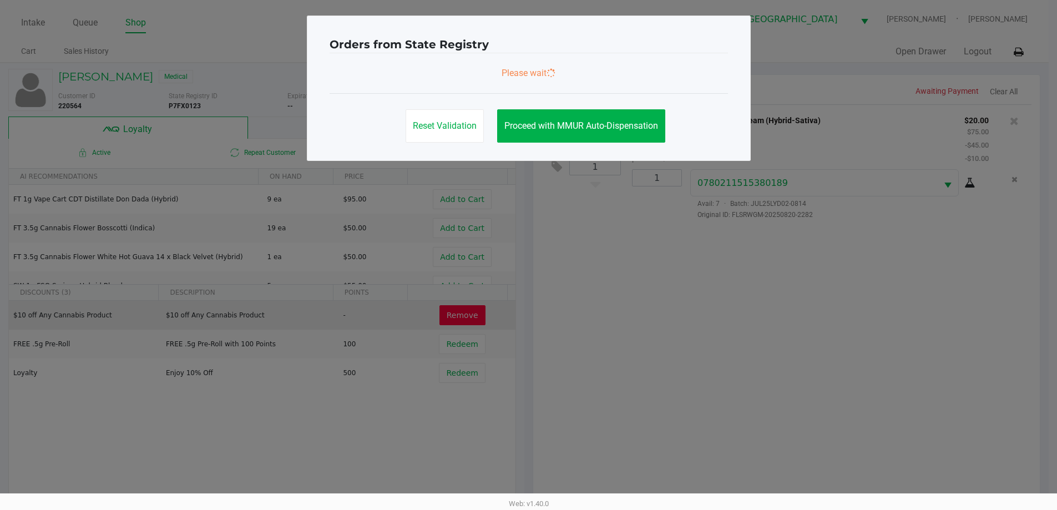
scroll to position [0, 0]
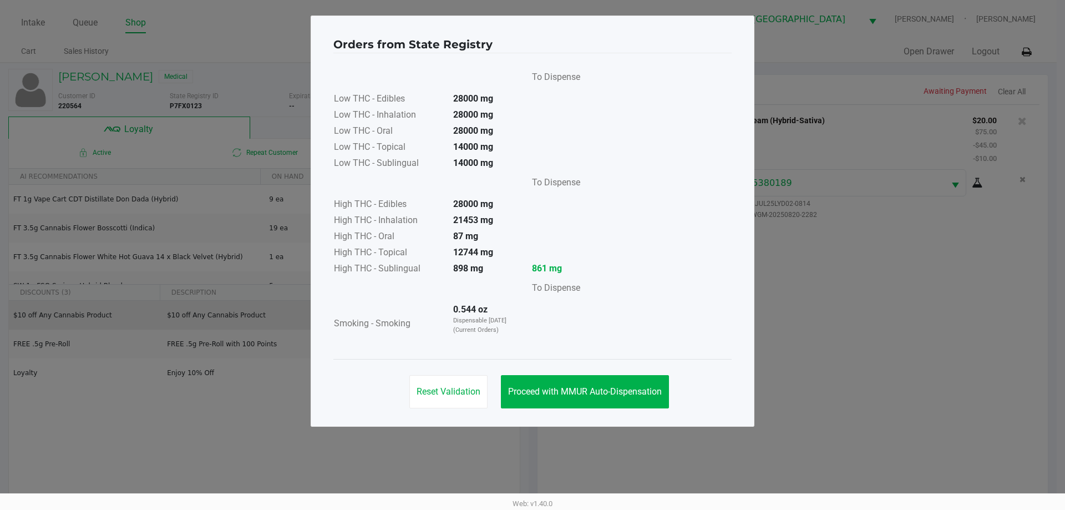
click at [599, 386] on span "Proceed with MMUR Auto-Dispensation" at bounding box center [585, 391] width 154 height 11
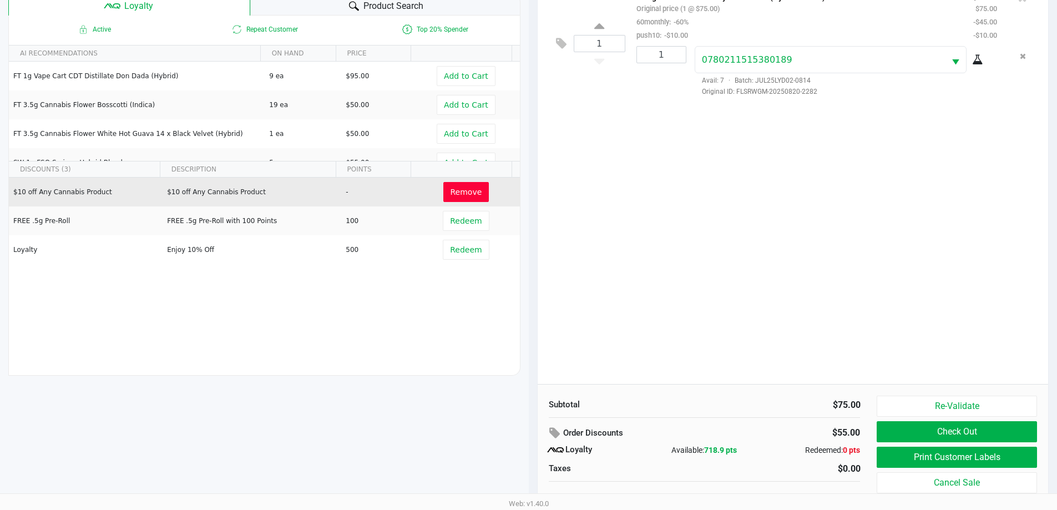
scroll to position [133, 0]
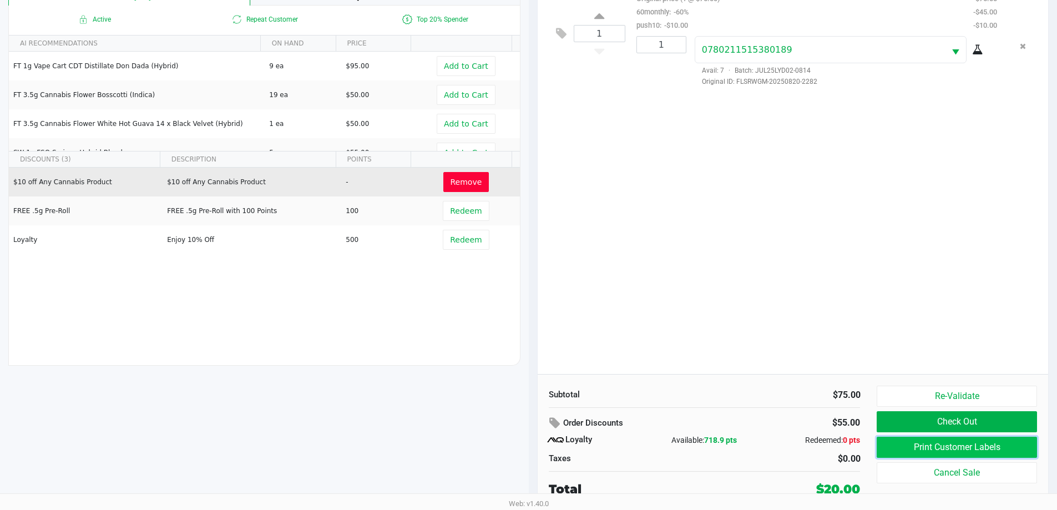
click at [932, 450] on button "Print Customer Labels" at bounding box center [956, 446] width 160 height 21
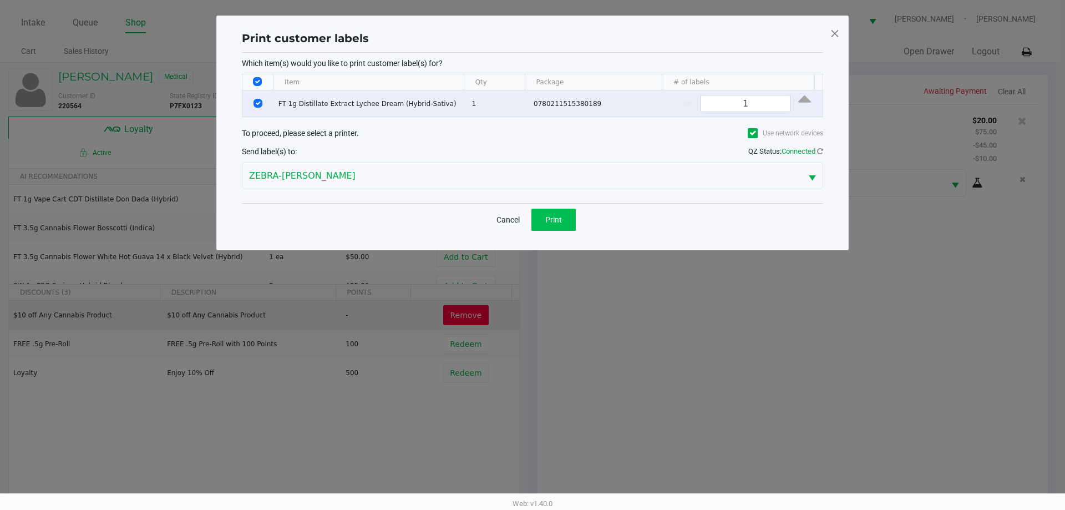
click at [555, 215] on span "Print" at bounding box center [553, 219] width 17 height 9
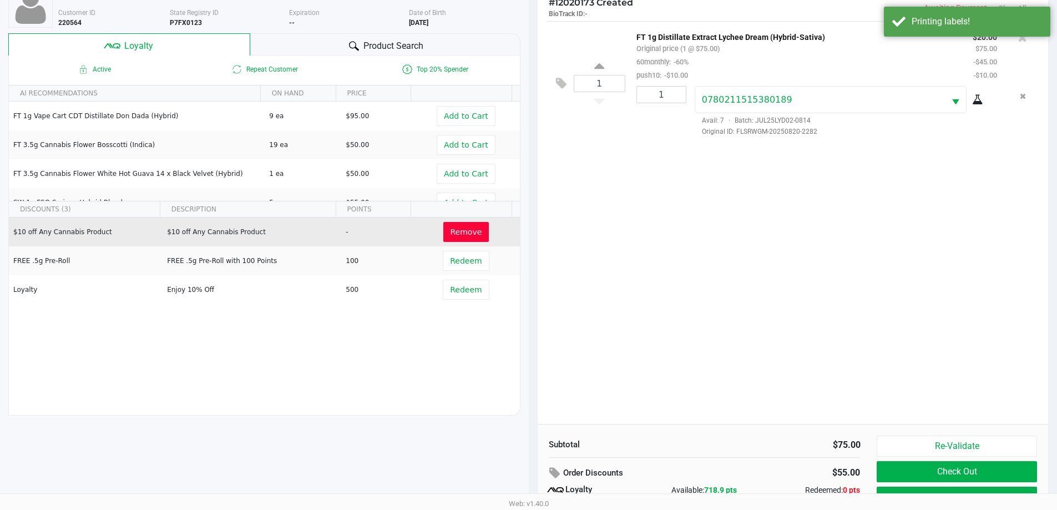
scroll to position [133, 0]
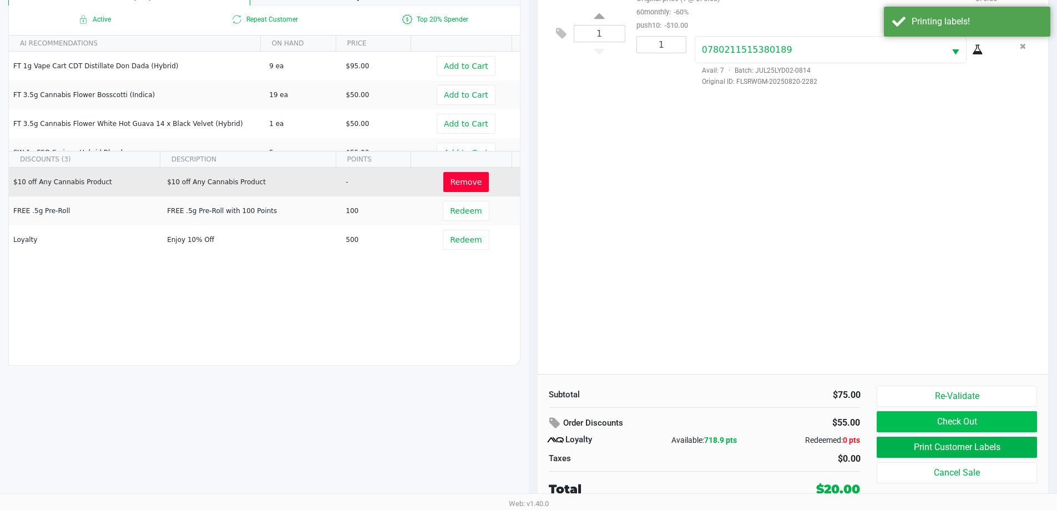
click at [935, 425] on button "Check Out" at bounding box center [956, 421] width 160 height 21
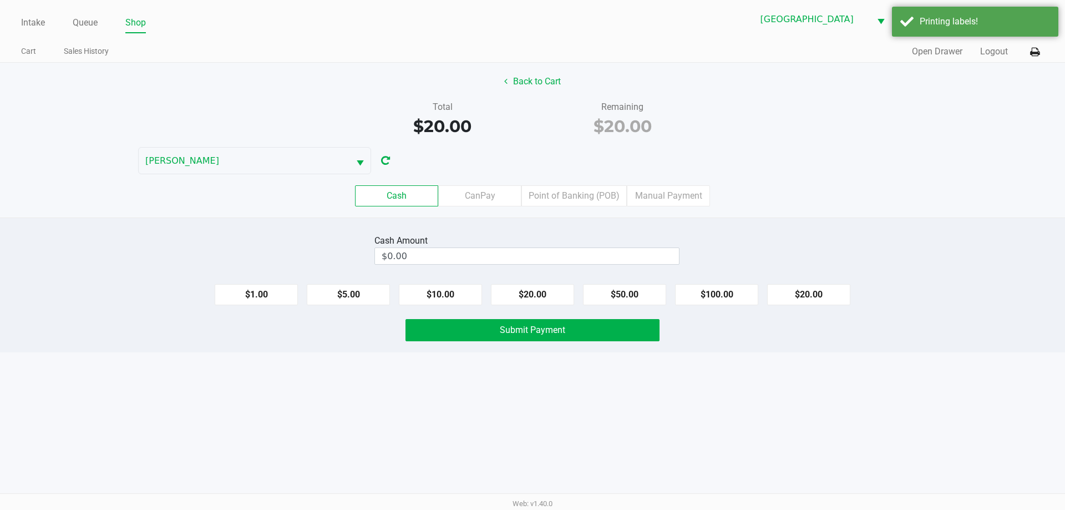
click at [582, 200] on label "Point of Banking (POB)" at bounding box center [573, 195] width 105 height 21
click at [0, 0] on 7 "Point of Banking (POB)" at bounding box center [0, 0] width 0 height 0
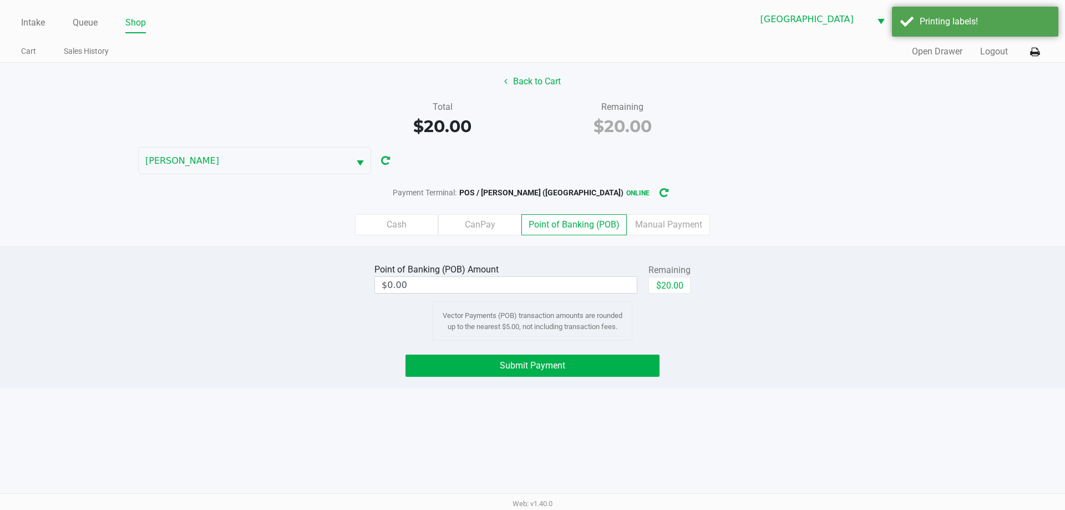
click at [677, 292] on button "$20.00" at bounding box center [669, 285] width 42 height 17
type input "$20.00"
click at [552, 370] on button "Submit Payment" at bounding box center [532, 365] width 254 height 22
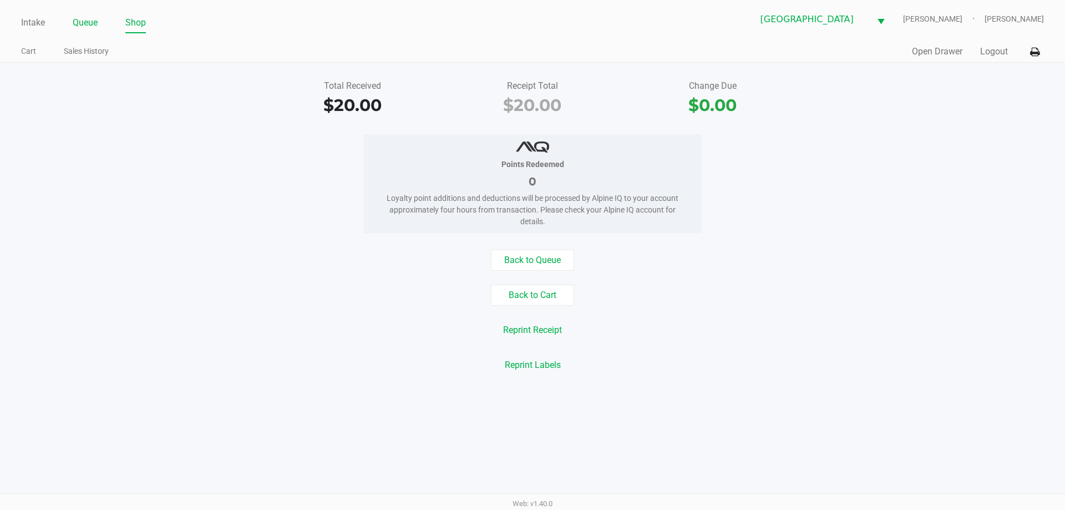
click at [87, 26] on link "Queue" at bounding box center [85, 23] width 25 height 16
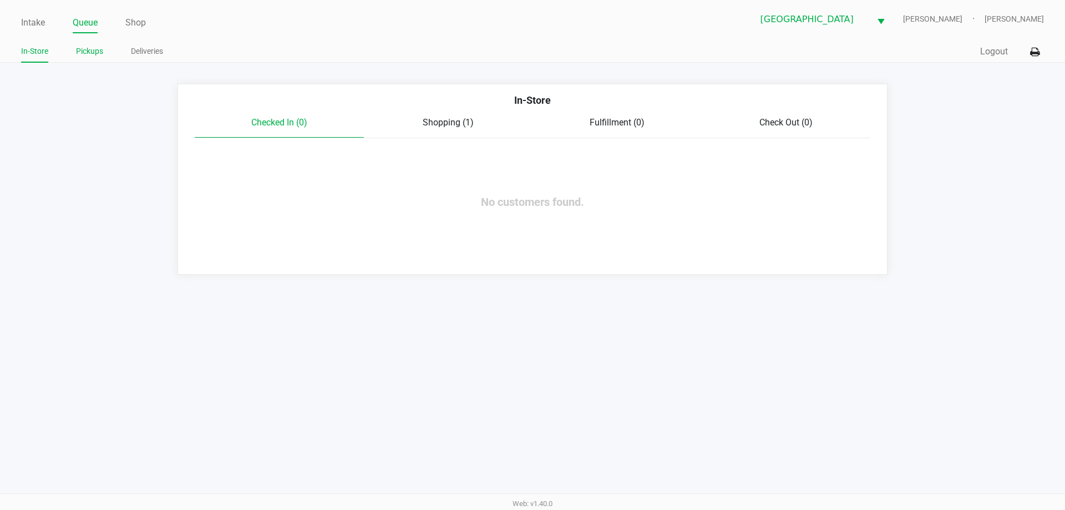
click at [89, 45] on link "Pickups" at bounding box center [89, 51] width 27 height 14
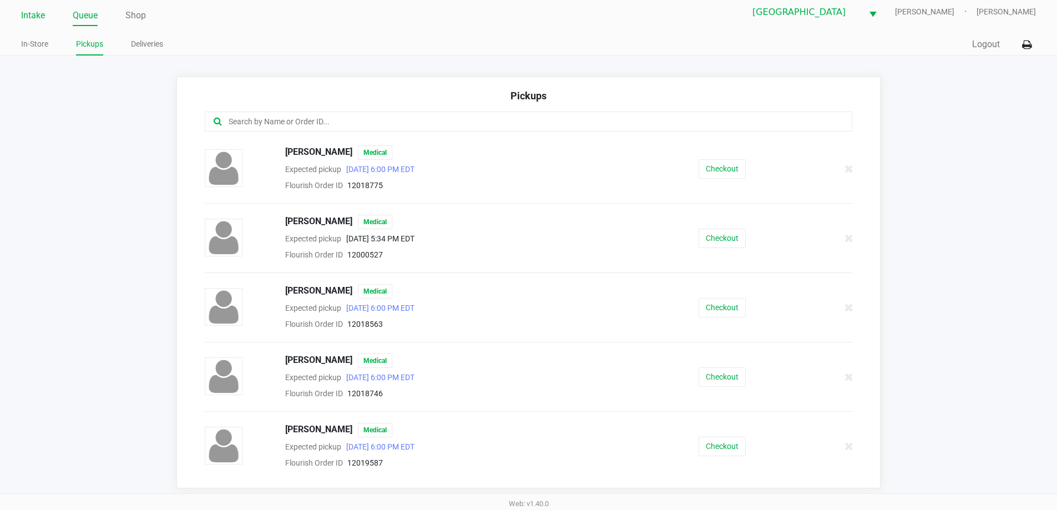
click at [28, 13] on link "Intake" at bounding box center [33, 16] width 24 height 16
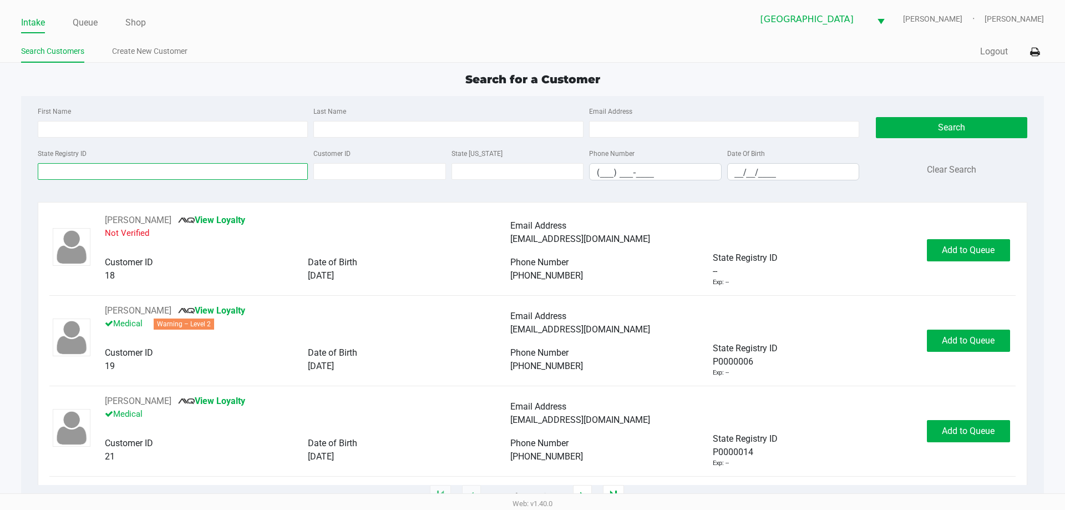
click at [210, 171] on input "State Registry ID" at bounding box center [173, 171] width 270 height 17
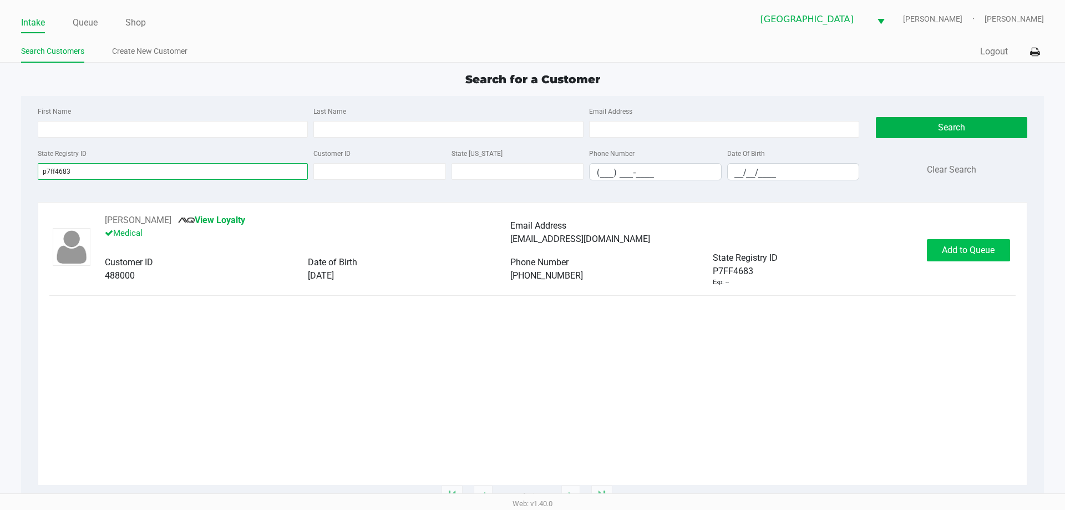
type input "p7ff4683"
click at [959, 245] on span "Add to Queue" at bounding box center [968, 250] width 53 height 11
click at [959, 245] on div "Add to Queue" at bounding box center [968, 250] width 83 height 22
click at [959, 245] on span "Add to Queue" at bounding box center [974, 250] width 53 height 11
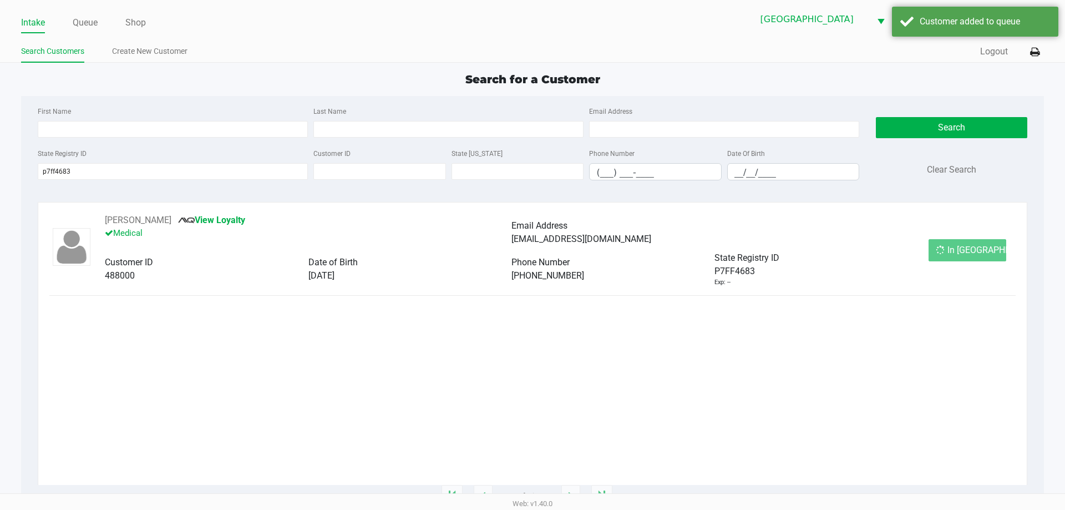
click at [959, 245] on div "In Queue" at bounding box center [967, 250] width 78 height 22
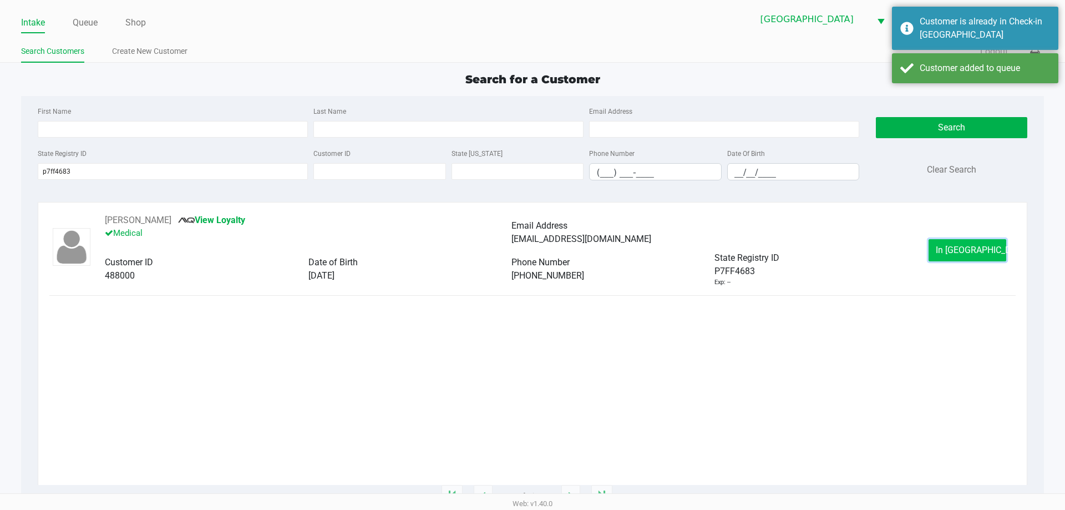
click at [953, 244] on button "In Queue" at bounding box center [967, 250] width 78 height 22
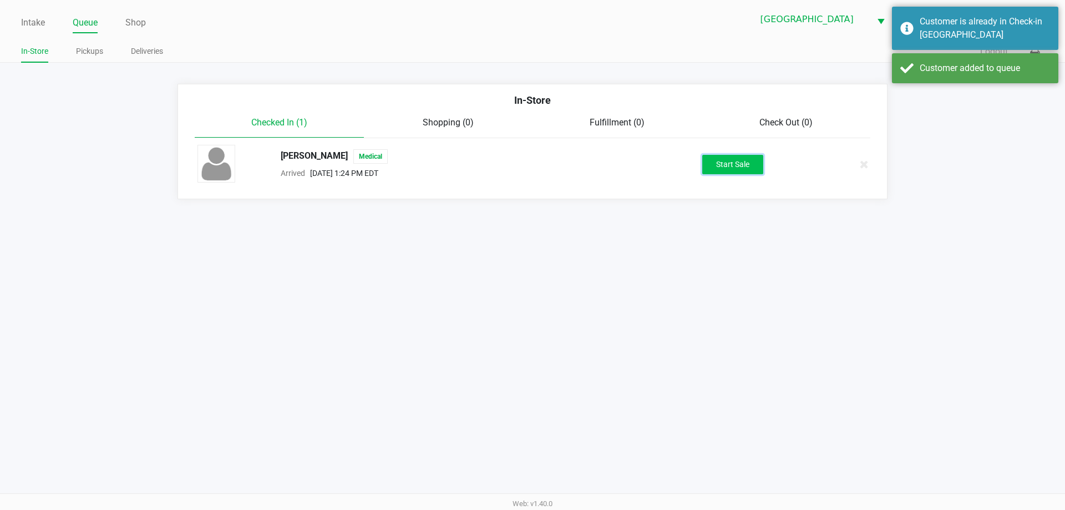
click at [746, 171] on button "Start Sale" at bounding box center [732, 164] width 61 height 19
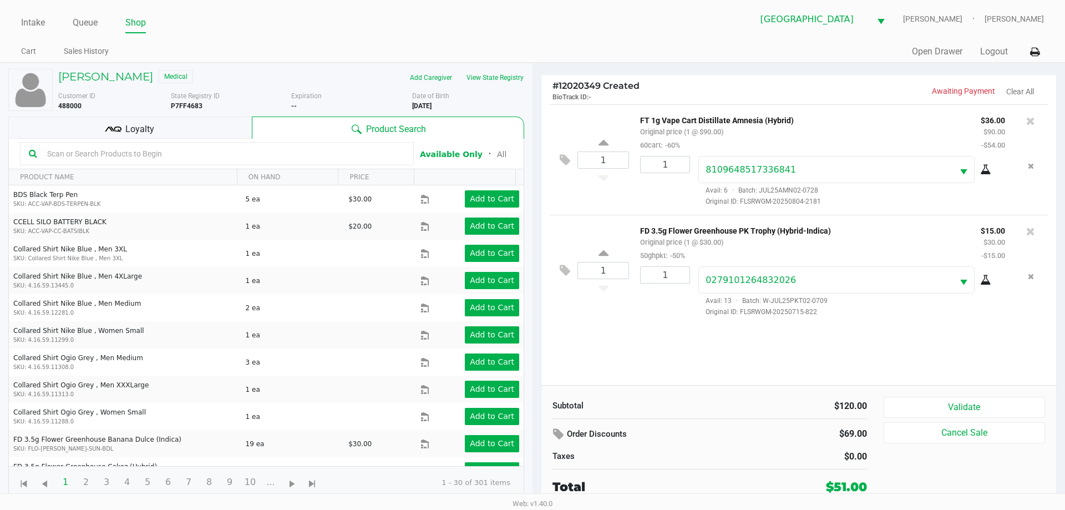
click at [206, 120] on div "Loyalty" at bounding box center [129, 127] width 243 height 22
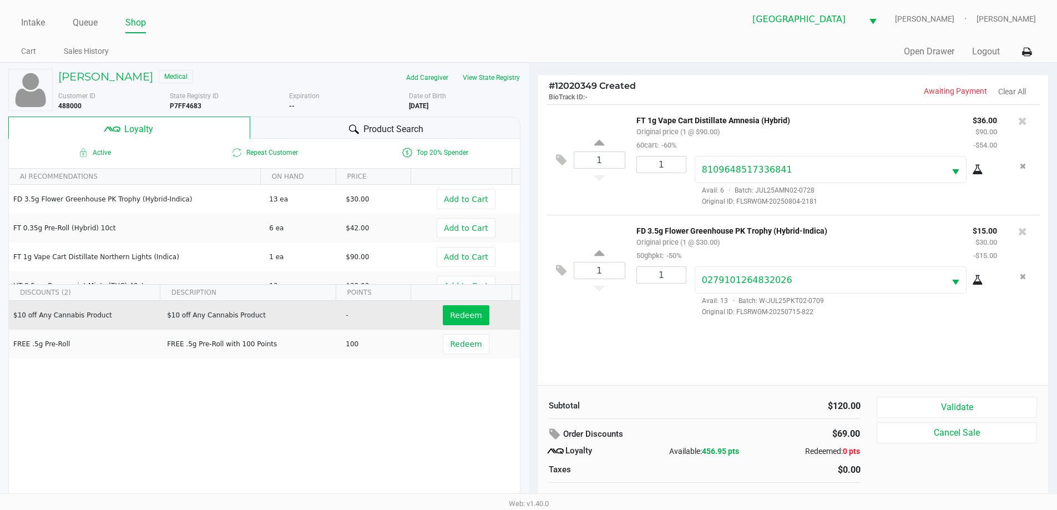
click at [462, 311] on span "Redeem" at bounding box center [466, 315] width 32 height 9
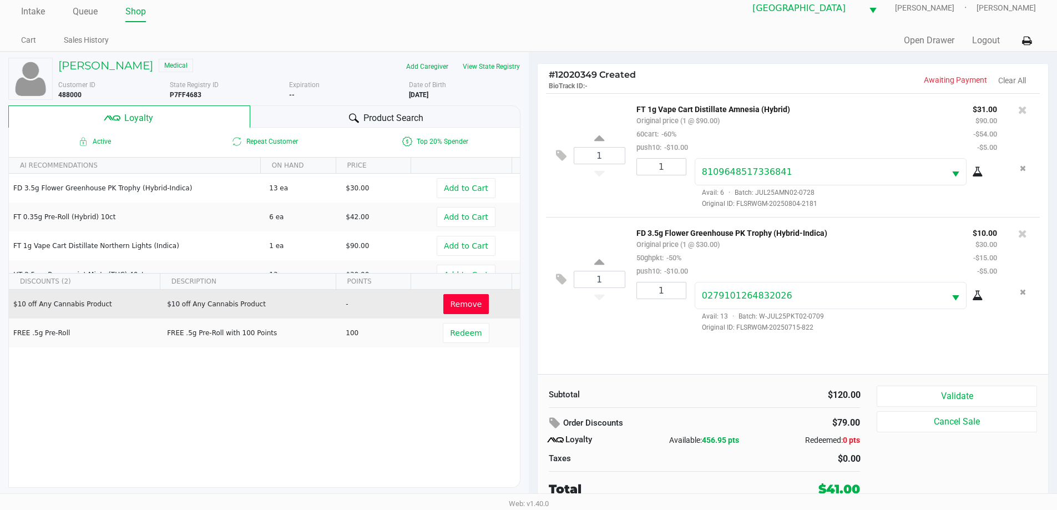
click at [952, 393] on button "Validate" at bounding box center [956, 395] width 160 height 21
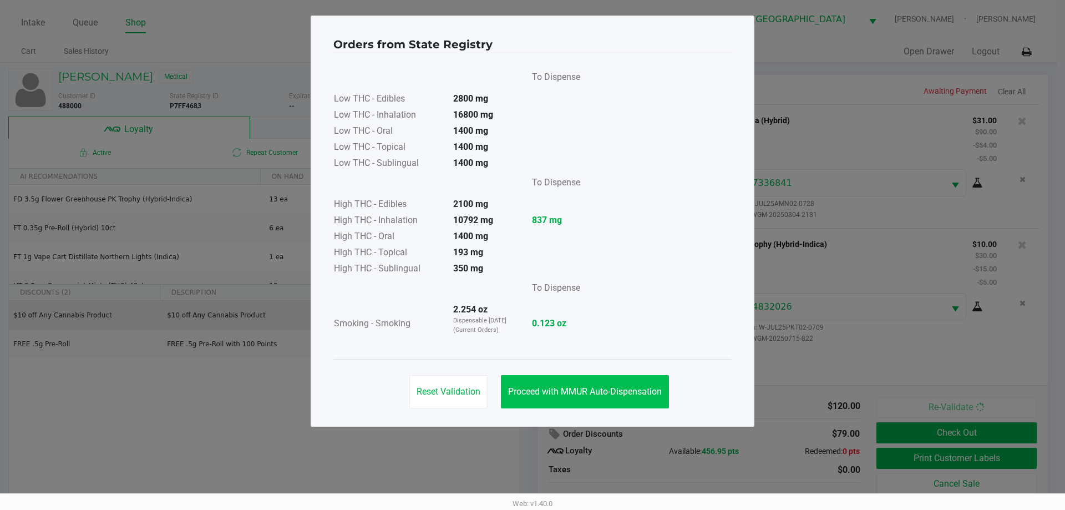
click at [578, 379] on button "Proceed with MMUR Auto-Dispensation" at bounding box center [585, 391] width 168 height 33
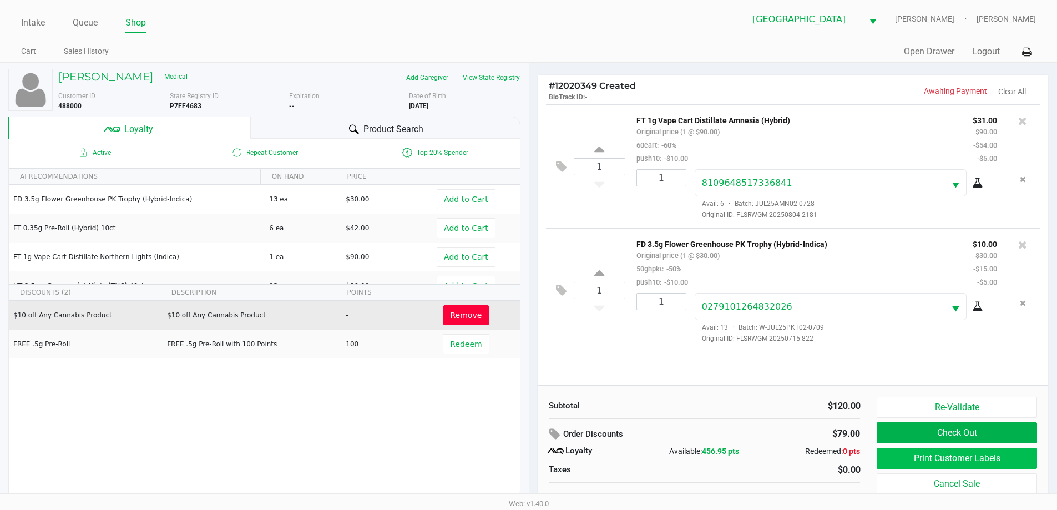
click at [929, 460] on button "Print Customer Labels" at bounding box center [956, 458] width 160 height 21
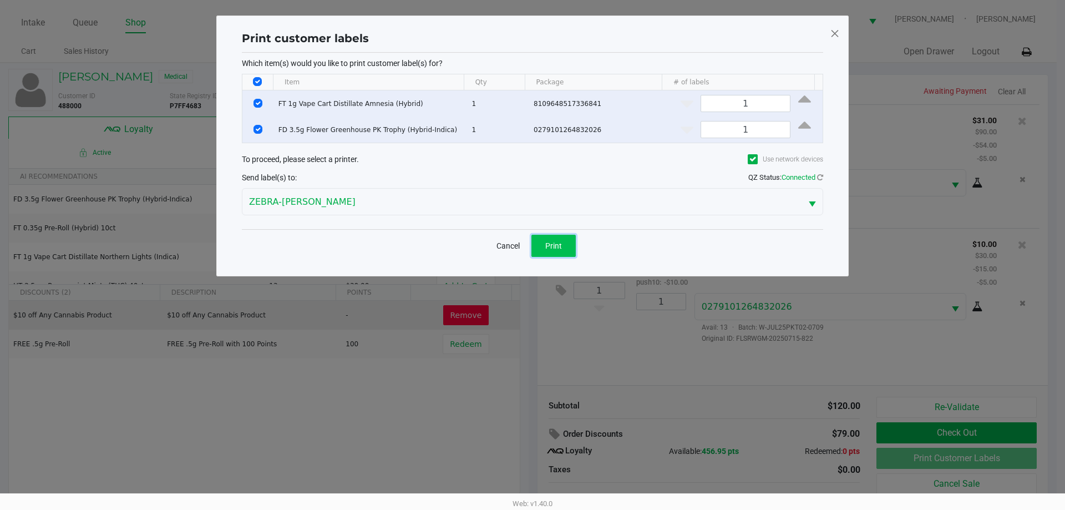
click at [554, 252] on button "Print" at bounding box center [553, 246] width 44 height 22
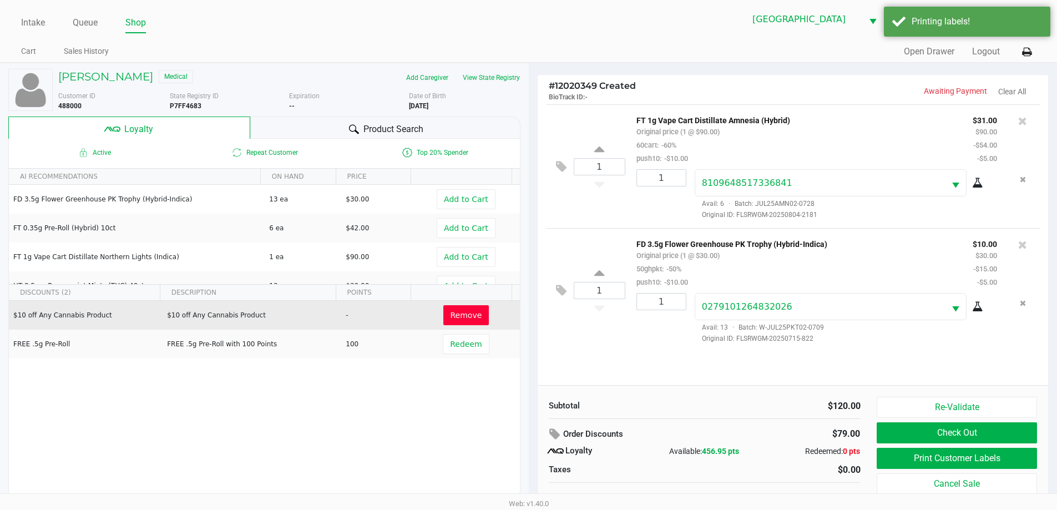
scroll to position [11, 0]
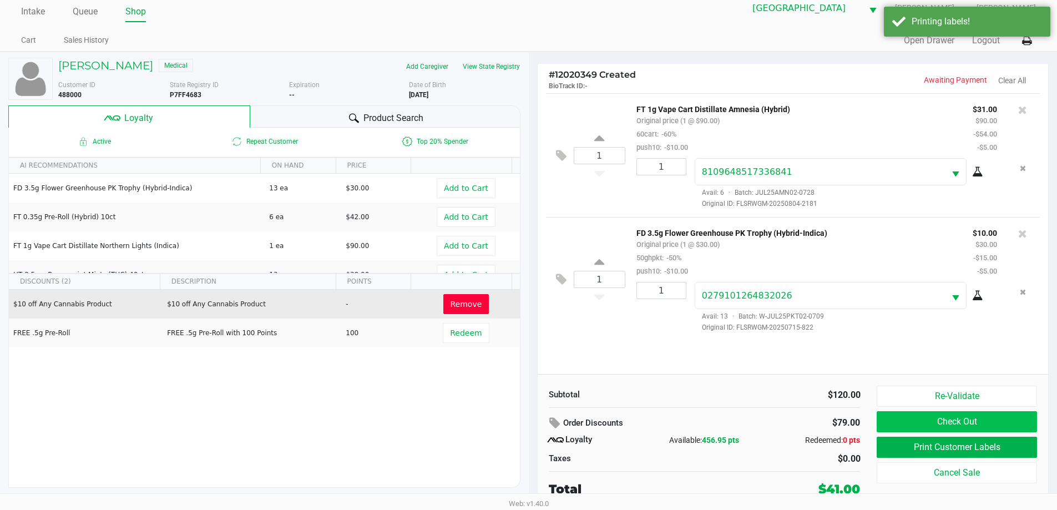
click at [952, 420] on button "Check Out" at bounding box center [956, 421] width 160 height 21
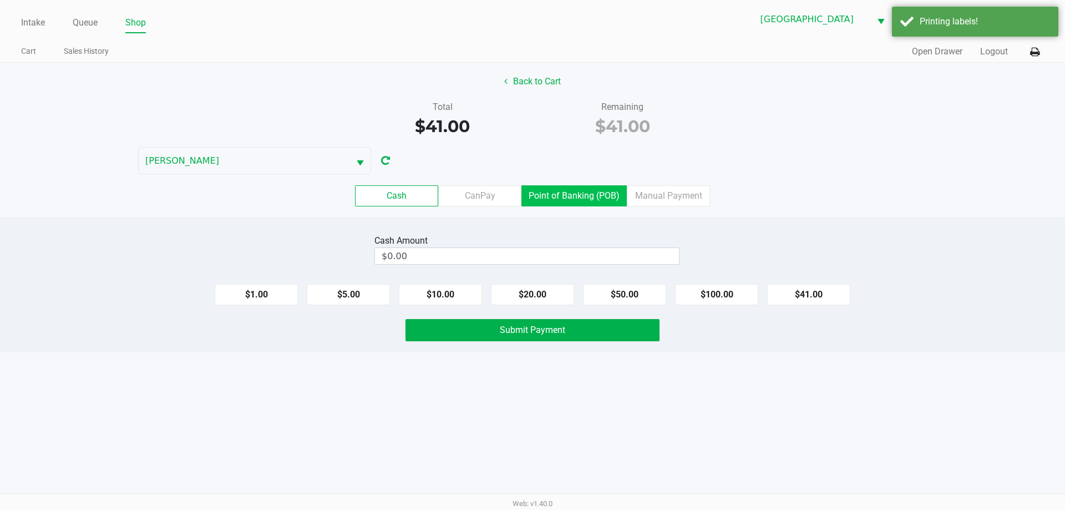
click at [570, 199] on label "Point of Banking (POB)" at bounding box center [573, 195] width 105 height 21
click at [0, 0] on 7 "Point of Banking (POB)" at bounding box center [0, 0] width 0 height 0
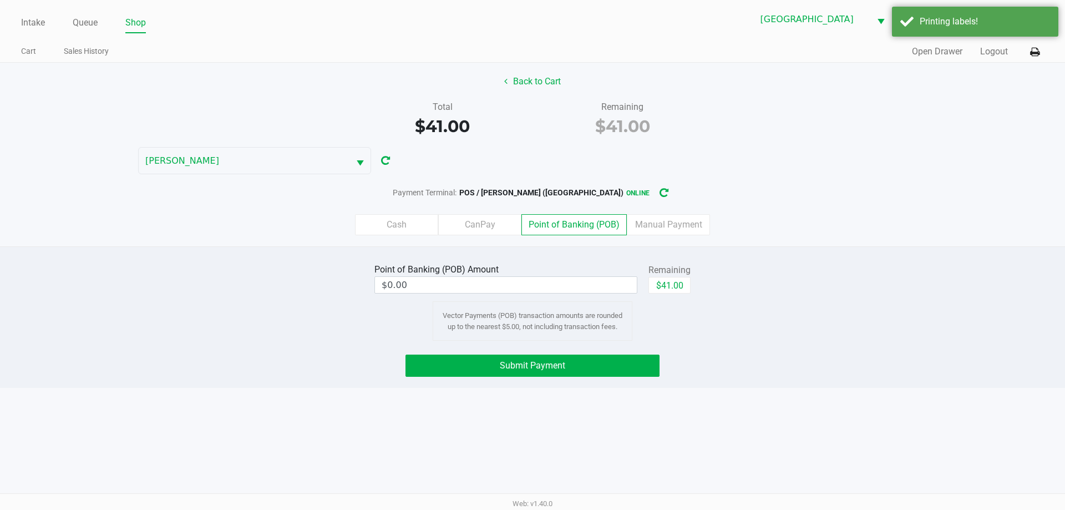
click at [659, 291] on button "$41.00" at bounding box center [669, 285] width 42 height 17
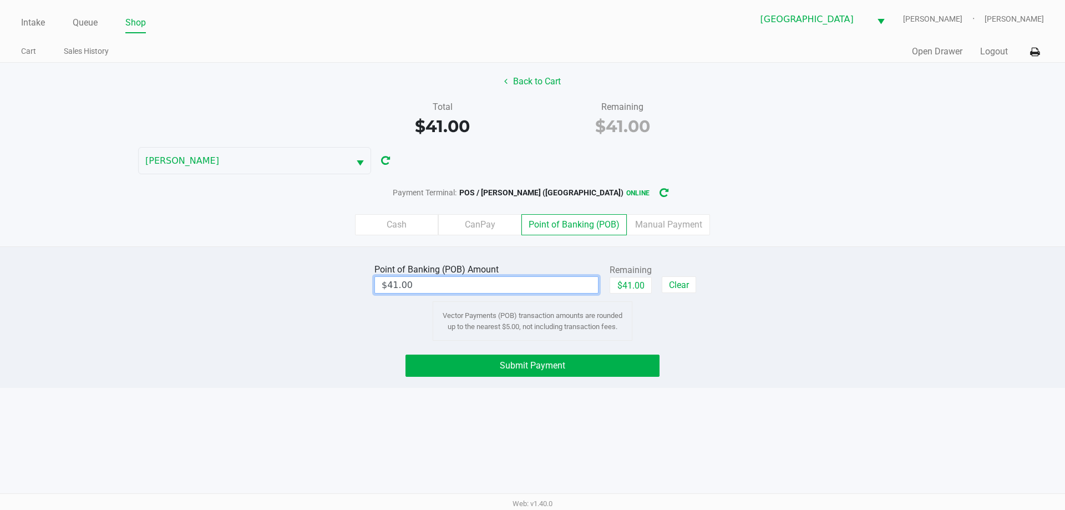
click at [545, 282] on input "$41.00" at bounding box center [486, 285] width 223 height 16
click at [569, 368] on button "Submit Payment" at bounding box center [532, 365] width 254 height 22
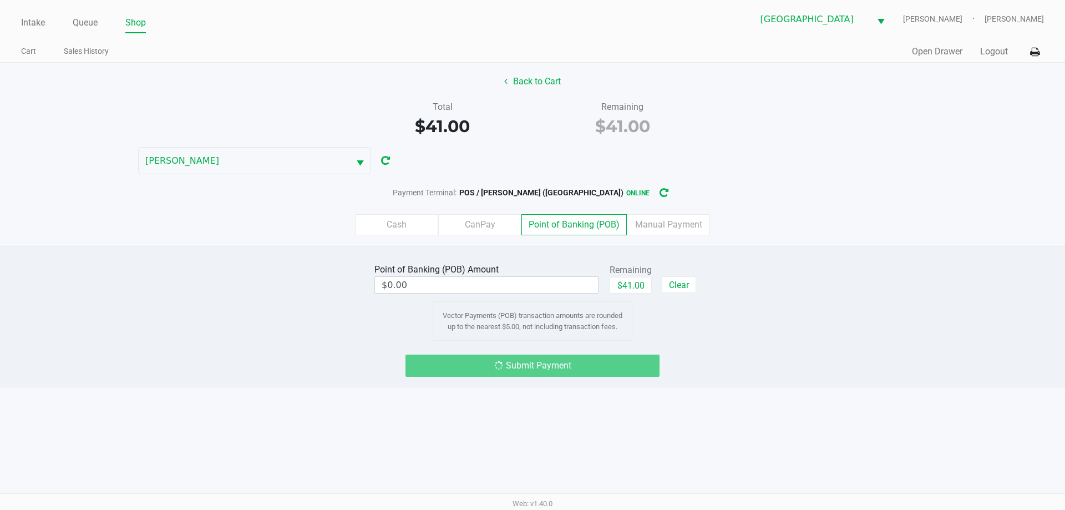
click at [393, 224] on label "Cash" at bounding box center [396, 224] width 83 height 21
click at [0, 0] on 0 "Cash" at bounding box center [0, 0] width 0 height 0
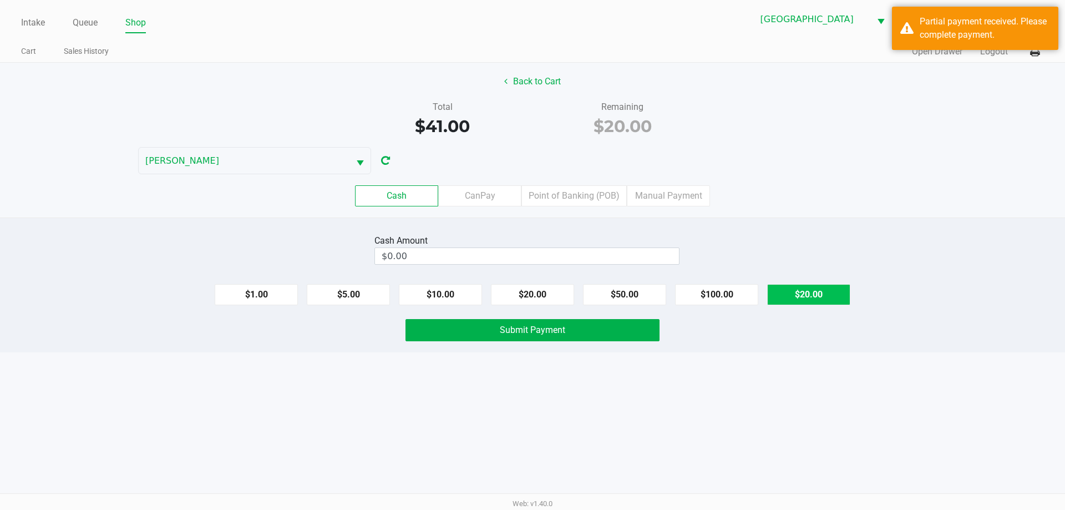
click at [810, 290] on button "$20.00" at bounding box center [808, 294] width 83 height 21
type input "$20.00"
click at [642, 325] on button "Submit Payment" at bounding box center [532, 330] width 254 height 22
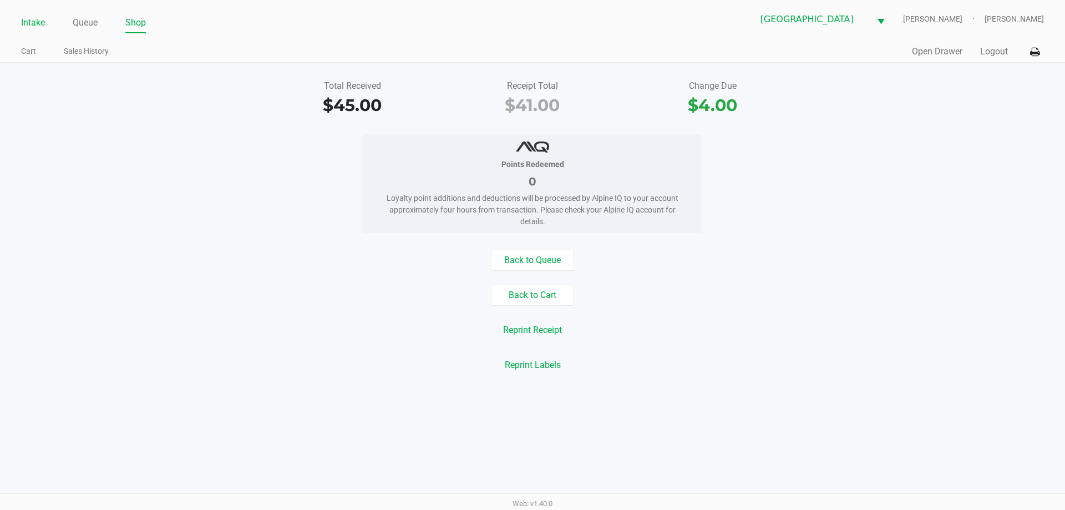
click at [34, 23] on link "Intake" at bounding box center [33, 23] width 24 height 16
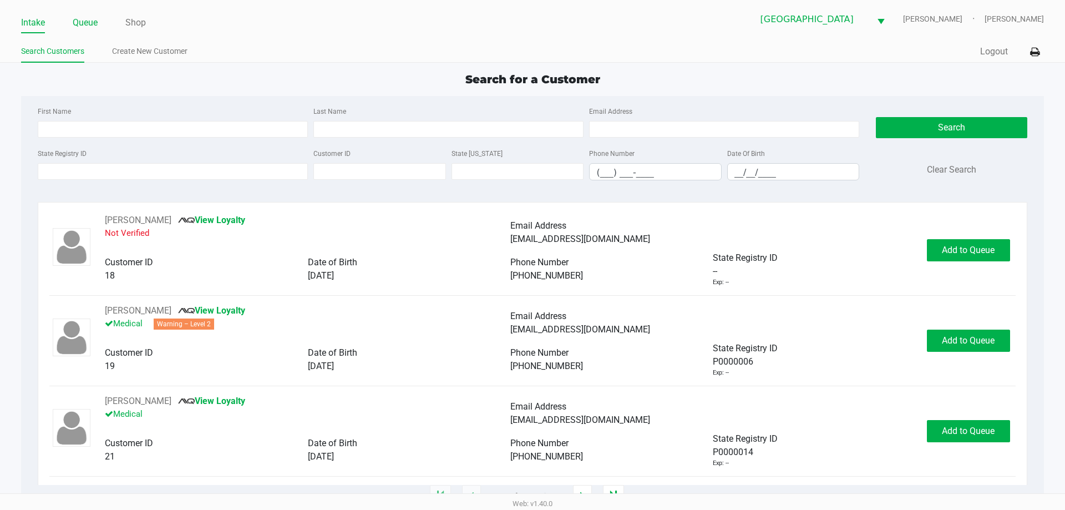
click at [82, 24] on link "Queue" at bounding box center [85, 23] width 25 height 16
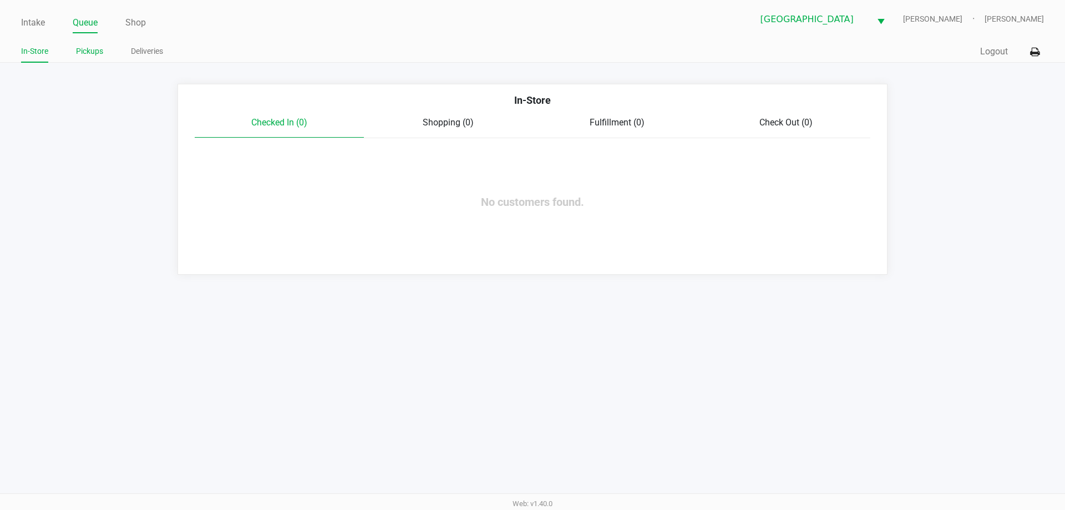
click at [80, 52] on link "Pickups" at bounding box center [89, 51] width 27 height 14
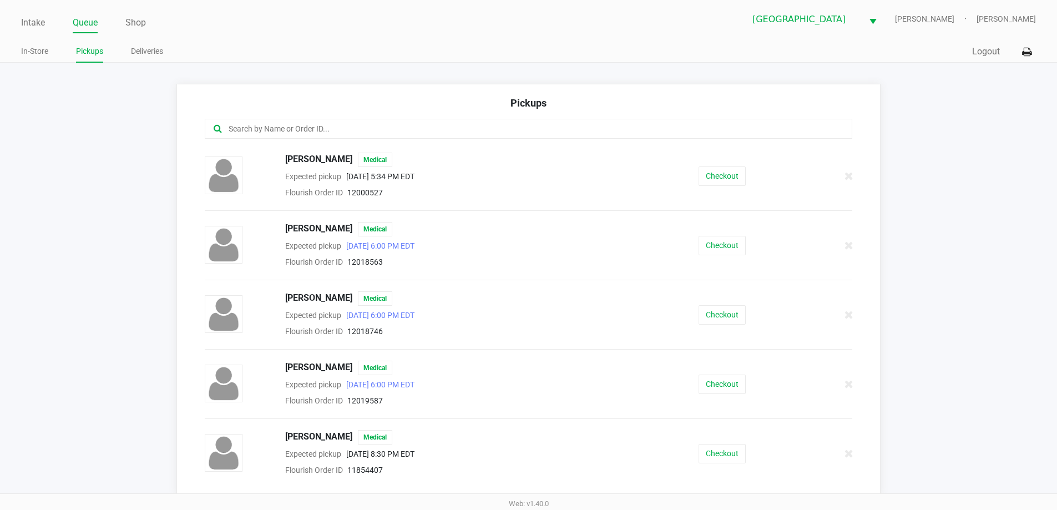
scroll to position [166, 0]
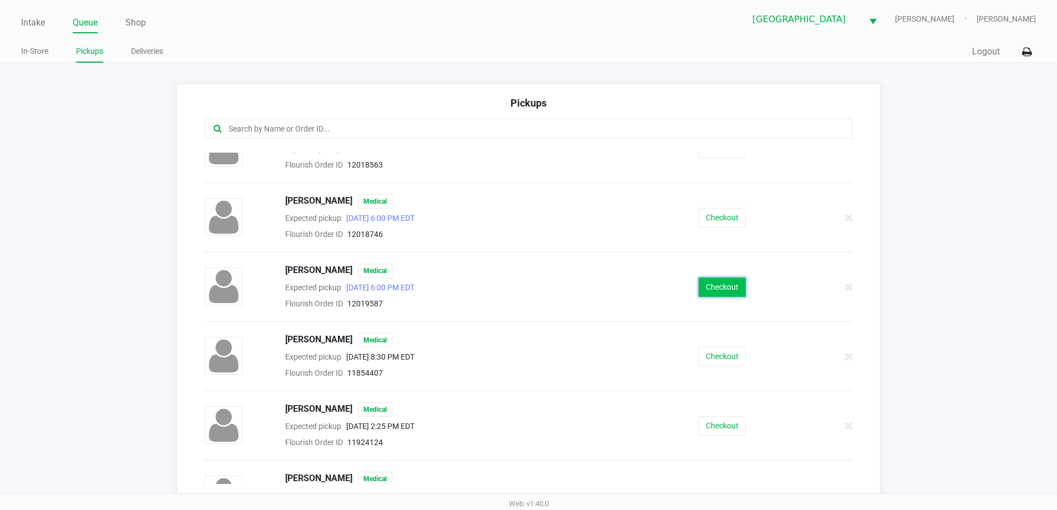
click at [718, 279] on button "Checkout" at bounding box center [721, 286] width 47 height 19
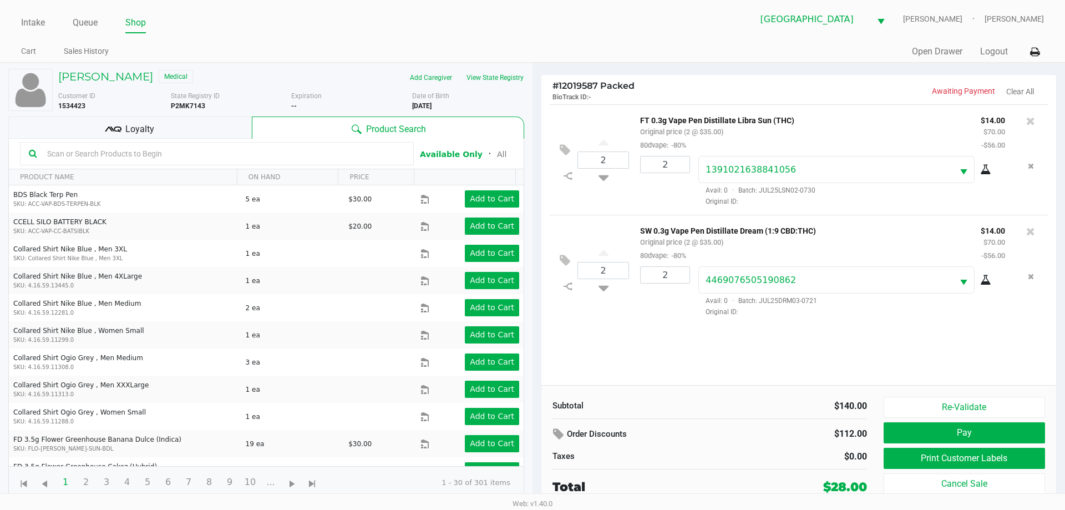
click at [195, 124] on div "Loyalty" at bounding box center [129, 127] width 243 height 22
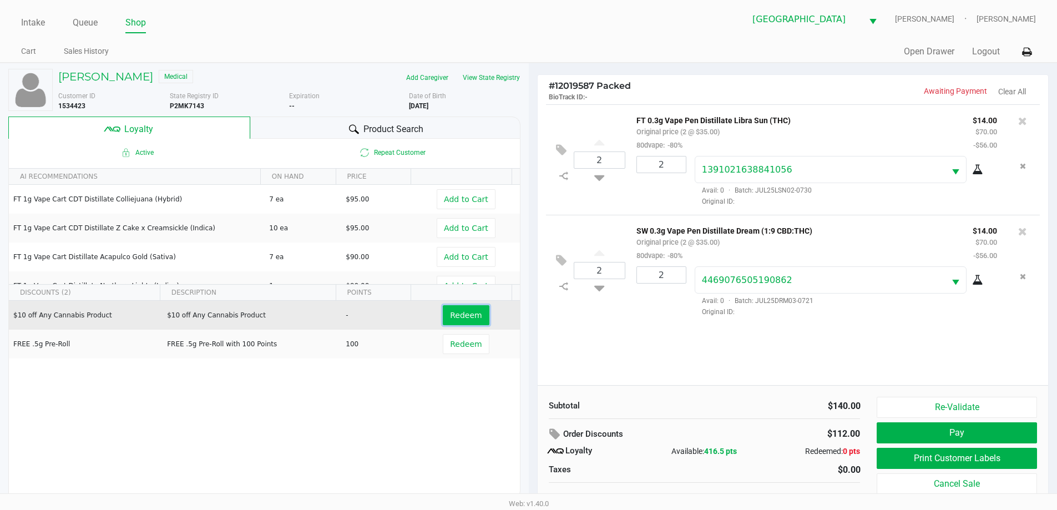
click at [469, 312] on span "Redeem" at bounding box center [466, 315] width 32 height 9
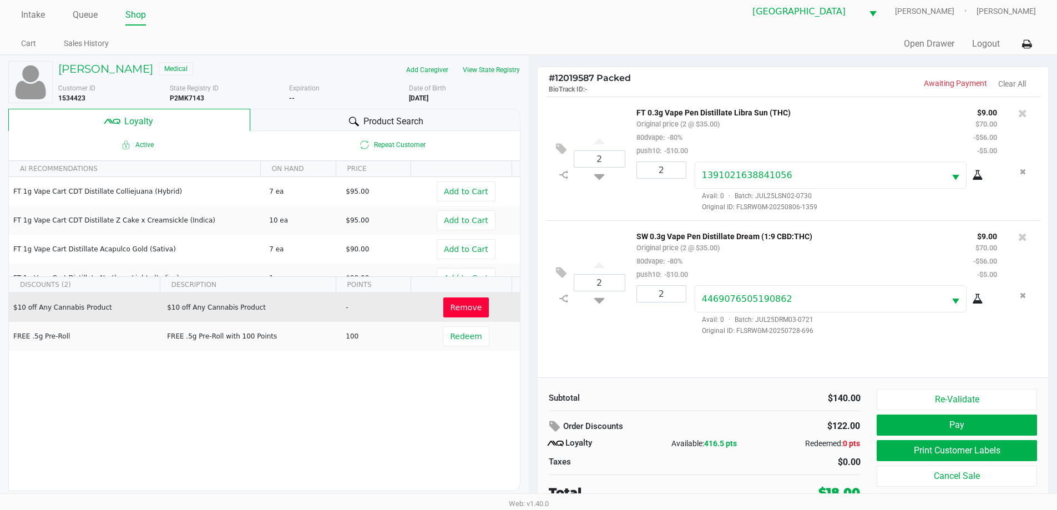
scroll to position [11, 0]
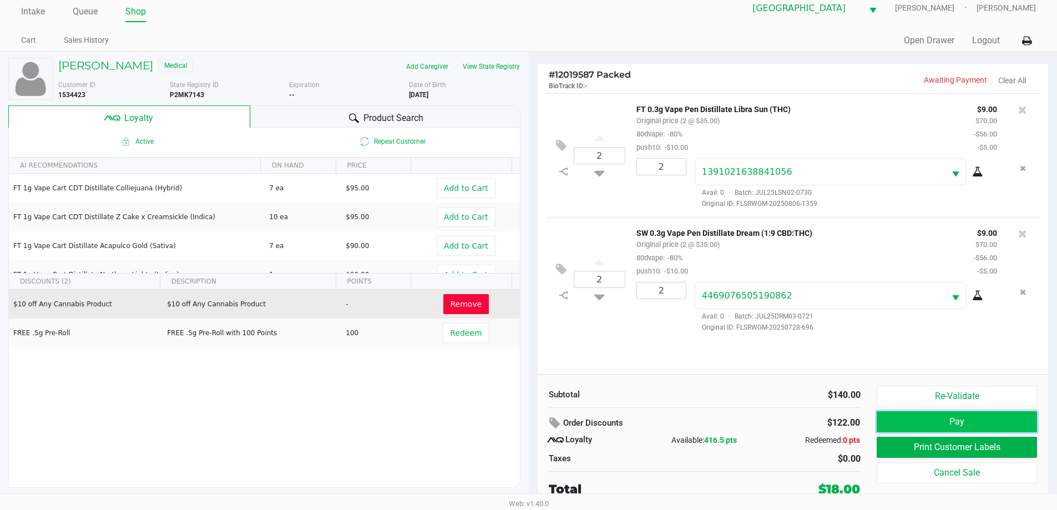
click at [965, 418] on button "Pay" at bounding box center [956, 421] width 160 height 21
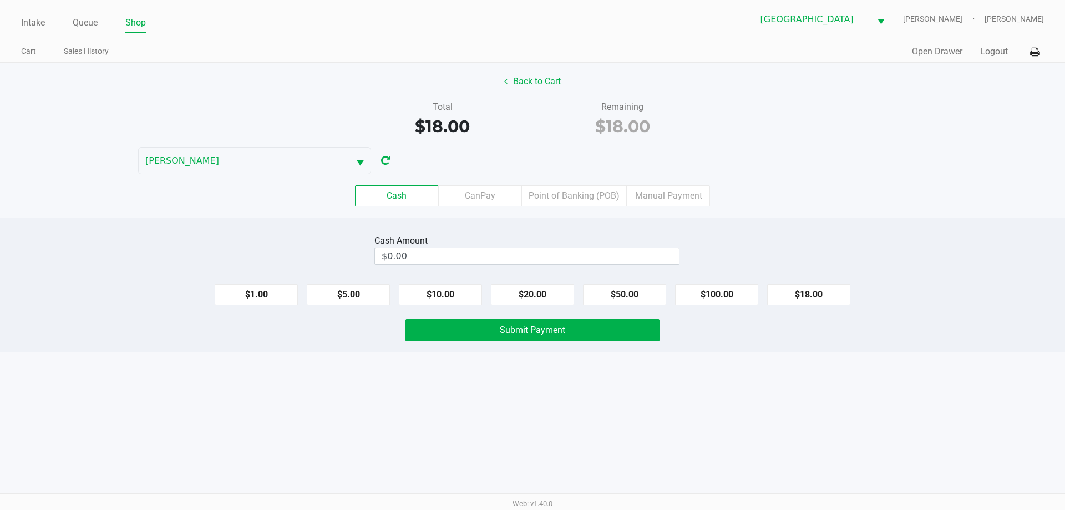
click at [545, 295] on button "$20.00" at bounding box center [532, 294] width 83 height 21
type input "$20.00"
click at [547, 319] on button "Submit Payment" at bounding box center [532, 330] width 254 height 22
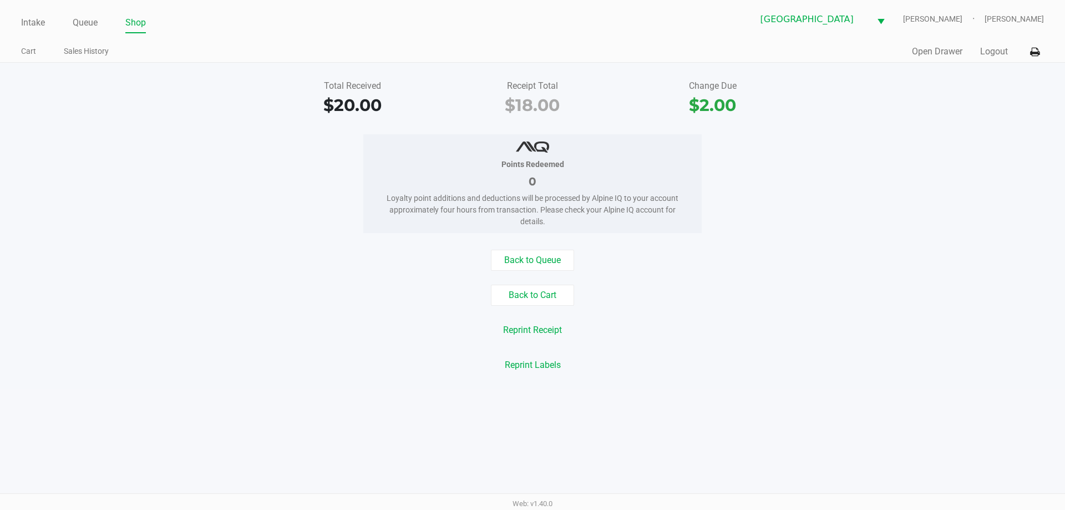
click at [28, 9] on div "Intake Queue Shop North Port WC VANCE-JOY Woodie Perkins" at bounding box center [532, 19] width 1022 height 27
click at [34, 13] on div "Intake Queue Shop" at bounding box center [276, 22] width 511 height 21
click at [34, 14] on li "Intake" at bounding box center [33, 23] width 24 height 19
click at [35, 19] on link "Intake" at bounding box center [33, 23] width 24 height 16
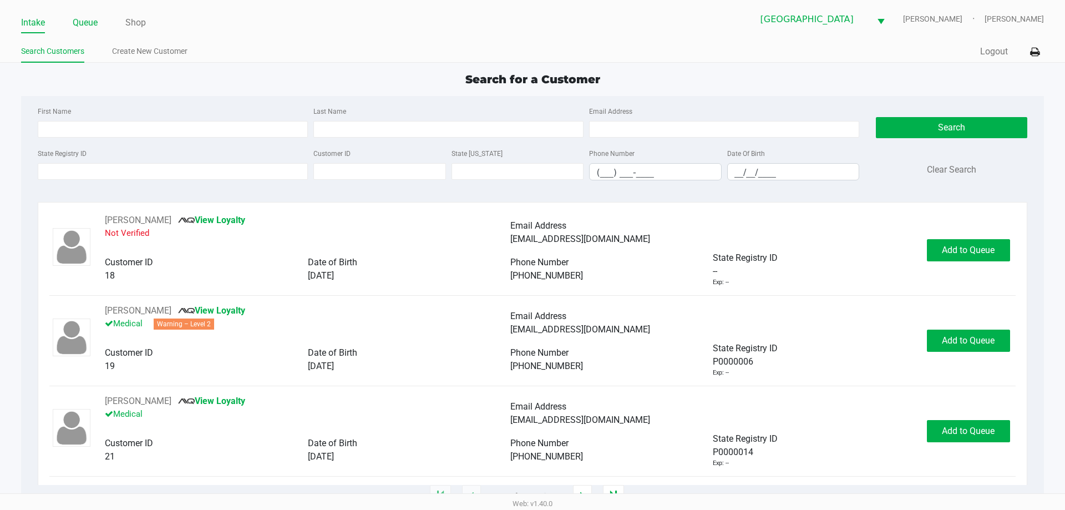
click at [87, 16] on link "Queue" at bounding box center [85, 23] width 25 height 16
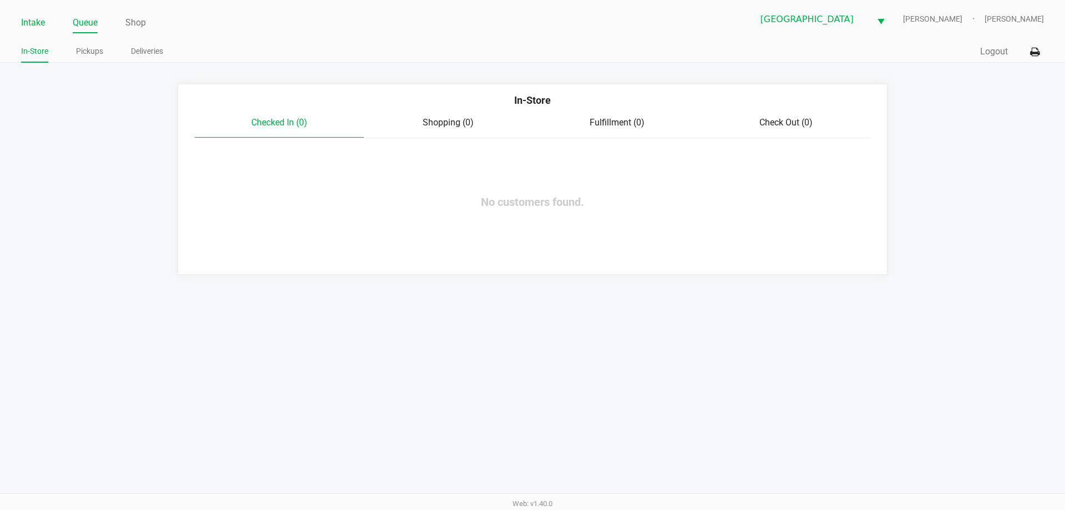
click at [42, 21] on link "Intake" at bounding box center [33, 23] width 24 height 16
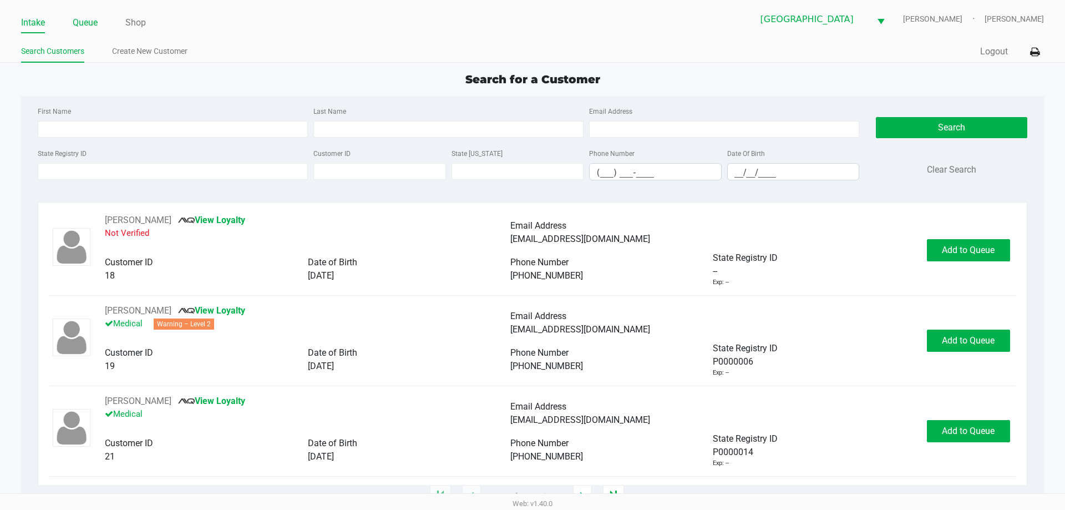
click at [87, 19] on link "Queue" at bounding box center [85, 23] width 25 height 16
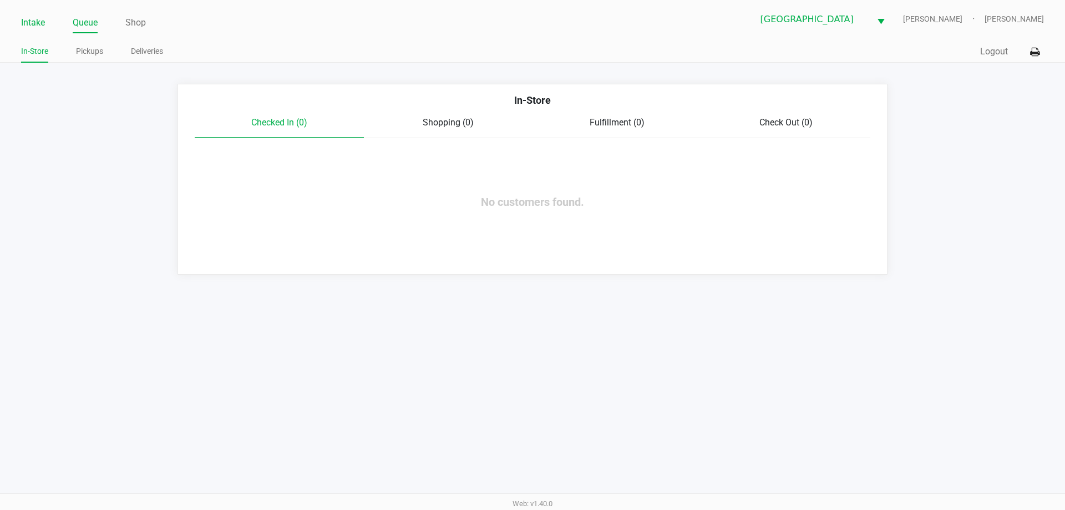
click at [32, 23] on link "Intake" at bounding box center [33, 23] width 24 height 16
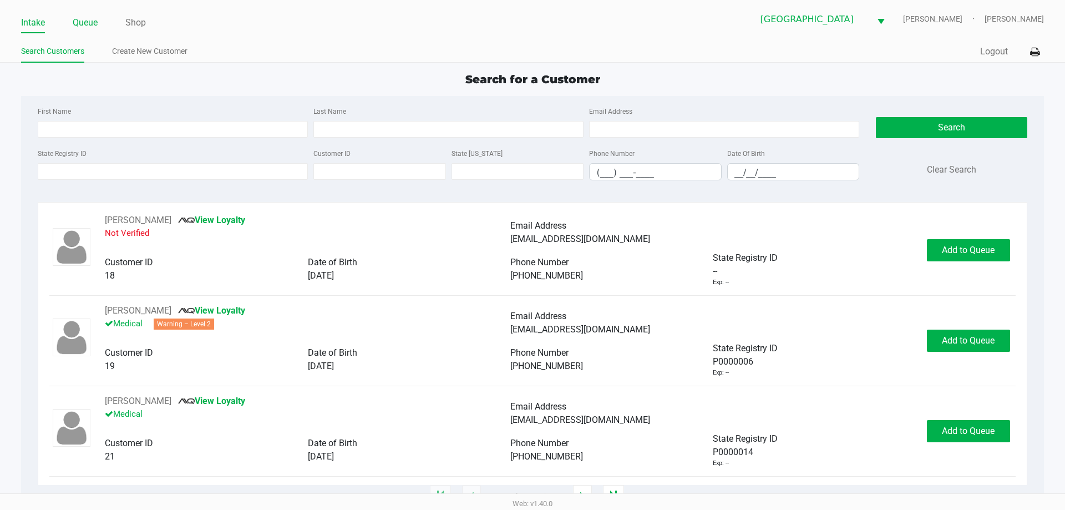
click at [84, 20] on link "Queue" at bounding box center [85, 23] width 25 height 16
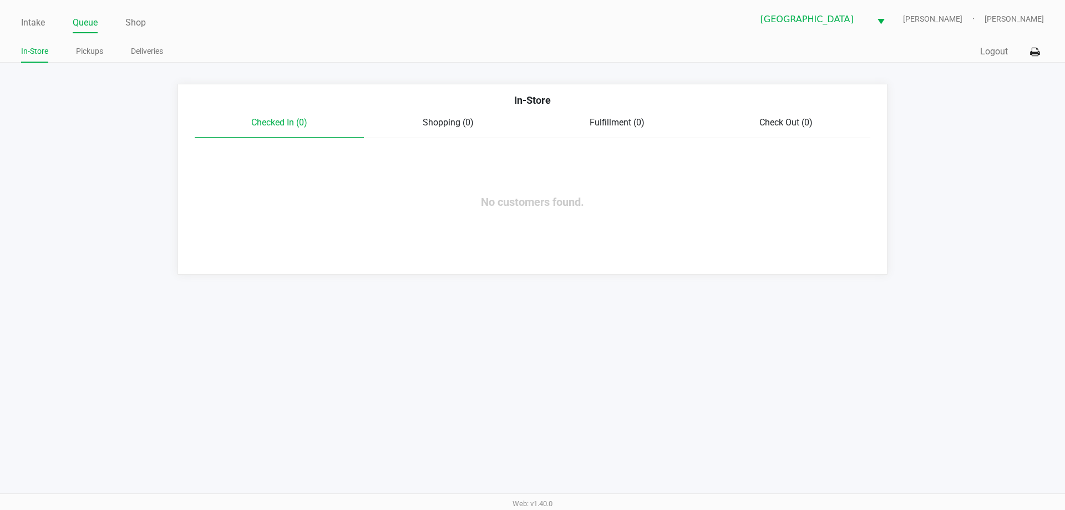
click at [21, 14] on div "Intake Queue Shop North Port WC VANCE-JOY Woodie Perkins In-Store Pickups Deliv…" at bounding box center [532, 31] width 1065 height 63
click at [32, 21] on link "Intake" at bounding box center [33, 23] width 24 height 16
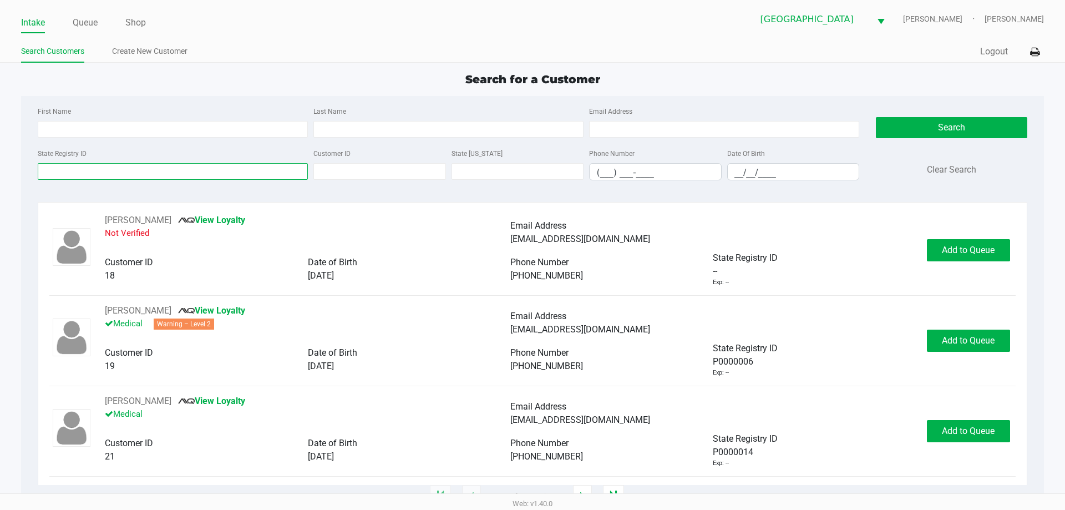
click at [165, 174] on input "State Registry ID" at bounding box center [173, 171] width 270 height 17
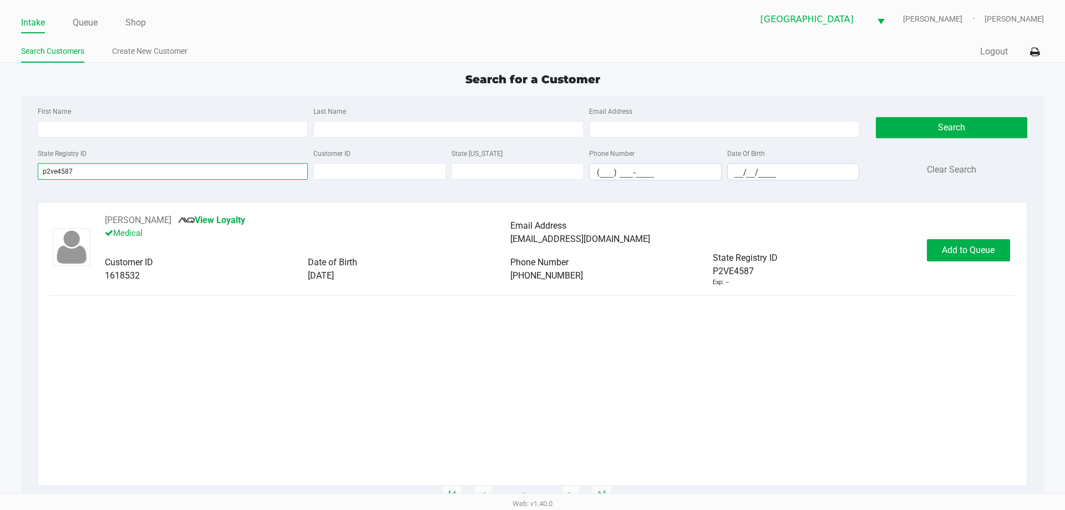
type input "p2ve4587"
click at [992, 242] on button "Add to Queue" at bounding box center [968, 250] width 83 height 22
click at [992, 242] on div "Add to Queue" at bounding box center [968, 250] width 83 height 22
click at [992, 242] on button "Add to Queue" at bounding box center [968, 250] width 83 height 22
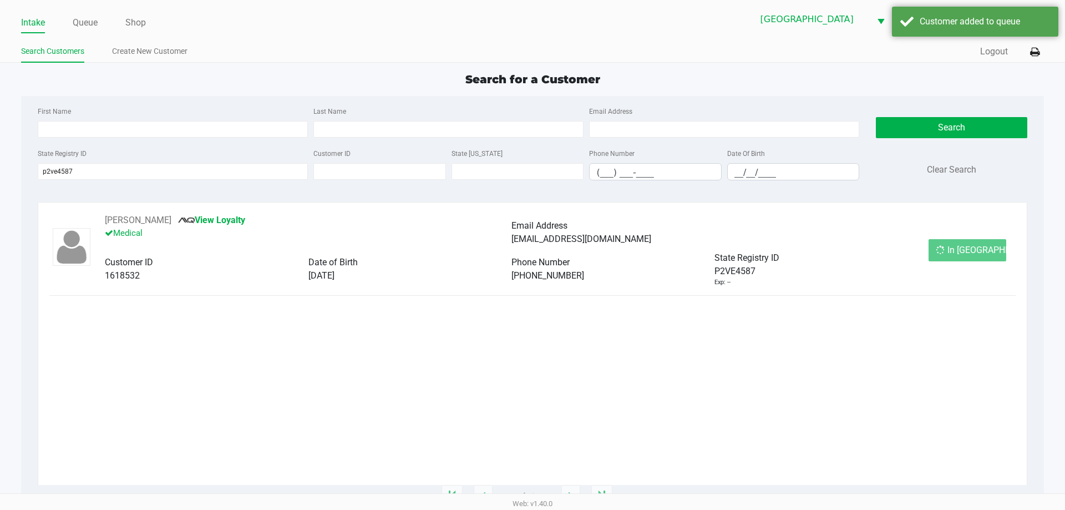
click at [992, 242] on div "In Queue" at bounding box center [967, 250] width 78 height 22
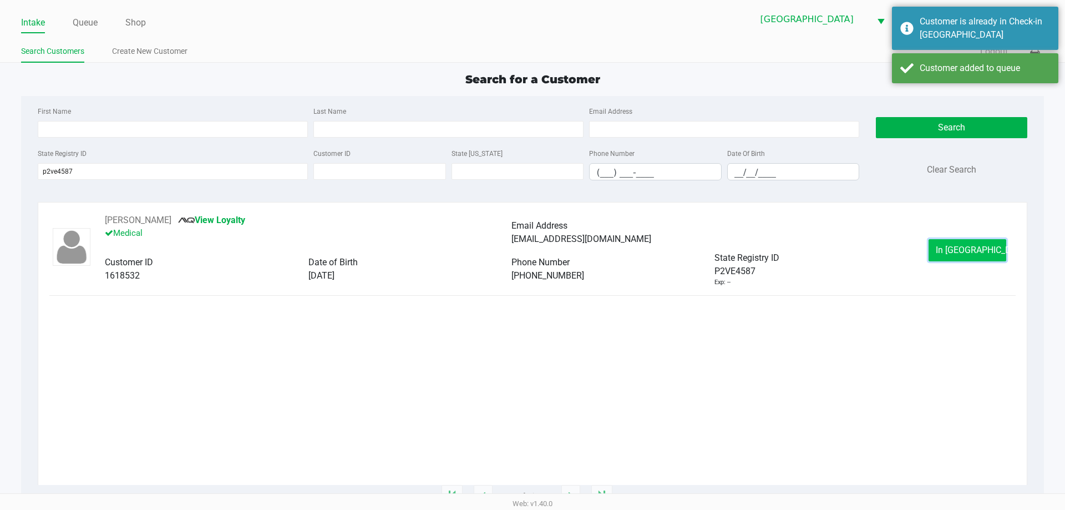
click at [963, 244] on button "In Queue" at bounding box center [967, 250] width 78 height 22
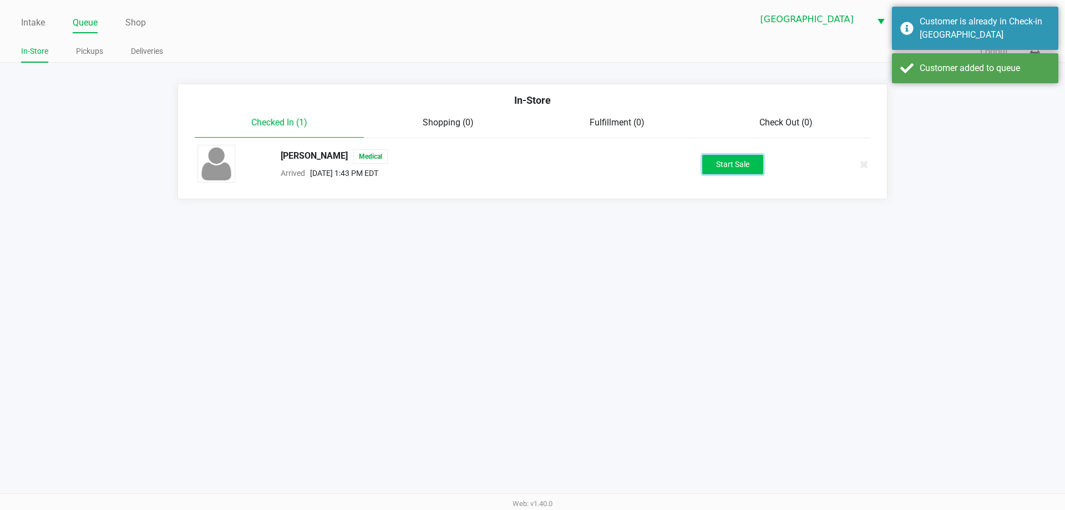
click at [702, 160] on button "Start Sale" at bounding box center [732, 164] width 61 height 19
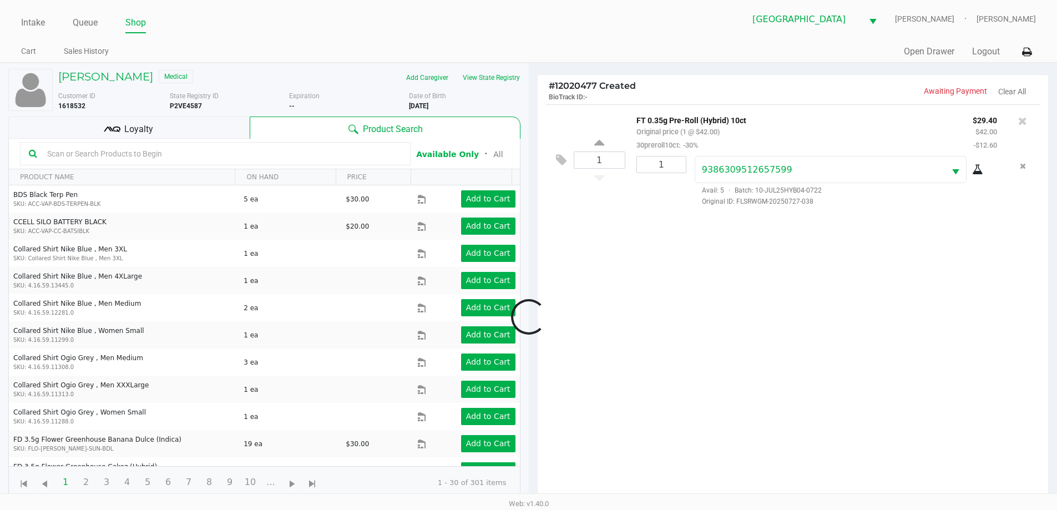
click at [205, 128] on div at bounding box center [528, 316] width 1057 height 397
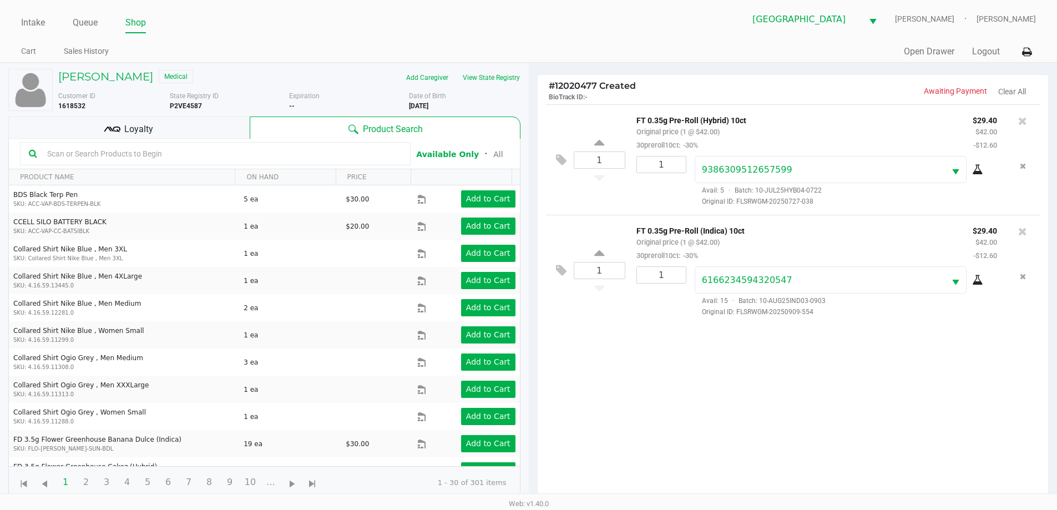
click at [191, 128] on div "Loyalty" at bounding box center [128, 127] width 241 height 22
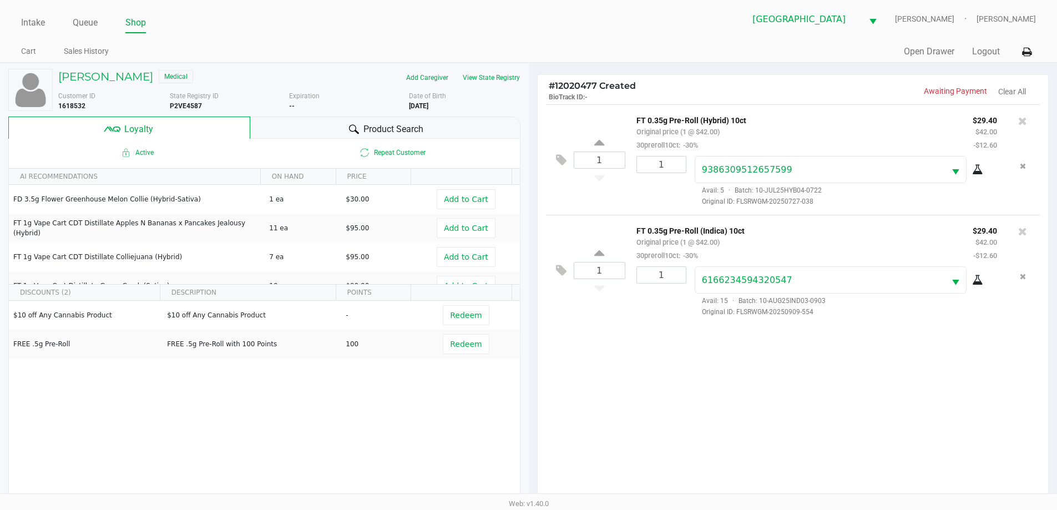
click at [119, 79] on h5 "VINCENT CIORCIARI" at bounding box center [105, 76] width 95 height 13
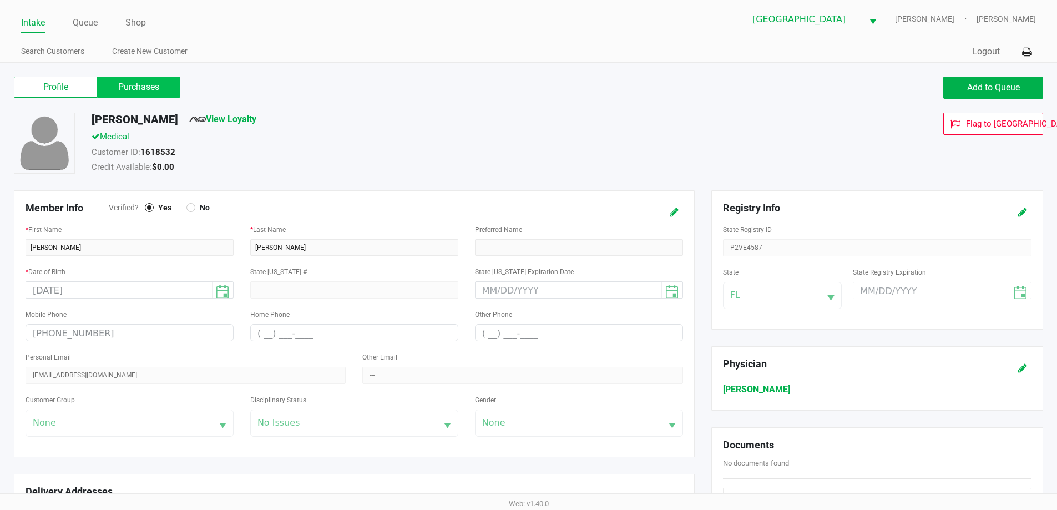
click at [158, 95] on label "Purchases" at bounding box center [138, 87] width 83 height 21
click at [0, 0] on 1 "Purchases" at bounding box center [0, 0] width 0 height 0
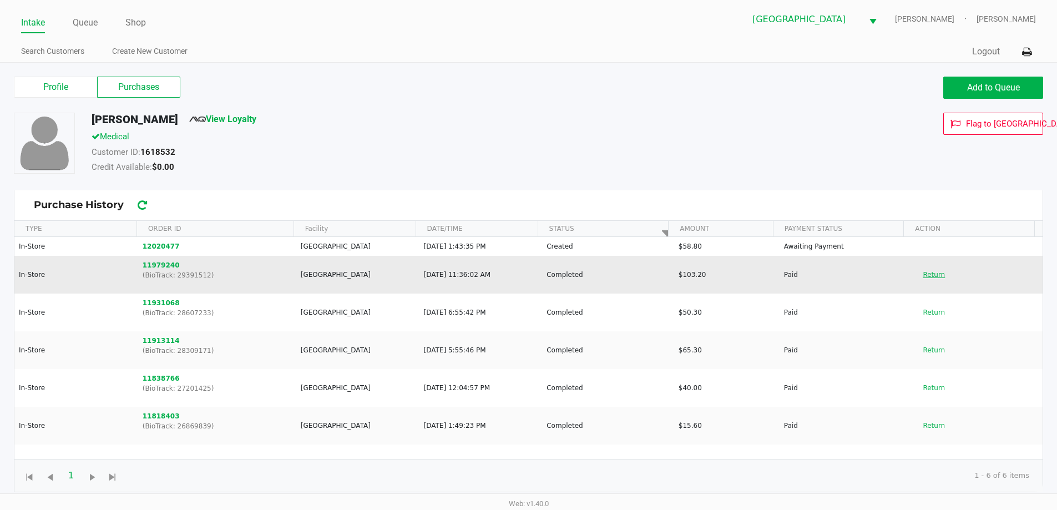
click at [932, 280] on button "Return" at bounding box center [933, 275] width 37 height 18
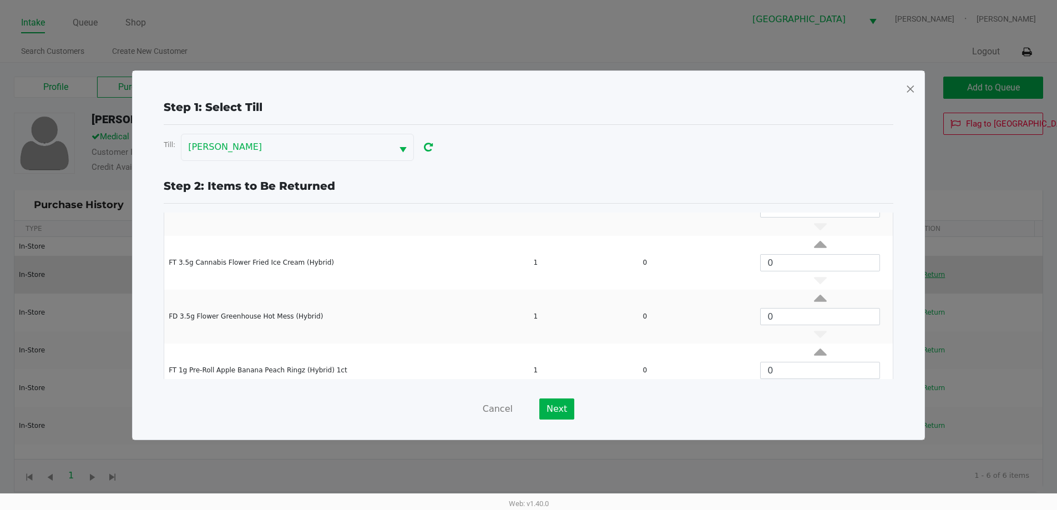
scroll to position [129, 0]
click at [491, 409] on button "Cancel" at bounding box center [498, 408] width 30 height 21
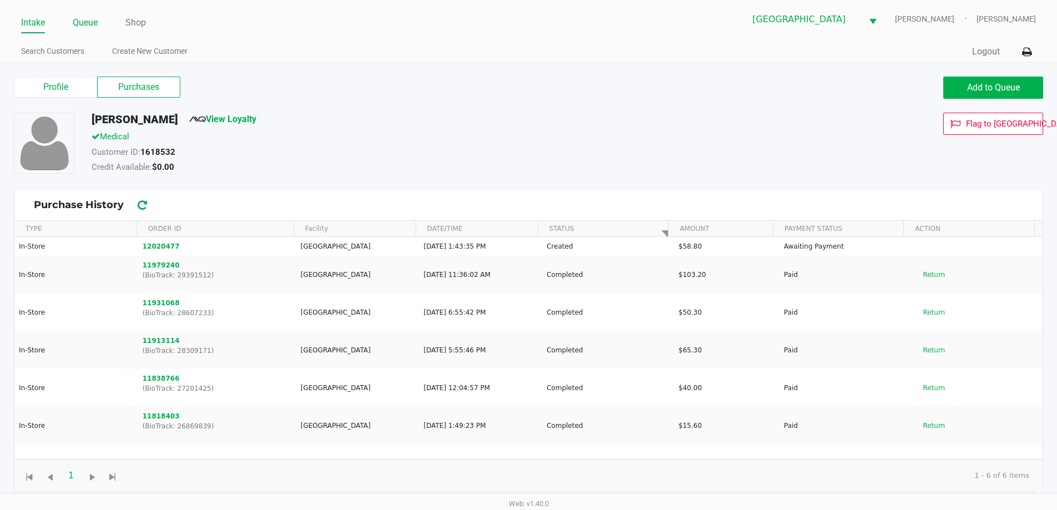
click at [94, 25] on link "Queue" at bounding box center [85, 23] width 25 height 16
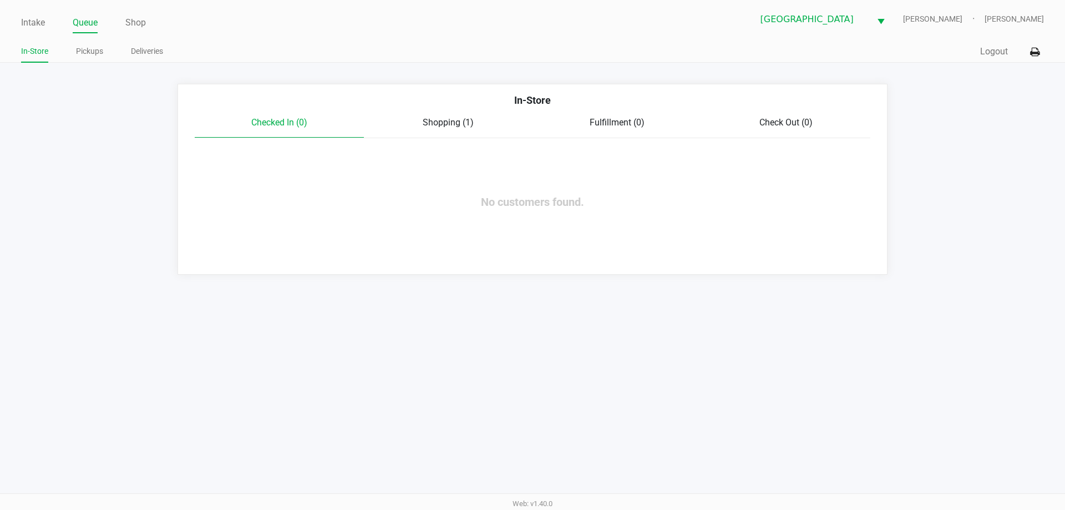
click at [457, 126] on span "Shopping (1)" at bounding box center [448, 122] width 51 height 11
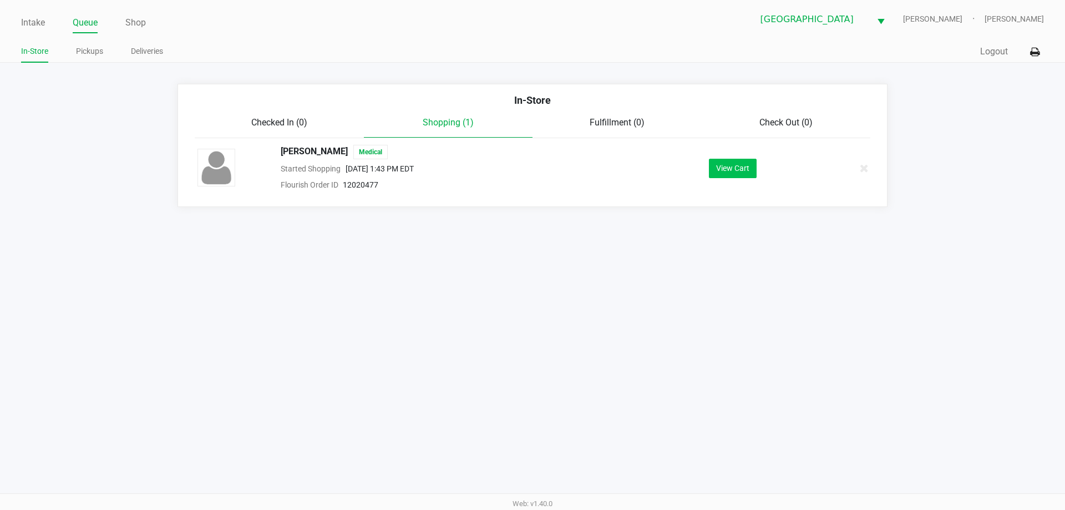
click at [735, 169] on button "View Cart" at bounding box center [733, 168] width 48 height 19
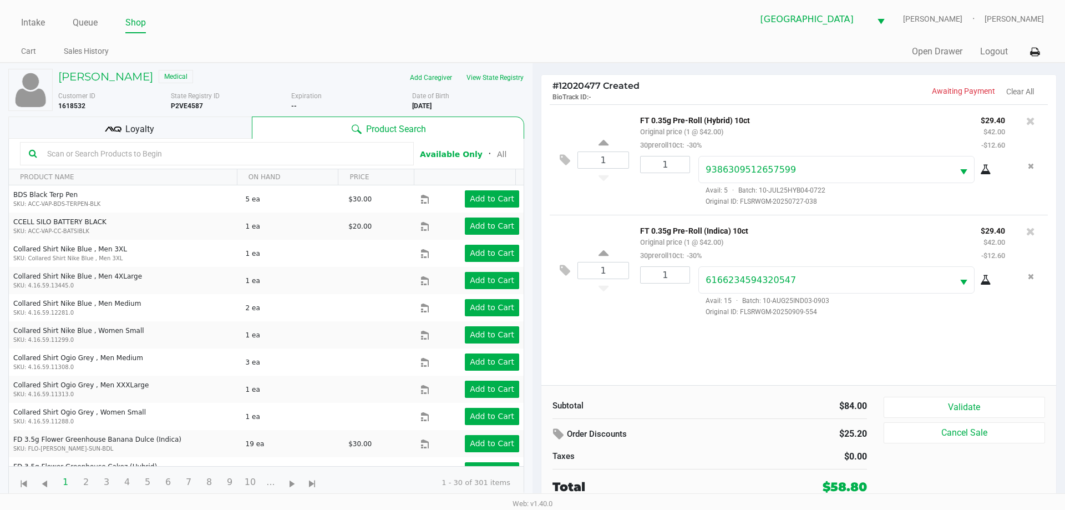
click at [186, 119] on div "Loyalty" at bounding box center [129, 127] width 243 height 22
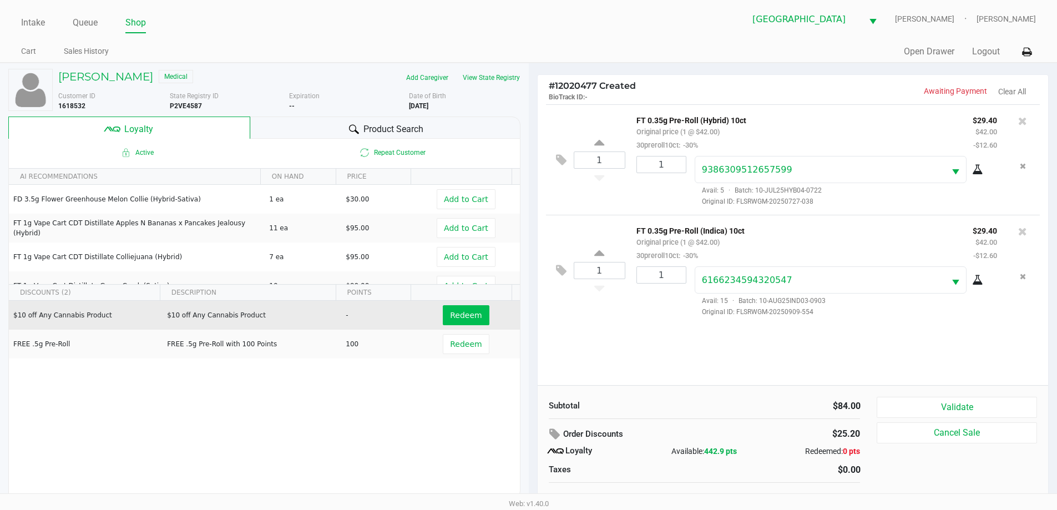
click at [465, 315] on span "Redeem" at bounding box center [466, 315] width 32 height 9
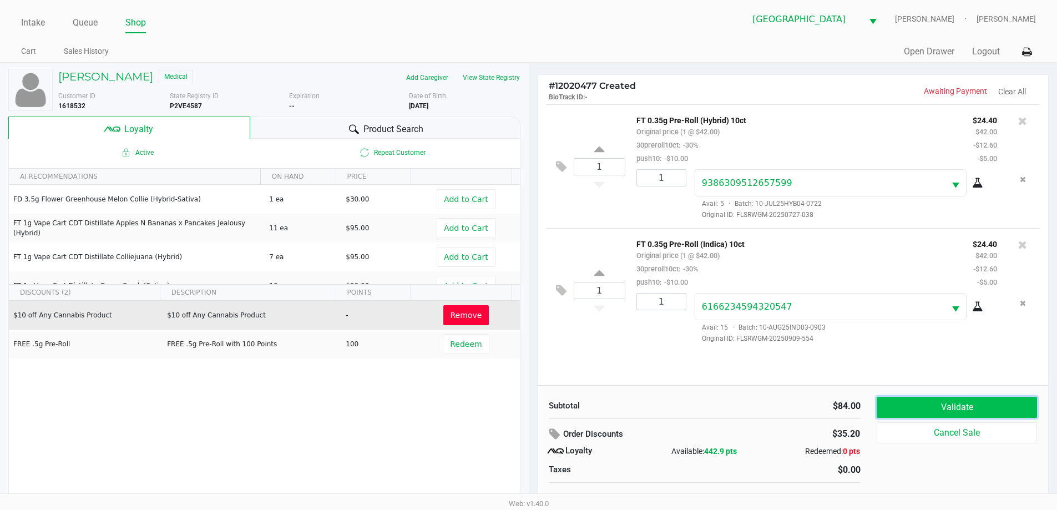
click at [971, 397] on button "Validate" at bounding box center [956, 407] width 160 height 21
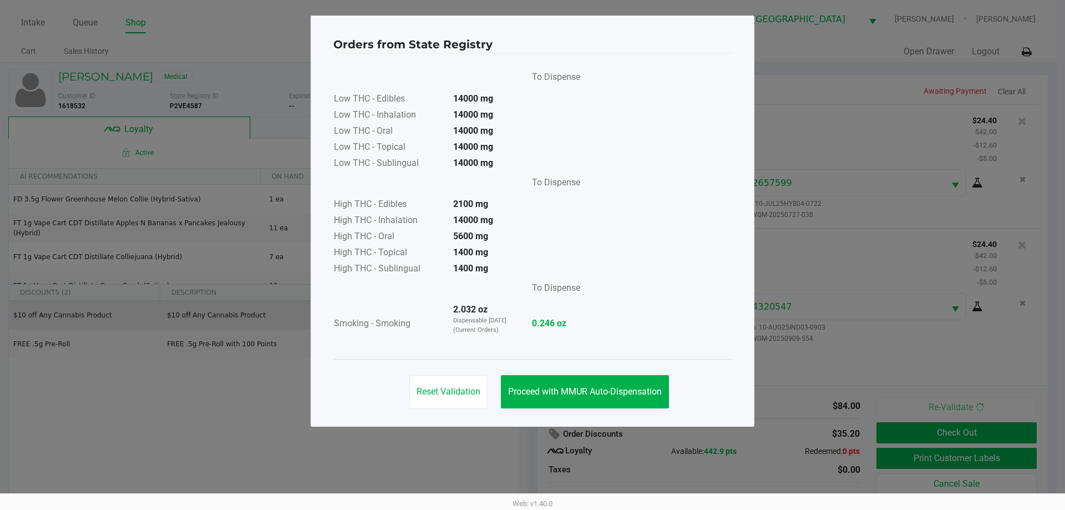
click at [566, 401] on button "Proceed with MMUR Auto-Dispensation" at bounding box center [585, 391] width 168 height 33
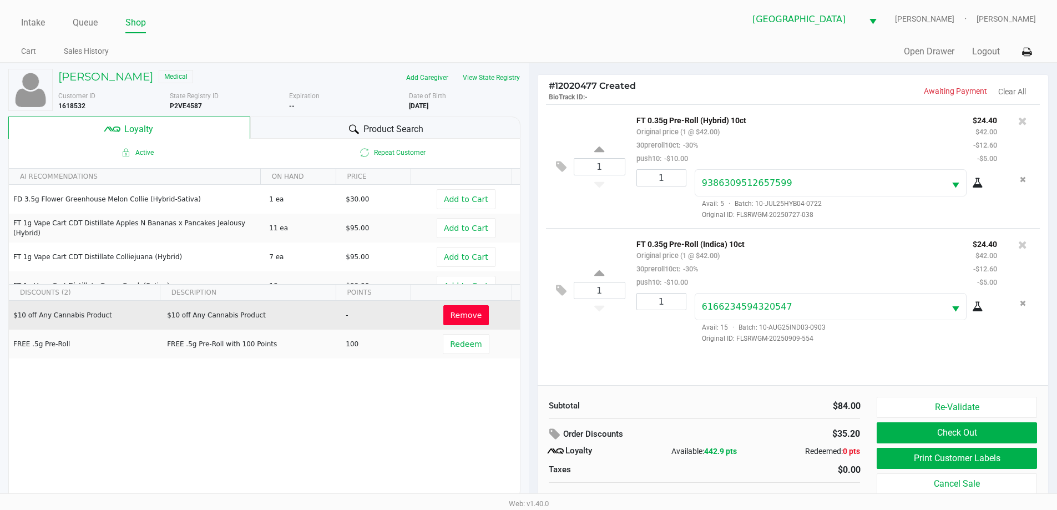
scroll to position [11, 0]
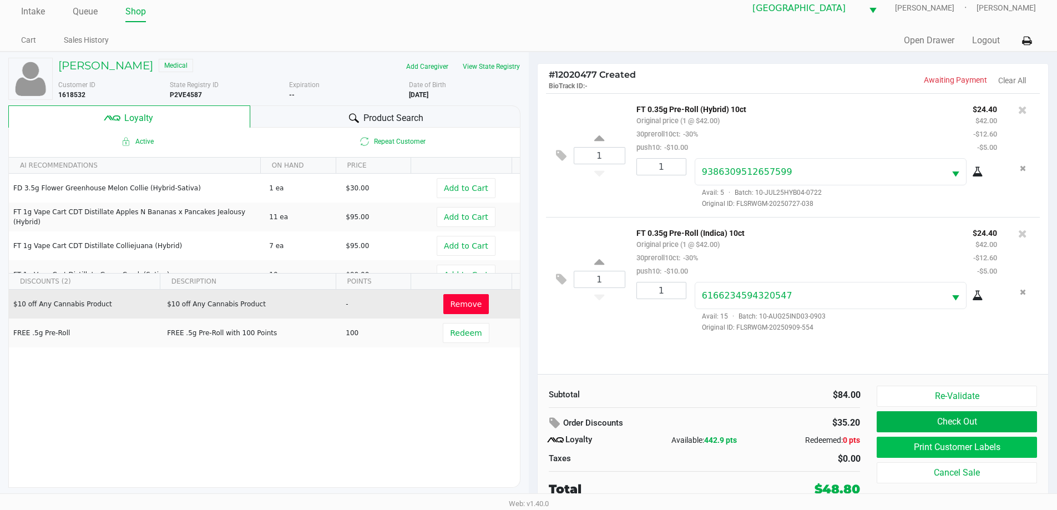
click at [986, 451] on button "Print Customer Labels" at bounding box center [956, 446] width 160 height 21
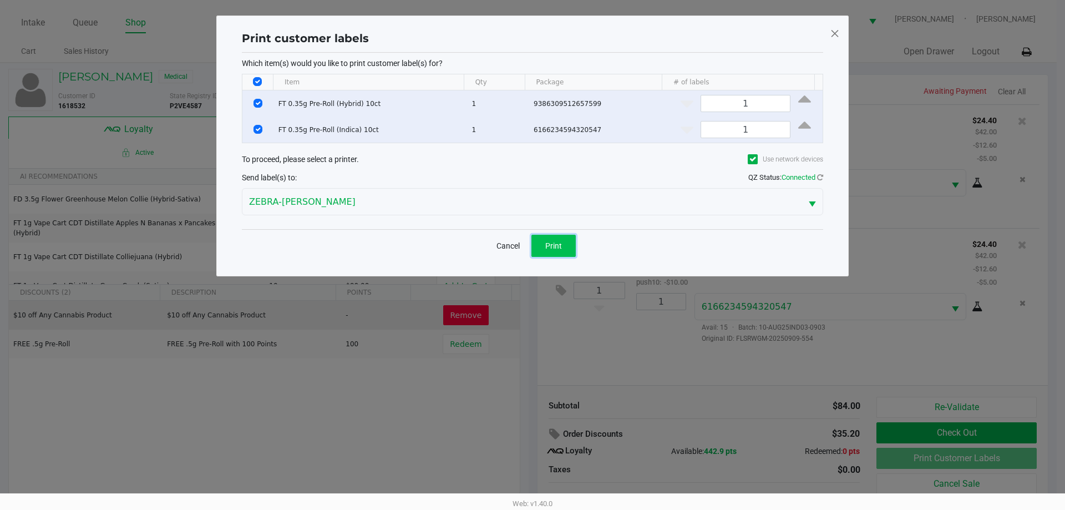
click at [554, 246] on span "Print" at bounding box center [553, 245] width 17 height 9
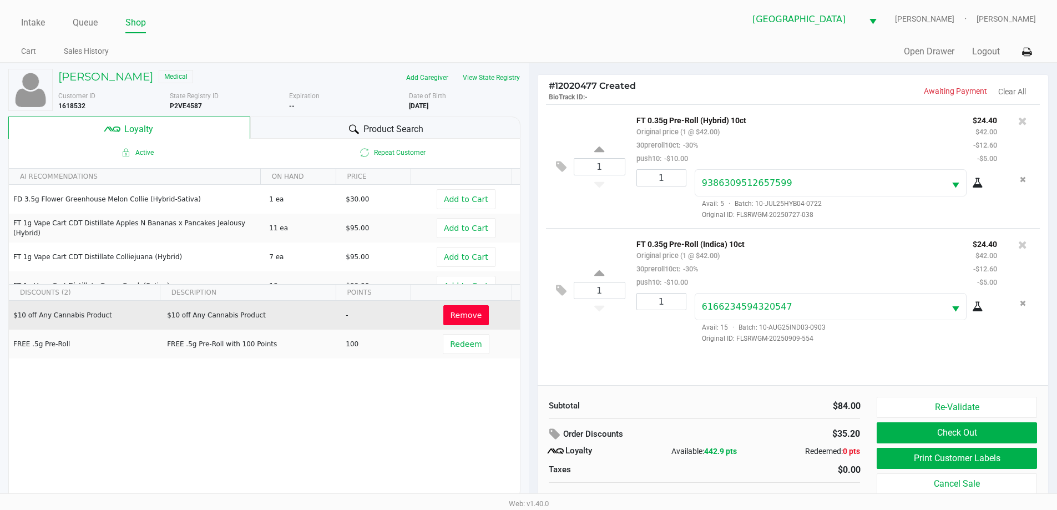
scroll to position [11, 0]
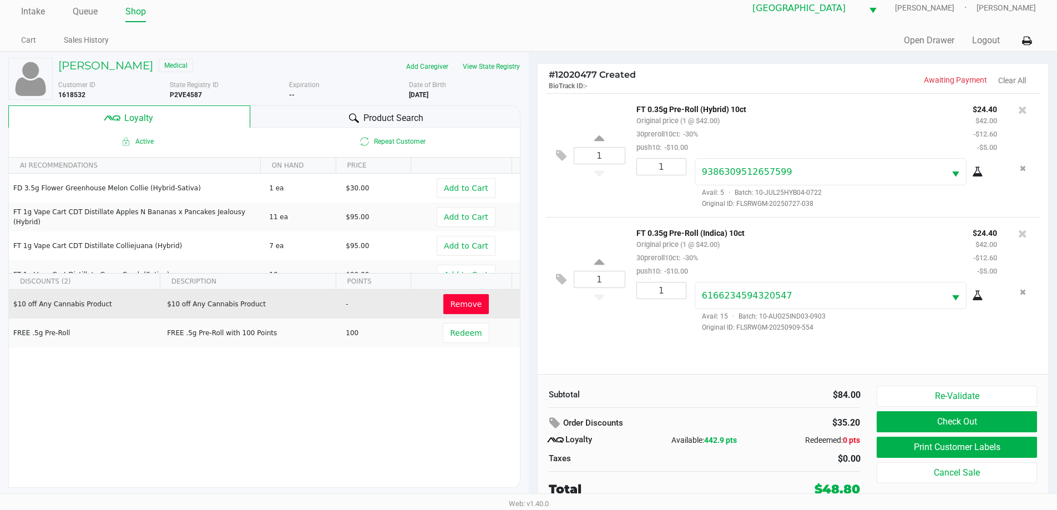
click at [981, 422] on button "Check Out" at bounding box center [956, 421] width 160 height 21
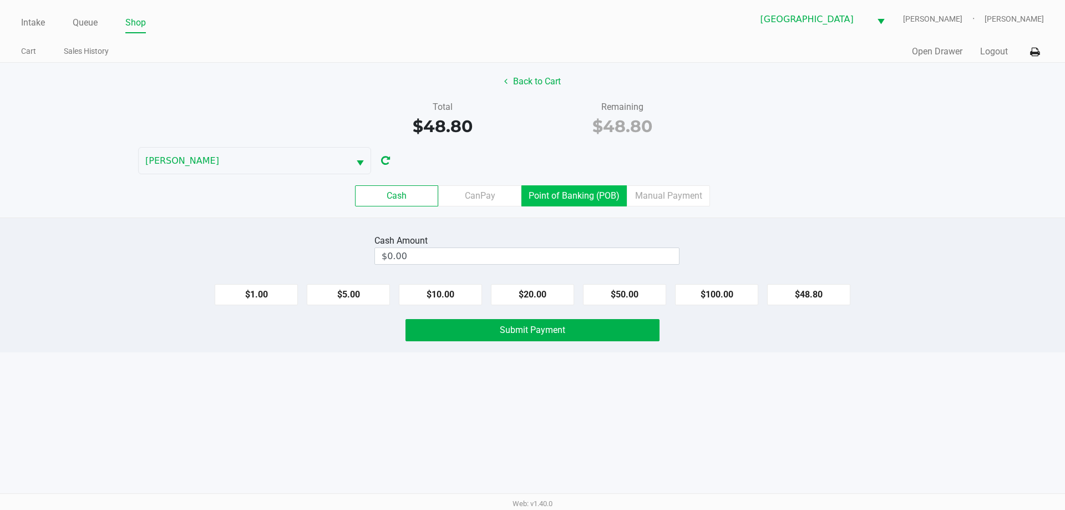
click at [585, 196] on label "Point of Banking (POB)" at bounding box center [573, 195] width 105 height 21
click at [0, 0] on 7 "Point of Banking (POB)" at bounding box center [0, 0] width 0 height 0
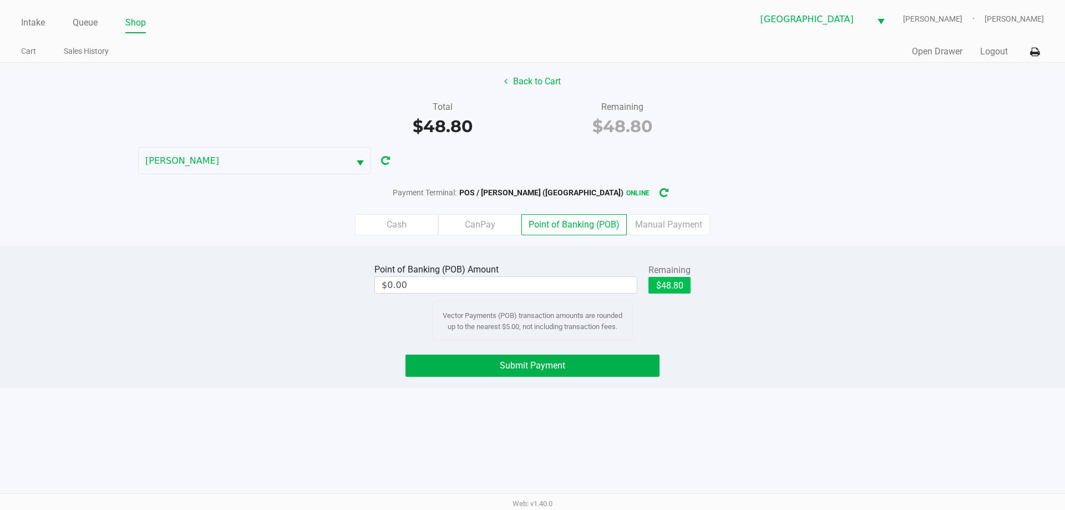
click at [678, 280] on button "$48.80" at bounding box center [669, 285] width 42 height 17
type input "$48.80"
click at [566, 387] on div "Point of Banking (POB) Amount $48.80 Remaining $48.80 Clear Vector Payments (PO…" at bounding box center [532, 316] width 1065 height 141
click at [558, 373] on button "Submit Payment" at bounding box center [532, 365] width 254 height 22
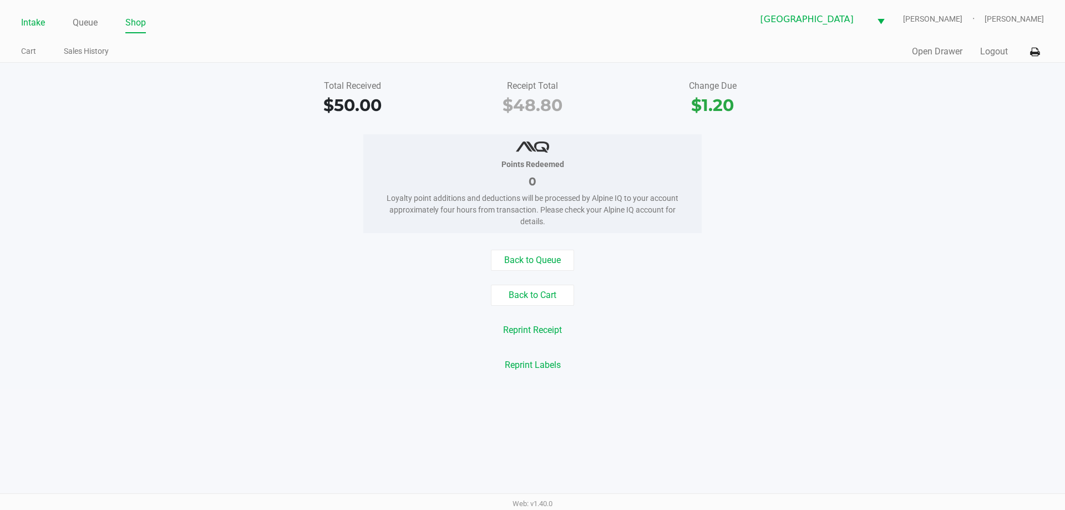
click at [32, 19] on link "Intake" at bounding box center [33, 23] width 24 height 16
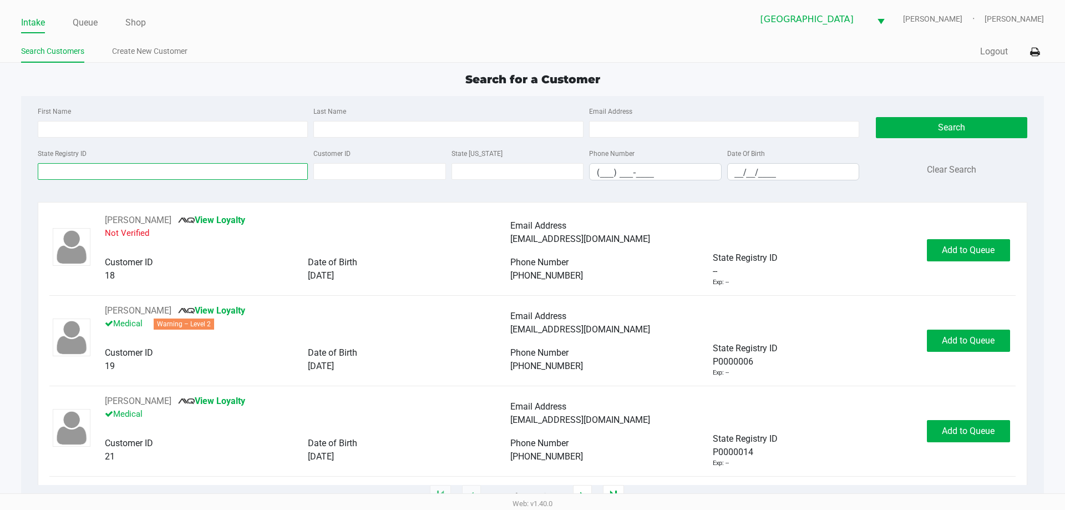
click at [125, 168] on input "State Registry ID" at bounding box center [173, 171] width 270 height 17
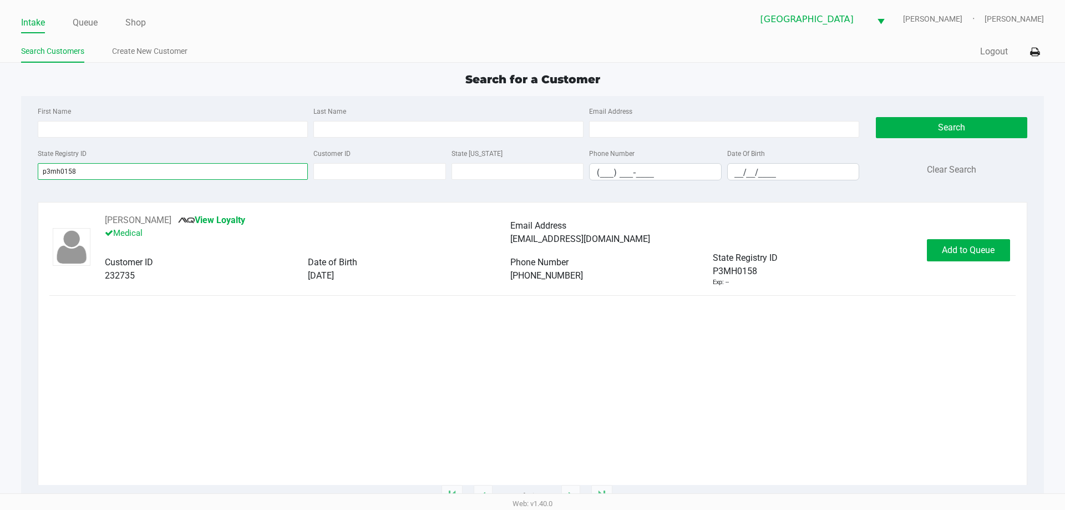
type input "p3mh0158"
click at [967, 252] on span "Add to Queue" at bounding box center [968, 250] width 53 height 11
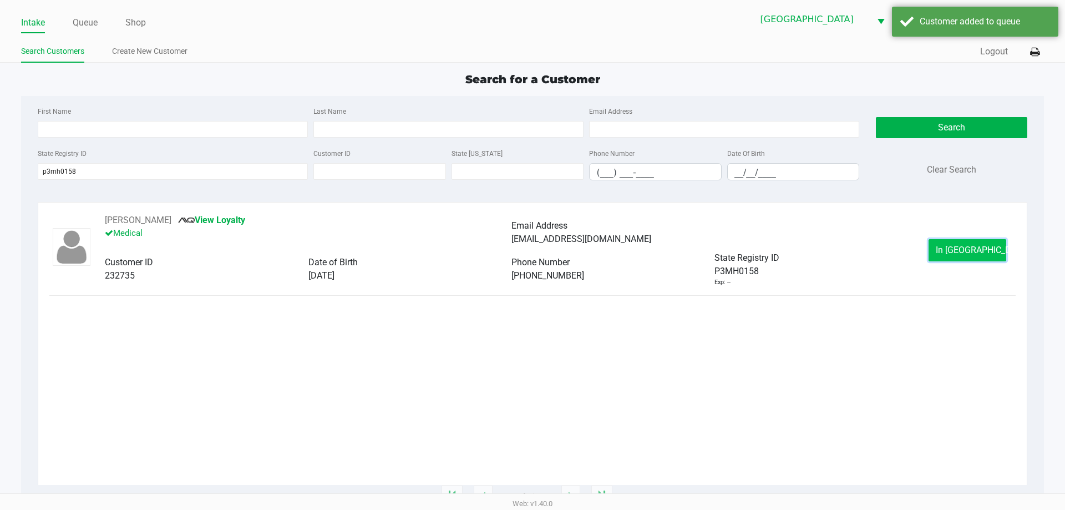
click at [970, 257] on button "In Queue" at bounding box center [967, 250] width 78 height 22
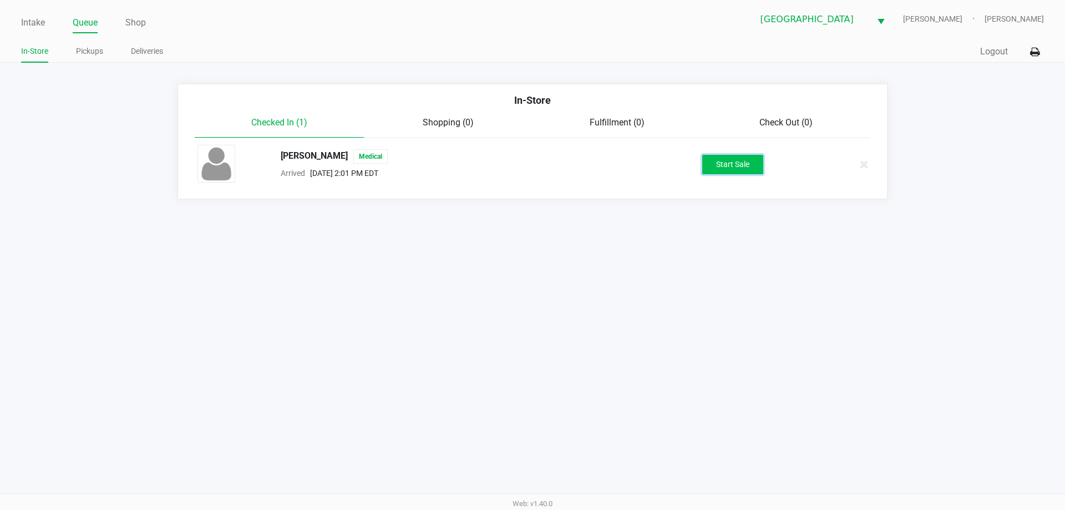
click at [728, 161] on button "Start Sale" at bounding box center [732, 164] width 61 height 19
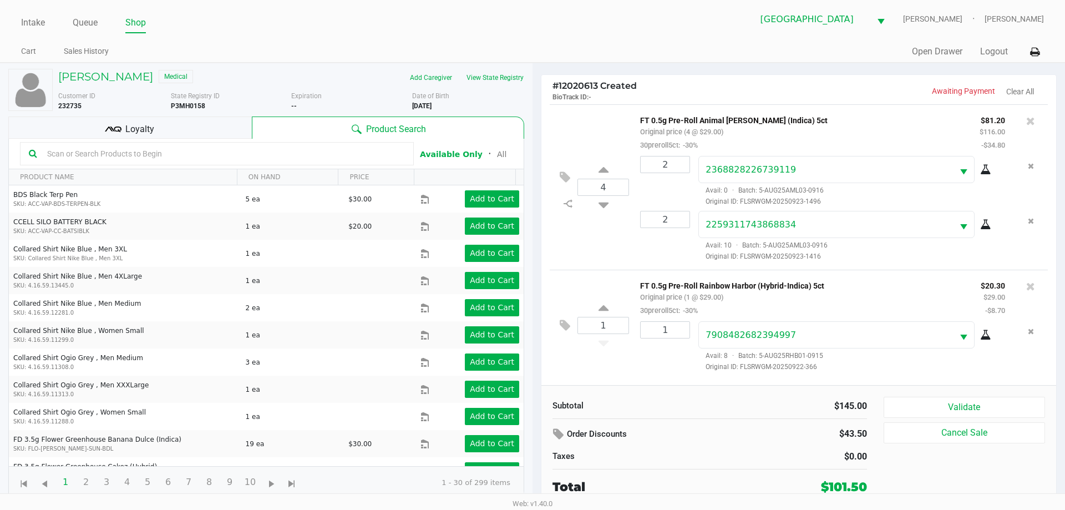
click at [189, 130] on div "Loyalty" at bounding box center [129, 127] width 243 height 22
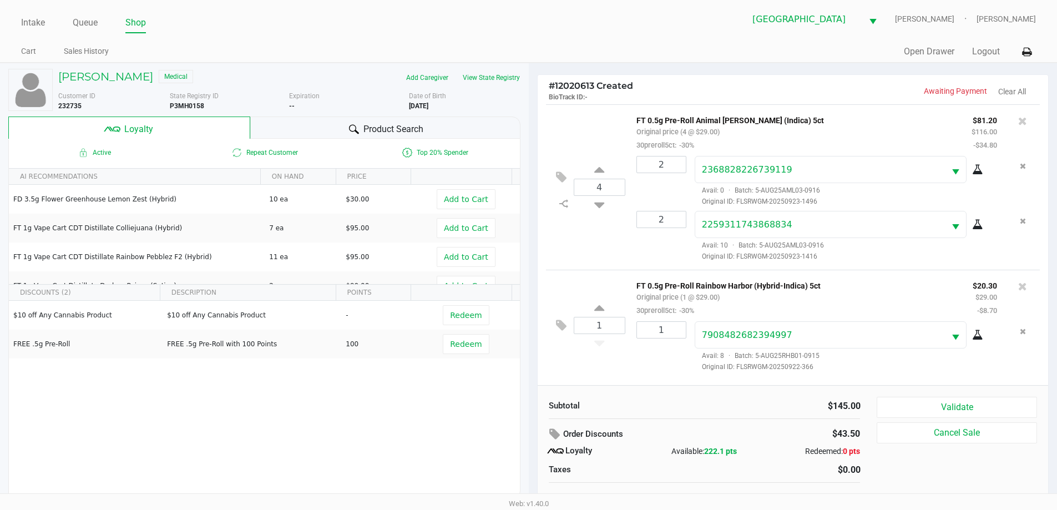
scroll to position [11, 0]
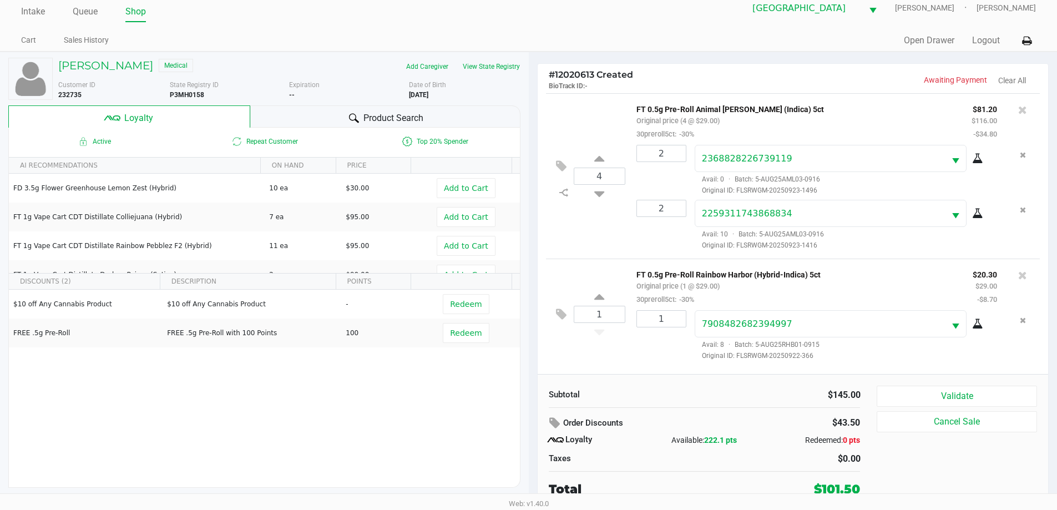
click at [451, 304] on span "Redeem" at bounding box center [466, 304] width 32 height 9
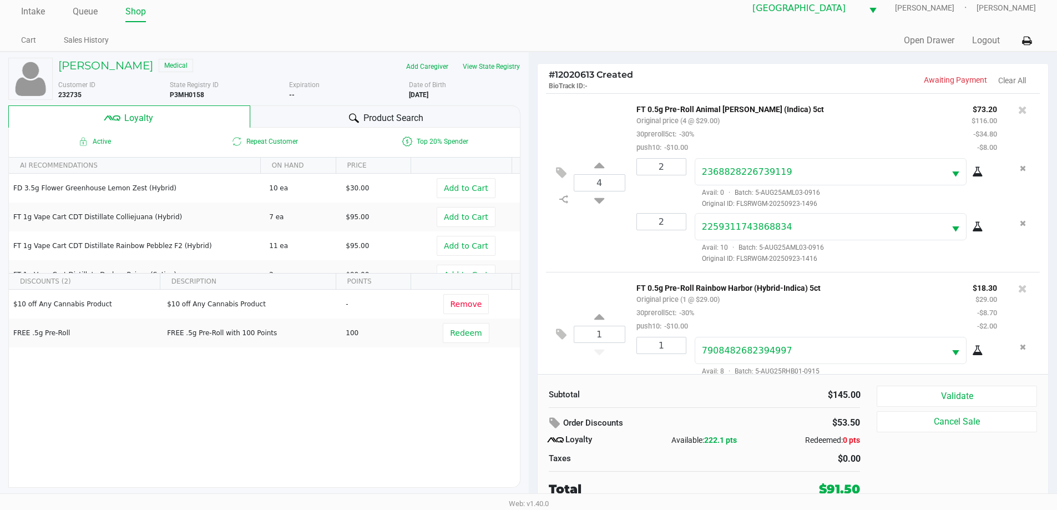
scroll to position [23, 0]
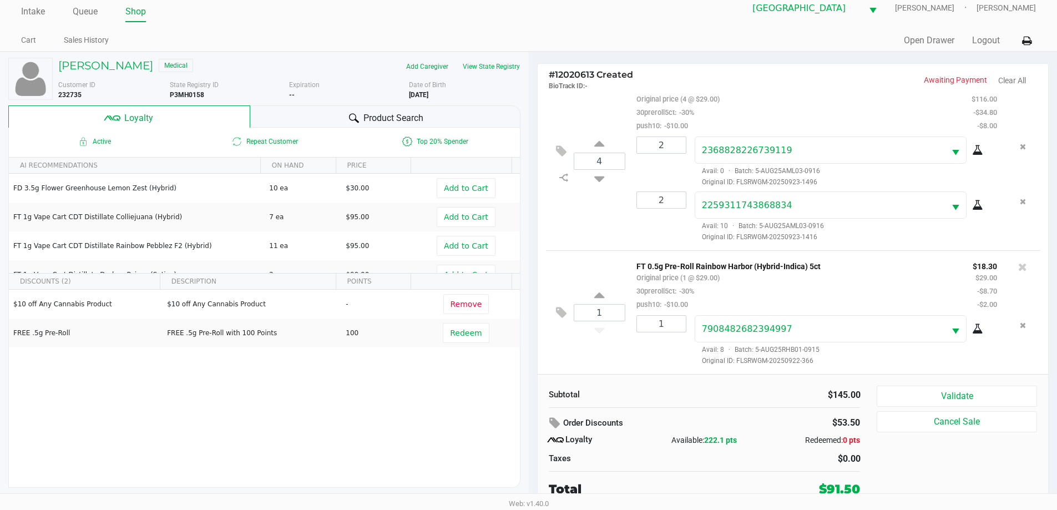
click at [948, 397] on button "Validate" at bounding box center [956, 395] width 160 height 21
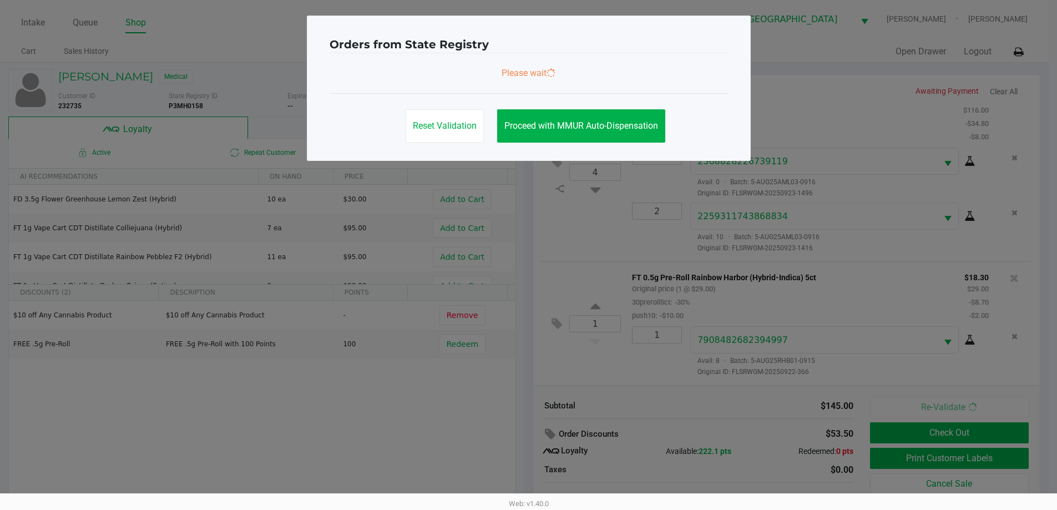
scroll to position [0, 0]
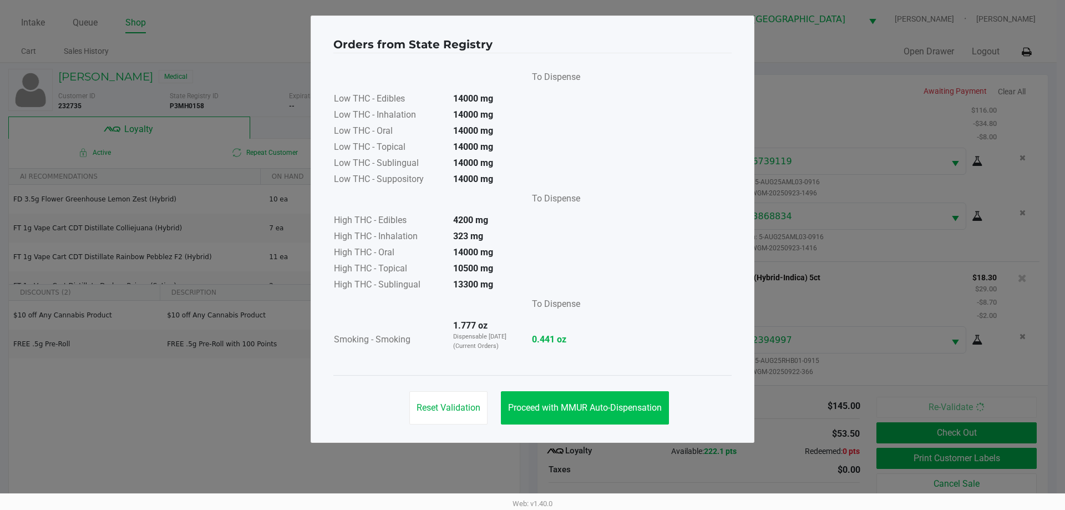
click at [601, 393] on button "Proceed with MMUR Auto-Dispensation" at bounding box center [585, 407] width 168 height 33
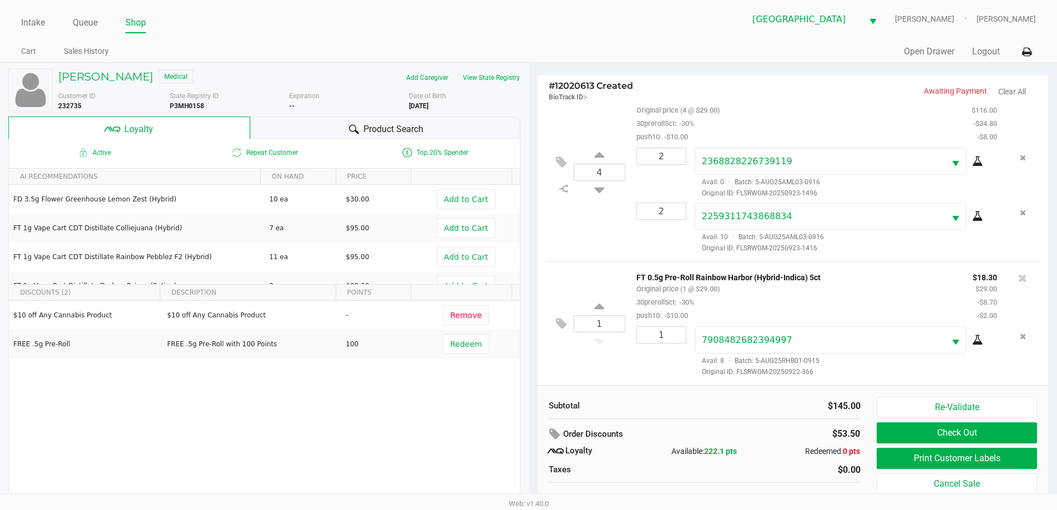
scroll to position [11, 0]
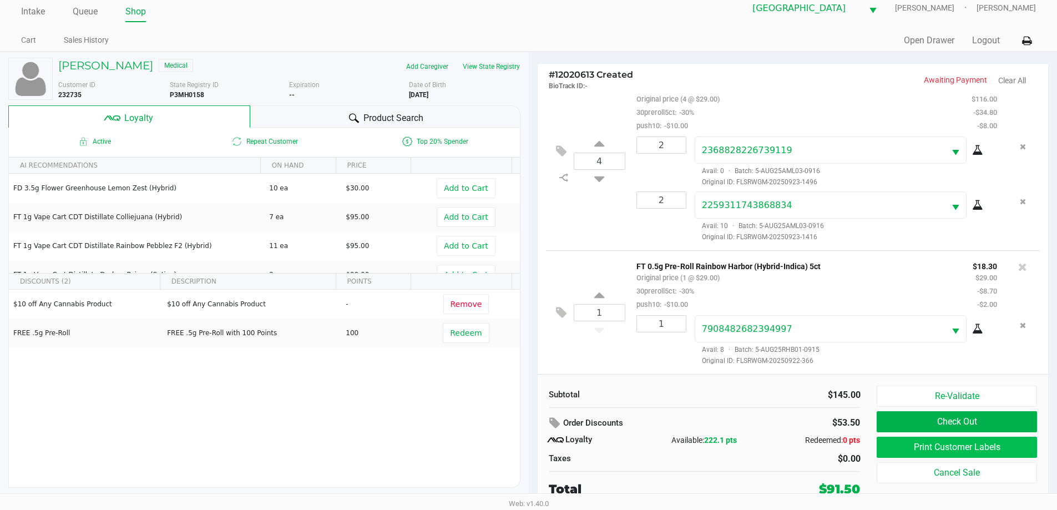
click at [946, 443] on button "Print Customer Labels" at bounding box center [956, 446] width 160 height 21
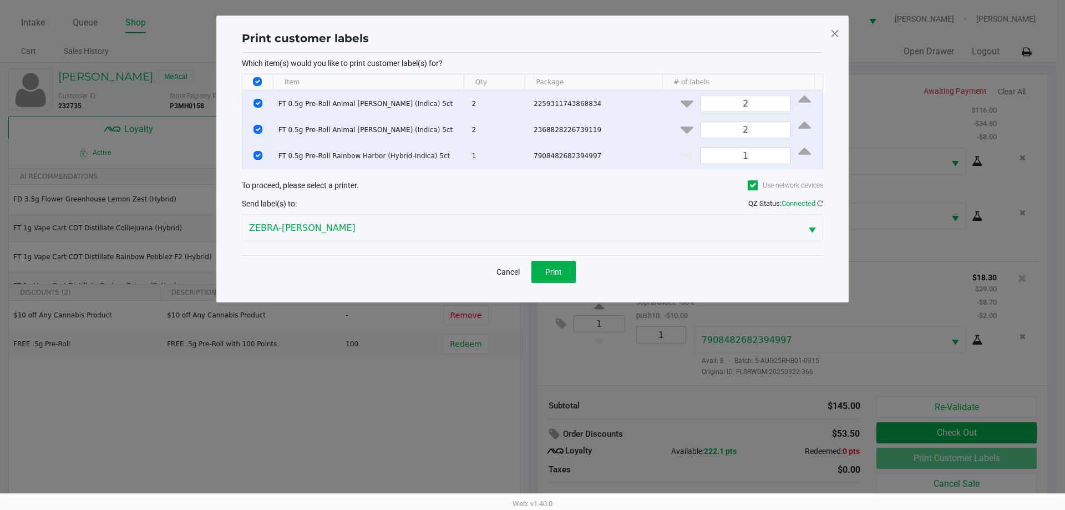
click at [549, 272] on span "Print" at bounding box center [553, 271] width 17 height 9
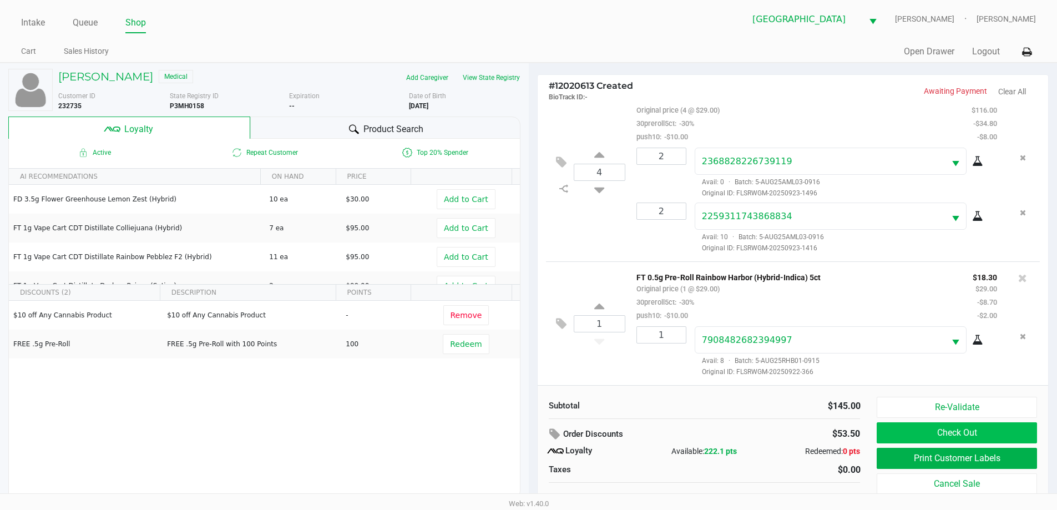
click at [955, 425] on button "Check Out" at bounding box center [956, 432] width 160 height 21
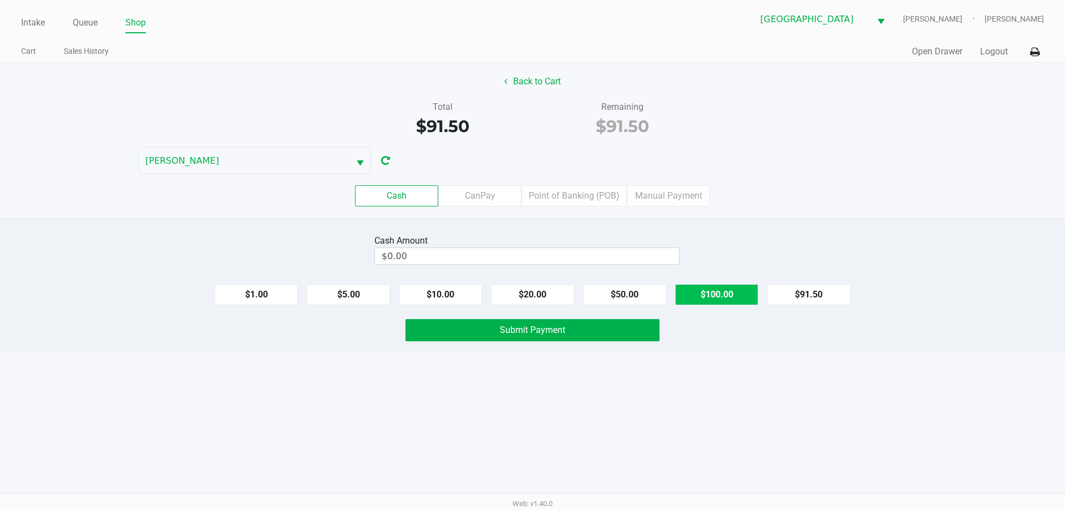
click at [710, 301] on button "$100.00" at bounding box center [716, 294] width 83 height 21
type input "$100.00"
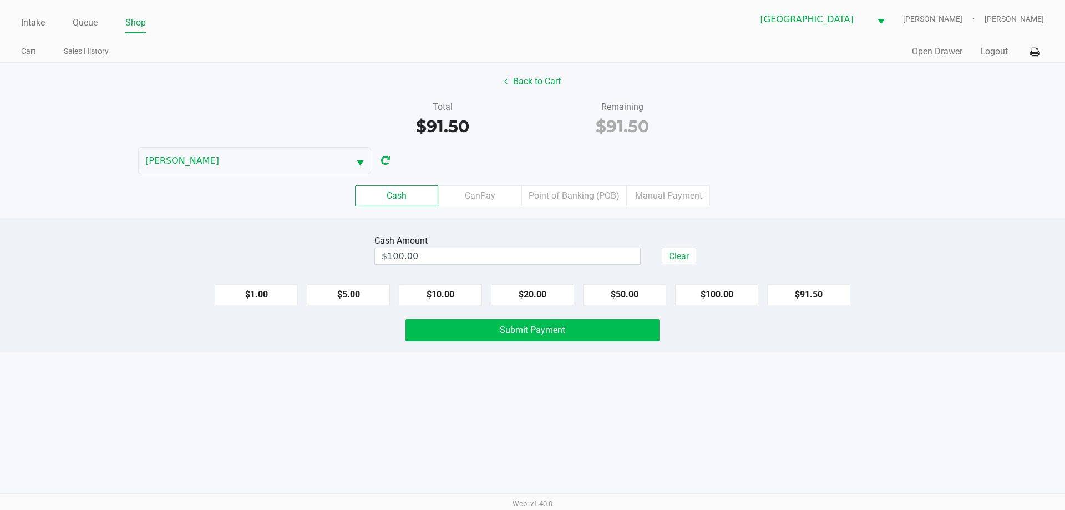
click at [591, 330] on button "Submit Payment" at bounding box center [532, 330] width 254 height 22
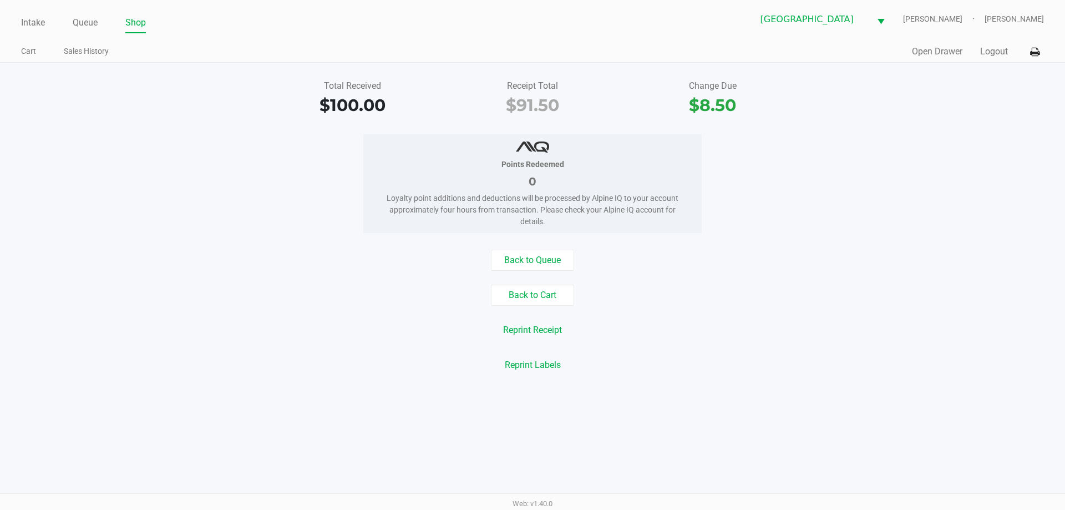
click at [31, 26] on link "Intake" at bounding box center [33, 23] width 24 height 16
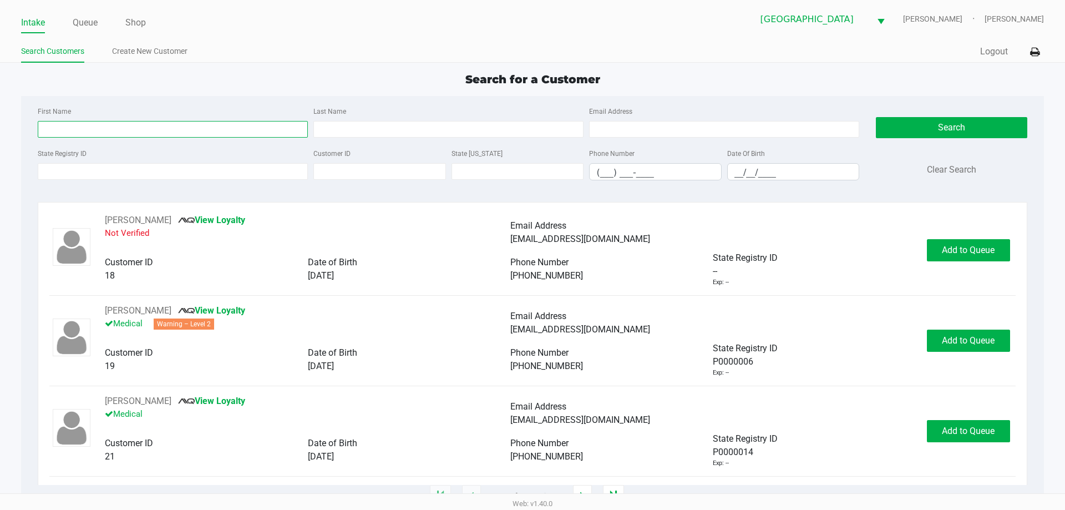
click at [143, 128] on input "First Name" at bounding box center [173, 129] width 270 height 17
type input "maria"
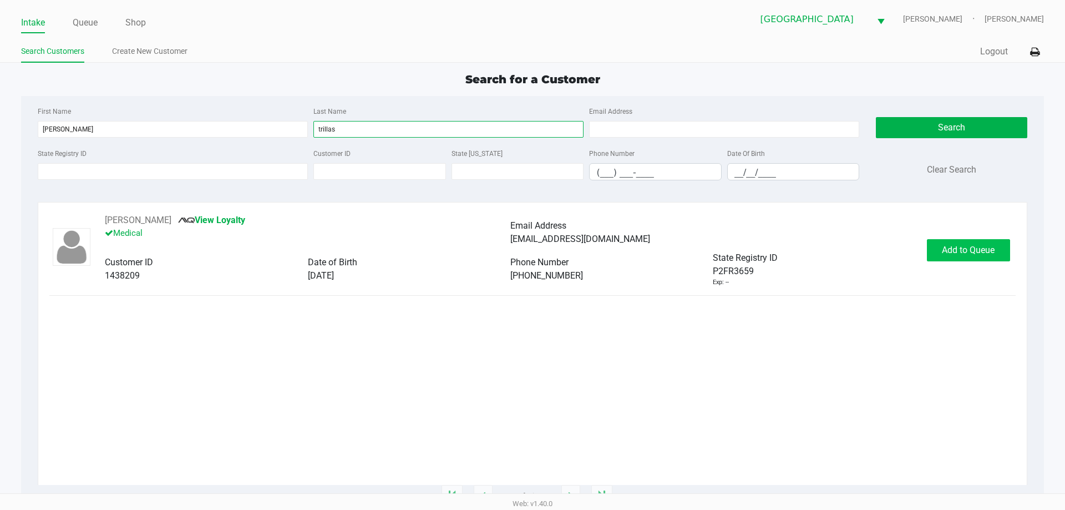
type input "trillas"
click at [975, 251] on span "Add to Queue" at bounding box center [968, 250] width 53 height 11
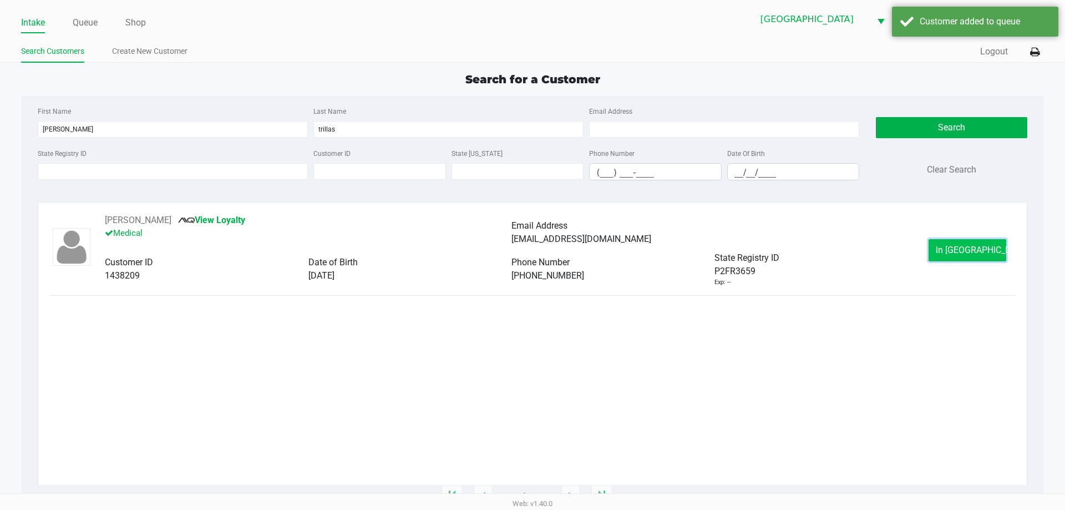
click at [976, 258] on button "In Queue" at bounding box center [967, 250] width 78 height 22
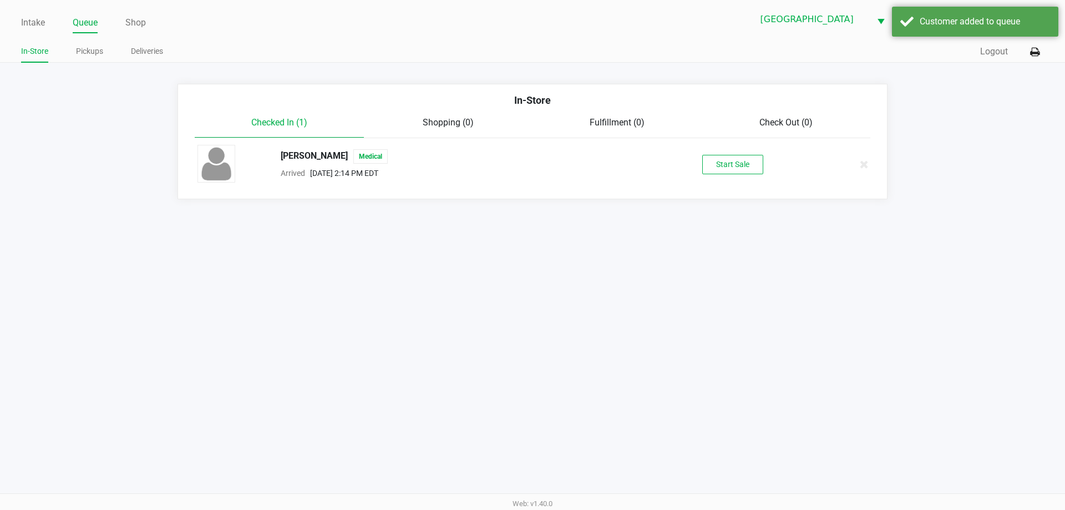
click at [747, 166] on button "Start Sale" at bounding box center [732, 164] width 61 height 19
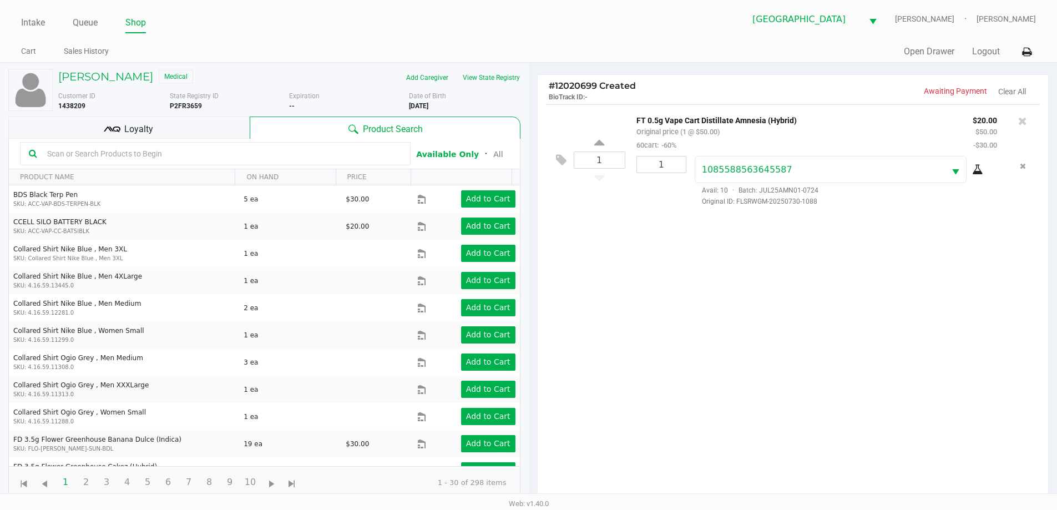
click at [116, 129] on icon at bounding box center [112, 129] width 17 height 17
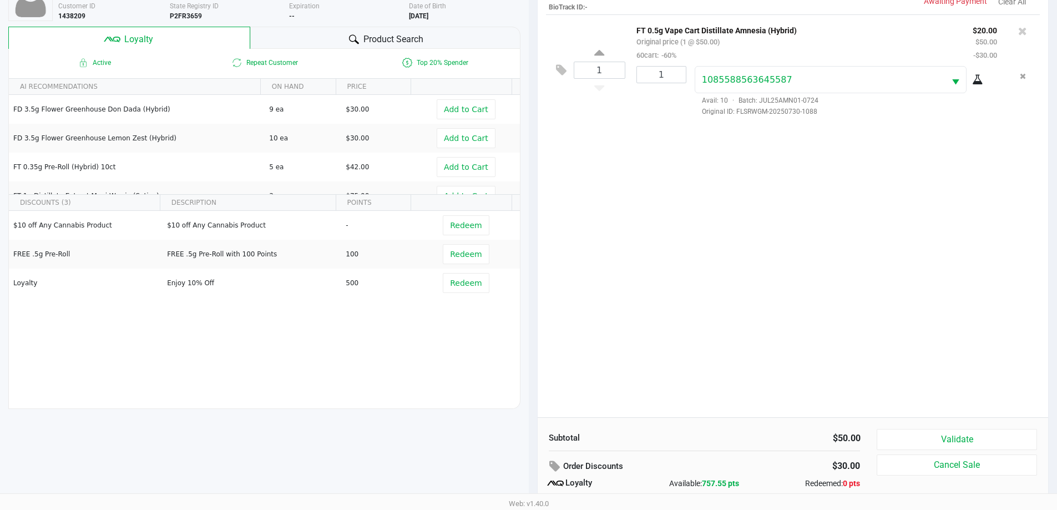
scroll to position [133, 0]
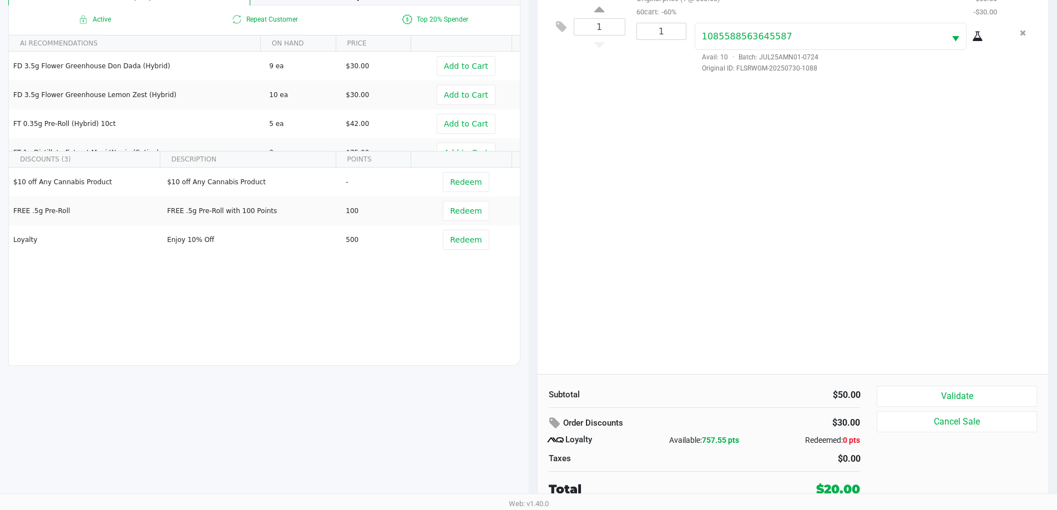
click at [969, 395] on button "Validate" at bounding box center [956, 395] width 160 height 21
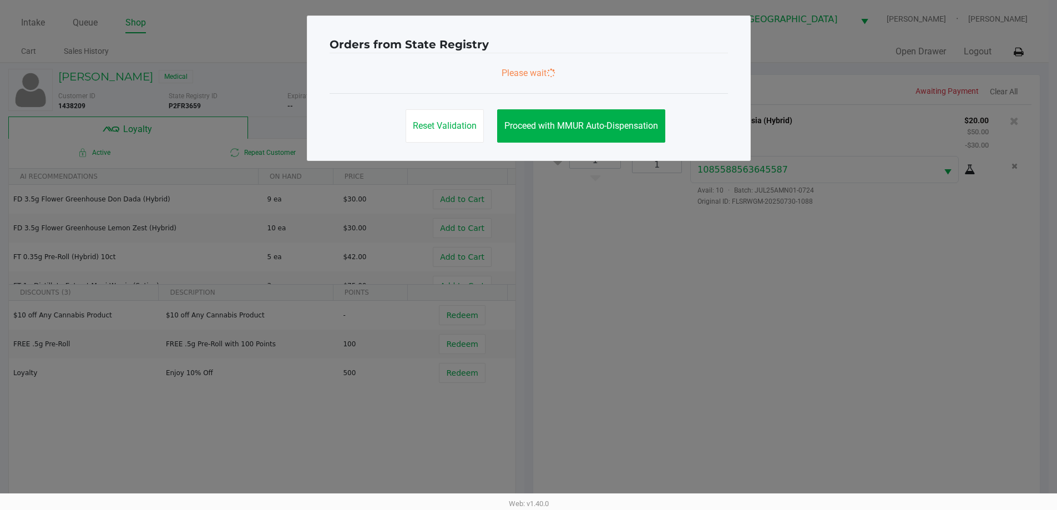
scroll to position [0, 0]
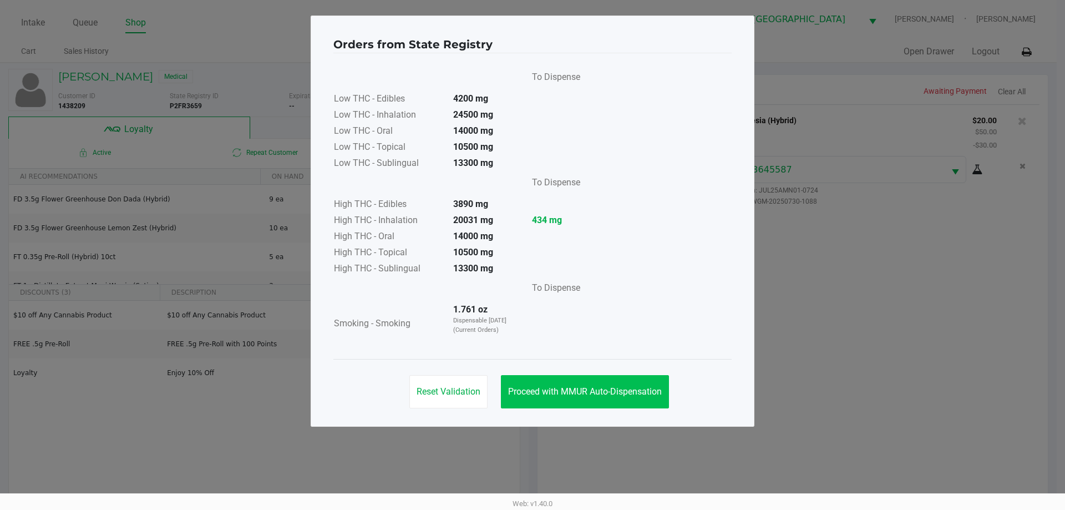
click at [620, 389] on span "Proceed with MMUR Auto-Dispensation" at bounding box center [585, 391] width 154 height 11
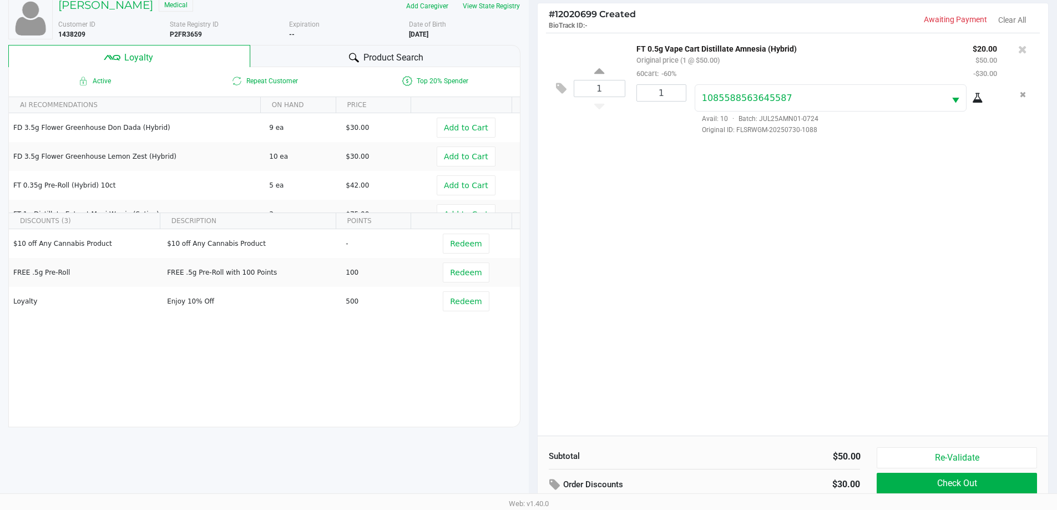
scroll to position [133, 0]
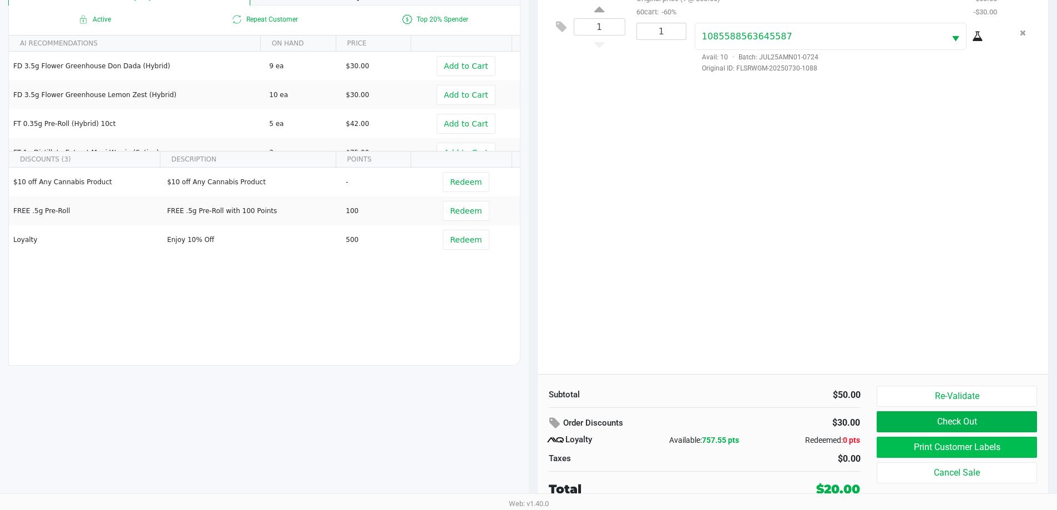
click at [917, 452] on button "Print Customer Labels" at bounding box center [956, 446] width 160 height 21
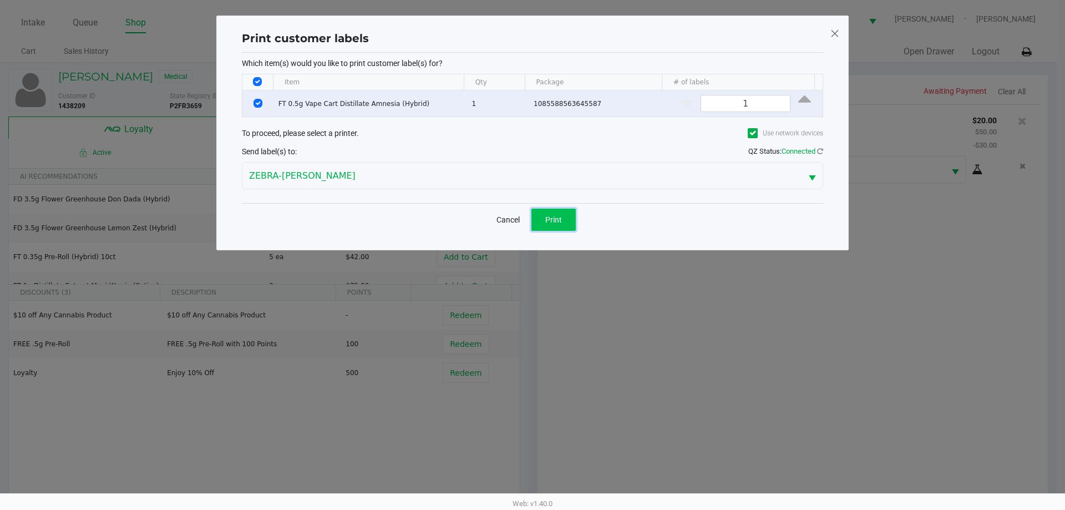
click at [557, 216] on span "Print" at bounding box center [553, 219] width 17 height 9
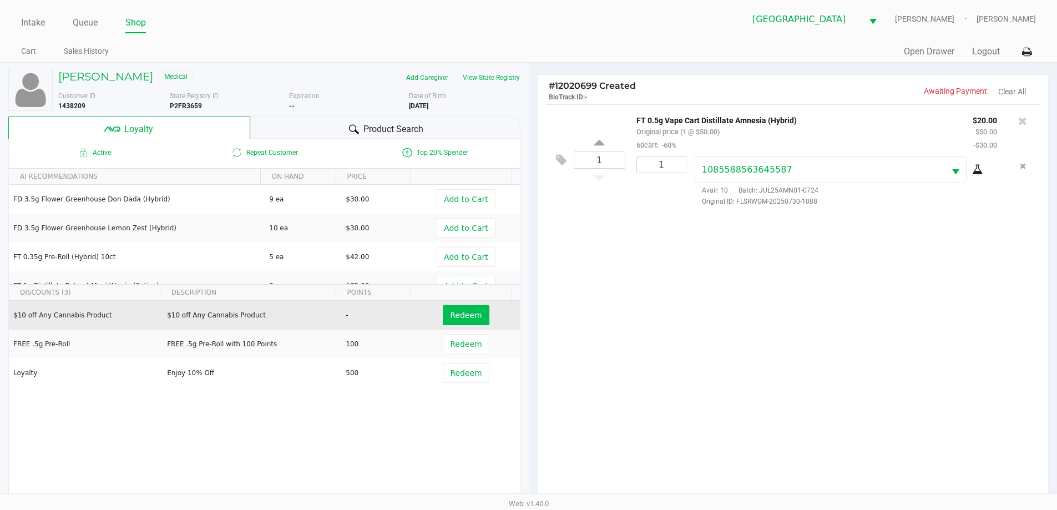
click at [459, 317] on span "Redeem" at bounding box center [466, 315] width 32 height 9
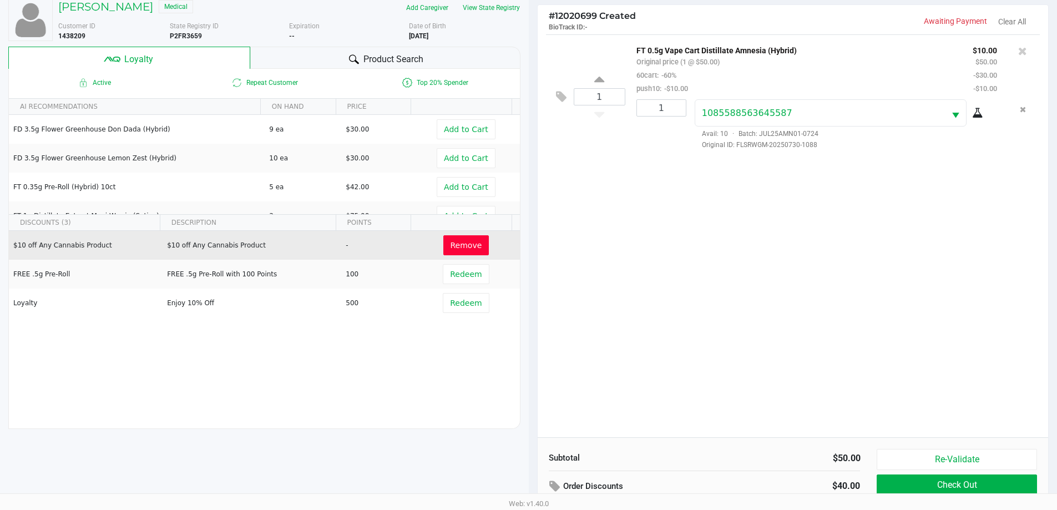
scroll to position [133, 0]
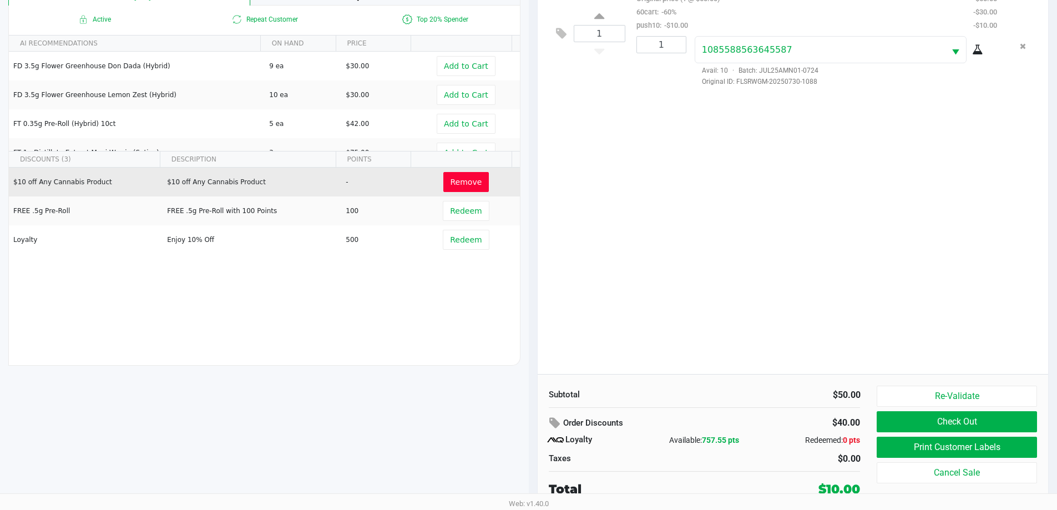
click at [931, 425] on button "Check Out" at bounding box center [956, 421] width 160 height 21
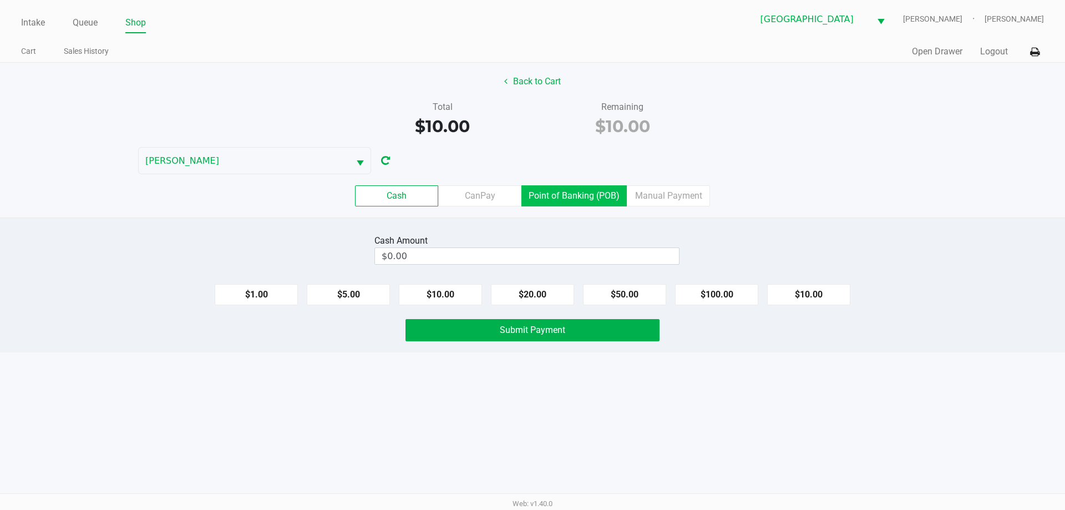
click at [585, 188] on label "Point of Banking (POB)" at bounding box center [573, 195] width 105 height 21
click at [0, 0] on 7 "Point of Banking (POB)" at bounding box center [0, 0] width 0 height 0
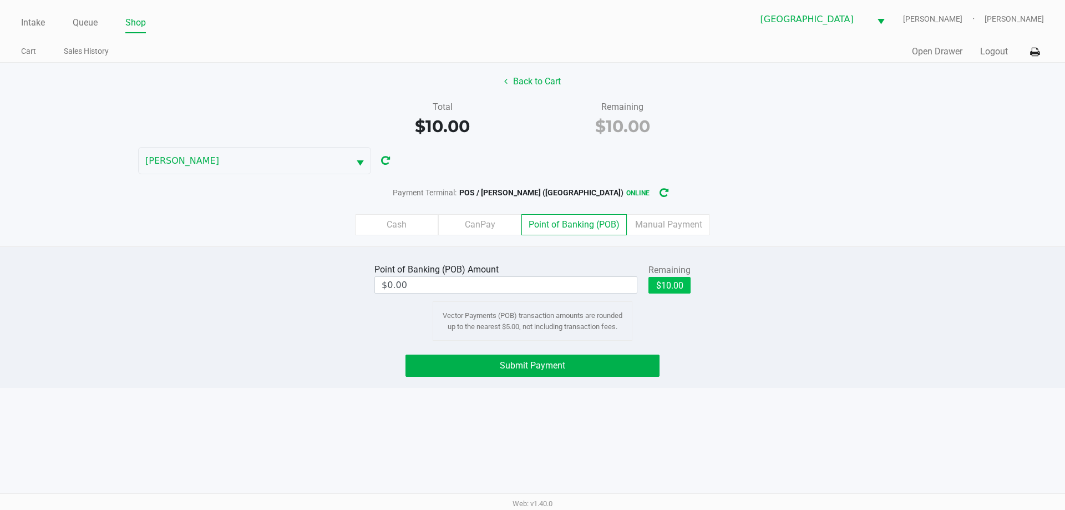
click at [671, 288] on button "$10.00" at bounding box center [669, 285] width 42 height 17
type input "$10.00"
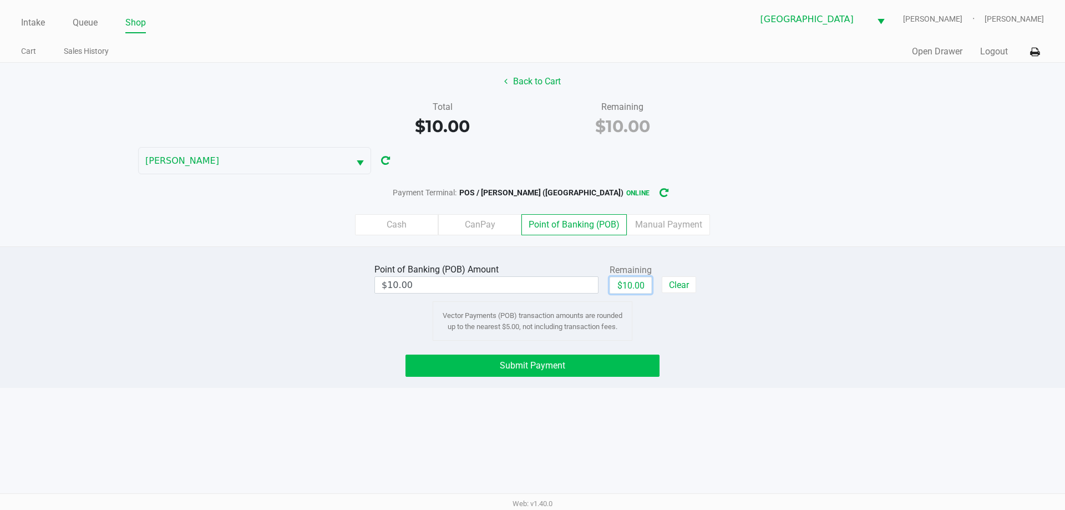
click at [536, 363] on span "Submit Payment" at bounding box center [532, 365] width 65 height 11
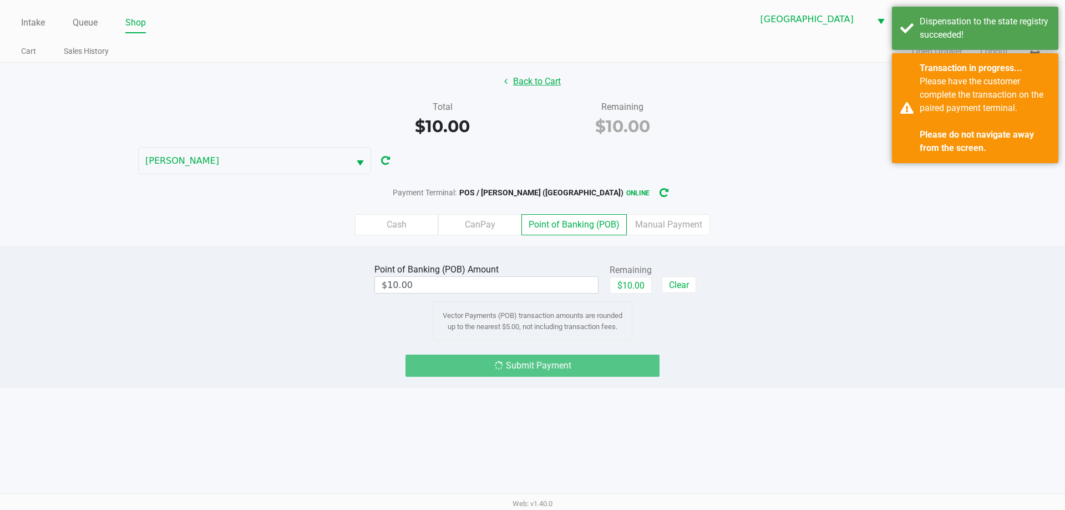
click at [535, 79] on button "Back to Cart" at bounding box center [532, 81] width 71 height 21
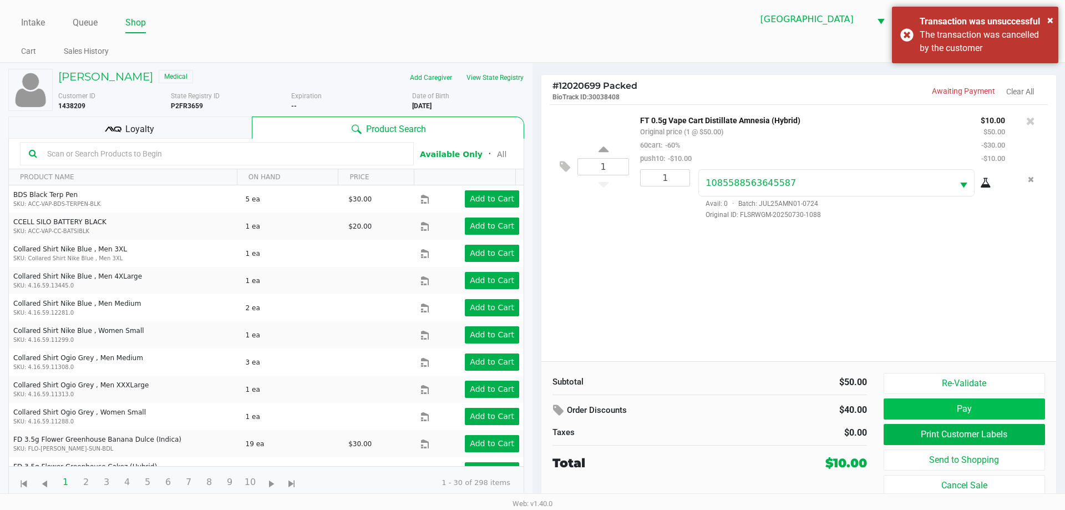
click at [977, 400] on button "Pay" at bounding box center [964, 408] width 161 height 21
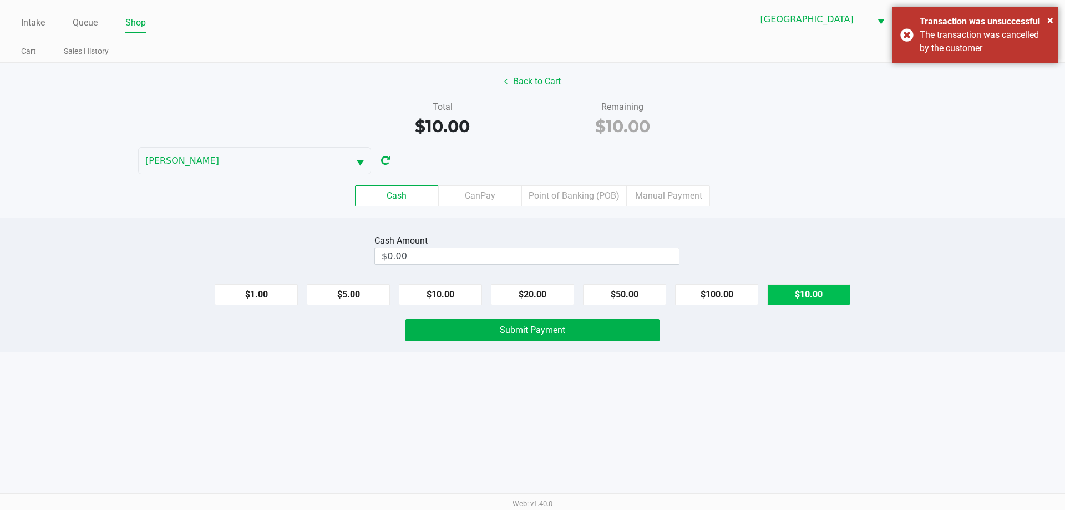
click at [799, 301] on button "$10.00" at bounding box center [808, 294] width 83 height 21
type input "$10.00"
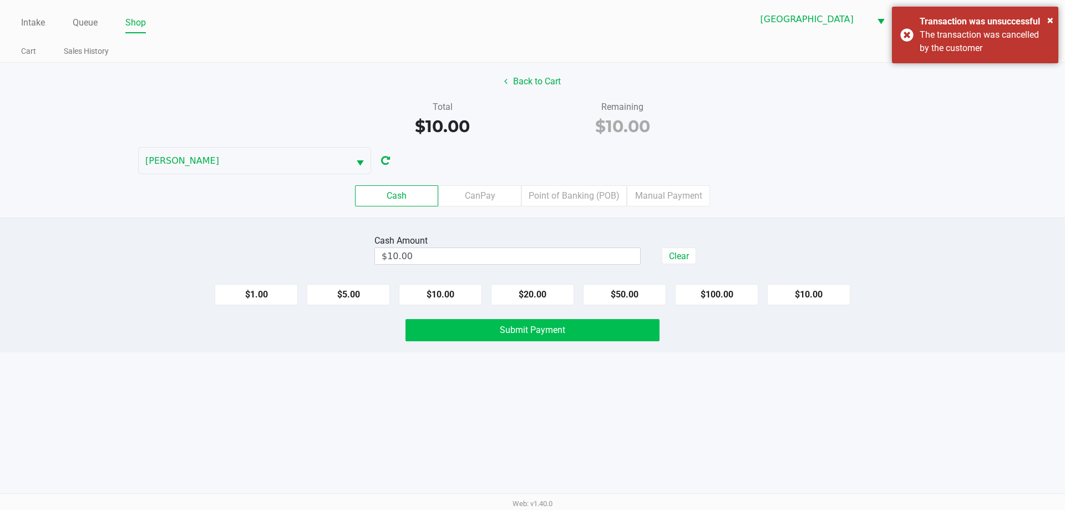
click at [587, 334] on button "Submit Payment" at bounding box center [532, 330] width 254 height 22
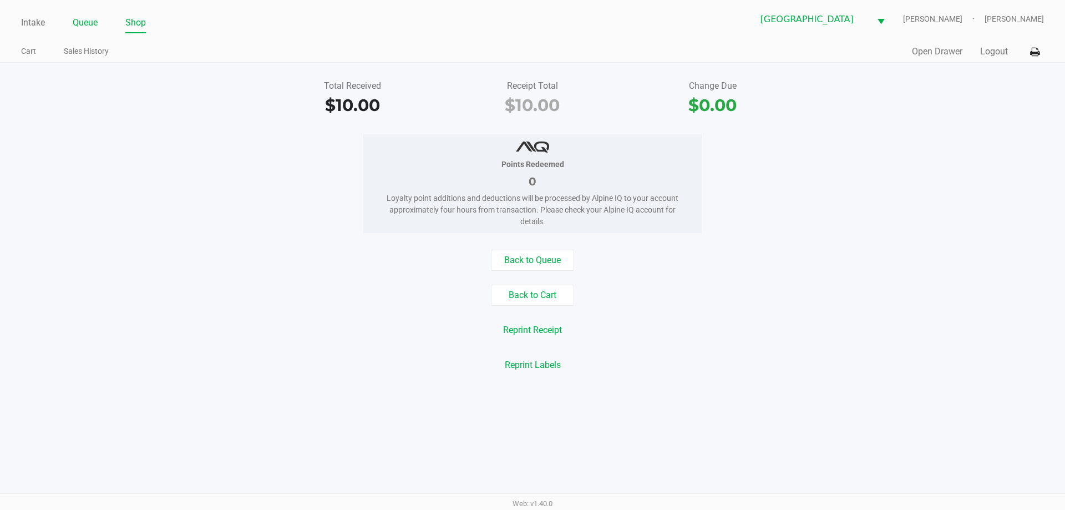
click at [74, 27] on link "Queue" at bounding box center [85, 23] width 25 height 16
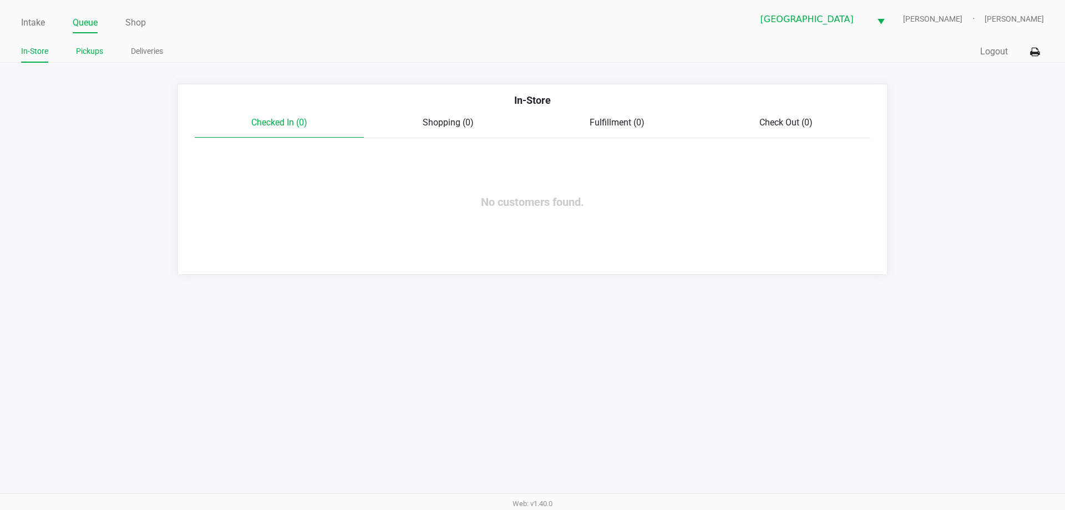
click at [85, 45] on link "Pickups" at bounding box center [89, 51] width 27 height 14
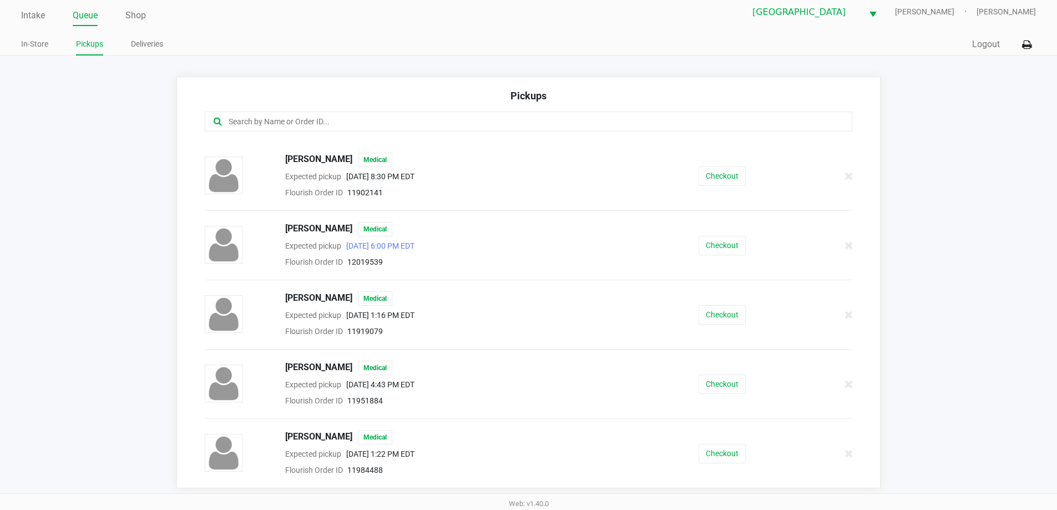
scroll to position [894, 0]
click at [33, 16] on link "Intake" at bounding box center [33, 16] width 24 height 16
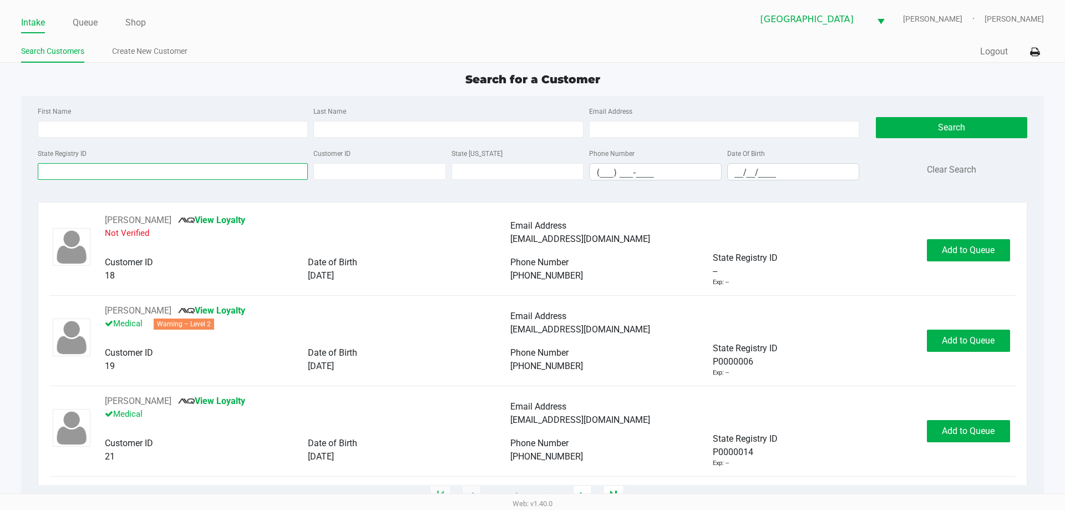
click at [171, 173] on input "State Registry ID" at bounding box center [173, 171] width 270 height 17
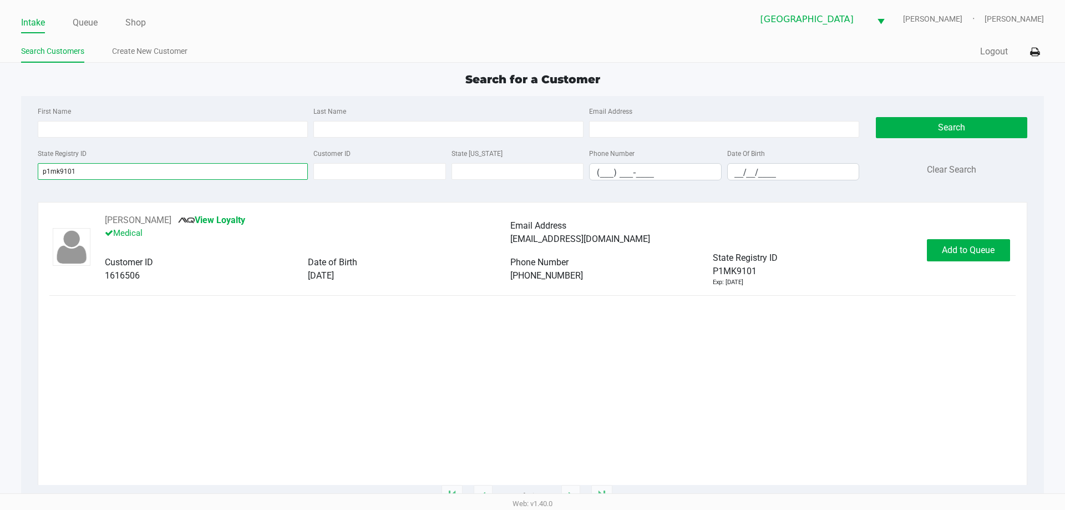
type input "p1mk9101"
click at [997, 255] on button "Add to Queue" at bounding box center [968, 250] width 83 height 22
click at [984, 252] on div "Add to Queue" at bounding box center [968, 250] width 83 height 22
click at [982, 252] on div "Add to Queue" at bounding box center [968, 250] width 83 height 22
click at [978, 255] on button "Add to Queue" at bounding box center [968, 250] width 83 height 22
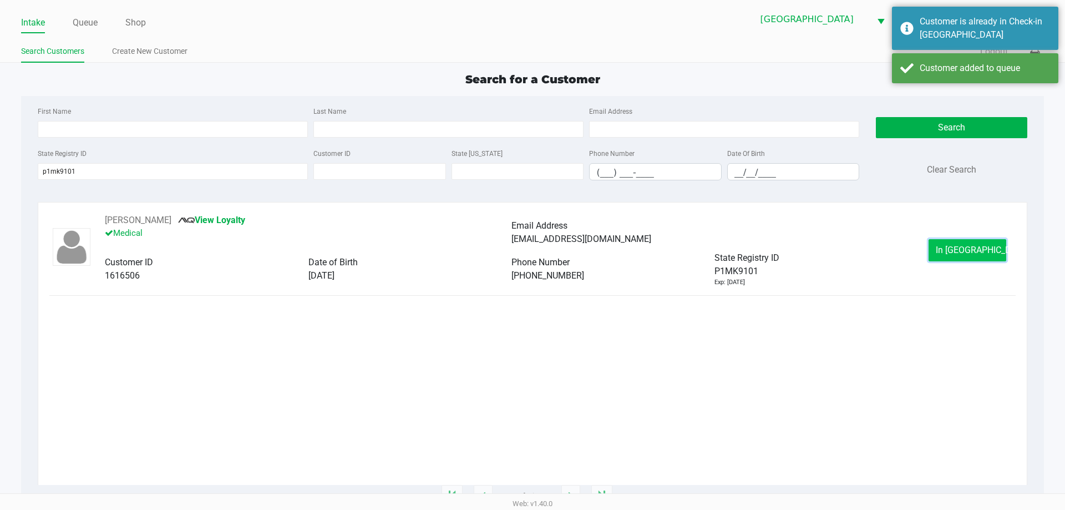
click at [952, 247] on span "In Queue" at bounding box center [982, 250] width 93 height 11
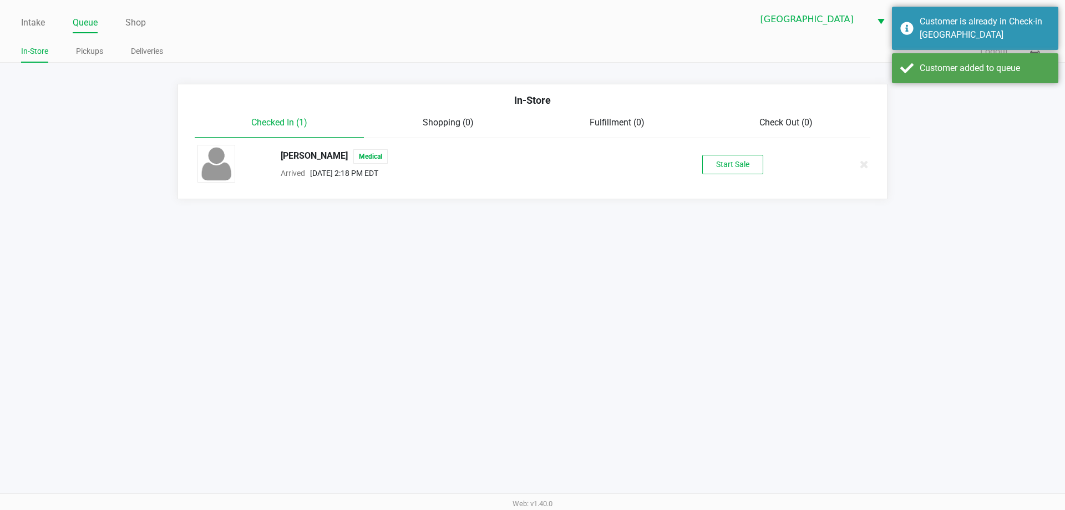
click at [739, 171] on button "Start Sale" at bounding box center [732, 164] width 61 height 19
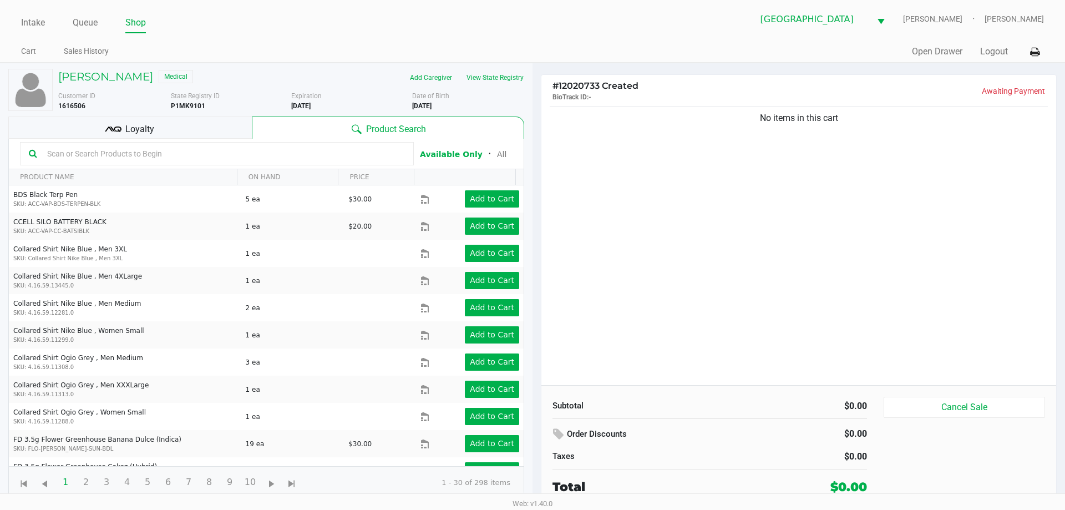
click at [200, 150] on input "text" at bounding box center [224, 153] width 362 height 17
click at [182, 130] on div "Loyalty" at bounding box center [129, 127] width 243 height 22
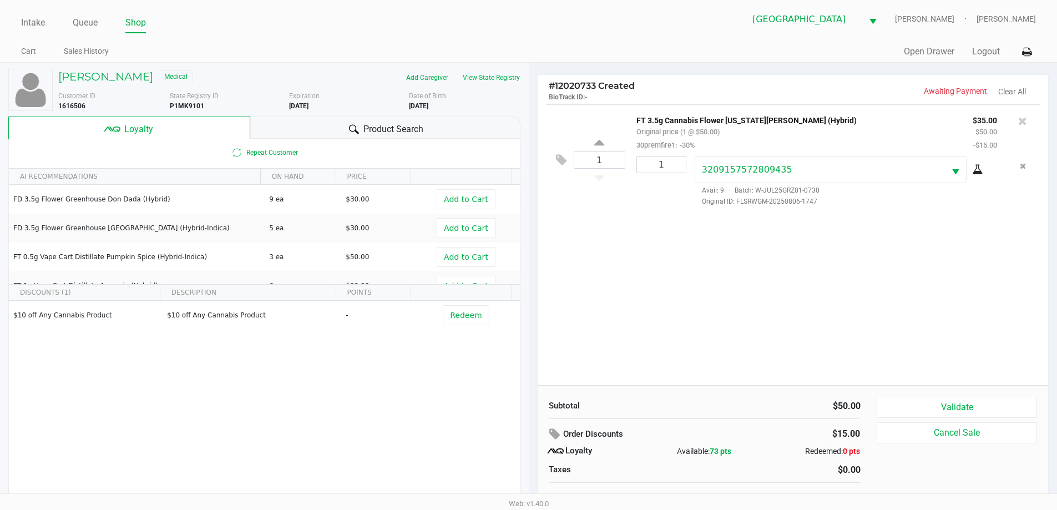
click at [561, 432] on icon at bounding box center [555, 434] width 13 height 13
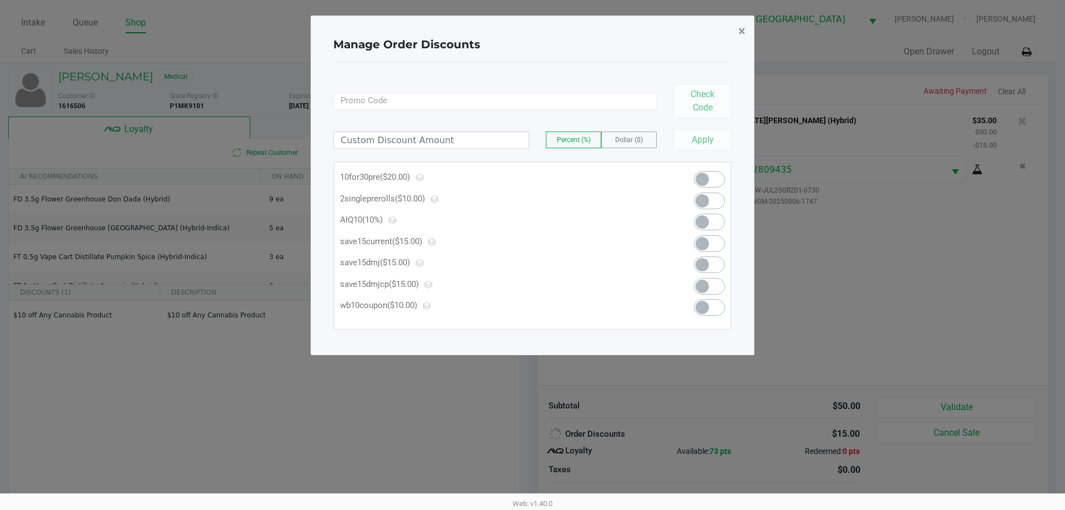
click at [745, 30] on span "×" at bounding box center [741, 31] width 7 height 16
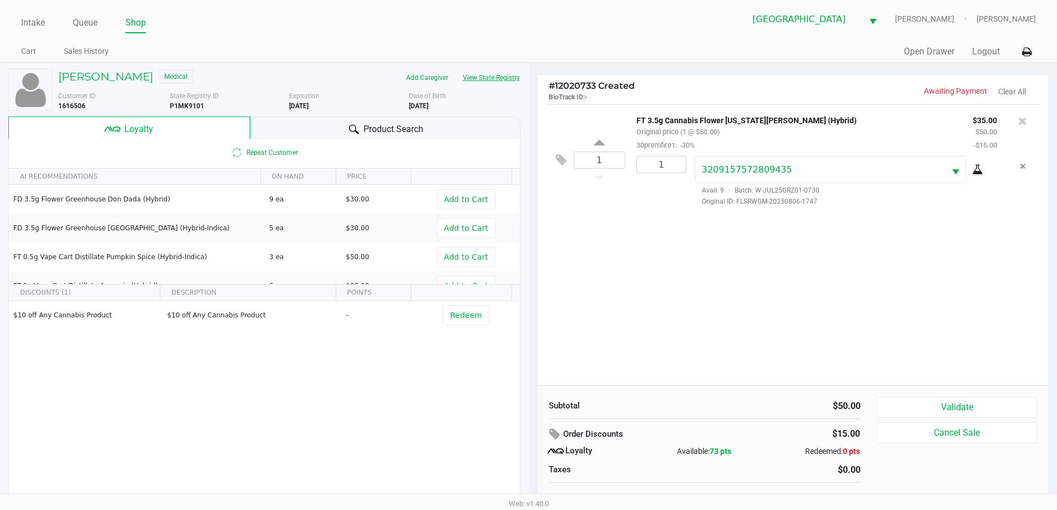
click at [519, 76] on button "View State Registry" at bounding box center [487, 78] width 65 height 18
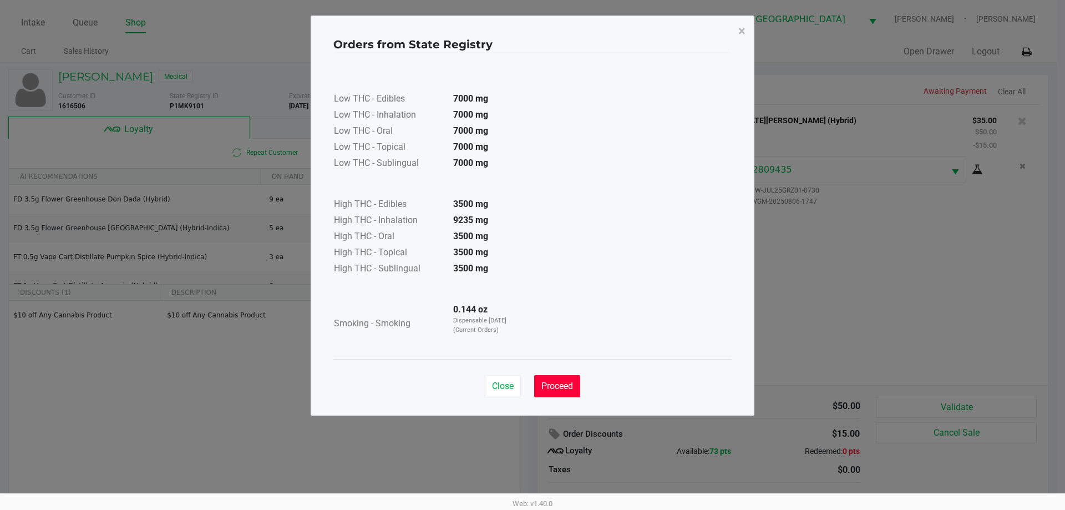
click at [565, 380] on span "Proceed" at bounding box center [557, 385] width 32 height 11
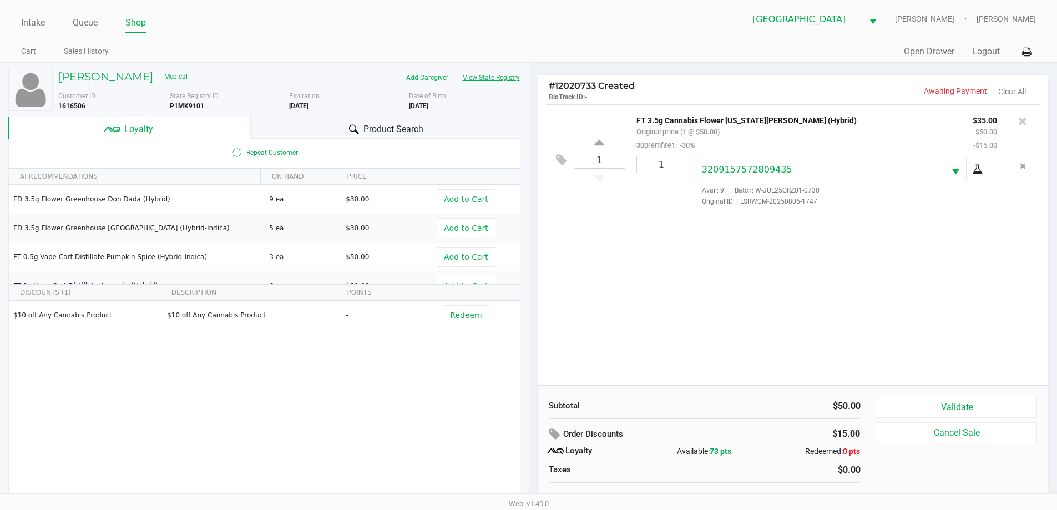
click at [479, 312] on button "Redeem" at bounding box center [466, 315] width 46 height 20
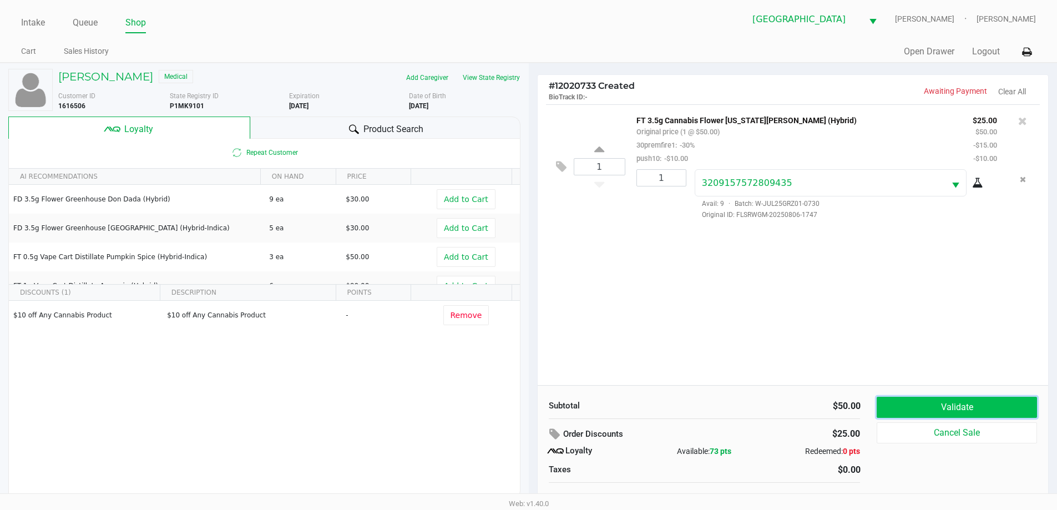
click at [963, 398] on button "Validate" at bounding box center [956, 407] width 160 height 21
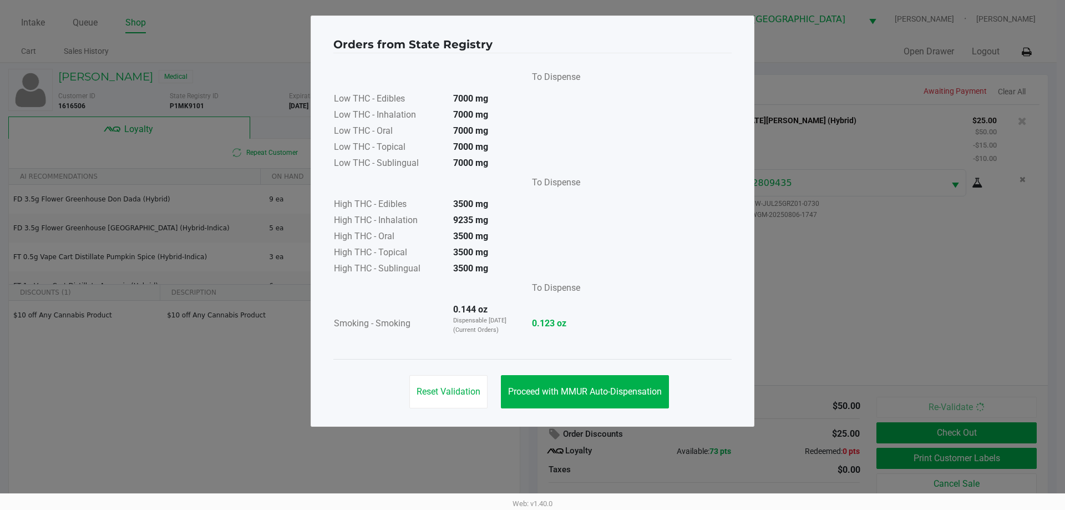
click at [586, 397] on button "Proceed with MMUR Auto-Dispensation" at bounding box center [585, 391] width 168 height 33
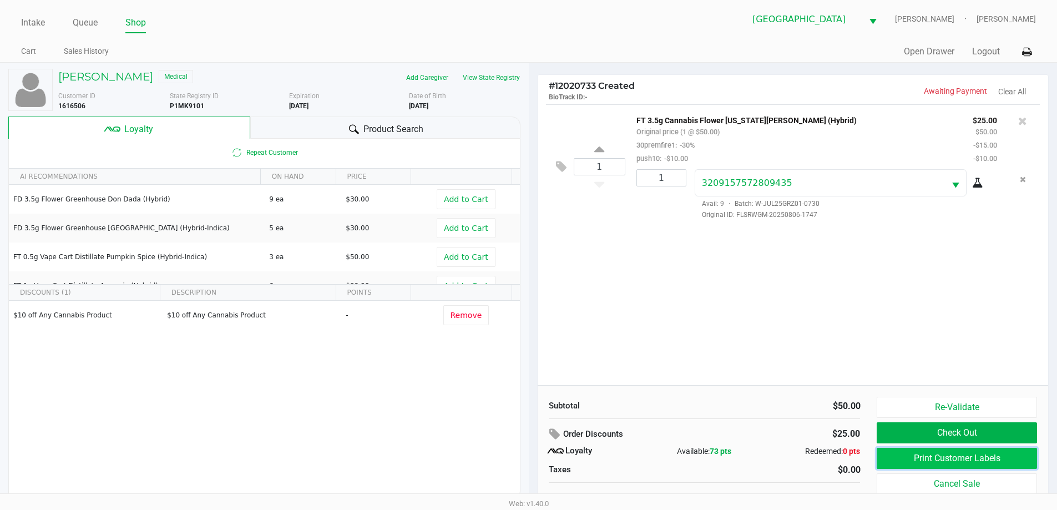
click at [956, 466] on button "Print Customer Labels" at bounding box center [956, 458] width 160 height 21
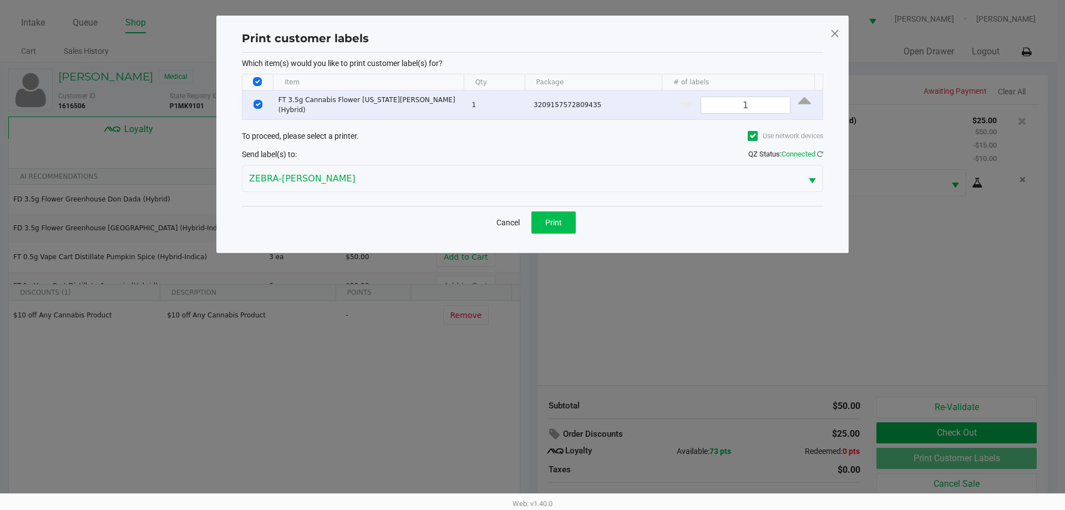
click at [575, 219] on button "Print" at bounding box center [553, 222] width 44 height 22
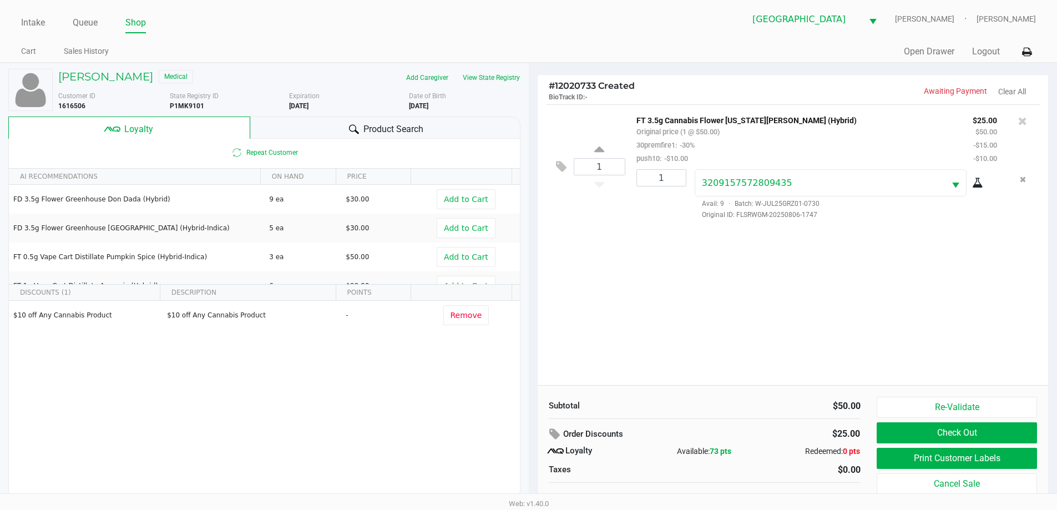
click at [967, 441] on button "Check Out" at bounding box center [956, 432] width 160 height 21
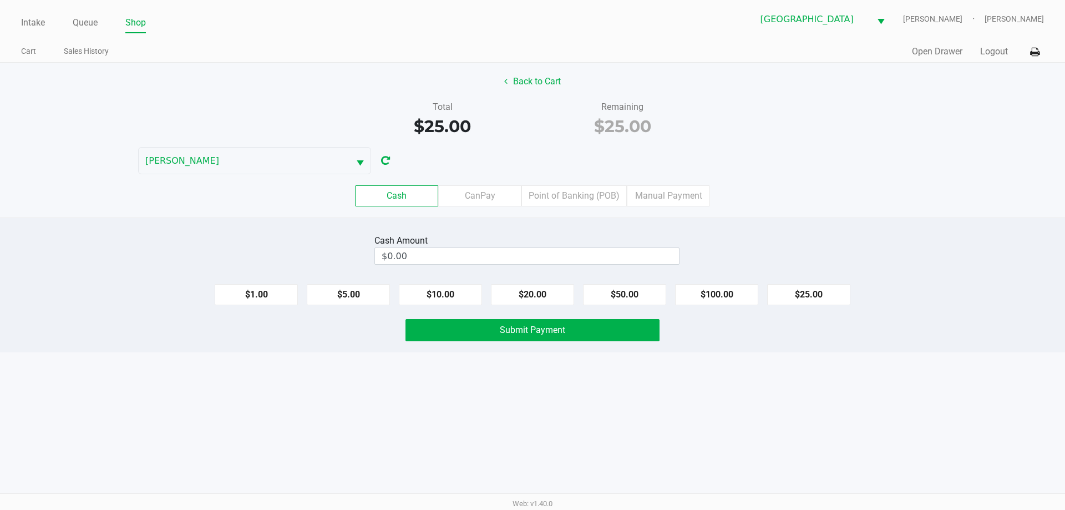
click at [539, 302] on button "$20.00" at bounding box center [532, 294] width 83 height 21
click at [549, 288] on button "$20.00" at bounding box center [532, 294] width 83 height 21
type input "$40.00"
click at [532, 322] on button "Submit Payment" at bounding box center [532, 330] width 254 height 22
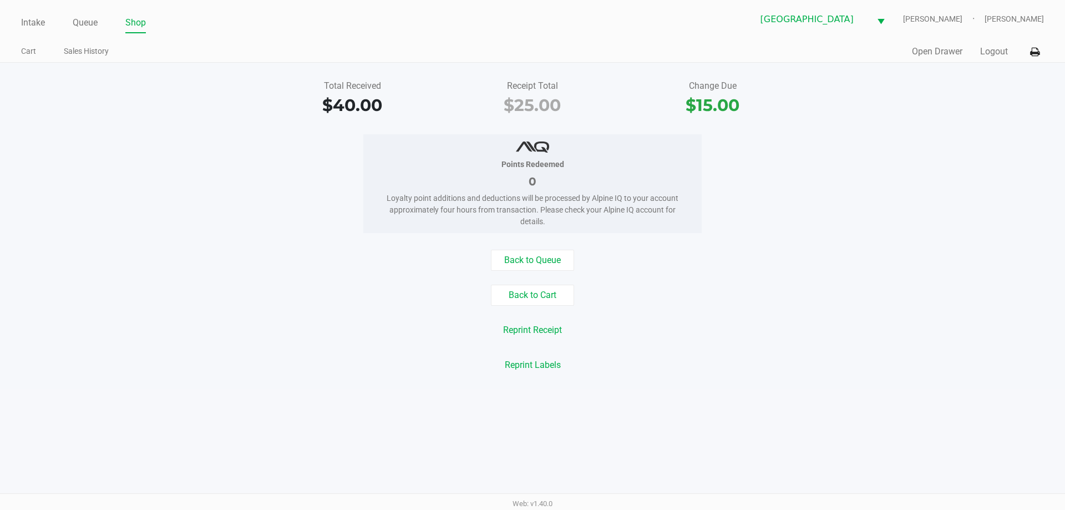
click at [92, 26] on link "Queue" at bounding box center [85, 23] width 25 height 16
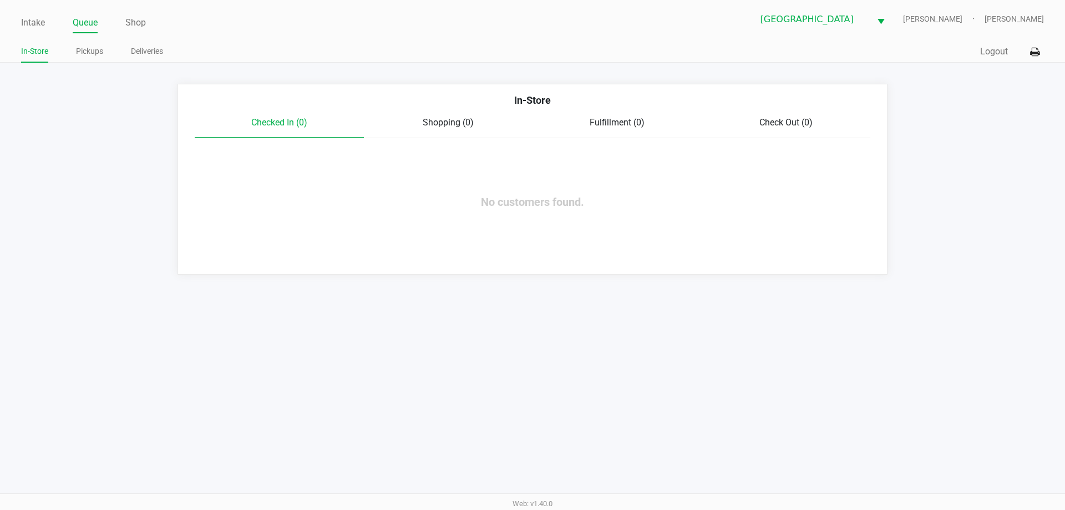
click at [83, 52] on link "Pickups" at bounding box center [89, 51] width 27 height 14
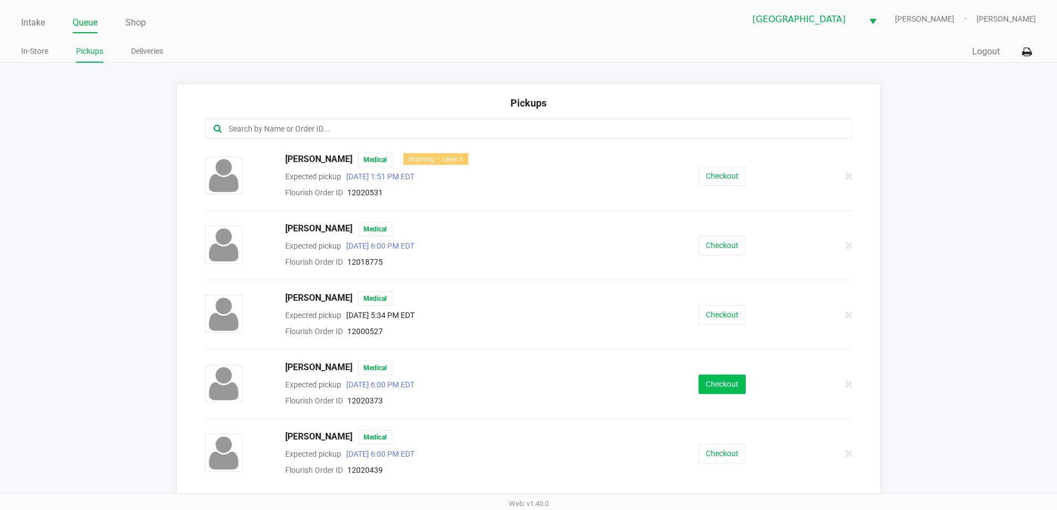
click at [725, 377] on button "Checkout" at bounding box center [721, 383] width 47 height 19
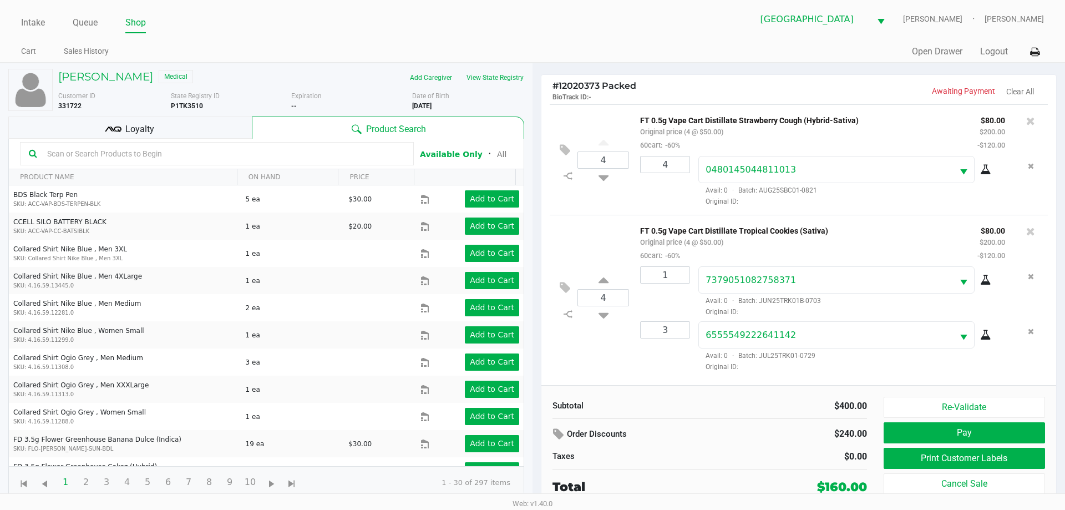
click at [199, 119] on div "Loyalty" at bounding box center [129, 127] width 243 height 22
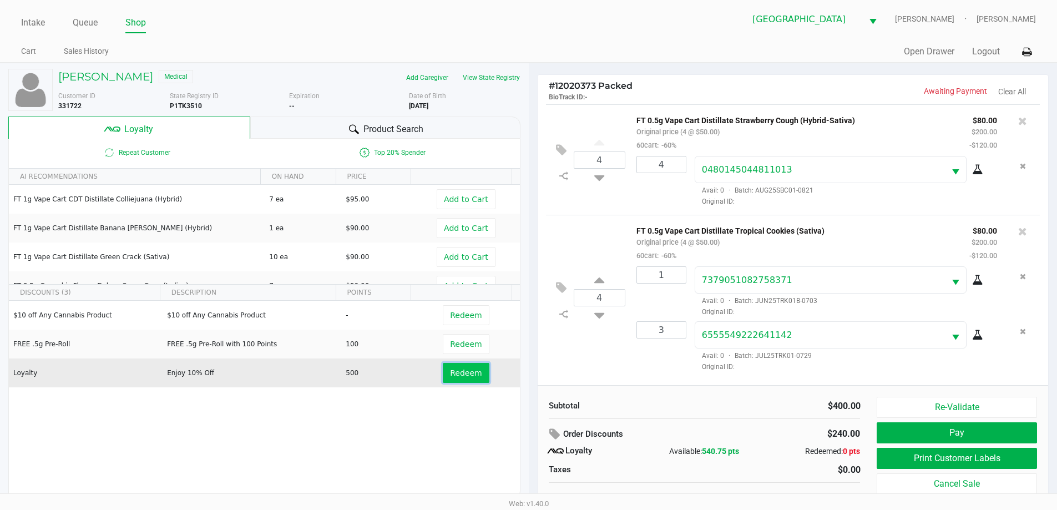
click at [450, 374] on span "Redeem" at bounding box center [466, 372] width 32 height 9
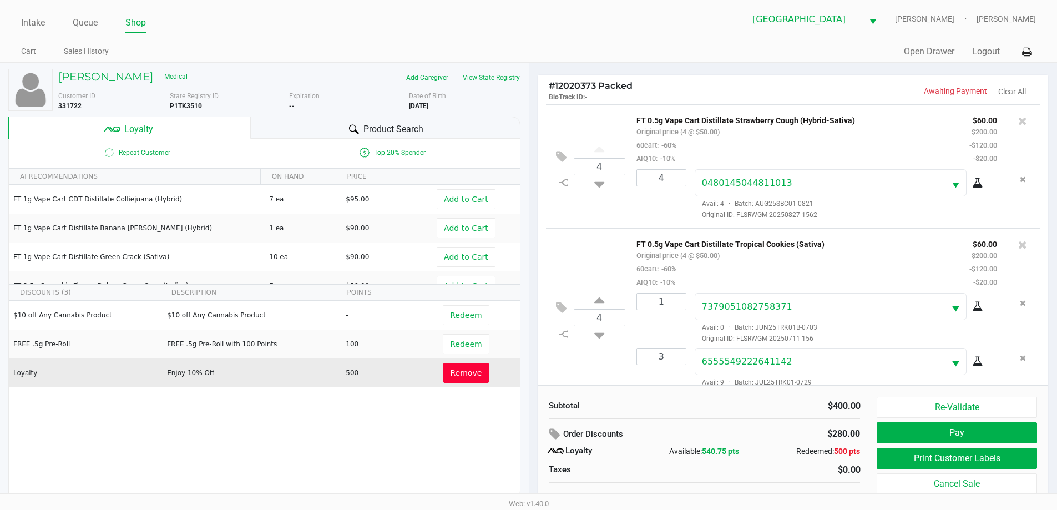
scroll to position [23, 0]
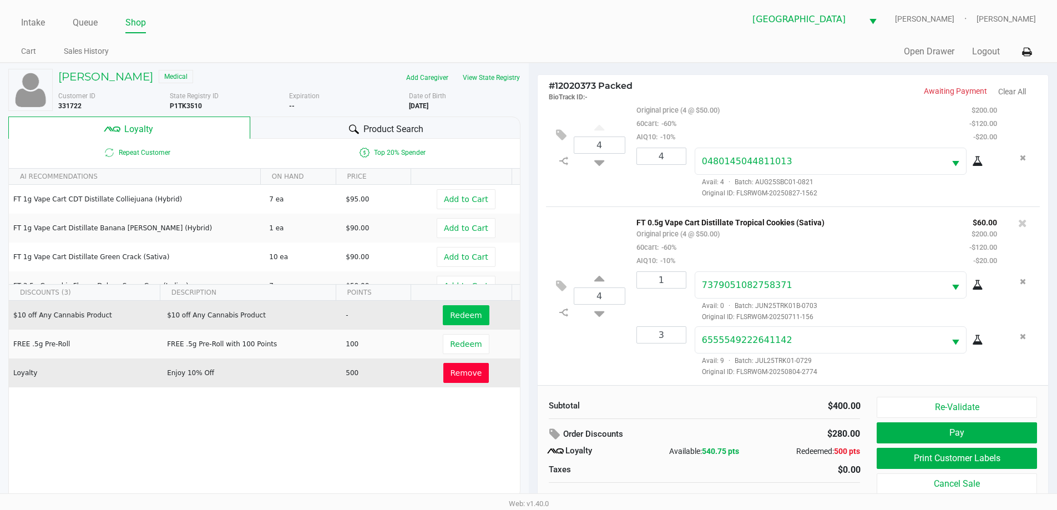
click at [453, 316] on span "Redeem" at bounding box center [466, 315] width 32 height 9
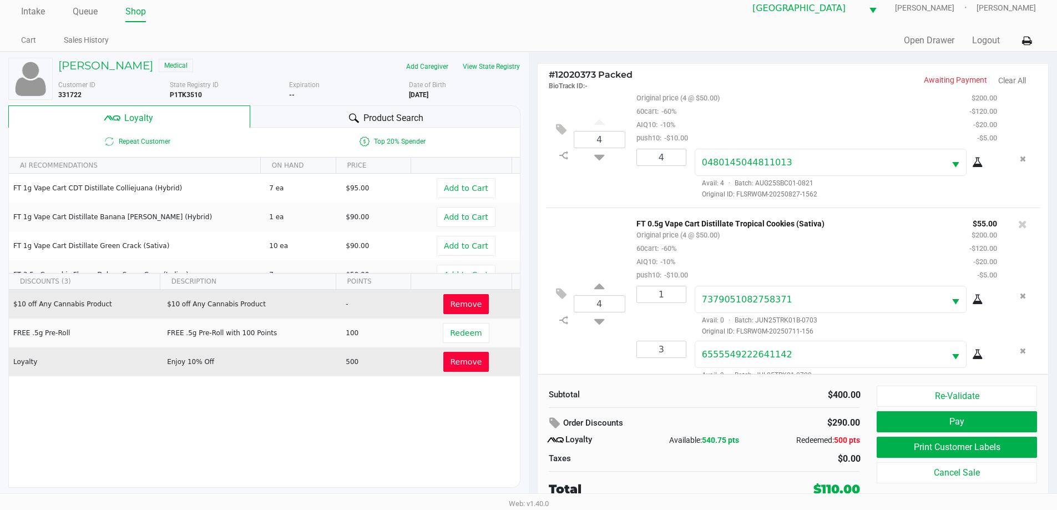
scroll to position [49, 0]
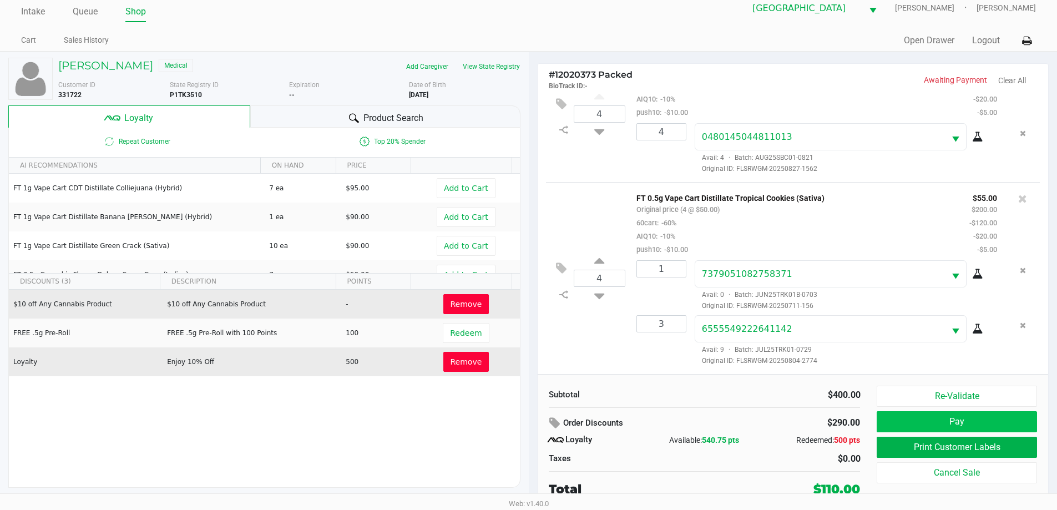
click at [984, 413] on button "Pay" at bounding box center [956, 421] width 160 height 21
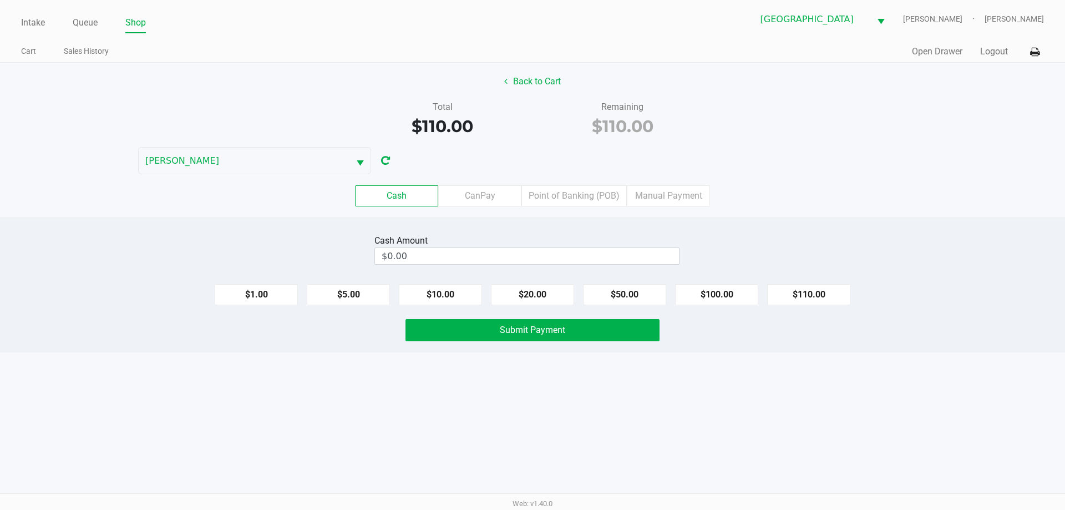
click at [578, 194] on label "Point of Banking (POB)" at bounding box center [573, 195] width 105 height 21
click at [0, 0] on 7 "Point of Banking (POB)" at bounding box center [0, 0] width 0 height 0
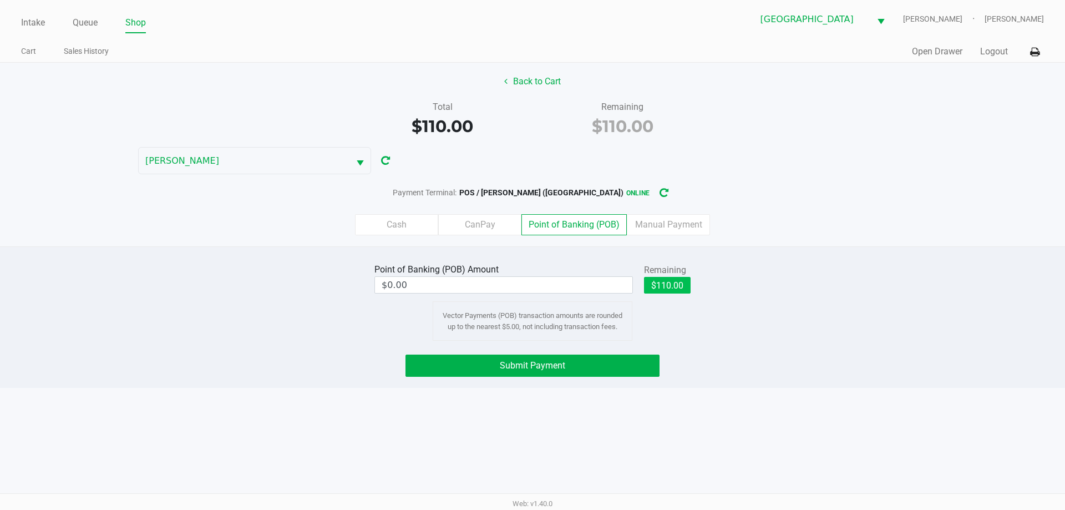
click at [672, 286] on button "$110.00" at bounding box center [667, 285] width 47 height 17
type input "$110.00"
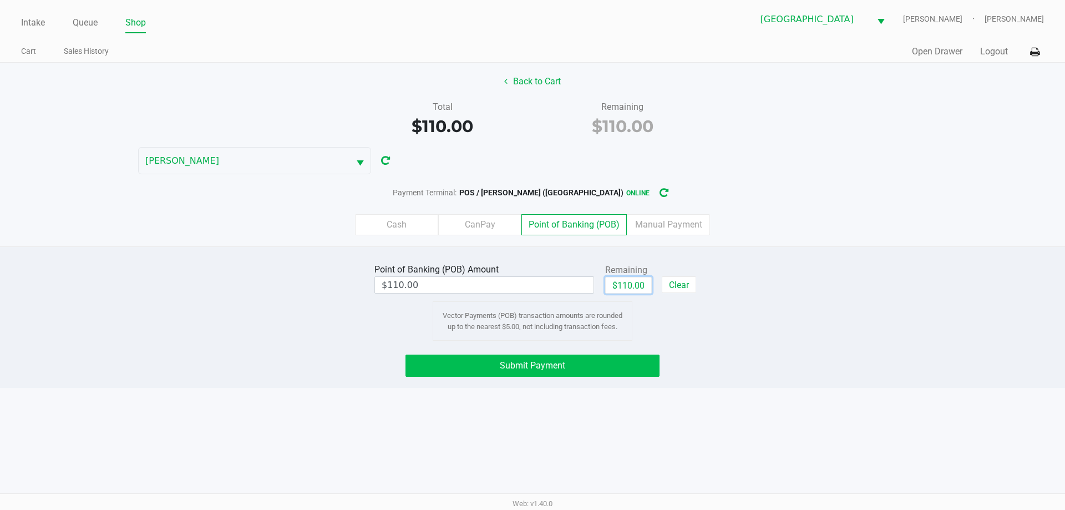
click at [584, 372] on button "Submit Payment" at bounding box center [532, 365] width 254 height 22
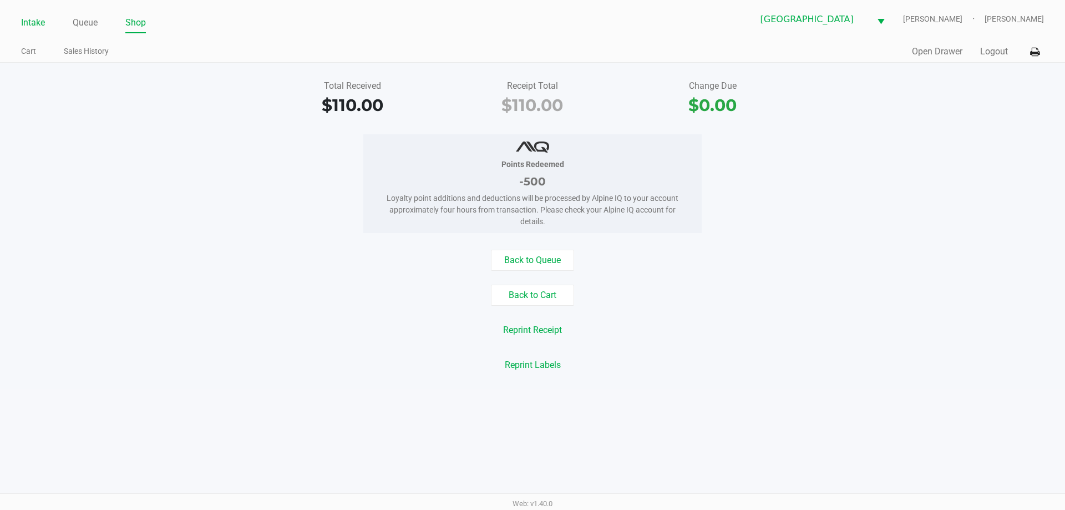
click at [37, 17] on link "Intake" at bounding box center [33, 23] width 24 height 16
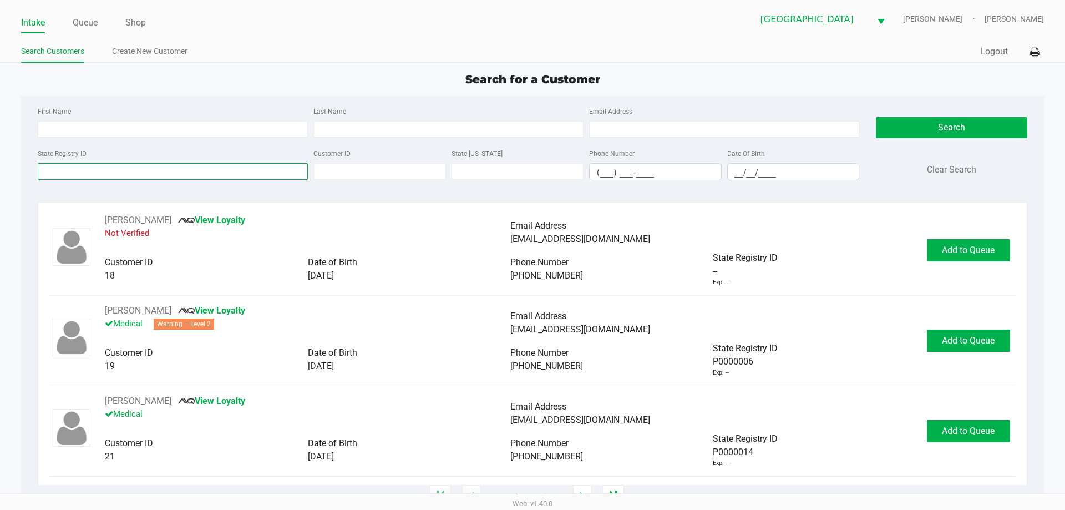
click at [231, 170] on input "State Registry ID" at bounding box center [173, 171] width 270 height 17
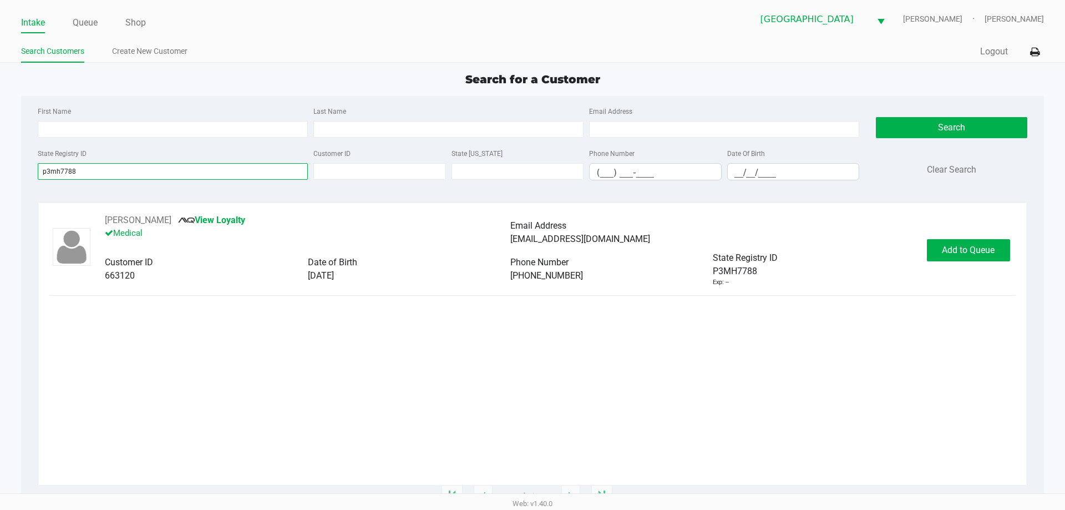
type input "p3mh7788"
click at [970, 258] on button "Add to Queue" at bounding box center [968, 250] width 83 height 22
click at [956, 255] on div "Add to Queue" at bounding box center [968, 250] width 83 height 22
click at [959, 251] on div "Add to Queue" at bounding box center [968, 250] width 83 height 22
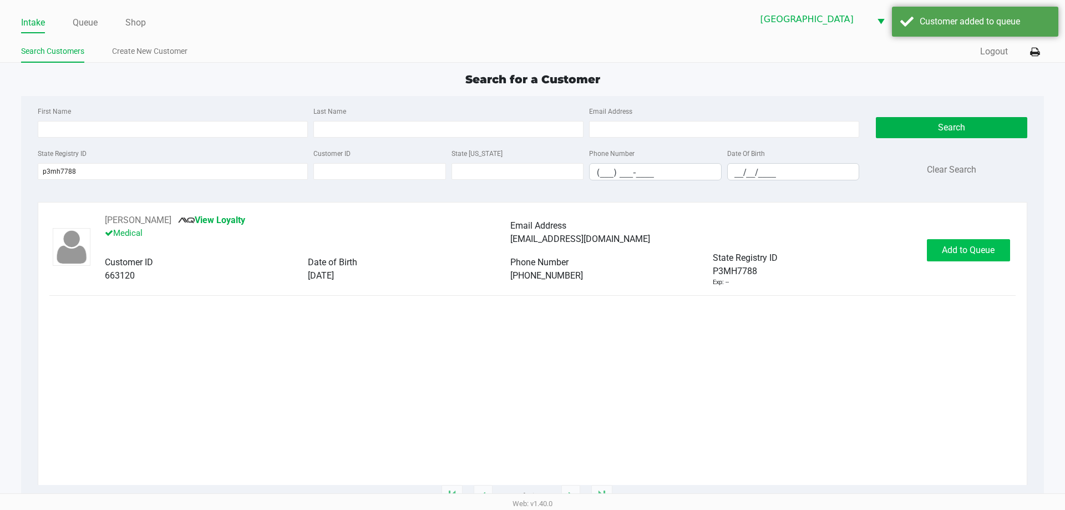
click at [972, 246] on span "Add to Queue" at bounding box center [968, 250] width 53 height 11
click at [958, 252] on span "In Queue" at bounding box center [993, 250] width 93 height 11
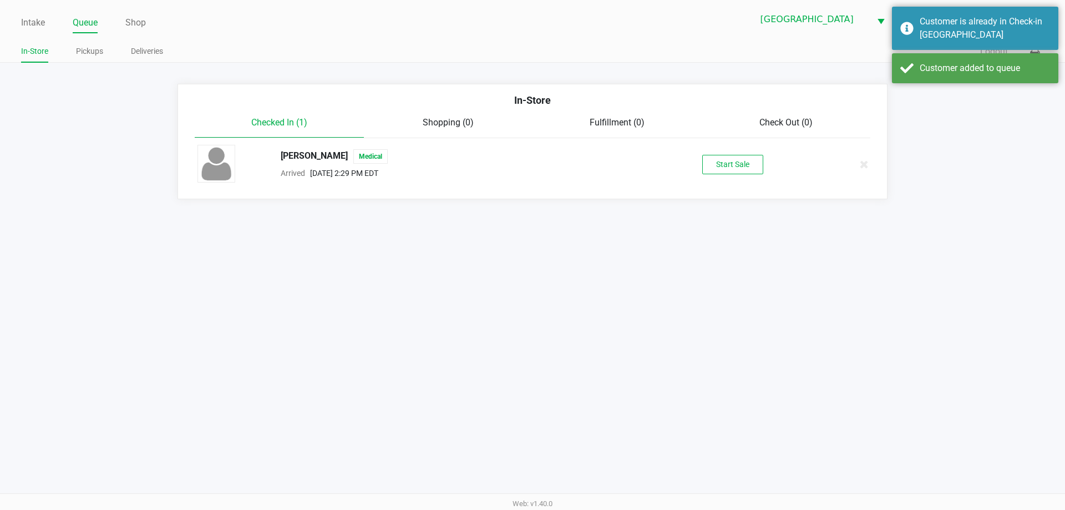
click at [728, 158] on button "Start Sale" at bounding box center [732, 164] width 61 height 19
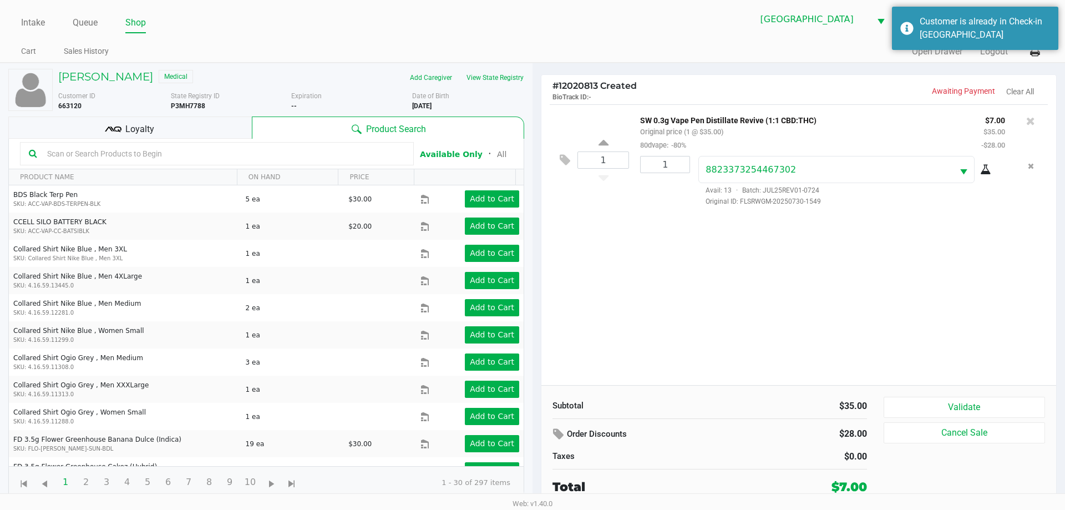
click at [225, 128] on div "Loyalty" at bounding box center [129, 127] width 243 height 22
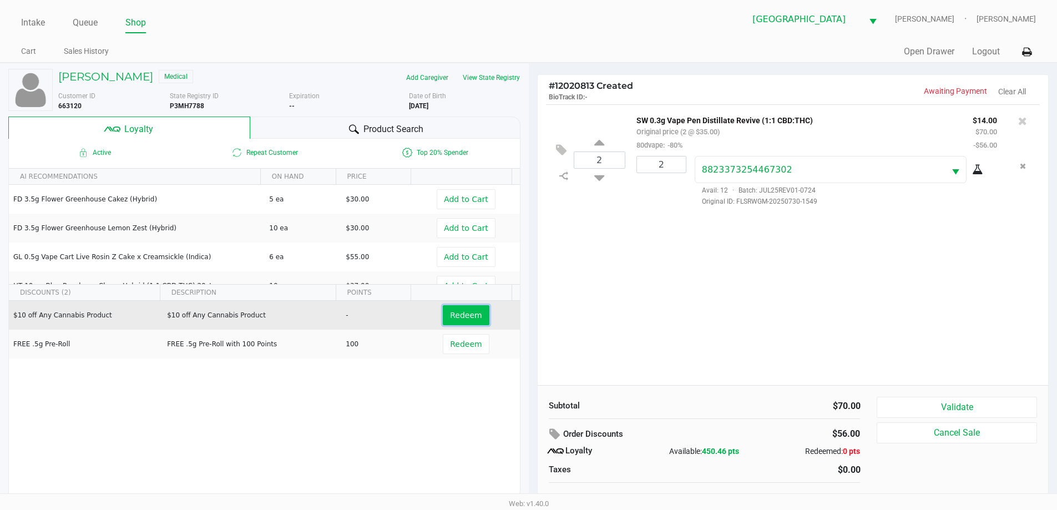
click at [469, 309] on button "Redeem" at bounding box center [466, 315] width 46 height 20
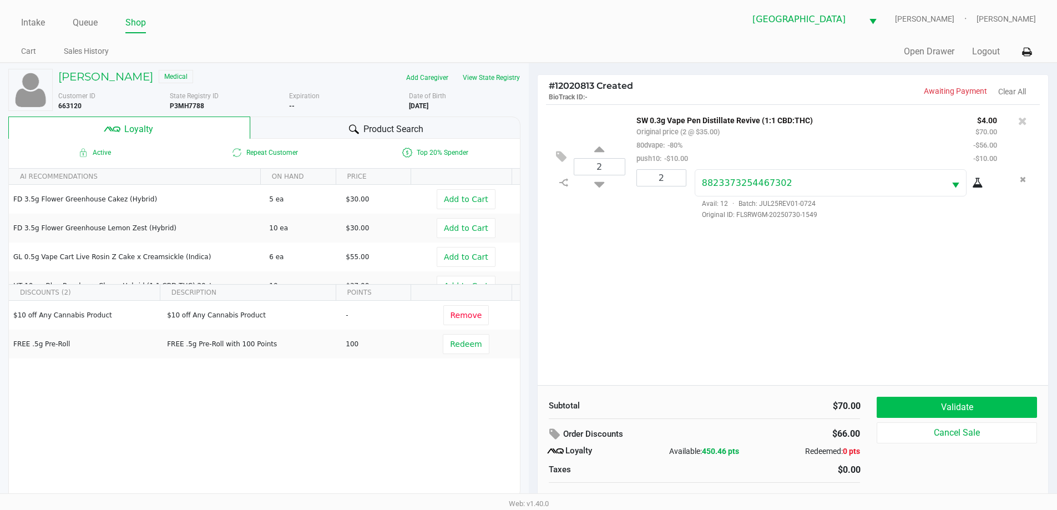
click at [960, 399] on button "Validate" at bounding box center [956, 407] width 160 height 21
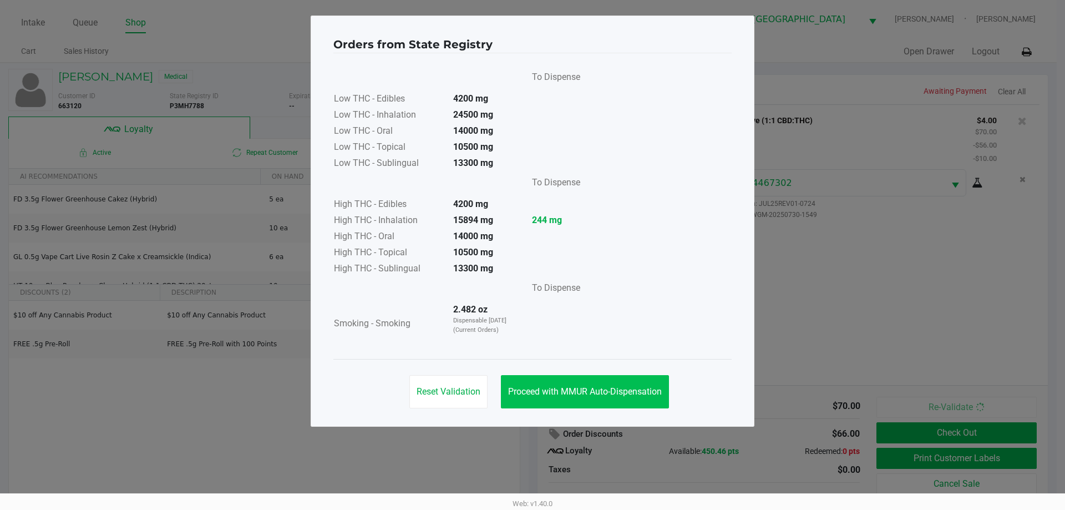
click at [591, 392] on span "Proceed with MMUR Auto-Dispensation" at bounding box center [585, 391] width 154 height 11
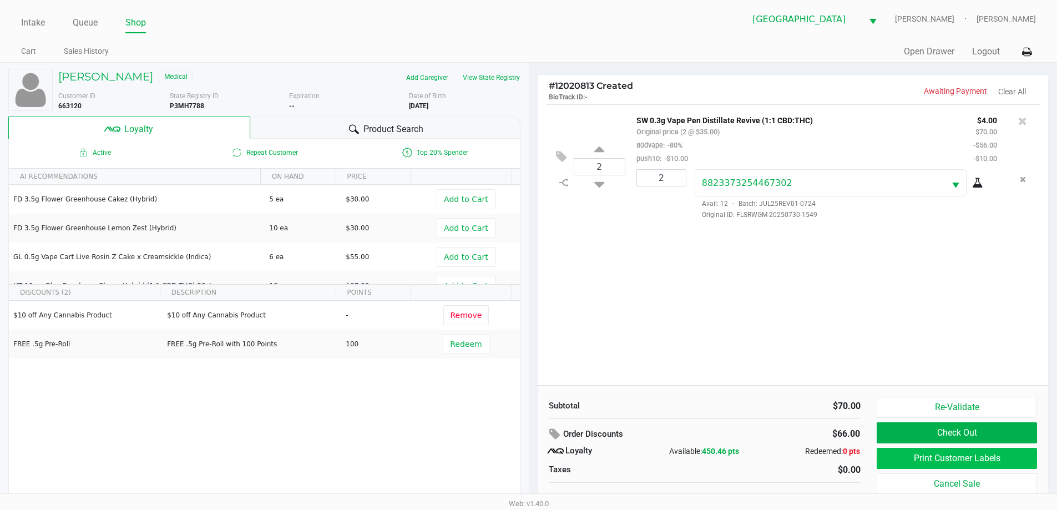
click at [974, 464] on button "Print Customer Labels" at bounding box center [956, 458] width 160 height 21
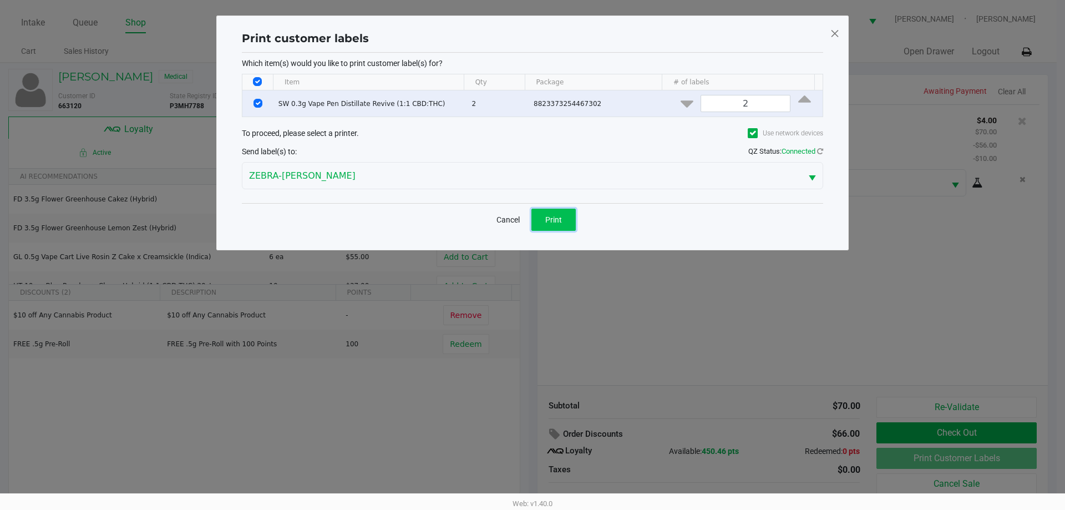
click at [557, 228] on button "Print" at bounding box center [553, 220] width 44 height 22
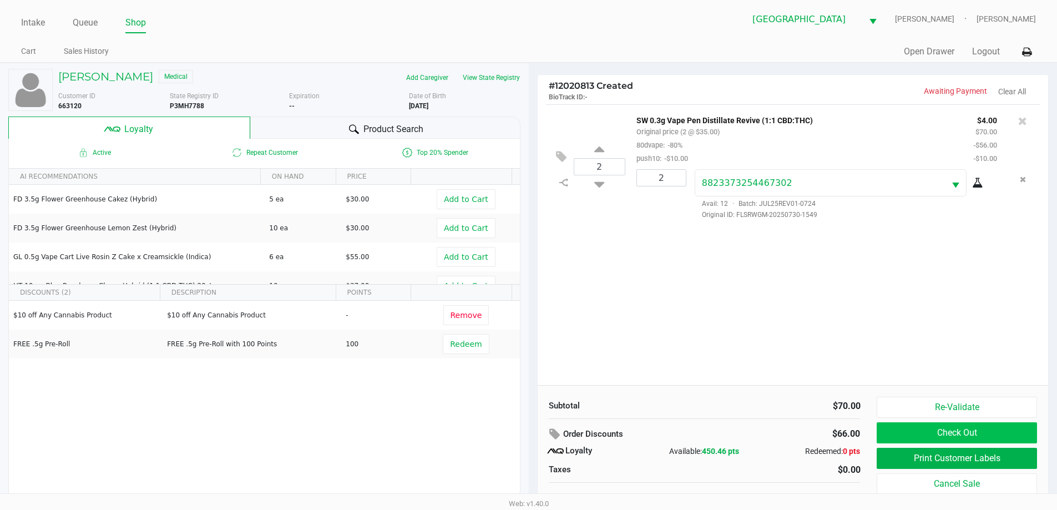
click at [976, 422] on button "Check Out" at bounding box center [956, 432] width 160 height 21
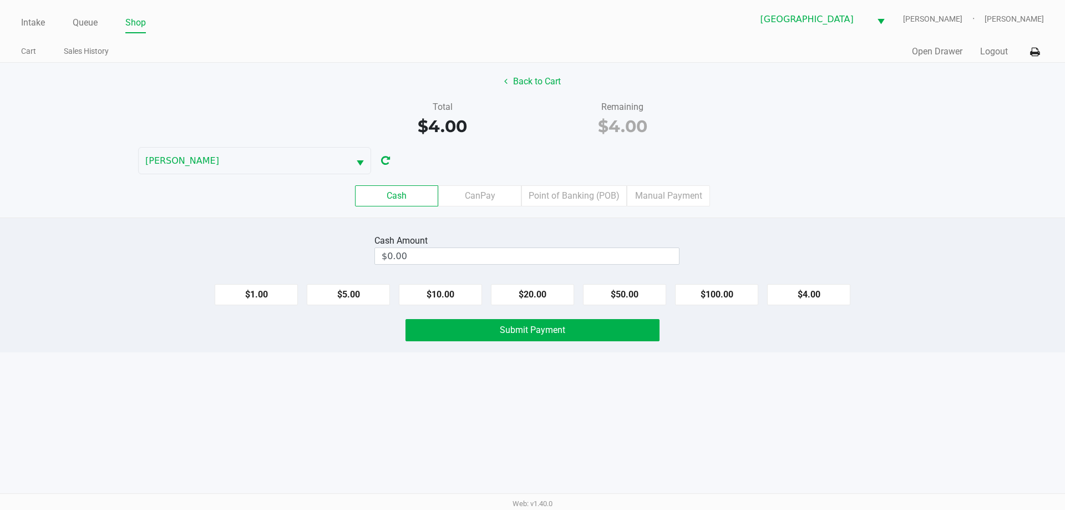
click at [547, 297] on button "$20.00" at bounding box center [532, 294] width 83 height 21
type input "$20.00"
click at [535, 332] on span "Submit Payment" at bounding box center [532, 329] width 65 height 11
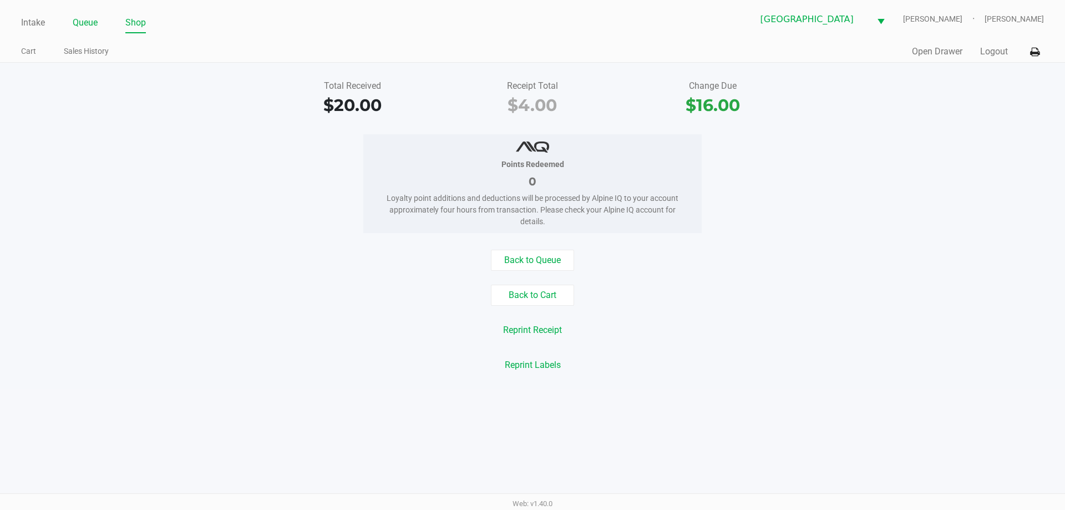
click at [95, 27] on link "Queue" at bounding box center [85, 23] width 25 height 16
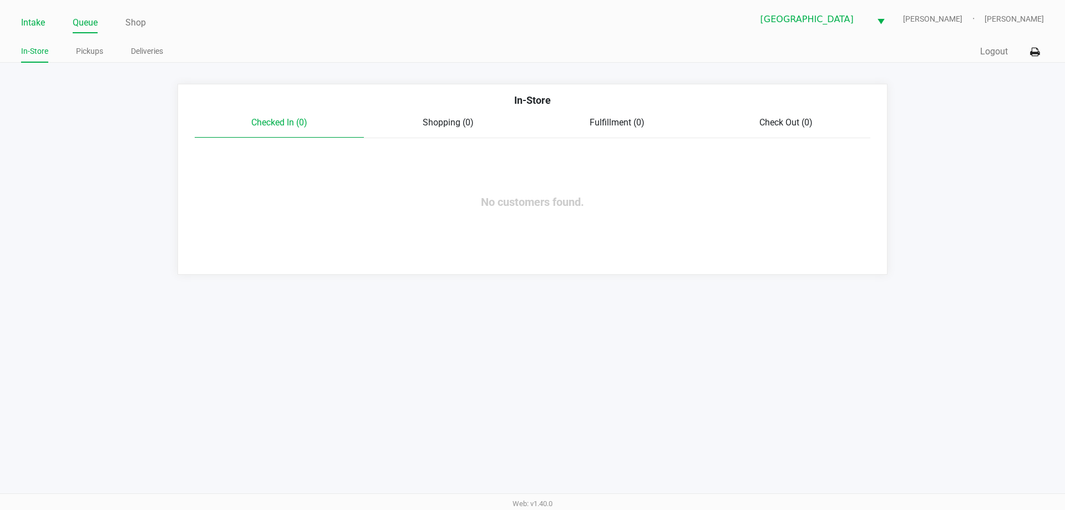
click at [42, 18] on link "Intake" at bounding box center [33, 23] width 24 height 16
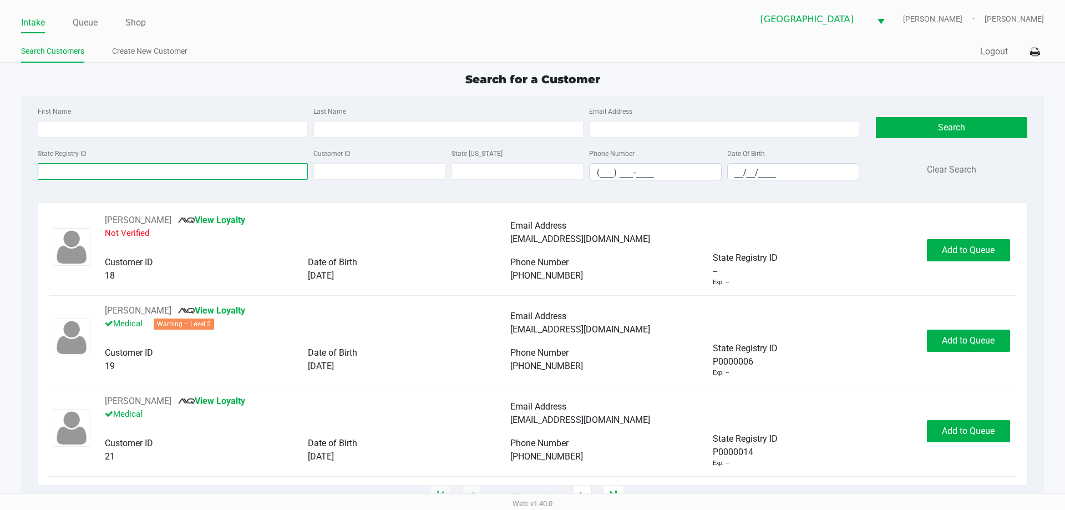
click at [116, 174] on input "State Registry ID" at bounding box center [173, 171] width 270 height 17
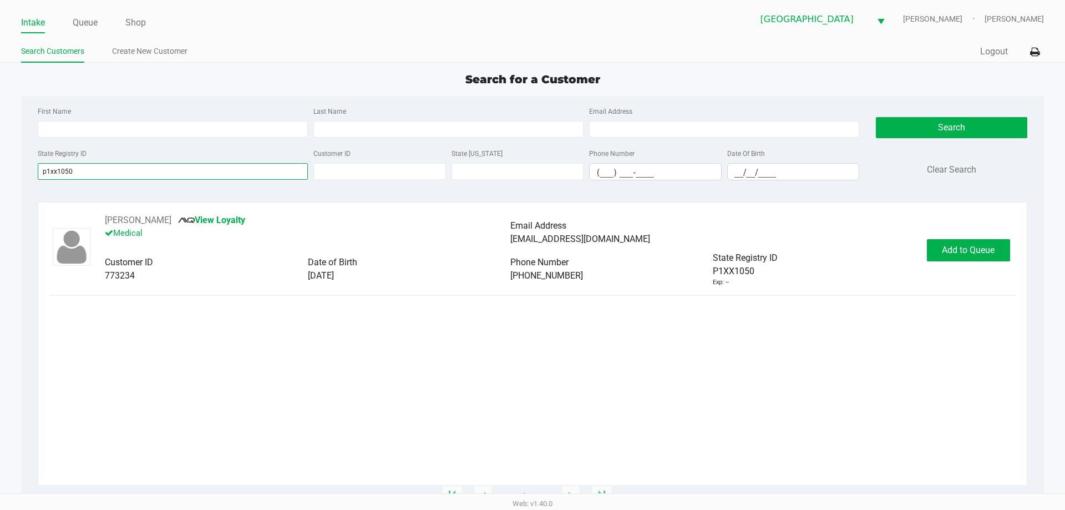
type input "p1xx1050"
click at [961, 247] on span "Add to Queue" at bounding box center [968, 250] width 53 height 11
click at [982, 241] on div "Add to Queue" at bounding box center [968, 250] width 83 height 22
click at [977, 242] on button "Add to Queue" at bounding box center [968, 250] width 83 height 22
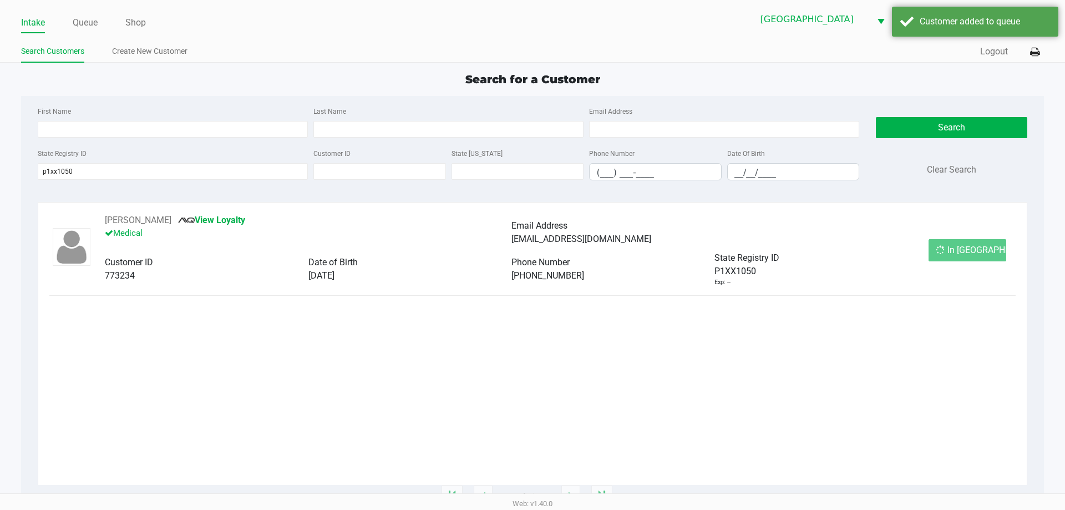
click at [994, 254] on button "In Queue" at bounding box center [967, 250] width 78 height 22
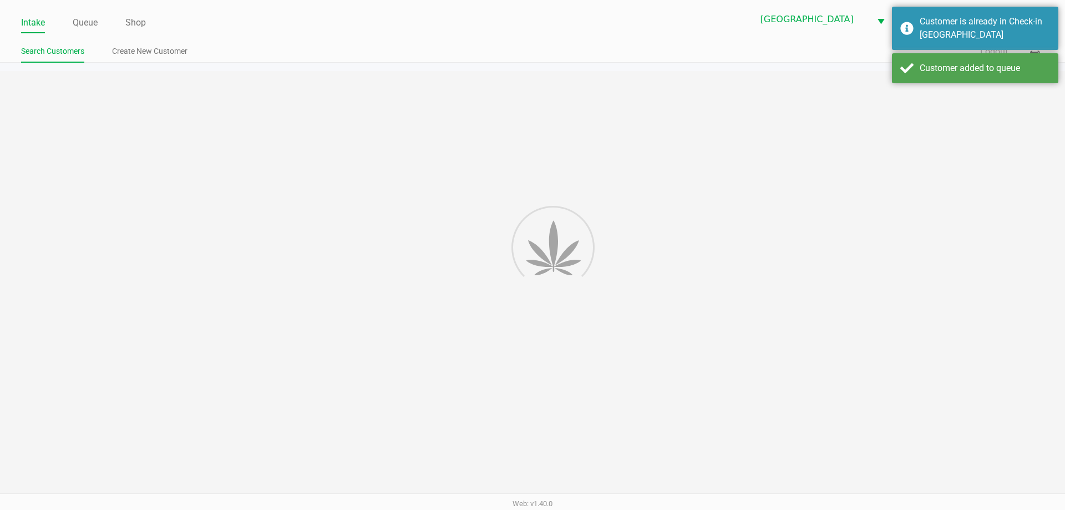
click at [971, 263] on div "Intake Queue Shop North Port WC VANCE-JOY Woodie Perkins Search Customers Creat…" at bounding box center [532, 255] width 1065 height 510
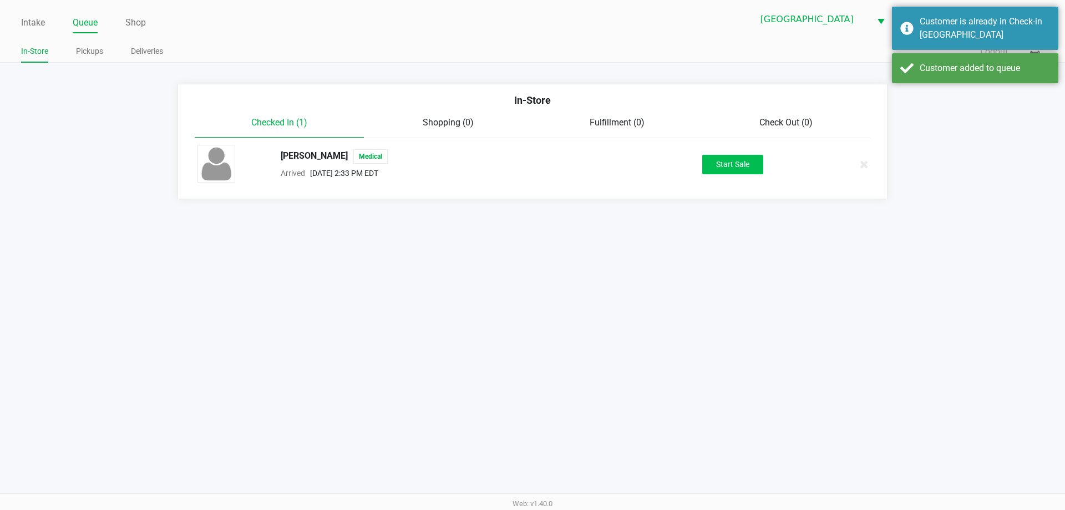
click at [737, 163] on button "Start Sale" at bounding box center [732, 164] width 61 height 19
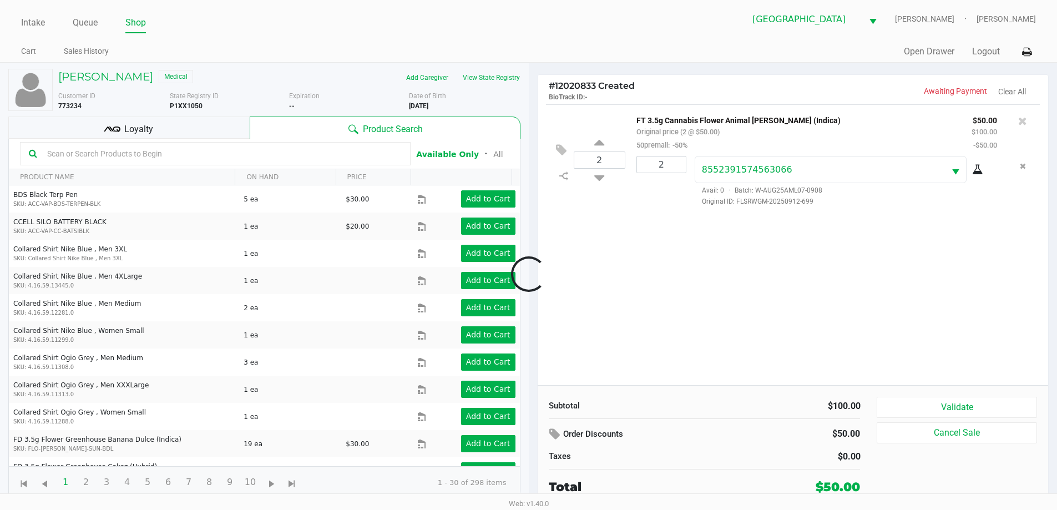
click at [191, 139] on div "Loyalty" at bounding box center [128, 127] width 241 height 22
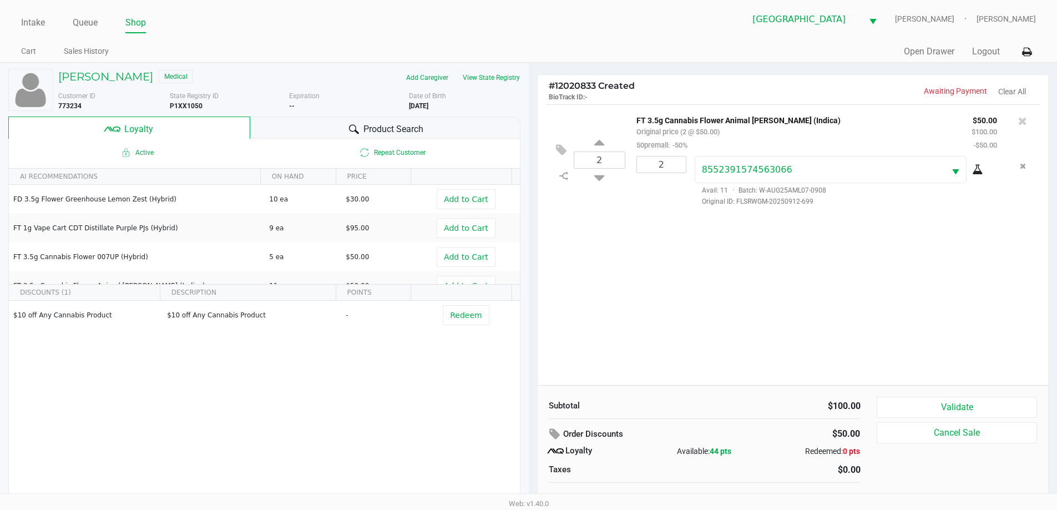
click at [493, 78] on button "View State Registry" at bounding box center [487, 78] width 65 height 18
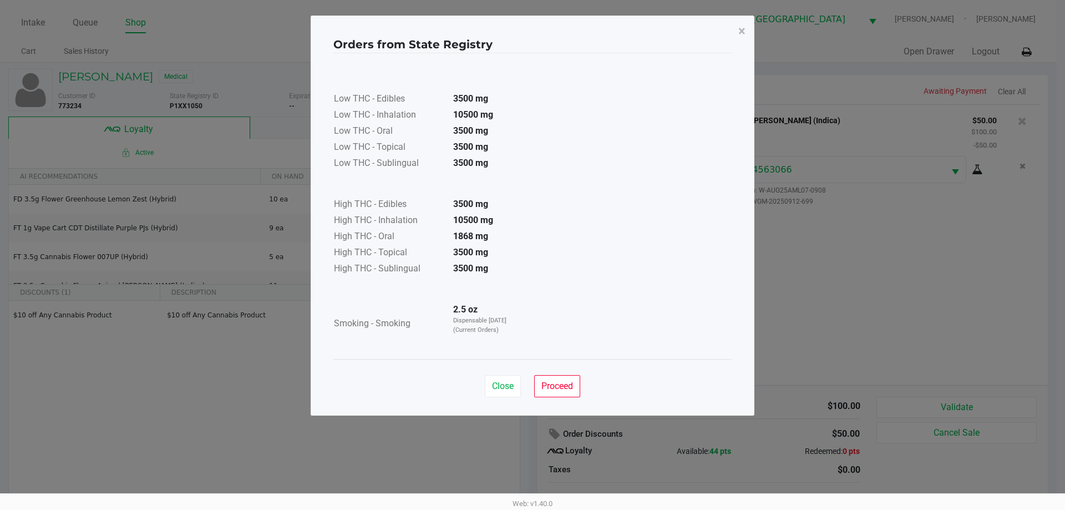
click at [564, 388] on span "Proceed" at bounding box center [557, 385] width 32 height 11
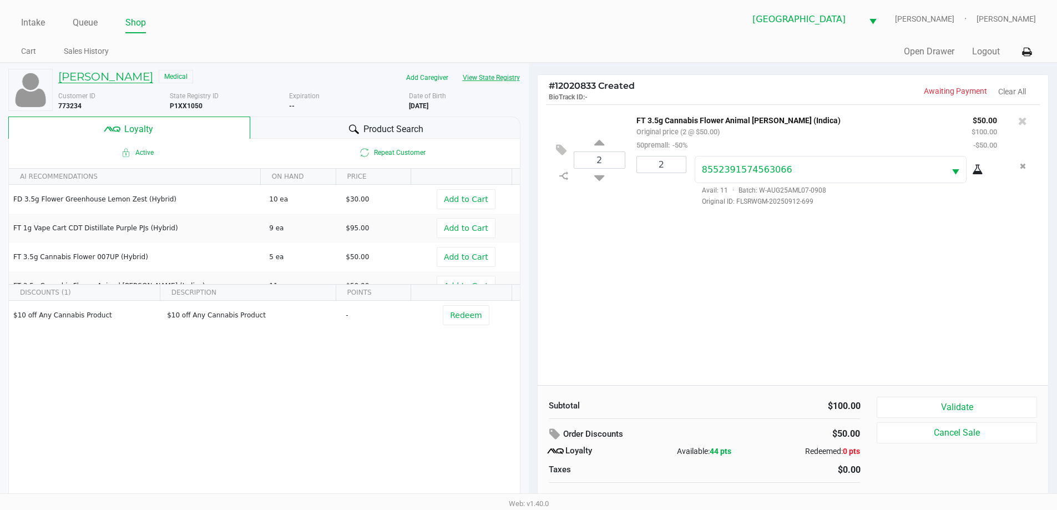
click at [135, 79] on h5 "SANDRA CONTRERAS-DONOHUE" at bounding box center [105, 76] width 95 height 13
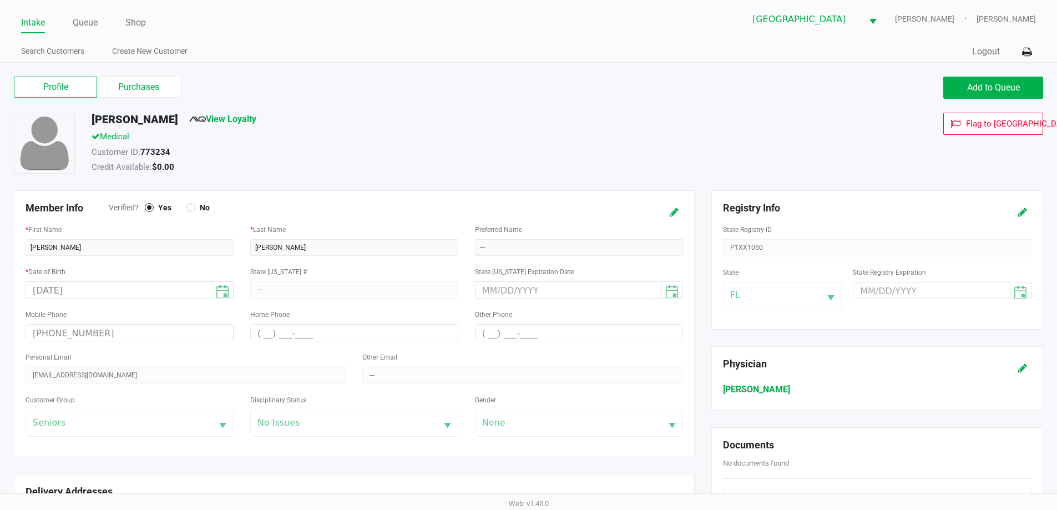
click at [156, 89] on label "Purchases" at bounding box center [138, 87] width 83 height 21
click at [0, 0] on 1 "Purchases" at bounding box center [0, 0] width 0 height 0
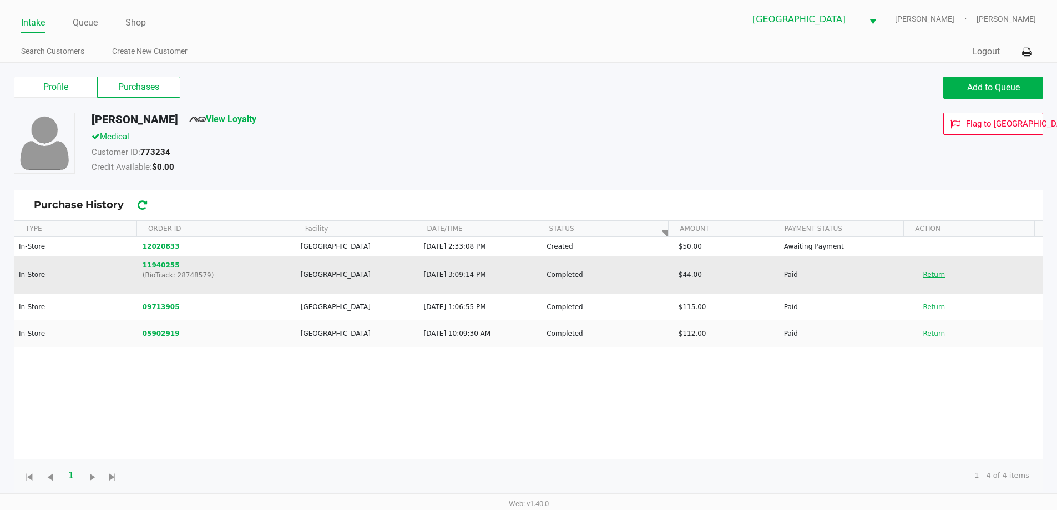
click at [919, 278] on button "Return" at bounding box center [933, 275] width 37 height 18
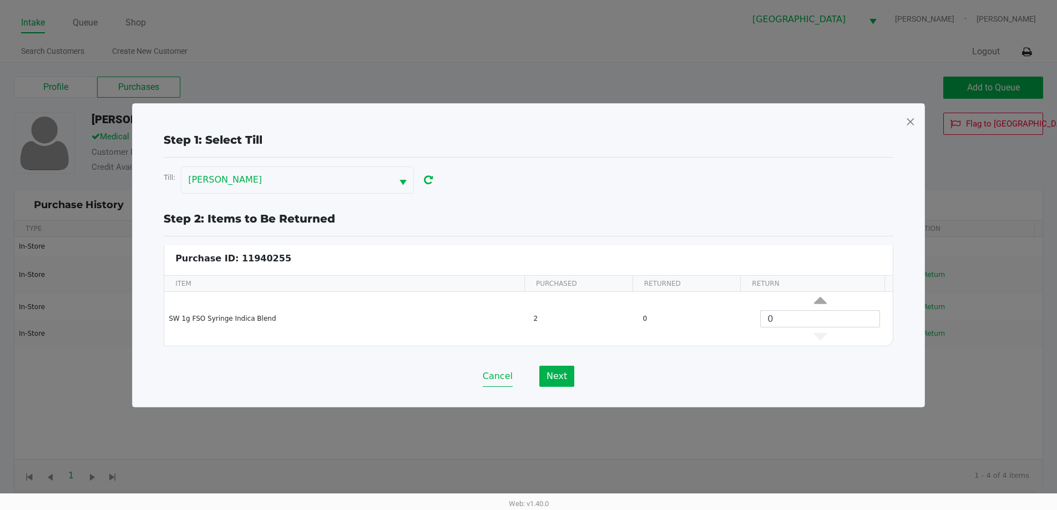
click at [502, 372] on button "Cancel" at bounding box center [498, 376] width 30 height 21
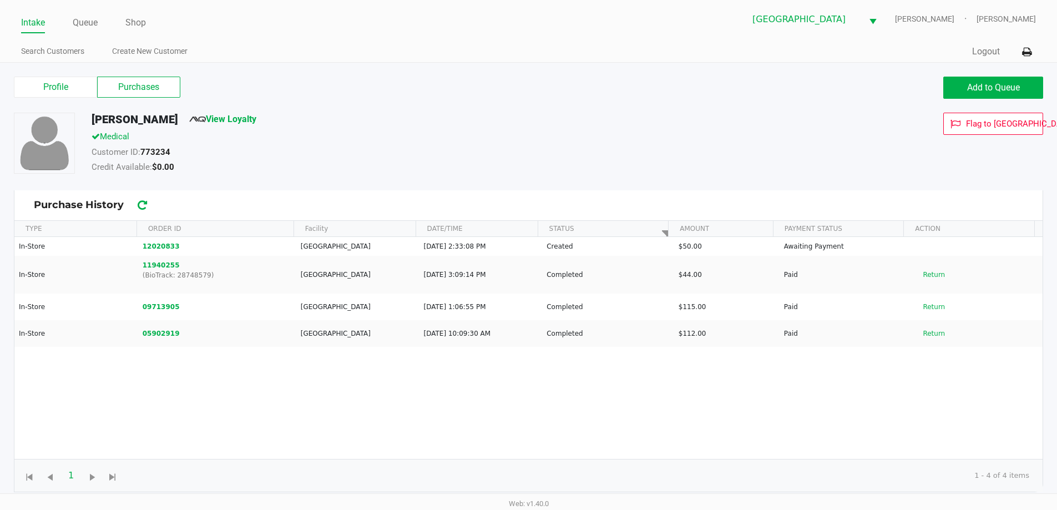
click at [91, 18] on link "Queue" at bounding box center [85, 23] width 25 height 16
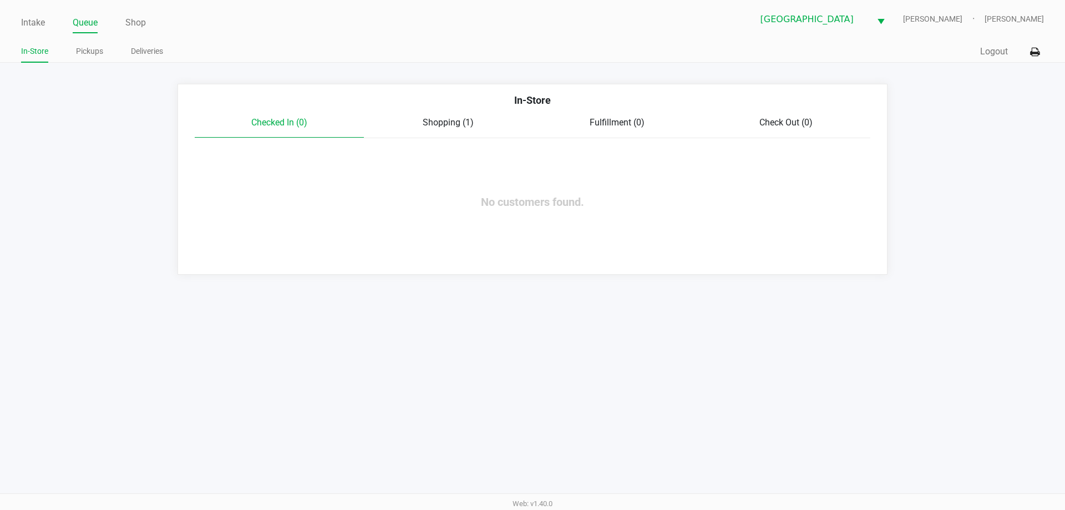
click at [458, 121] on span "Shopping (1)" at bounding box center [448, 122] width 51 height 11
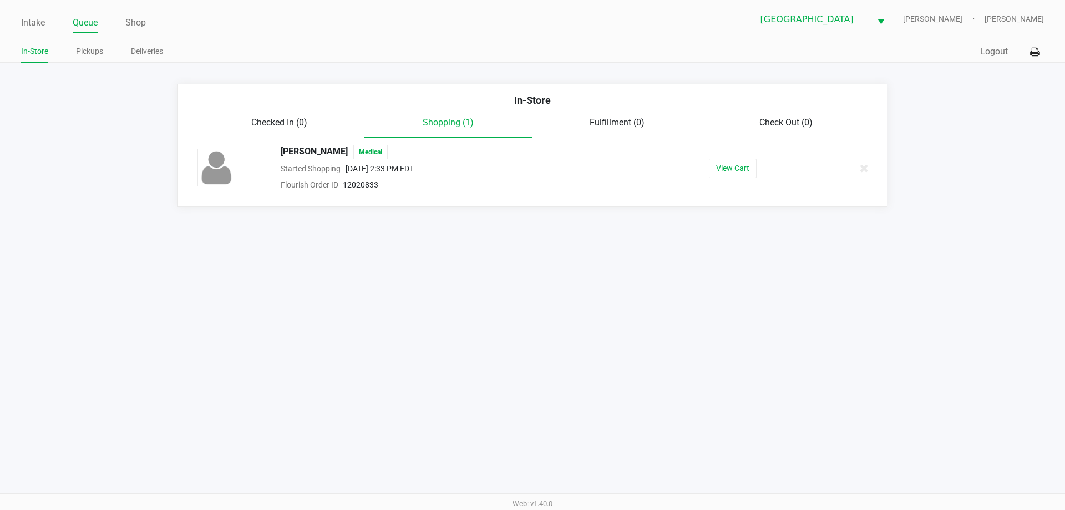
click at [748, 169] on button "View Cart" at bounding box center [733, 168] width 48 height 19
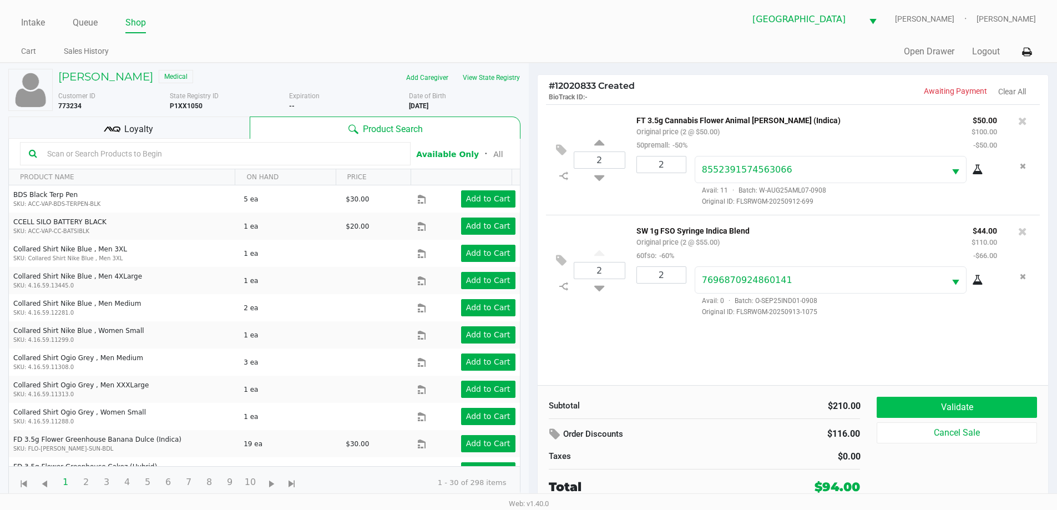
click at [970, 398] on button "Validate" at bounding box center [956, 407] width 160 height 21
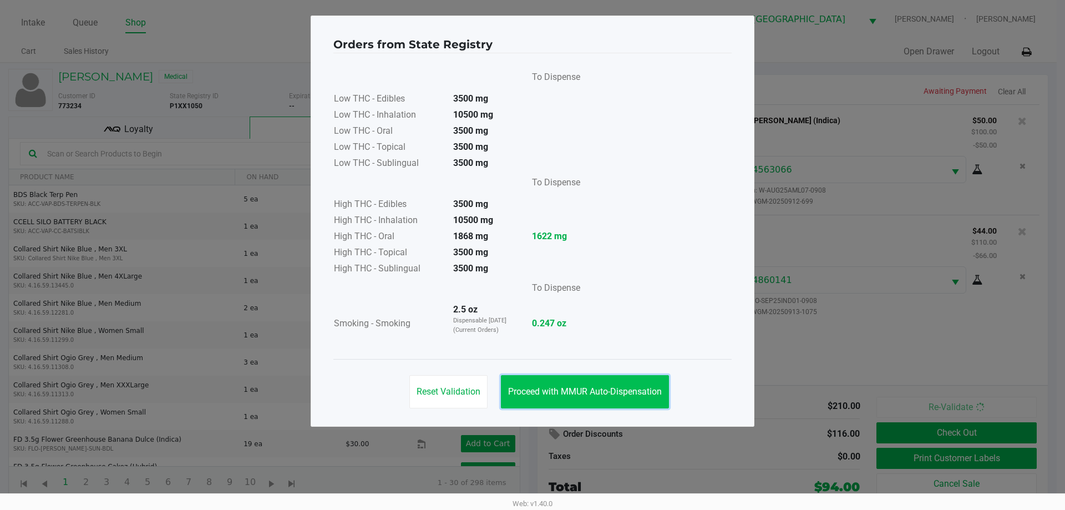
click at [612, 395] on span "Proceed with MMUR Auto-Dispensation" at bounding box center [585, 391] width 154 height 11
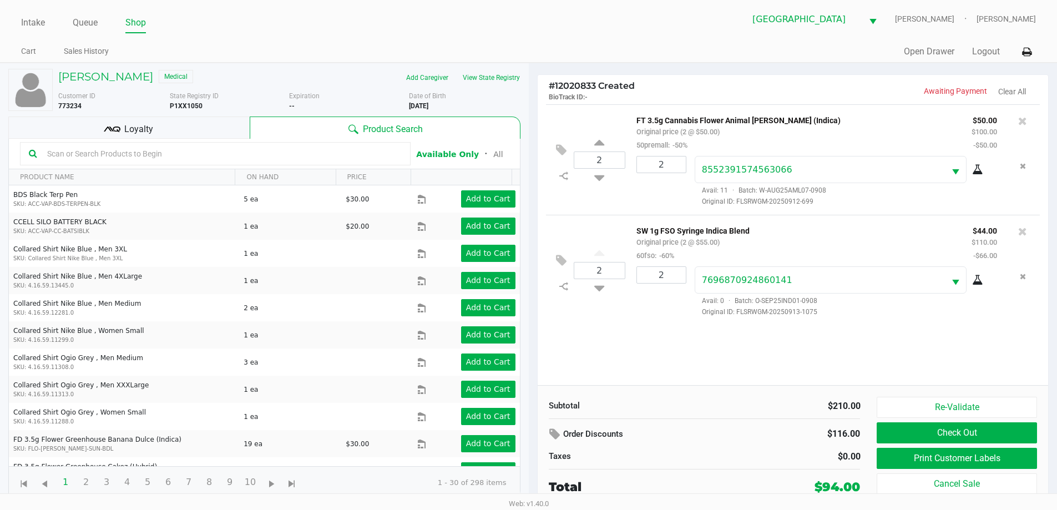
click at [194, 138] on div "Loyalty" at bounding box center [128, 127] width 241 height 22
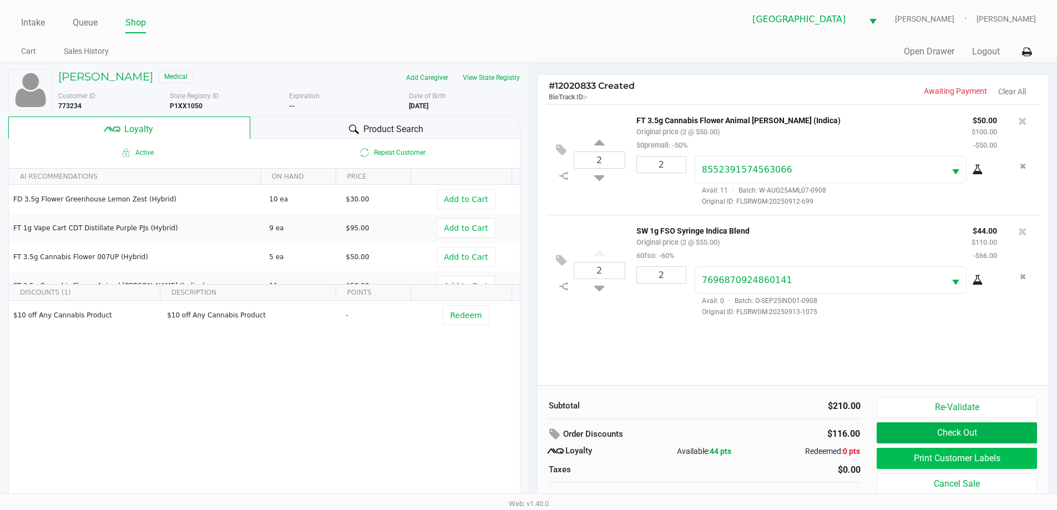
click at [957, 460] on button "Print Customer Labels" at bounding box center [956, 458] width 160 height 21
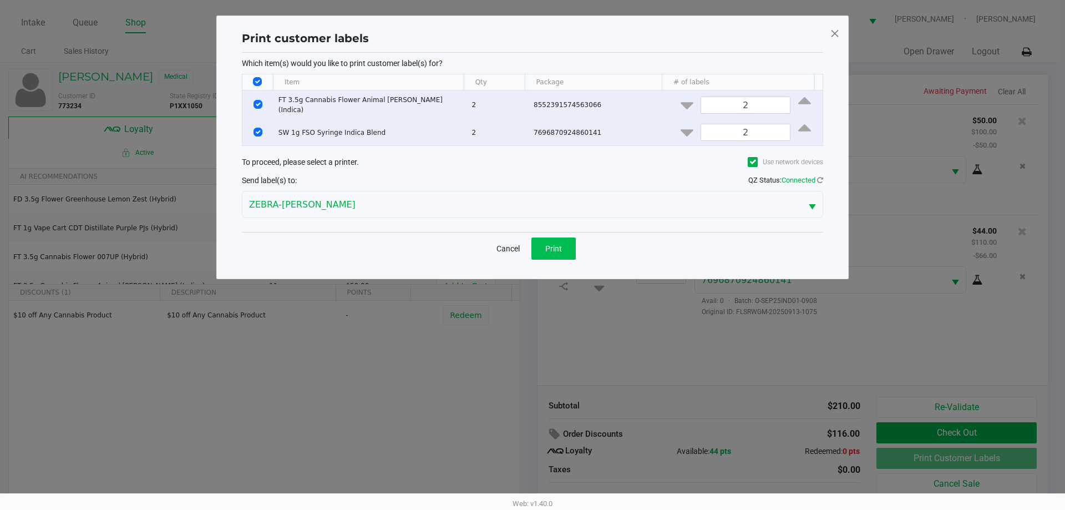
click at [557, 251] on button "Print" at bounding box center [553, 248] width 44 height 22
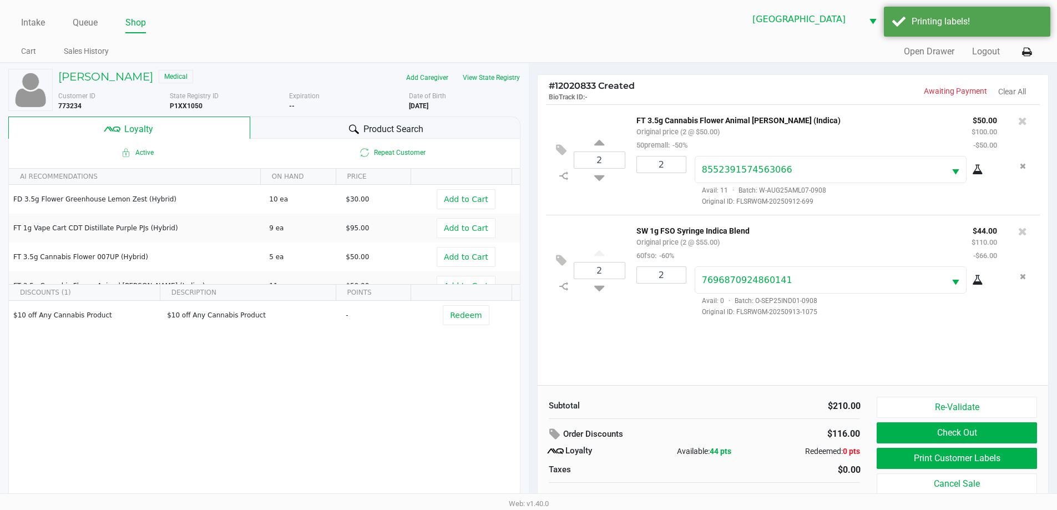
scroll to position [11, 0]
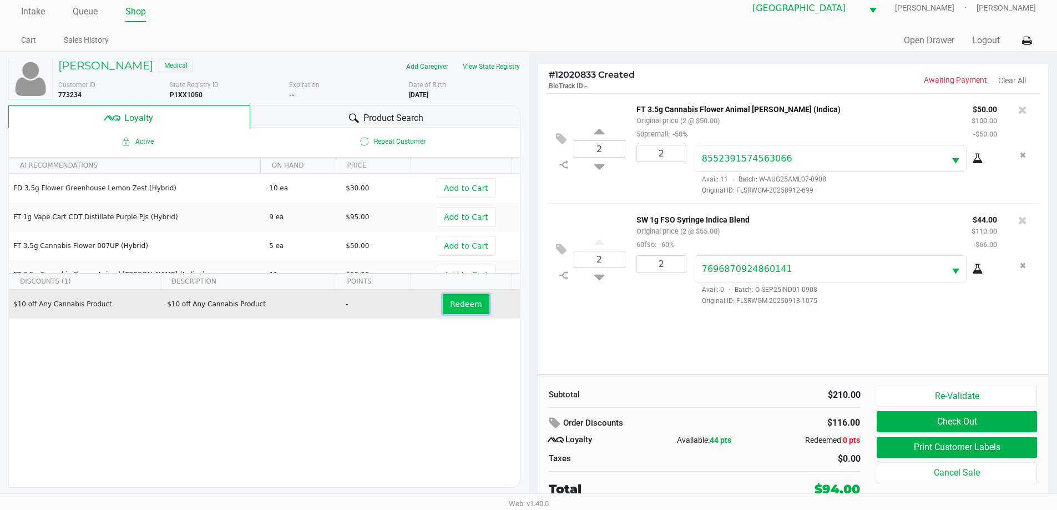
click at [454, 308] on span "Redeem" at bounding box center [466, 304] width 32 height 9
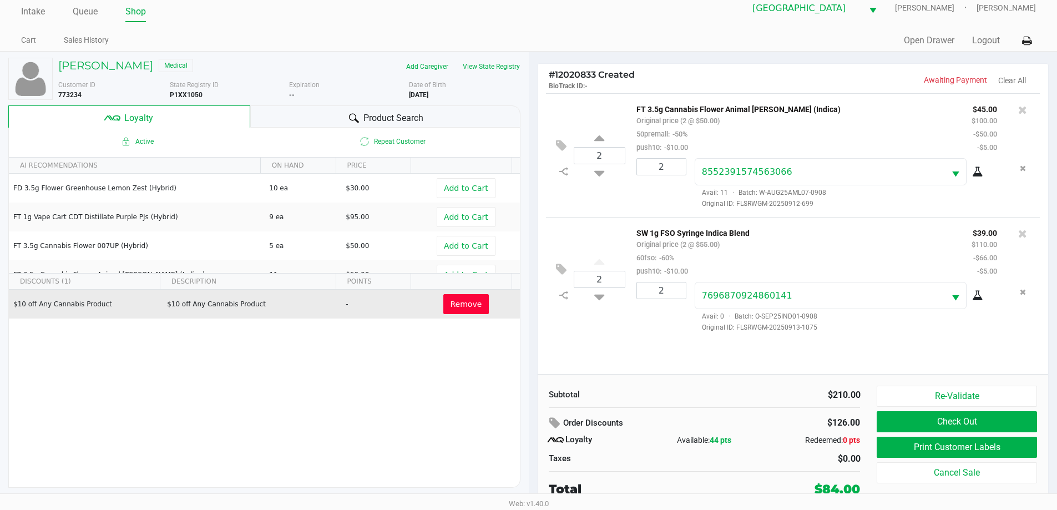
click at [973, 424] on button "Check Out" at bounding box center [956, 421] width 160 height 21
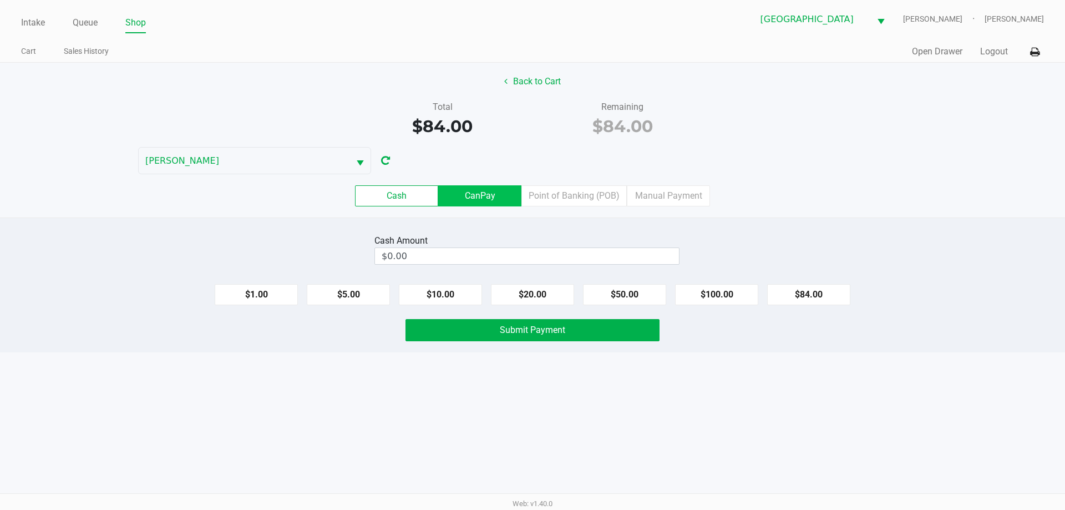
click at [493, 188] on label "CanPay" at bounding box center [479, 195] width 83 height 21
click at [0, 0] on 2 "CanPay" at bounding box center [0, 0] width 0 height 0
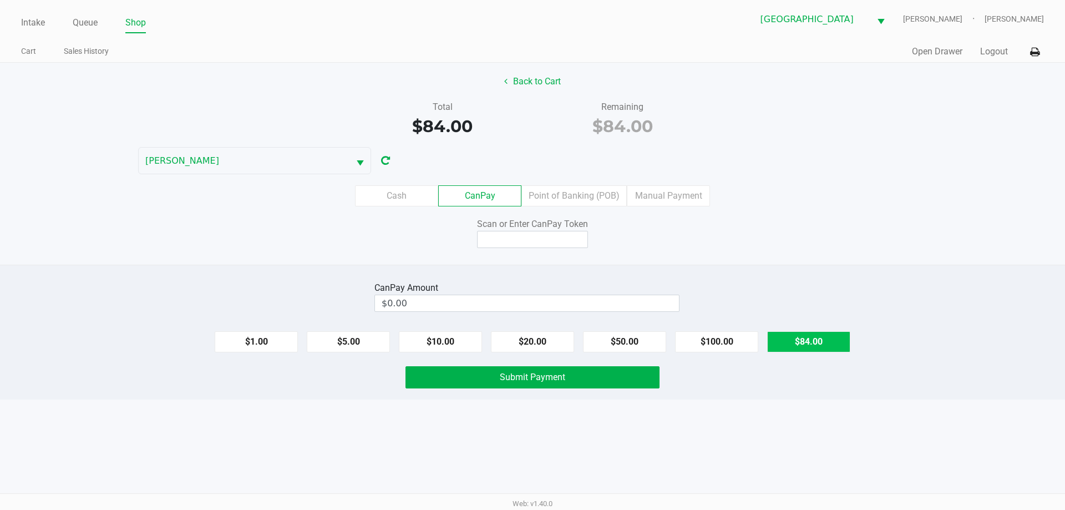
click at [817, 343] on button "$84.00" at bounding box center [808, 341] width 83 height 21
type input "$84.00"
click at [533, 242] on input at bounding box center [532, 239] width 111 height 17
type input "Q8924619X"
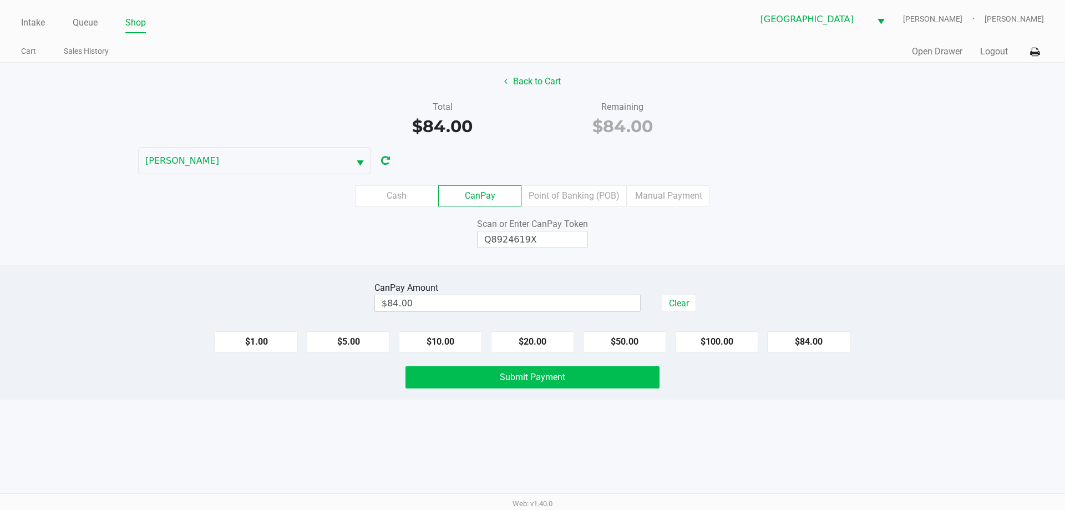
click at [577, 376] on button "Submit Payment" at bounding box center [532, 377] width 254 height 22
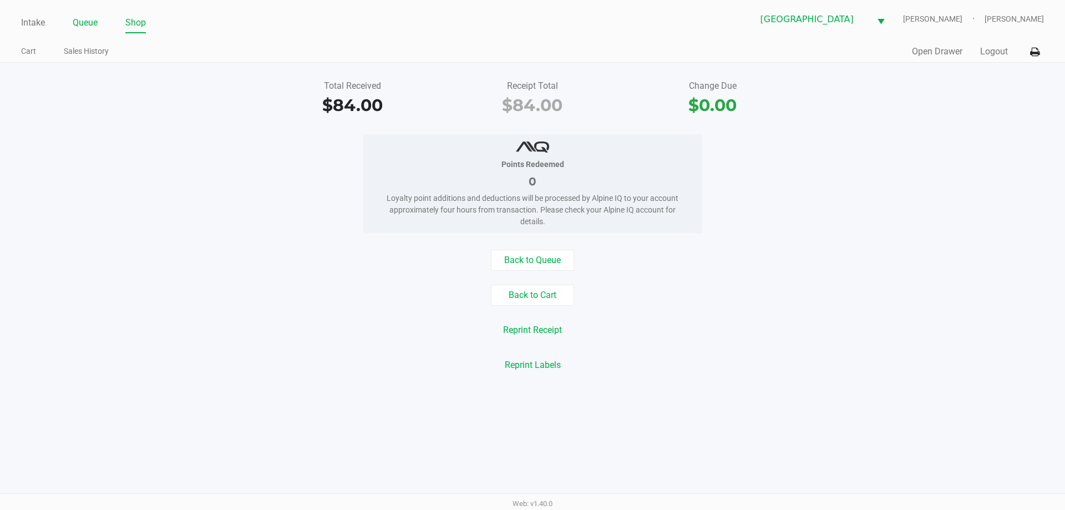
click at [74, 19] on link "Queue" at bounding box center [85, 23] width 25 height 16
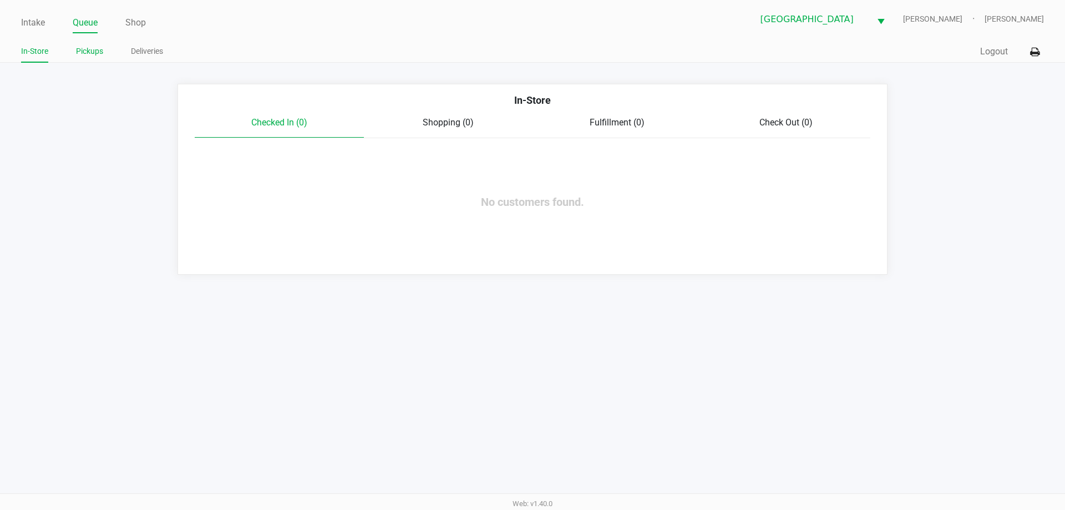
click at [89, 52] on link "Pickups" at bounding box center [89, 51] width 27 height 14
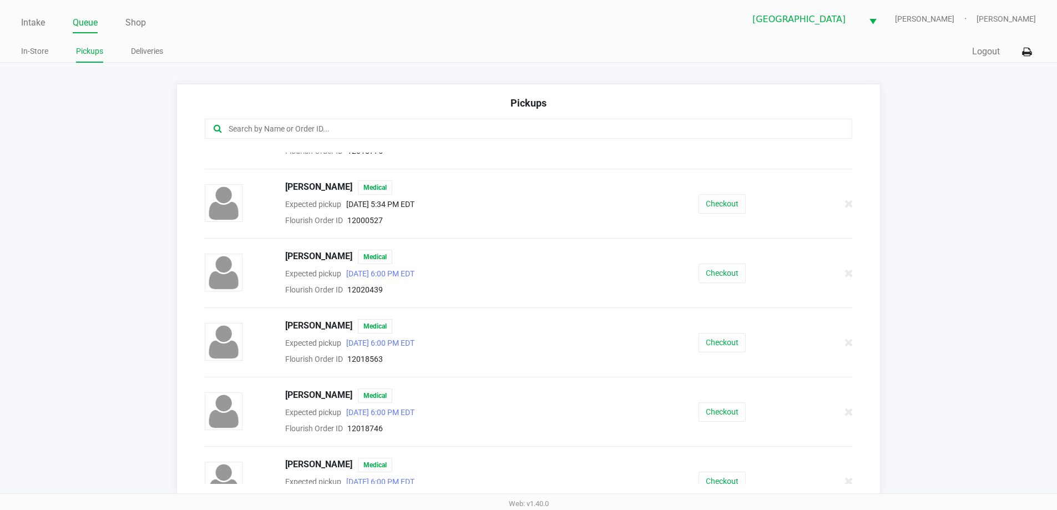
scroll to position [113, 0]
click at [717, 477] on button "Checkout" at bounding box center [721, 478] width 47 height 19
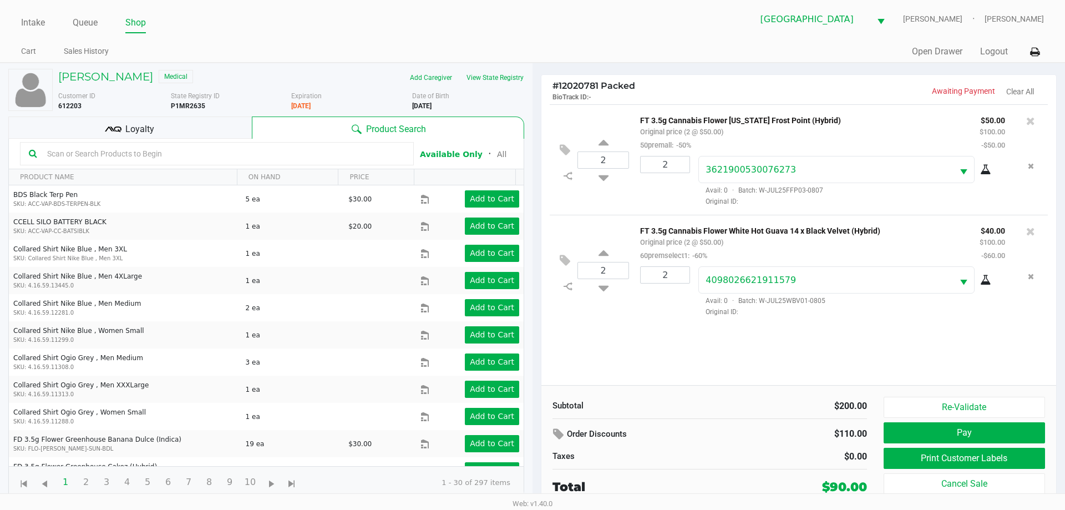
click at [197, 118] on div "Loyalty" at bounding box center [129, 127] width 243 height 22
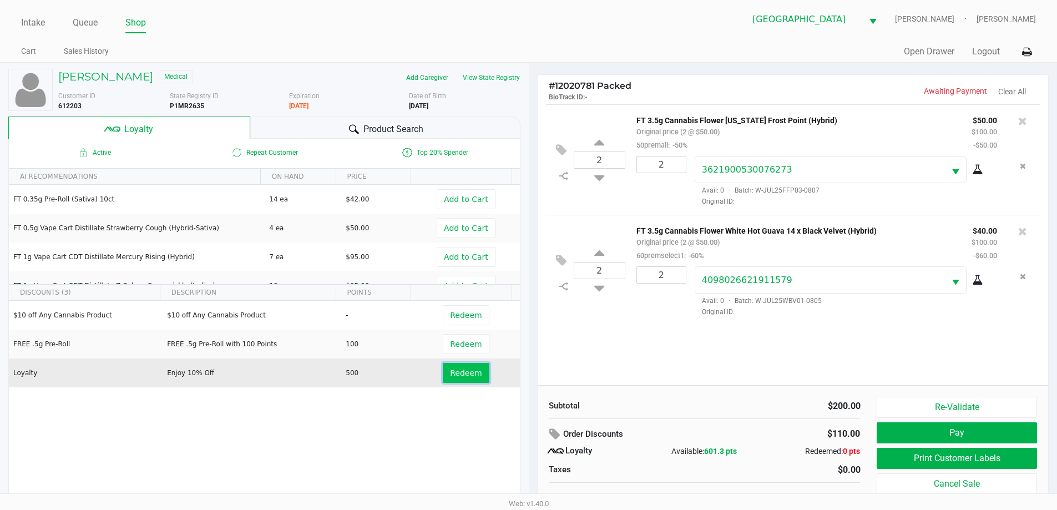
click at [463, 379] on button "Redeem" at bounding box center [466, 373] width 46 height 20
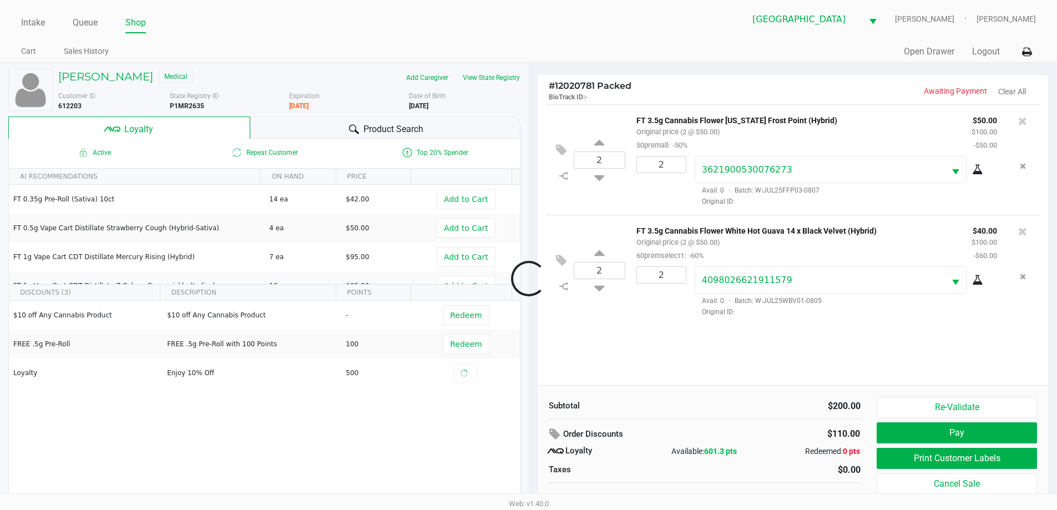
click at [463, 314] on div at bounding box center [528, 278] width 1057 height 321
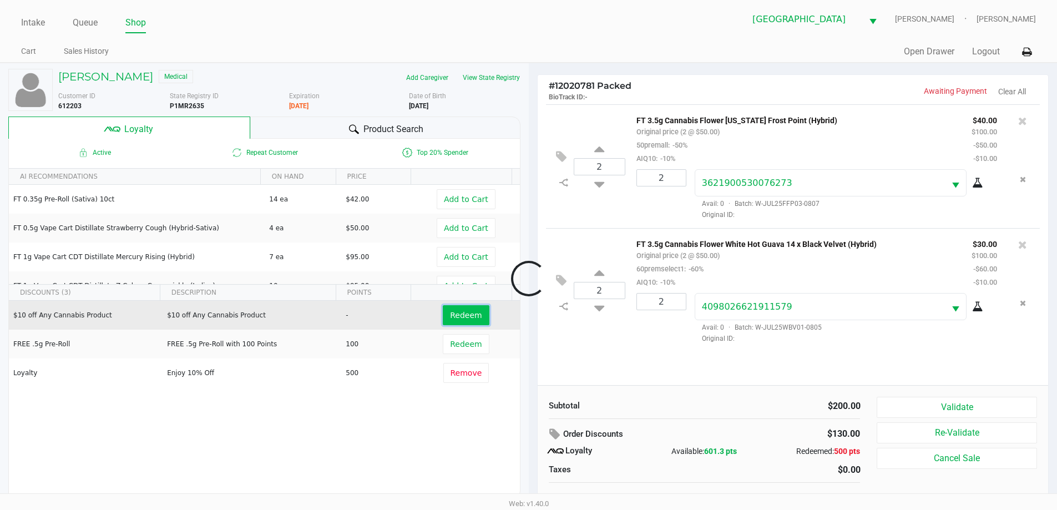
click at [469, 321] on button "Redeem" at bounding box center [466, 315] width 46 height 20
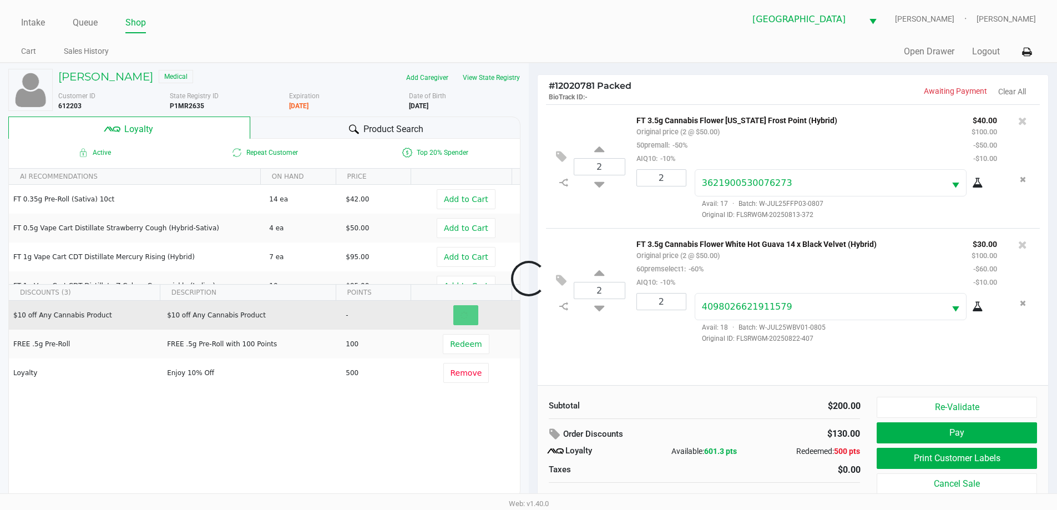
scroll to position [11, 0]
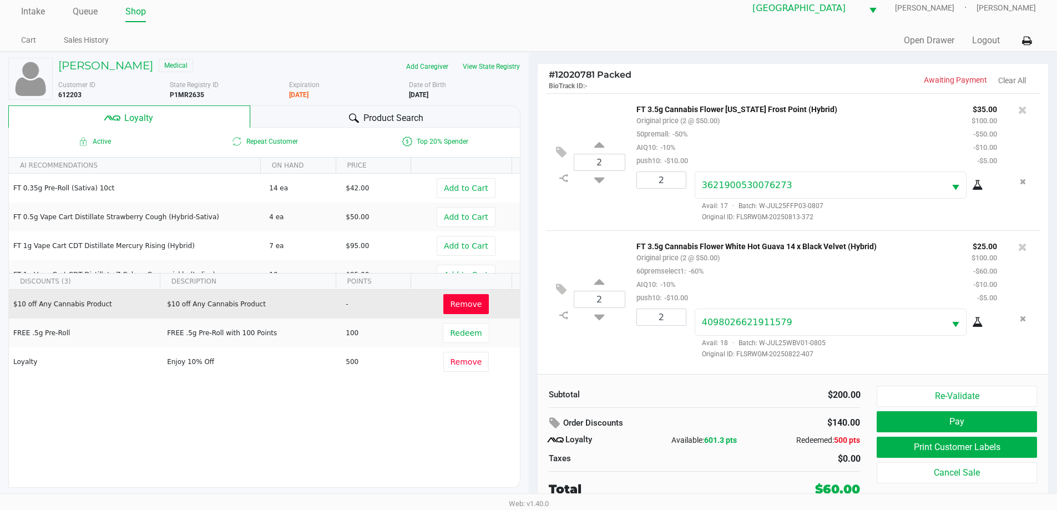
click at [967, 424] on button "Pay" at bounding box center [956, 421] width 160 height 21
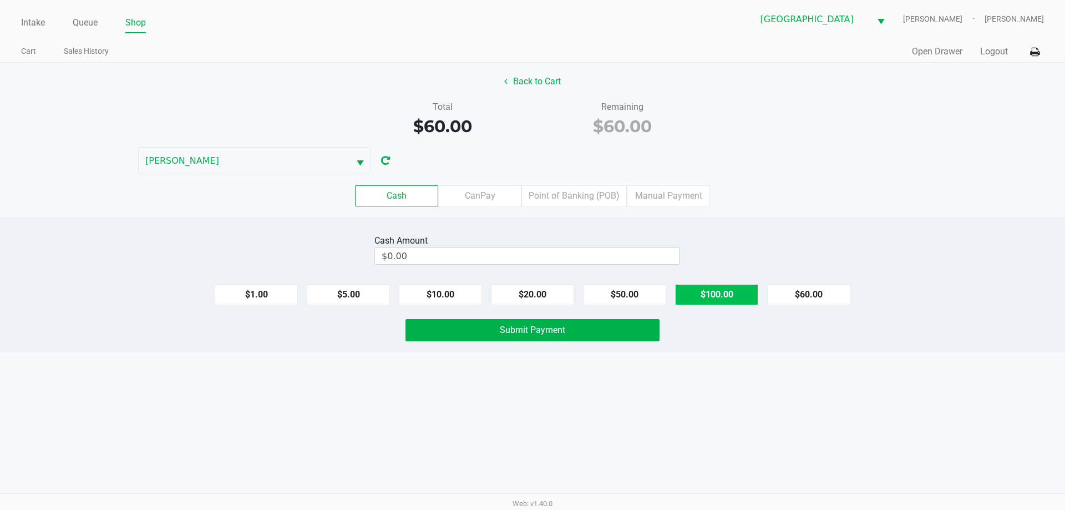
click at [728, 295] on button "$100.00" at bounding box center [716, 294] width 83 height 21
type input "$100.00"
click at [580, 324] on button "Submit Payment" at bounding box center [532, 330] width 254 height 22
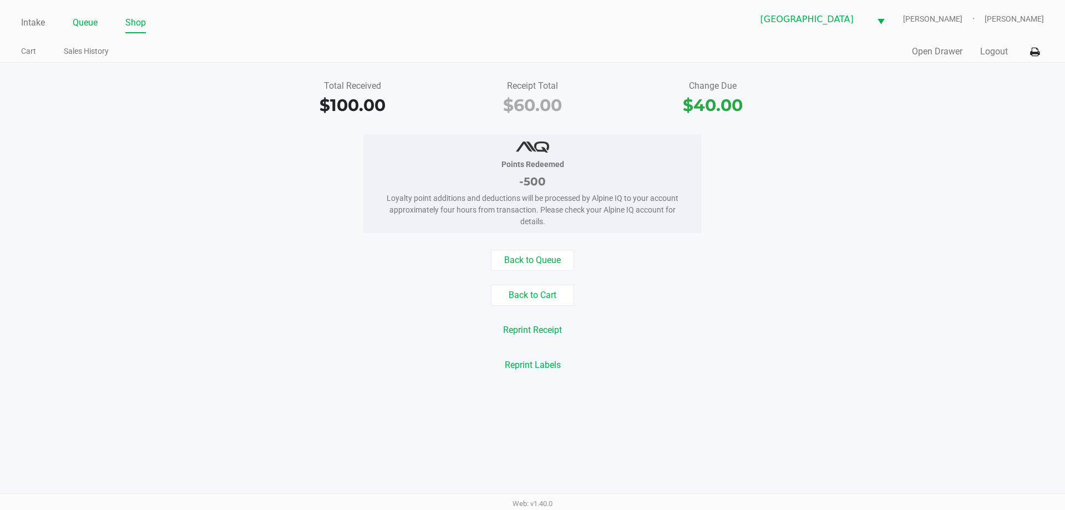
click at [79, 28] on link "Queue" at bounding box center [85, 23] width 25 height 16
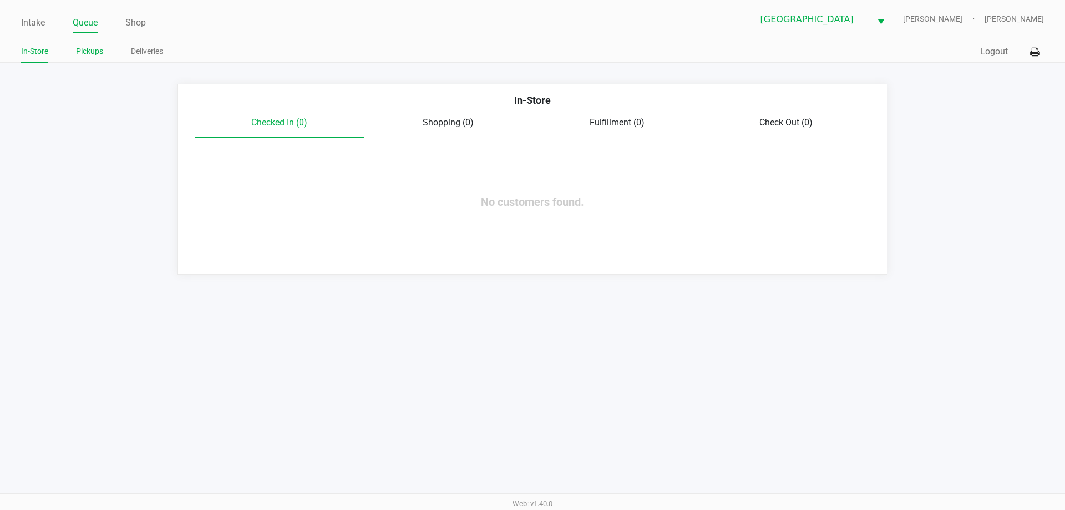
click at [81, 50] on link "Pickups" at bounding box center [89, 51] width 27 height 14
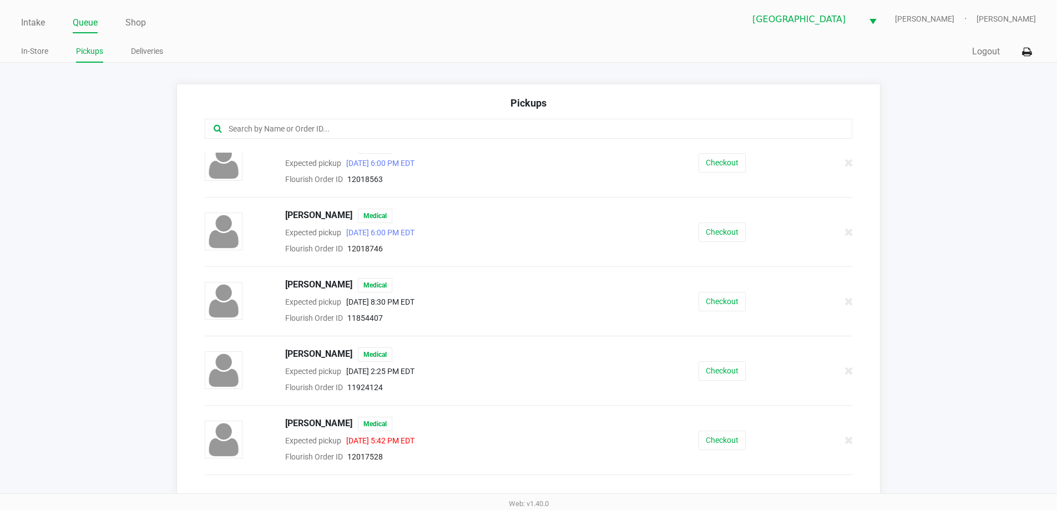
scroll to position [251, 0]
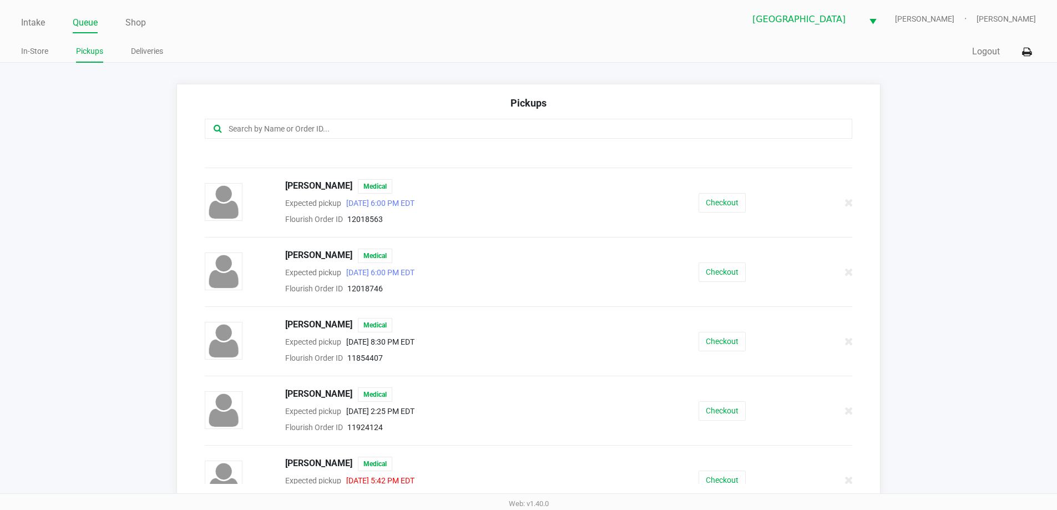
click at [730, 279] on button "Checkout" at bounding box center [721, 271] width 47 height 19
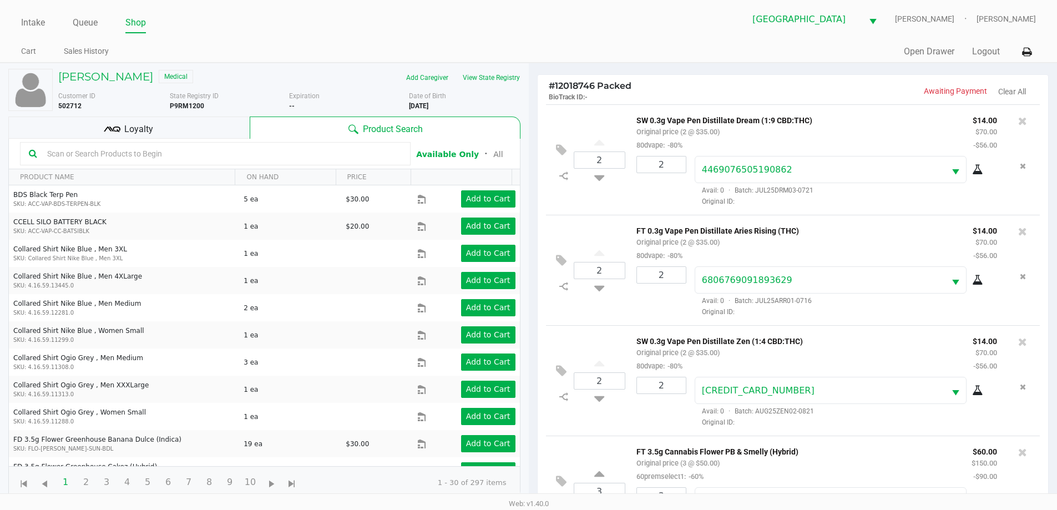
click at [192, 131] on div "Loyalty" at bounding box center [128, 127] width 241 height 22
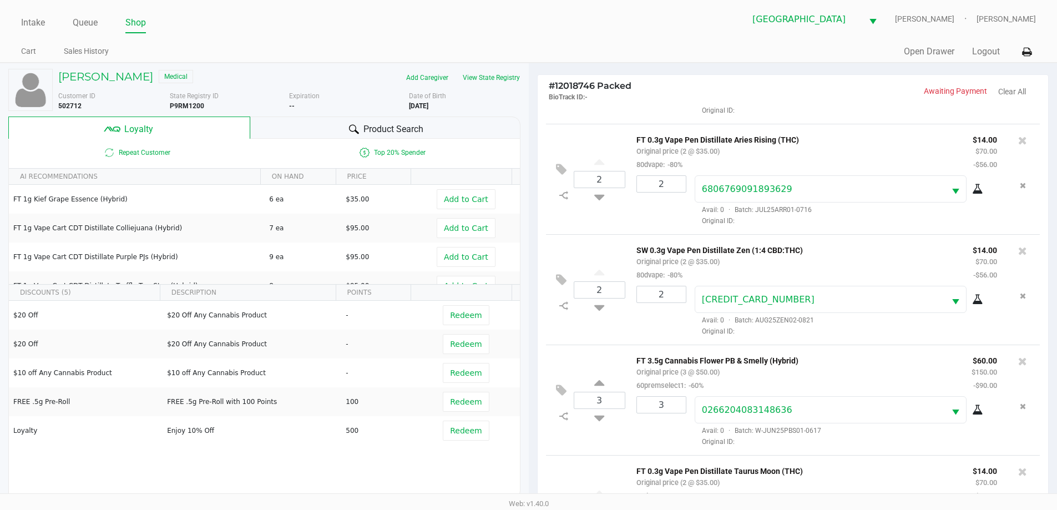
scroll to position [152, 0]
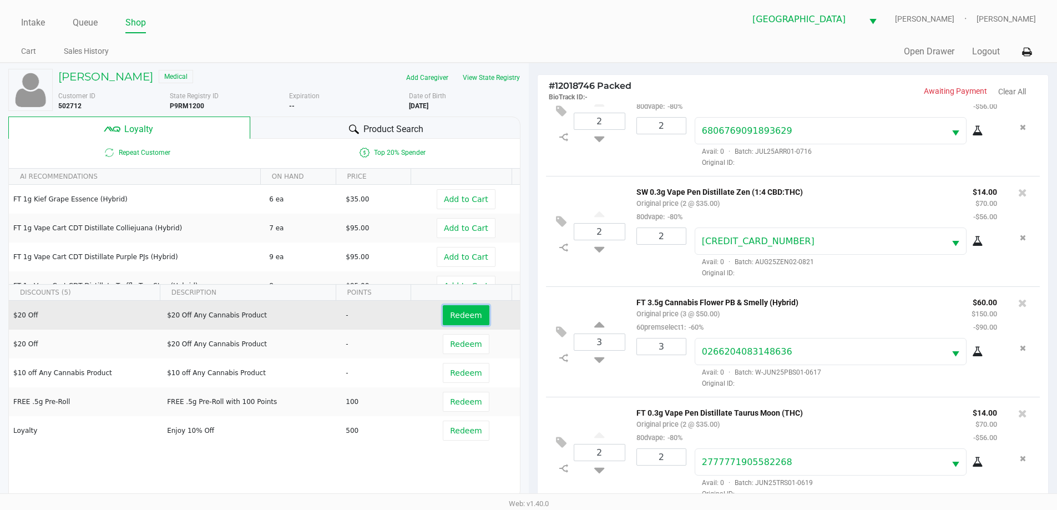
click at [460, 317] on span "Redeem" at bounding box center [466, 315] width 32 height 9
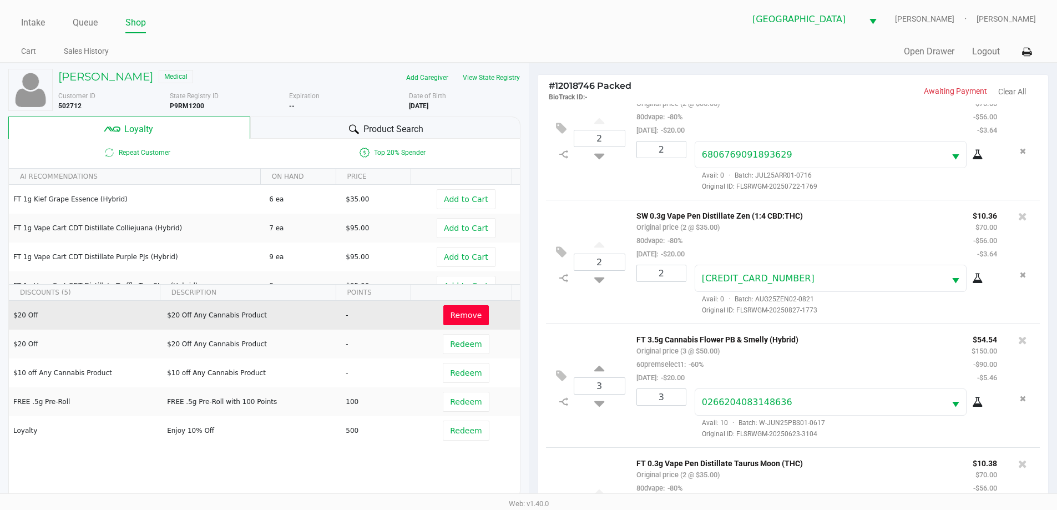
scroll to position [219, 0]
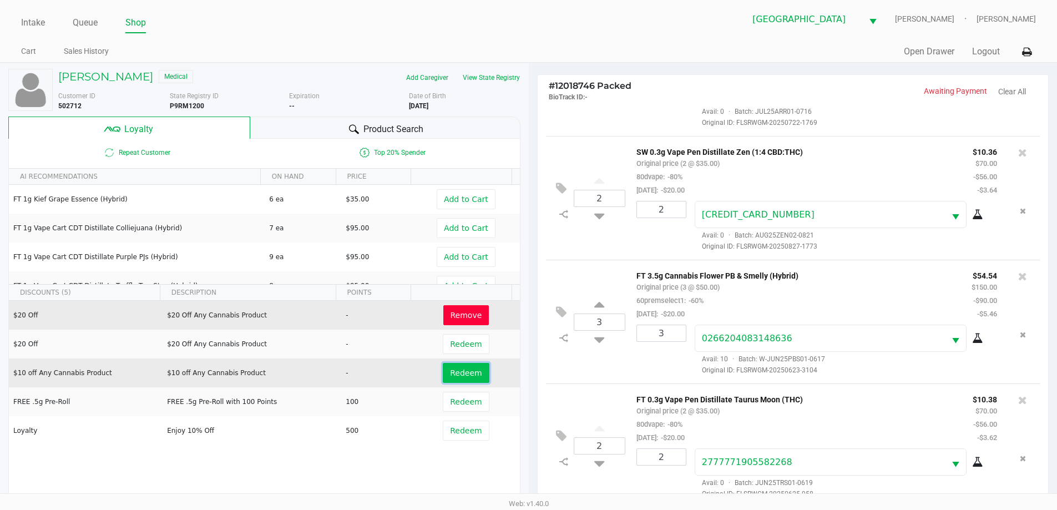
click at [457, 372] on span "Redeem" at bounding box center [466, 372] width 32 height 9
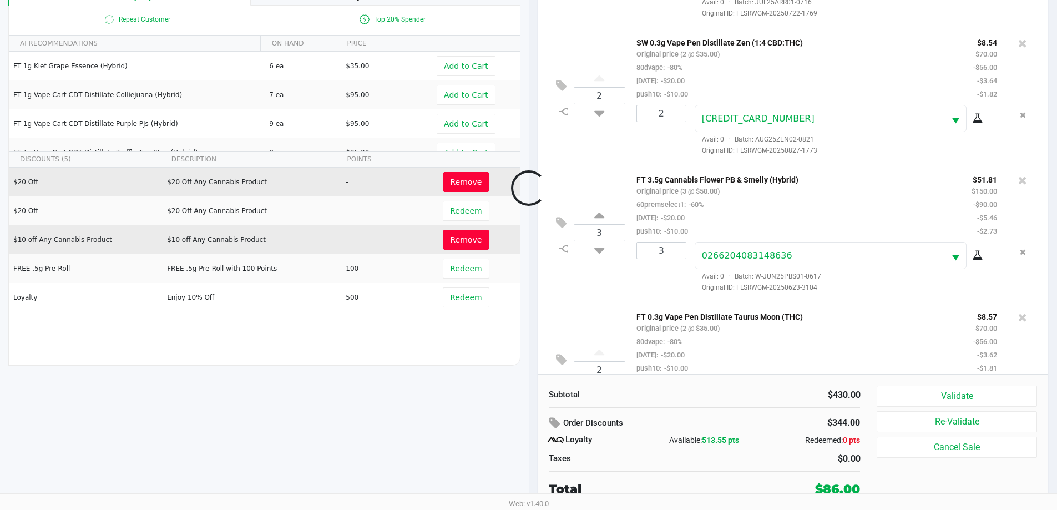
scroll to position [285, 0]
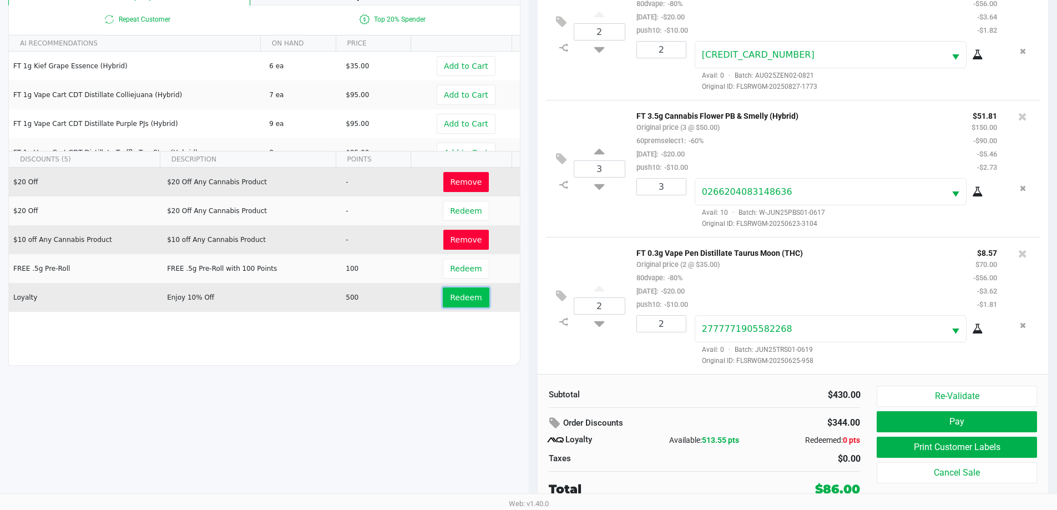
click at [464, 299] on span "Redeem" at bounding box center [466, 297] width 32 height 9
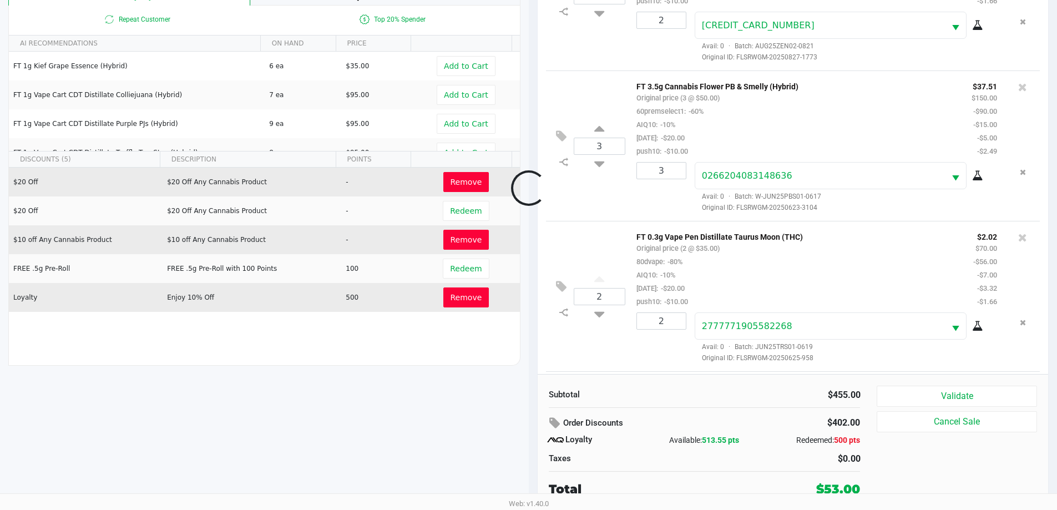
scroll to position [503, 0]
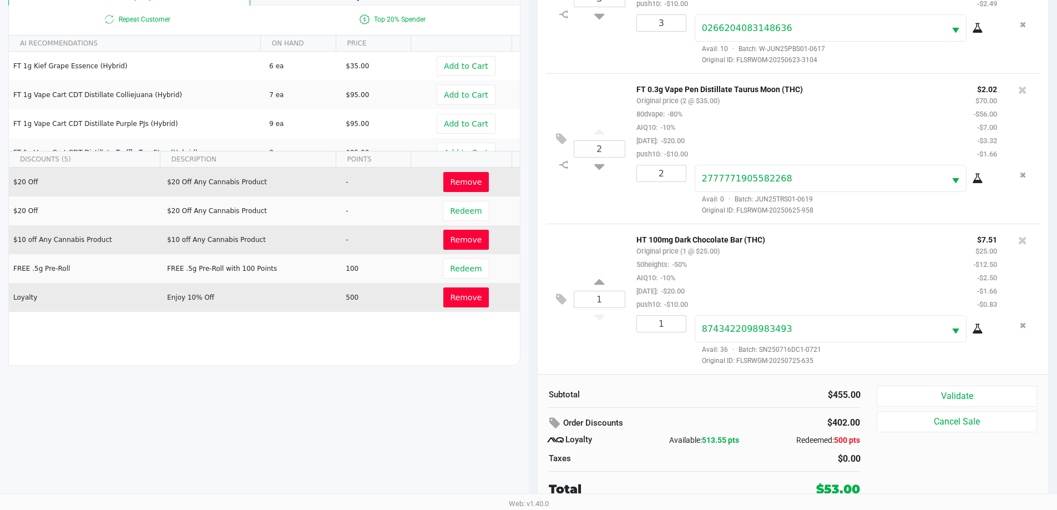
click at [972, 387] on button "Validate" at bounding box center [956, 395] width 160 height 21
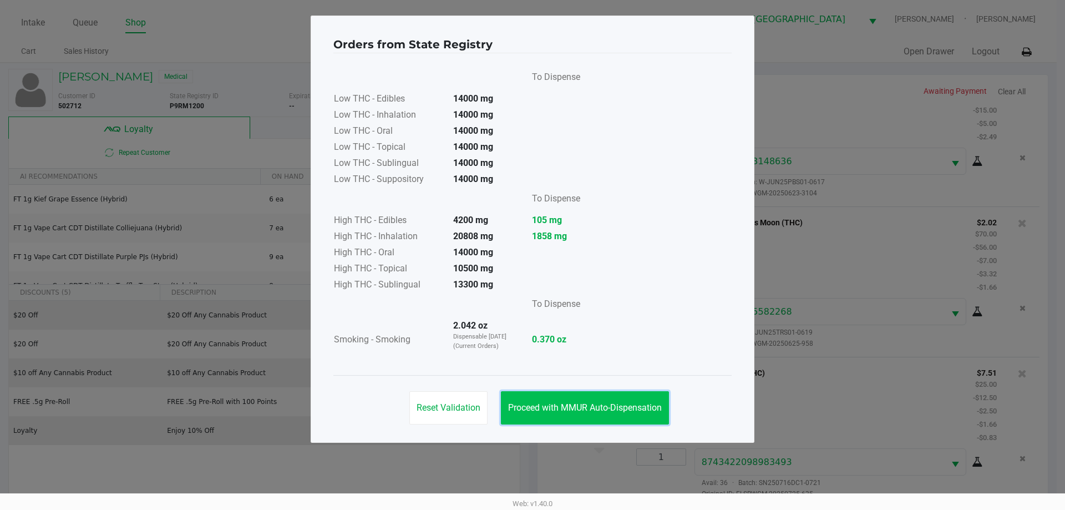
click at [593, 414] on button "Proceed with MMUR Auto-Dispensation" at bounding box center [585, 407] width 168 height 33
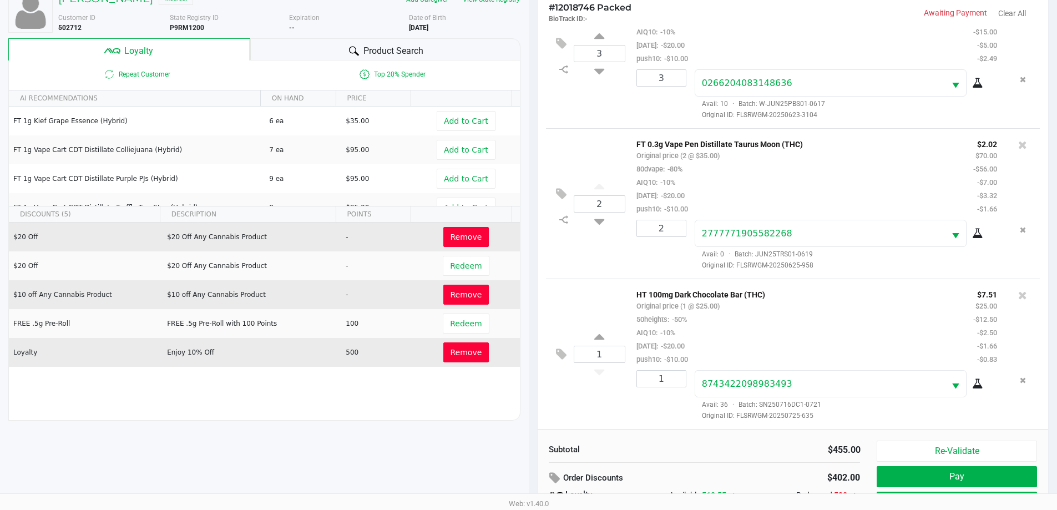
scroll to position [133, 0]
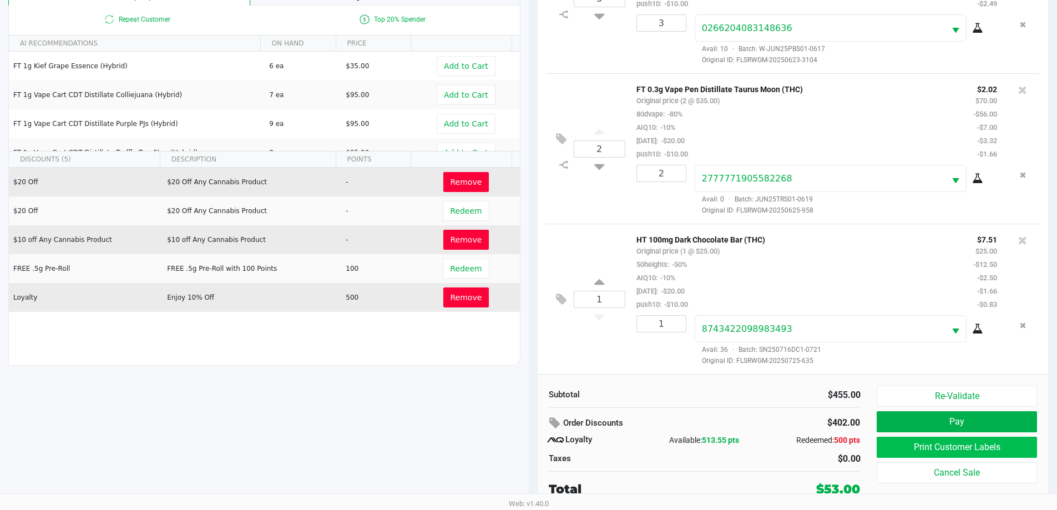
click at [960, 449] on button "Print Customer Labels" at bounding box center [956, 446] width 160 height 21
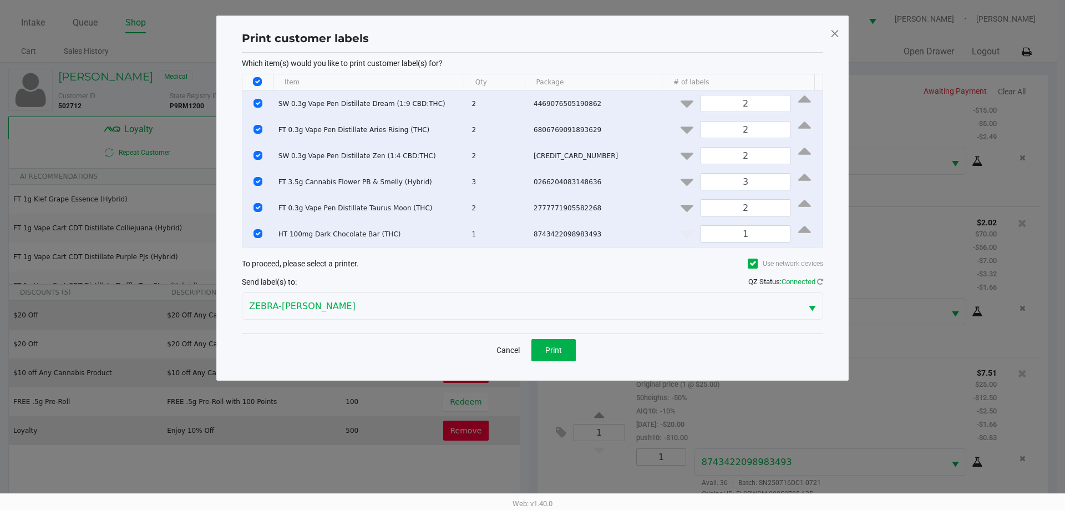
click at [260, 81] on input "Select All Rows" at bounding box center [257, 81] width 9 height 9
checkbox input "false"
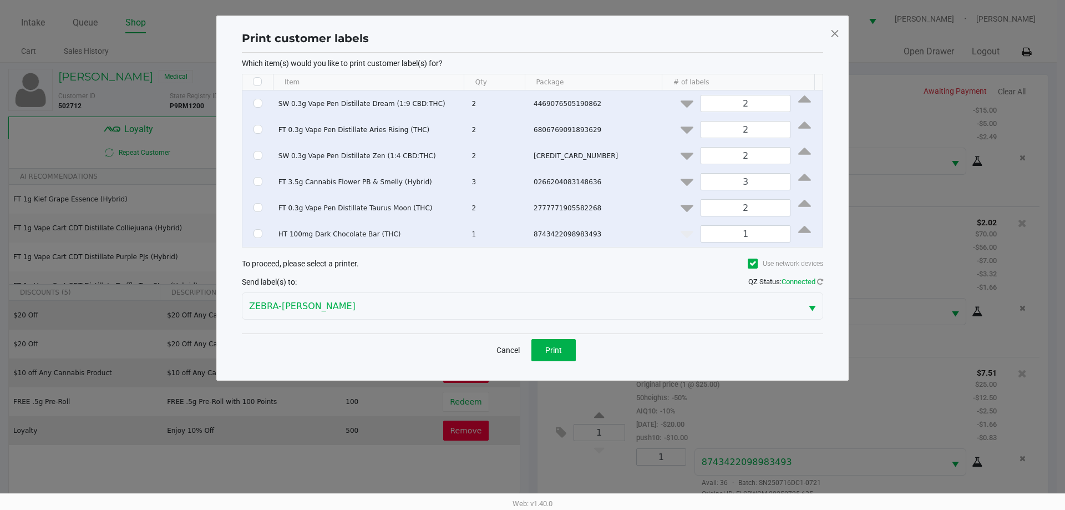
checkbox input "false"
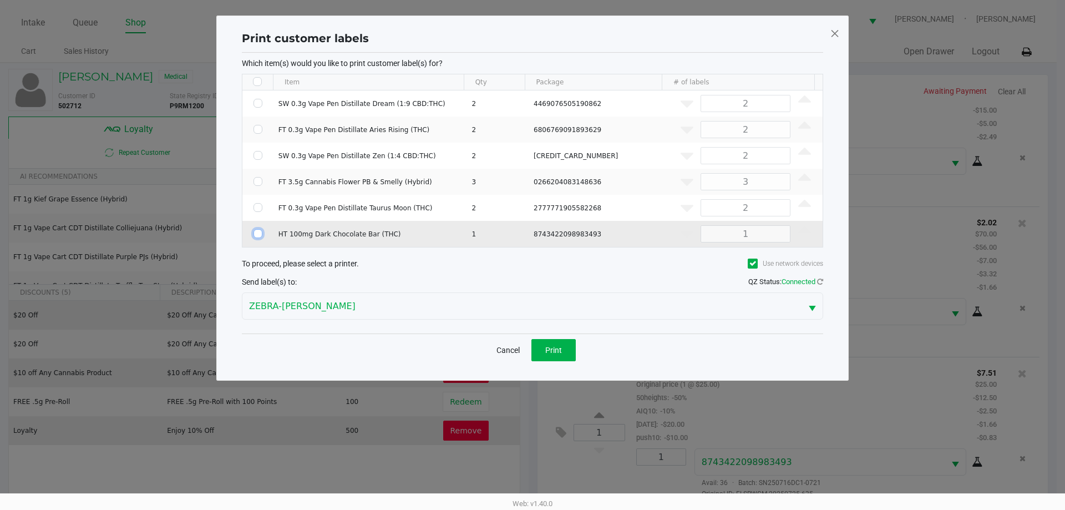
click at [256, 233] on input "Select Row" at bounding box center [257, 233] width 9 height 9
checkbox input "true"
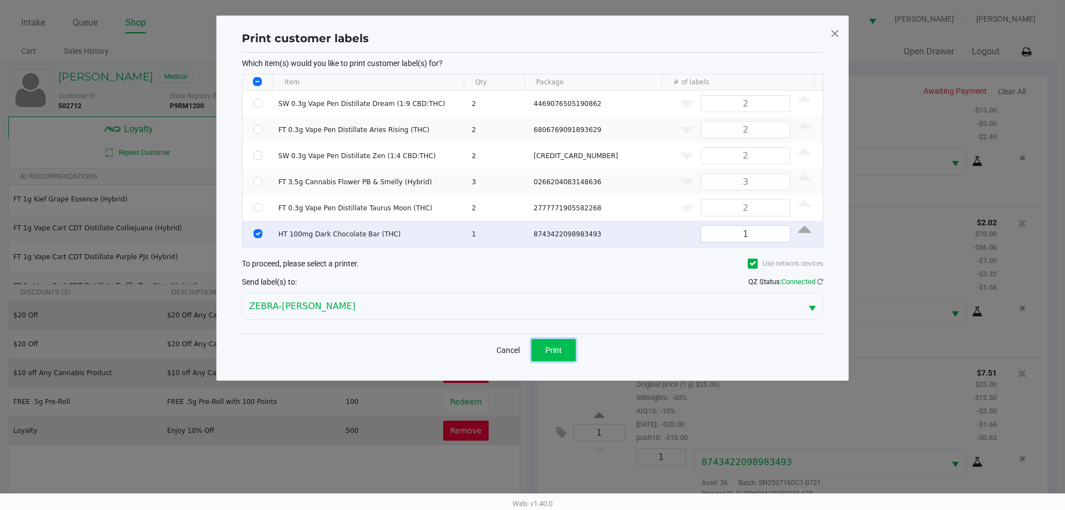
click at [556, 357] on button "Print" at bounding box center [553, 350] width 44 height 22
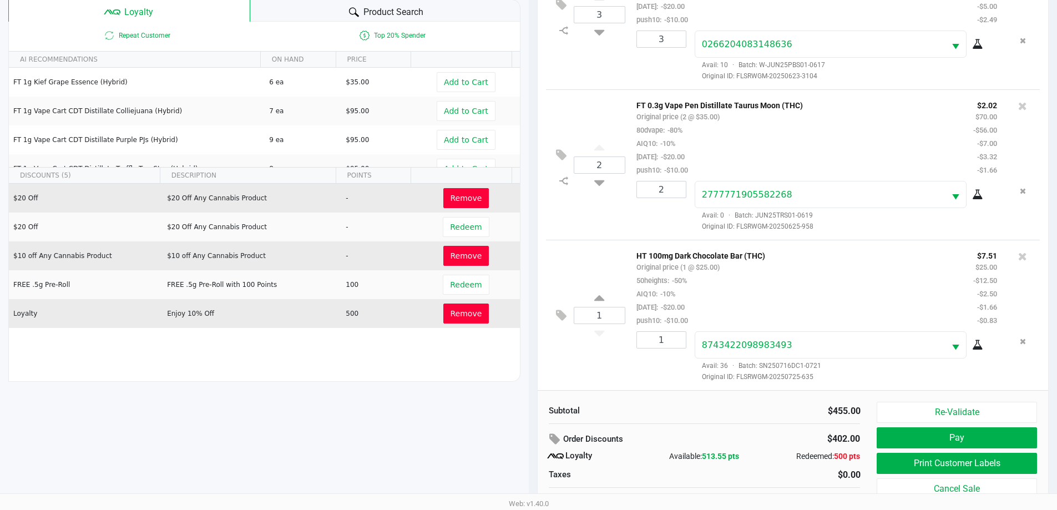
scroll to position [133, 0]
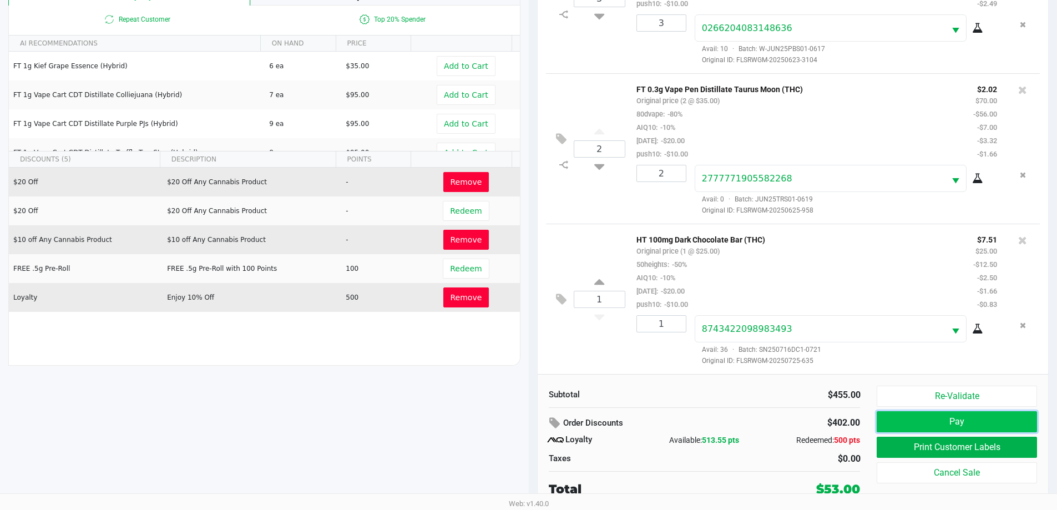
click at [980, 417] on button "Pay" at bounding box center [956, 421] width 160 height 21
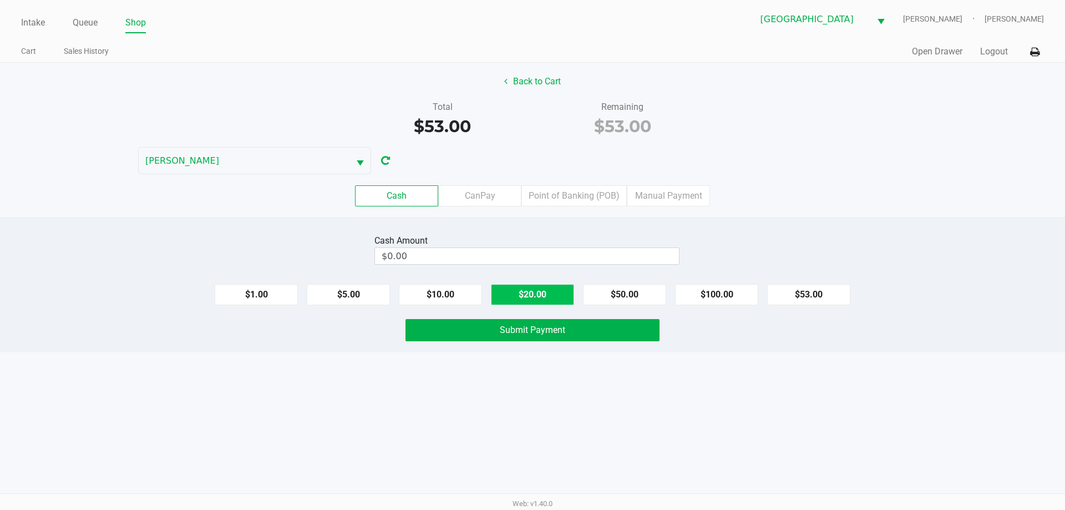
click at [547, 294] on button "$20.00" at bounding box center [532, 294] width 83 height 21
click at [546, 296] on button "$20.00" at bounding box center [532, 294] width 83 height 21
click at [545, 294] on button "$20.00" at bounding box center [532, 294] width 83 height 21
type input "$60.00"
click at [555, 338] on button "Submit Payment" at bounding box center [532, 330] width 254 height 22
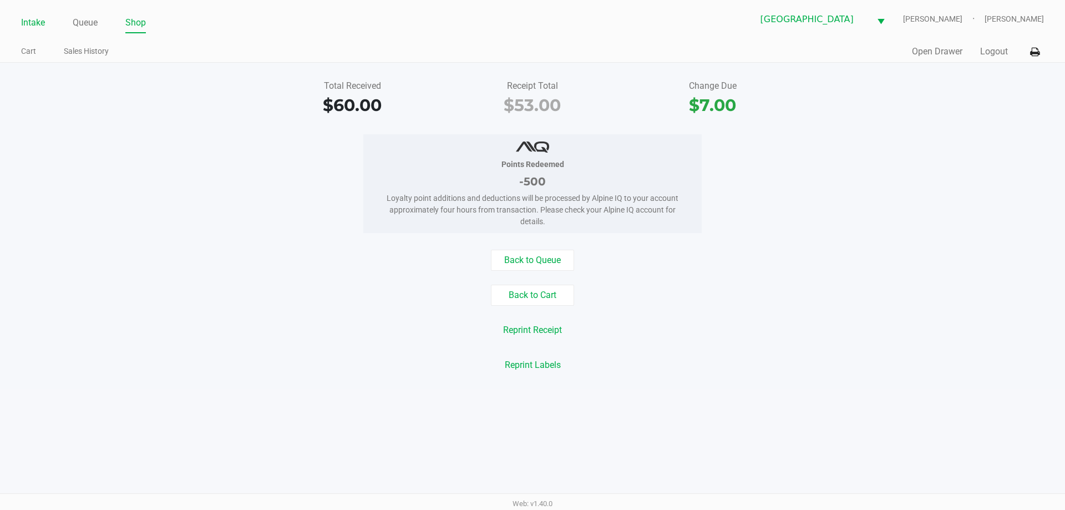
click at [42, 17] on link "Intake" at bounding box center [33, 23] width 24 height 16
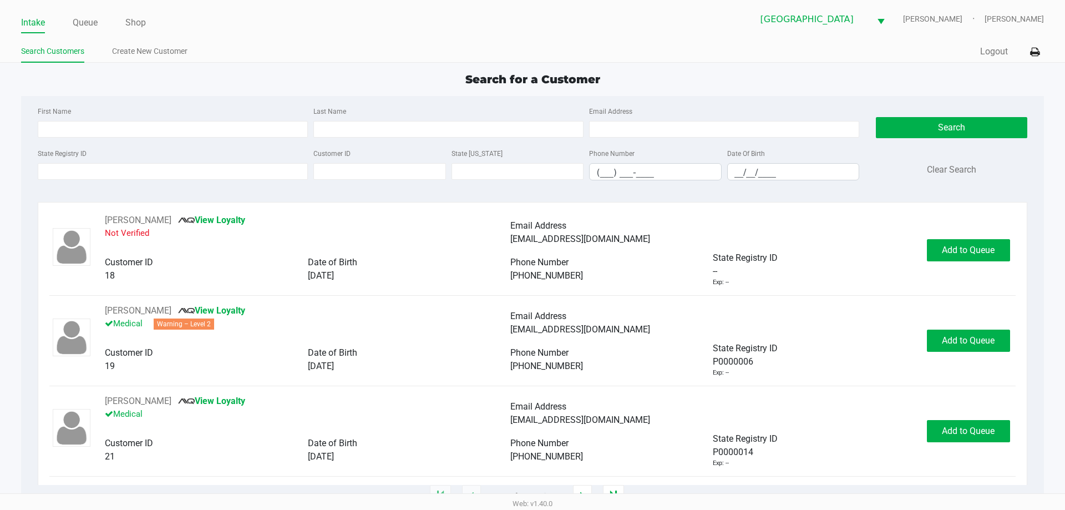
click at [37, 168] on div "State Registry ID" at bounding box center [173, 163] width 276 height 34
click at [47, 170] on input "State Registry ID" at bounding box center [173, 171] width 270 height 17
click at [209, 173] on input "State Registry ID" at bounding box center [173, 171] width 270 height 17
click at [186, 173] on input "State Registry ID" at bounding box center [173, 171] width 270 height 17
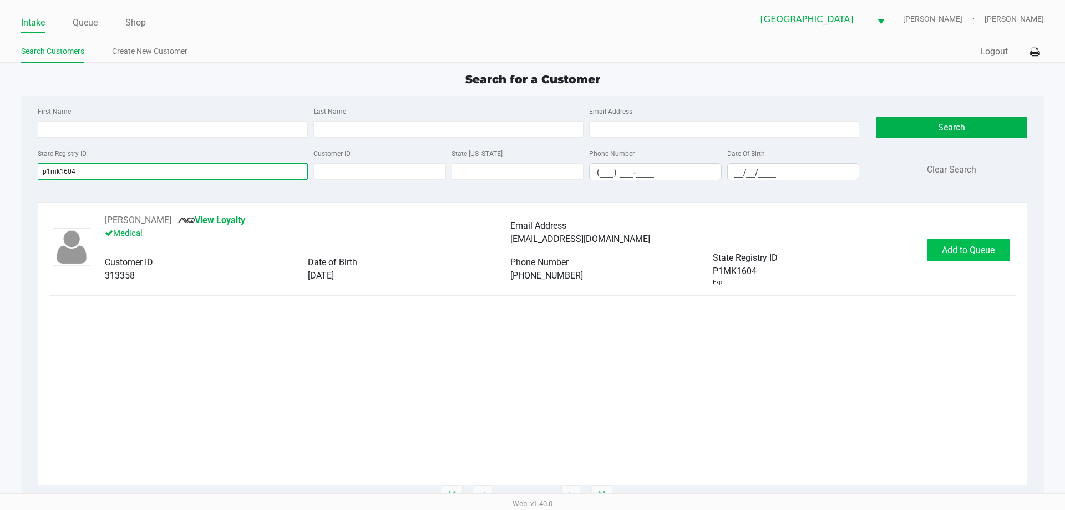
type input "p1mk1604"
click at [971, 250] on span "Add to Queue" at bounding box center [968, 250] width 53 height 11
click at [970, 254] on div "Add to Queue" at bounding box center [968, 250] width 83 height 22
click at [979, 251] on span "Add to Queue" at bounding box center [974, 250] width 53 height 11
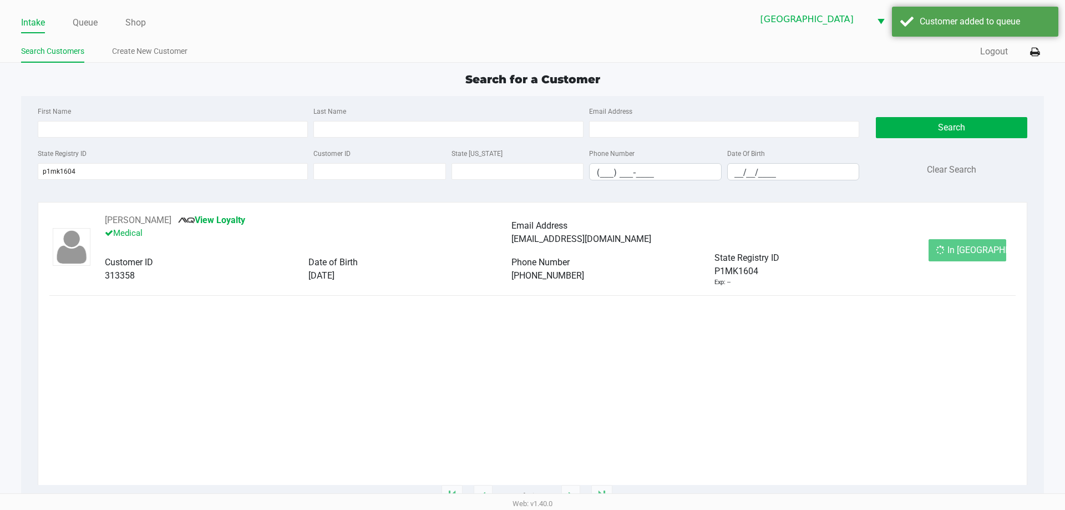
click at [977, 245] on span "In Queue" at bounding box center [993, 250] width 93 height 11
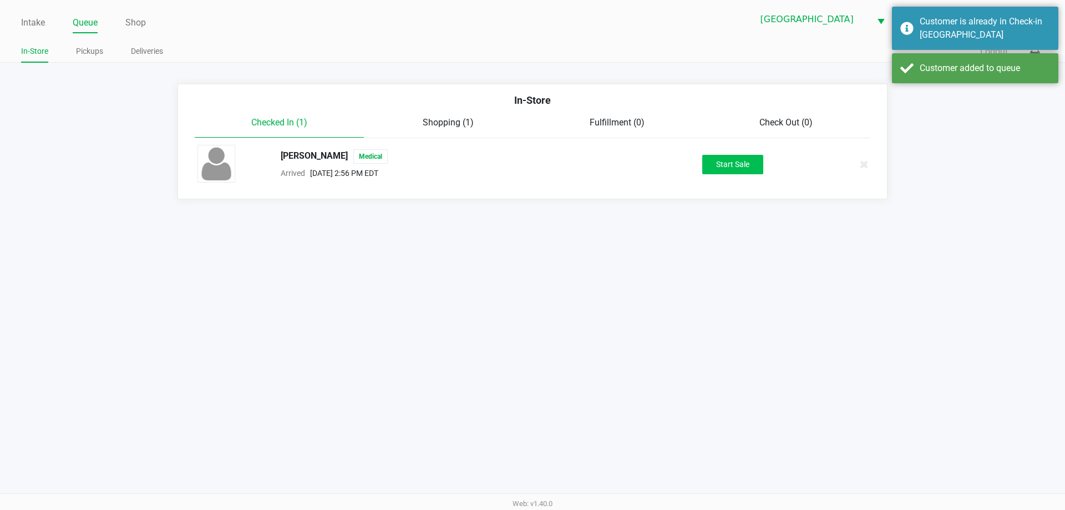
click at [759, 159] on button "Start Sale" at bounding box center [732, 164] width 61 height 19
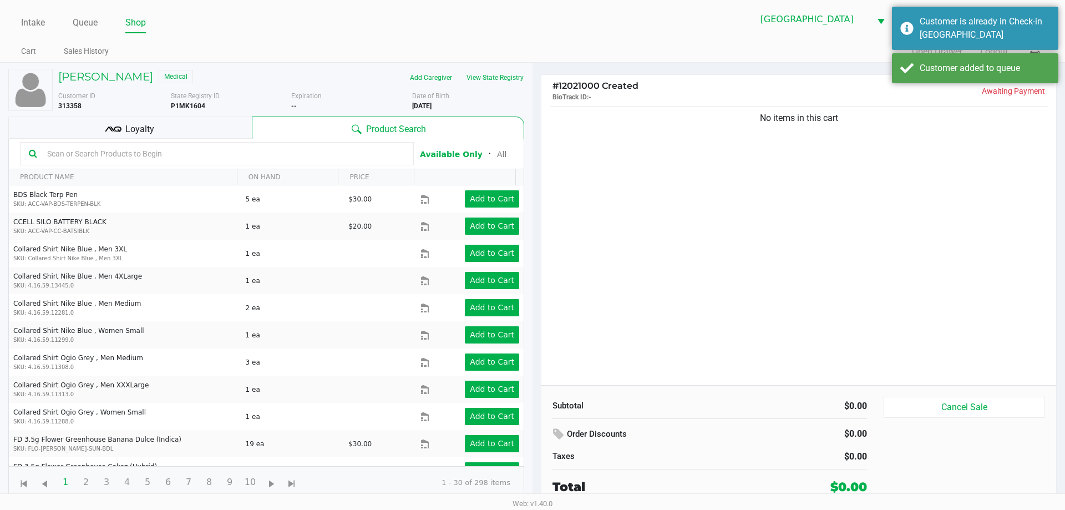
click at [498, 73] on button "View State Registry" at bounding box center [491, 78] width 65 height 18
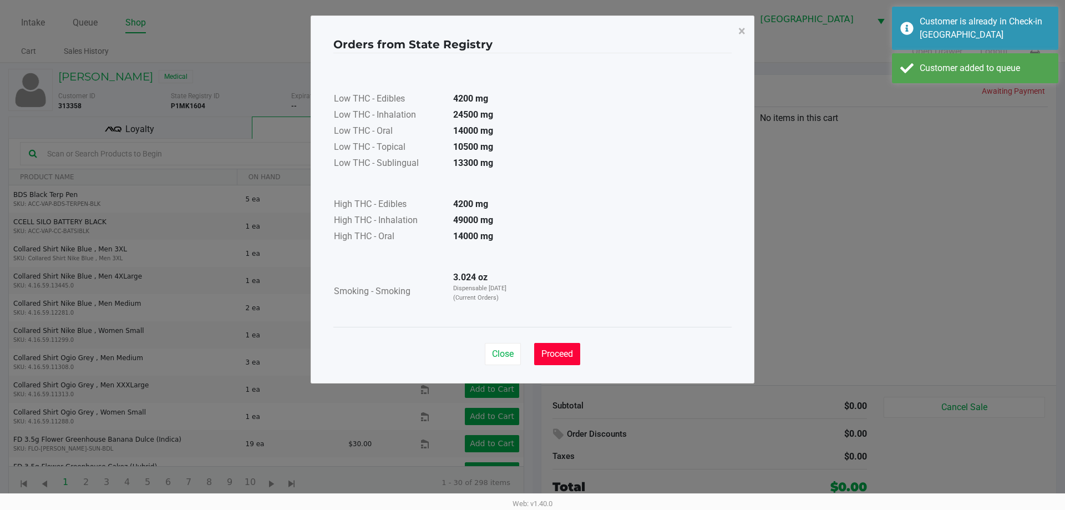
click at [564, 357] on span "Proceed" at bounding box center [557, 353] width 32 height 11
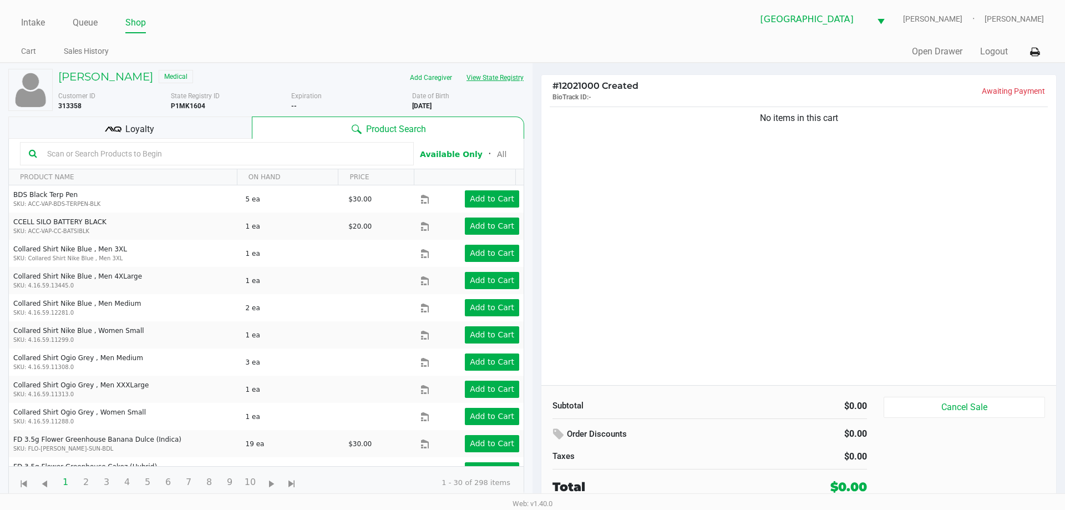
click at [459, 69] on button "View State Registry" at bounding box center [491, 78] width 65 height 18
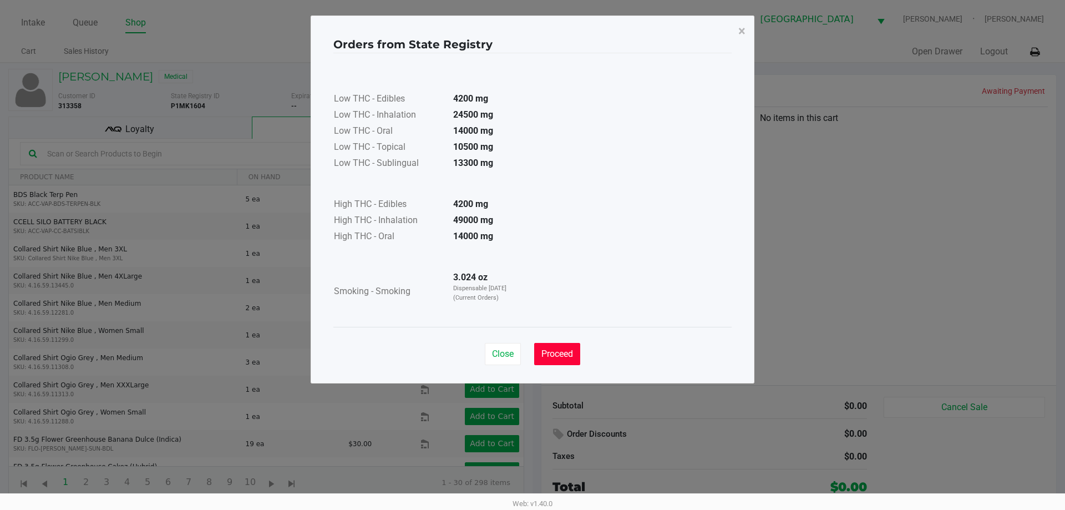
click at [563, 362] on button "Proceed" at bounding box center [557, 354] width 46 height 22
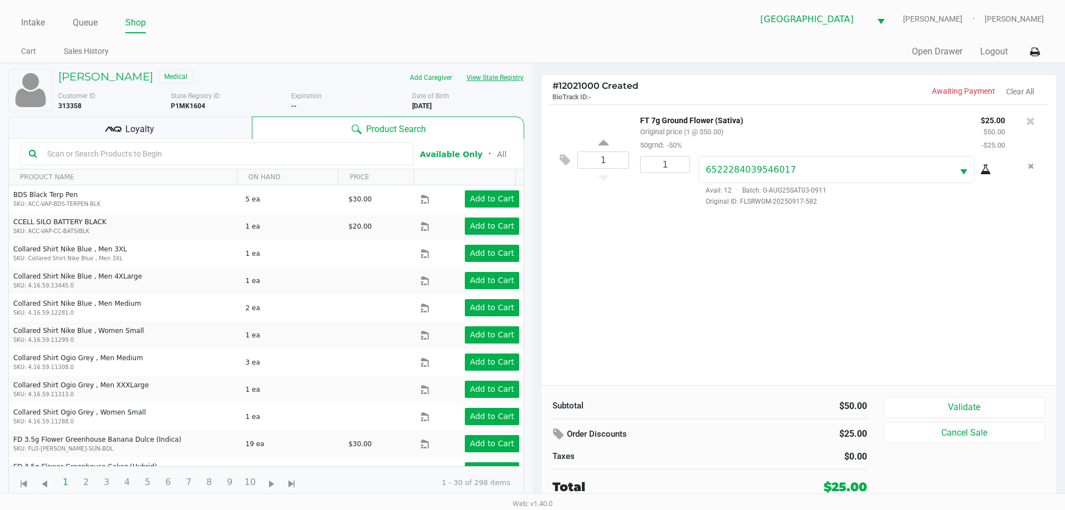
click at [459, 69] on button "View State Registry" at bounding box center [491, 78] width 65 height 18
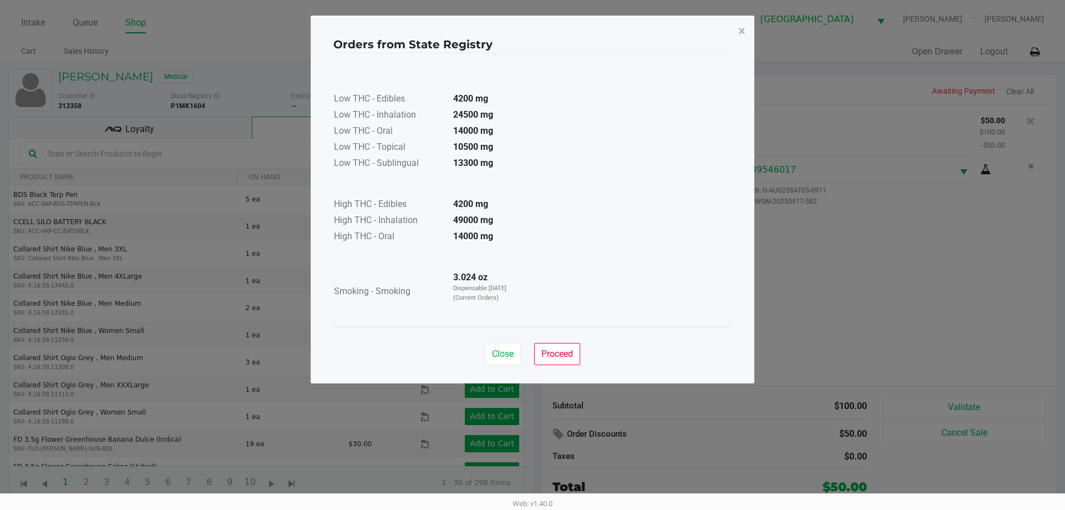
click at [573, 375] on div "Orders from State Registry × Low THC - Edibles 4200 mg Low THC - Inhalation 245…" at bounding box center [533, 200] width 444 height 368
click at [560, 357] on span "Proceed" at bounding box center [557, 353] width 32 height 11
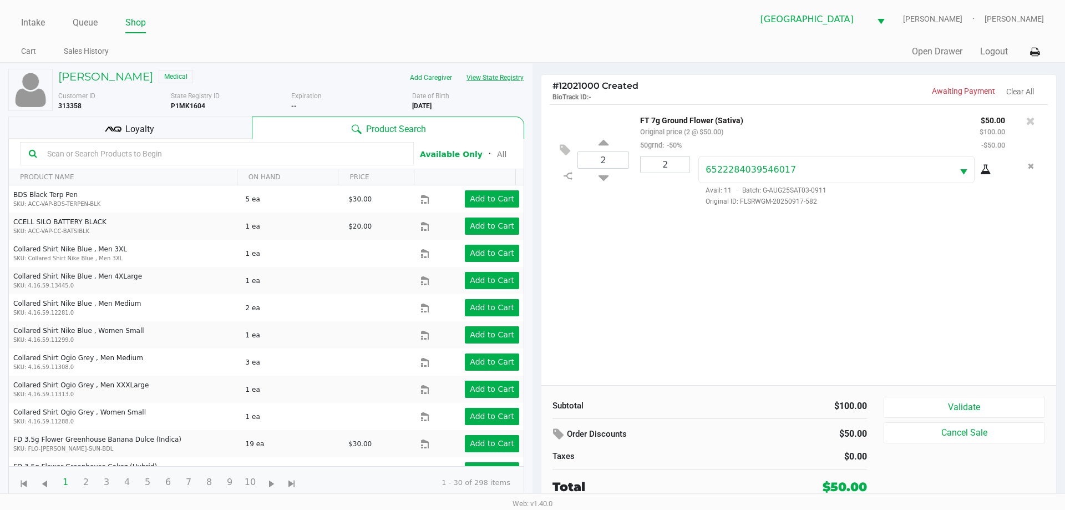
click at [459, 69] on button "View State Registry" at bounding box center [491, 78] width 65 height 18
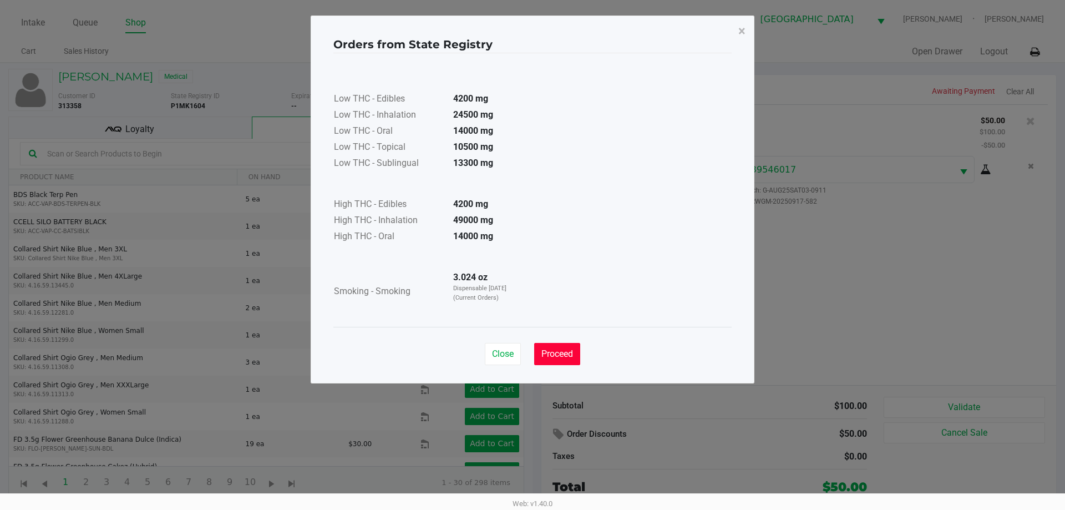
click at [577, 349] on button "Proceed" at bounding box center [557, 354] width 46 height 22
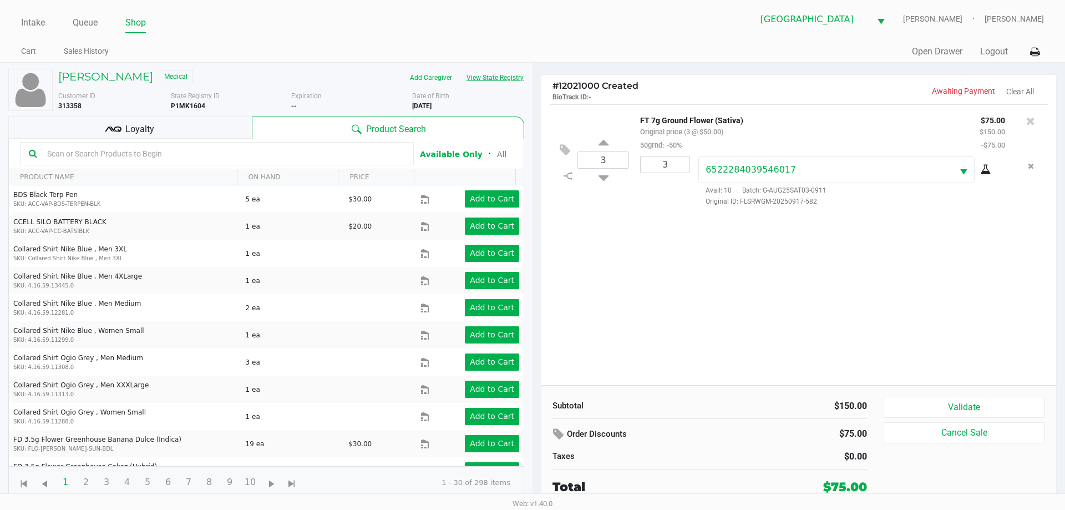
click at [459, 69] on button "View State Registry" at bounding box center [491, 78] width 65 height 18
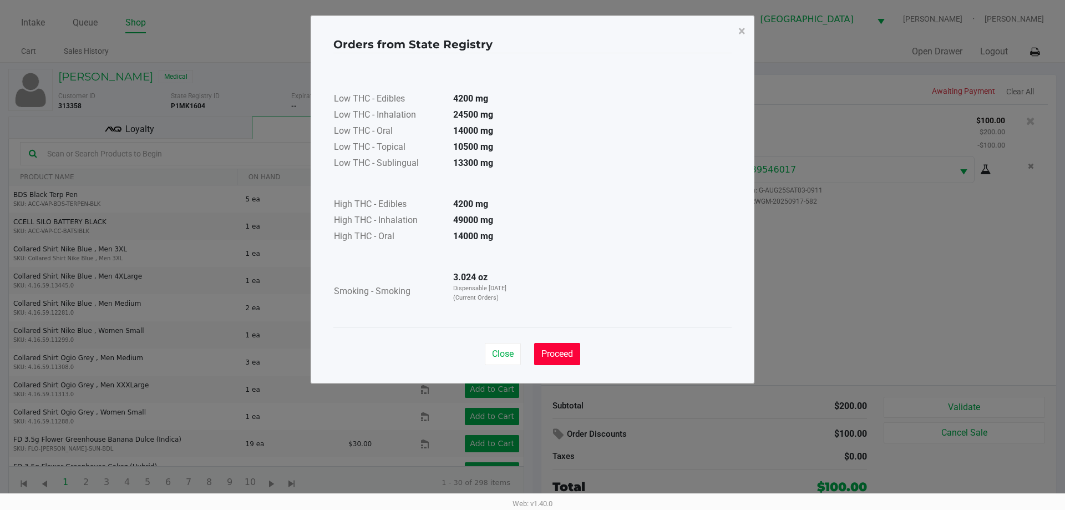
click at [559, 359] on button "Proceed" at bounding box center [557, 354] width 46 height 22
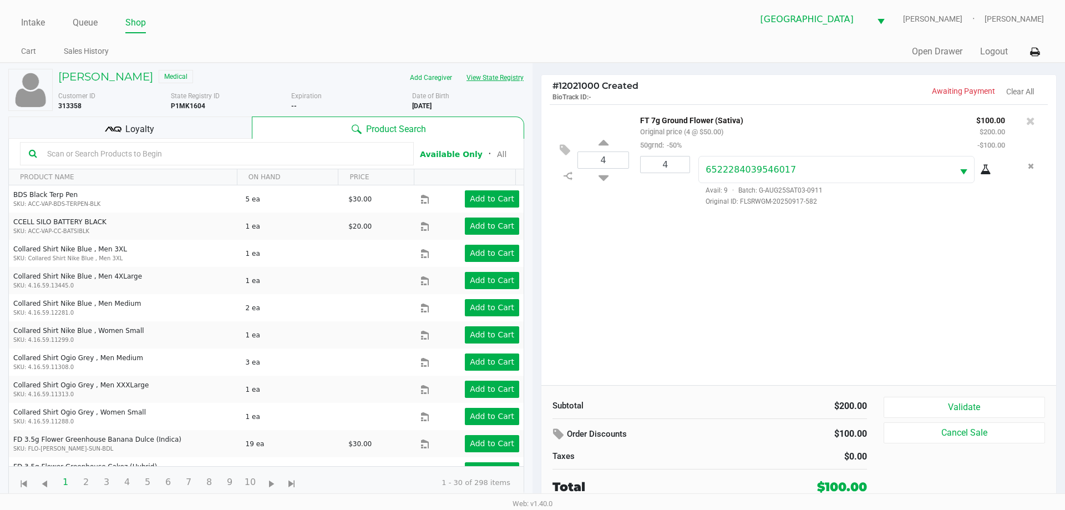
click at [459, 69] on button "View State Registry" at bounding box center [491, 78] width 65 height 18
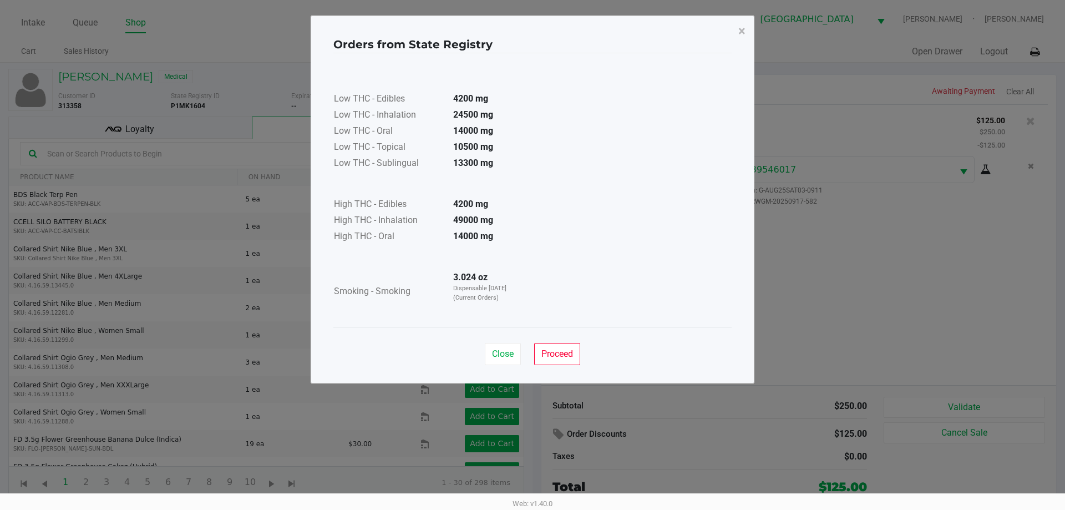
click at [459, 69] on button "View State Registry" at bounding box center [491, 78] width 65 height 18
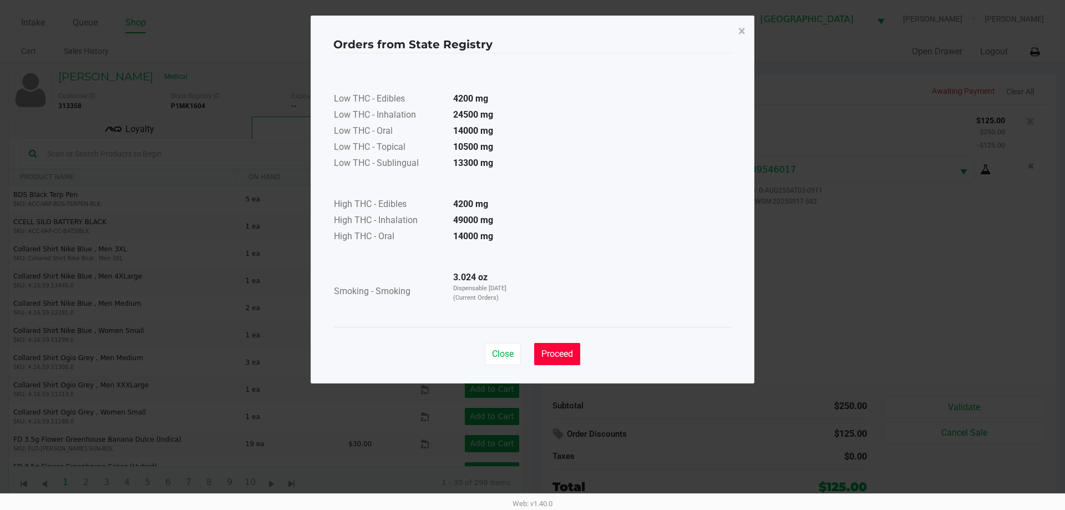
click at [565, 353] on span "Proceed" at bounding box center [557, 353] width 32 height 11
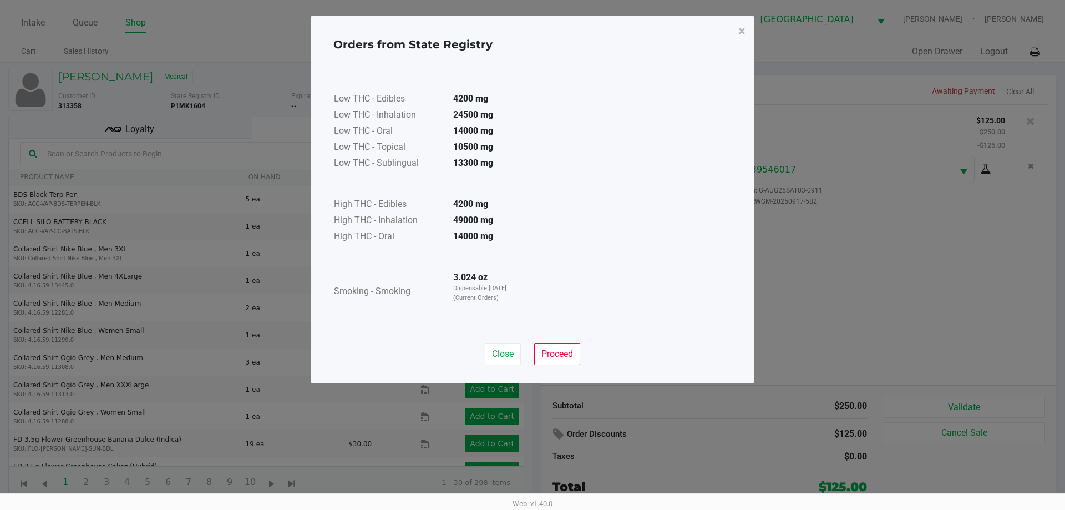
click at [459, 69] on button "View State Registry" at bounding box center [491, 78] width 65 height 18
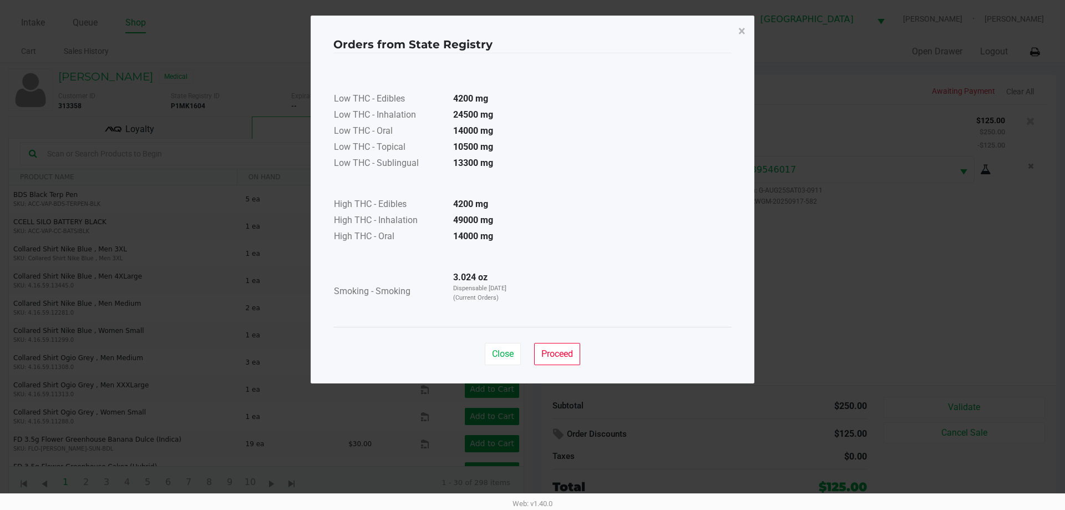
click at [564, 347] on button "Proceed" at bounding box center [557, 354] width 46 height 22
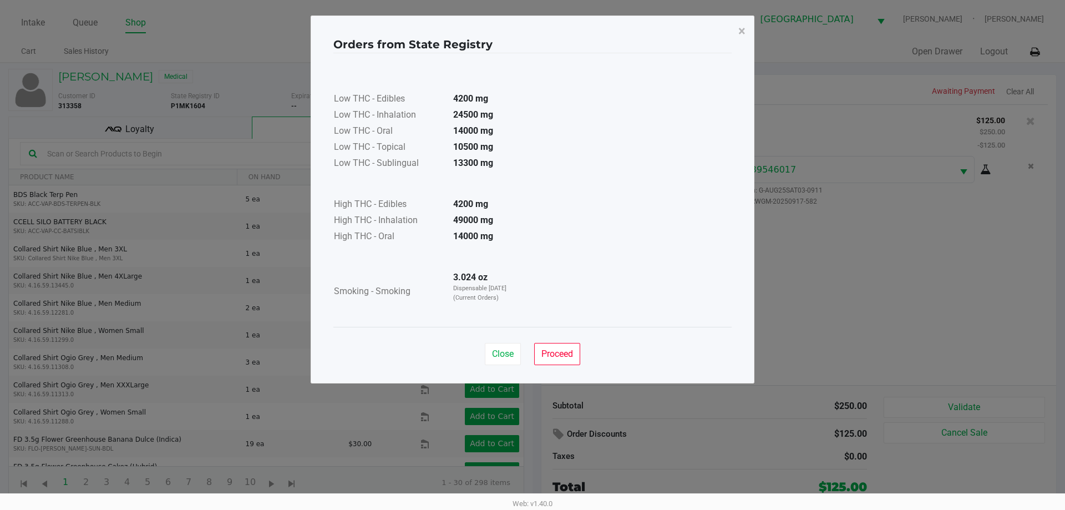
click at [459, 69] on button "View State Registry" at bounding box center [491, 78] width 65 height 18
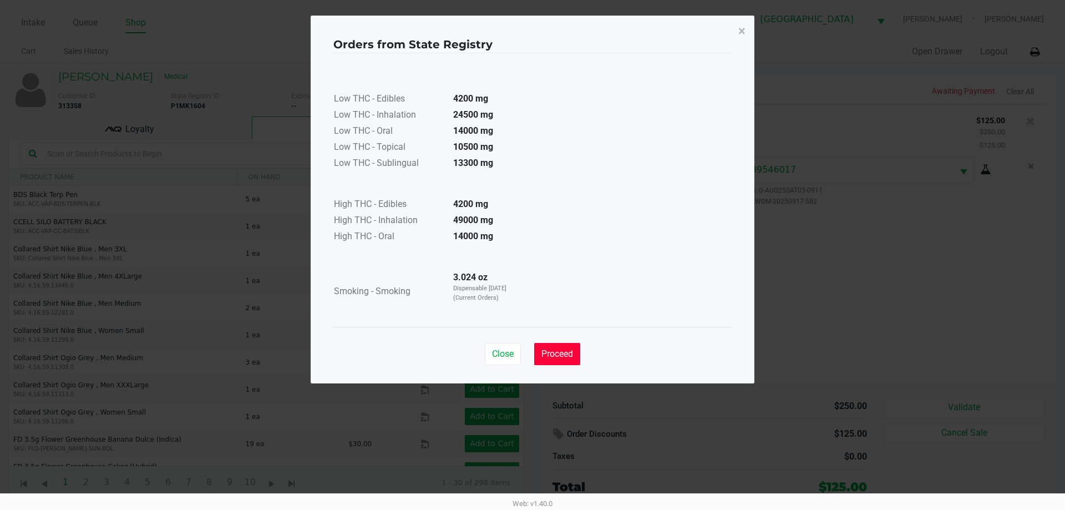
click at [568, 352] on span "Proceed" at bounding box center [557, 353] width 32 height 11
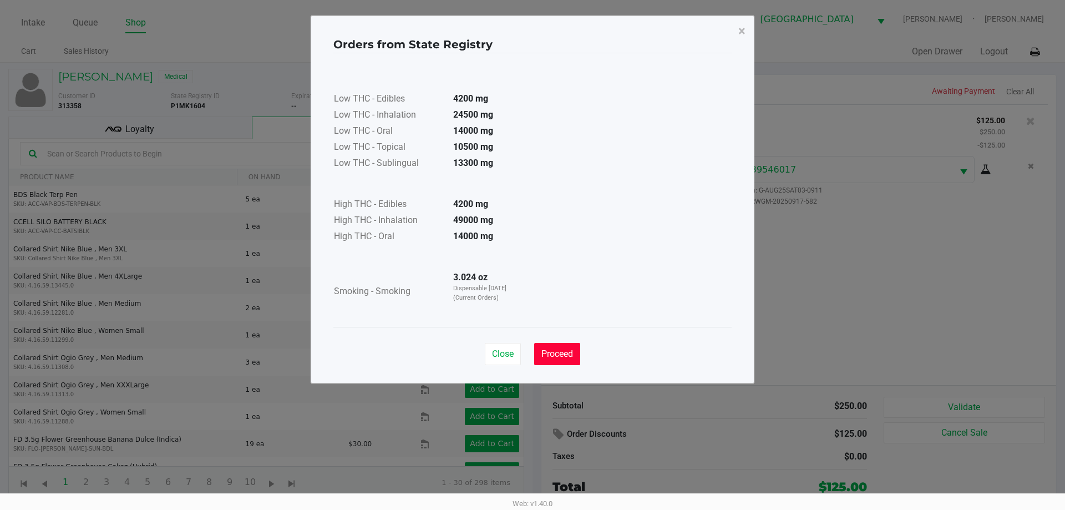
click at [559, 355] on span "Proceed" at bounding box center [557, 353] width 32 height 11
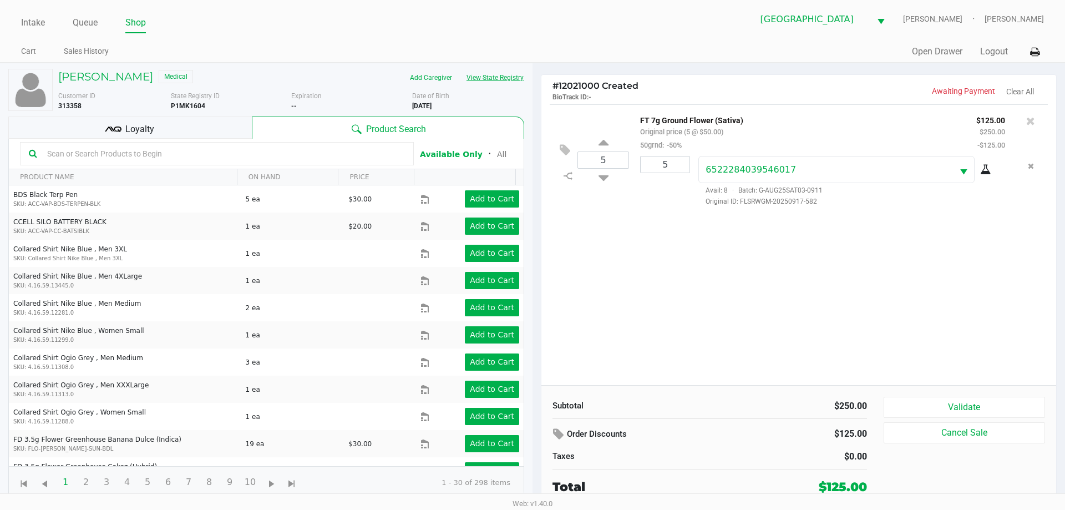
click at [459, 69] on button "View State Registry" at bounding box center [491, 78] width 65 height 18
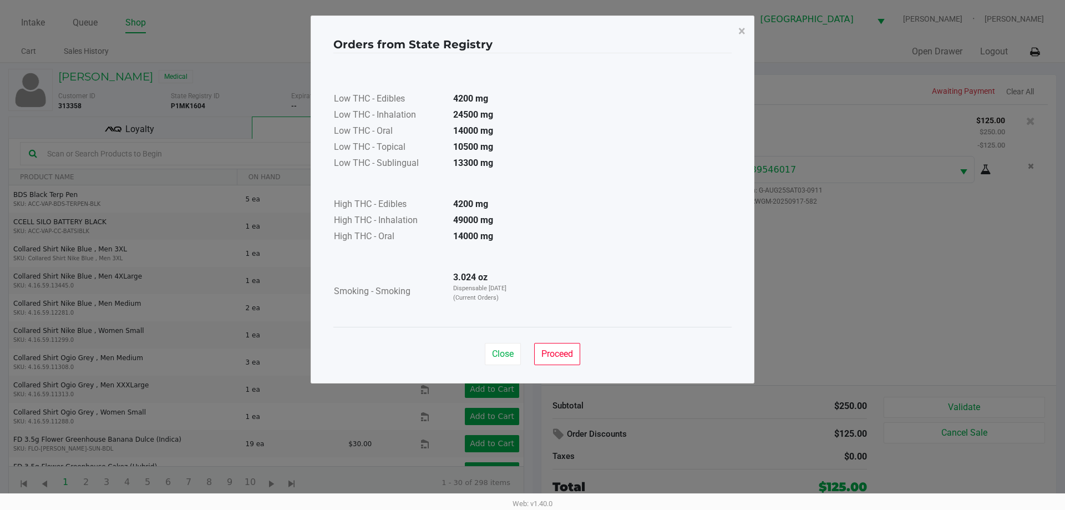
click at [563, 374] on div "Orders from State Registry × Low THC - Edibles 4200 mg Low THC - Inhalation 245…" at bounding box center [533, 200] width 444 height 368
click at [574, 348] on button "Proceed" at bounding box center [557, 354] width 46 height 22
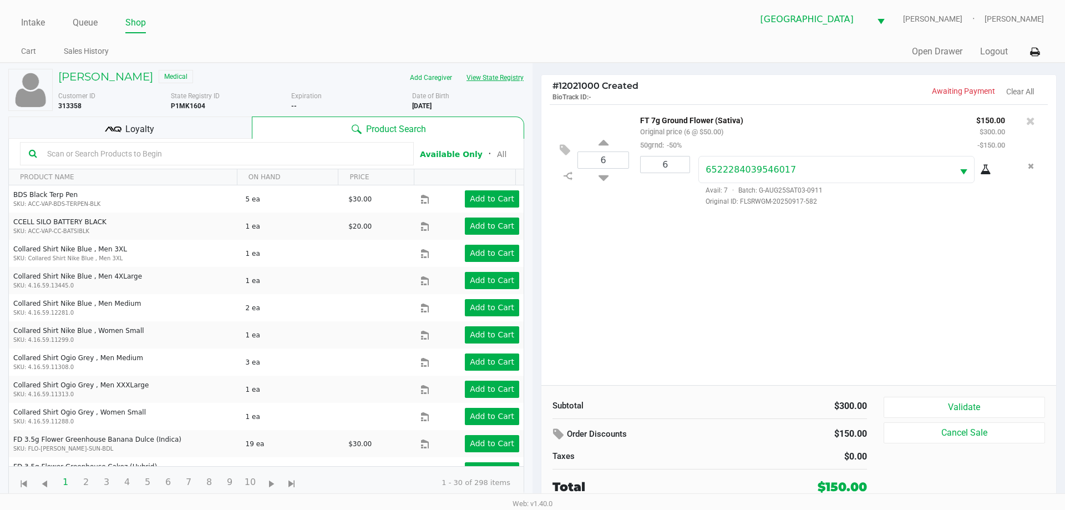
click at [459, 69] on button "View State Registry" at bounding box center [491, 78] width 65 height 18
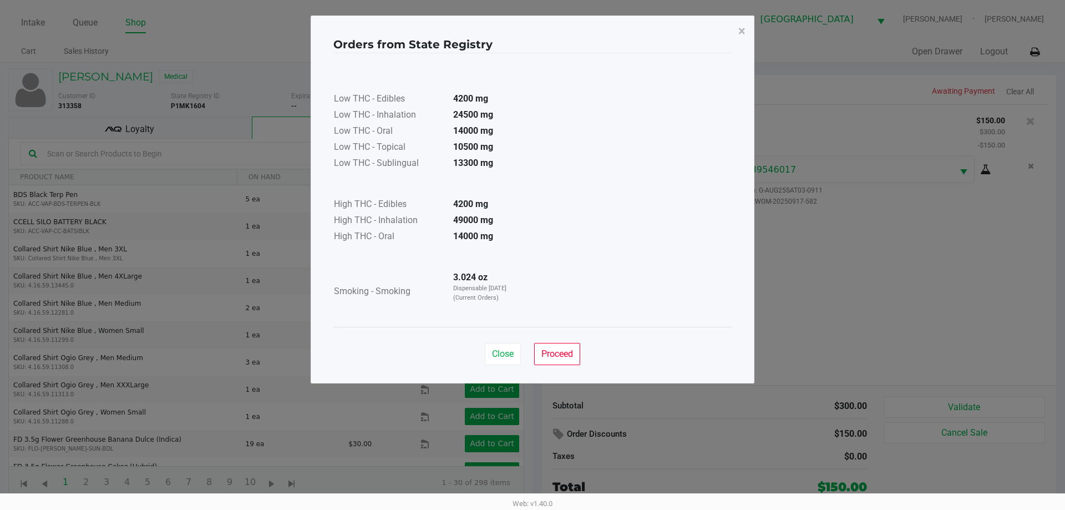
click at [559, 359] on button "Proceed" at bounding box center [557, 354] width 46 height 22
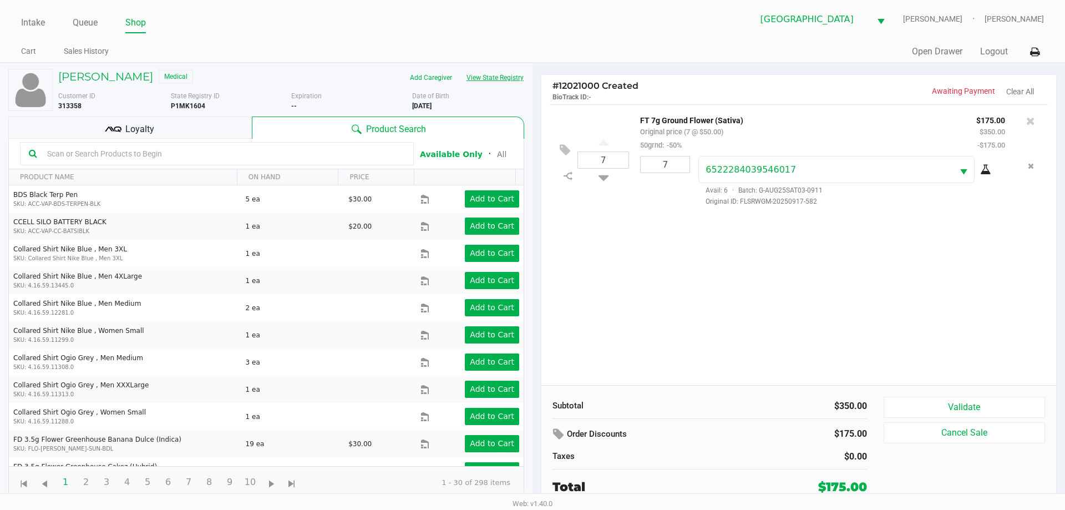
click at [459, 69] on button "View State Registry" at bounding box center [491, 78] width 65 height 18
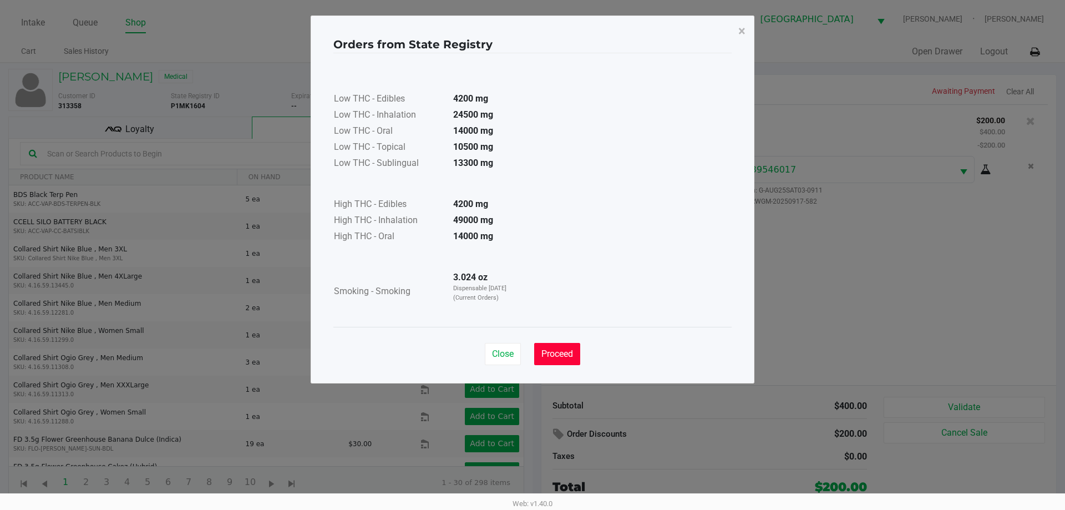
click at [551, 364] on button "Proceed" at bounding box center [557, 354] width 46 height 22
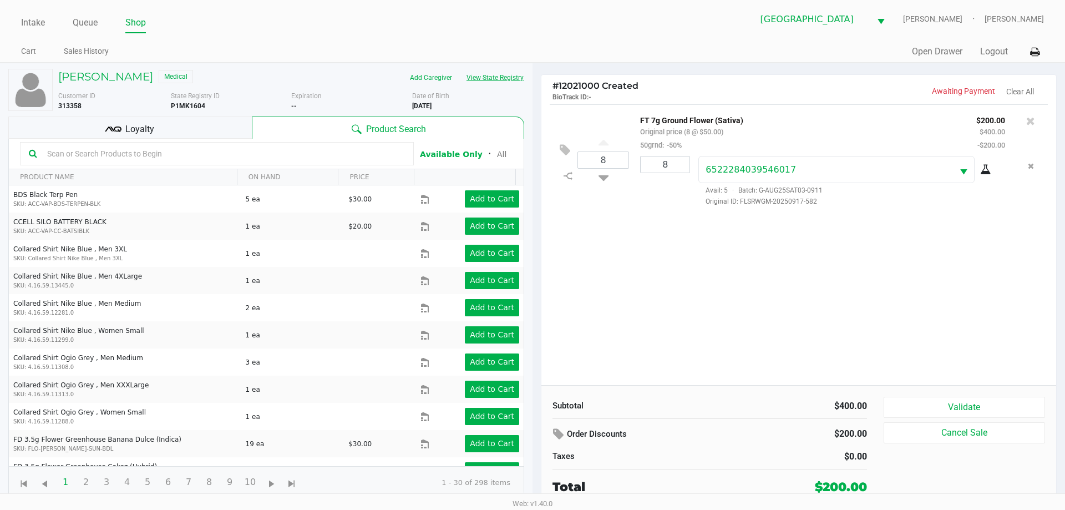
click at [459, 69] on button "View State Registry" at bounding box center [491, 78] width 65 height 18
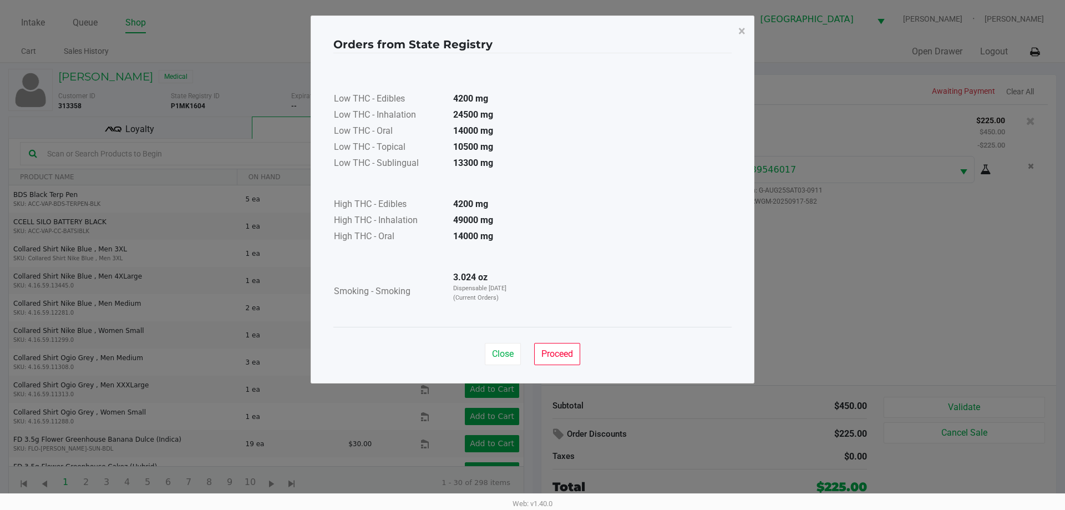
click at [574, 358] on button "Proceed" at bounding box center [557, 354] width 46 height 22
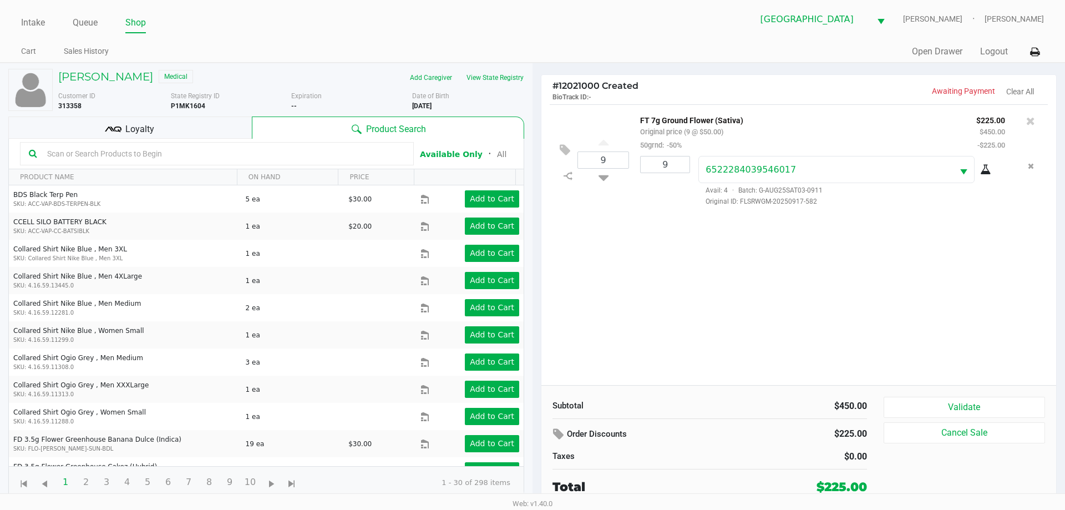
click at [786, 350] on div "9 FT 7g Ground Flower (Sativa) Original price (9 @ $50.00) 50grnd: -50% $225.00…" at bounding box center [798, 244] width 515 height 281
click at [665, 317] on div "10 FT 7g Ground Flower (Sativa) Original price (10 @ $50.00) 50grnd: -50% $250.…" at bounding box center [798, 244] width 515 height 281
click at [973, 400] on button "Validate" at bounding box center [964, 407] width 161 height 21
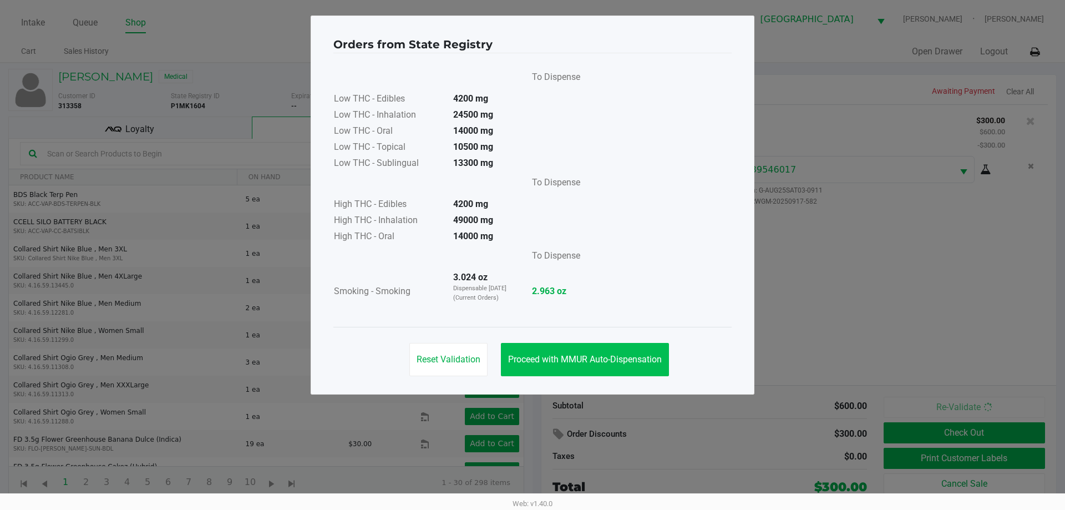
click at [585, 359] on span "Proceed with MMUR Auto-Dispensation" at bounding box center [585, 359] width 154 height 11
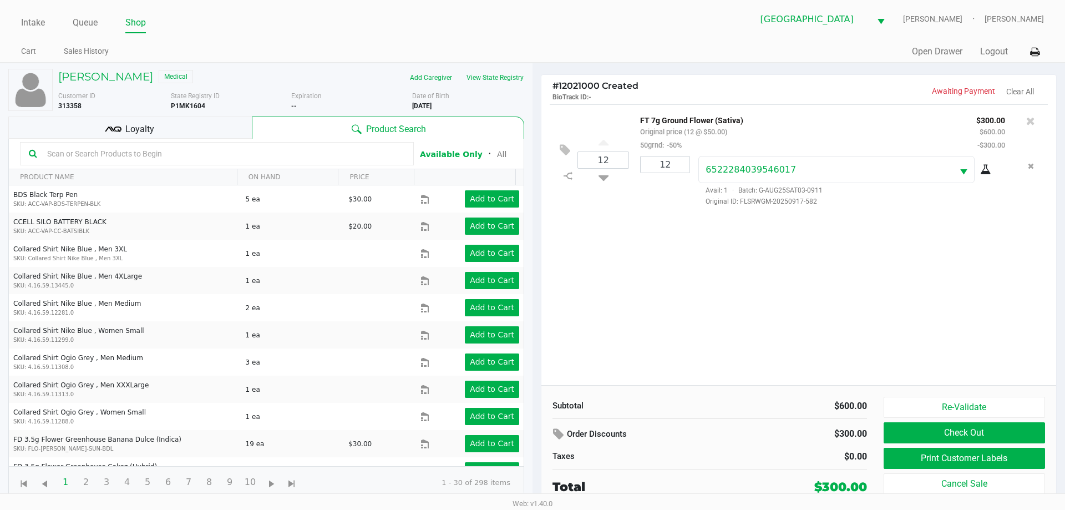
click at [168, 130] on div "Loyalty" at bounding box center [129, 127] width 243 height 22
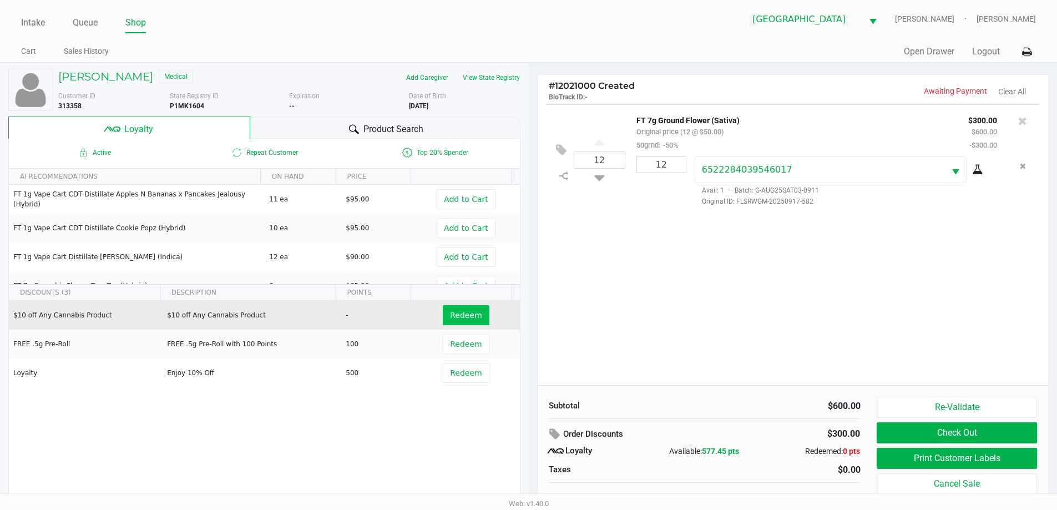
click at [464, 311] on span "Redeem" at bounding box center [466, 315] width 32 height 9
click at [460, 384] on div at bounding box center [528, 278] width 1057 height 321
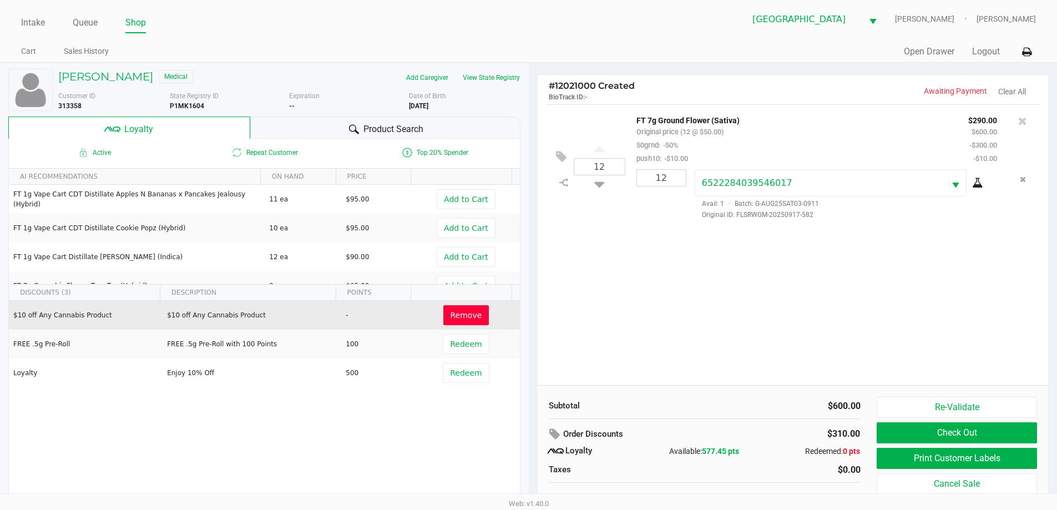
click at [453, 377] on span "Redeem" at bounding box center [466, 372] width 32 height 9
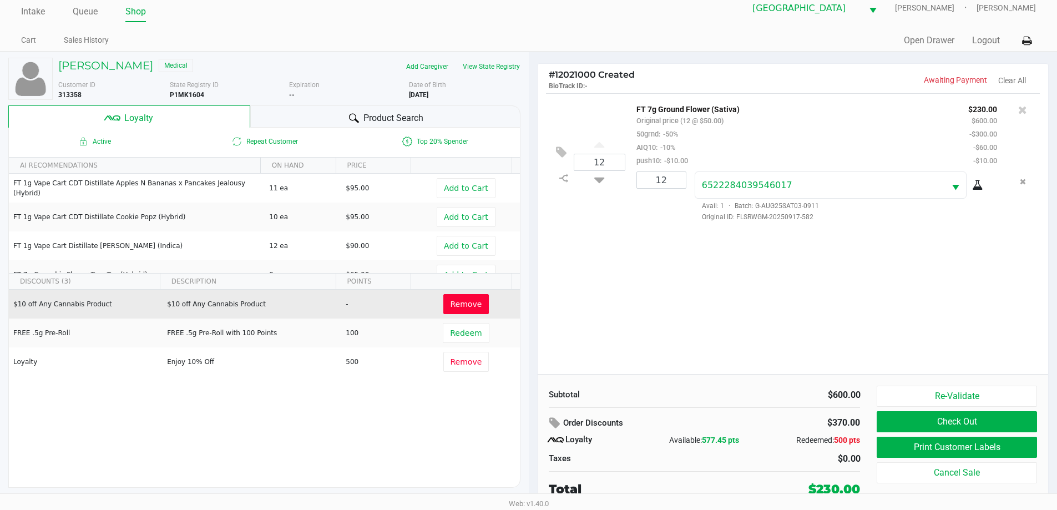
click at [921, 450] on button "Print Customer Labels" at bounding box center [956, 446] width 160 height 21
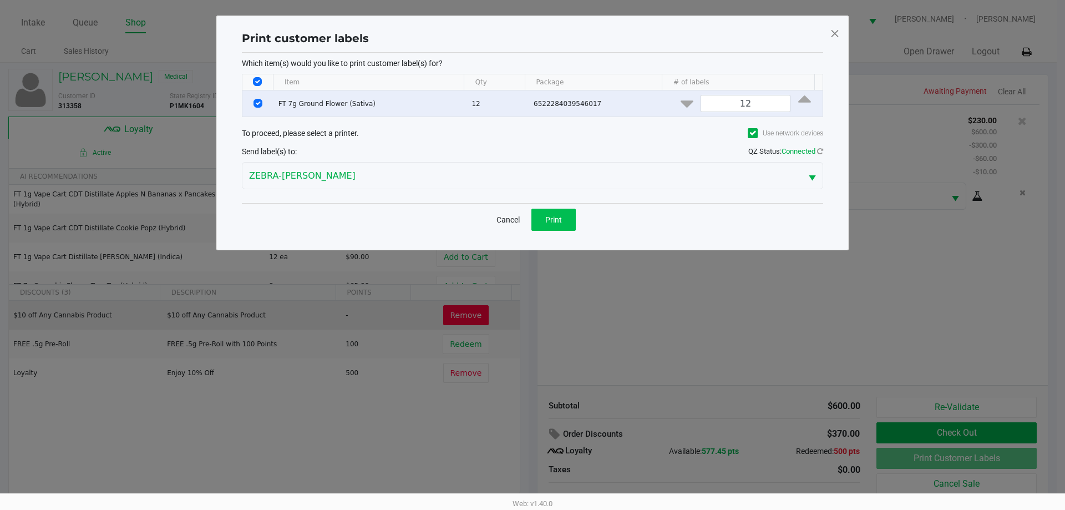
click at [566, 227] on button "Print" at bounding box center [553, 220] width 44 height 22
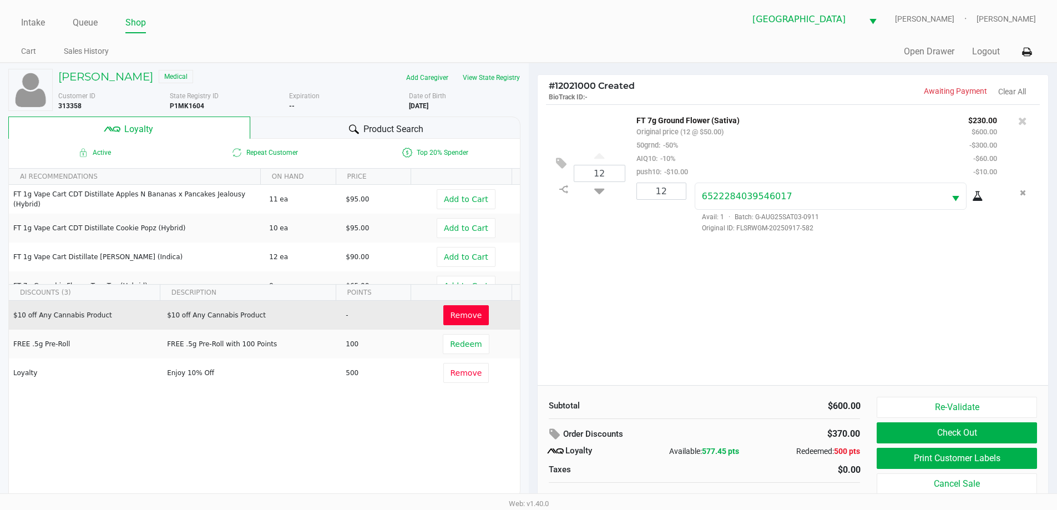
scroll to position [11, 0]
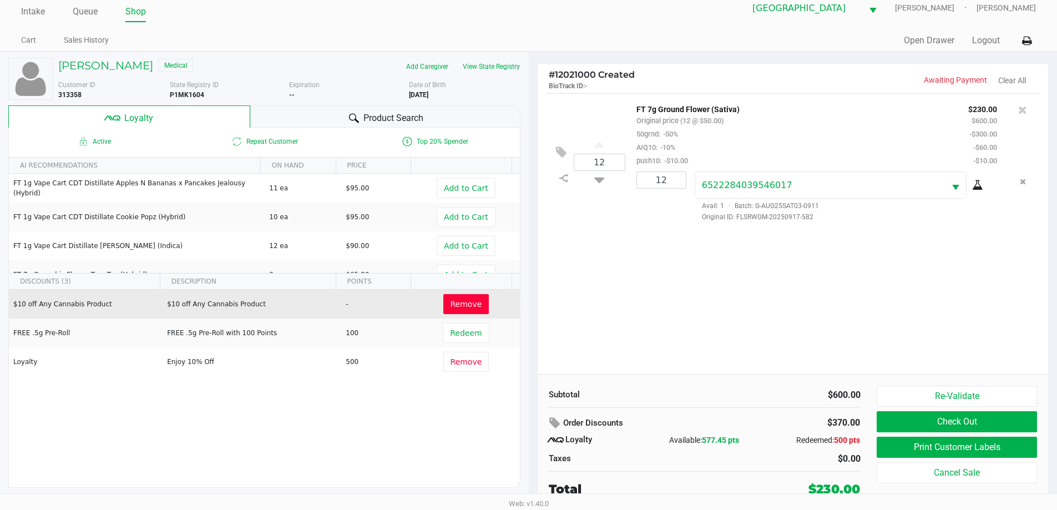
click at [969, 425] on button "Check Out" at bounding box center [956, 421] width 160 height 21
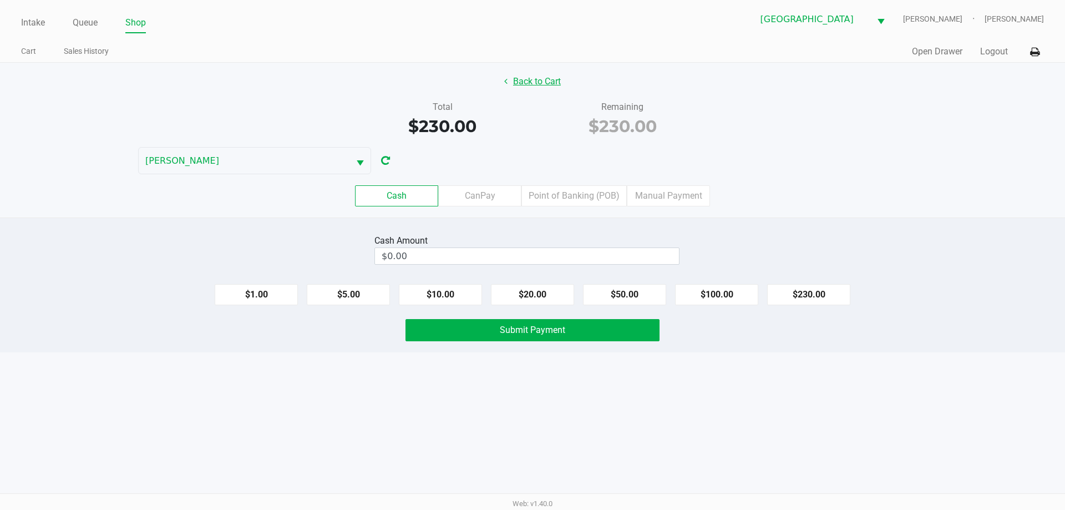
click at [532, 82] on button "Back to Cart" at bounding box center [532, 81] width 71 height 21
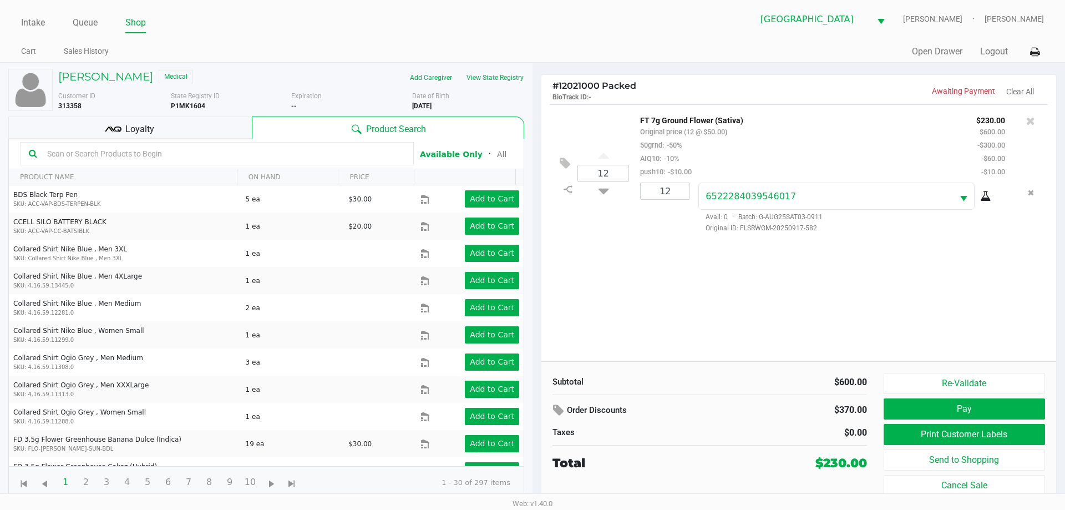
click at [192, 129] on div "Loyalty" at bounding box center [129, 127] width 243 height 22
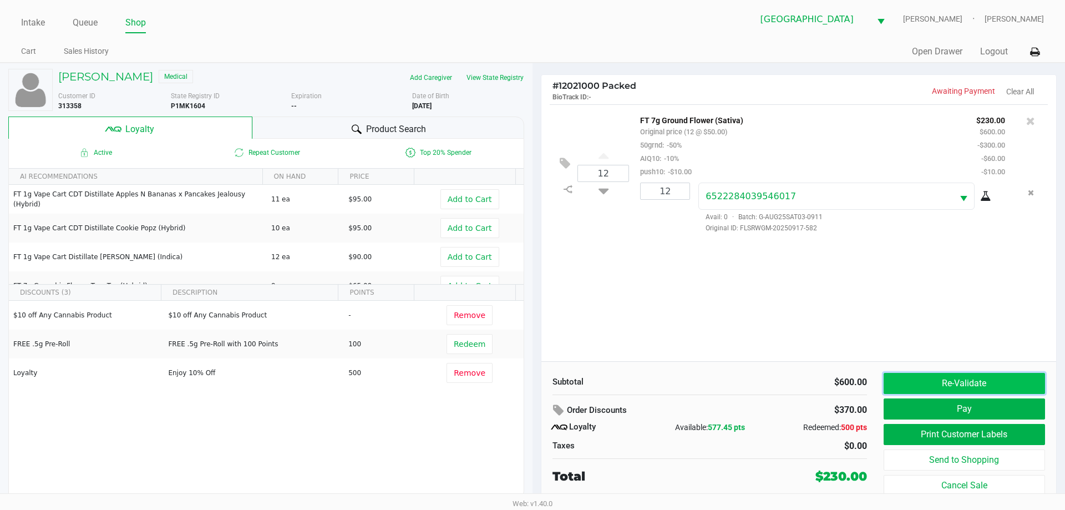
click at [979, 377] on button "Re-Validate" at bounding box center [964, 383] width 161 height 21
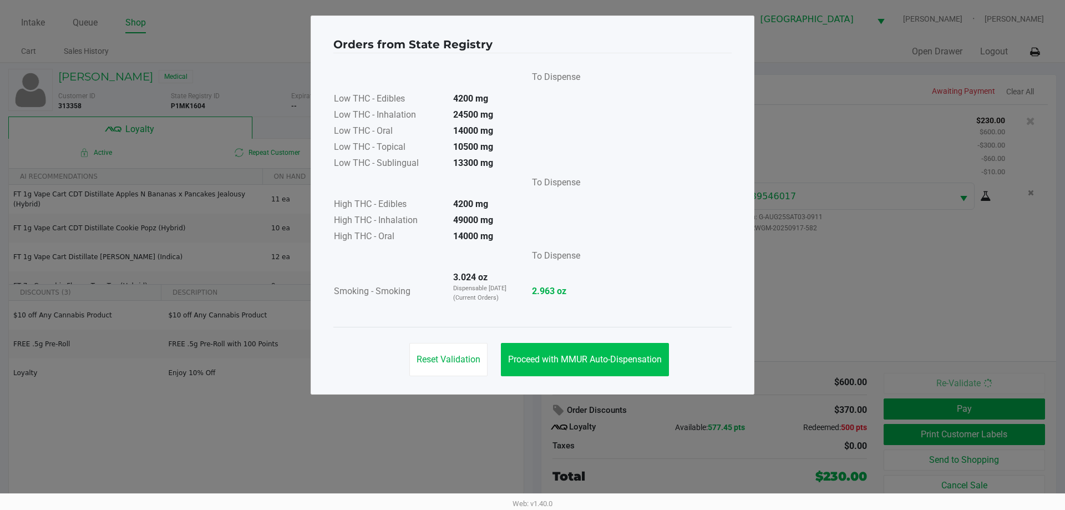
click at [600, 358] on span "Proceed with MMUR Auto-Dispensation" at bounding box center [585, 359] width 154 height 11
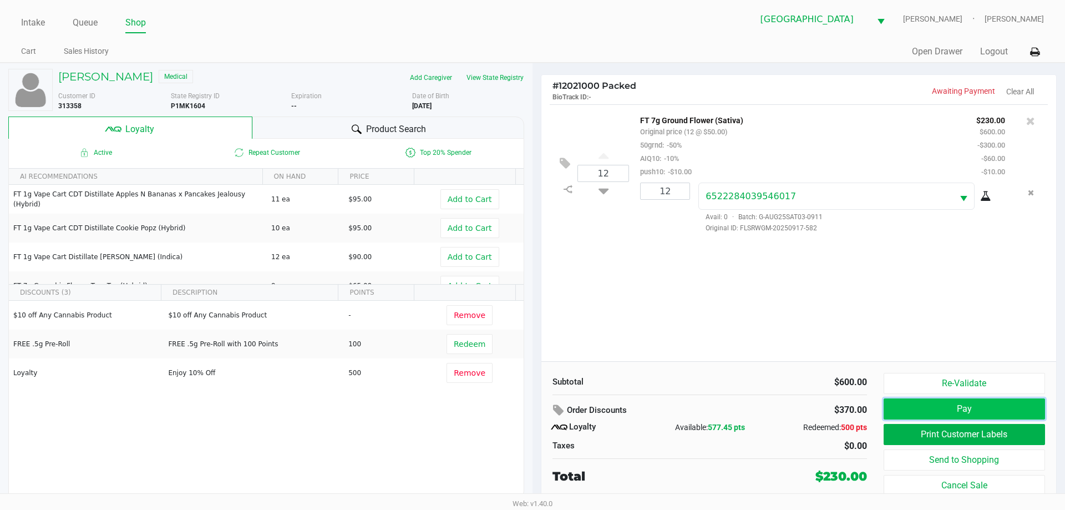
click at [988, 400] on button "Pay" at bounding box center [964, 408] width 161 height 21
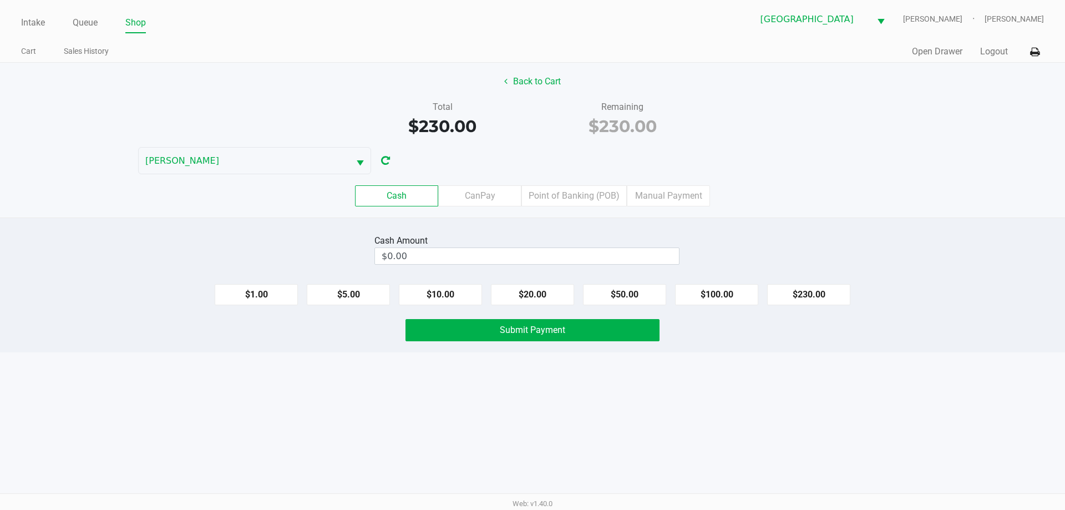
click at [591, 194] on label "Point of Banking (POB)" at bounding box center [573, 195] width 105 height 21
click at [0, 0] on 7 "Point of Banking (POB)" at bounding box center [0, 0] width 0 height 0
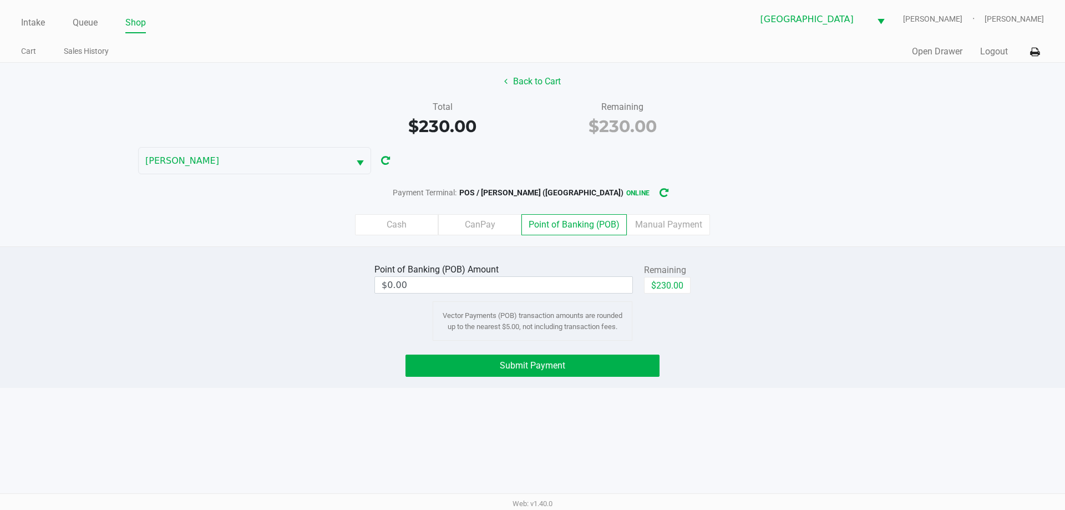
click at [667, 287] on button "$230.00" at bounding box center [667, 285] width 47 height 17
type input "$230.00"
click at [589, 375] on button "Submit Payment" at bounding box center [532, 365] width 254 height 22
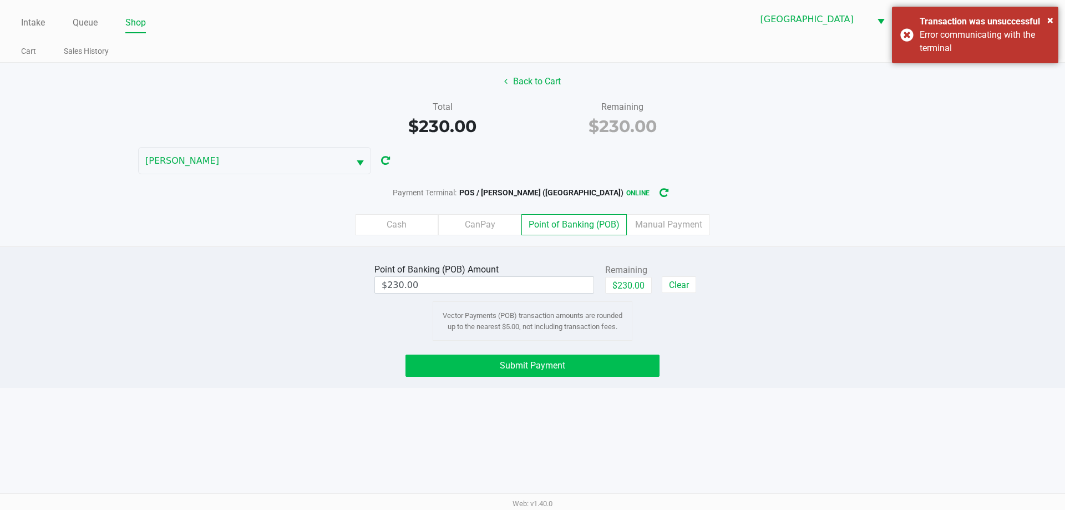
click at [582, 361] on button "Submit Payment" at bounding box center [532, 365] width 254 height 22
click at [540, 86] on button "Back to Cart" at bounding box center [532, 81] width 71 height 21
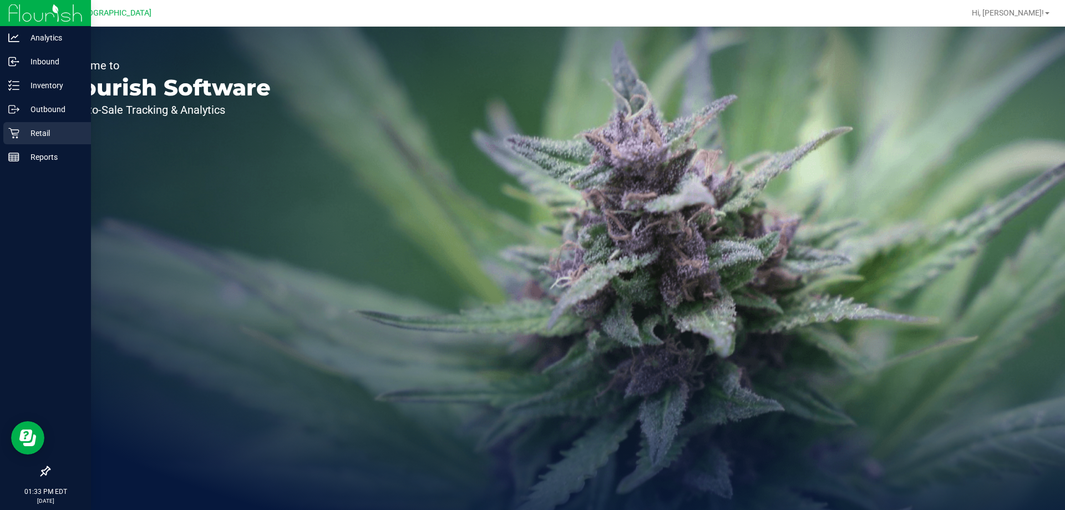
click at [19, 126] on div "Retail" at bounding box center [47, 133] width 88 height 22
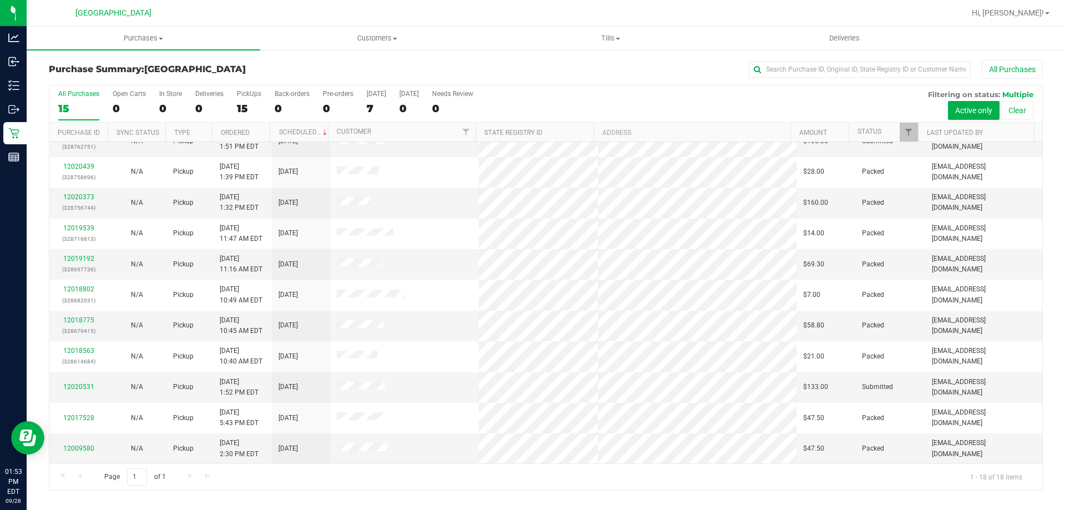
scroll to position [46, 0]
click at [84, 388] on link "12020531" at bounding box center [78, 387] width 31 height 8
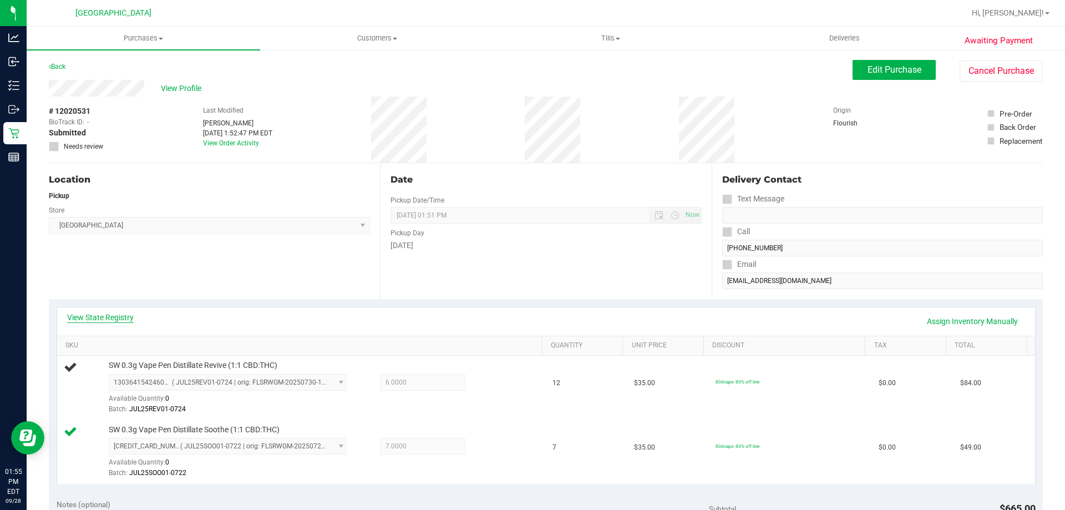
click at [119, 315] on link "View State Registry" at bounding box center [100, 317] width 67 height 11
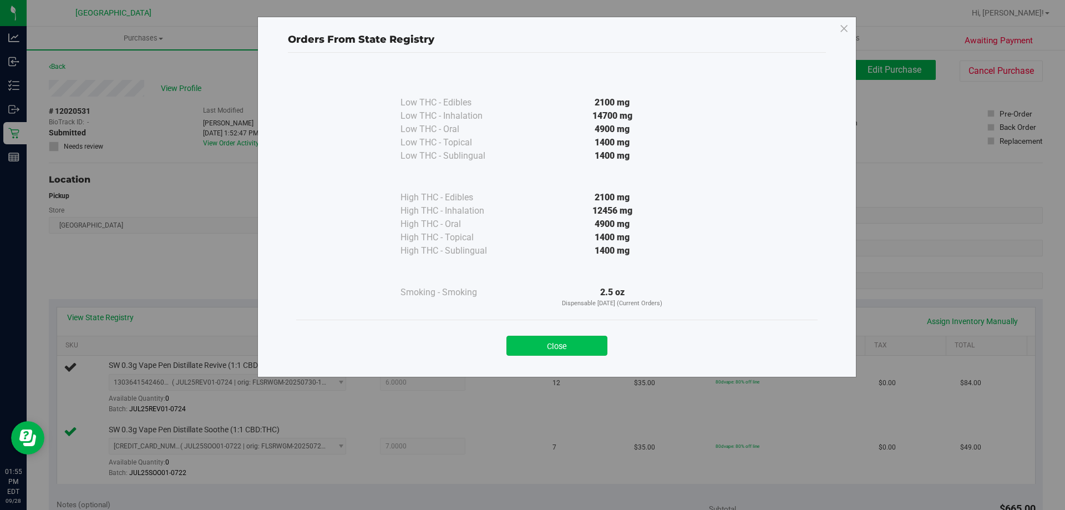
click at [580, 338] on button "Close" at bounding box center [556, 346] width 101 height 20
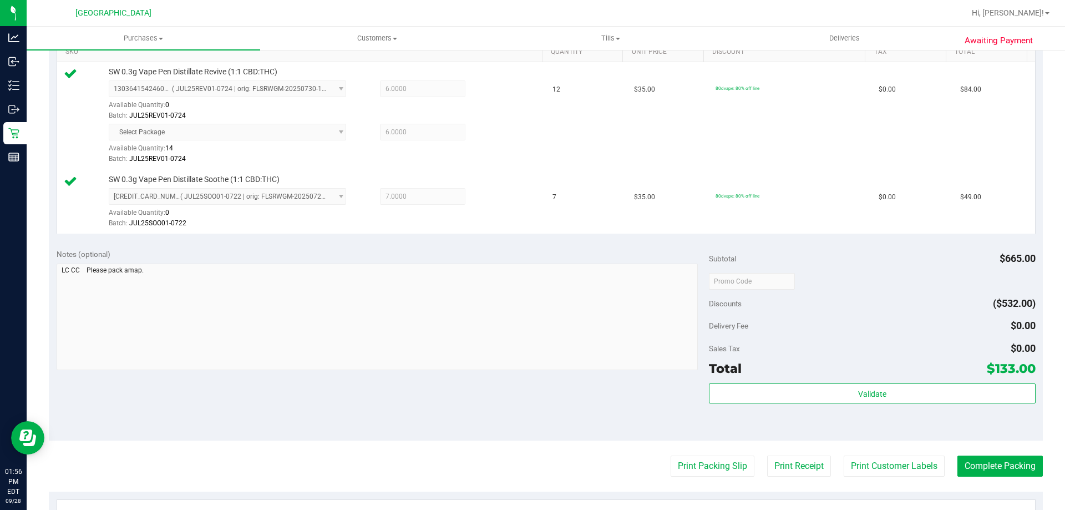
scroll to position [306, 0]
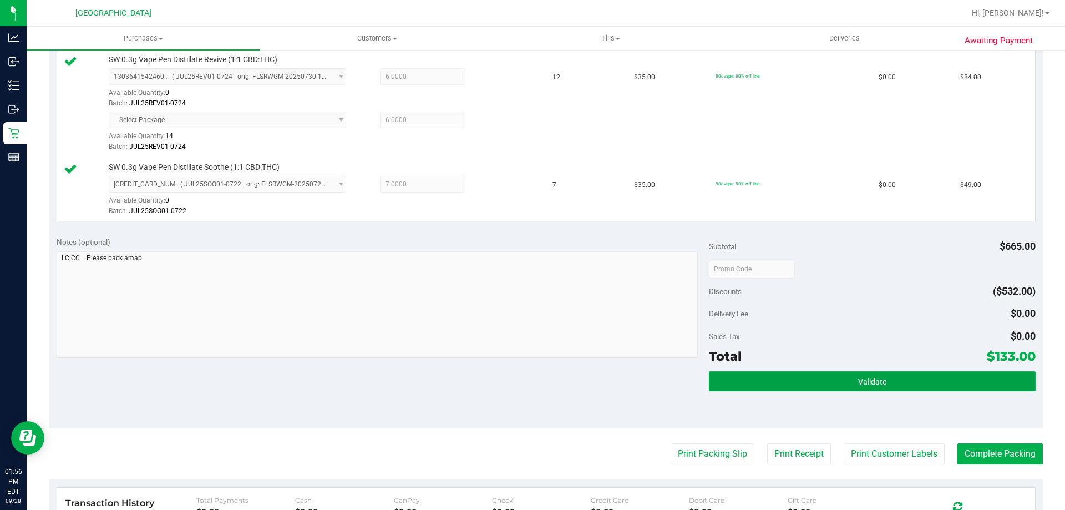
click at [880, 384] on button "Validate" at bounding box center [872, 381] width 326 height 20
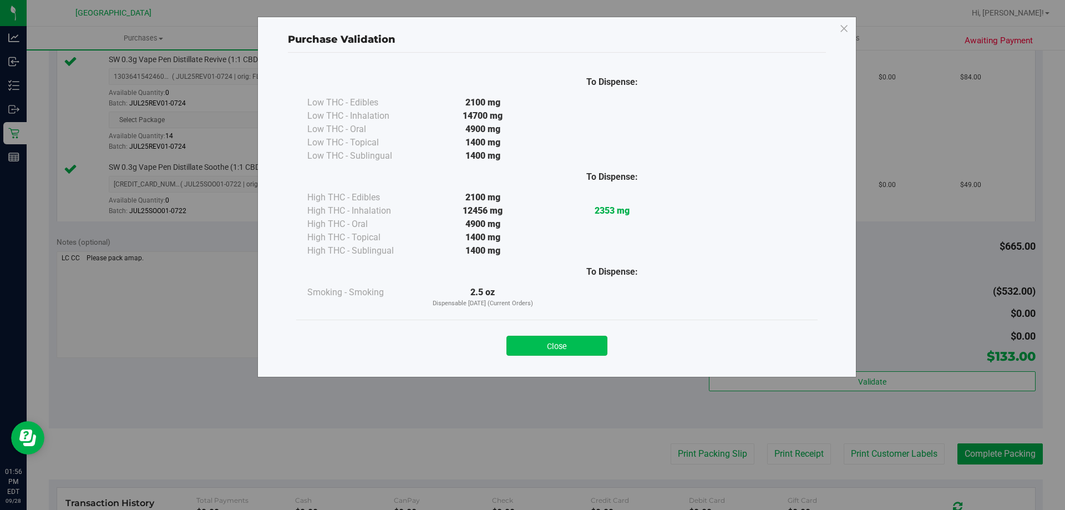
click at [572, 354] on button "Close" at bounding box center [556, 346] width 101 height 20
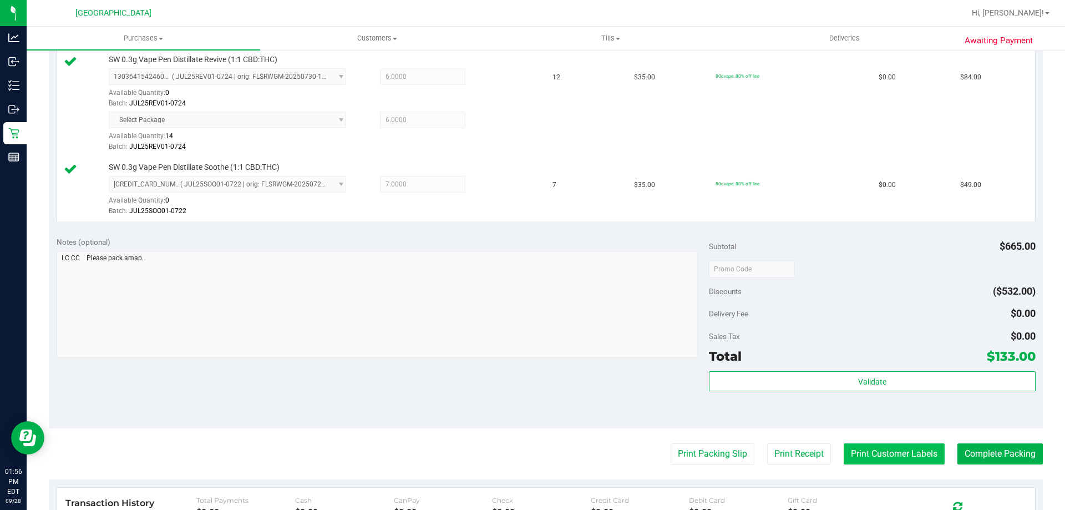
click at [872, 454] on button "Print Customer Labels" at bounding box center [894, 453] width 101 height 21
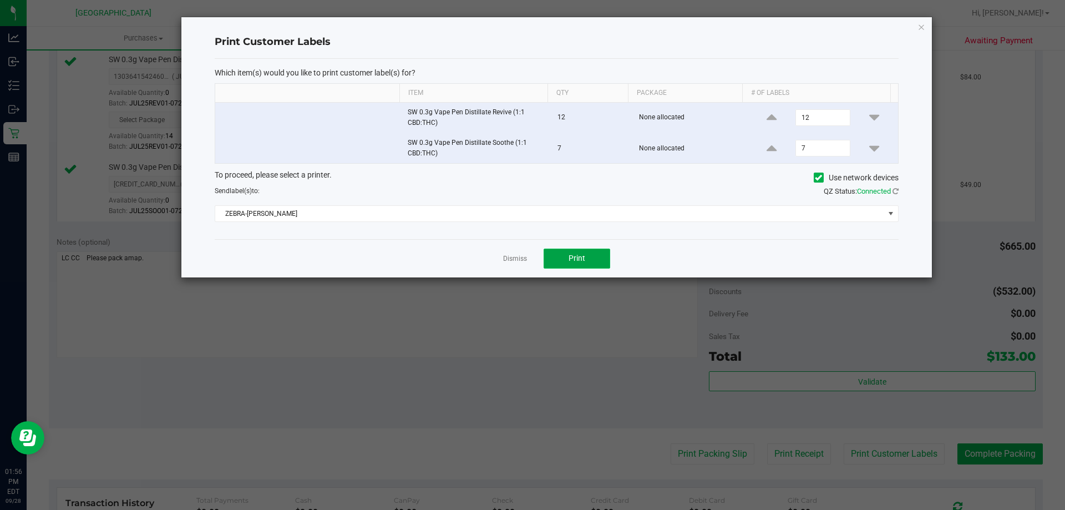
click at [582, 250] on button "Print" at bounding box center [577, 258] width 67 height 20
click at [515, 259] on link "Dismiss" at bounding box center [515, 258] width 24 height 9
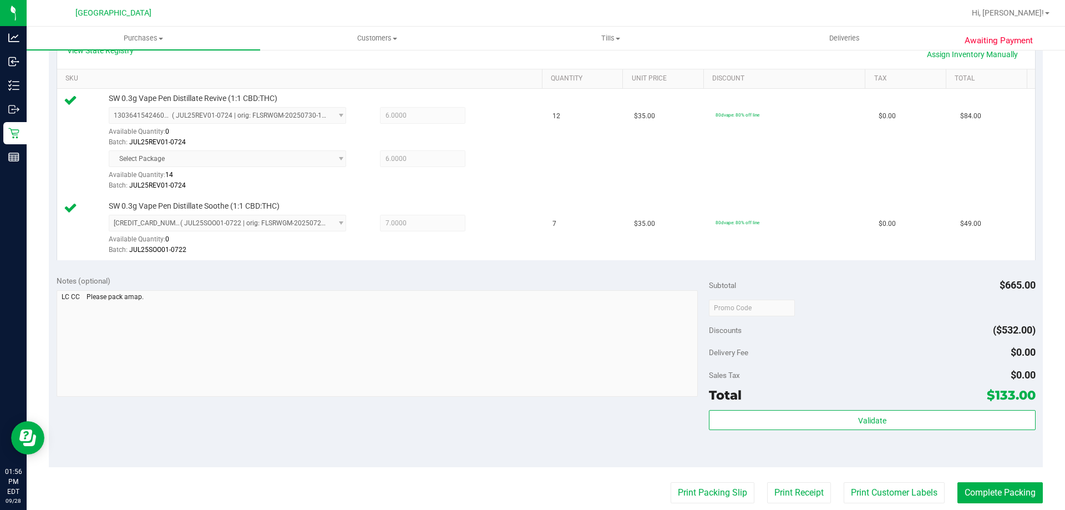
scroll to position [268, 0]
click at [730, 491] on button "Print Packing Slip" at bounding box center [713, 491] width 84 height 21
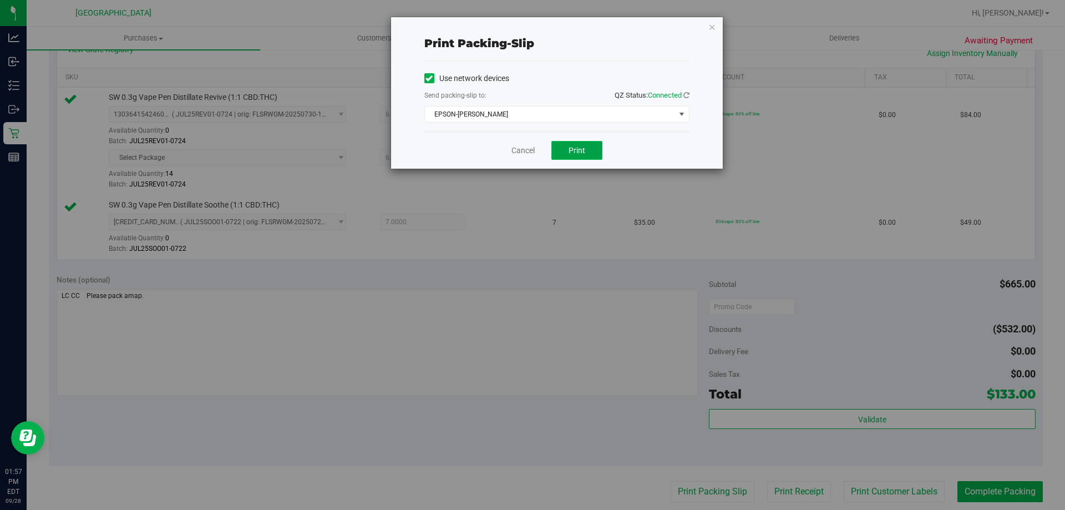
click at [587, 158] on button "Print" at bounding box center [576, 150] width 51 height 19
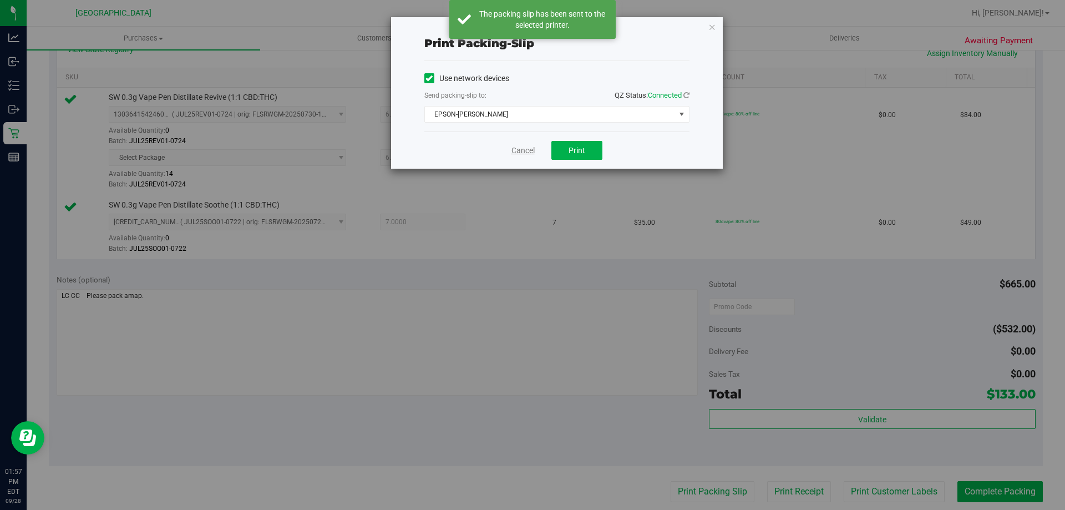
click at [521, 151] on link "Cancel" at bounding box center [522, 151] width 23 height 12
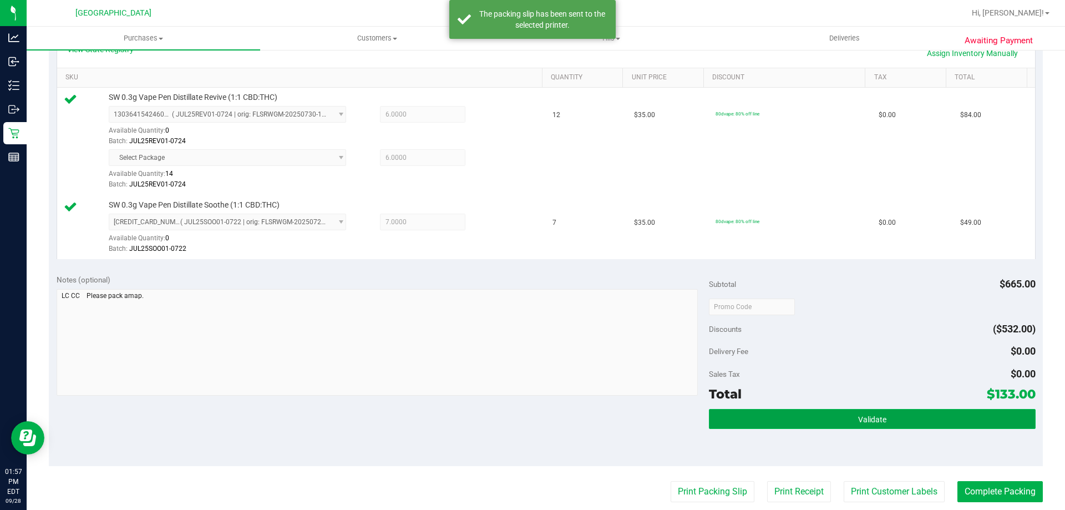
click at [878, 426] on button "Validate" at bounding box center [872, 419] width 326 height 20
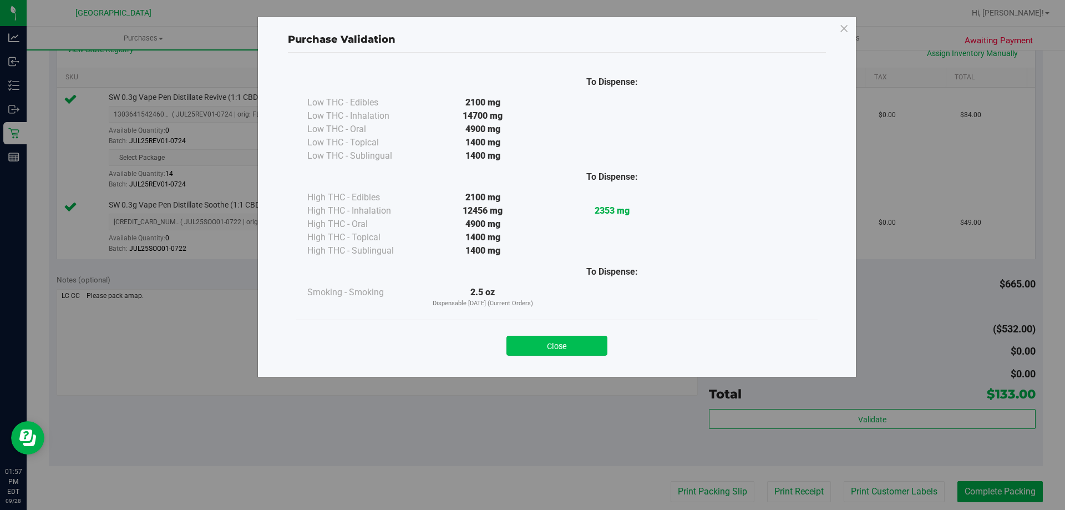
click at [569, 341] on button "Close" at bounding box center [556, 346] width 101 height 20
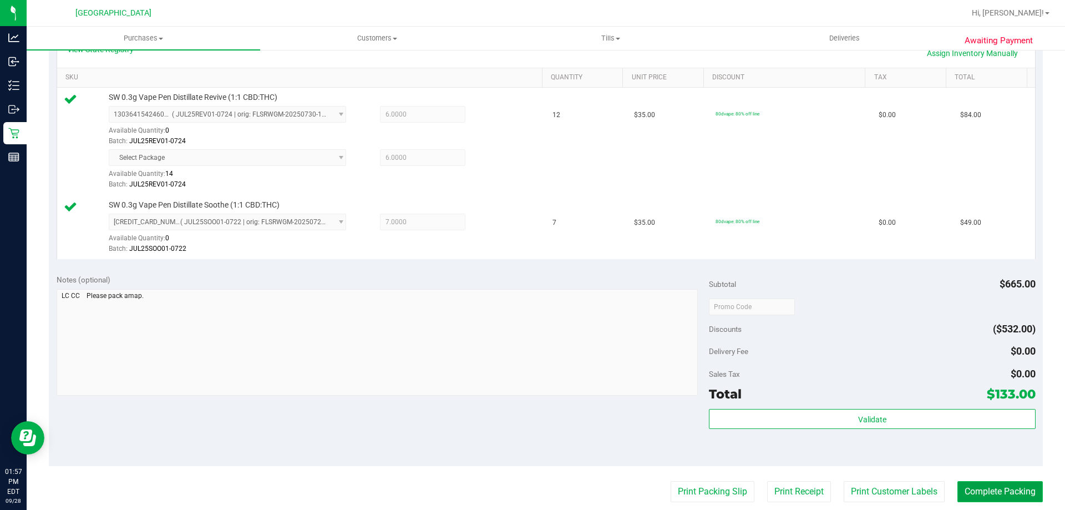
click at [1003, 501] on button "Complete Packing" at bounding box center [999, 491] width 85 height 21
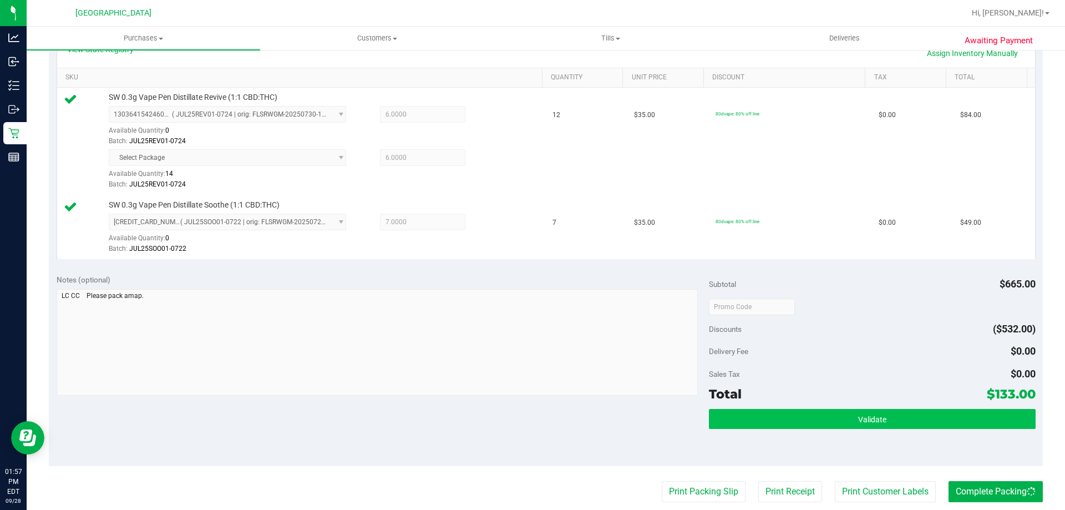
click at [874, 413] on button "Validate" at bounding box center [872, 419] width 326 height 20
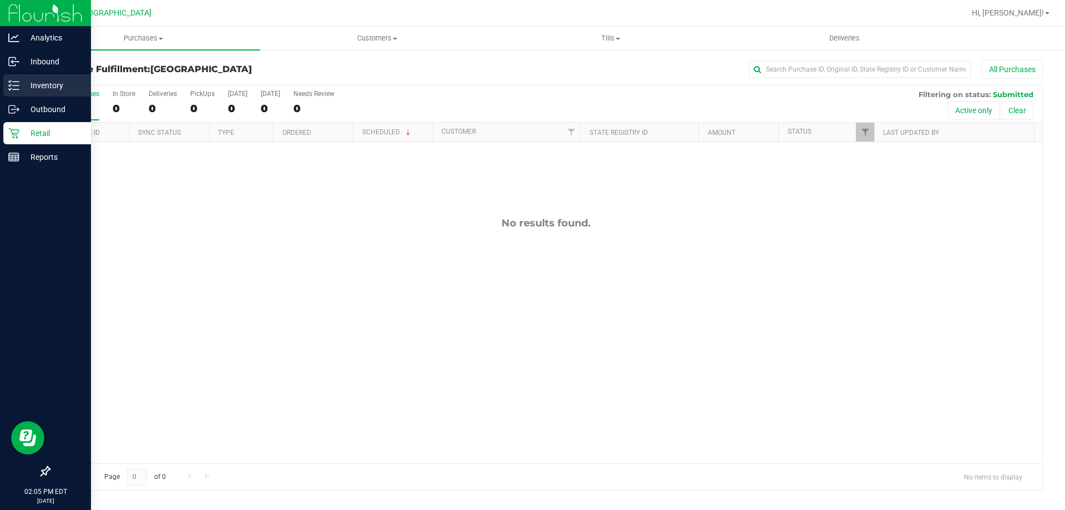
click at [10, 89] on icon at bounding box center [13, 85] width 11 height 11
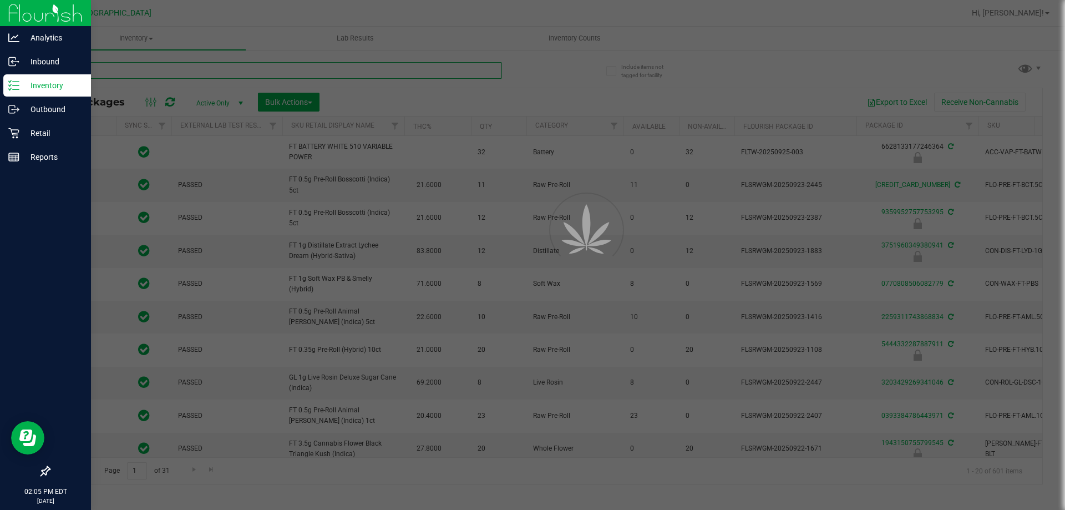
click at [303, 69] on input "text" at bounding box center [275, 70] width 453 height 17
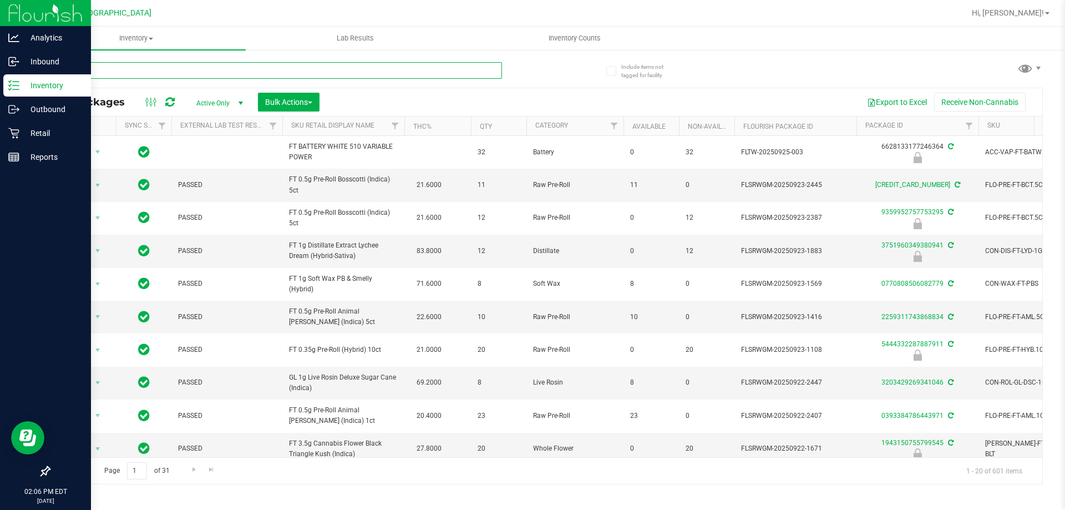
type input "mbl"
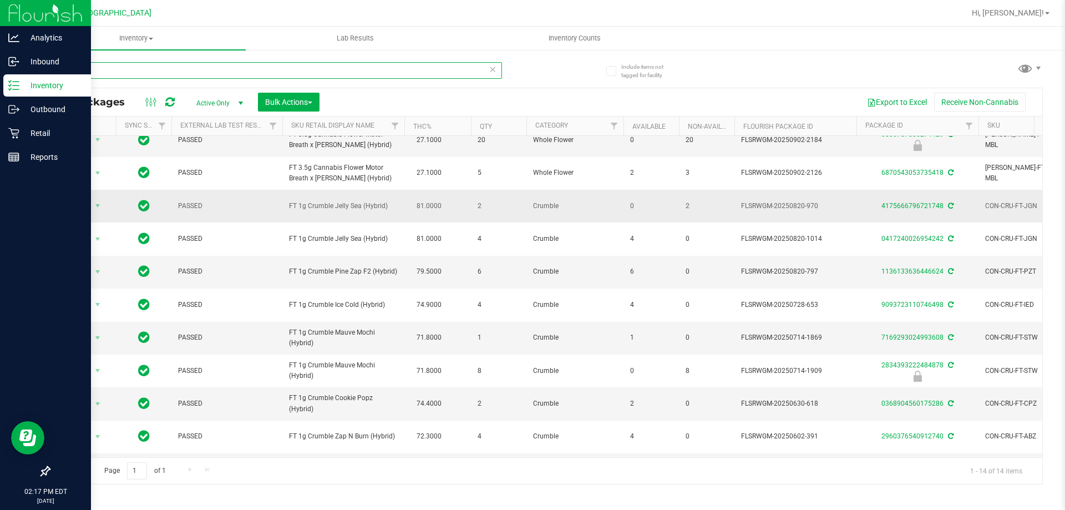
scroll to position [148, 0]
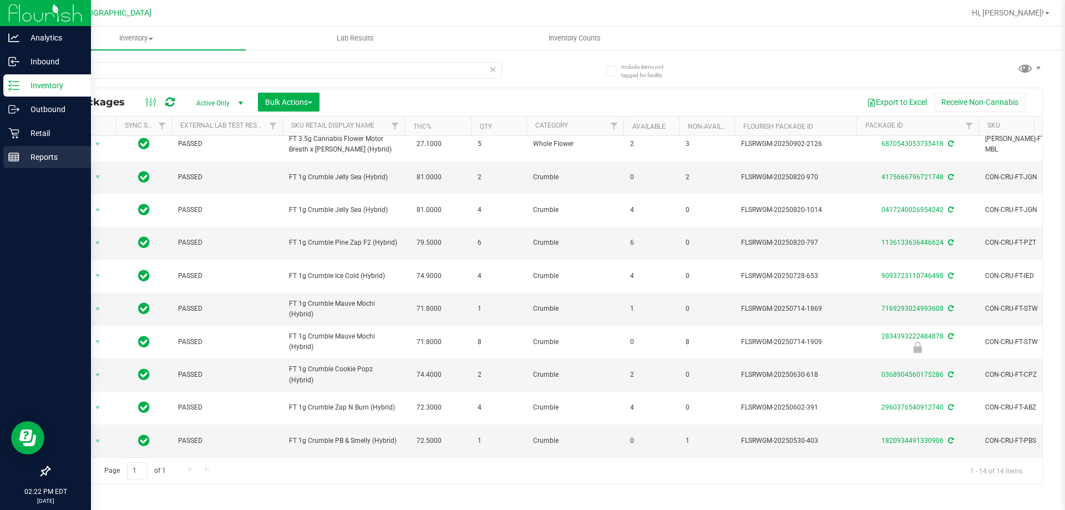
click at [16, 149] on div "Reports" at bounding box center [47, 157] width 88 height 22
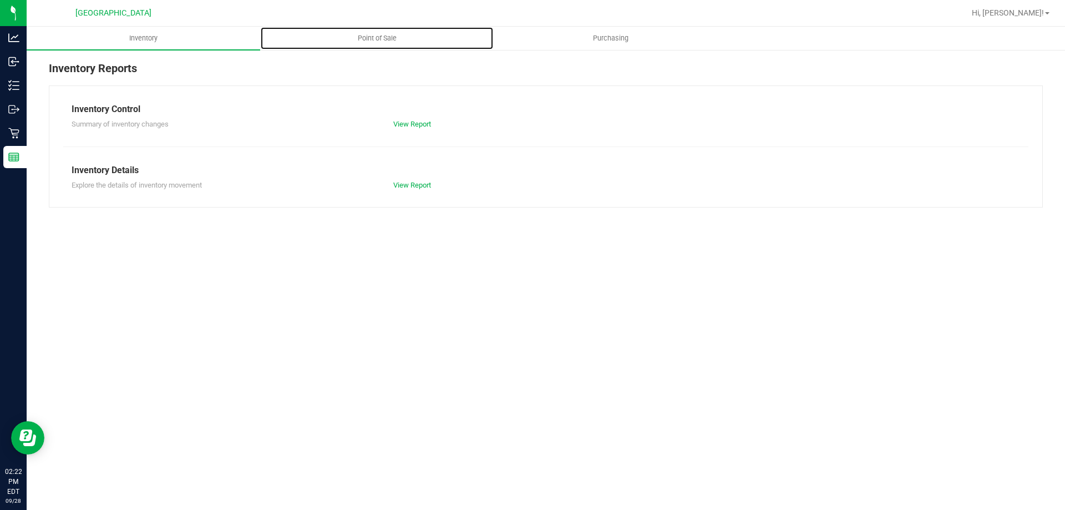
click at [370, 38] on span "Point of Sale" at bounding box center [377, 38] width 69 height 10
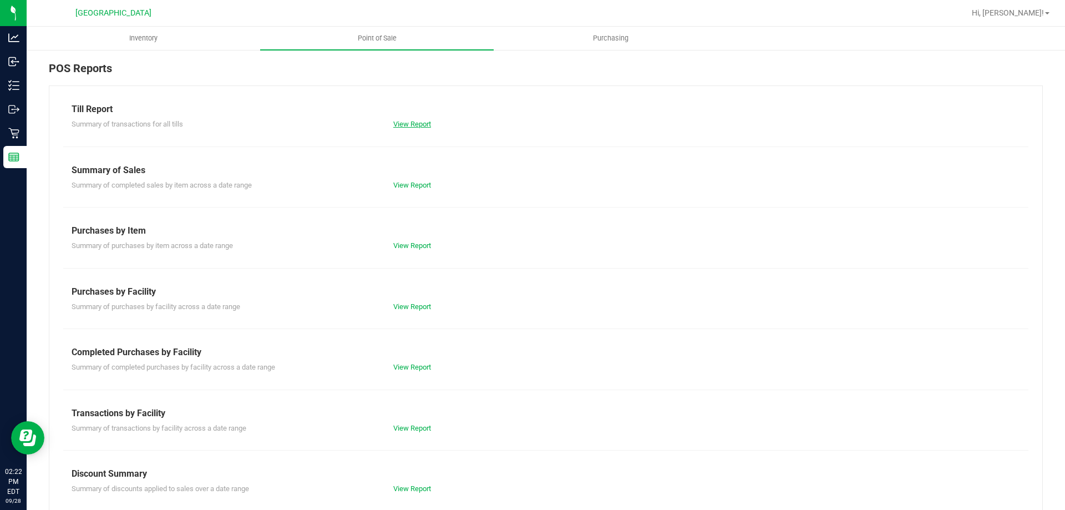
click at [397, 121] on link "View Report" at bounding box center [412, 124] width 38 height 8
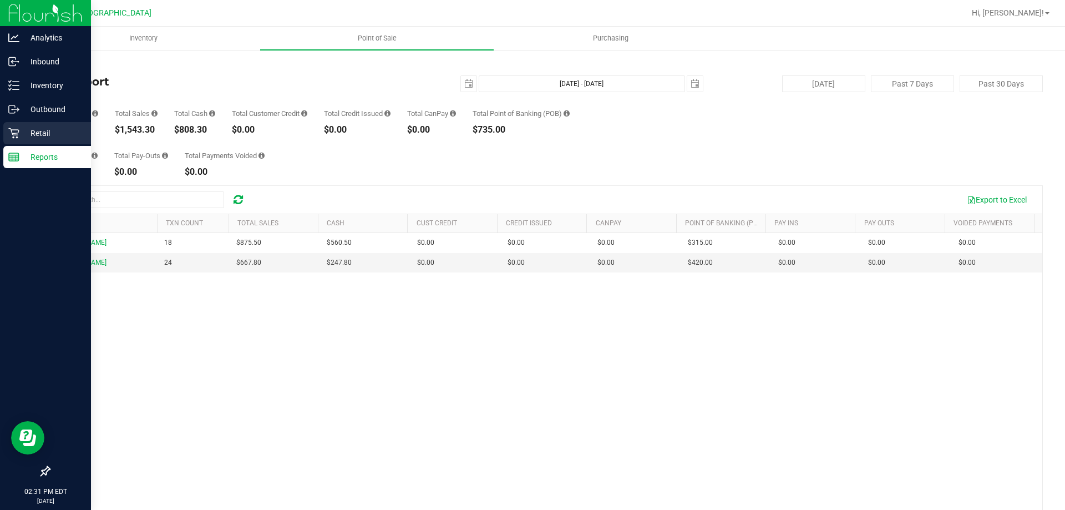
click at [24, 128] on p "Retail" at bounding box center [52, 132] width 67 height 13
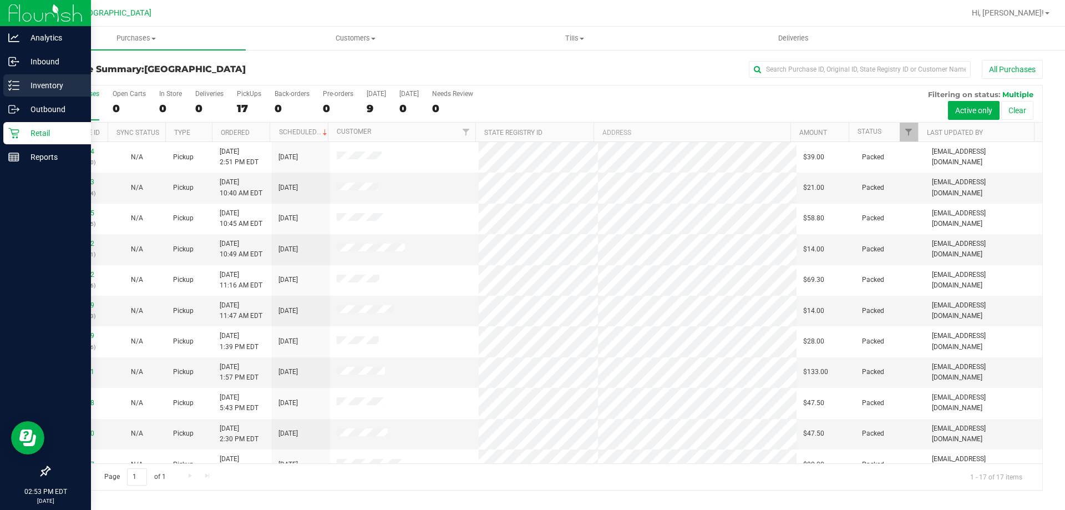
click at [16, 82] on line at bounding box center [16, 82] width 6 height 0
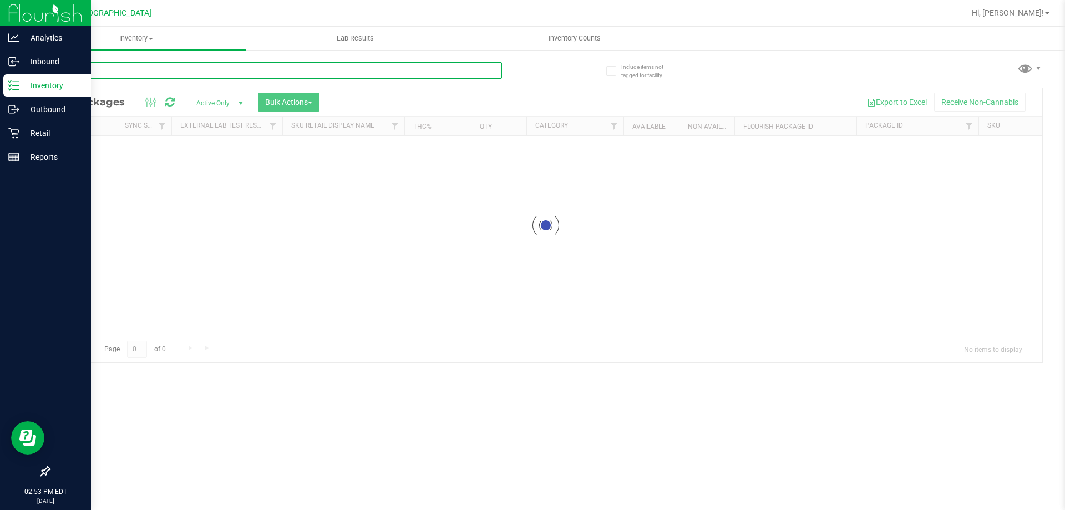
click at [197, 69] on input "text" at bounding box center [275, 70] width 453 height 17
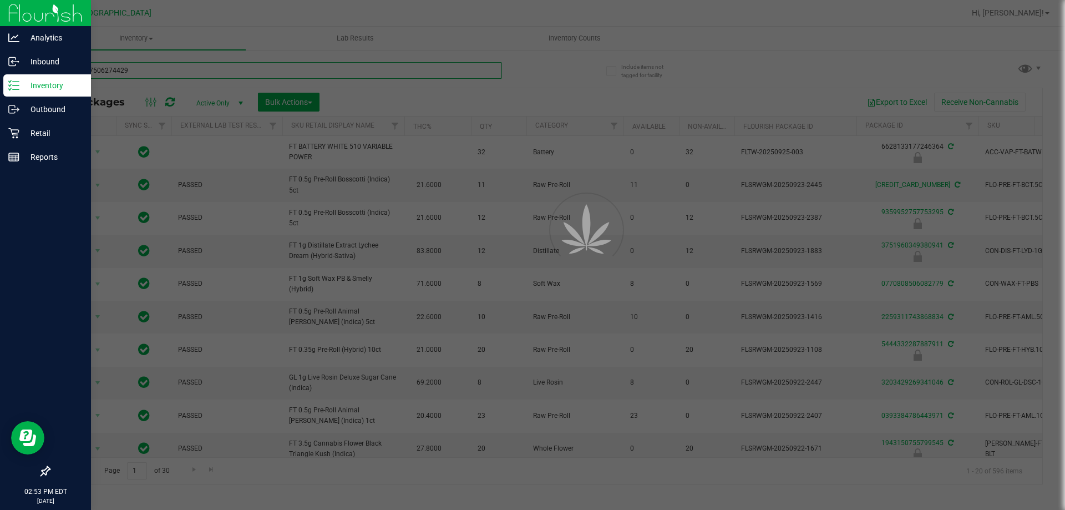
type input "6566787506274429"
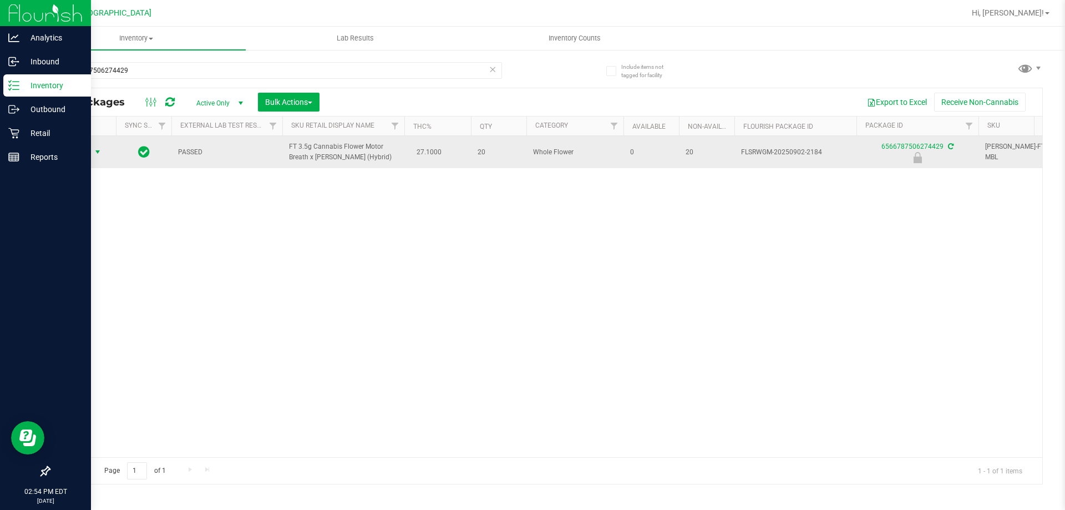
click at [97, 151] on span "select" at bounding box center [97, 152] width 9 height 9
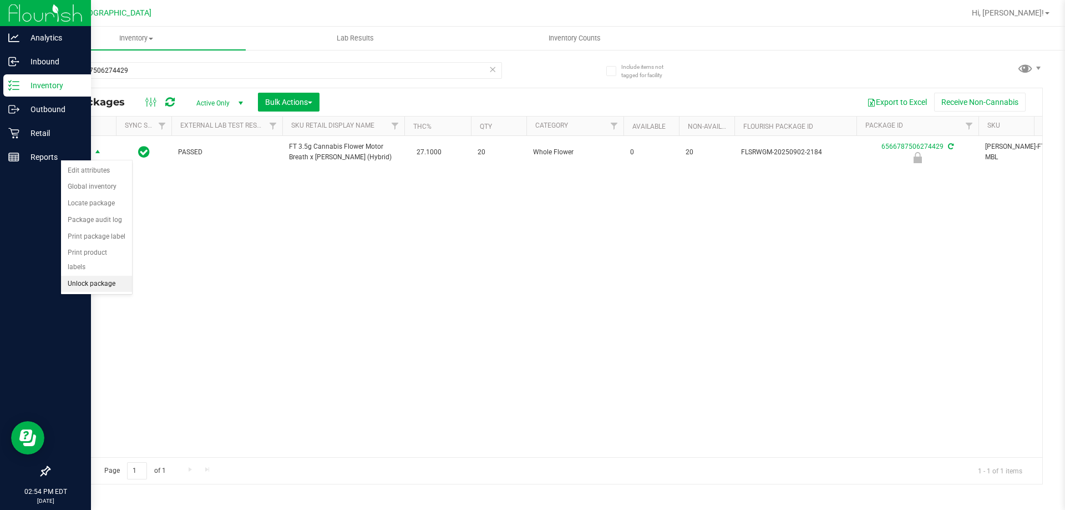
click at [103, 277] on li "Unlock package" at bounding box center [96, 284] width 71 height 17
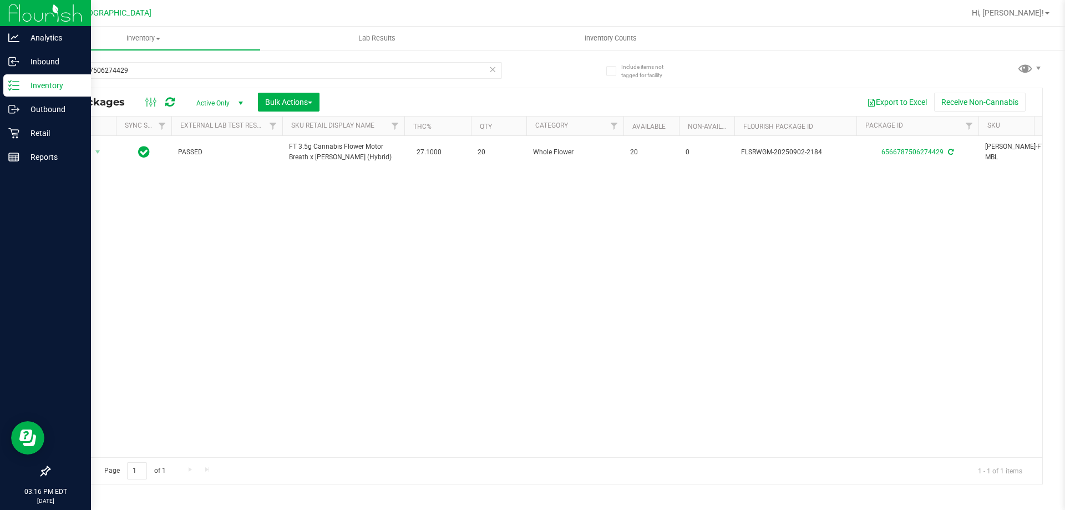
click at [35, 80] on p "Inventory" at bounding box center [52, 85] width 67 height 13
click at [60, 124] on div "Retail" at bounding box center [47, 133] width 88 height 22
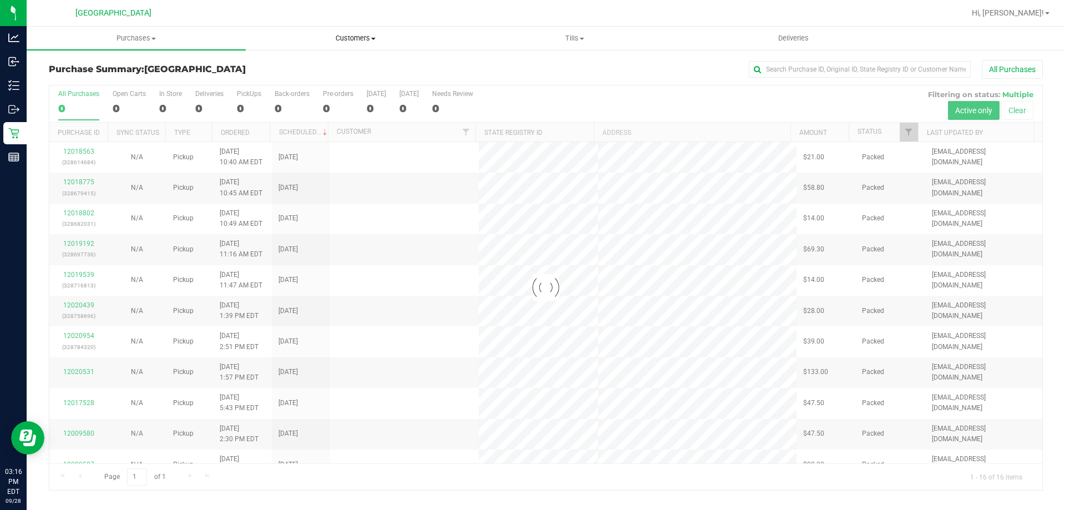
click at [355, 41] on span "Customers" at bounding box center [355, 38] width 218 height 10
click at [290, 64] on span "All customers" at bounding box center [286, 66] width 80 height 9
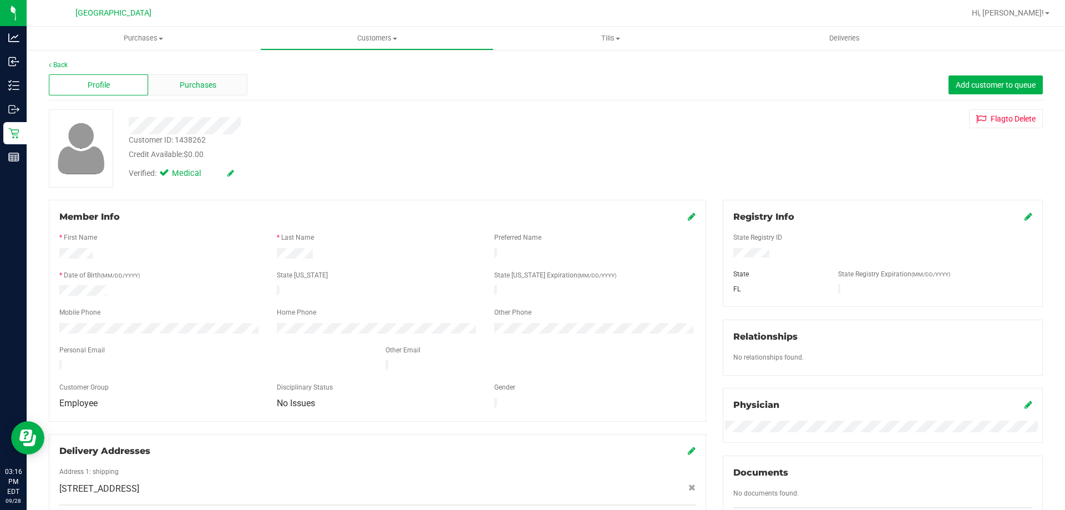
click at [228, 80] on div "Purchases" at bounding box center [197, 84] width 99 height 21
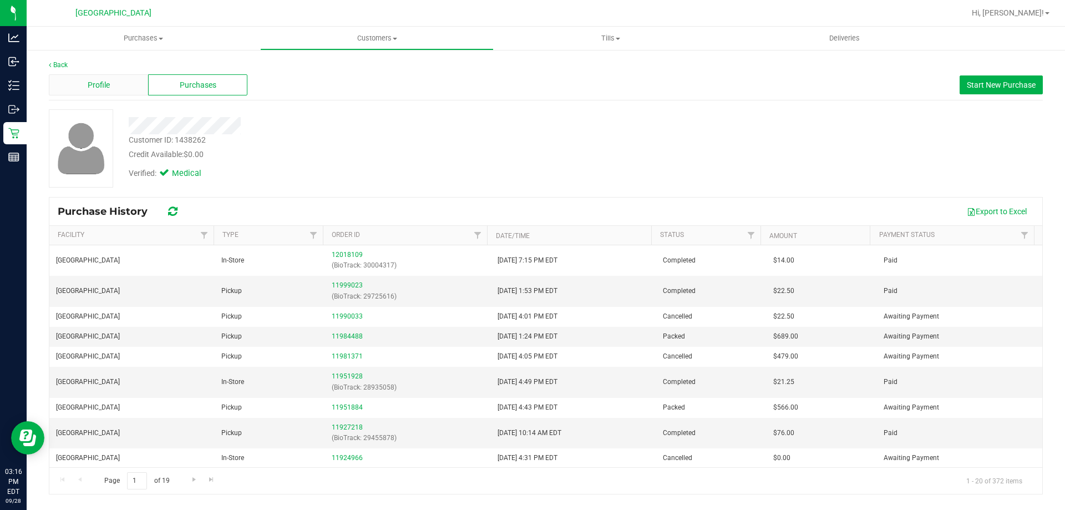
click at [124, 81] on div "Profile" at bounding box center [98, 84] width 99 height 21
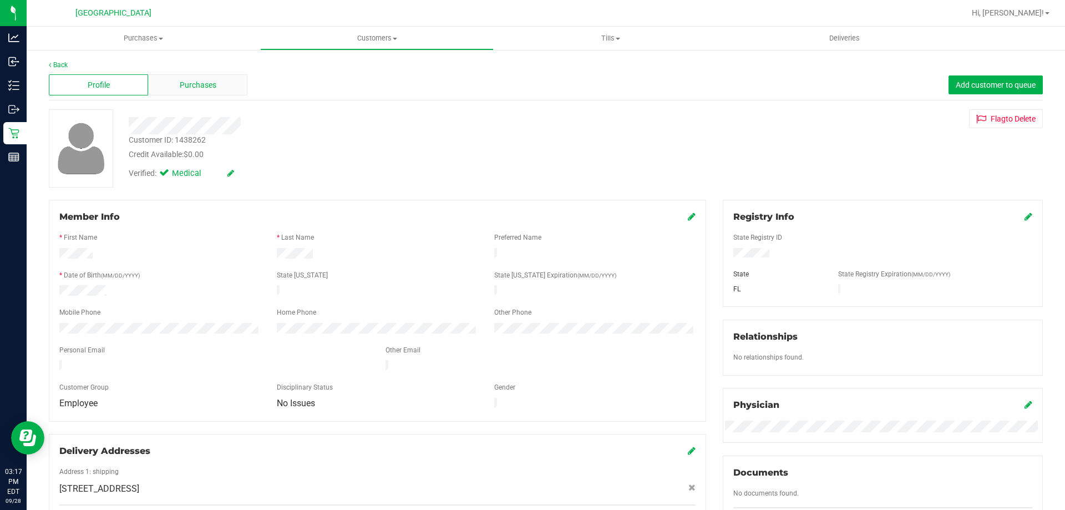
click at [200, 75] on div "Purchases" at bounding box center [197, 84] width 99 height 21
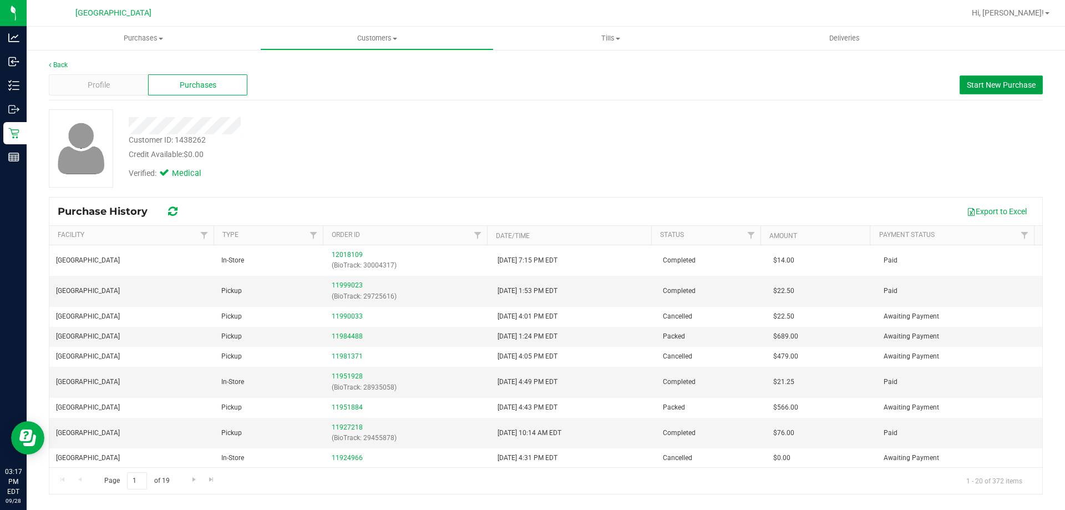
click at [1026, 80] on span "Start New Purchase" at bounding box center [1001, 84] width 69 height 9
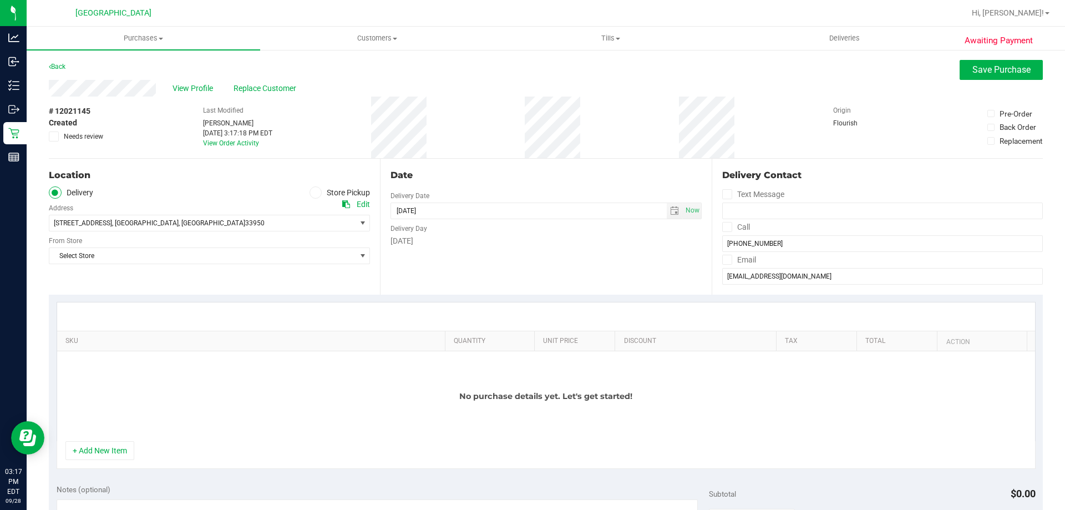
click at [314, 192] on icon at bounding box center [315, 192] width 7 height 0
click at [0, 0] on input "Store Pickup" at bounding box center [0, 0] width 0 height 0
click at [176, 225] on span "Select Store" at bounding box center [202, 223] width 306 height 16
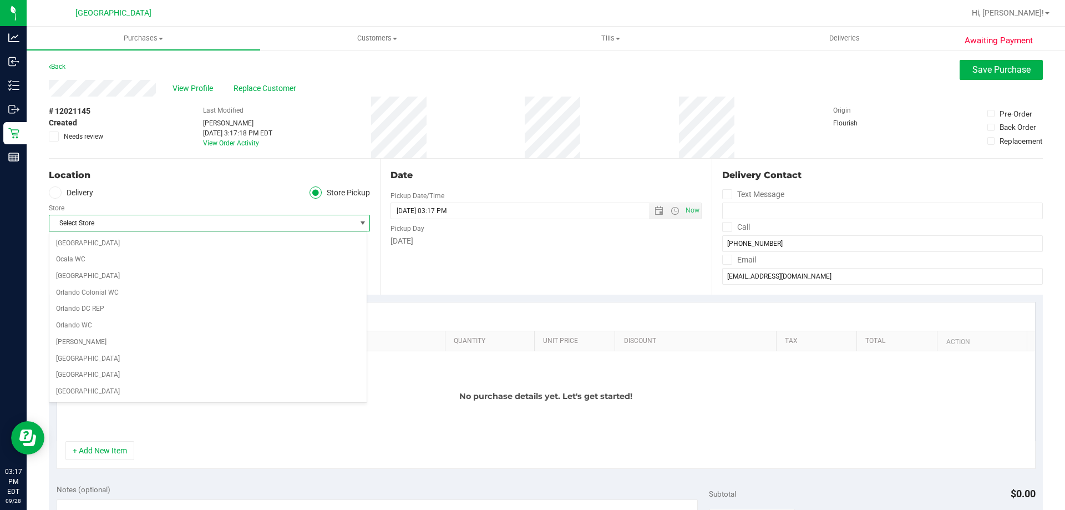
scroll to position [473, 0]
click at [109, 250] on li "[GEOGRAPHIC_DATA]" at bounding box center [207, 247] width 317 height 17
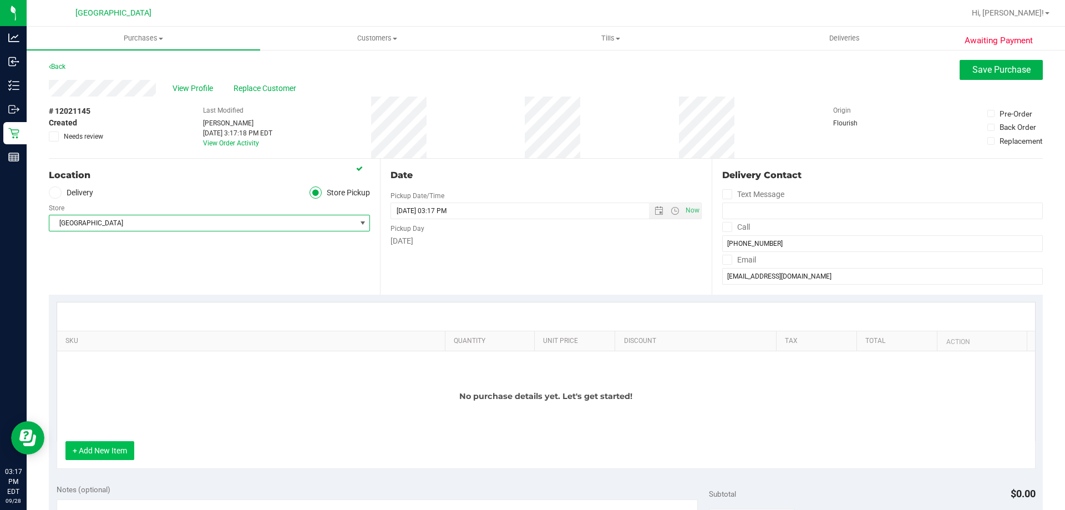
click at [117, 455] on button "+ Add New Item" at bounding box center [99, 450] width 69 height 19
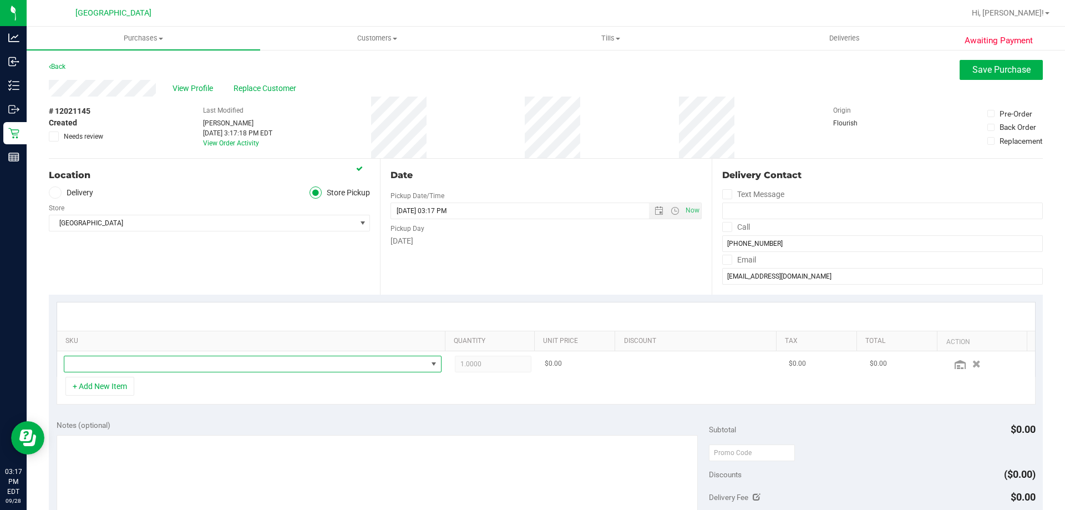
click at [141, 365] on span "NO DATA FOUND" at bounding box center [245, 364] width 363 height 16
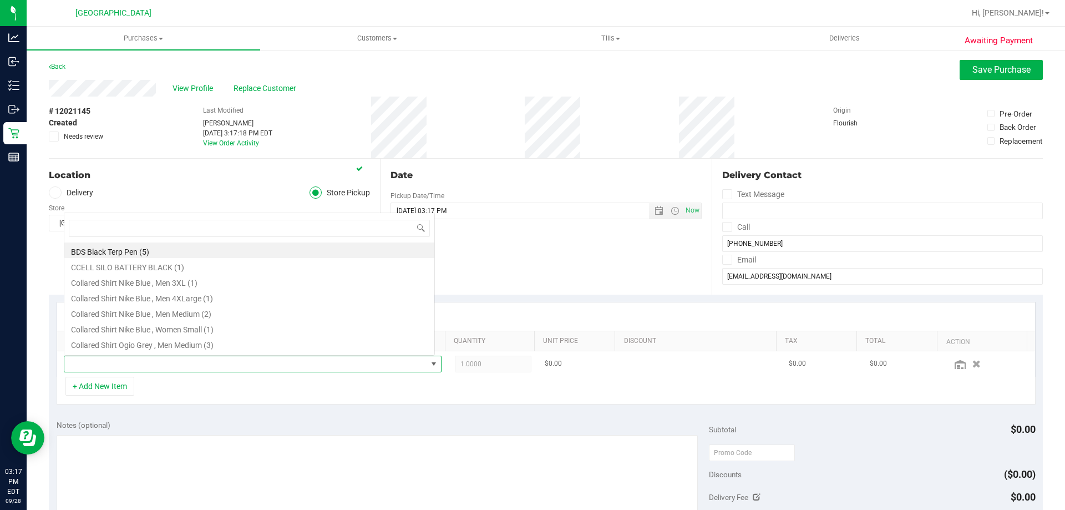
scroll to position [17, 368]
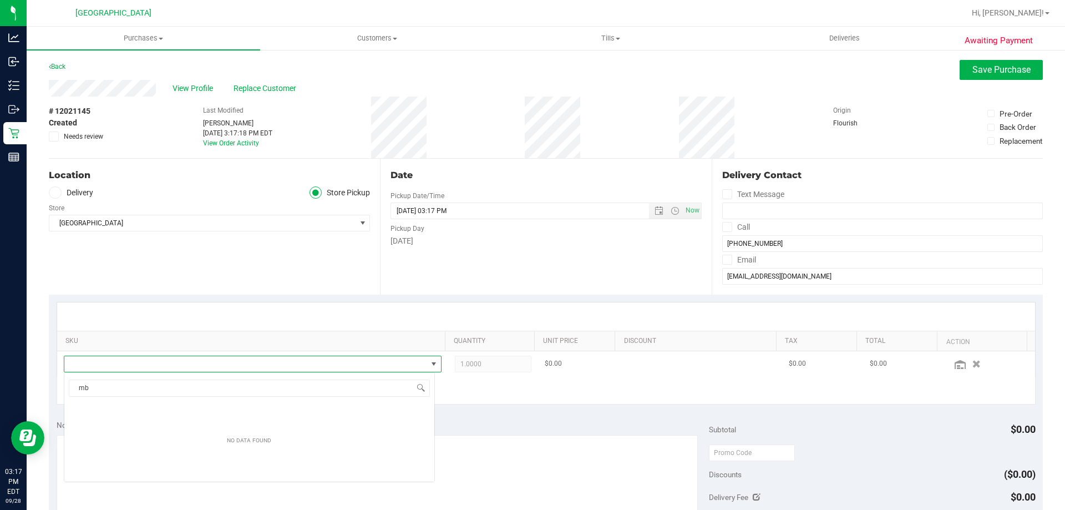
type input "mbl"
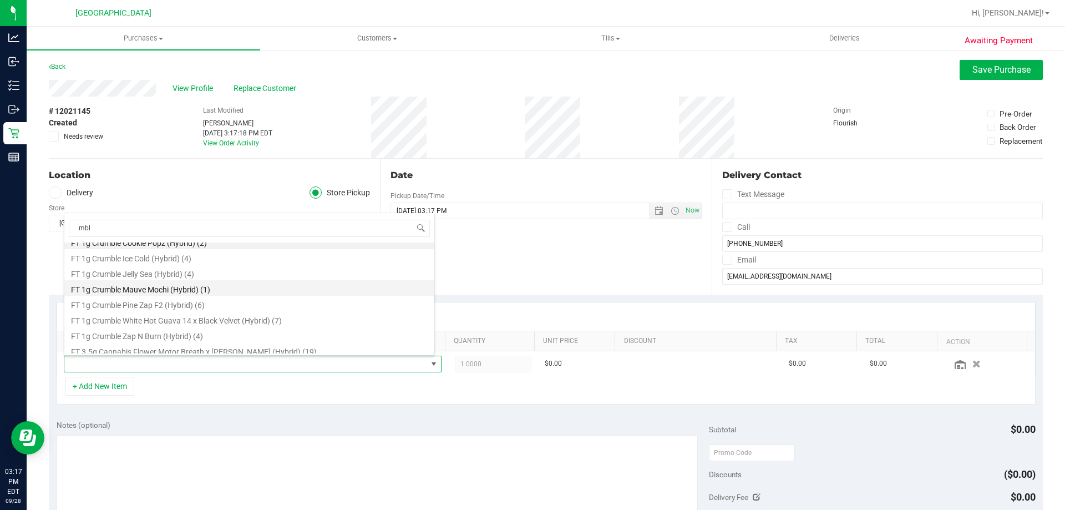
scroll to position [13, 0]
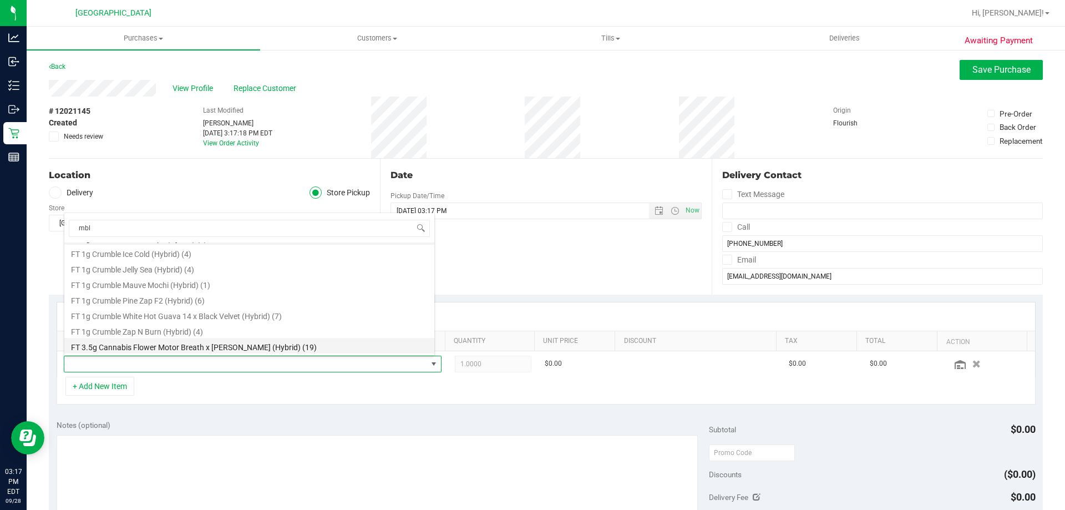
click at [207, 342] on li "FT 3.5g Cannabis Flower Motor Breath x Mike Larry (Hybrid) (19)" at bounding box center [249, 346] width 370 height 16
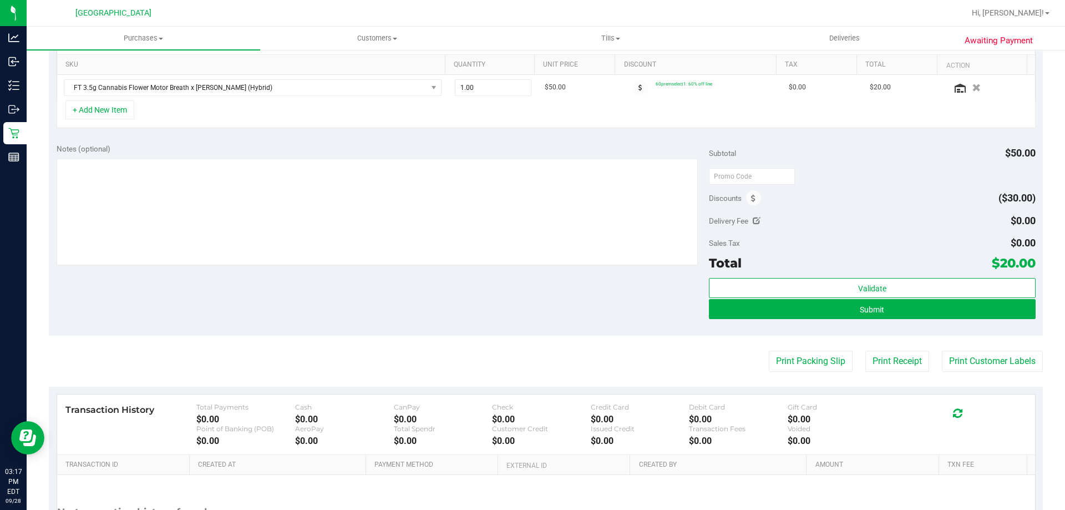
scroll to position [277, 0]
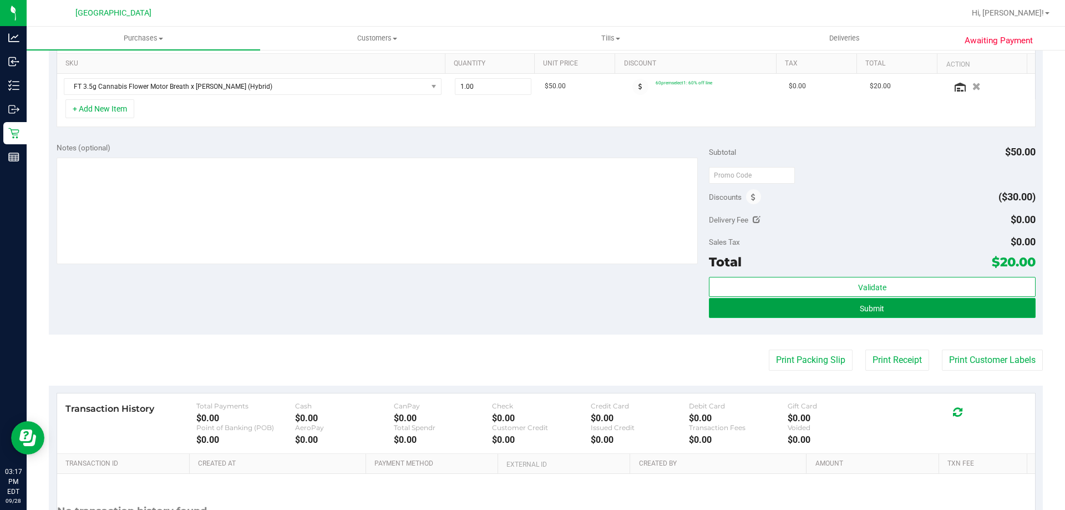
click at [798, 308] on button "Submit" at bounding box center [872, 308] width 326 height 20
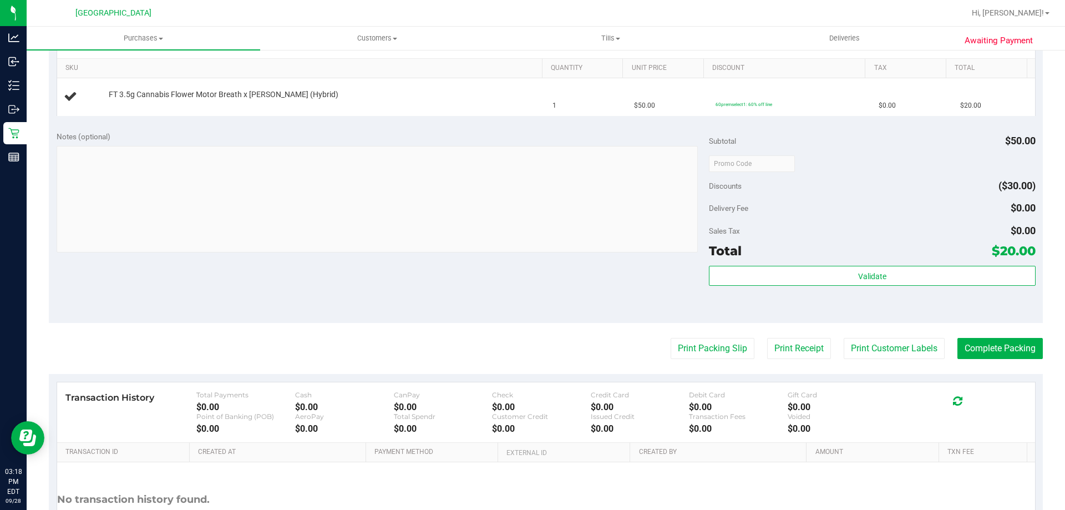
scroll to position [55, 0]
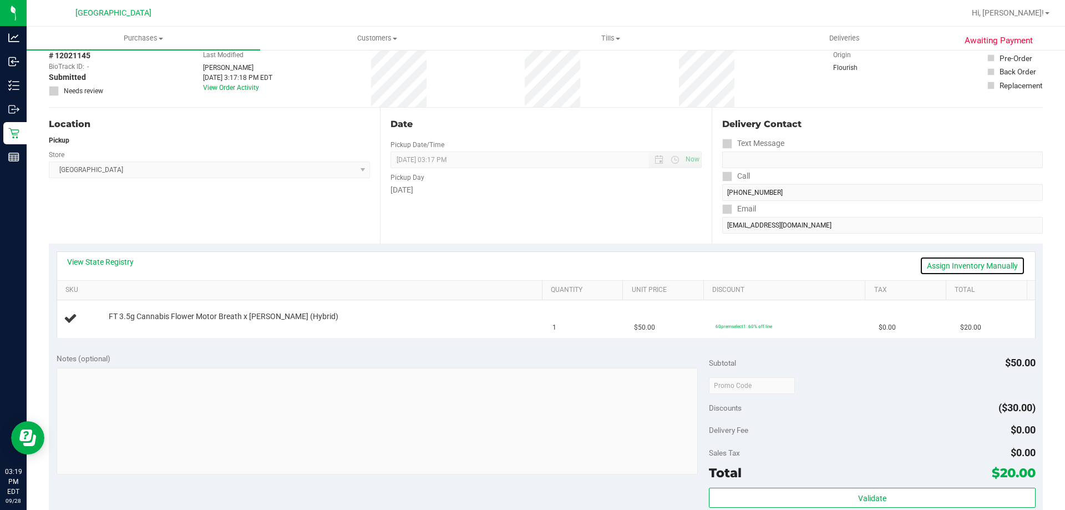
click at [974, 265] on link "Assign Inventory Manually" at bounding box center [972, 265] width 105 height 19
click at [133, 319] on div "Add Package" at bounding box center [323, 324] width 428 height 11
click at [130, 326] on link "Add Package" at bounding box center [129, 324] width 40 height 8
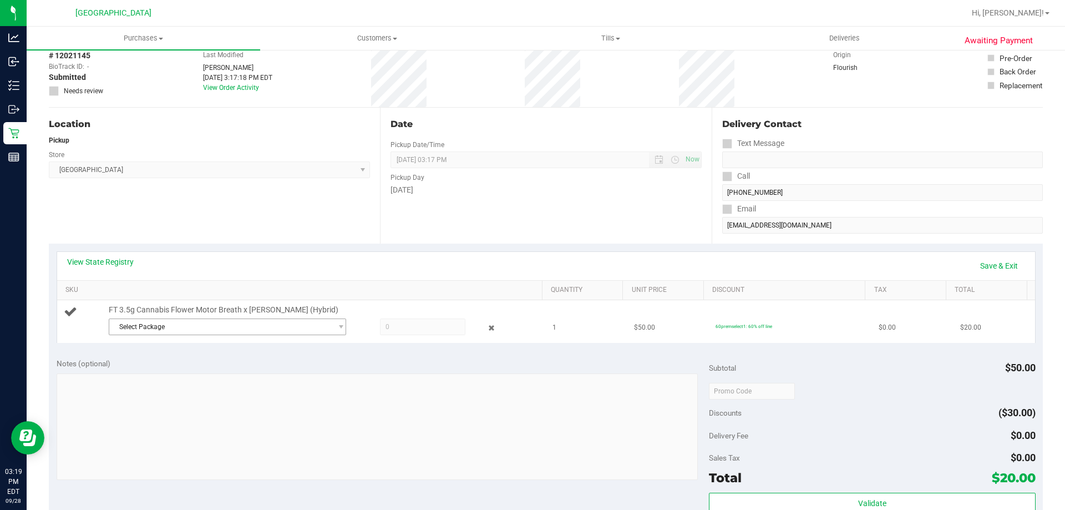
click at [221, 326] on span "Select Package" at bounding box center [220, 327] width 222 height 16
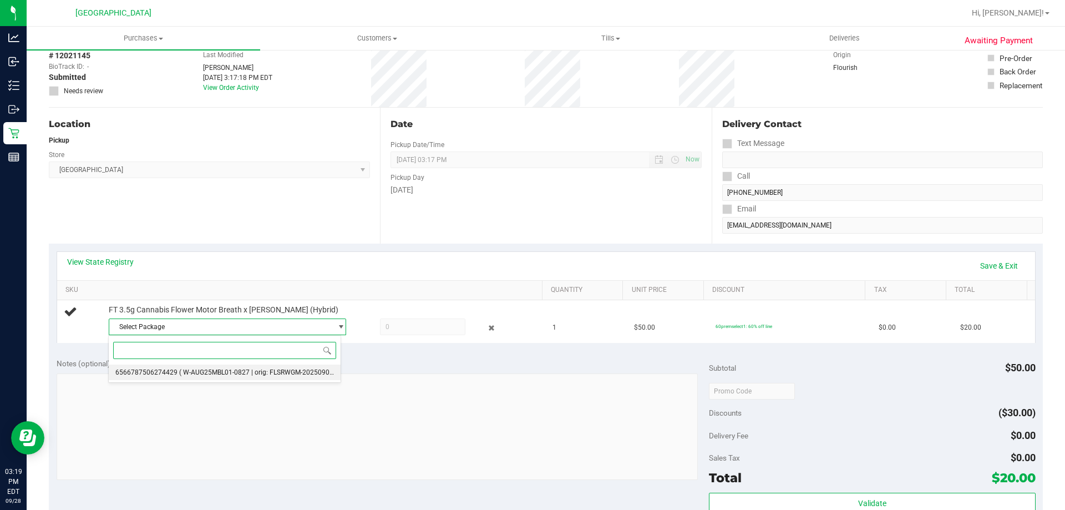
click at [267, 373] on span "( W-AUG25MBL01-0827 | orig: FLSRWGM-20250902-2184 )" at bounding box center [266, 372] width 175 height 8
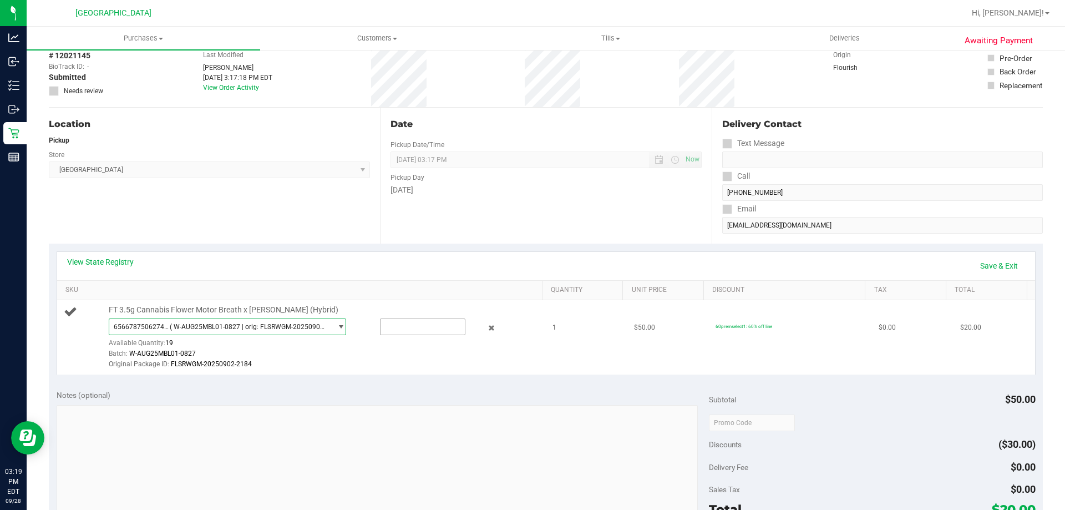
click at [415, 324] on input "text" at bounding box center [422, 327] width 84 height 16
type input "1"
click at [536, 253] on div "View State Registry Save & Exit" at bounding box center [546, 266] width 978 height 28
type input "1.0000"
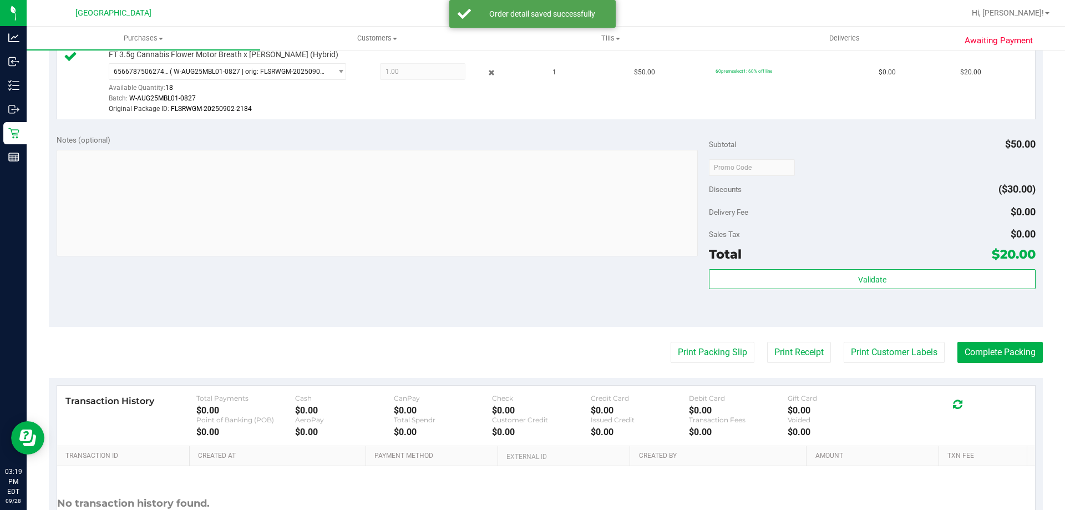
scroll to position [408, 0]
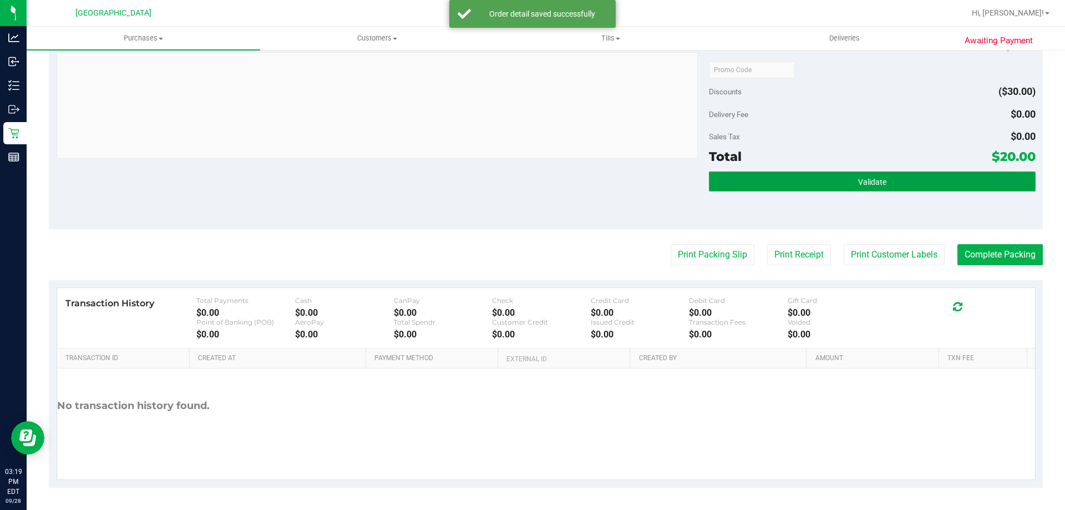
click at [861, 191] on button "Validate" at bounding box center [872, 181] width 326 height 20
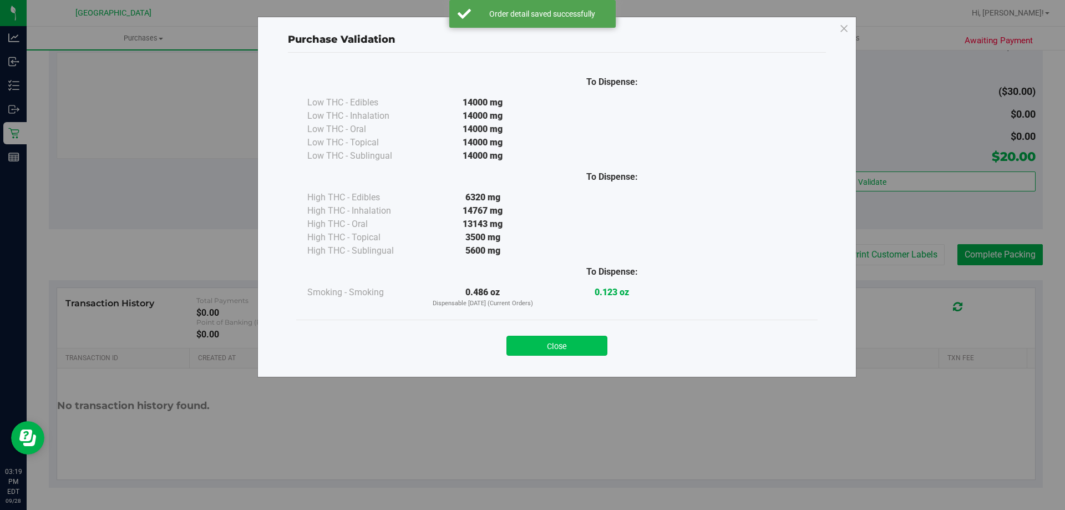
click at [578, 349] on button "Close" at bounding box center [556, 346] width 101 height 20
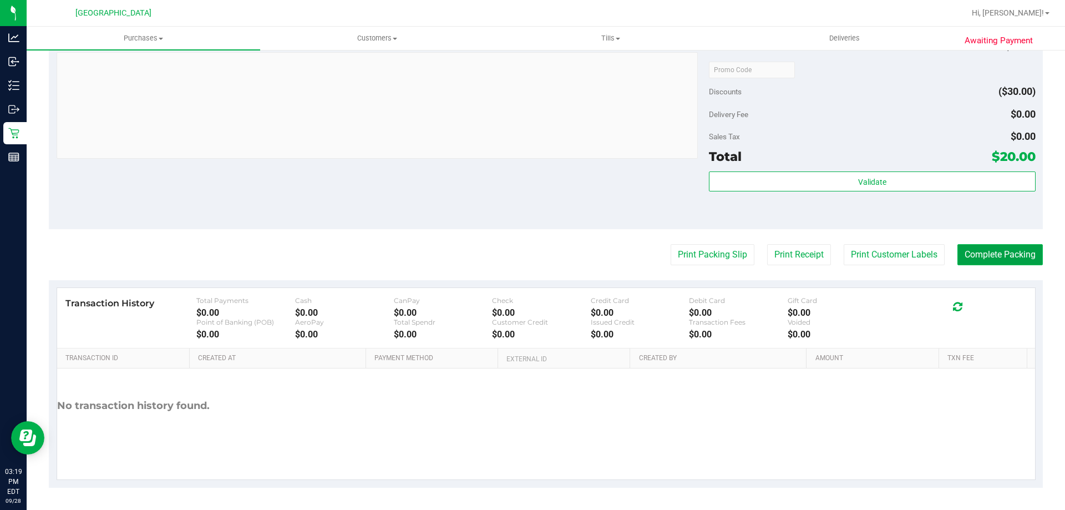
click at [976, 253] on button "Complete Packing" at bounding box center [999, 254] width 85 height 21
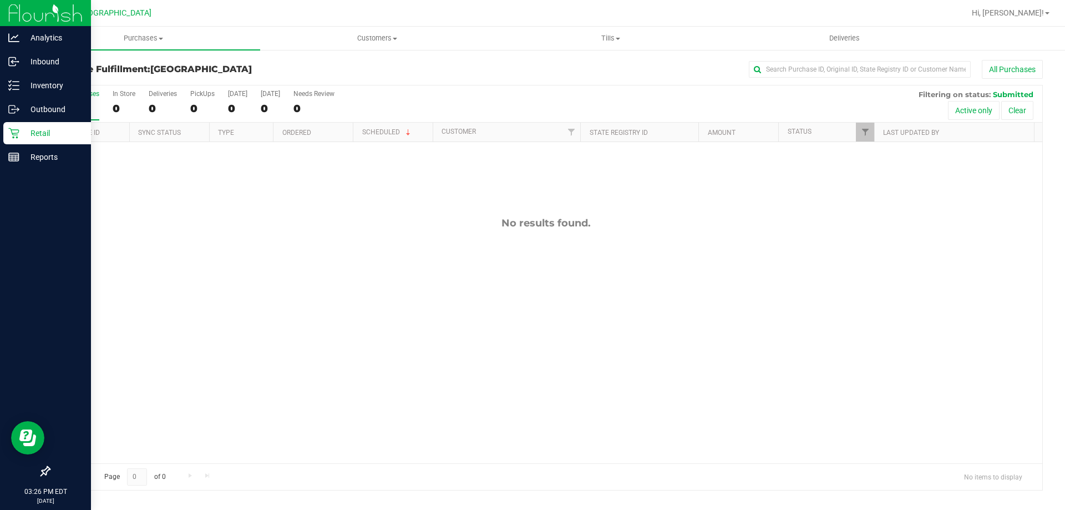
click at [8, 128] on icon at bounding box center [13, 133] width 11 height 11
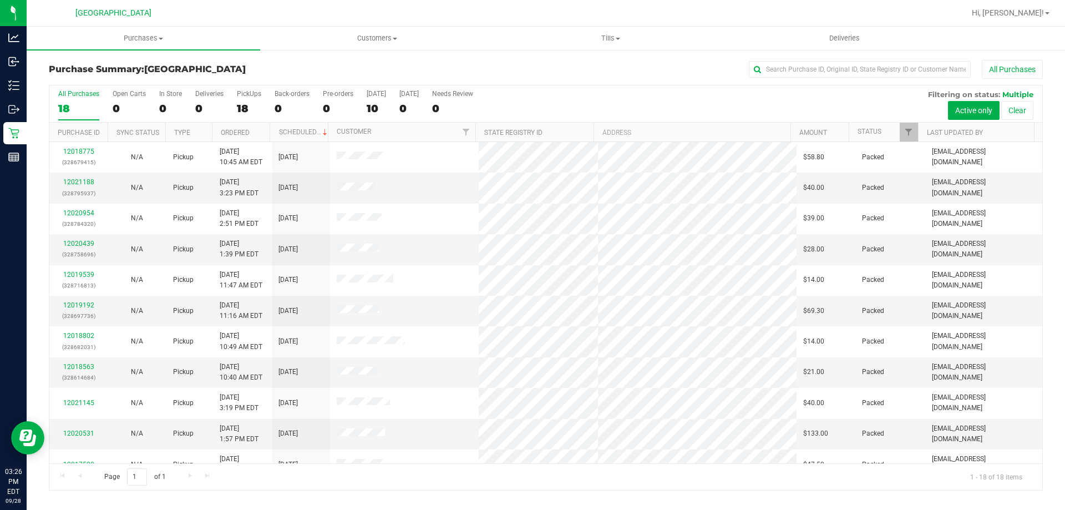
click at [607, 86] on div "All Purchases 18 Open Carts 0 In Store 0 Deliveries 0 PickUps 18 Back-orders 0 …" at bounding box center [545, 89] width 993 height 9
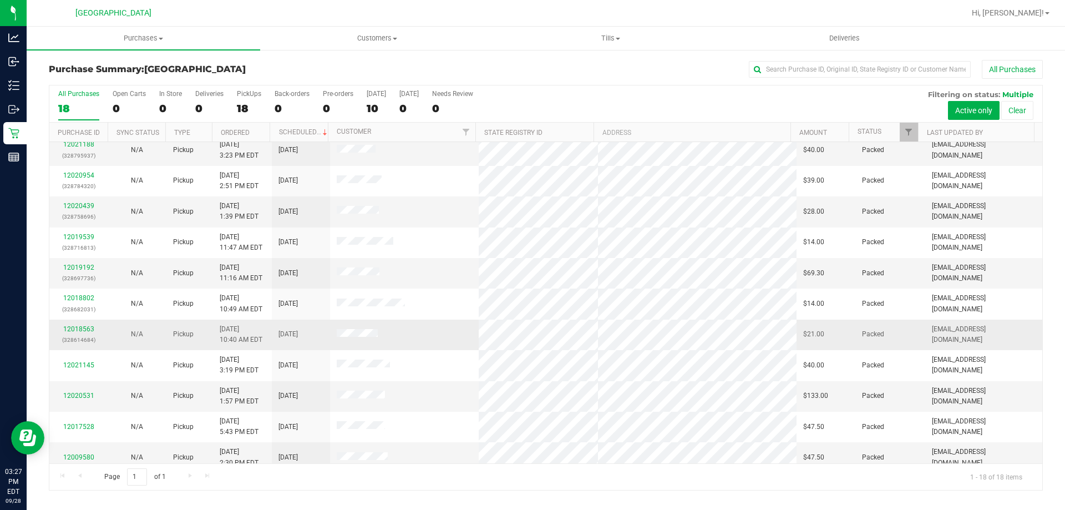
scroll to position [55, 0]
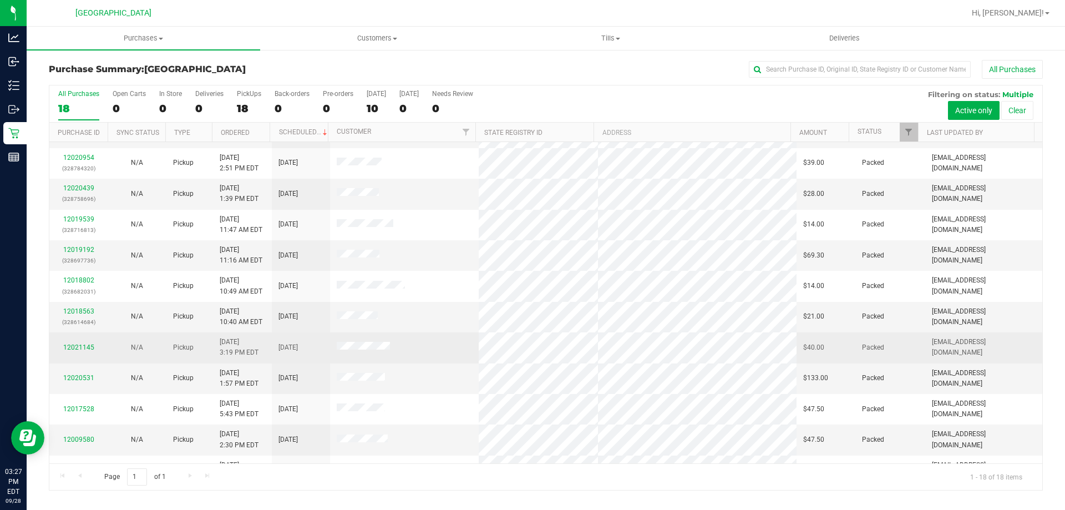
click at [85, 343] on div "12021145" at bounding box center [78, 347] width 45 height 11
click at [84, 352] on div "12021145" at bounding box center [78, 347] width 45 height 11
click at [80, 351] on link "12021145" at bounding box center [78, 347] width 31 height 8
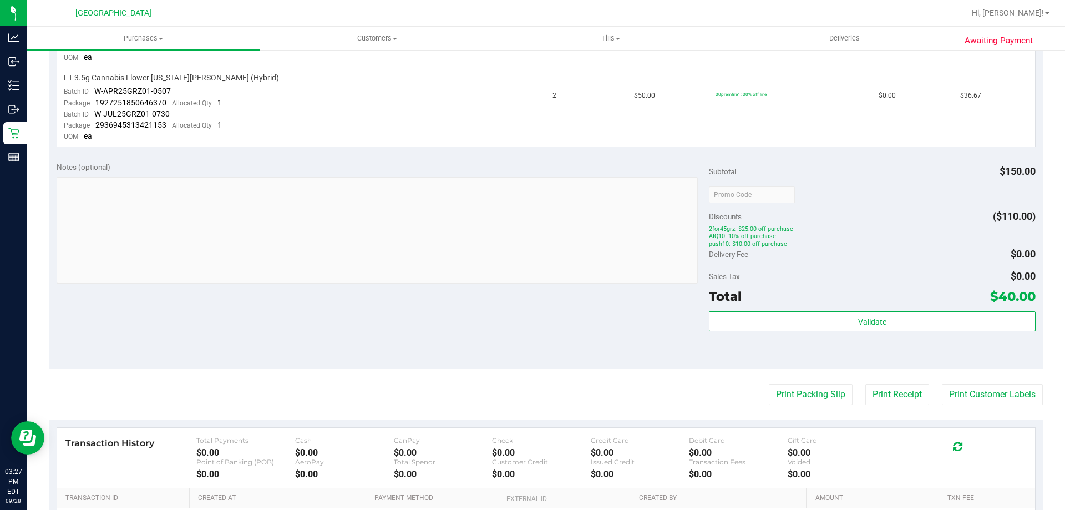
scroll to position [484, 0]
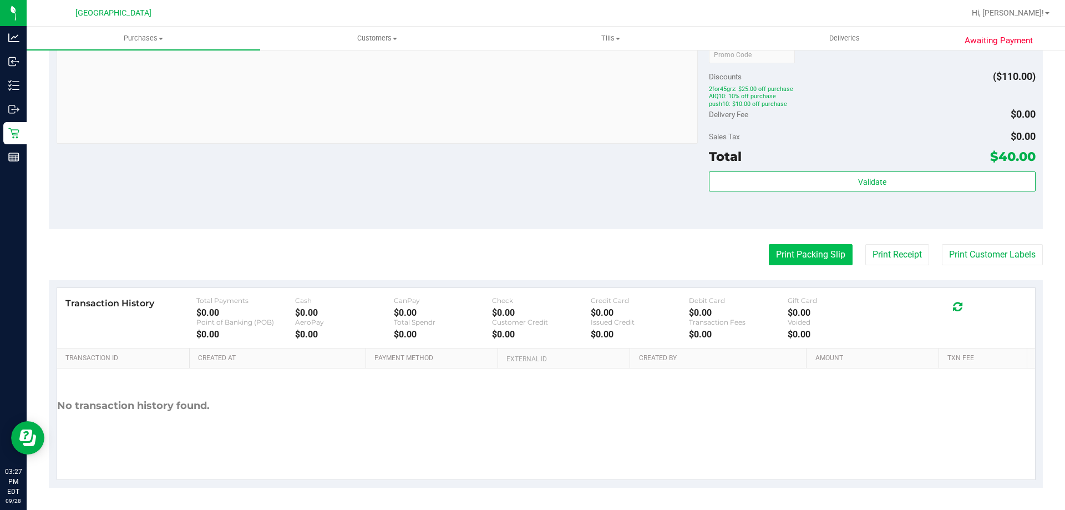
click at [804, 256] on button "Print Packing Slip" at bounding box center [811, 254] width 84 height 21
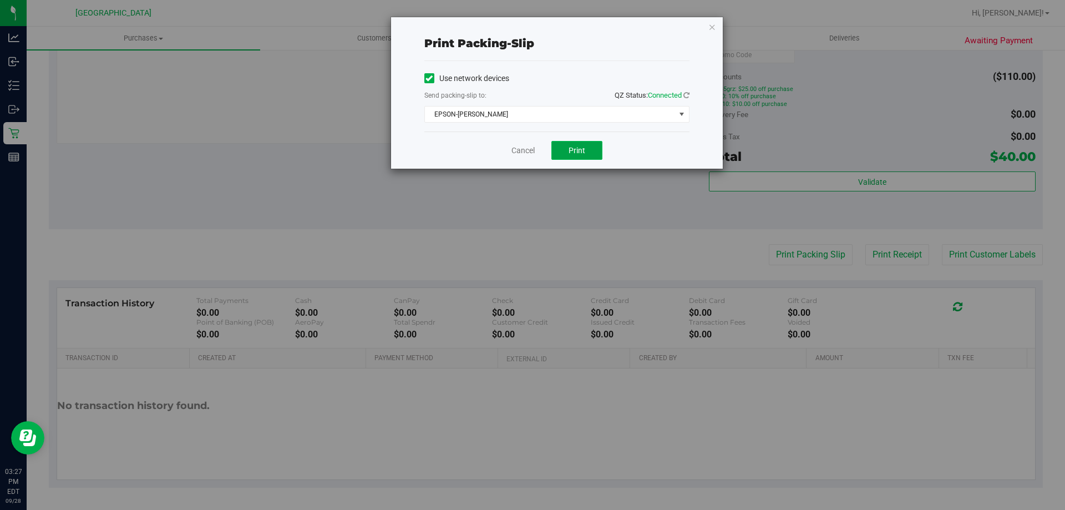
click at [570, 159] on button "Print" at bounding box center [576, 150] width 51 height 19
click at [526, 148] on link "Cancel" at bounding box center [522, 151] width 23 height 12
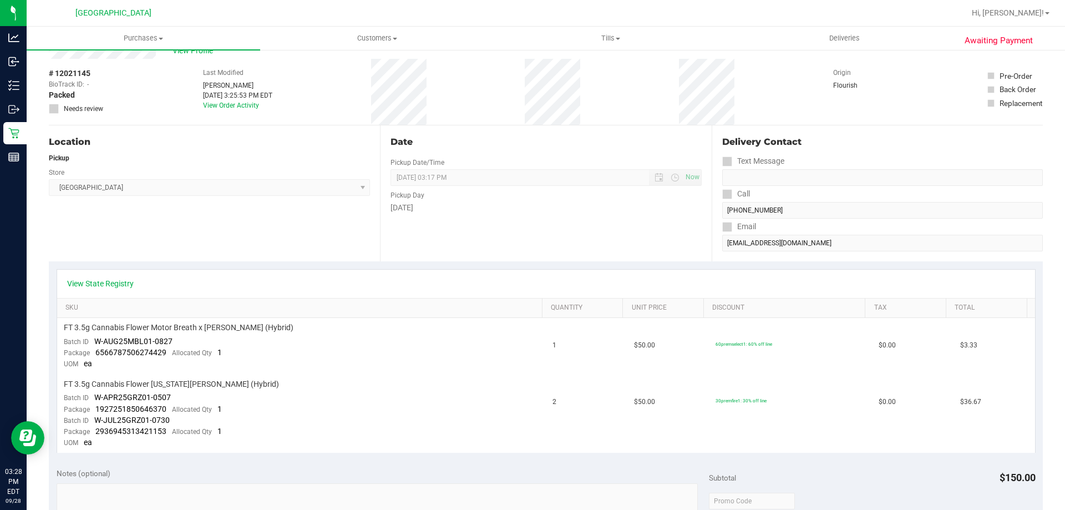
scroll to position [0, 0]
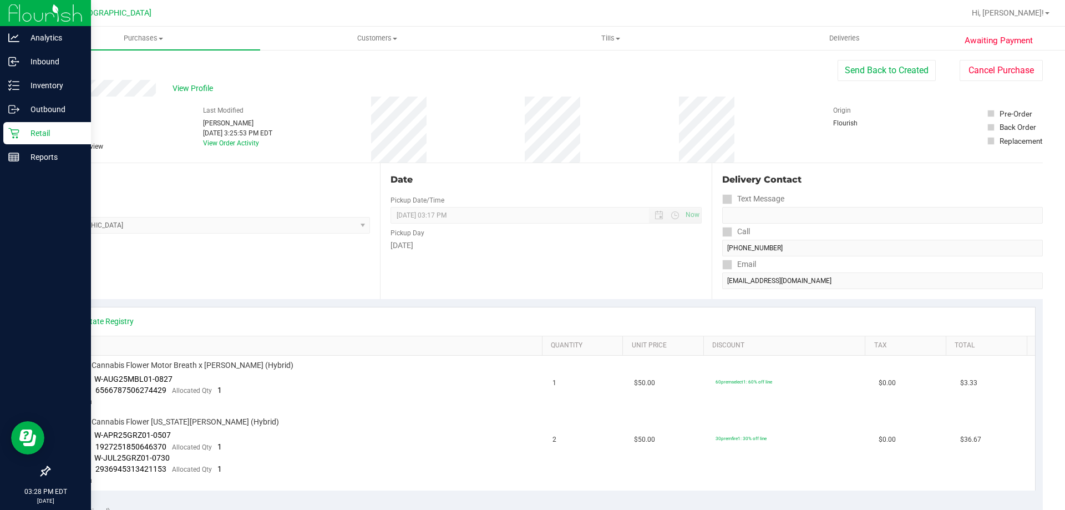
click at [21, 130] on p "Retail" at bounding box center [52, 132] width 67 height 13
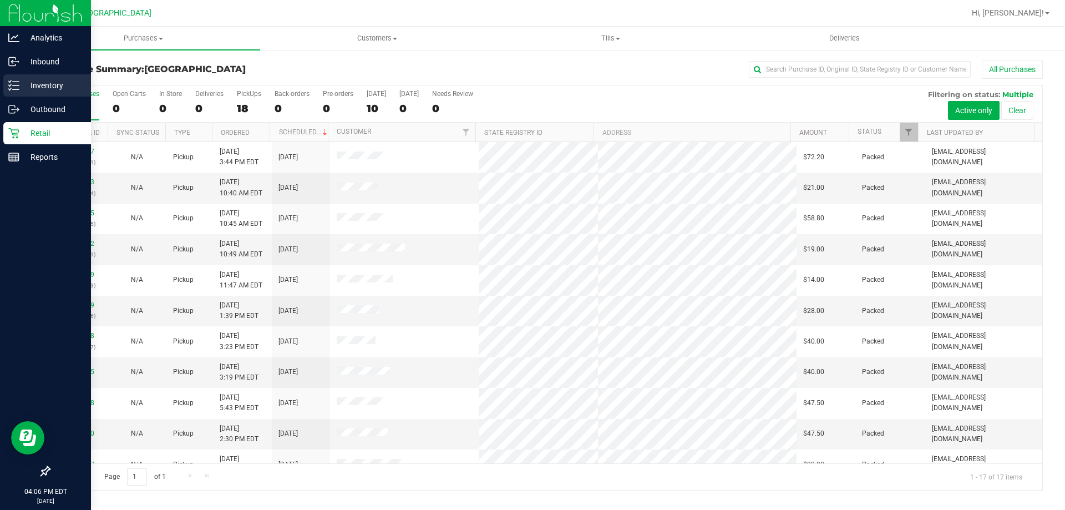
click at [10, 81] on icon at bounding box center [13, 85] width 11 height 11
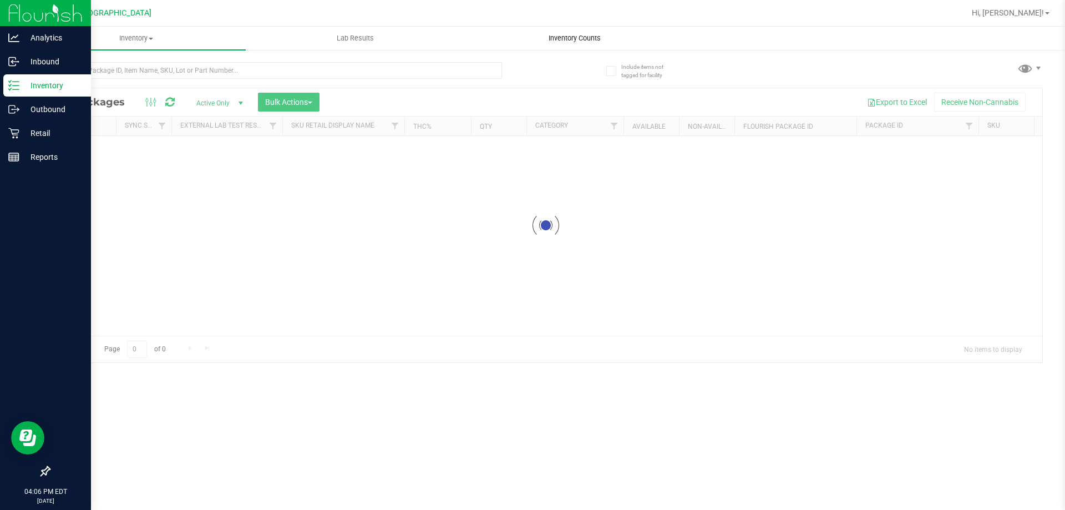
click at [572, 39] on span "Inventory Counts" at bounding box center [575, 38] width 82 height 10
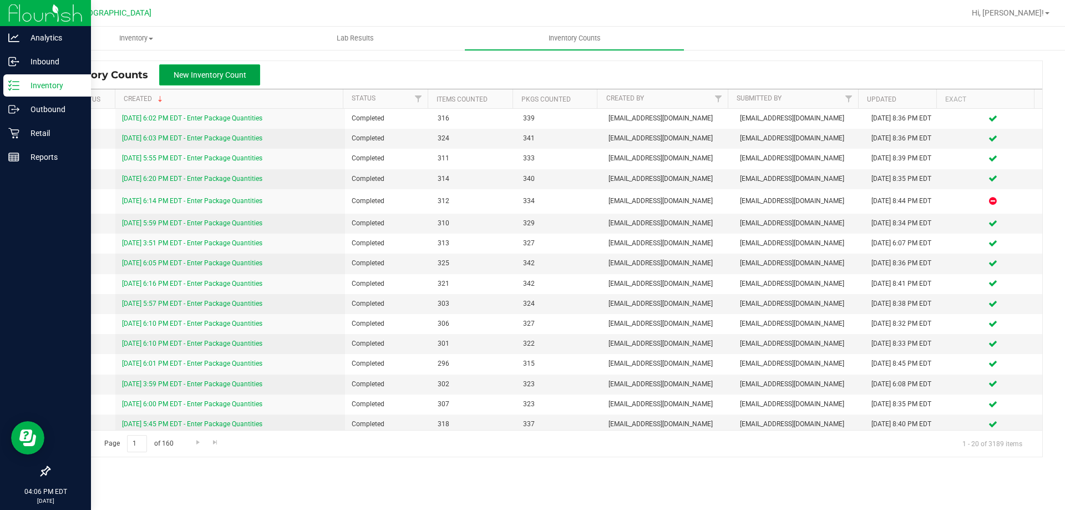
click at [216, 79] on span "New Inventory Count" at bounding box center [210, 74] width 73 height 9
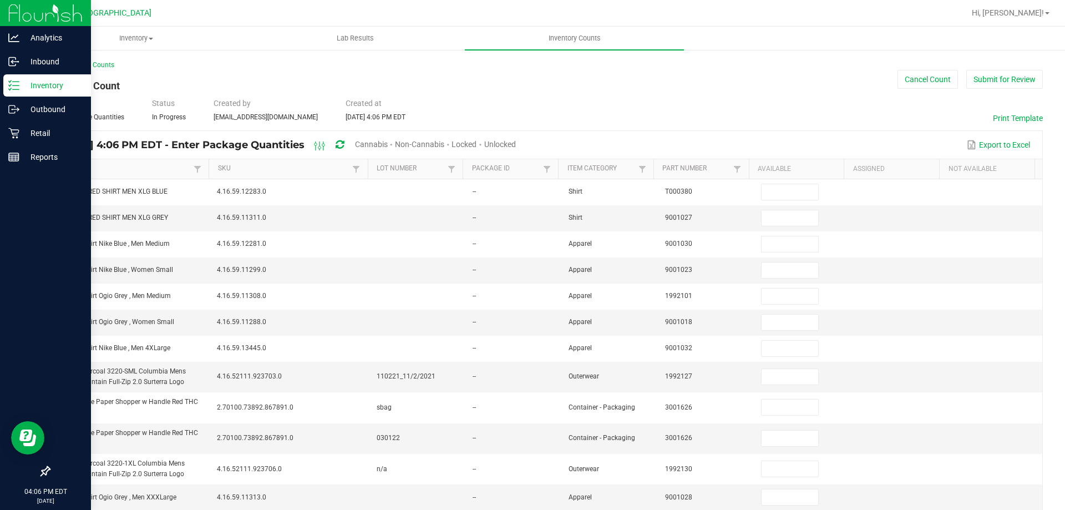
click at [516, 141] on span "Unlocked" at bounding box center [500, 144] width 32 height 9
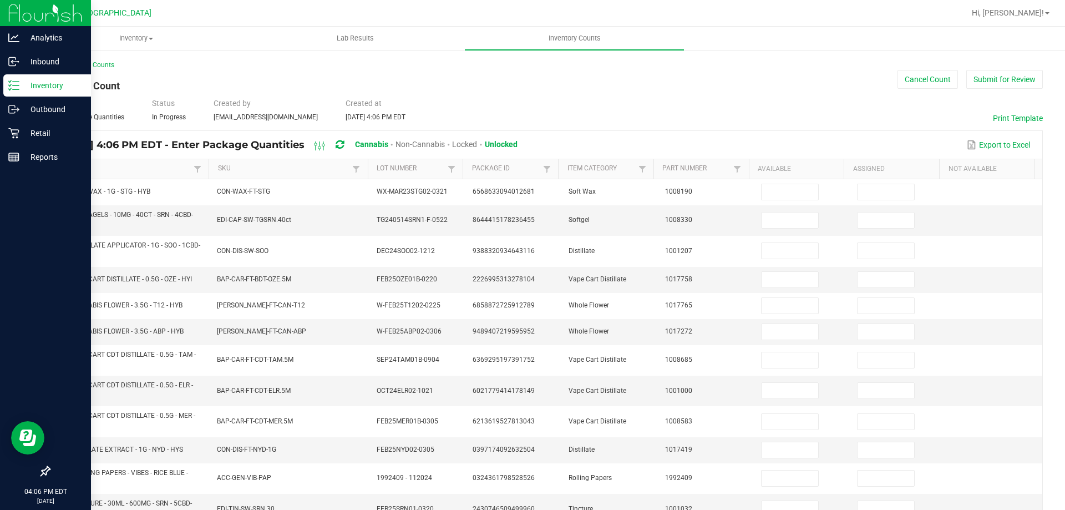
click at [145, 167] on link "Item" at bounding box center [125, 168] width 132 height 9
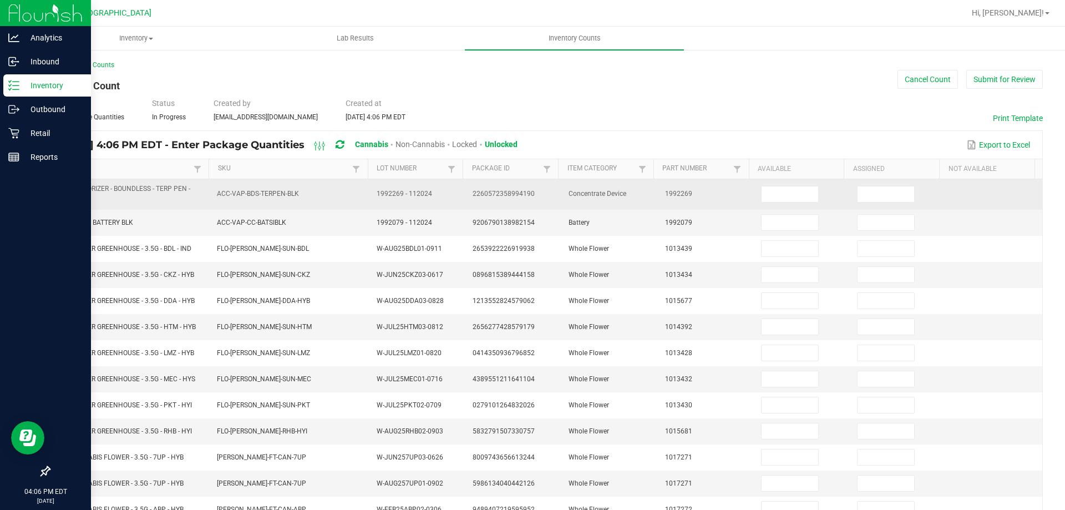
click at [116, 192] on span "BDS - VAPORIZER - BOUNDLESS - TERP PEN - BLACK" at bounding box center [130, 194] width 147 height 21
click at [116, 191] on span "BDS - VAPORIZER - BOUNDLESS - TERP PEN - BLACK" at bounding box center [124, 194] width 134 height 18
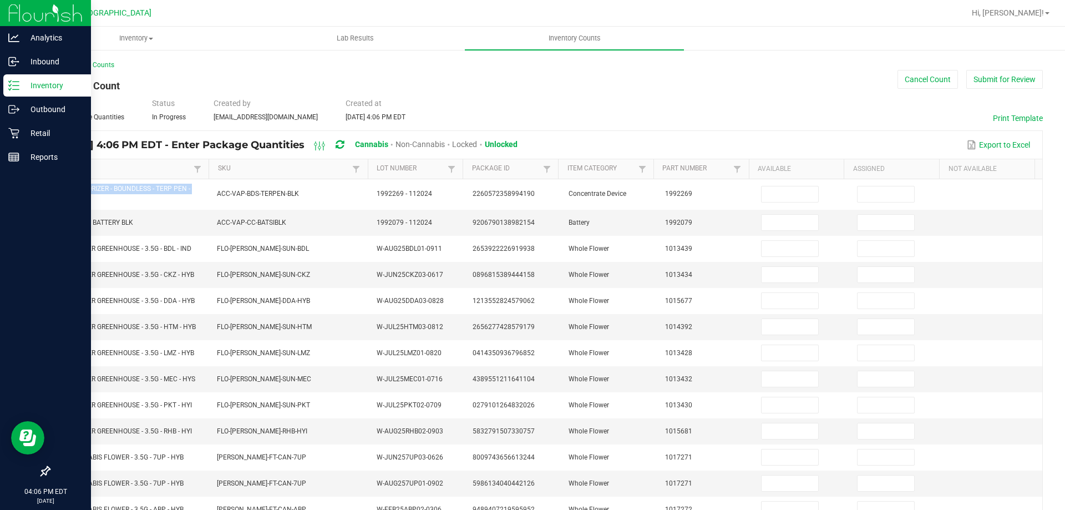
copy span "BDS - VAPORIZER - BOUNDLESS - TERP PEN - BLACK"
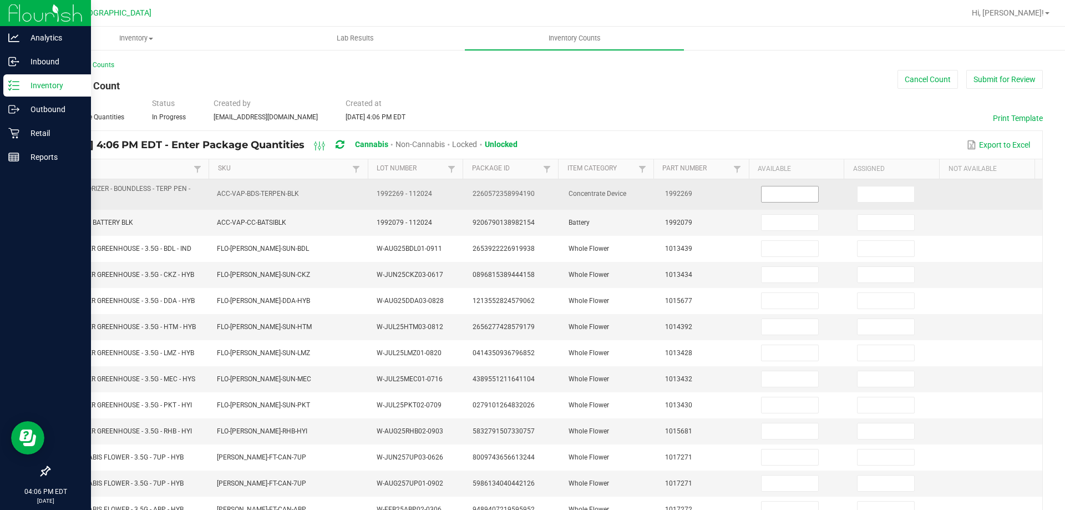
click at [791, 191] on input at bounding box center [790, 194] width 57 height 16
type input "5"
type input "0"
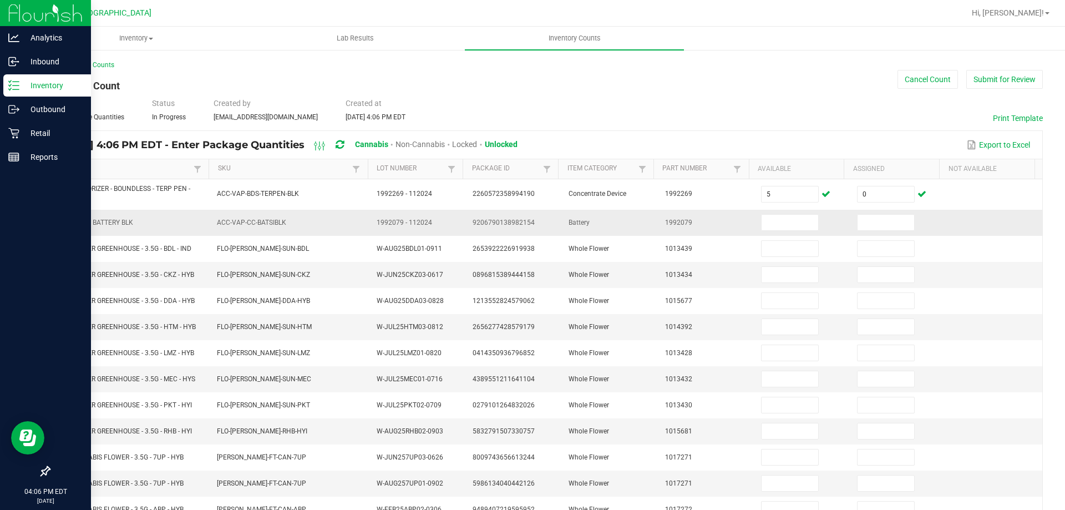
click at [99, 229] on td "CCELL SILO BATTERY BLK" at bounding box center [130, 223] width 160 height 26
click at [100, 225] on span "CCELL SILO BATTERY BLK" at bounding box center [95, 223] width 77 height 8
copy span "CCELL SILO BATTERY BLK"
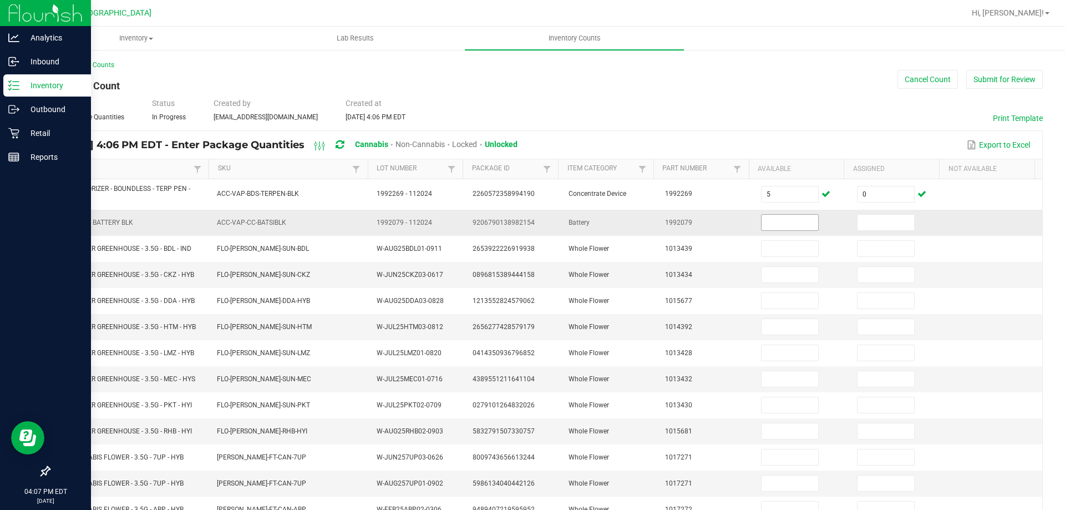
click at [762, 221] on input at bounding box center [790, 223] width 57 height 16
type input "1"
type input "0"
type input "19"
type input "0"
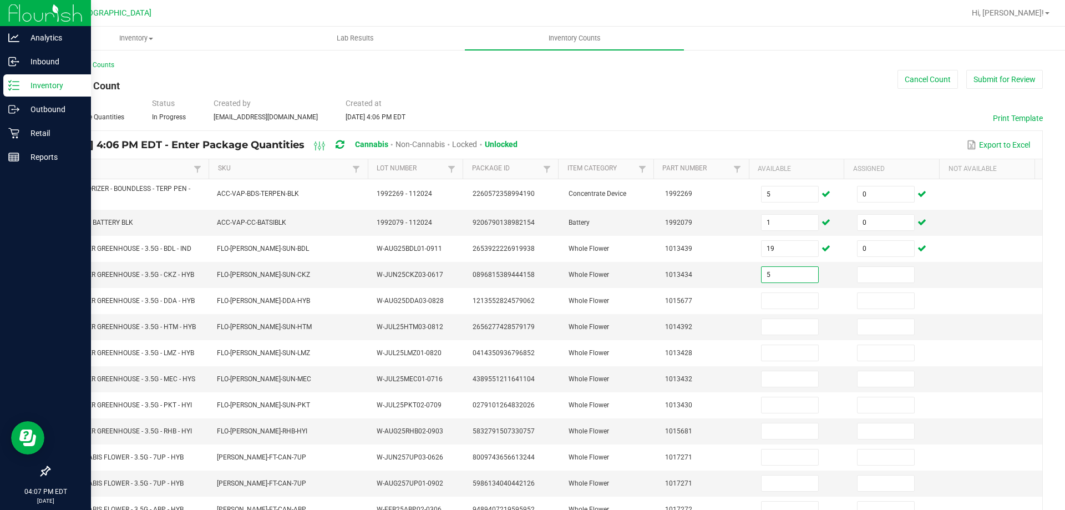
type input "5"
type input "0"
type input "9"
type input "0"
type input "14"
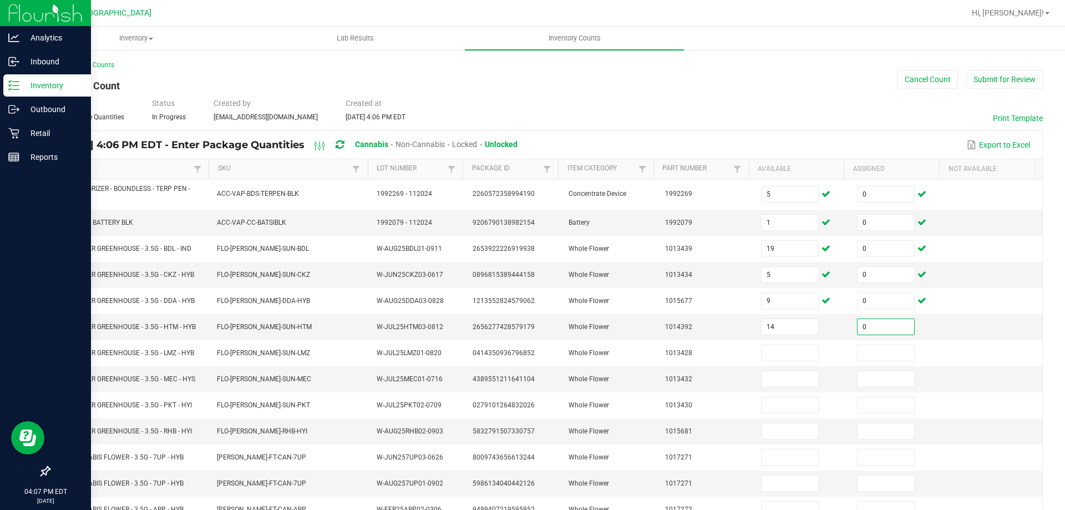
type input "0"
type input "10"
type input "0"
type input "1"
type input "0"
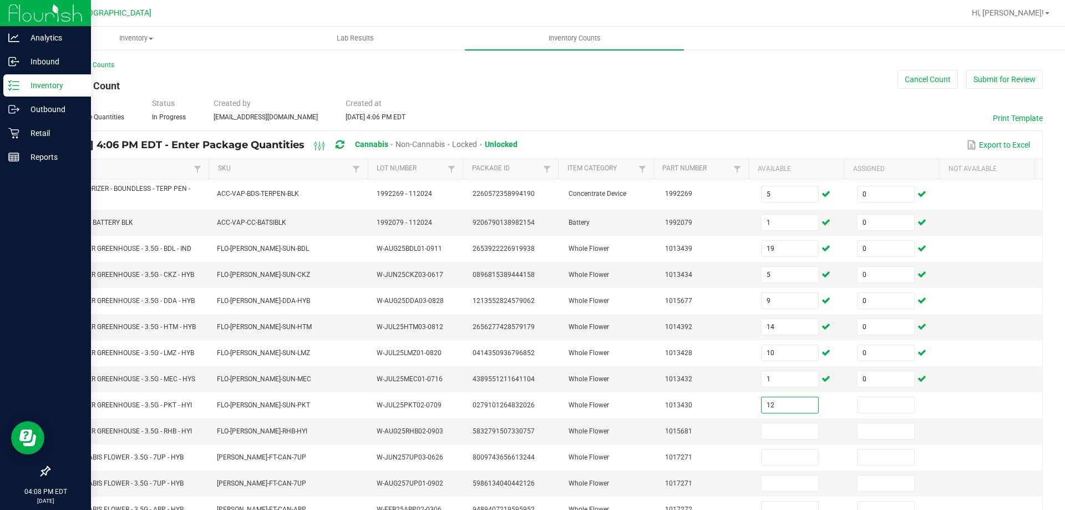
type input "12"
type input "0"
type input "5"
type input "0"
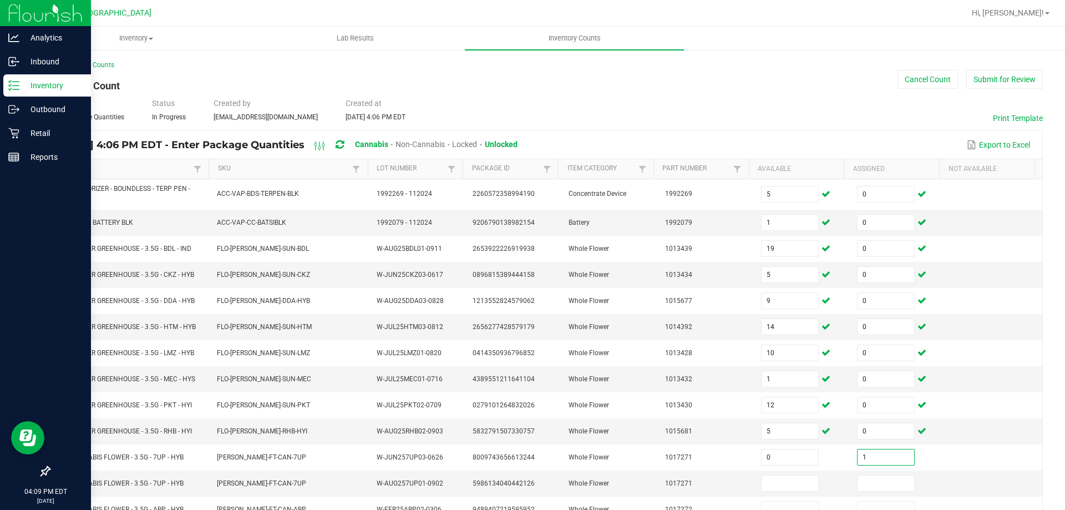
type input "1"
type input "5"
type input "1"
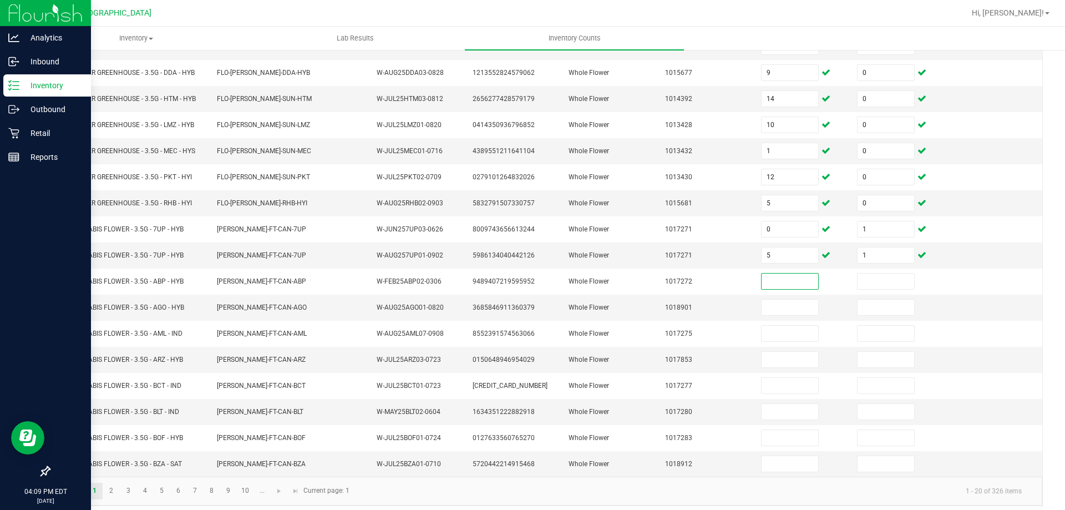
scroll to position [229, 0]
type input "8"
type input "0"
type input "8"
type input "0"
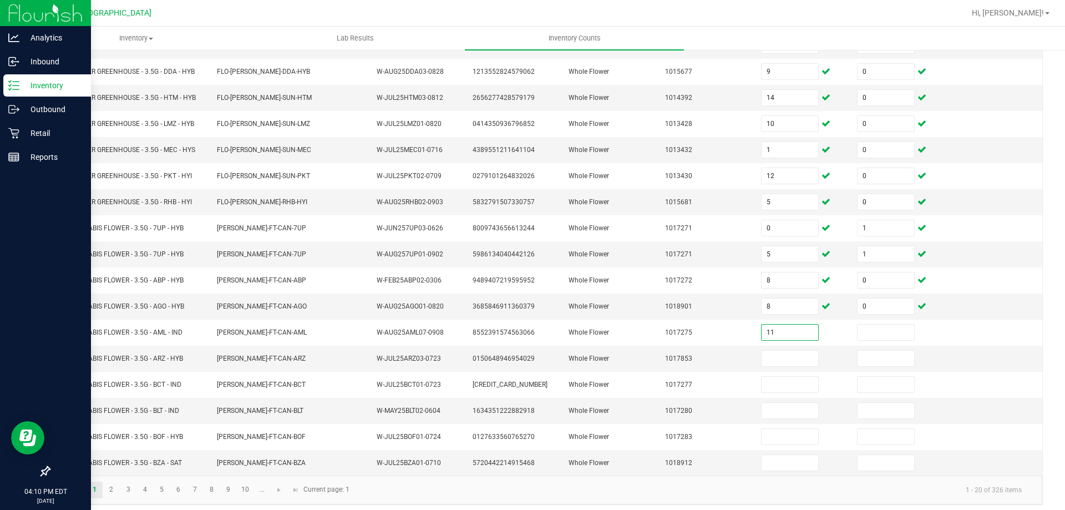
type input "11"
type input "0"
type input "1"
type input "19"
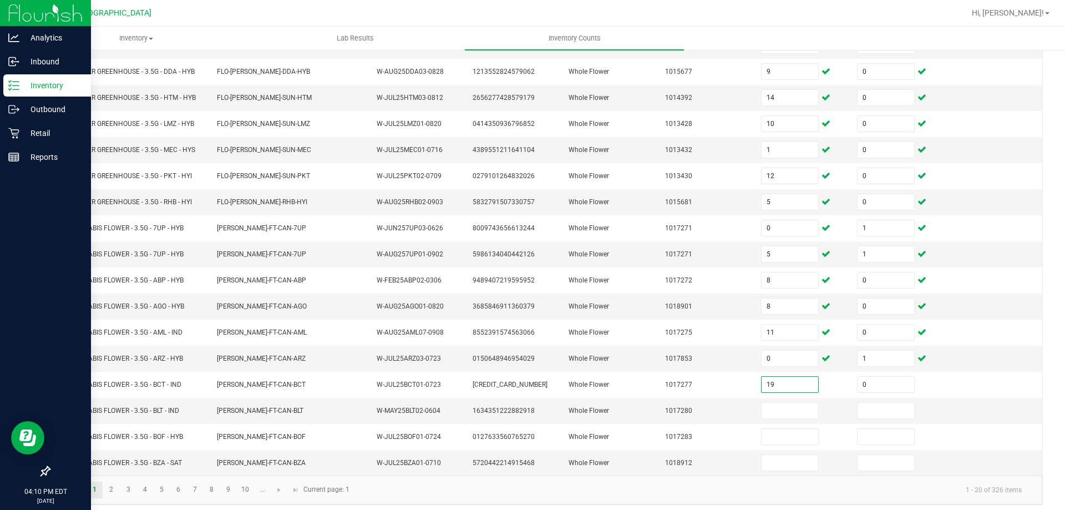
type input "0"
type input "3"
type input "0"
type input "8"
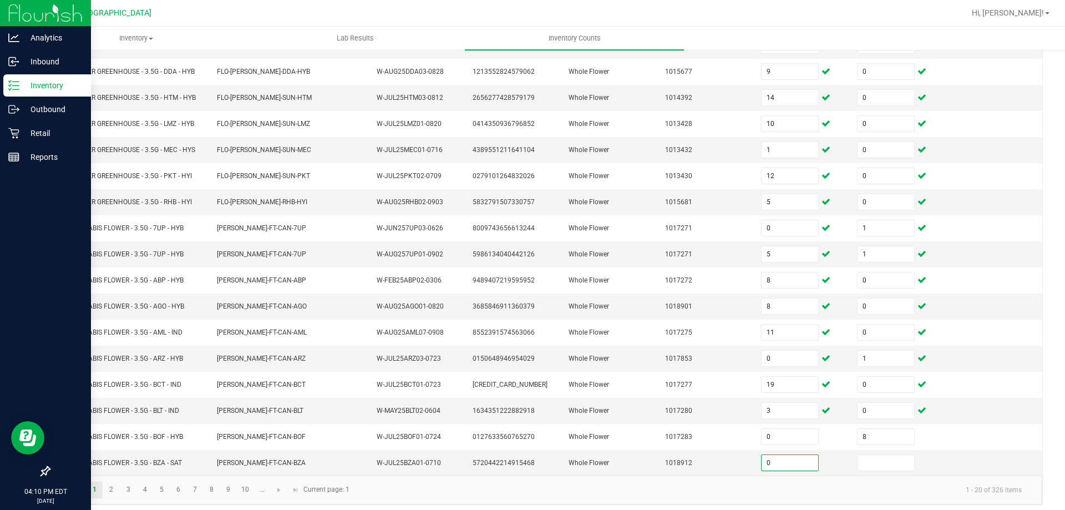
type input "0"
type input "2"
click at [121, 491] on link "3" at bounding box center [128, 489] width 16 height 17
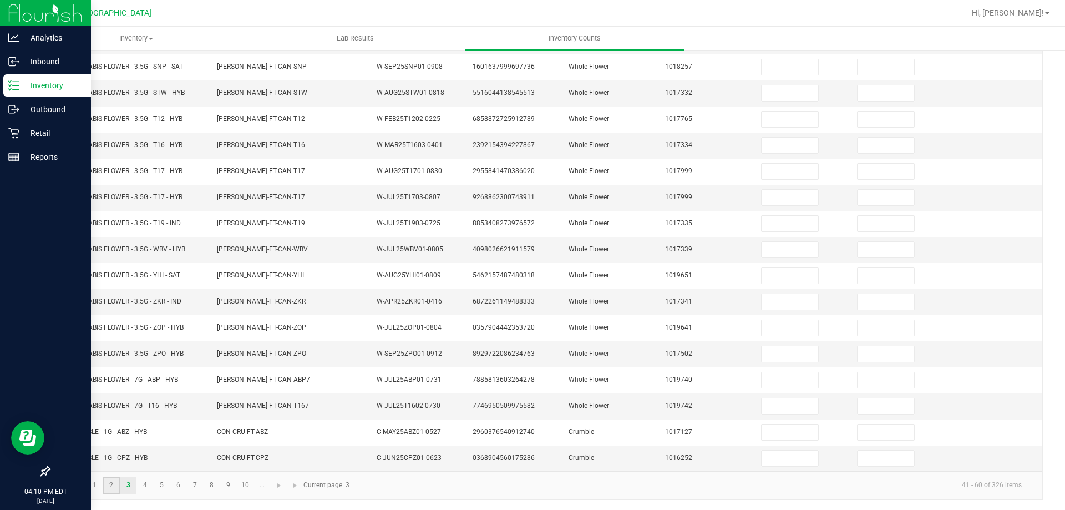
click at [111, 491] on link "2" at bounding box center [111, 485] width 16 height 17
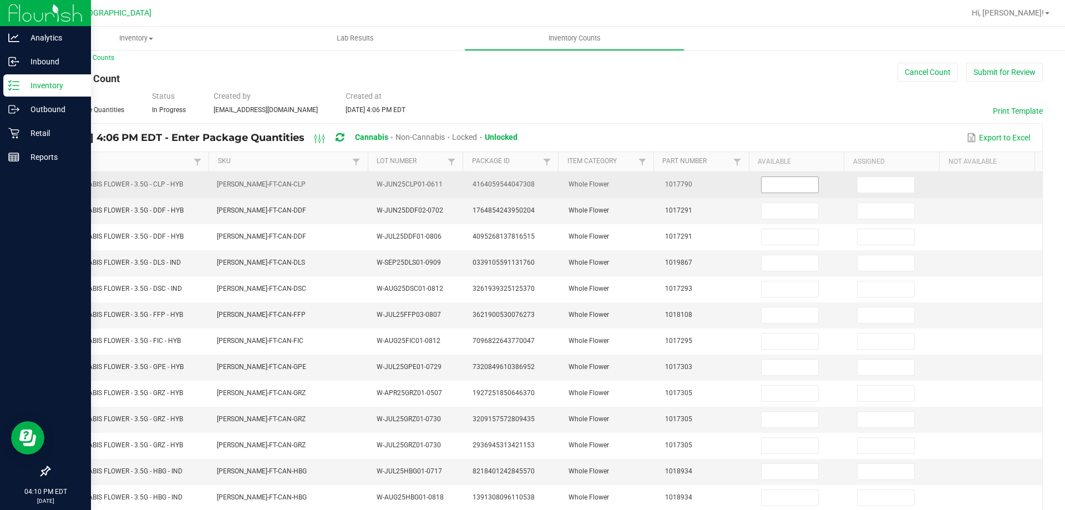
click at [784, 177] on input at bounding box center [790, 185] width 57 height 16
type input "0"
type input "1"
type input "0"
type input "2"
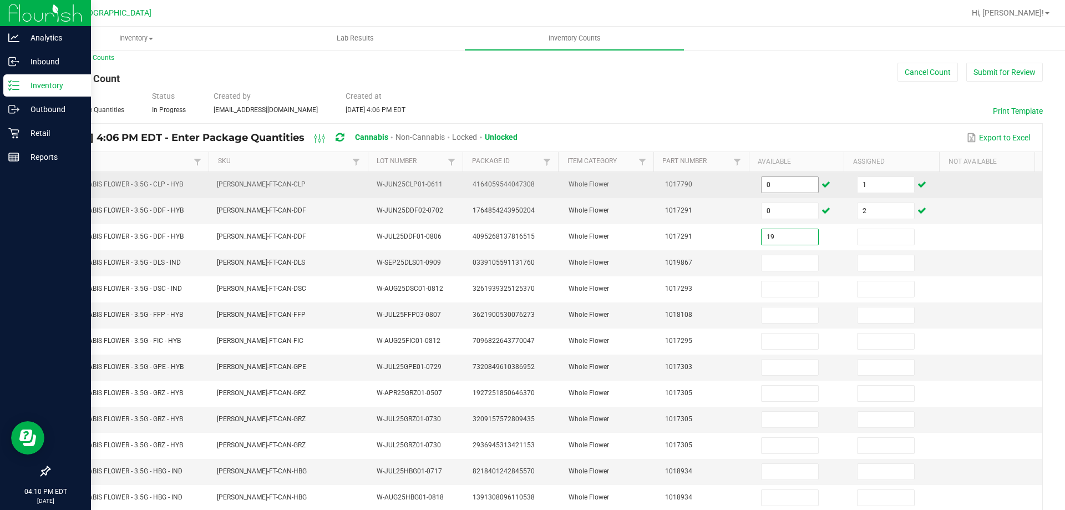
type input "19"
type input "0"
type input "12"
type input "0"
type input "8"
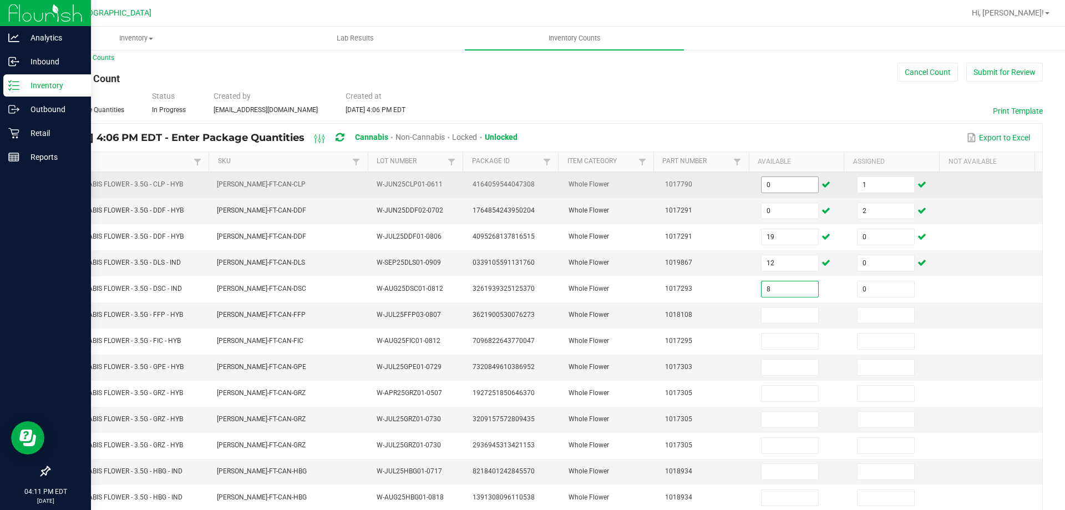
type input "0"
type input "17"
type input "0"
type input "13"
type input "0"
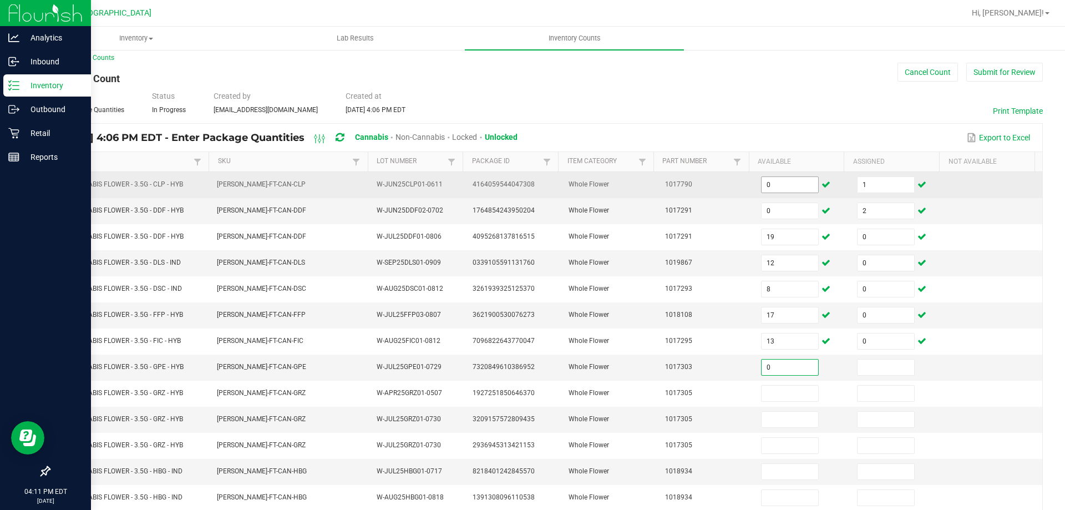
type input "0"
type input "2"
type input "0"
type input "1"
type input "0"
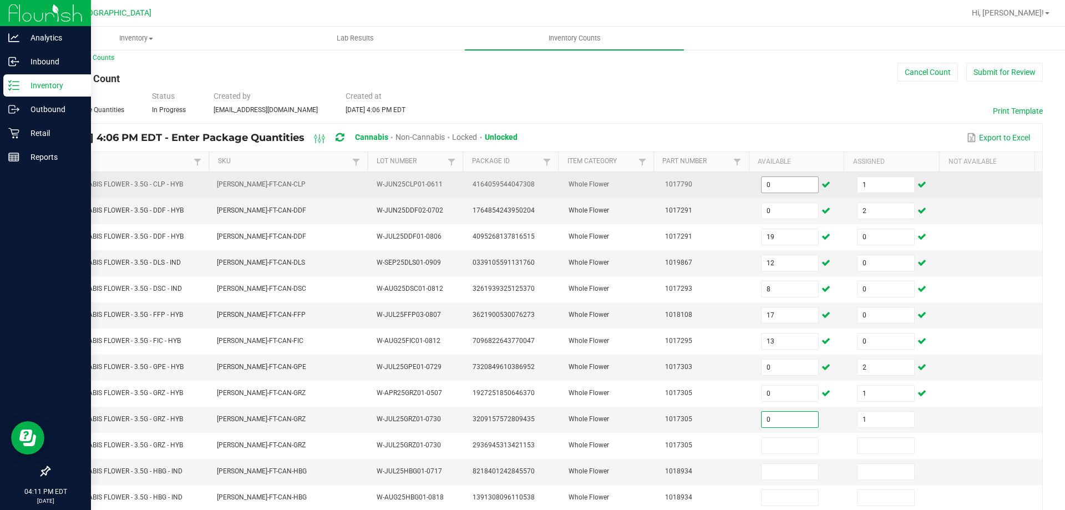
type input "1"
type input "9"
type input "0"
type input "2"
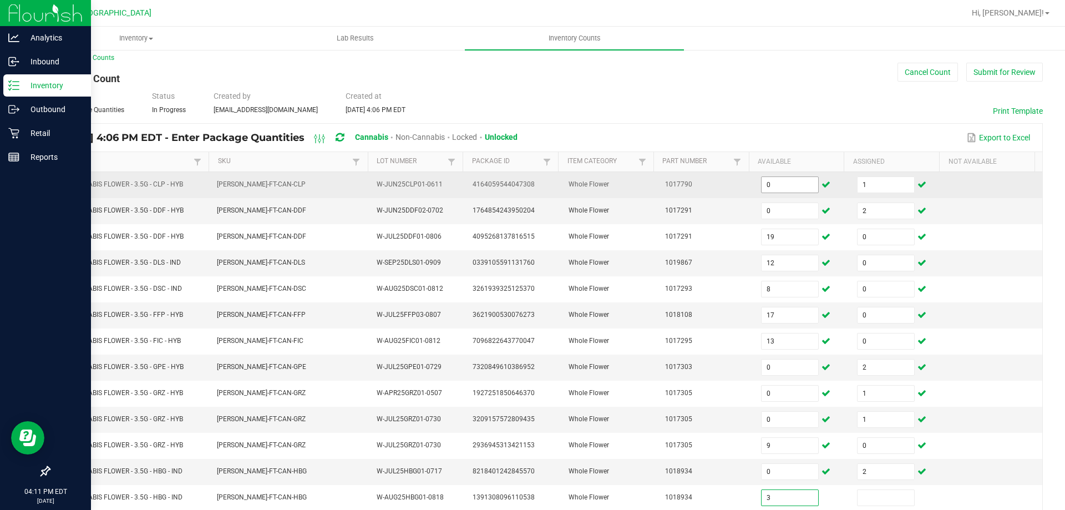
type input "3"
type input "0"
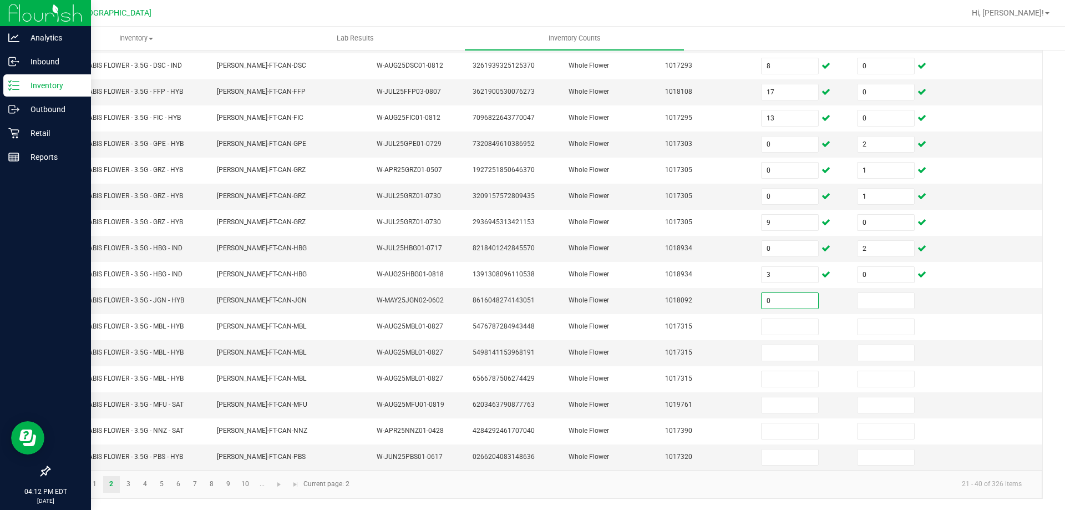
type input "0"
type input "3"
type input "0"
type input "4"
type input "0"
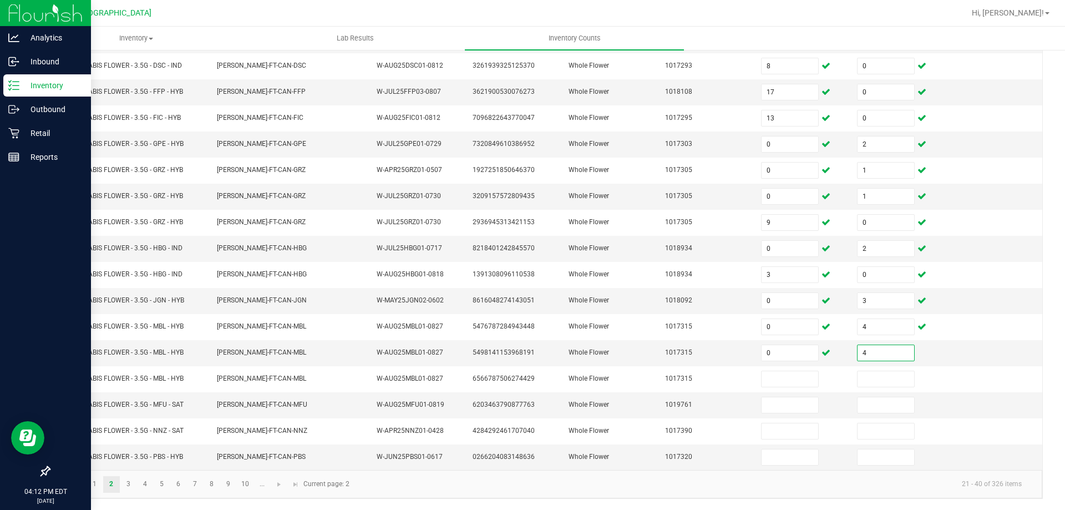
type input "4"
type input "17"
type input "1"
type input "16"
type input "0"
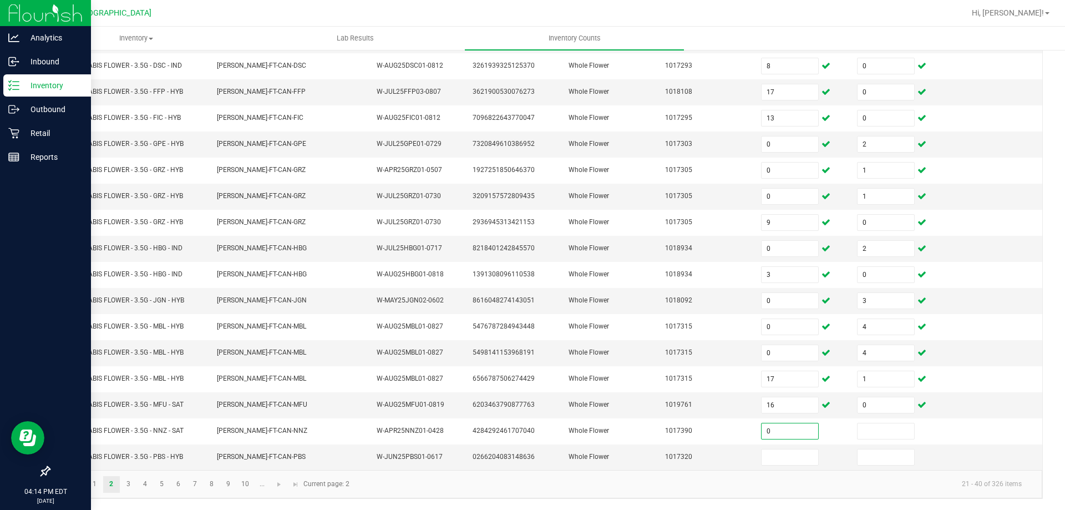
type input "0"
type input "1"
type input "11"
type input "0"
click at [128, 485] on link "3" at bounding box center [128, 484] width 16 height 17
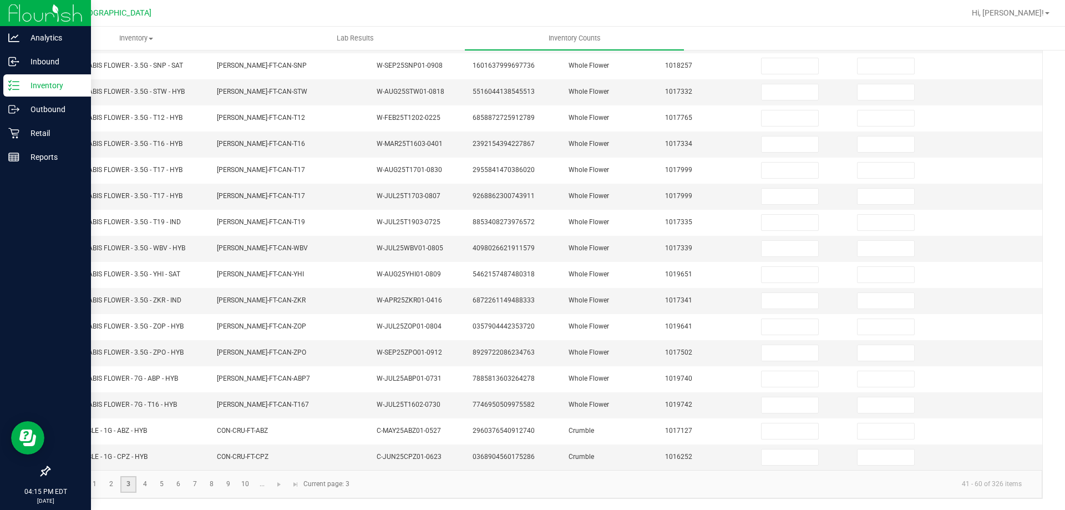
scroll to position [0, 0]
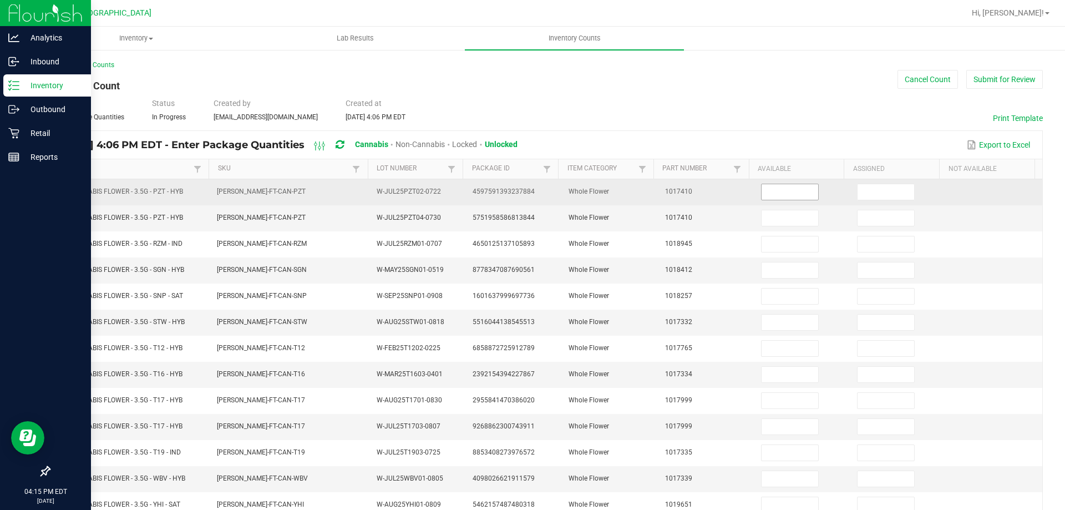
click at [786, 192] on input at bounding box center [790, 192] width 57 height 16
type input "0"
type input "2"
type input "9"
type input "0"
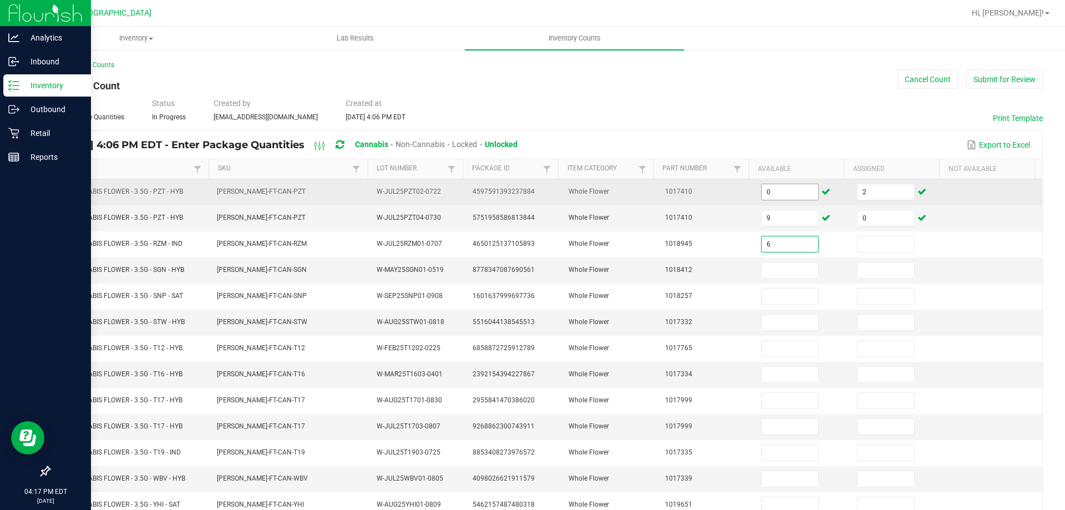
type input "6"
type input "0"
type input "1"
type input "0"
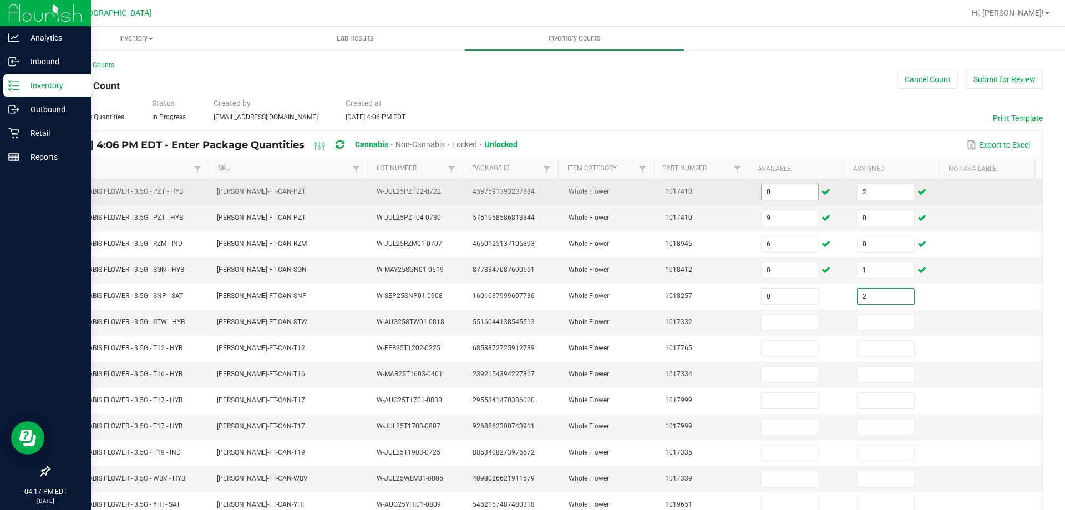
type input "2"
type input "12"
type input "0"
type input "27"
type input "0"
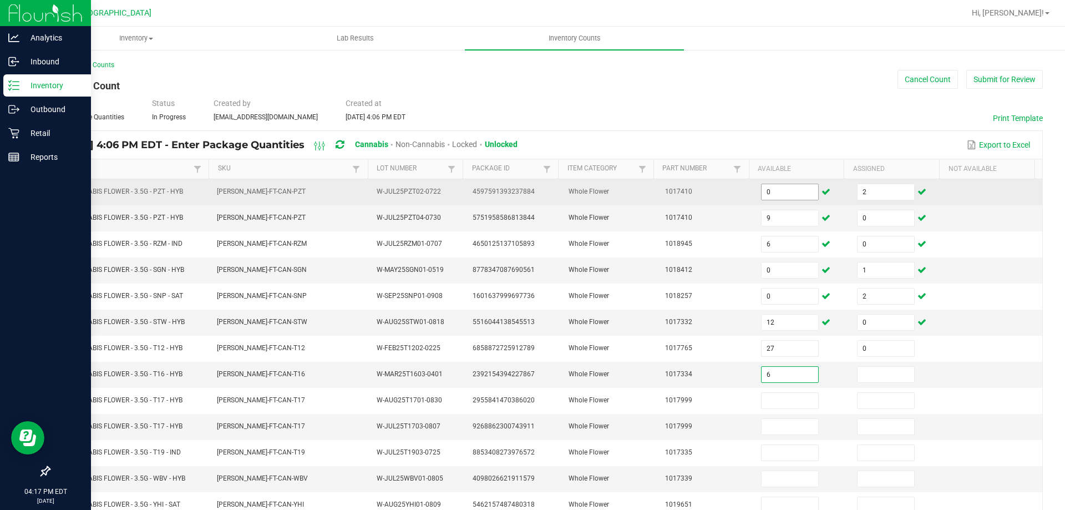
type input "6"
type input "0"
type input "2"
type input "5"
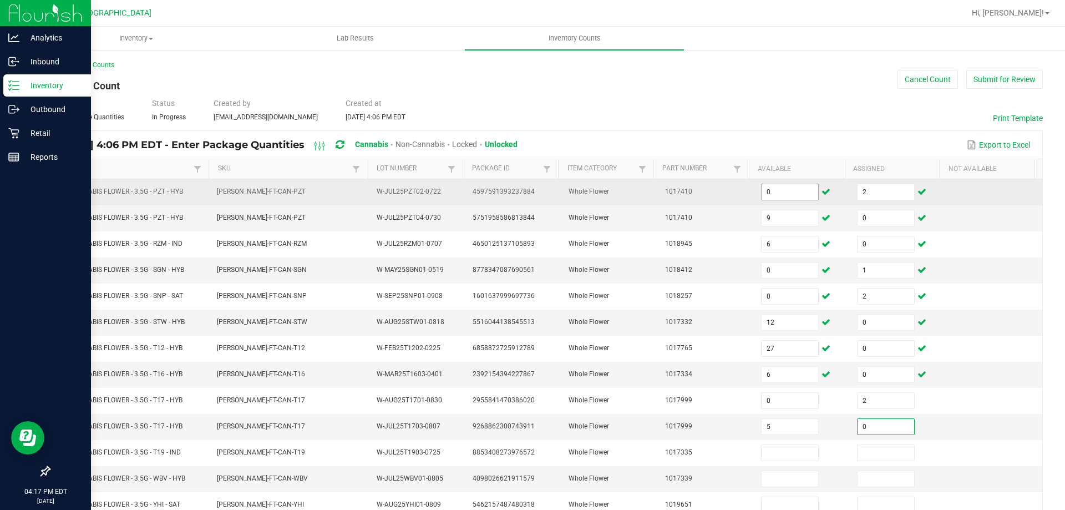
type input "0"
type input "16"
type input "0"
type input "17"
type input "0"
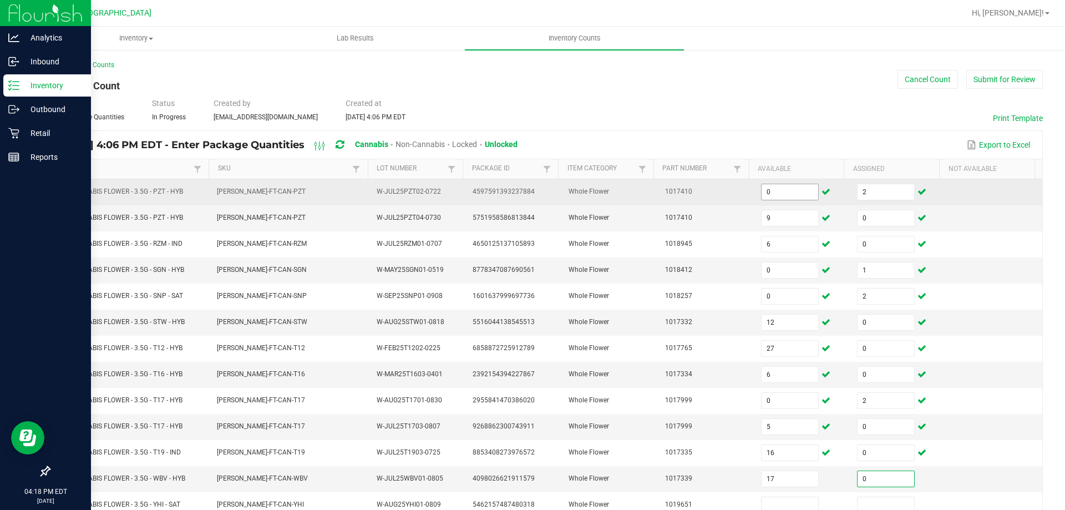
scroll to position [3, 0]
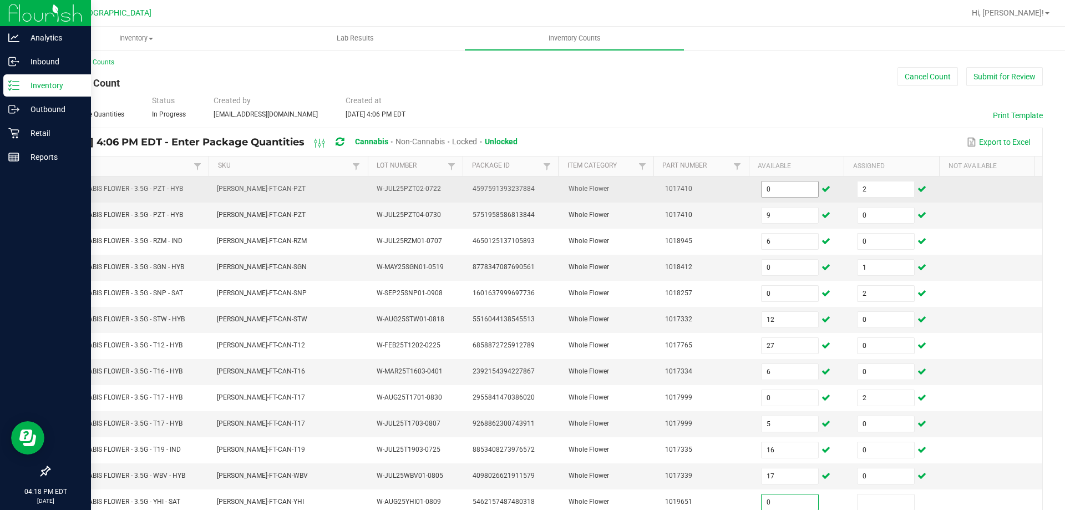
type input "0"
type input "1"
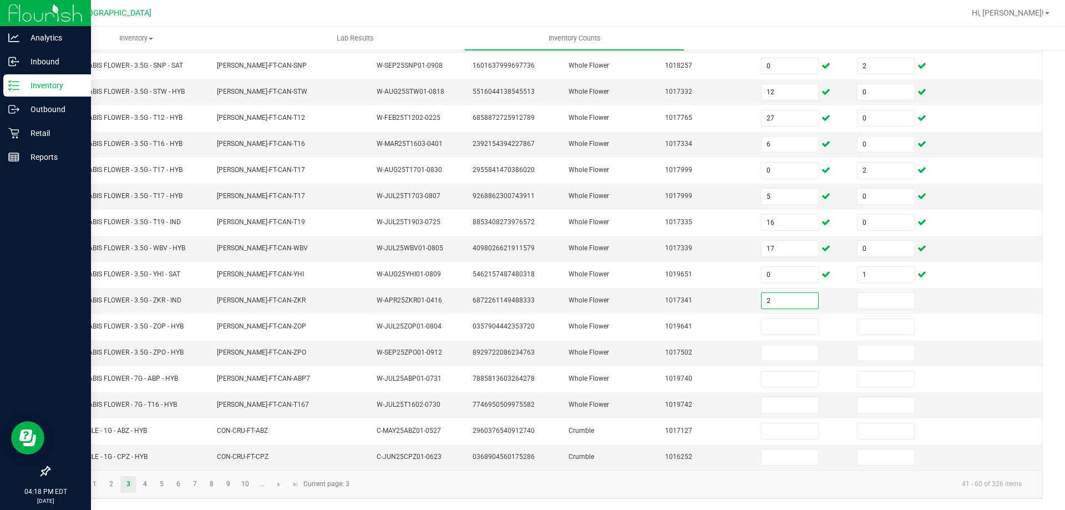
type input "2"
type input "0"
type input "3"
type input "0"
type input "19"
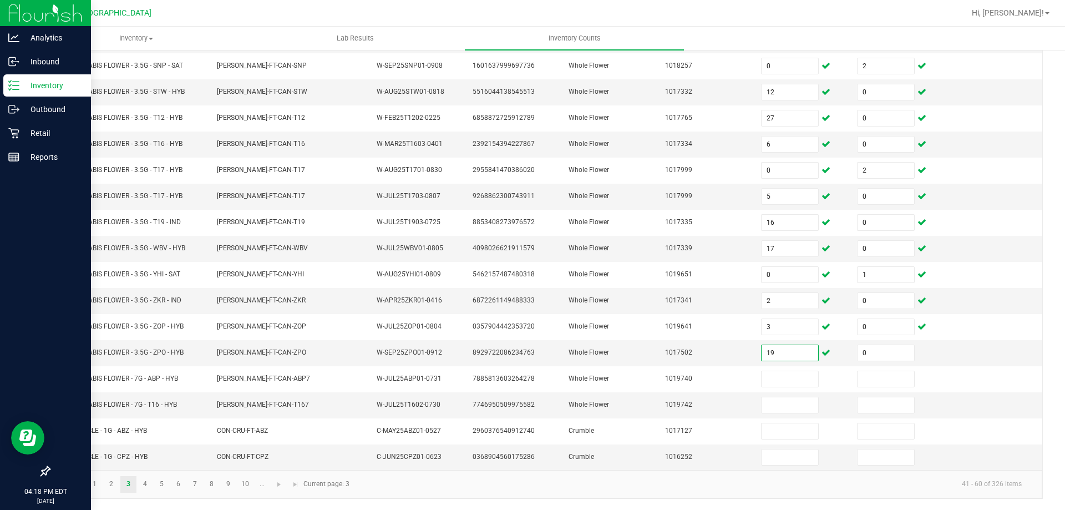
type input "0"
type input "15"
type input "0"
click at [145, 484] on link "4" at bounding box center [145, 484] width 16 height 17
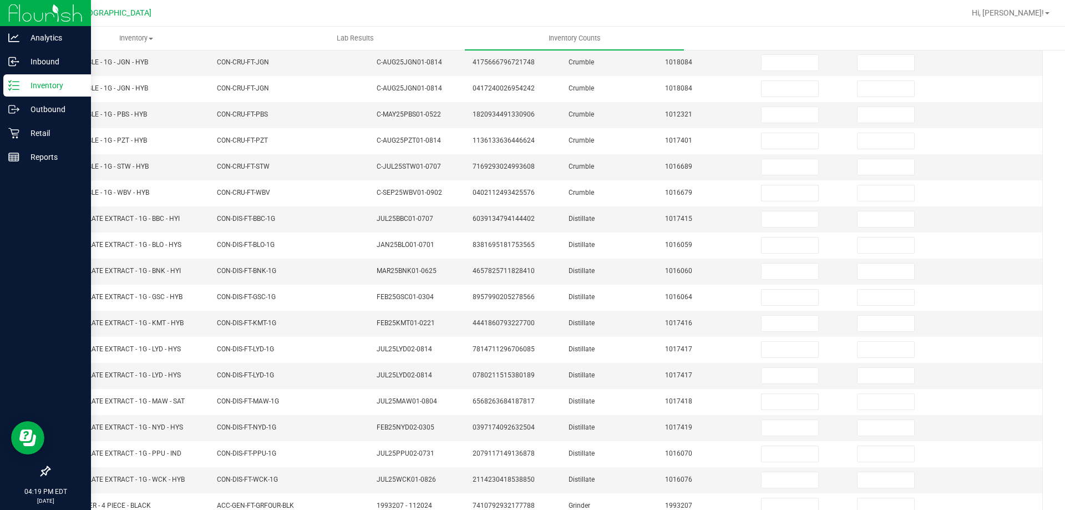
scroll to position [0, 0]
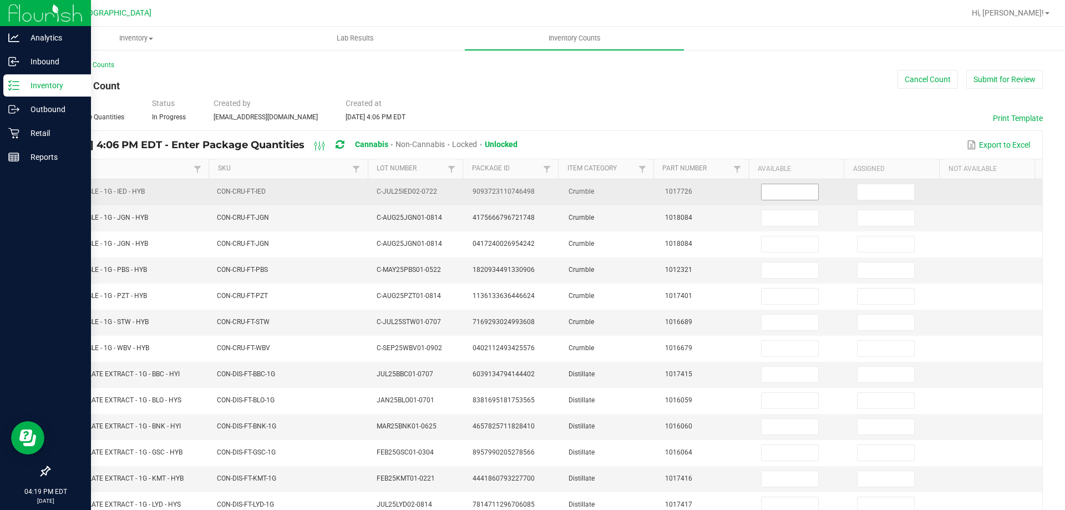
click at [778, 193] on input at bounding box center [790, 192] width 57 height 16
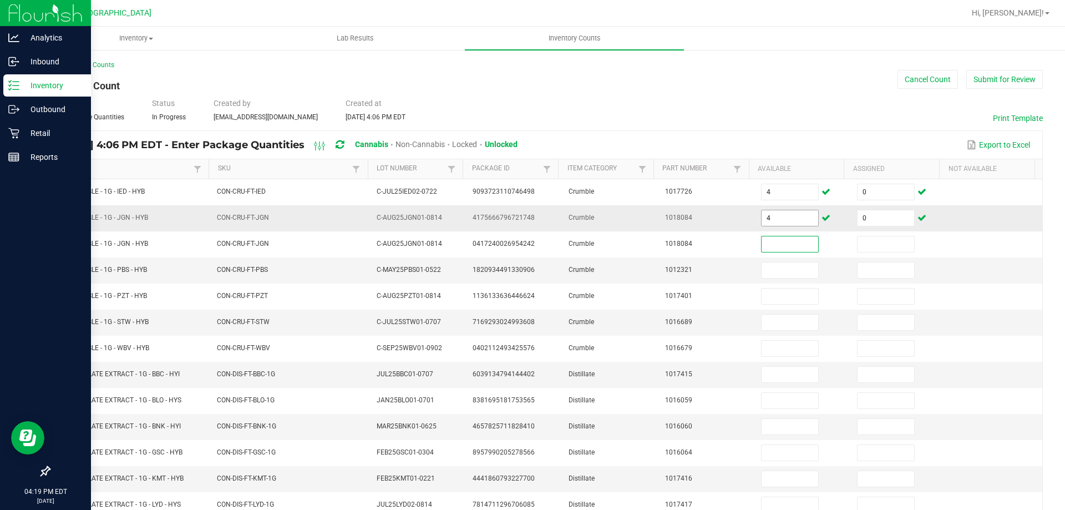
click at [770, 220] on input "4" at bounding box center [790, 218] width 57 height 16
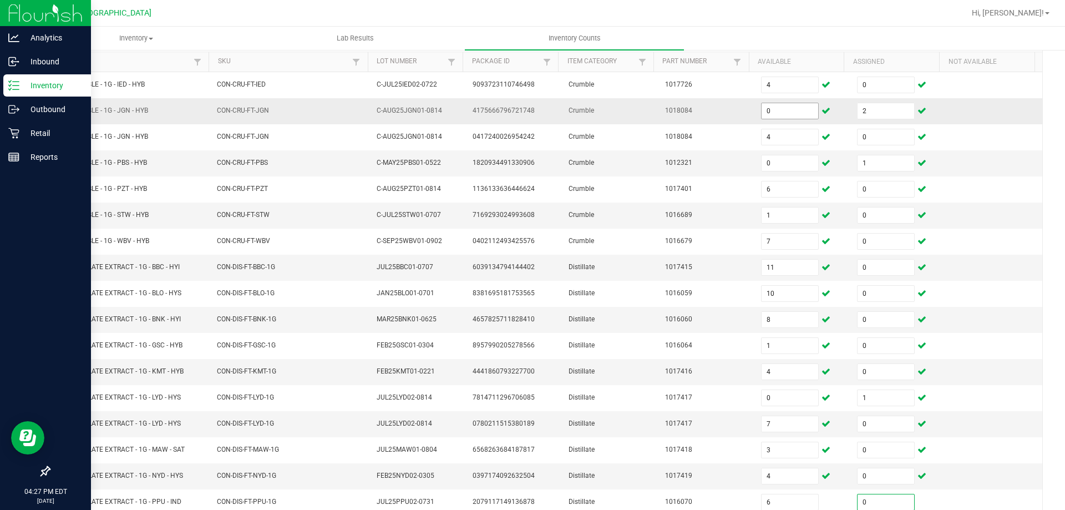
scroll to position [230, 0]
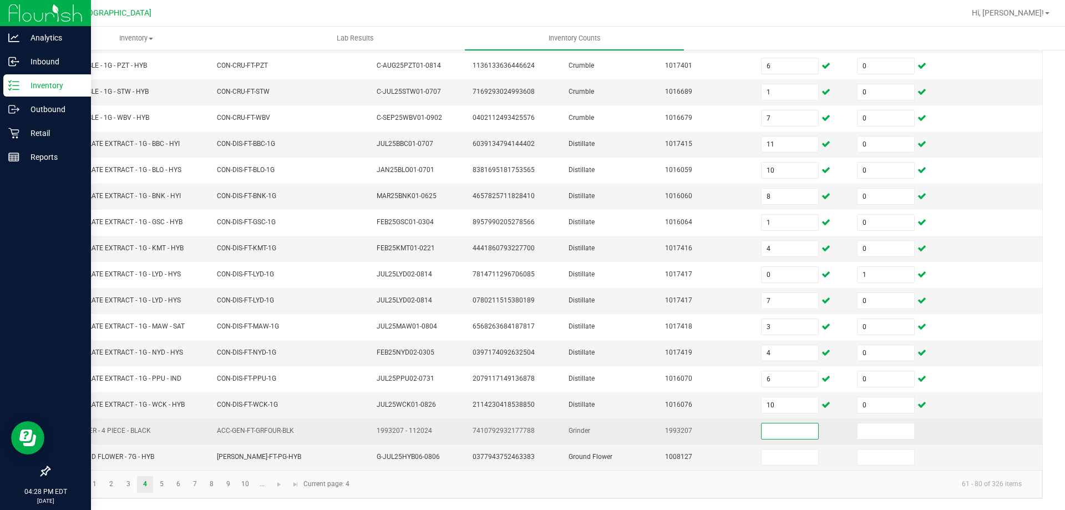
click at [129, 433] on span "FT - GRINDER - 4 PIECE - BLACK" at bounding box center [104, 431] width 94 height 8
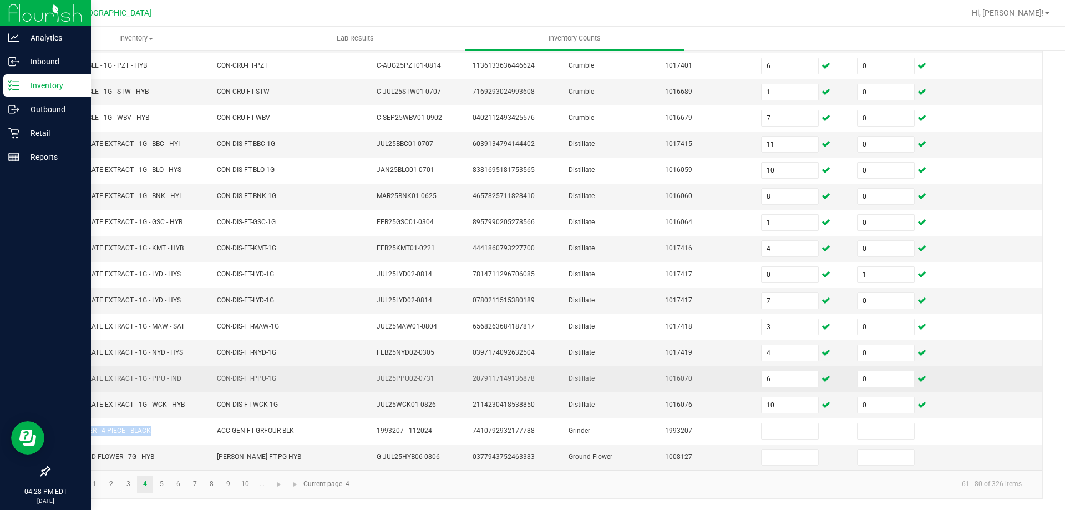
copy span "FT - GRINDER - 4 PIECE - BLACK"
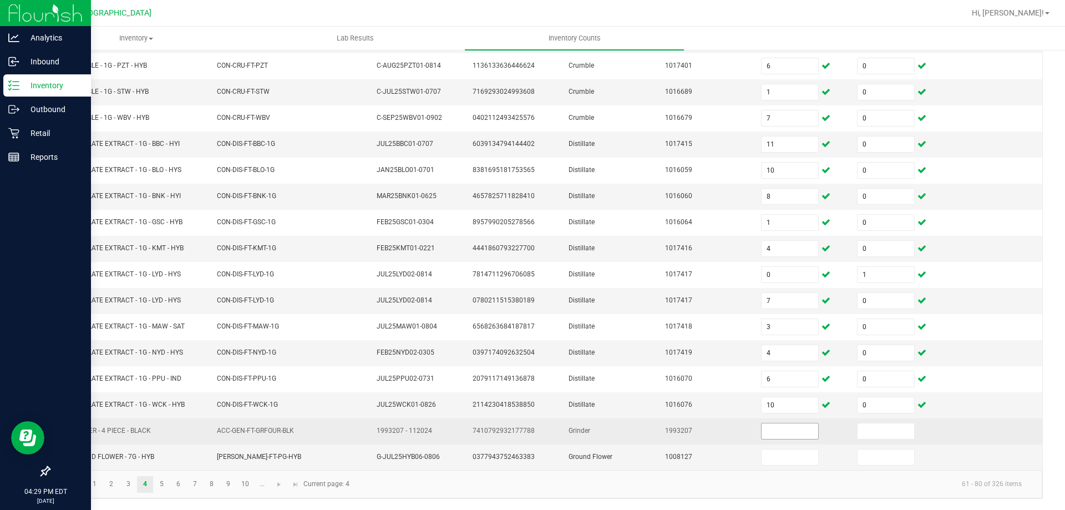
click at [768, 427] on input at bounding box center [790, 431] width 57 height 16
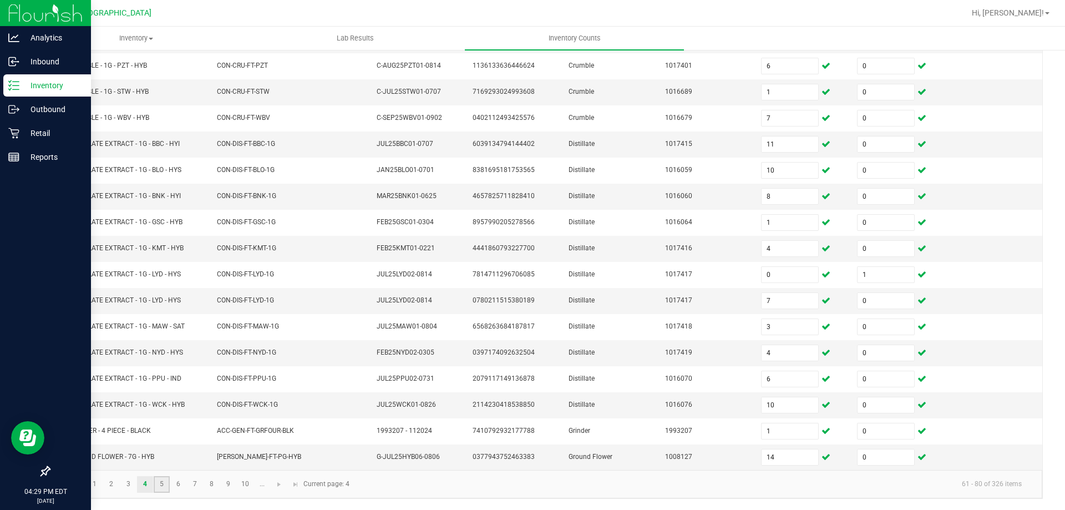
click at [161, 483] on link "5" at bounding box center [162, 484] width 16 height 17
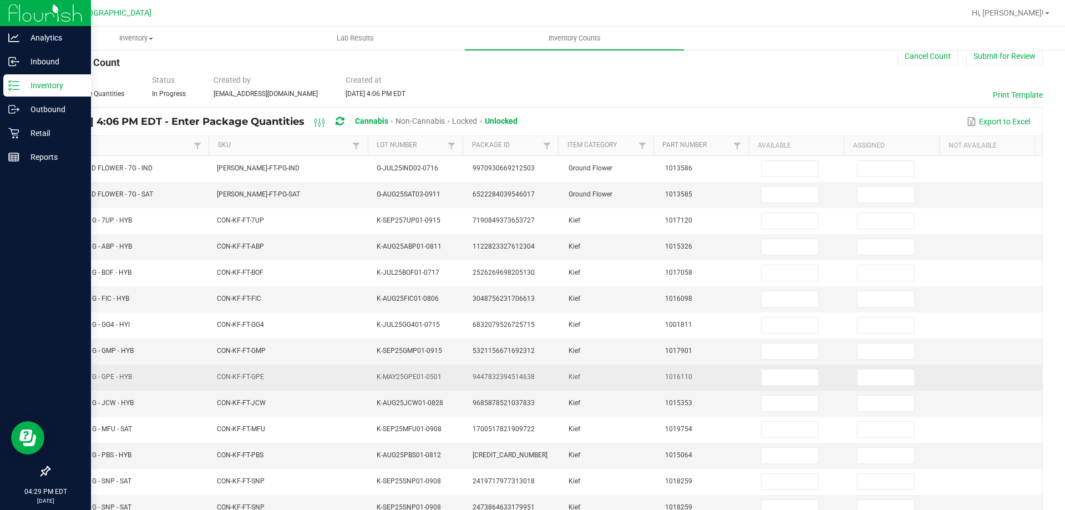
scroll to position [0, 0]
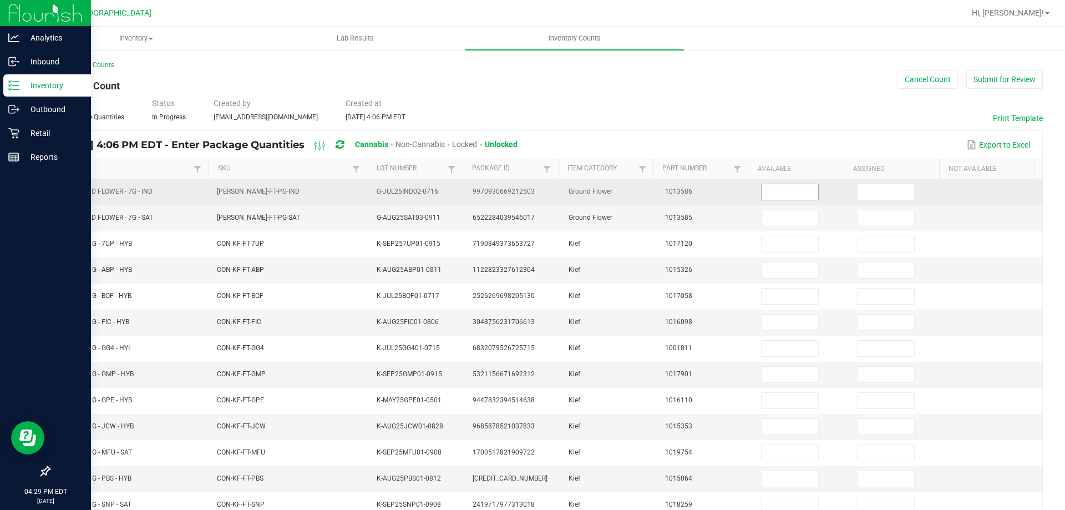
click at [797, 189] on input at bounding box center [790, 192] width 57 height 16
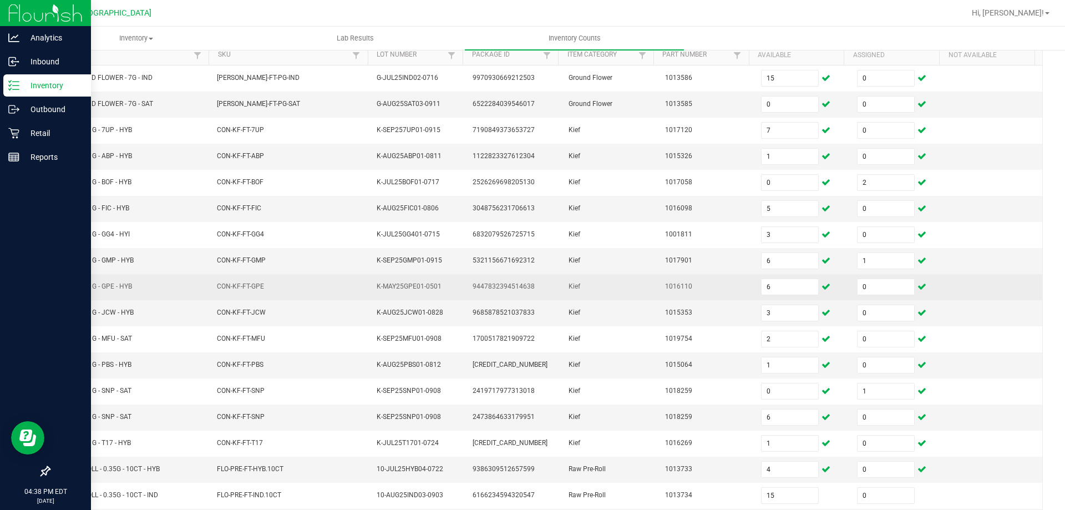
scroll to position [230, 0]
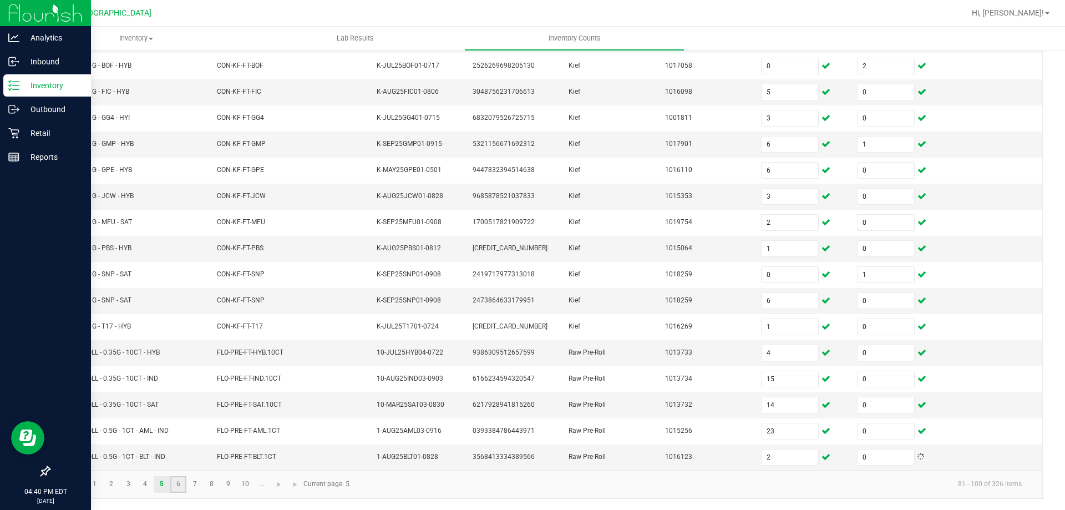
click at [178, 483] on link "6" at bounding box center [178, 484] width 16 height 17
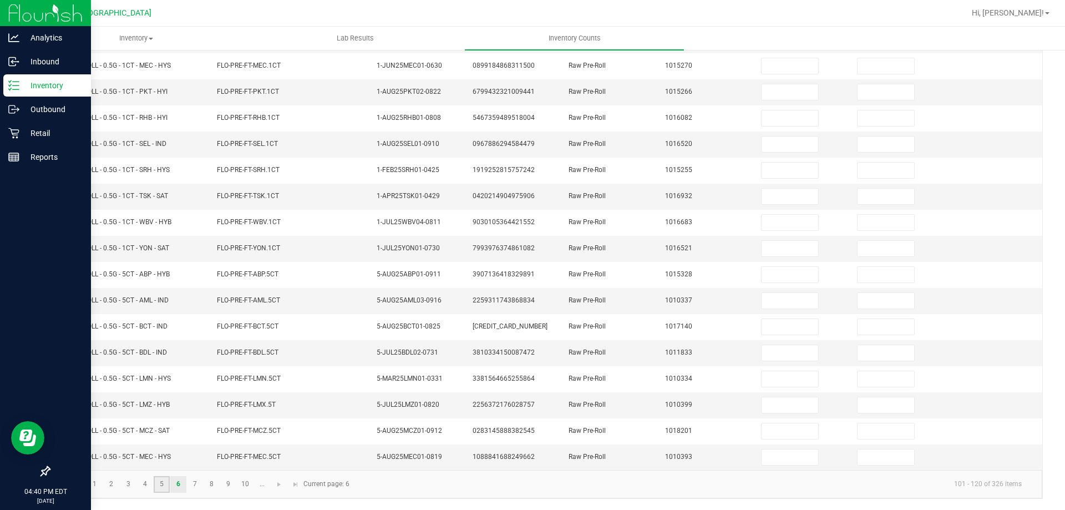
click at [162, 483] on link "5" at bounding box center [162, 484] width 16 height 17
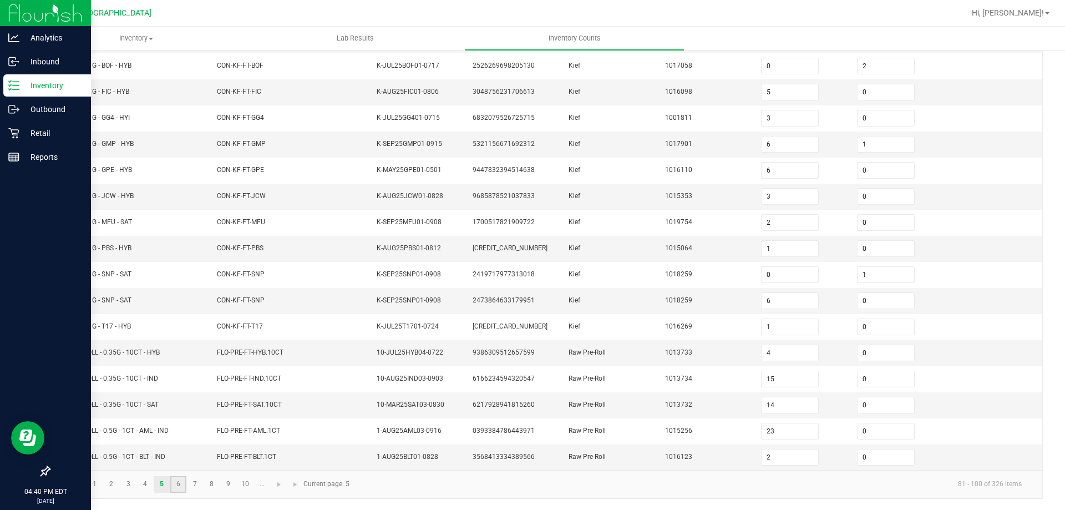
click at [180, 489] on link "6" at bounding box center [178, 484] width 16 height 17
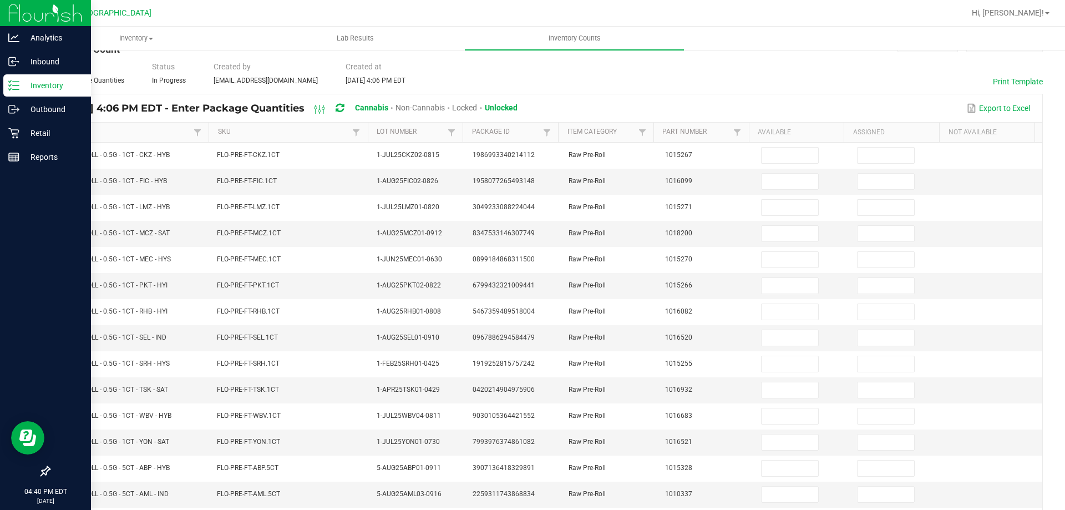
scroll to position [0, 0]
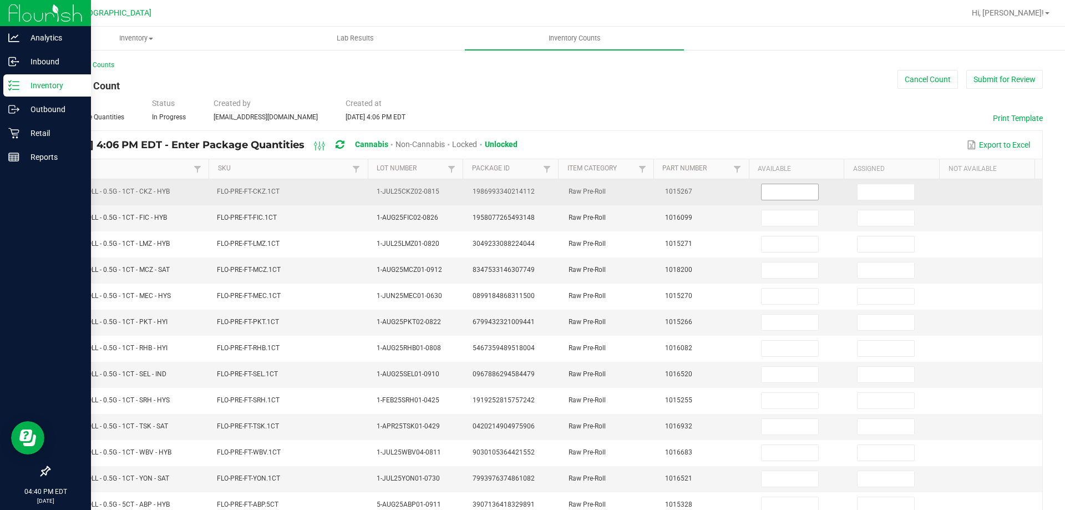
click at [765, 192] on input at bounding box center [790, 192] width 57 height 16
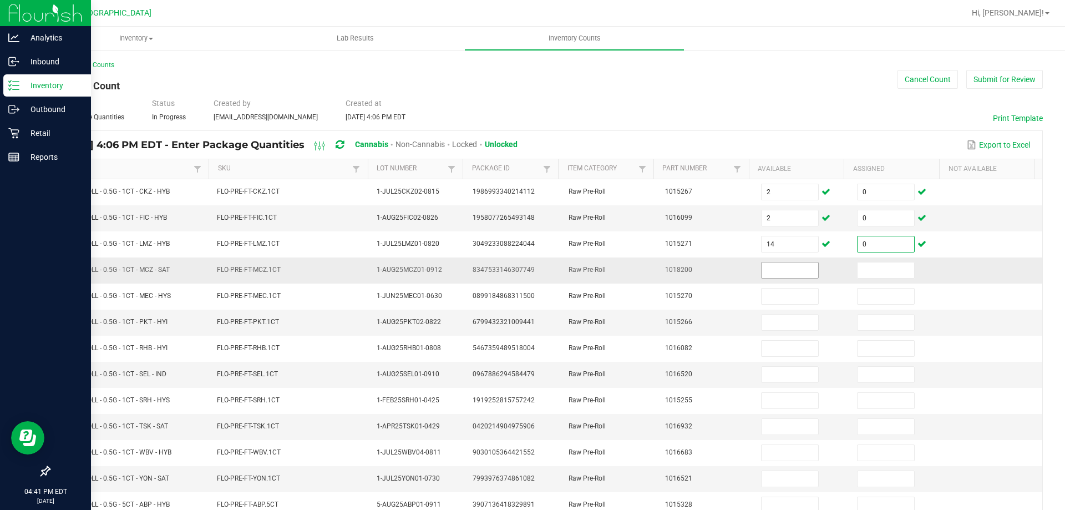
click at [793, 270] on input at bounding box center [790, 270] width 57 height 16
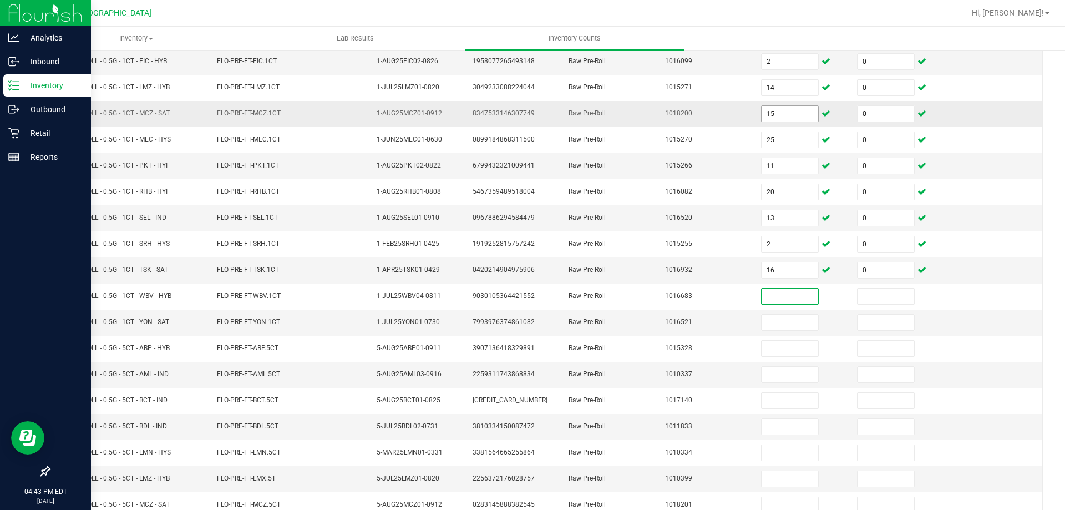
scroll to position [156, 0]
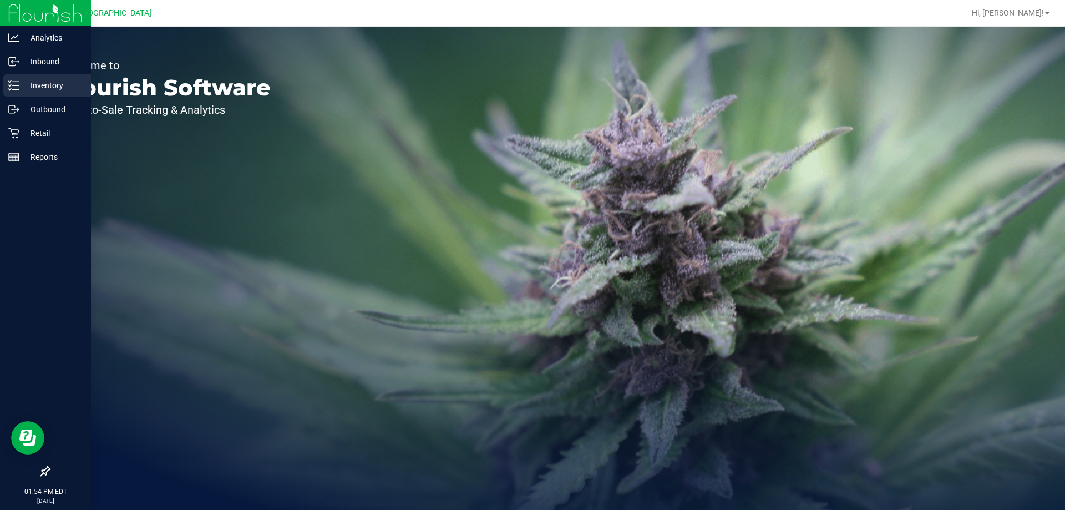
click at [13, 82] on line at bounding box center [16, 82] width 6 height 0
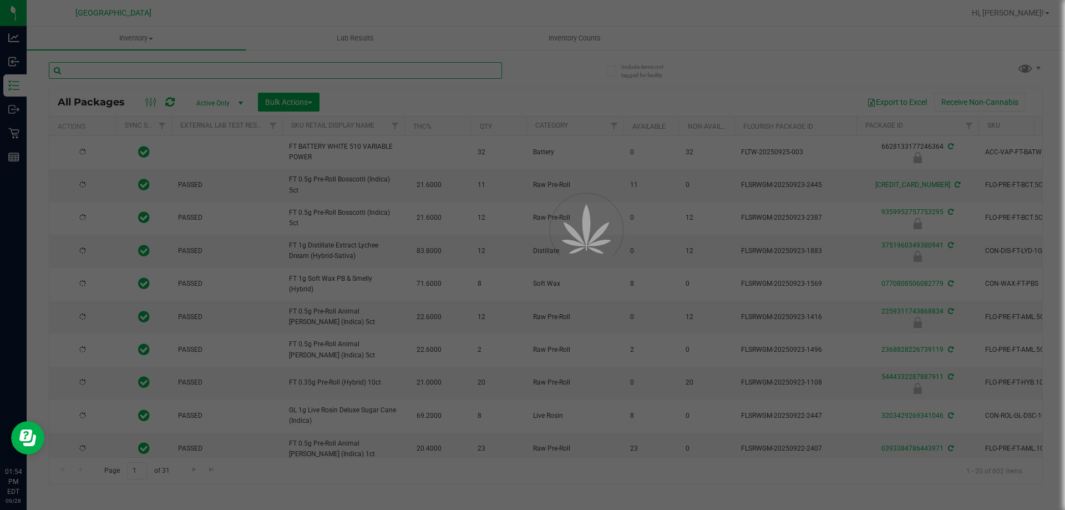
click at [214, 67] on input "text" at bounding box center [275, 70] width 453 height 17
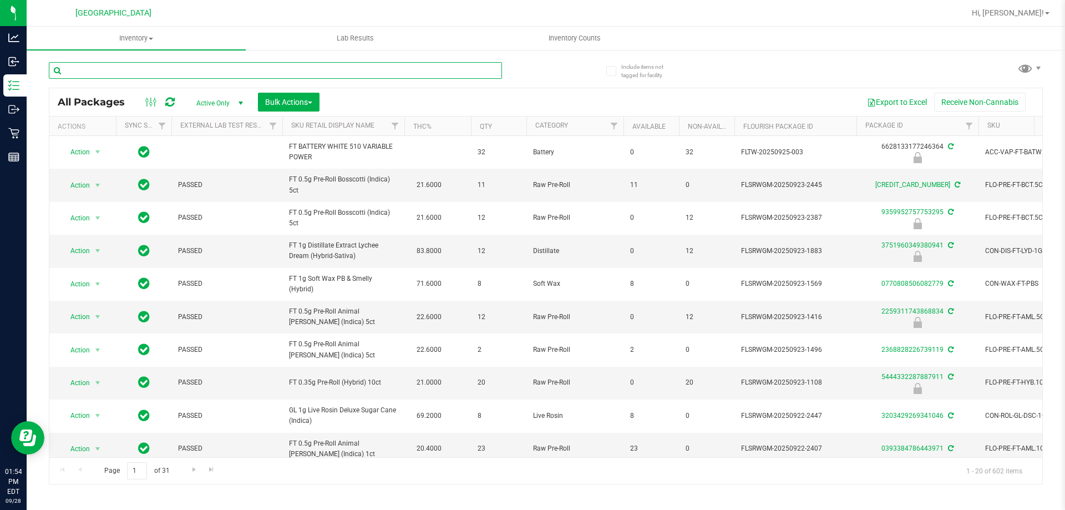
click at [209, 70] on input "text" at bounding box center [275, 70] width 453 height 17
type input "8823373254467302"
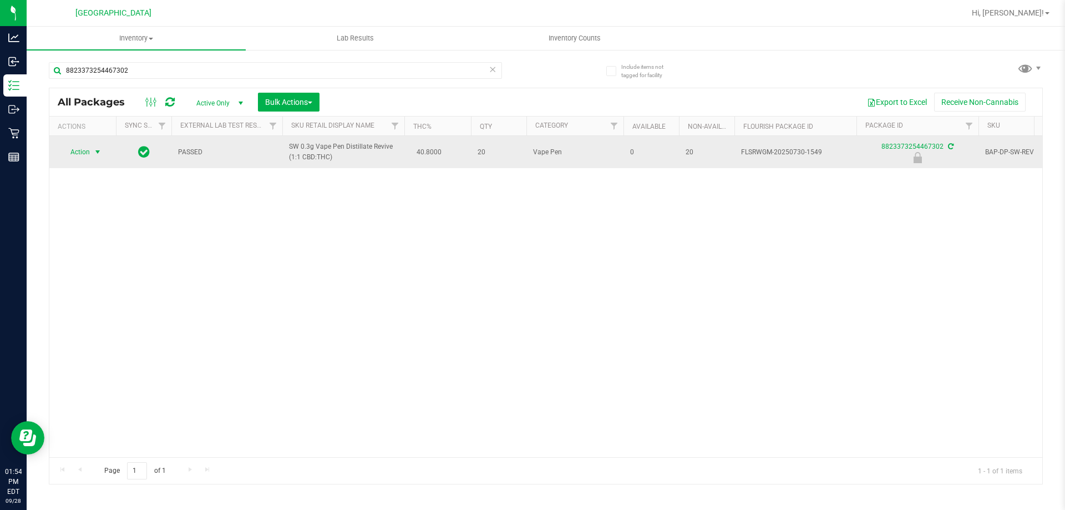
click at [94, 154] on span "select" at bounding box center [97, 152] width 9 height 9
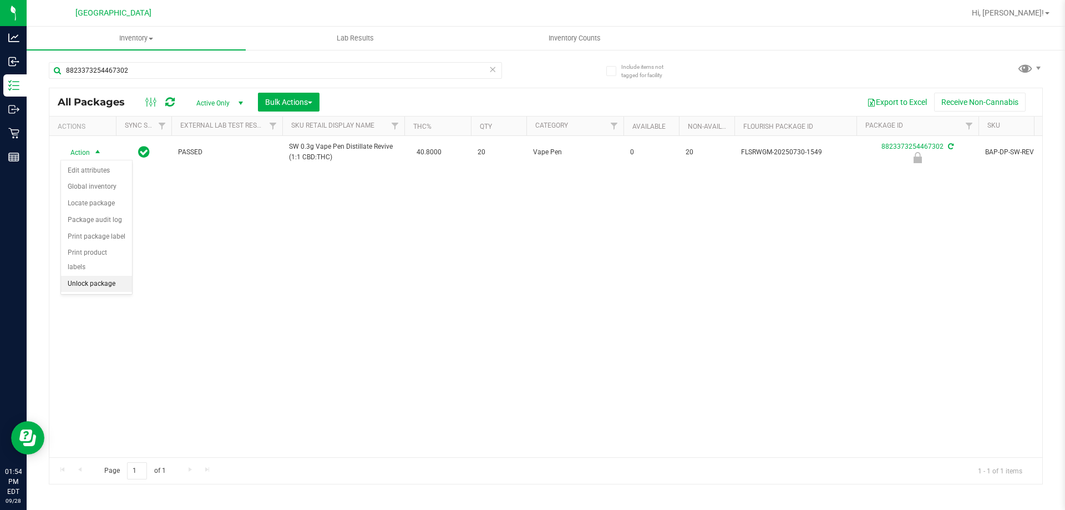
click at [103, 276] on li "Unlock package" at bounding box center [96, 284] width 71 height 17
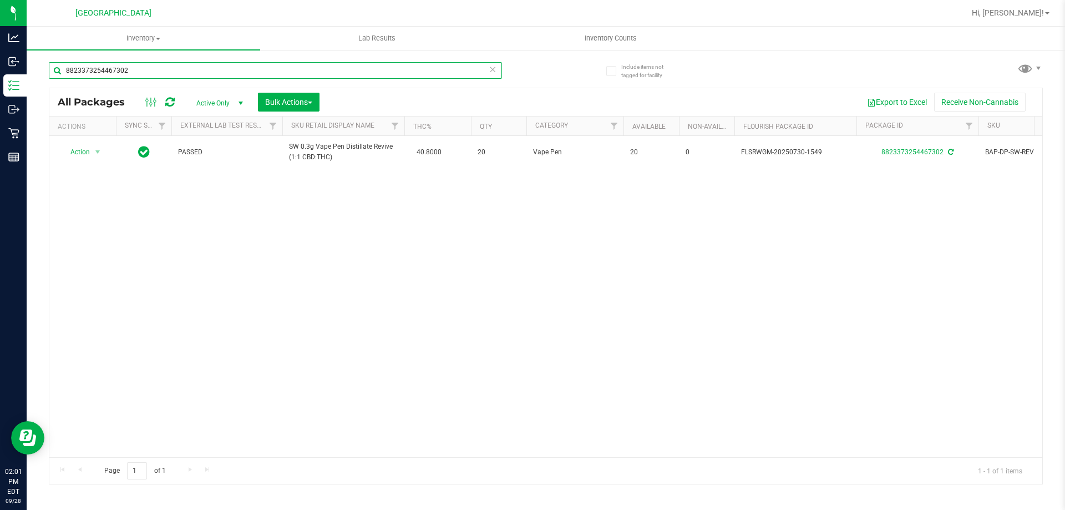
click at [313, 66] on input "8823373254467302" at bounding box center [275, 70] width 453 height 17
type input "8"
type input "aml"
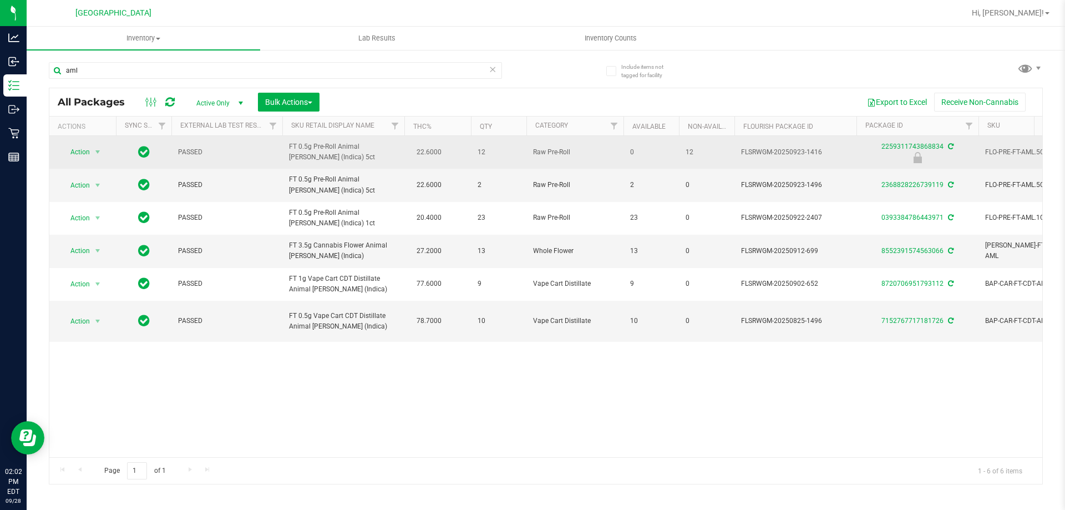
click at [83, 154] on span "Action" at bounding box center [75, 152] width 30 height 16
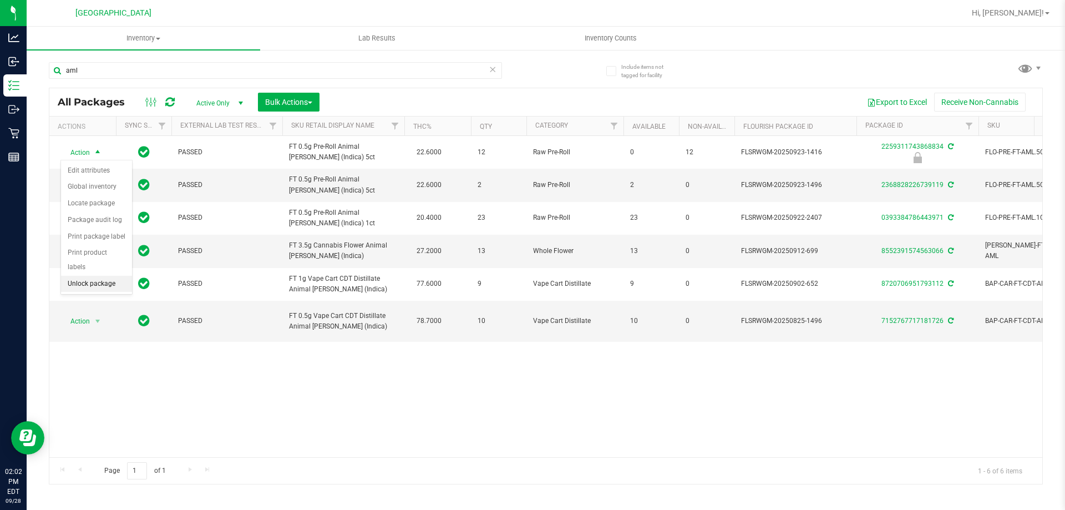
click at [100, 276] on li "Unlock package" at bounding box center [96, 284] width 71 height 17
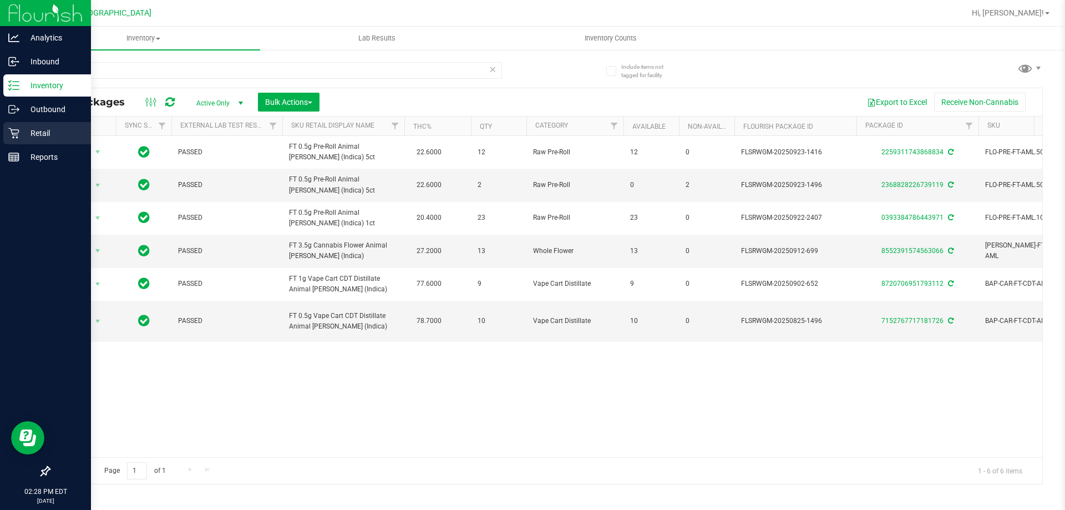
click at [20, 128] on p "Retail" at bounding box center [52, 132] width 67 height 13
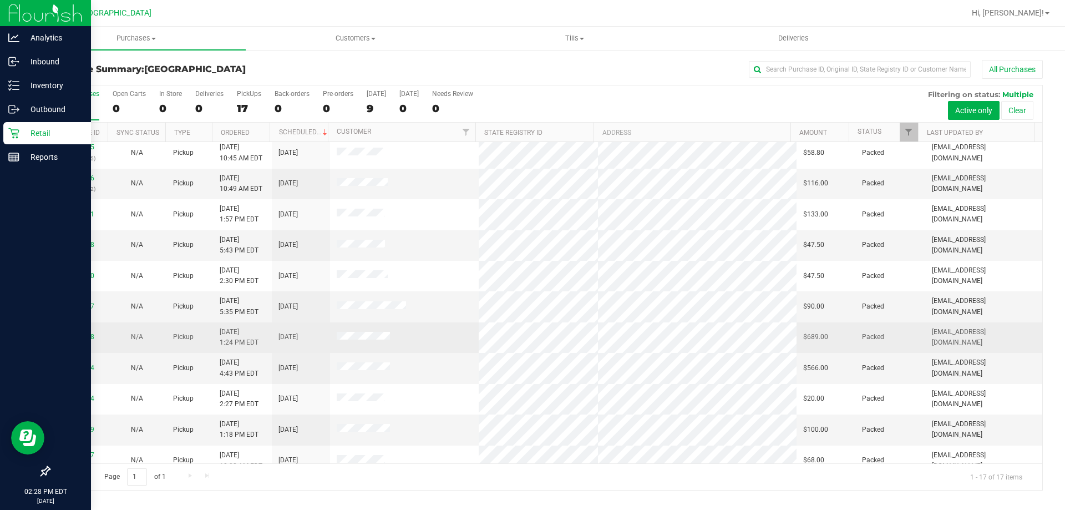
scroll to position [201, 0]
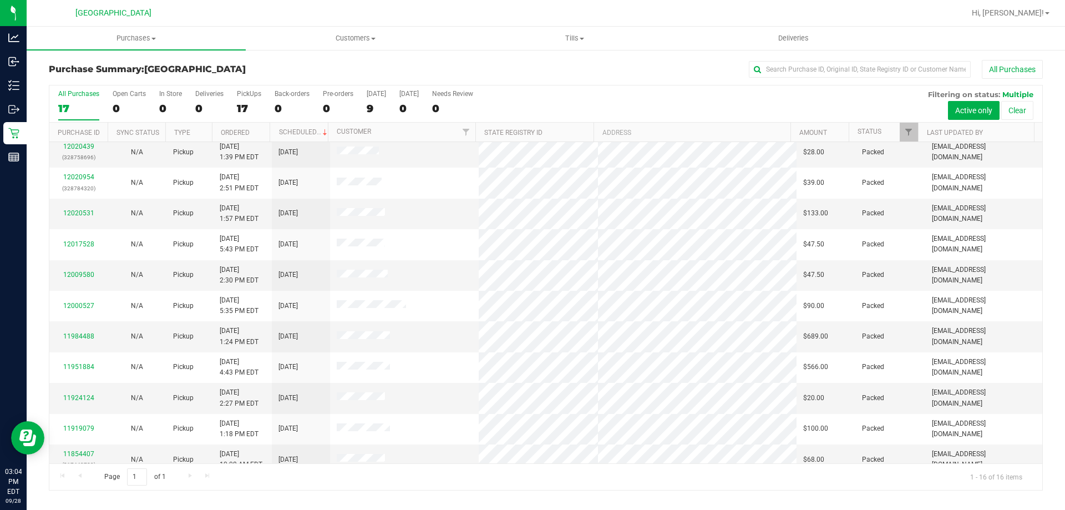
scroll to position [170, 0]
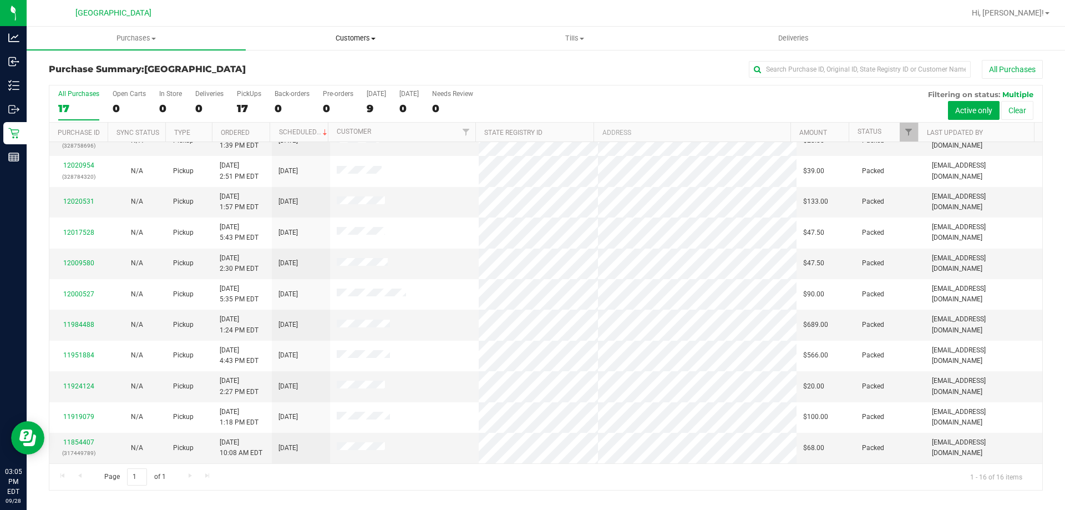
click at [344, 45] on uib-tab-heading "Customers All customers Add a new customer All physicians" at bounding box center [355, 38] width 218 height 22
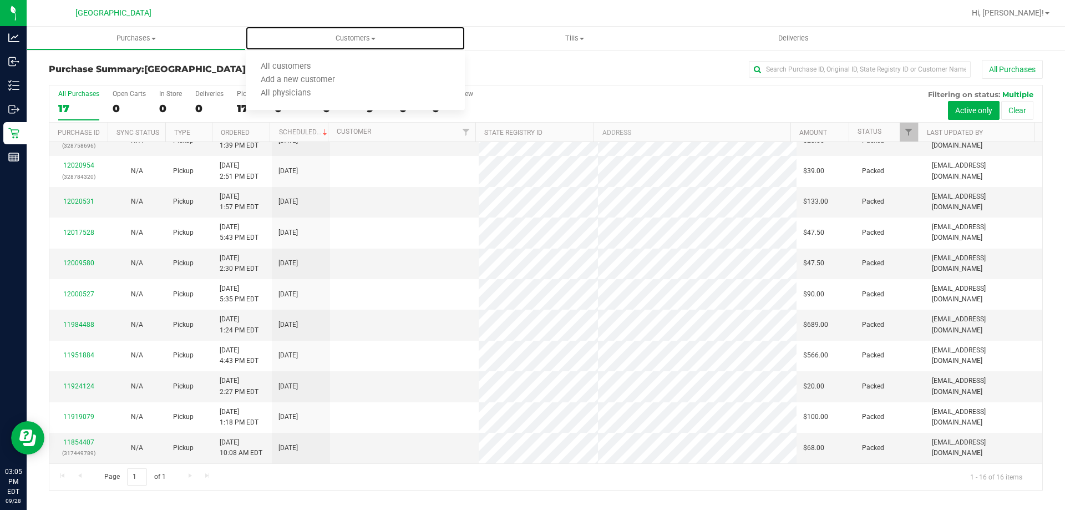
scroll to position [0, 0]
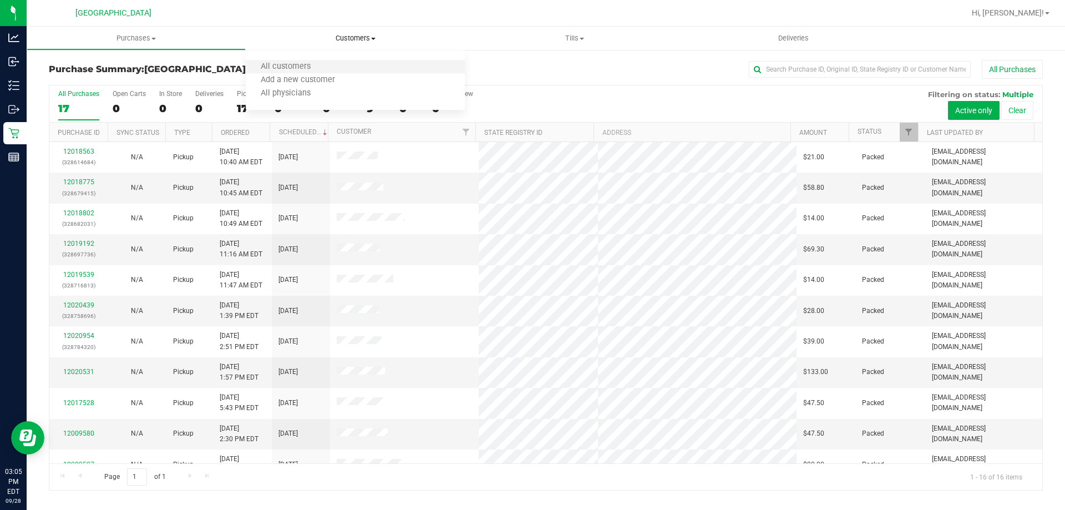
click at [331, 67] on li "All customers" at bounding box center [355, 66] width 219 height 13
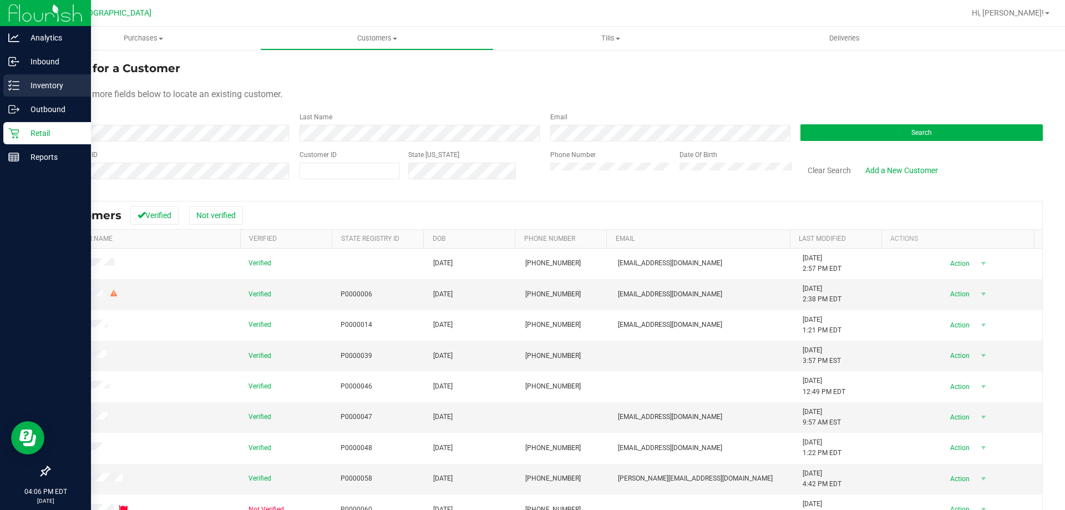
click at [8, 80] on icon at bounding box center [13, 85] width 11 height 11
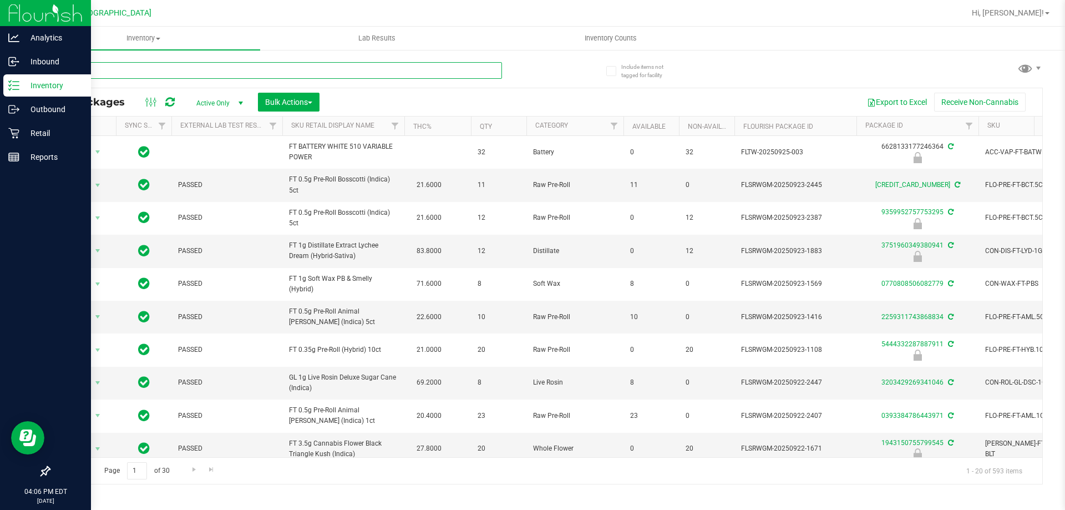
click at [108, 69] on input "text" at bounding box center [275, 70] width 453 height 17
paste input "BDS - VAPORIZER - BOUNDLESS - TERP PEN - BLACK"
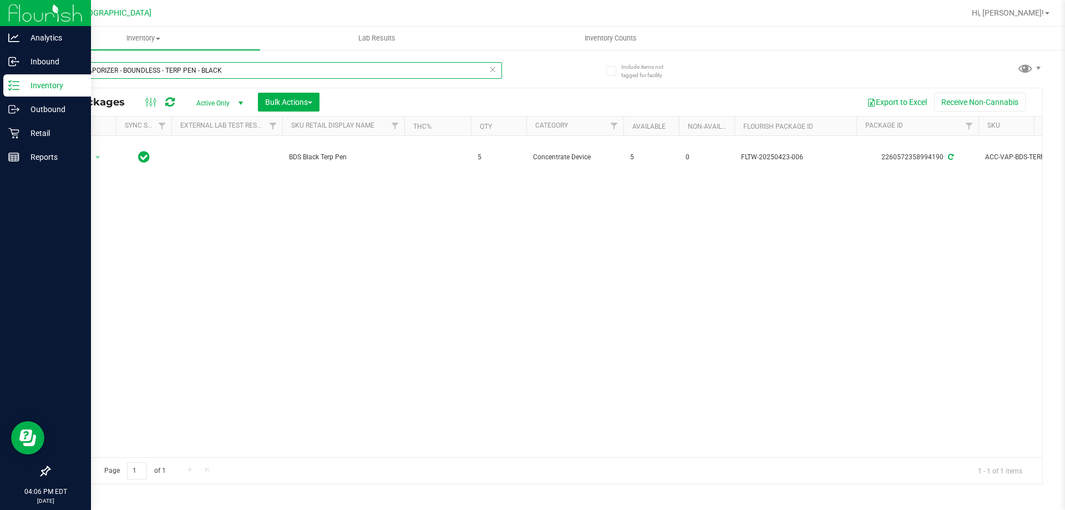
click at [267, 66] on input "BDS - VAPORIZER - BOUNDLESS - TERP PEN - BLACK" at bounding box center [275, 70] width 453 height 17
paste input "CCELL SILO BATTERY BL"
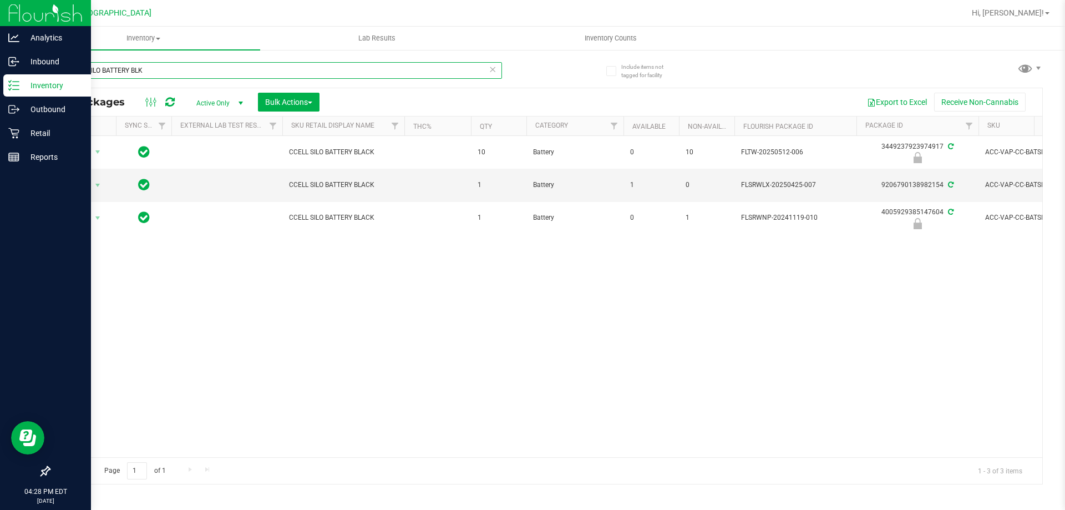
click at [238, 77] on input "CCELL SILO BATTERY BLK" at bounding box center [275, 70] width 453 height 17
paste input "FT - GRINDER - 4 PIECE - BLAC"
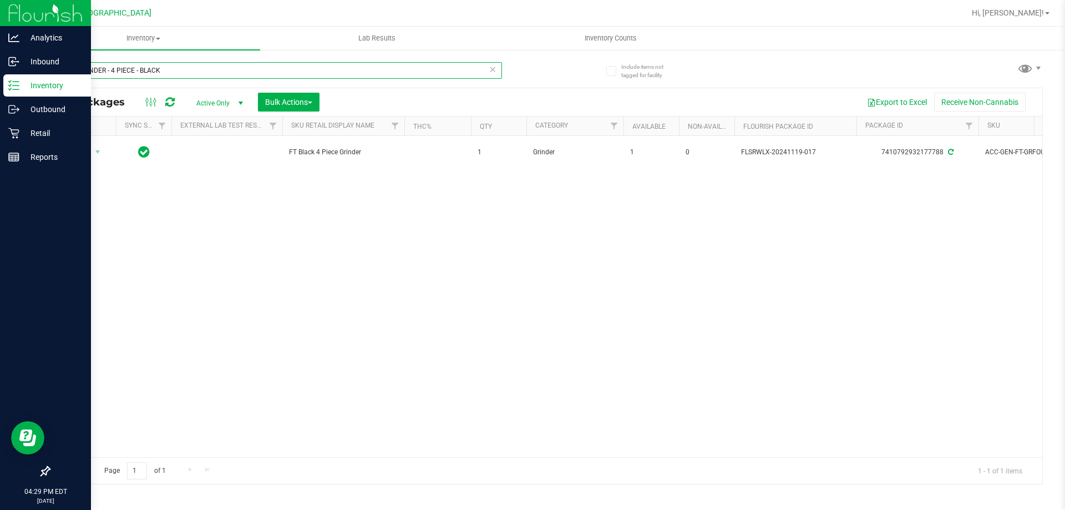
type input "FT - GRINDER - 4 PIECE - BLACK"
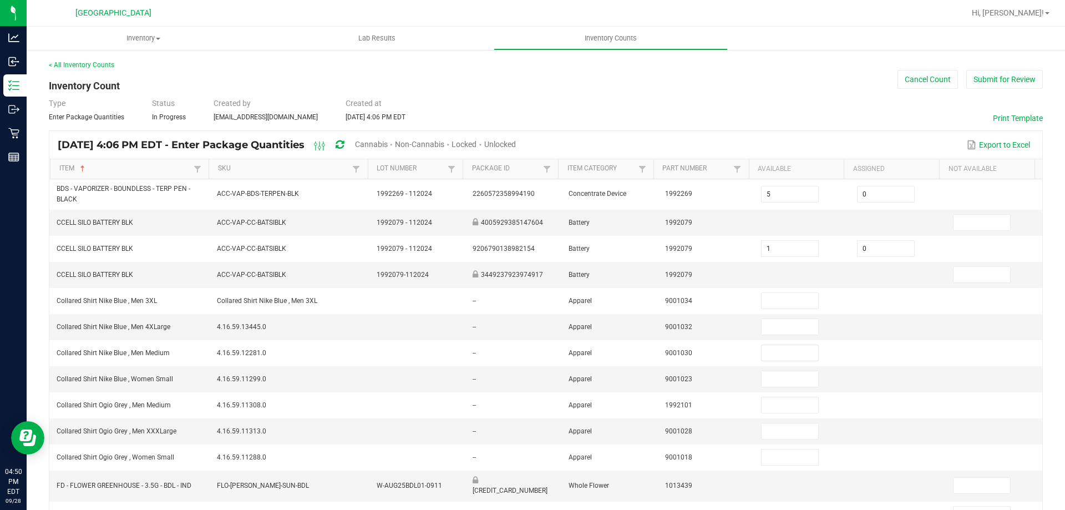
click at [516, 145] on span "Unlocked" at bounding box center [500, 144] width 32 height 9
type input "19"
type input "9"
type input "14"
type input "10"
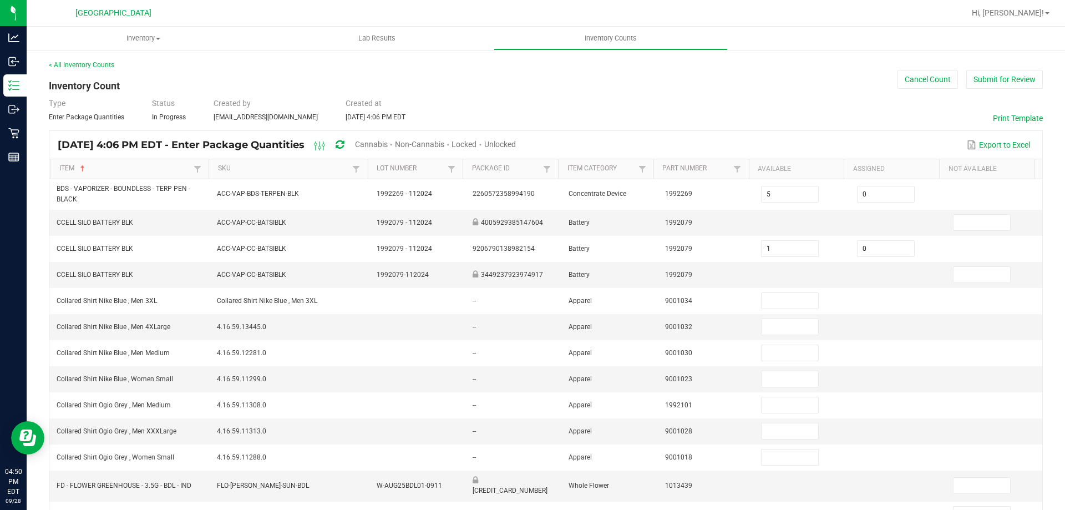
type input "1"
type input "12"
type input "5"
type input "0"
type input "8"
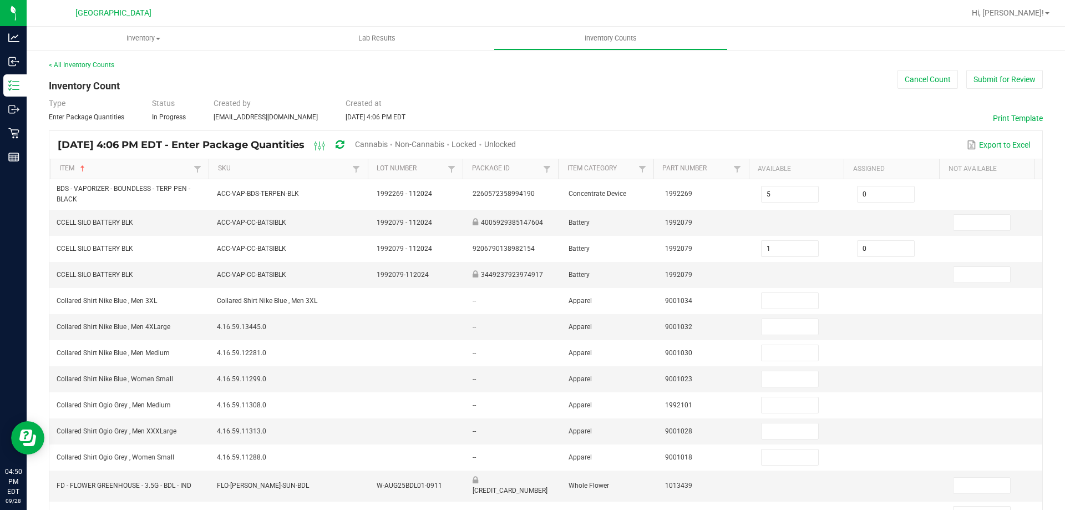
type input "0"
type input "1"
type input "0"
type input "8"
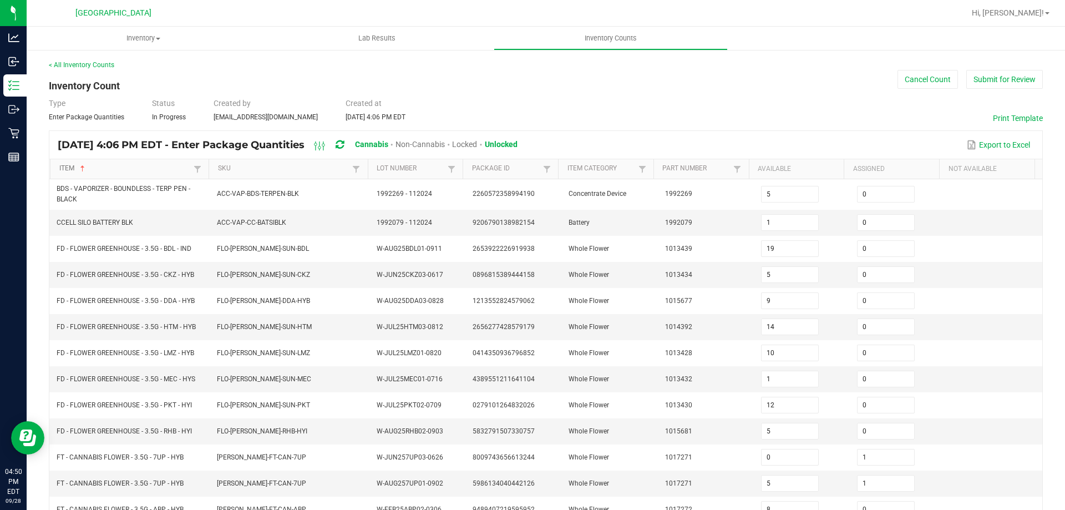
click at [133, 173] on link "Item" at bounding box center [125, 168] width 132 height 9
type input "5"
type input "6"
type input "7"
type input "9"
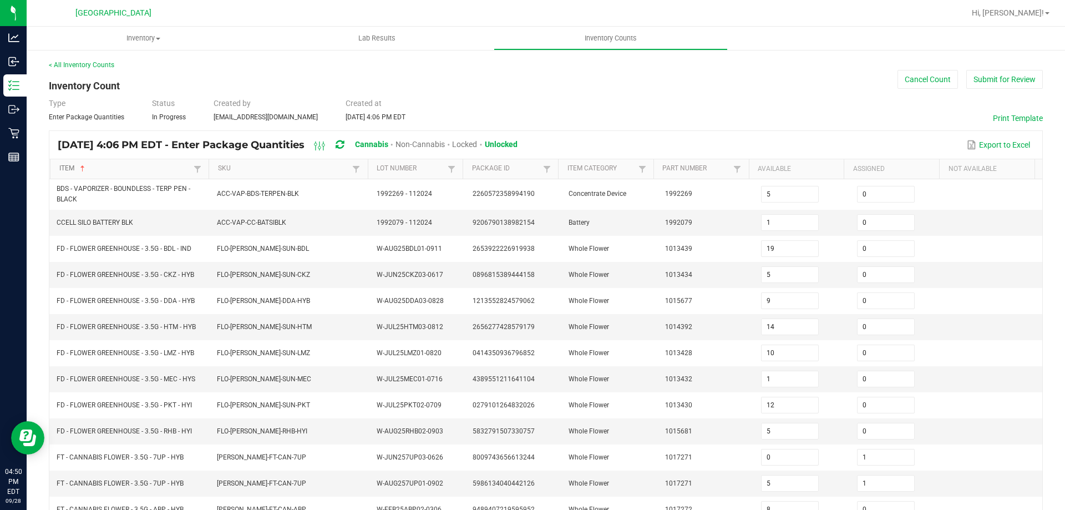
type input "3"
type input "6"
type input "23"
type input "17"
type input "0"
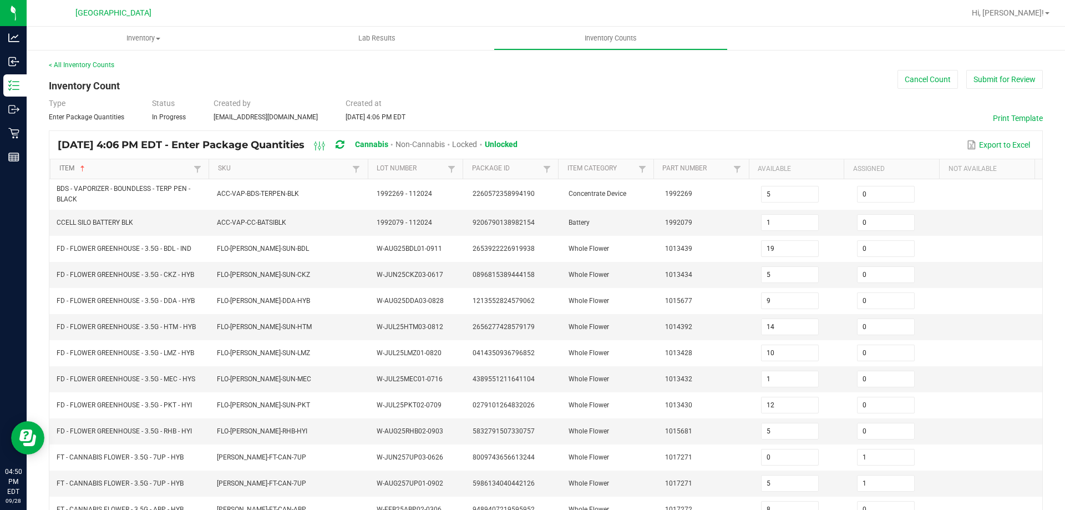
type input "9"
type input "0"
type input "10"
type input "0"
type input "7"
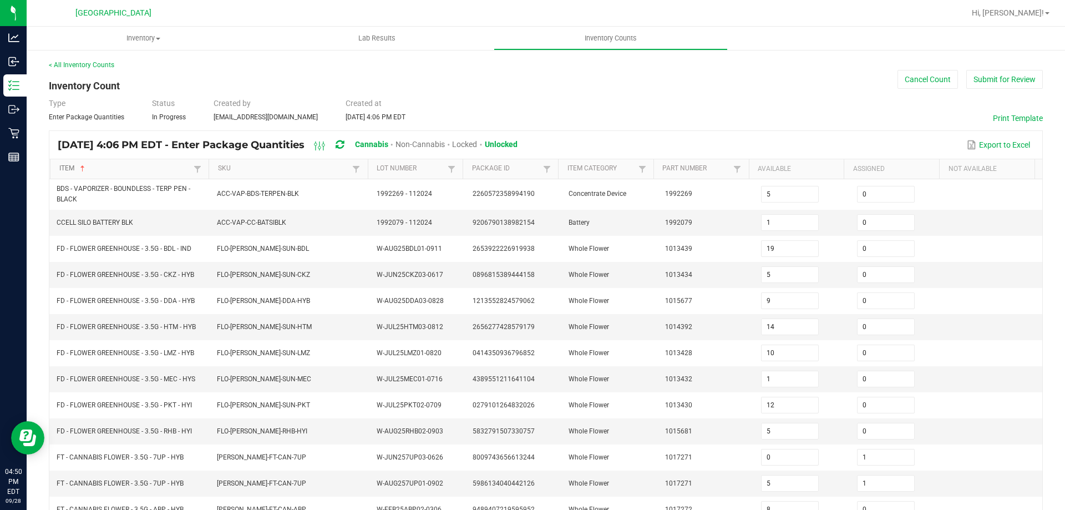
type input "7"
type input "0"
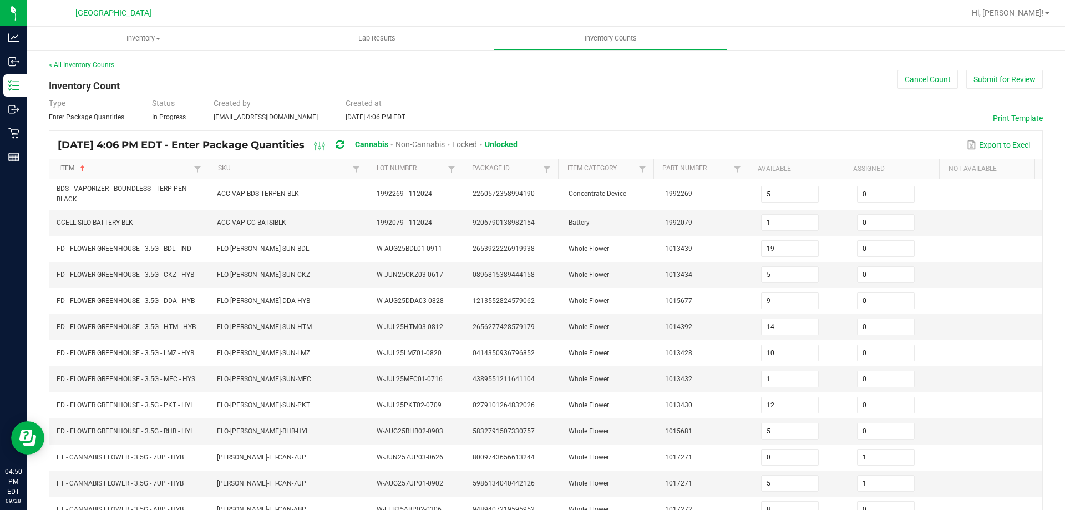
type input "0"
type input "9"
type input "6"
type input "9"
type input "0"
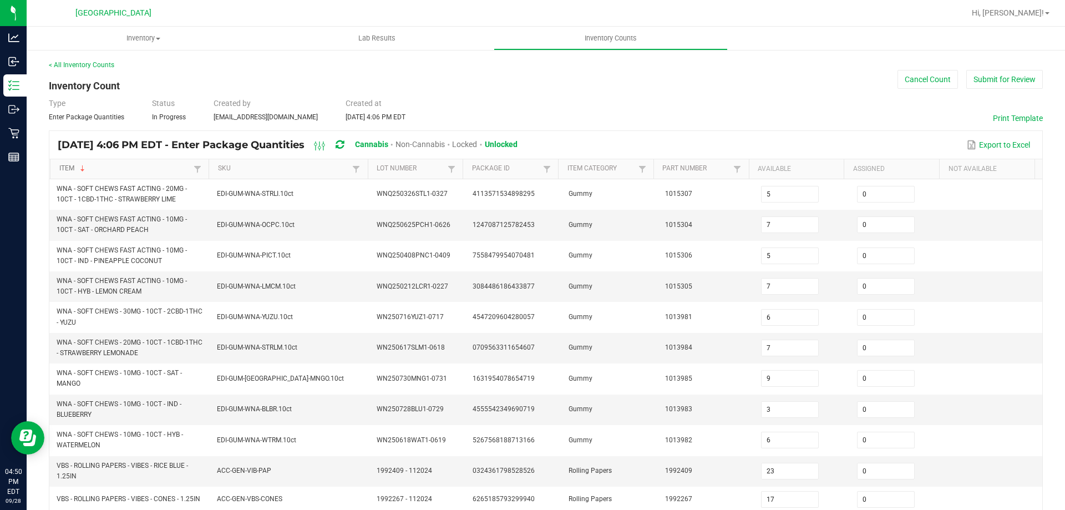
click at [148, 168] on link "Item" at bounding box center [125, 168] width 132 height 9
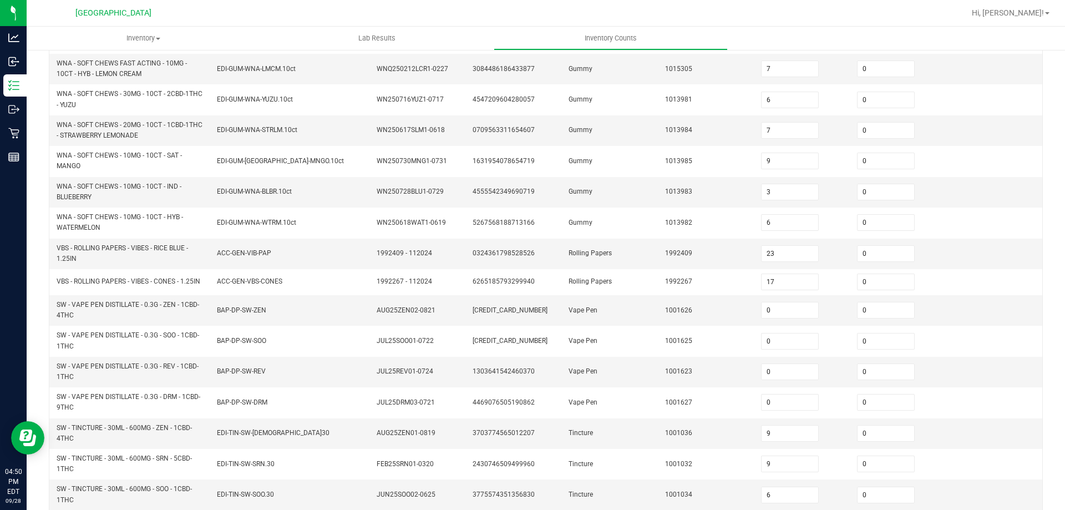
scroll to position [323, 0]
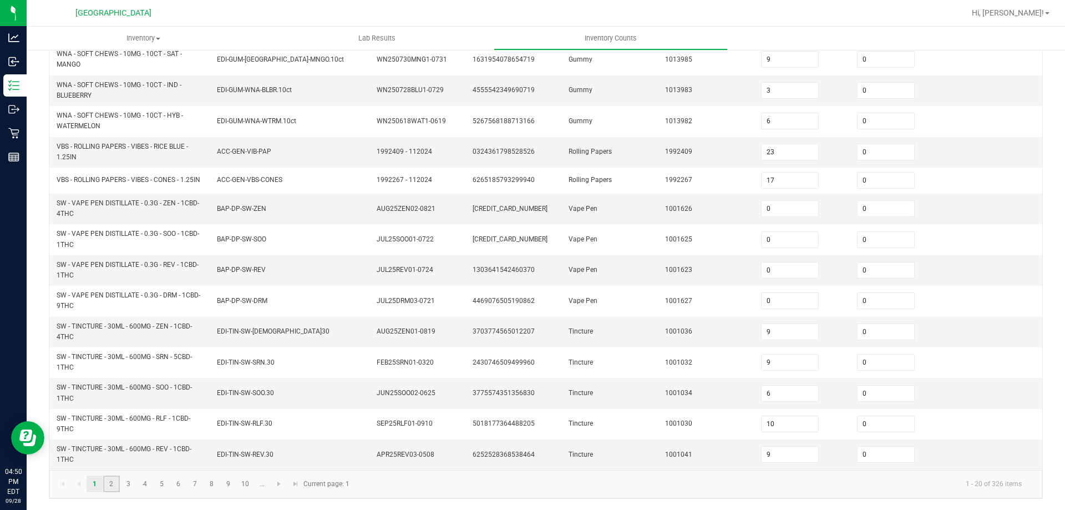
click at [112, 484] on link "2" at bounding box center [111, 483] width 16 height 17
type input "9"
type input "8"
type input "1"
type input "2"
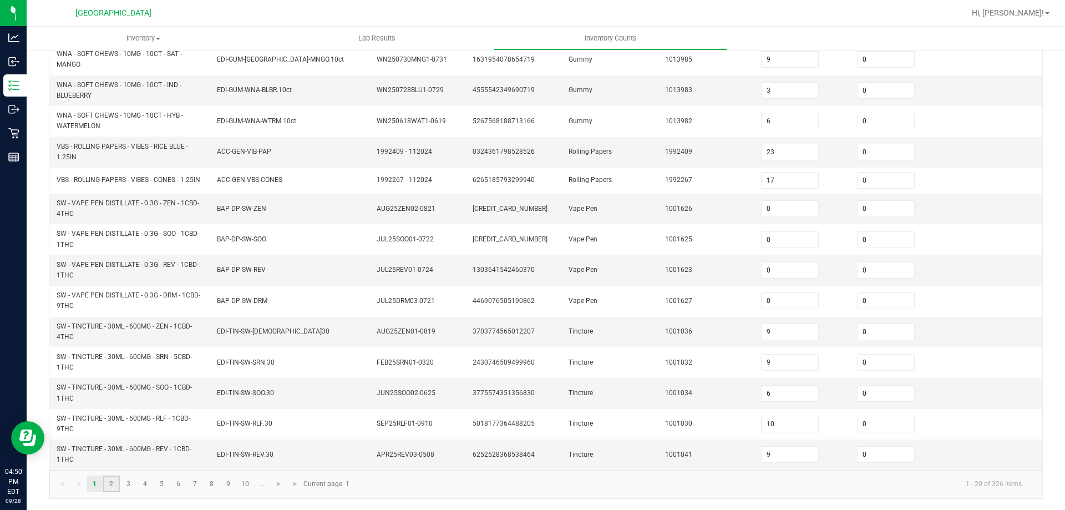
type input "3"
type input "4"
type input "6"
type input "9"
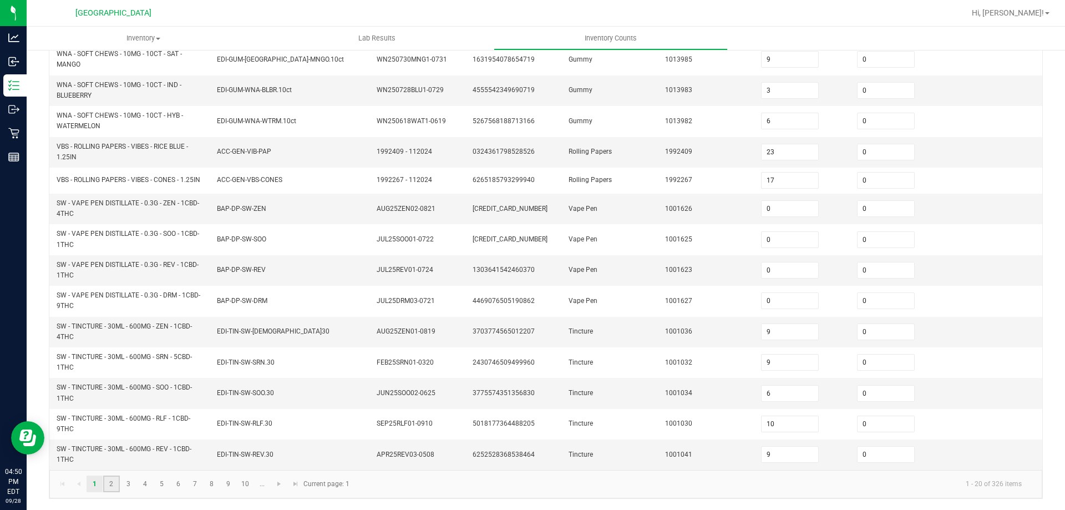
type input "4"
type input "42"
type input "5"
type input "0"
type input "4"
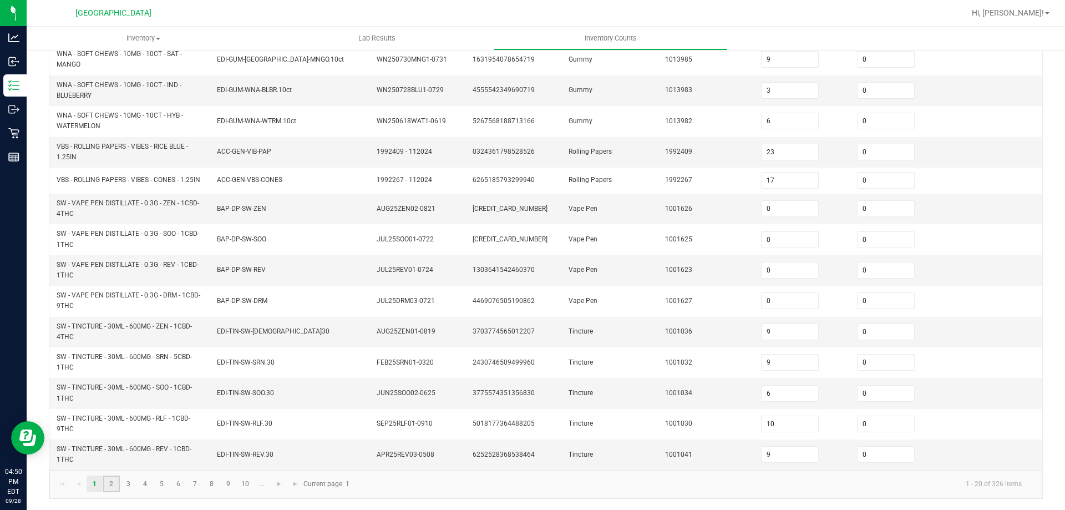
type input "10"
type input "6"
type input "4"
type input "5"
type input "0"
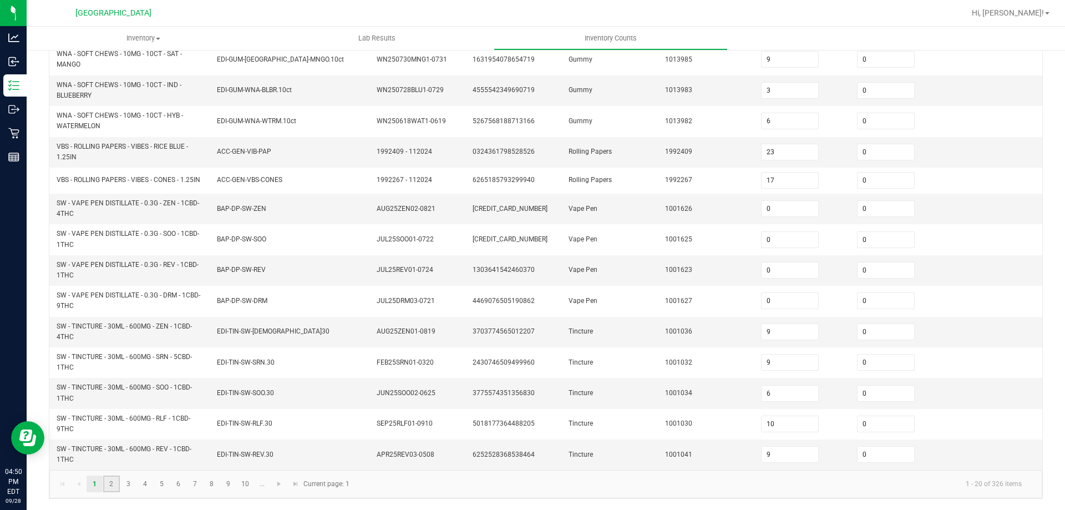
type input "1"
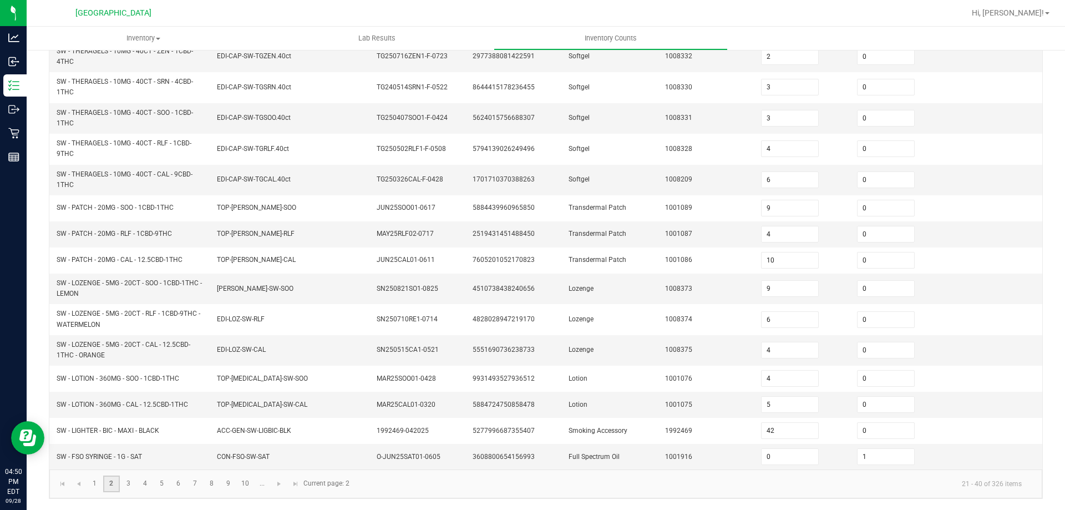
scroll to position [291, 0]
click at [144, 484] on link "4" at bounding box center [145, 483] width 16 height 17
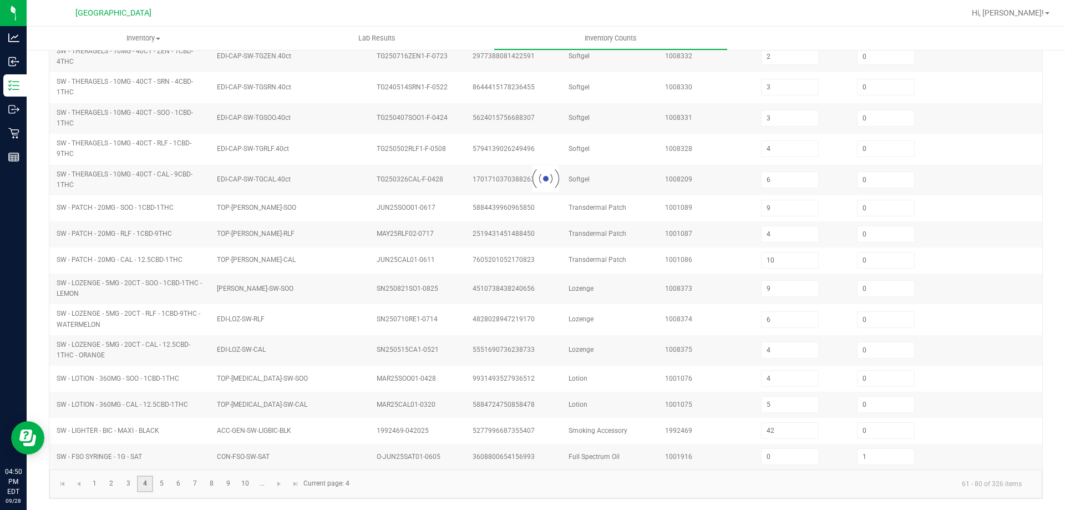
type input "6"
type input "7"
type input "6"
type input "8"
type input "2"
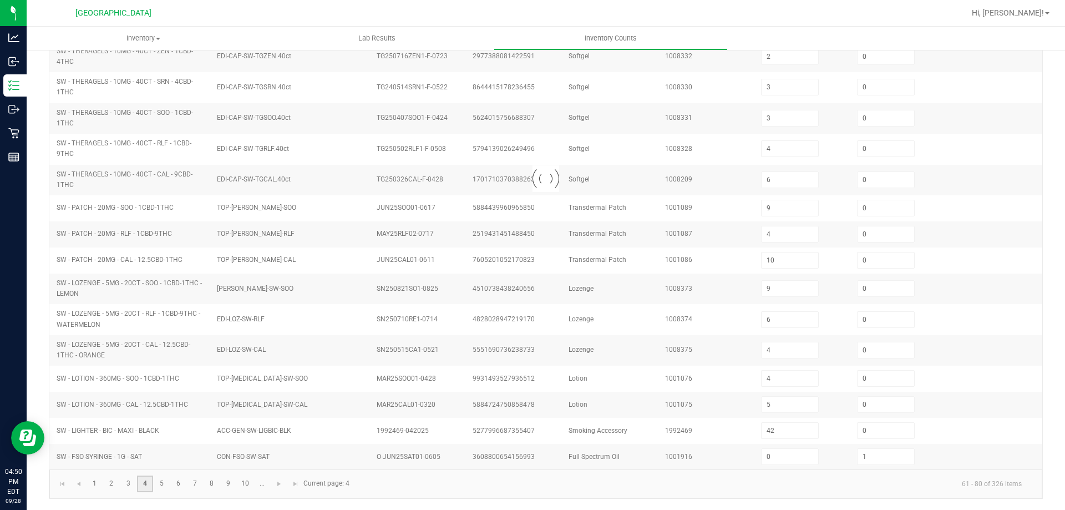
type input "1"
type input "6"
type input "3"
type input "7"
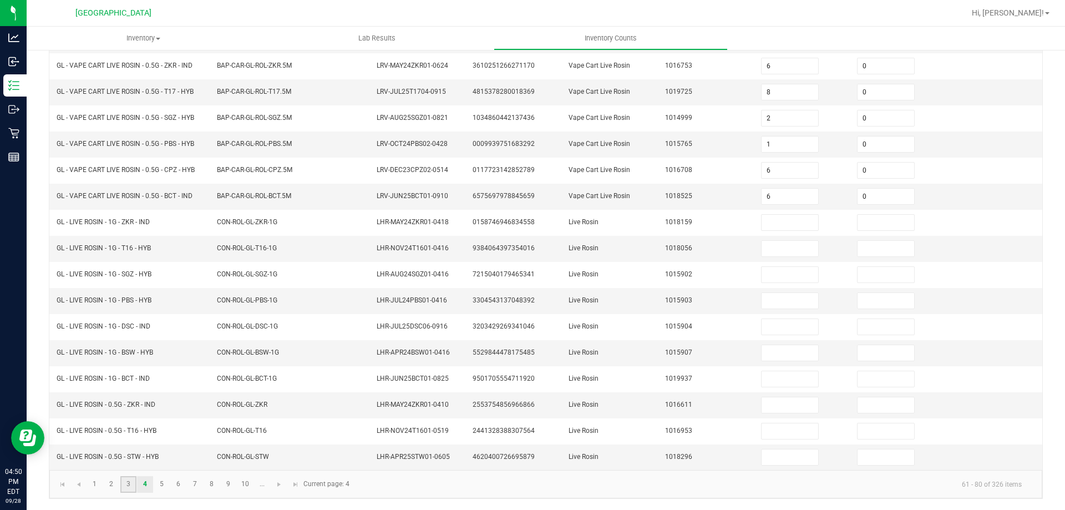
click at [131, 488] on link "3" at bounding box center [128, 484] width 16 height 17
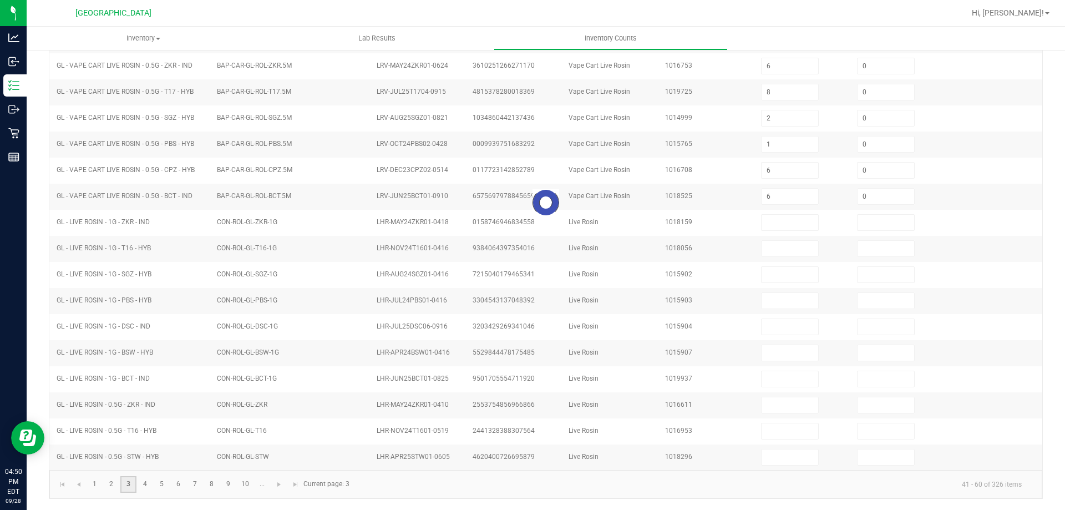
type input "9"
type input "5"
type input "10"
type input "3"
type input "6"
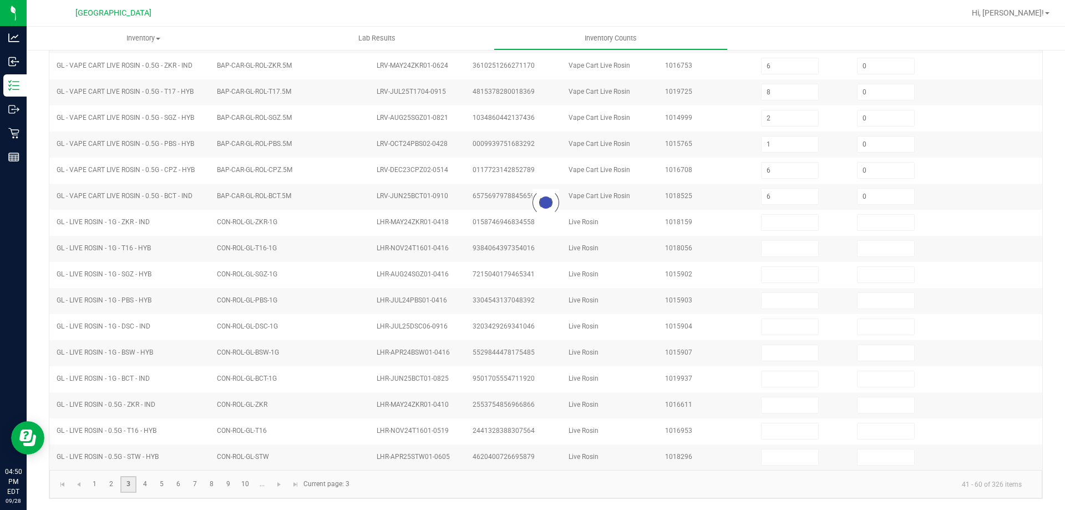
type input "2"
type input "13"
type input "4"
type input "7"
type input "8"
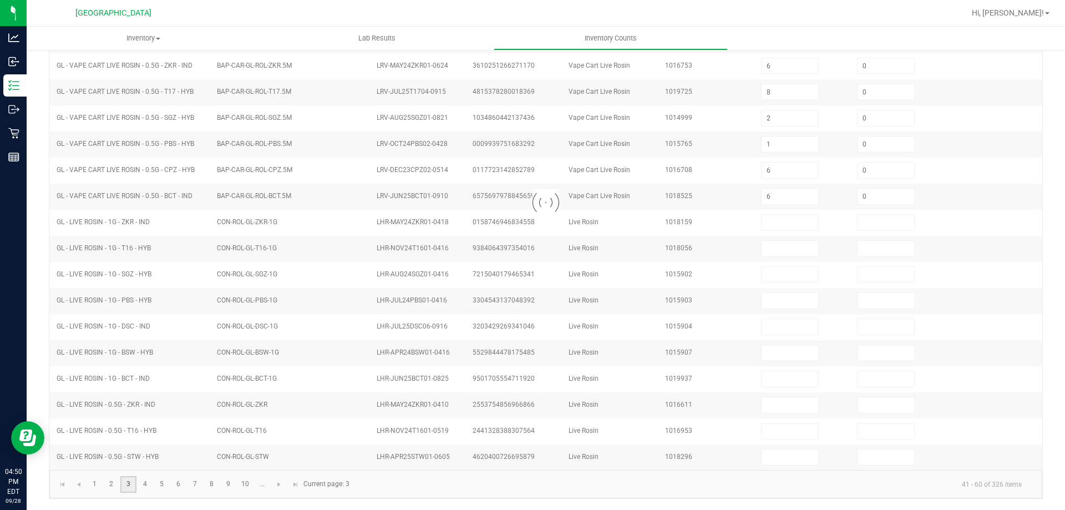
type input "0"
type input "9"
type input "0"
type input "5"
type input "0"
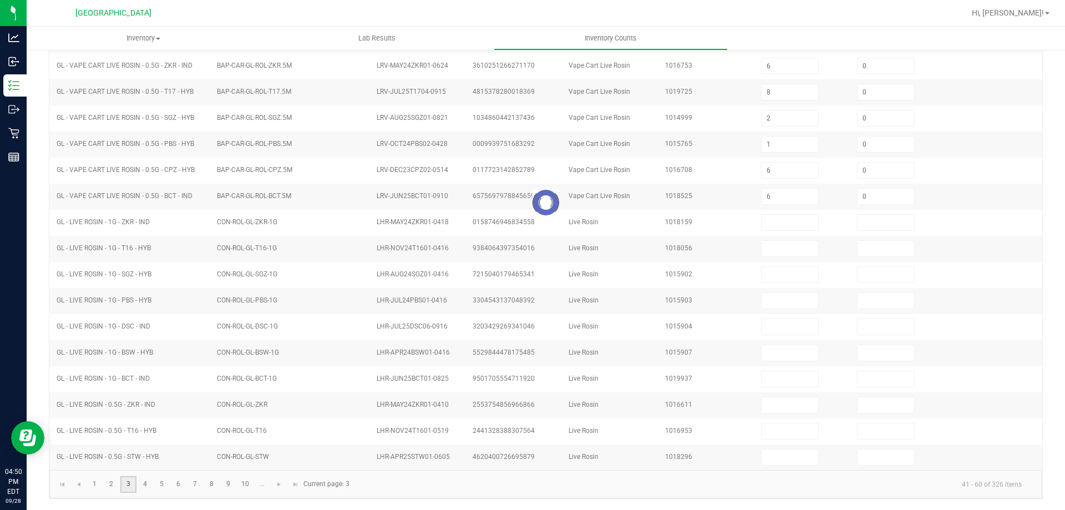
type input "2"
type input "1"
type input "3"
type input "0"
type input "6"
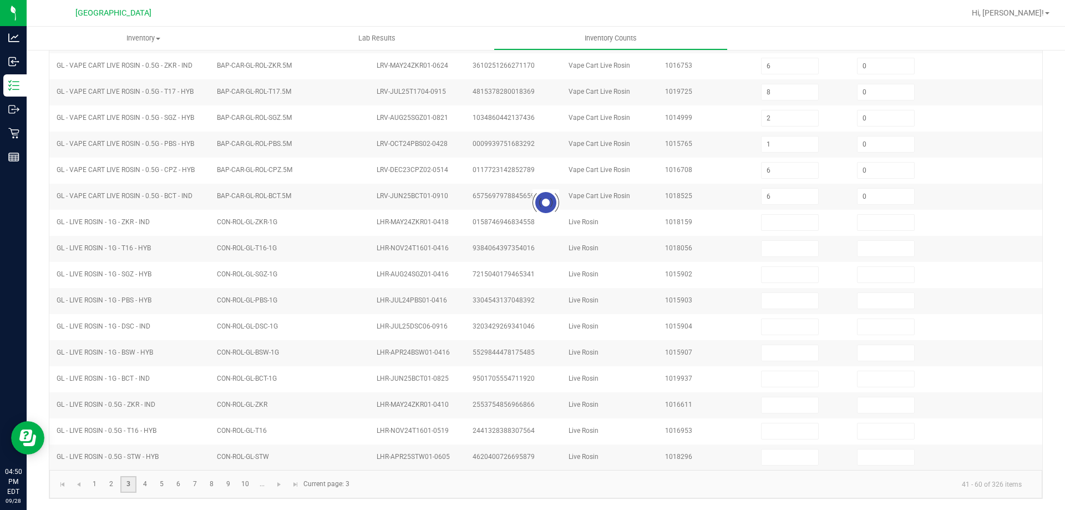
type input "0"
type input "3"
type input "0"
type input "5"
type input "0"
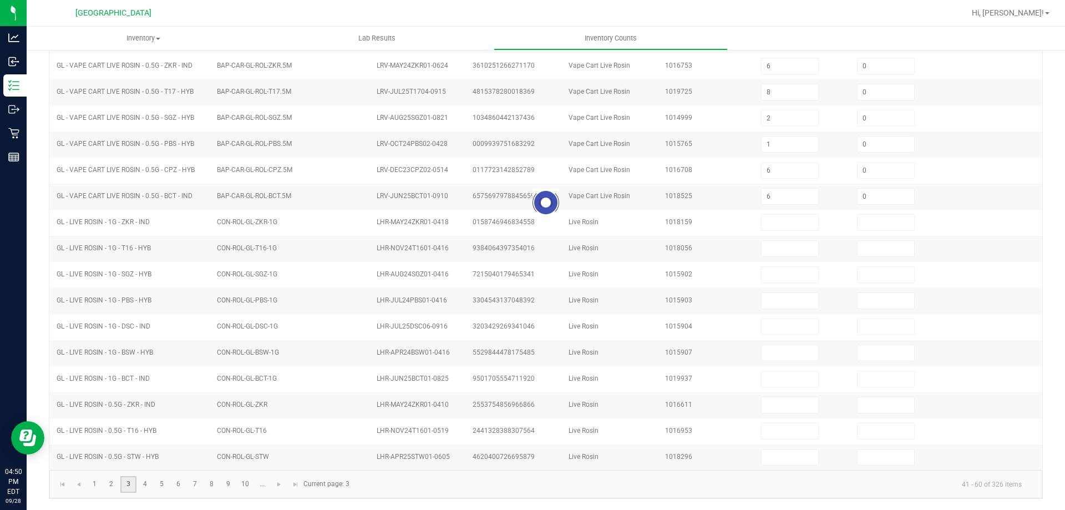
type input "3"
type input "0"
type input "1"
type input "0"
type input "1"
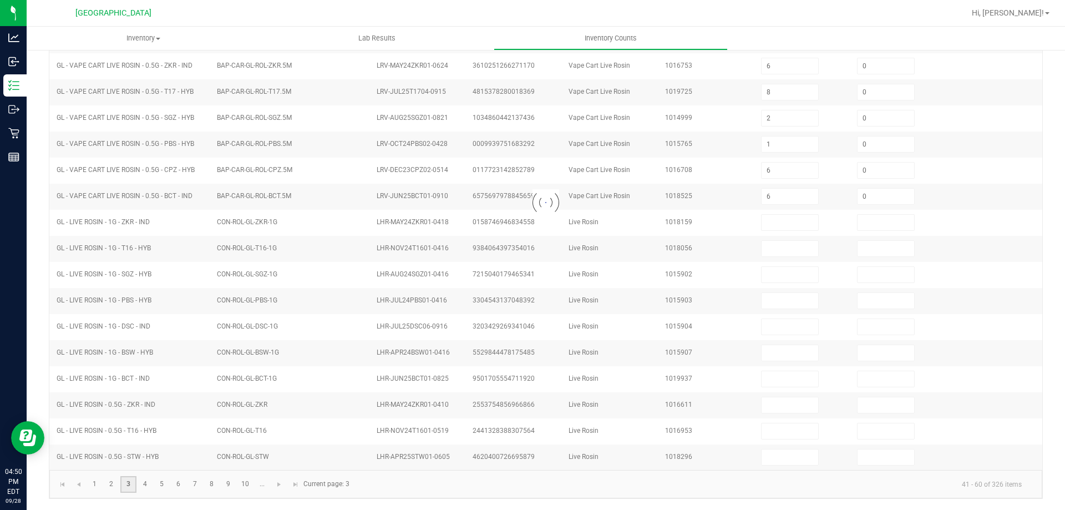
type input "0"
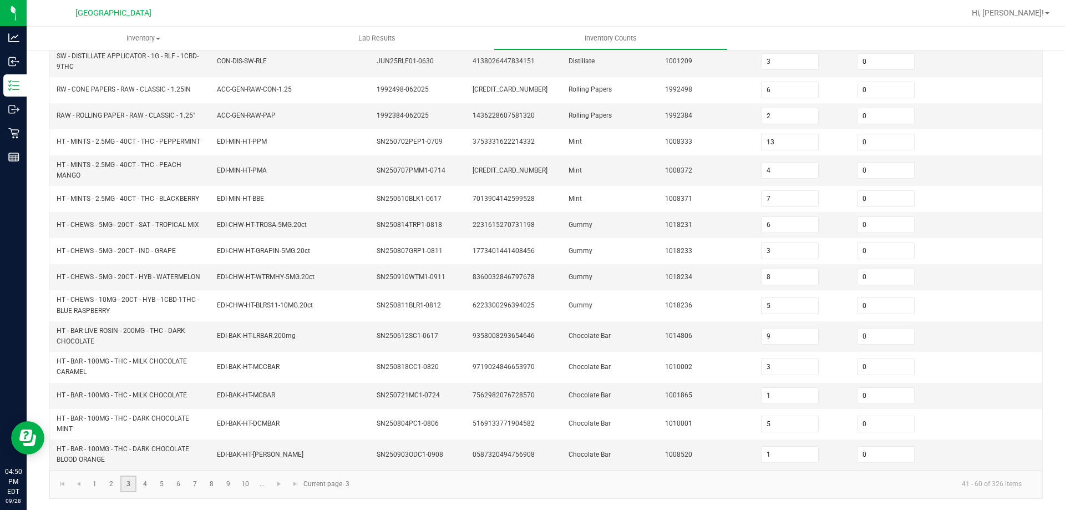
click at [146, 485] on link "4" at bounding box center [145, 483] width 16 height 17
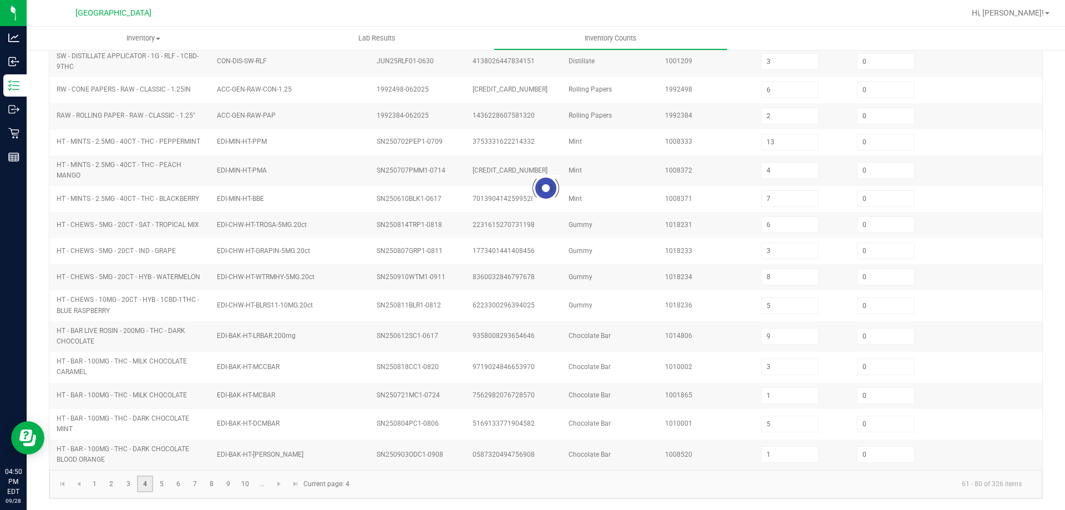
type input "6"
type input "7"
type input "6"
type input "8"
type input "2"
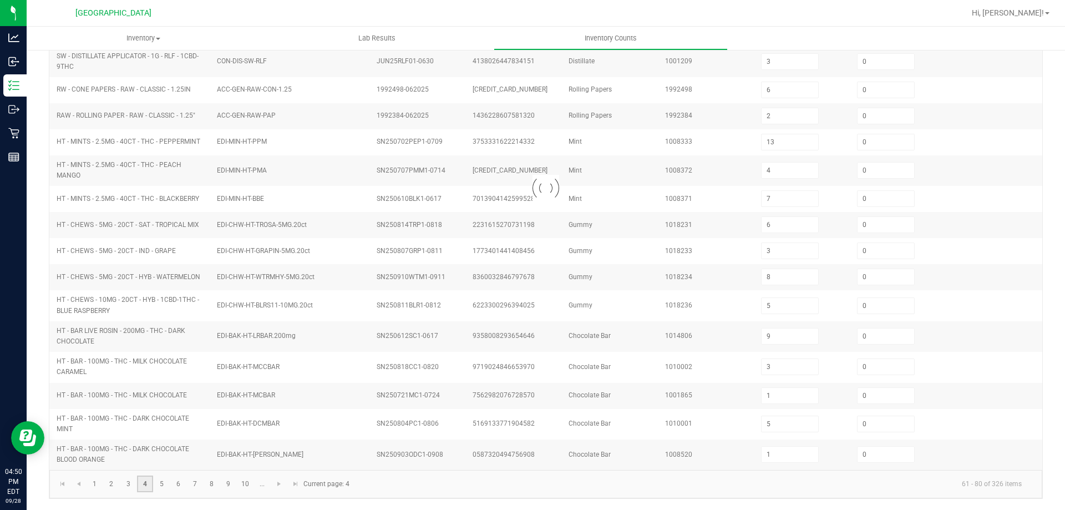
type input "1"
type input "6"
type input "3"
type input "0"
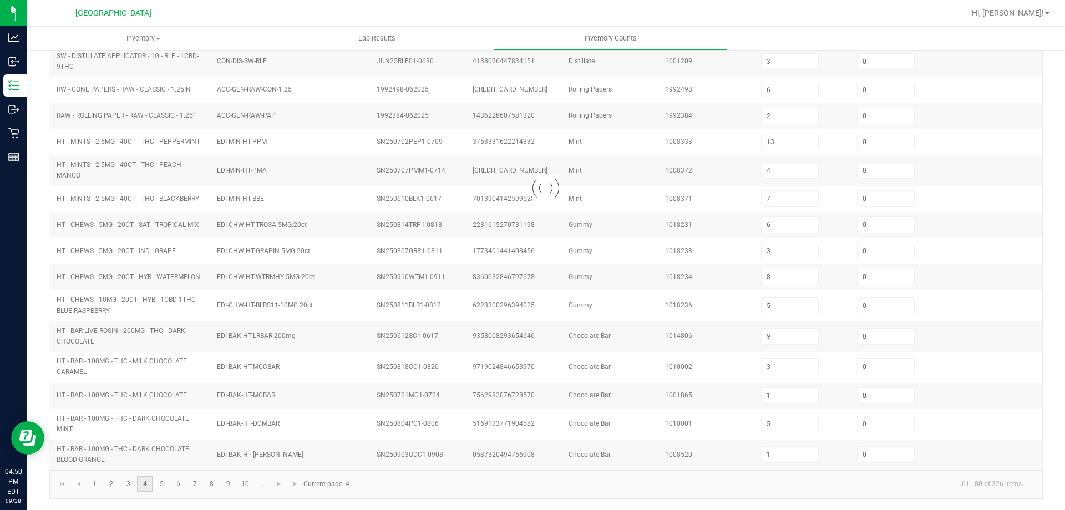
type input "7"
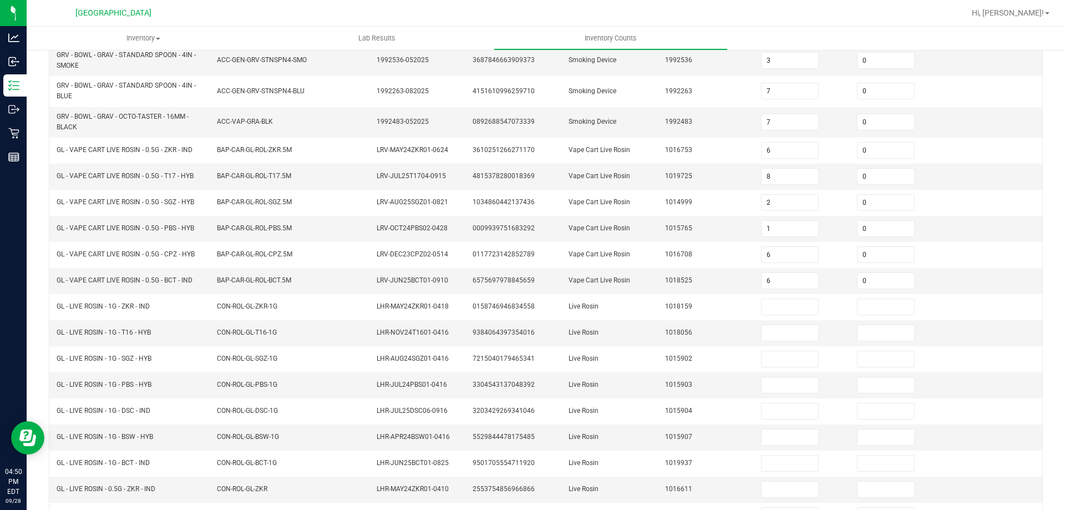
scroll to position [0, 0]
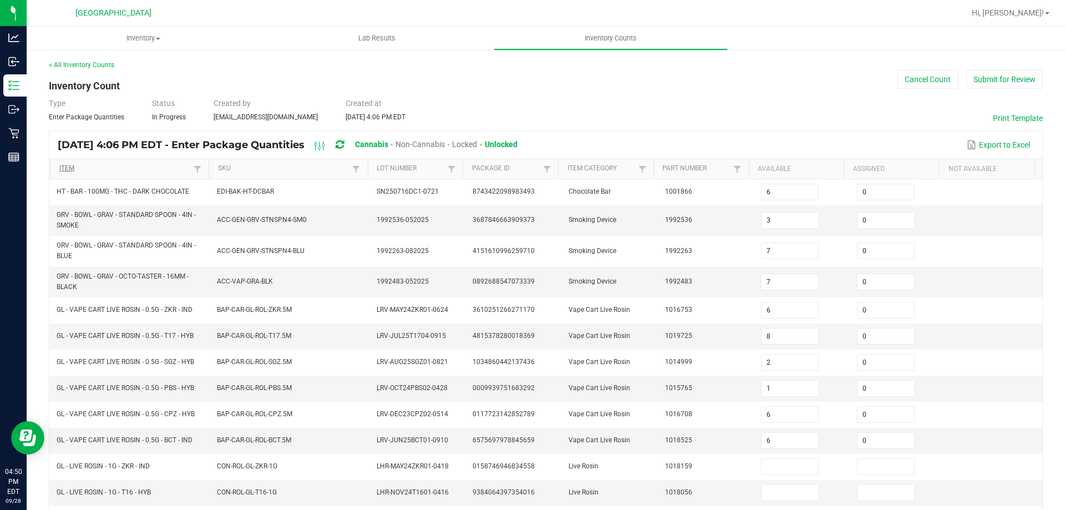
click at [144, 171] on link "Item" at bounding box center [125, 168] width 132 height 9
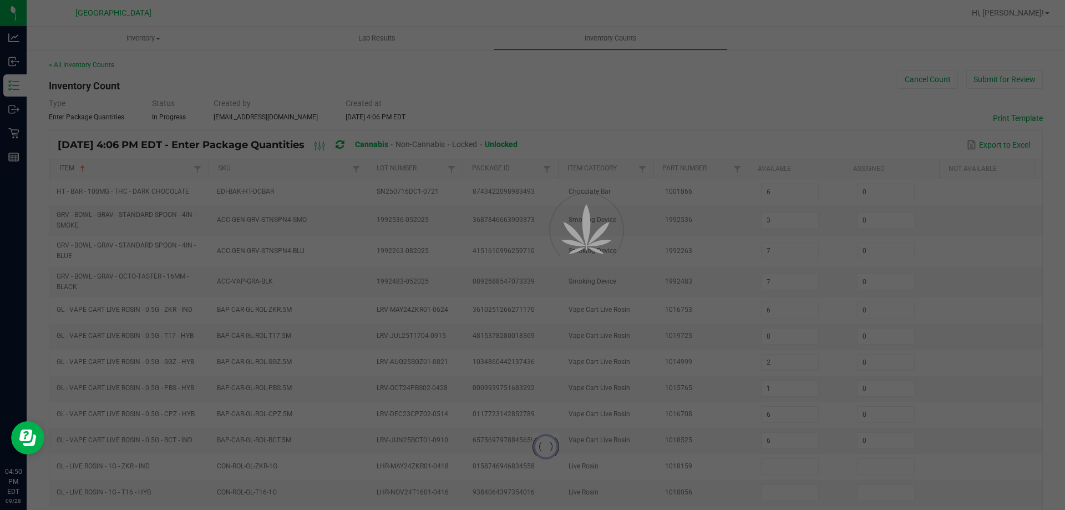
type input "5"
type input "19"
type input "9"
type input "14"
type input "10"
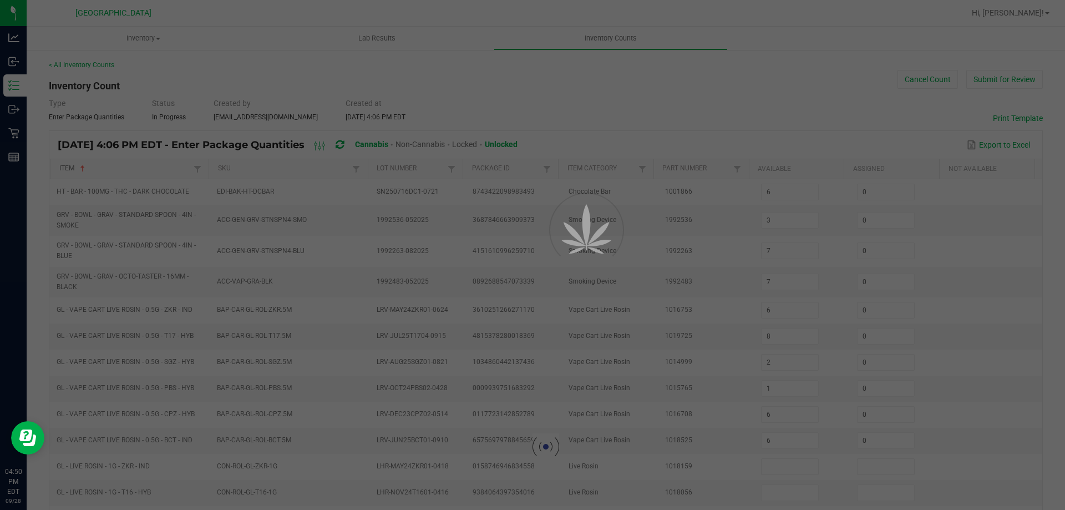
type input "12"
type input "5"
type input "0"
type input "8"
type input "0"
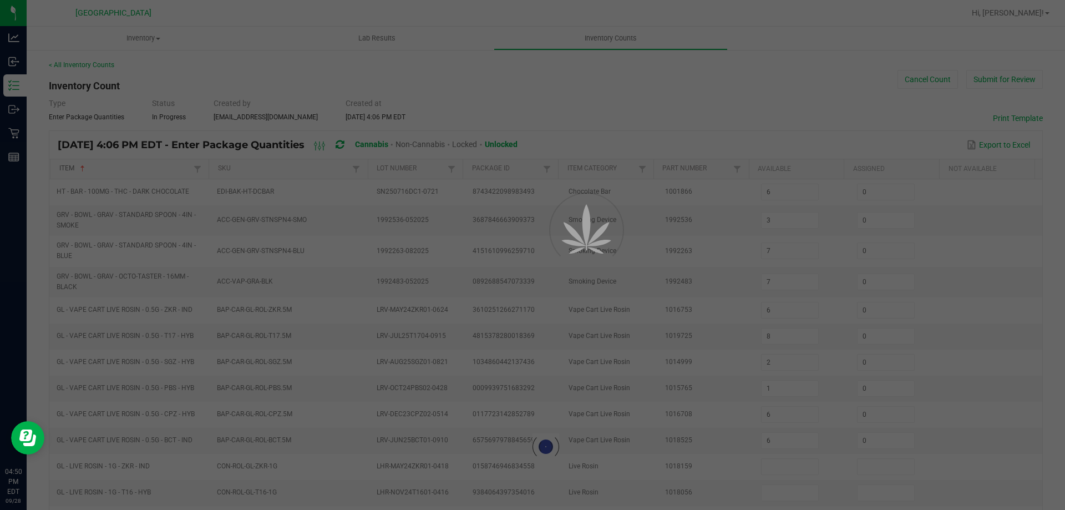
type input "0"
type input "1"
type input "0"
type input "8"
type input "1"
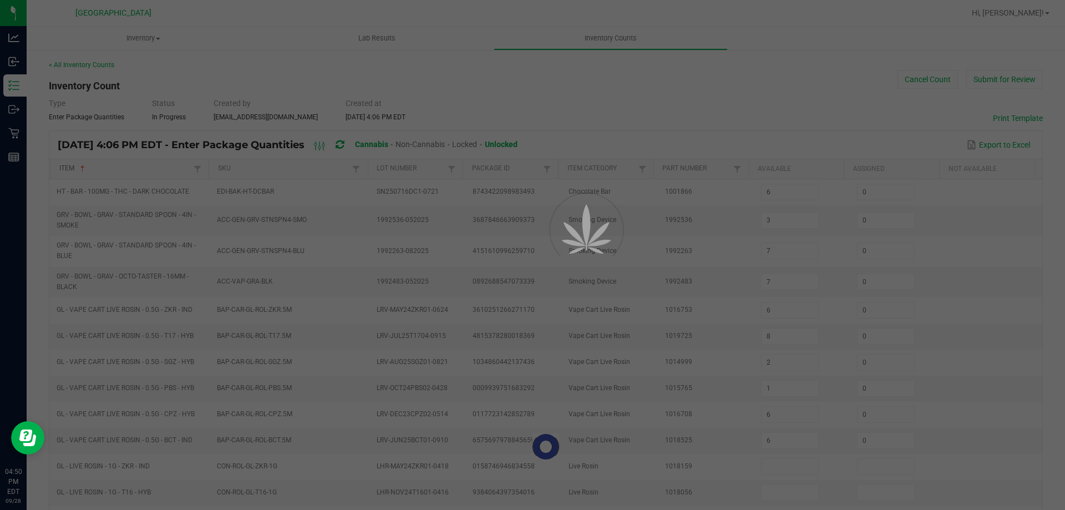
type input "5"
type input "1"
type input "5"
type input "1"
type input "8"
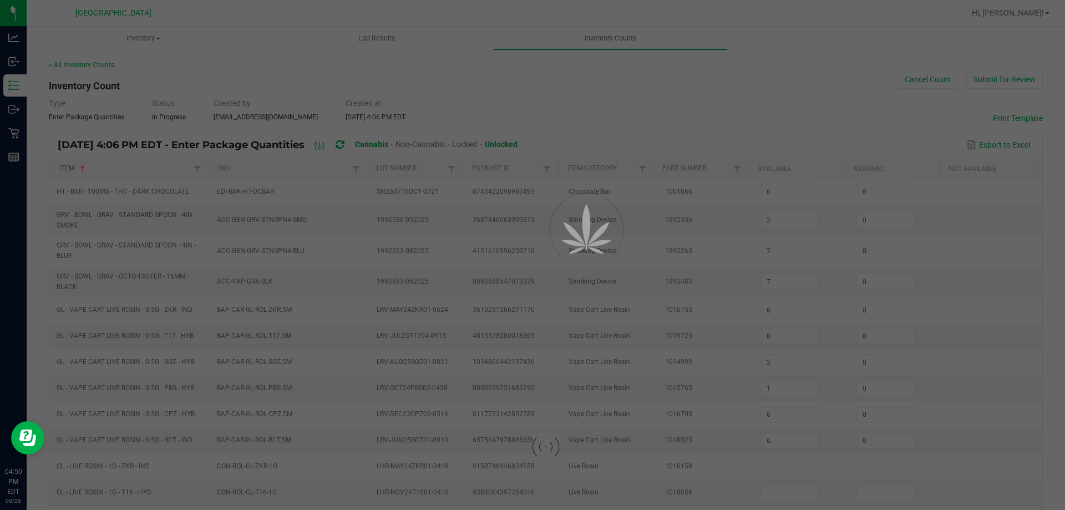
type input "0"
type input "11"
type input "0"
type input "19"
type input "0"
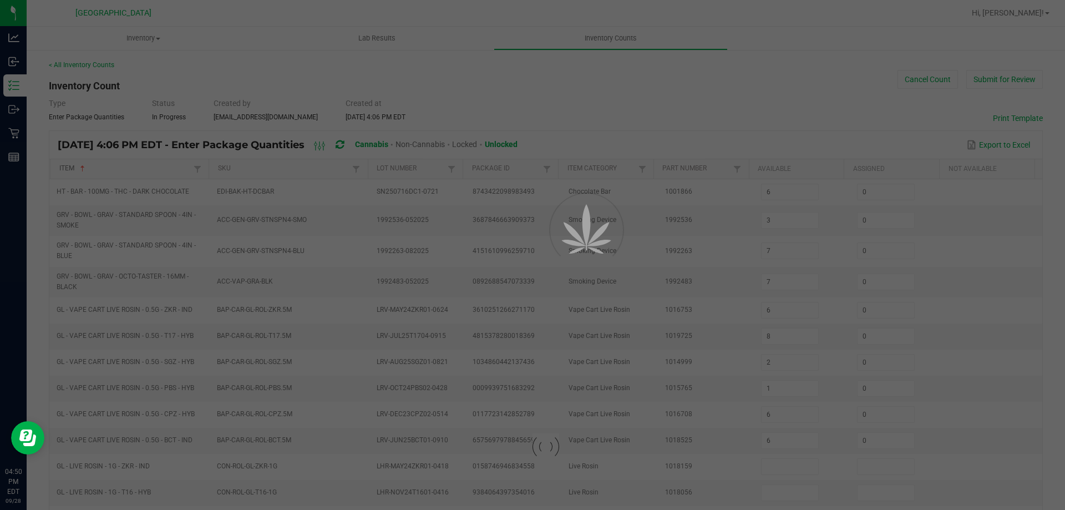
type input "3"
type input "0"
type input "2"
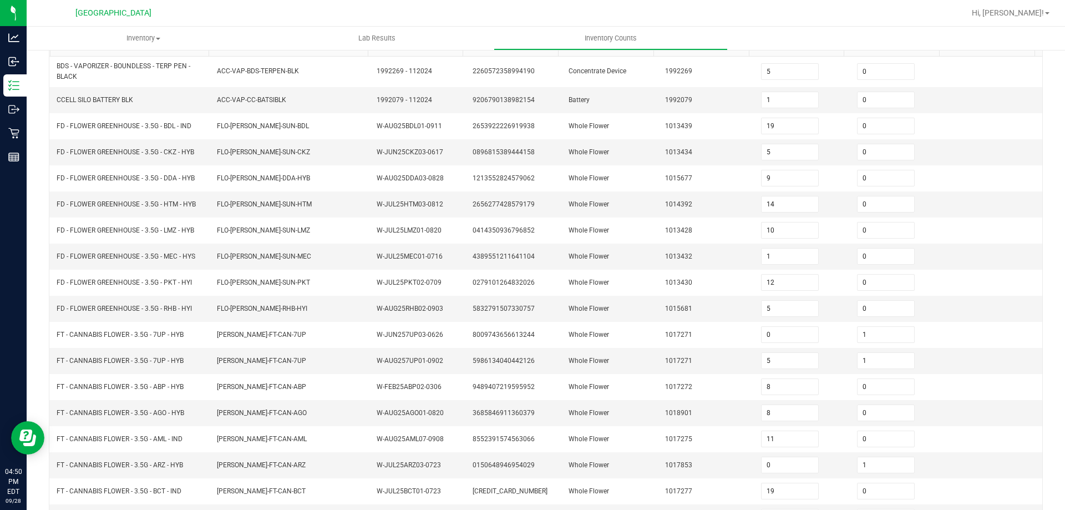
scroll to position [235, 0]
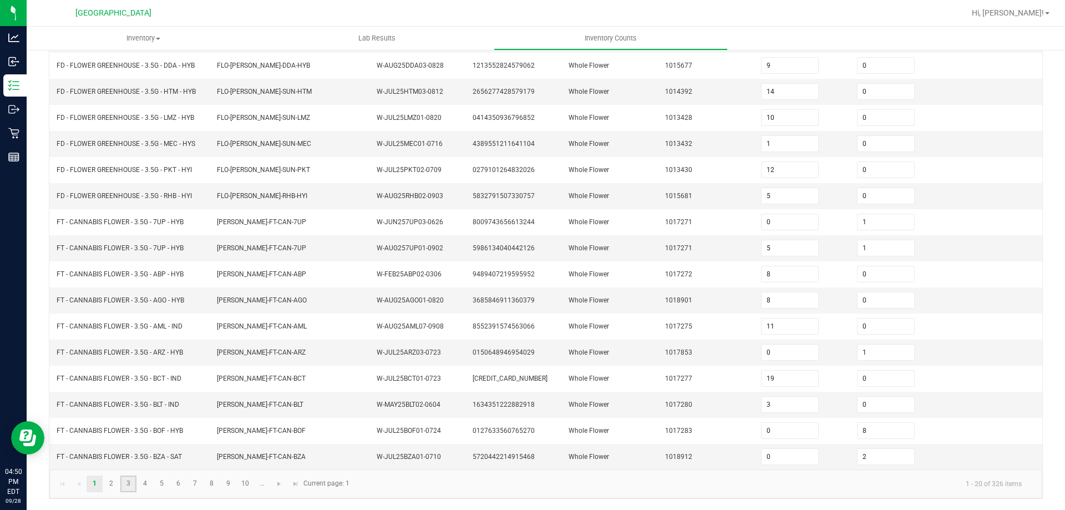
click at [128, 488] on link "3" at bounding box center [128, 483] width 16 height 17
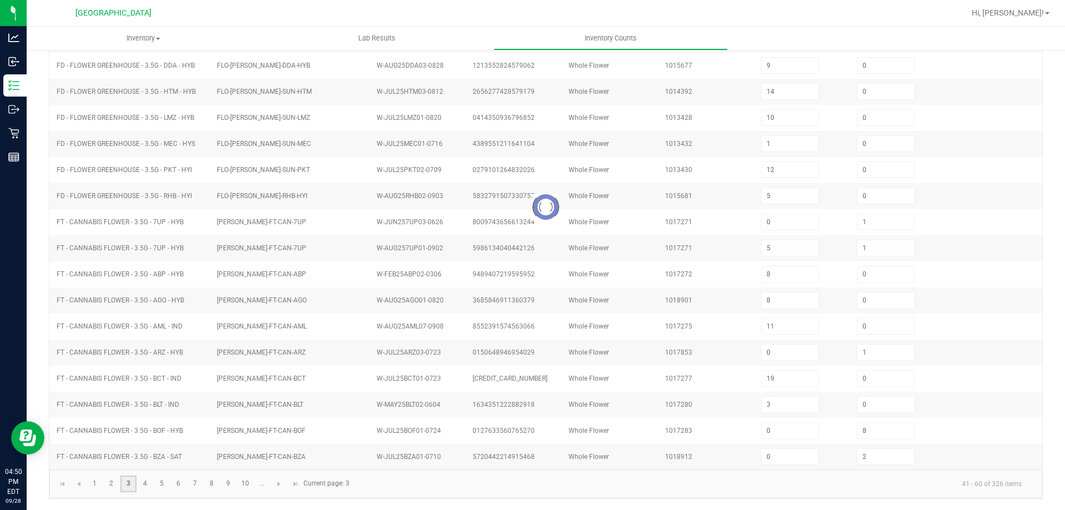
type input "0"
type input "2"
type input "6"
type input "0"
type input "12"
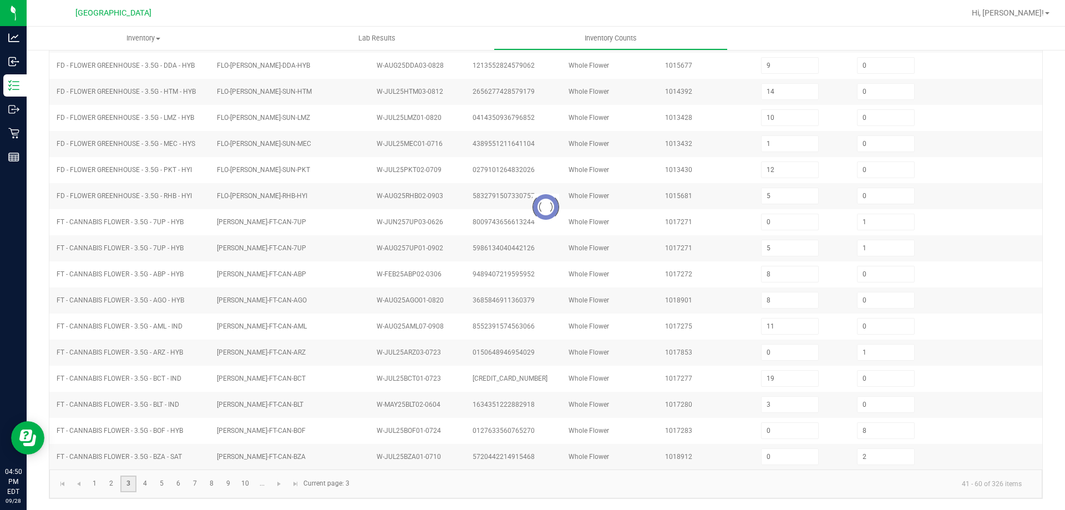
type input "27"
type input "6"
type input "0"
type input "16"
type input "2"
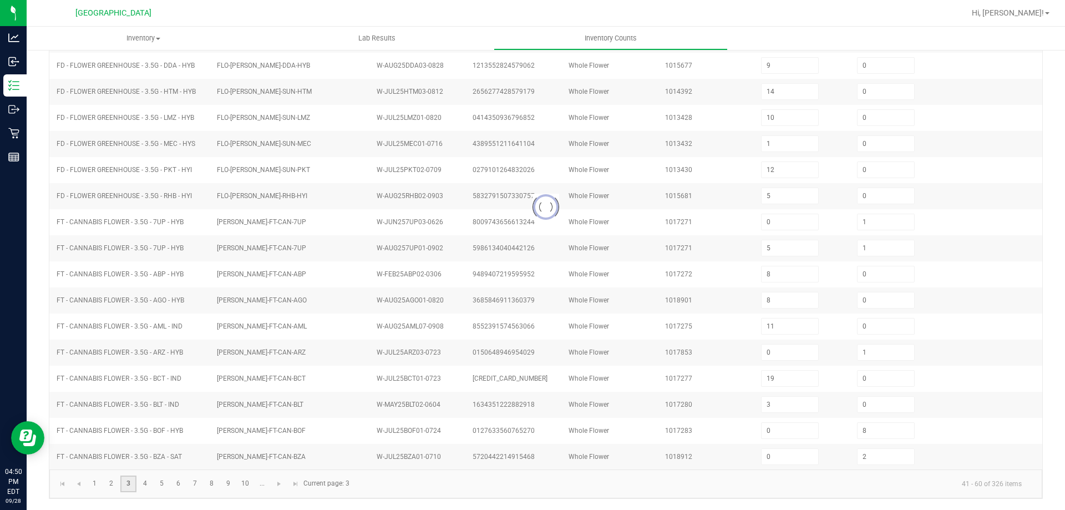
type input "19"
type input "0"
type input "4"
type input "0"
type input "9"
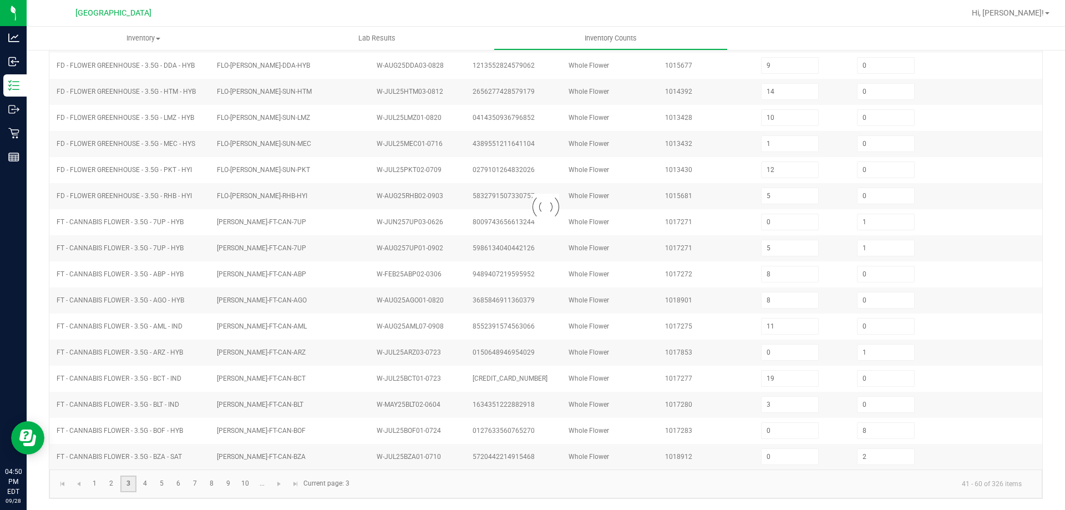
type input "0"
type input "1"
type input "2"
type input "0"
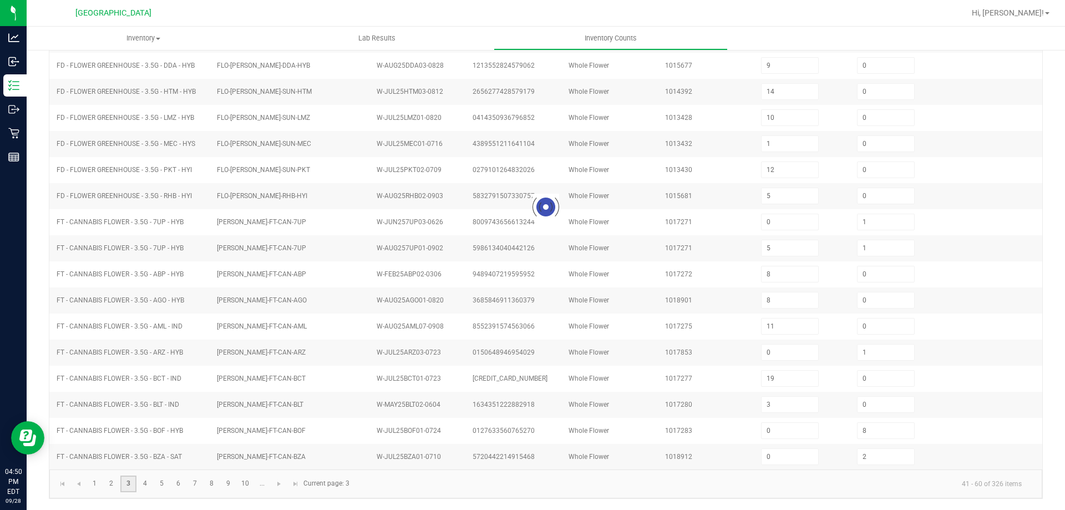
type input "17"
type input "0"
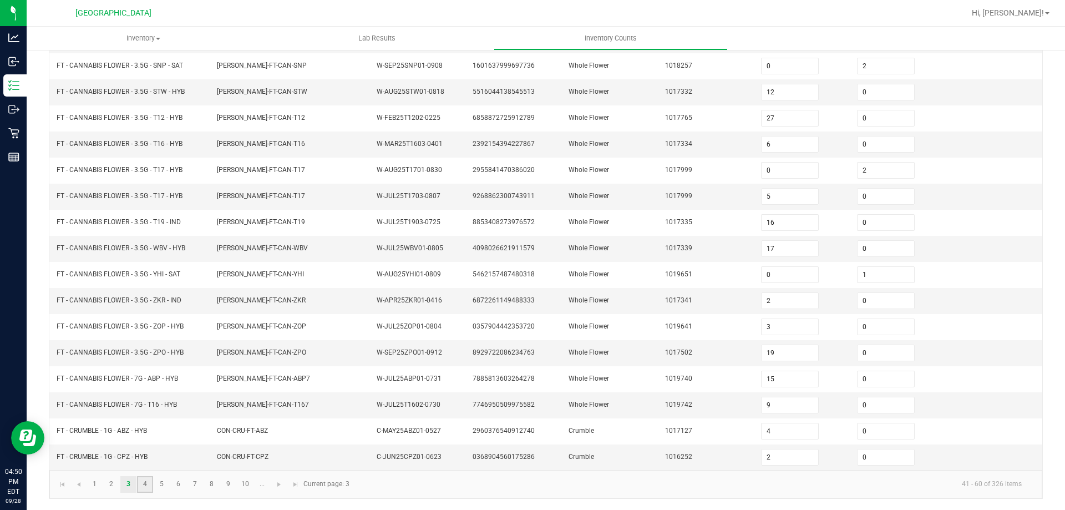
click at [145, 483] on link "4" at bounding box center [145, 484] width 16 height 17
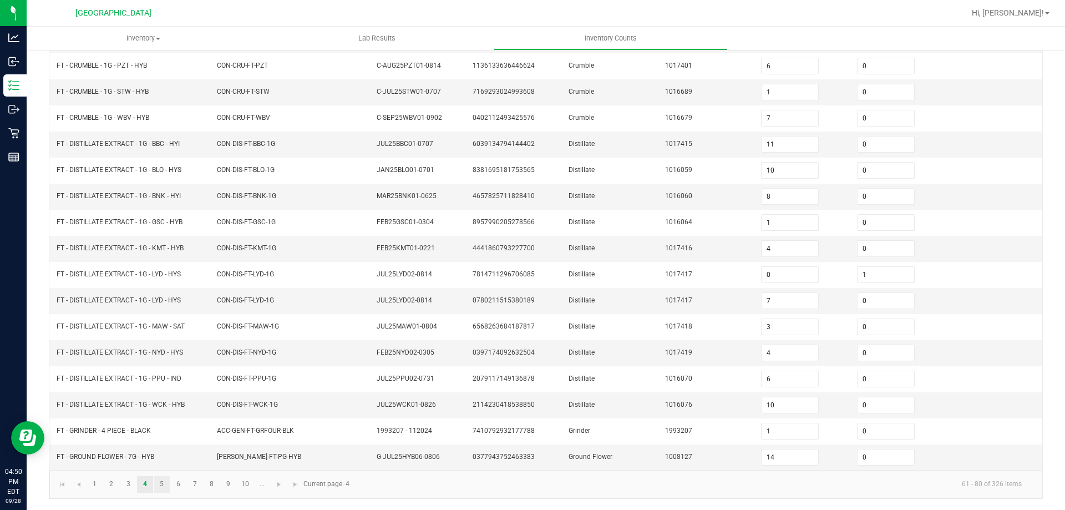
click at [160, 484] on link "5" at bounding box center [162, 484] width 16 height 17
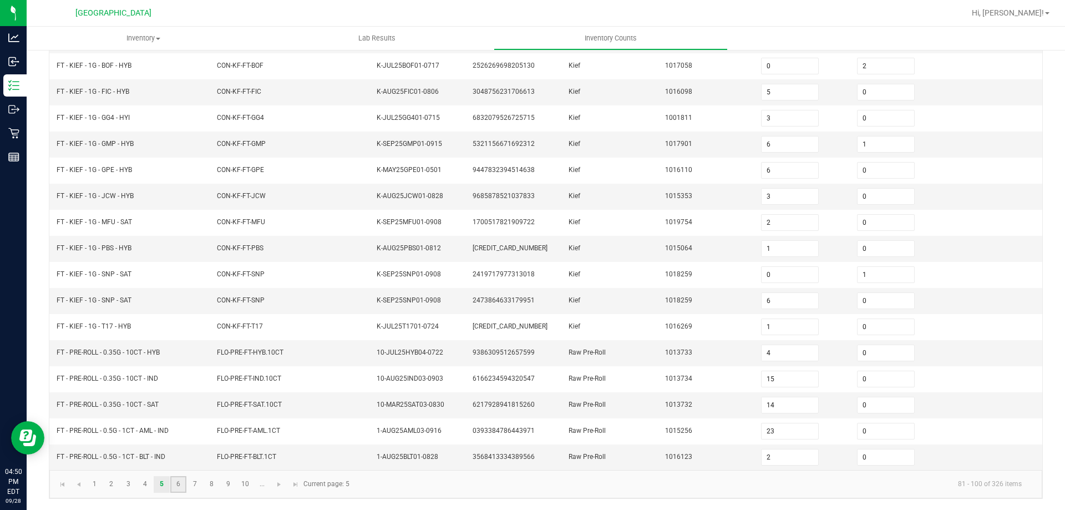
click at [178, 484] on link "6" at bounding box center [178, 484] width 16 height 17
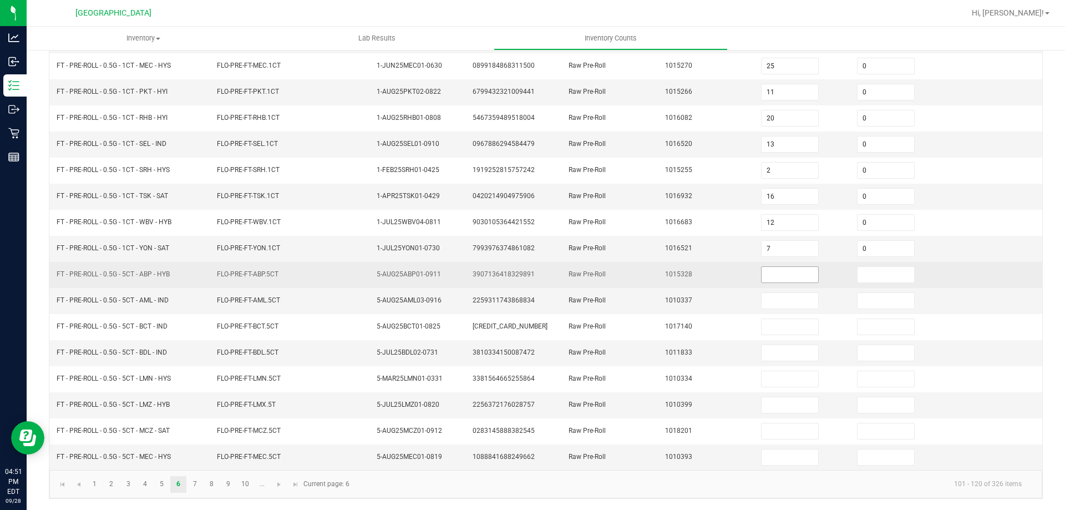
click at [799, 274] on input at bounding box center [790, 275] width 57 height 16
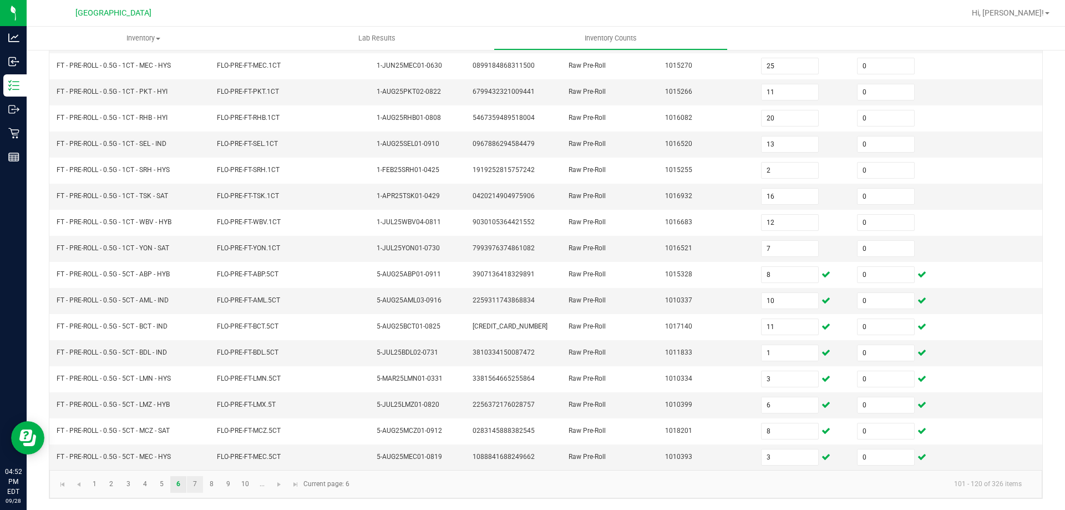
click at [194, 480] on link "7" at bounding box center [195, 484] width 16 height 17
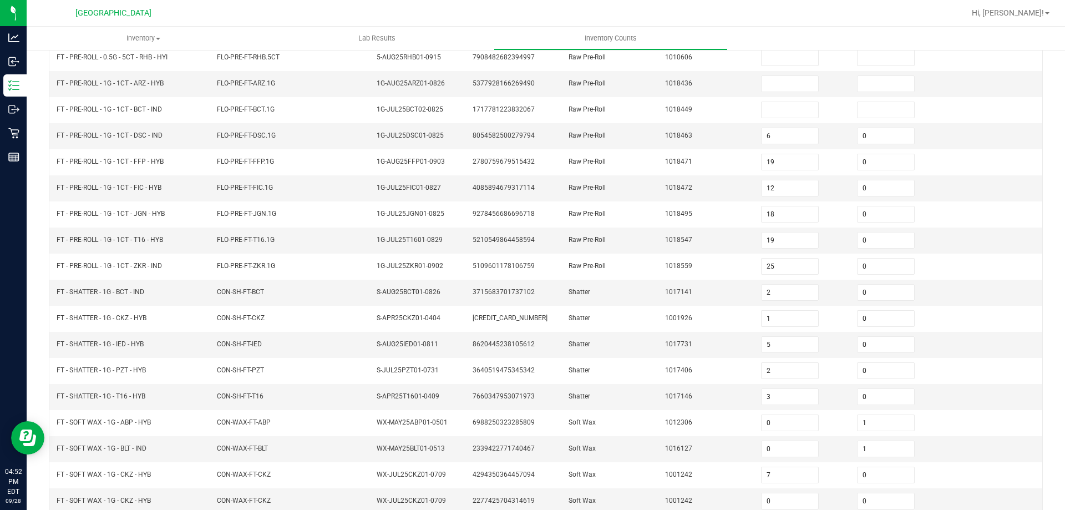
scroll to position [0, 0]
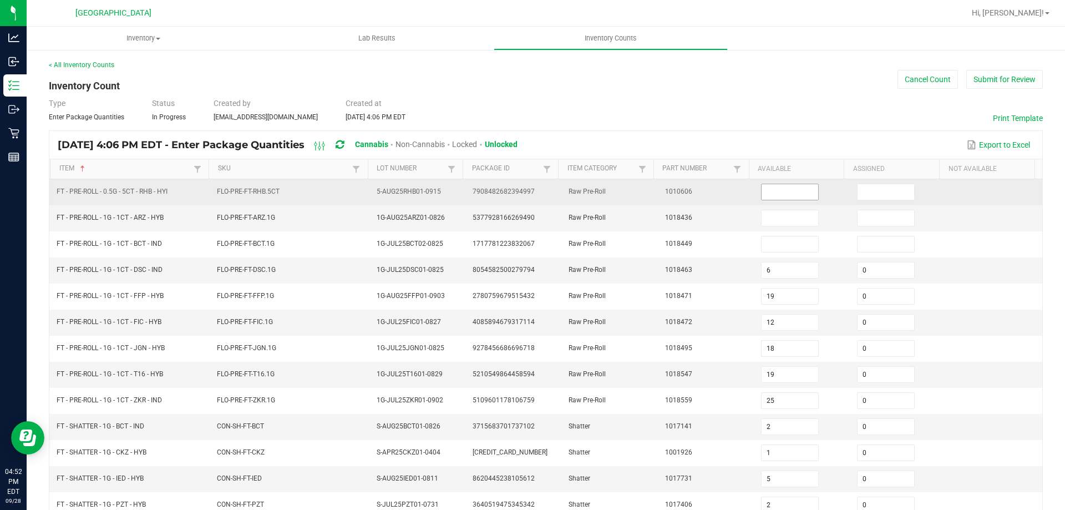
click at [773, 191] on input at bounding box center [790, 192] width 57 height 16
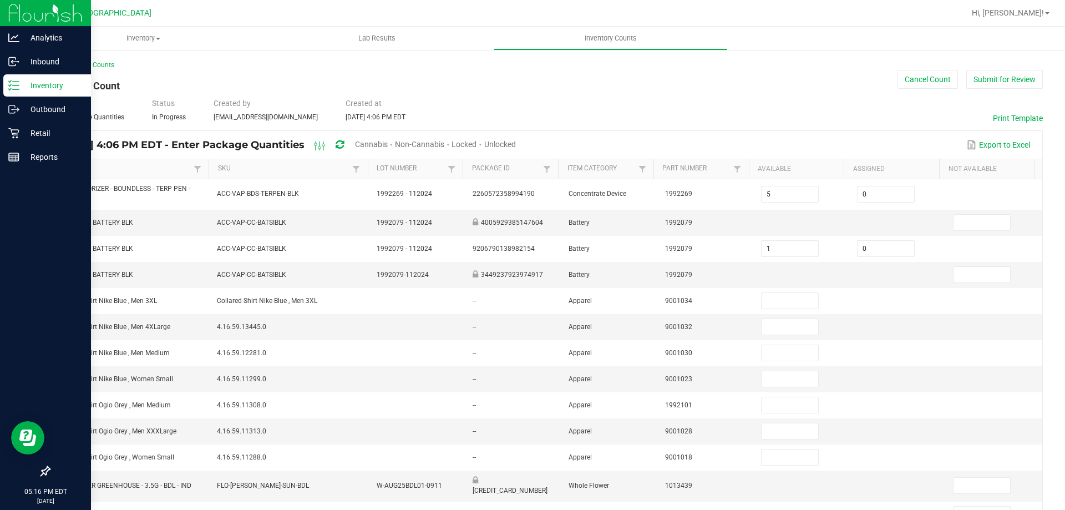
click at [12, 89] on icon at bounding box center [13, 85] width 11 height 11
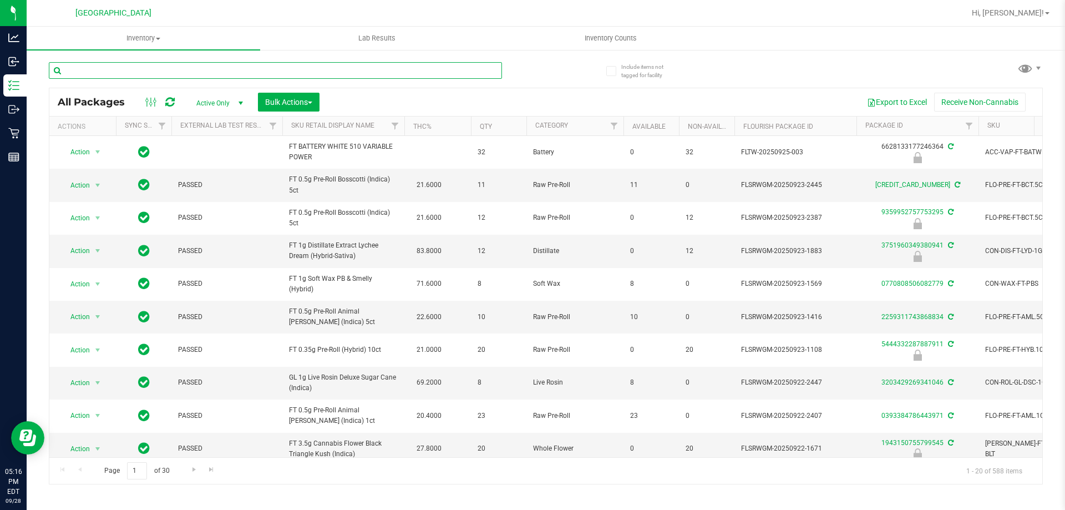
click at [174, 72] on input "text" at bounding box center [275, 70] width 453 height 17
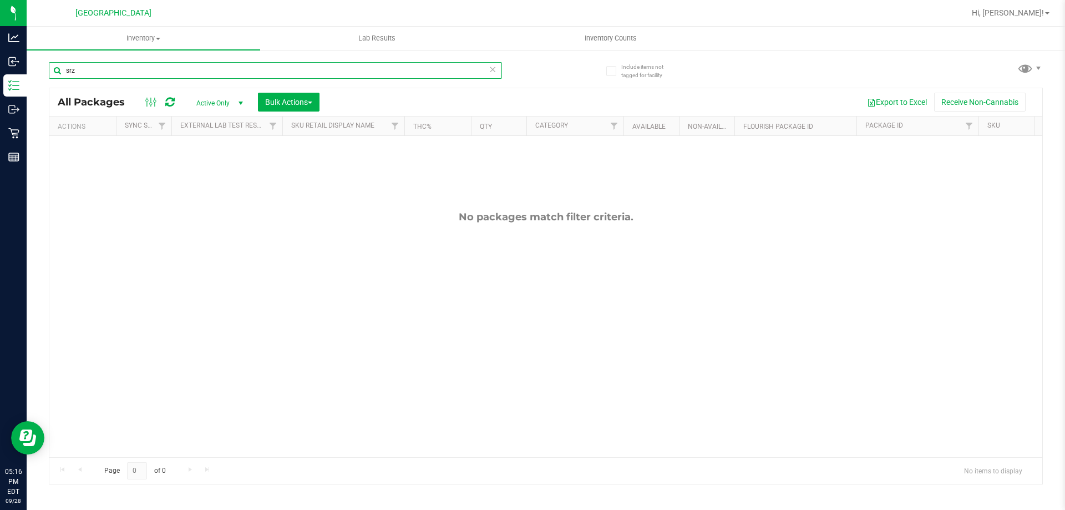
click at [129, 73] on input "srz" at bounding box center [275, 70] width 453 height 17
type input "sunset [PERSON_NAME]"
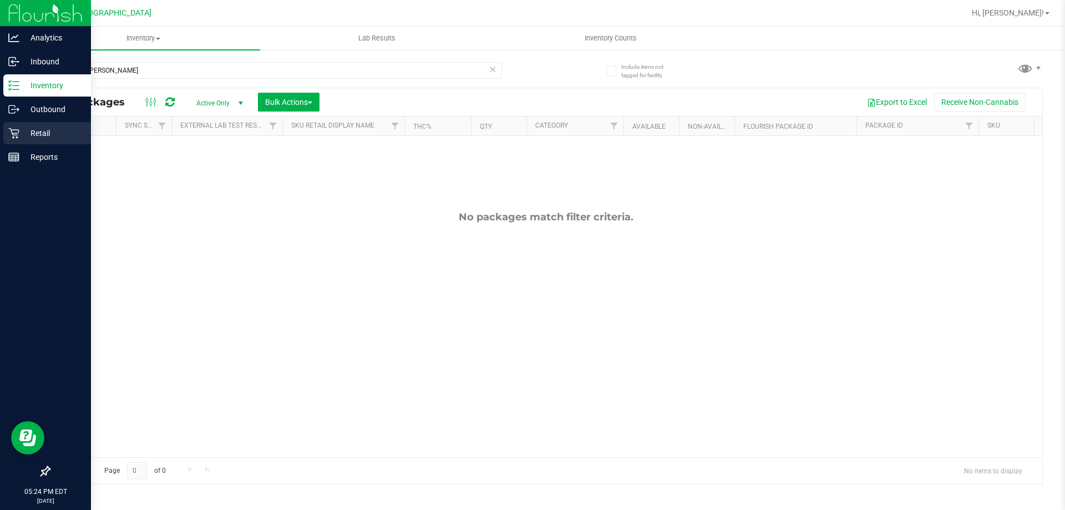
click at [35, 126] on p "Retail" at bounding box center [52, 132] width 67 height 13
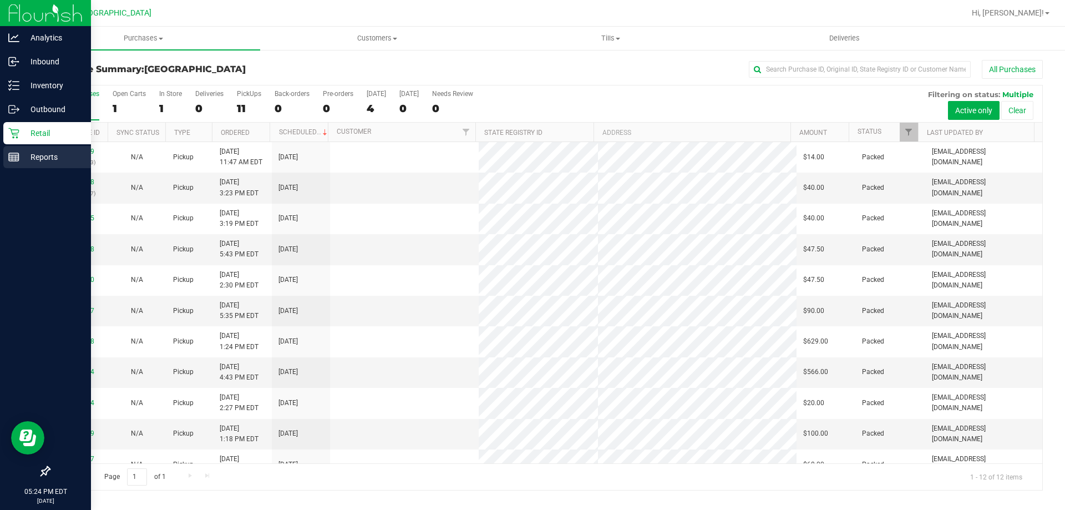
click at [20, 148] on div "Reports" at bounding box center [47, 157] width 88 height 22
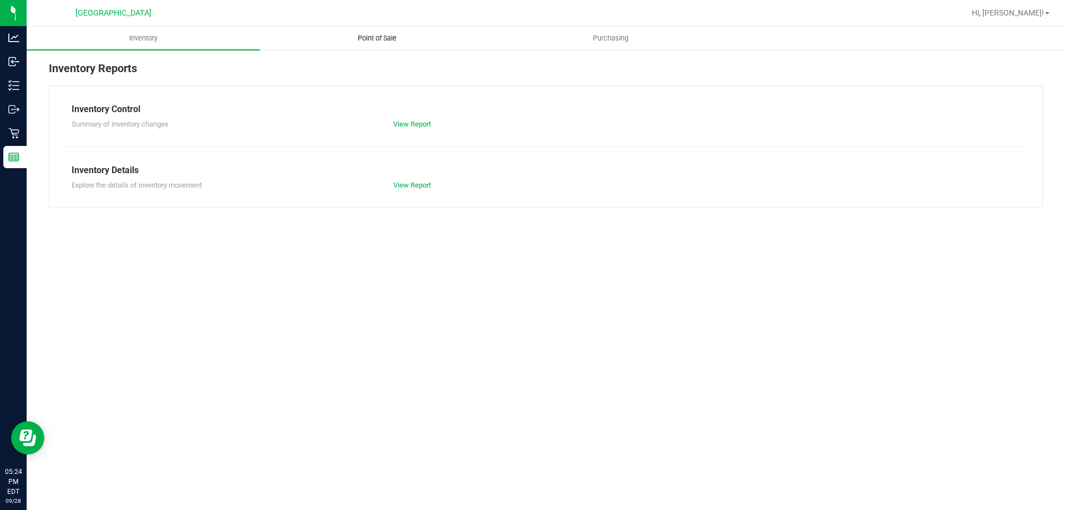
click at [379, 33] on span "Point of Sale" at bounding box center [377, 38] width 69 height 10
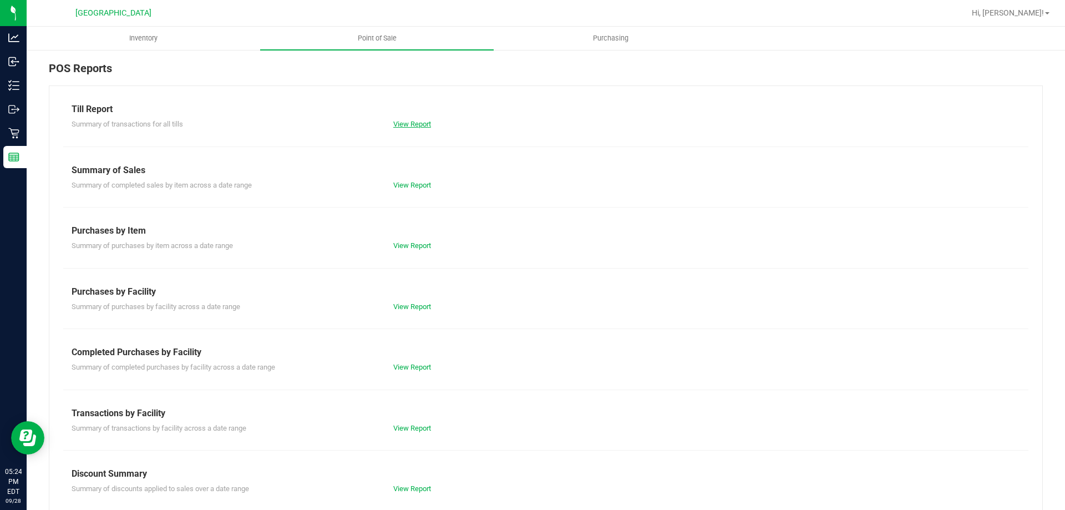
click at [423, 123] on link "View Report" at bounding box center [412, 124] width 38 height 8
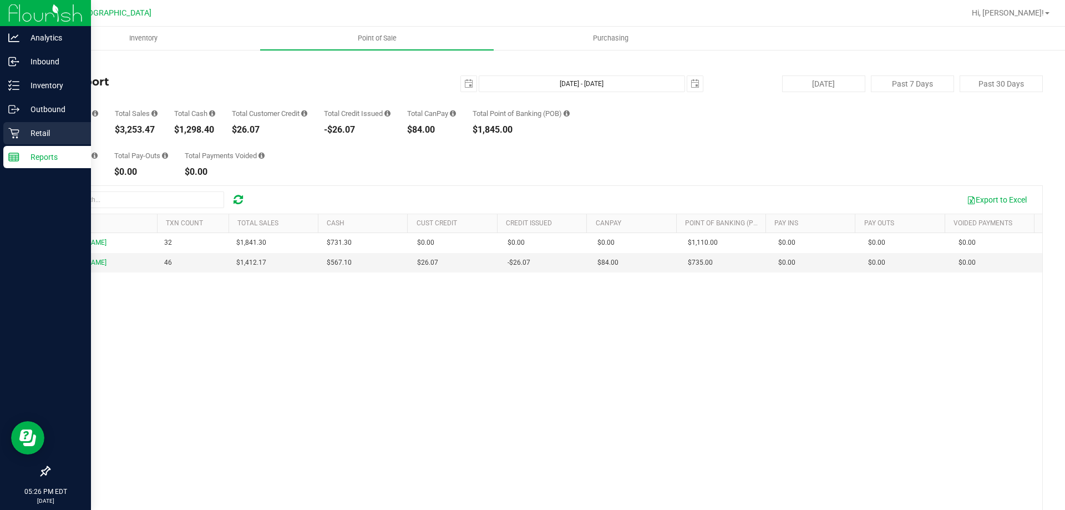
click at [9, 141] on div "Retail" at bounding box center [47, 133] width 88 height 22
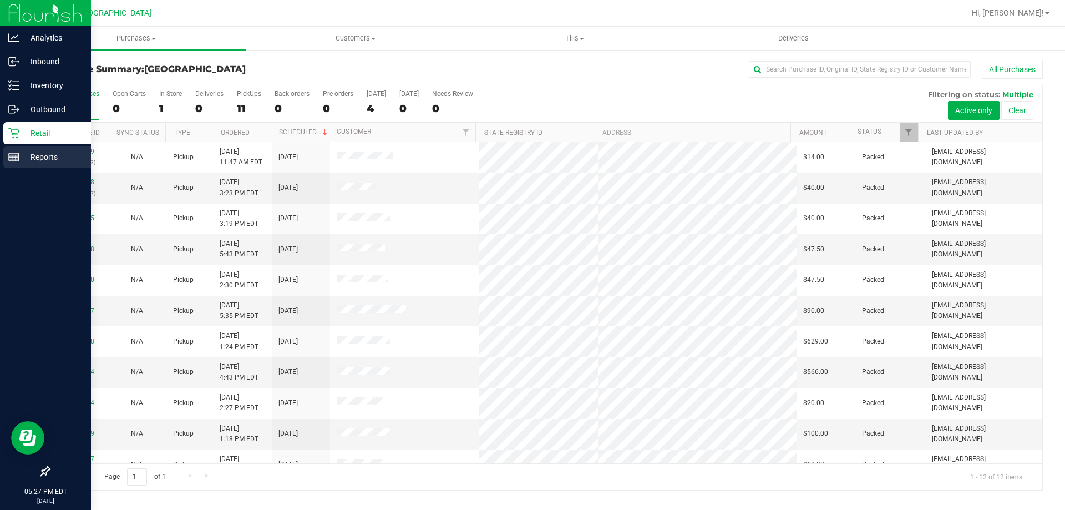
click at [18, 160] on rect at bounding box center [14, 157] width 10 height 8
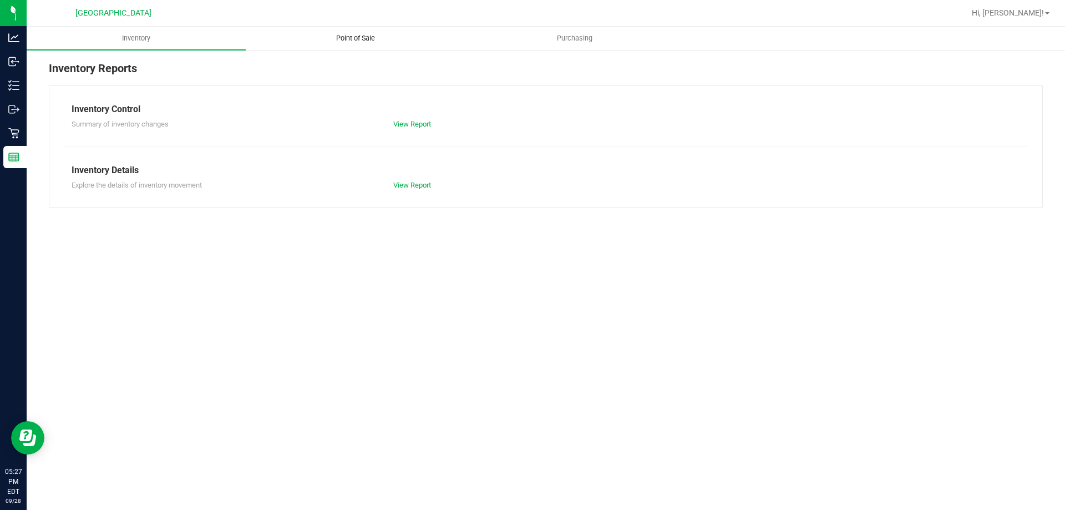
click at [372, 33] on uib-tab-heading "Point of Sale" at bounding box center [355, 38] width 218 height 22
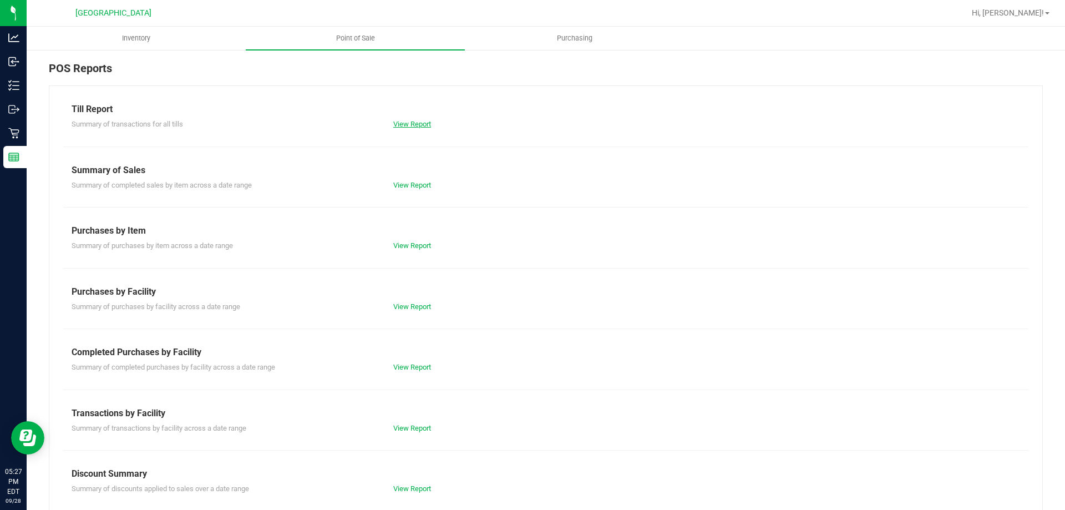
click at [410, 126] on link "View Report" at bounding box center [412, 124] width 38 height 8
